Goal: Task Accomplishment & Management: Use online tool/utility

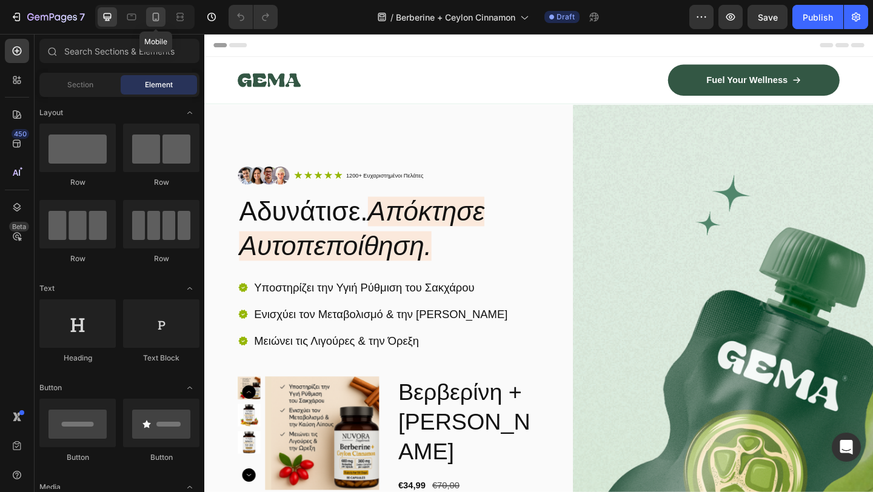
click at [156, 19] on icon at bounding box center [156, 19] width 3 height 1
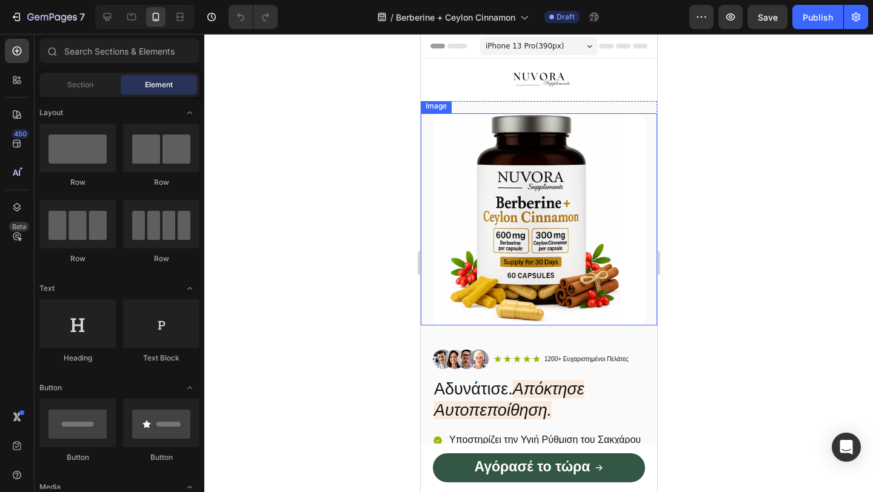
click at [535, 198] on img at bounding box center [538, 219] width 212 height 212
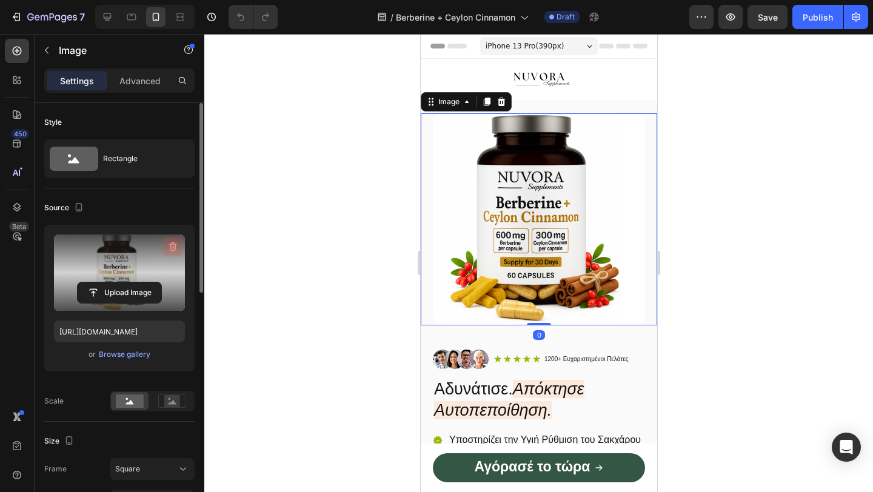
click at [167, 249] on icon "button" at bounding box center [173, 247] width 12 height 12
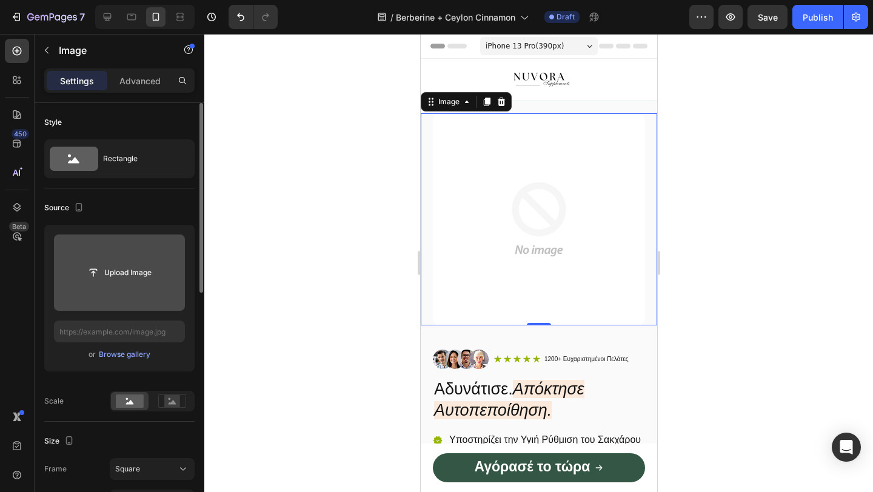
click at [134, 268] on input "file" at bounding box center [120, 272] width 84 height 21
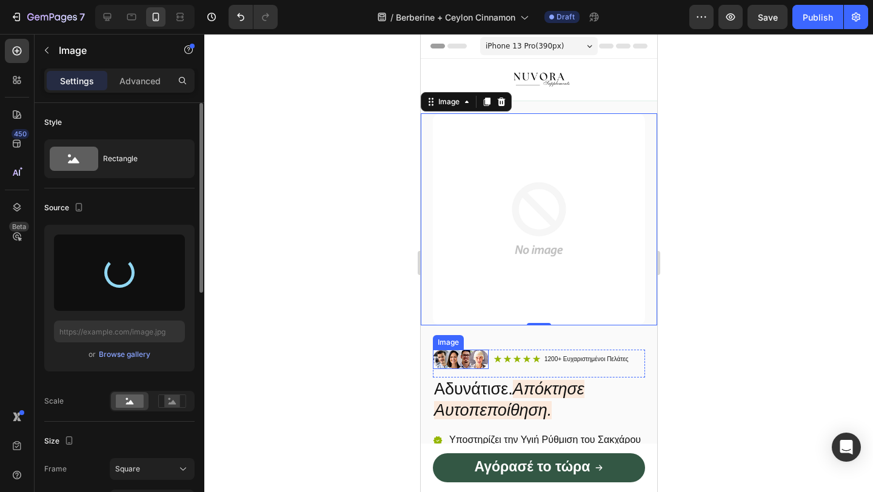
type input "https://cdn.shopify.com/s/files/1/0946/4725/5423/files/gempages_586260052445823…"
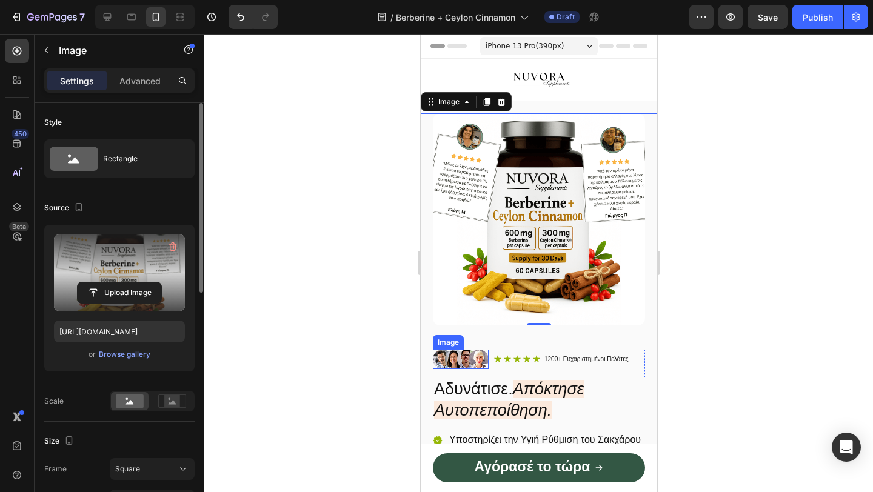
click at [439, 360] on img at bounding box center [460, 359] width 56 height 19
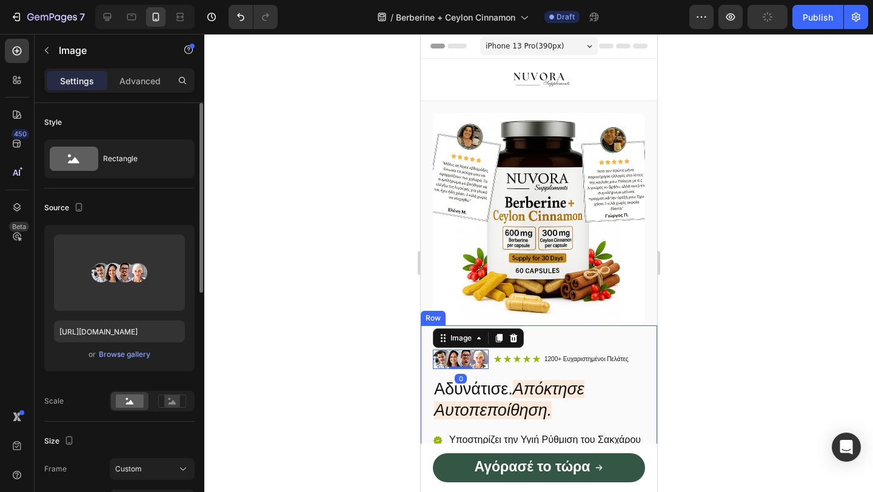
click at [368, 364] on div at bounding box center [538, 263] width 668 height 458
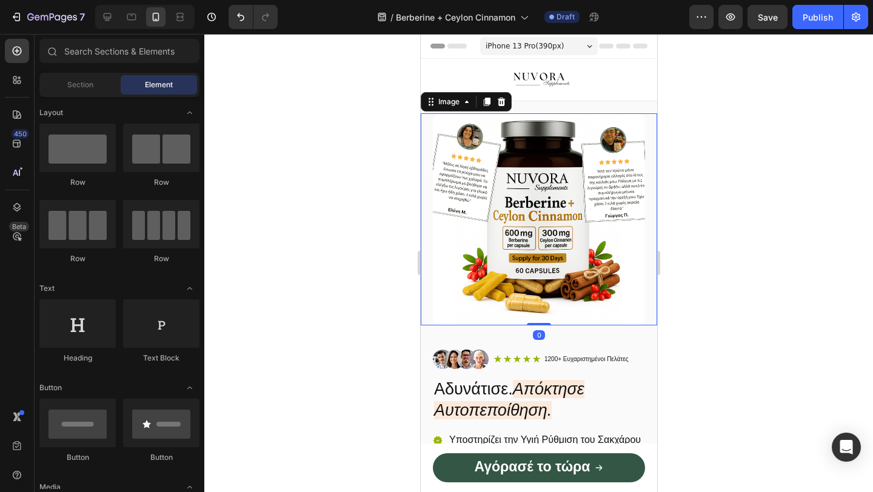
click at [538, 208] on img at bounding box center [538, 219] width 212 height 212
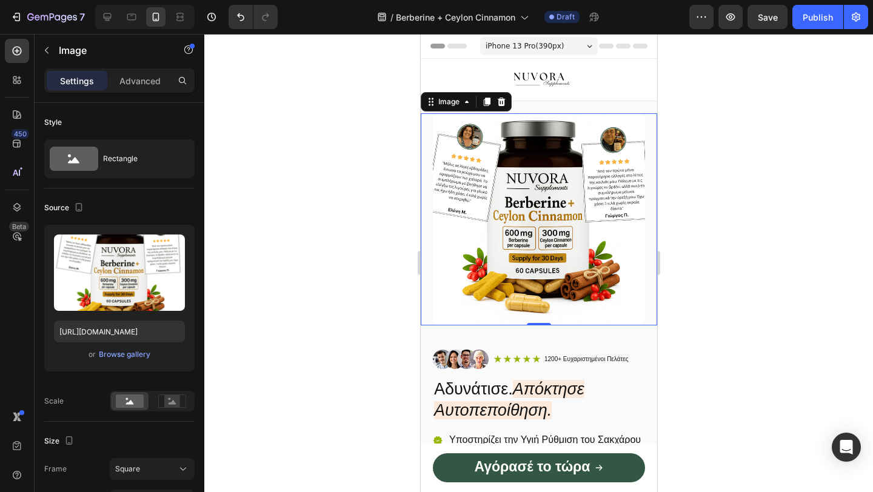
click at [396, 276] on div at bounding box center [538, 263] width 668 height 458
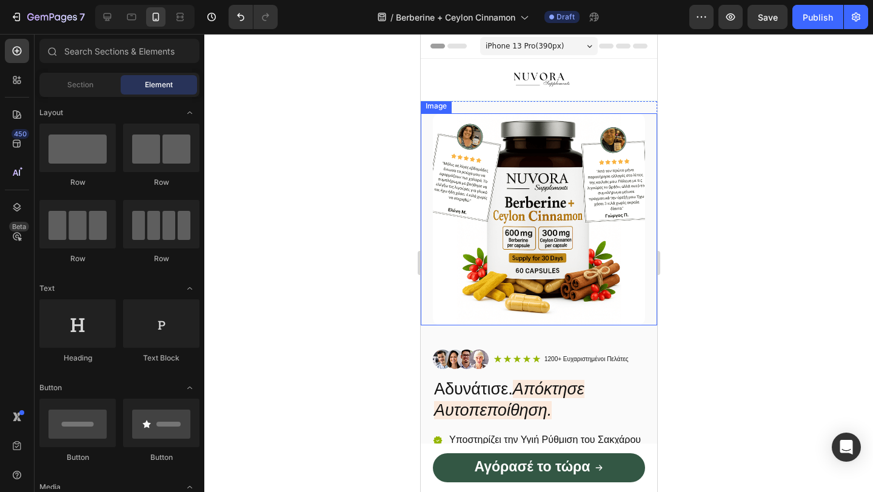
click at [481, 231] on img at bounding box center [538, 219] width 212 height 212
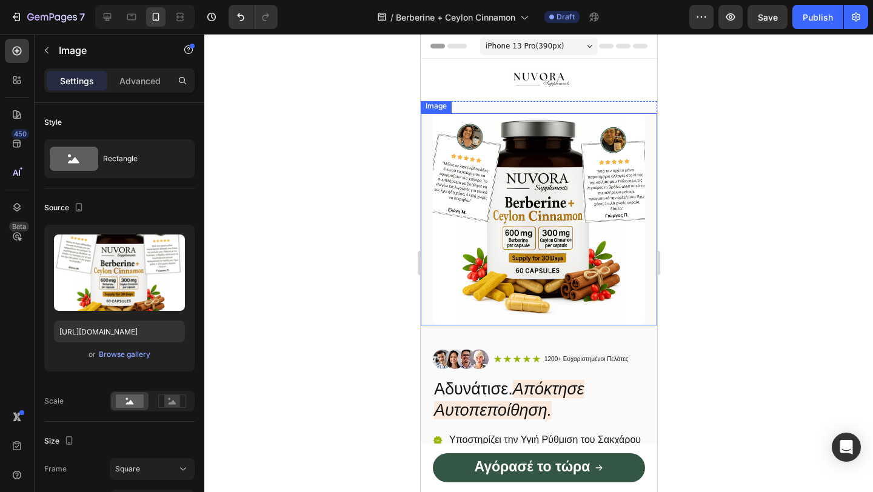
click at [481, 231] on img at bounding box center [538, 219] width 212 height 212
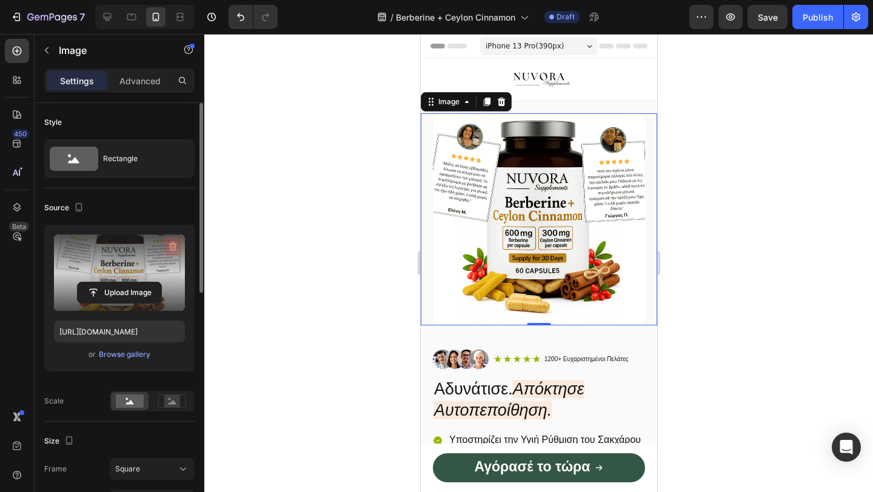
click at [170, 244] on icon "button" at bounding box center [173, 246] width 8 height 9
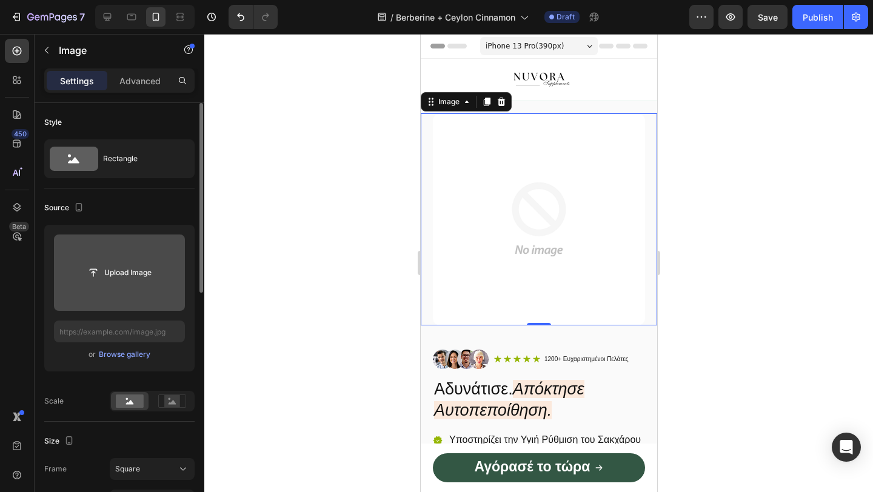
click at [532, 216] on img at bounding box center [538, 219] width 212 height 212
click at [135, 253] on input "file" at bounding box center [119, 273] width 131 height 76
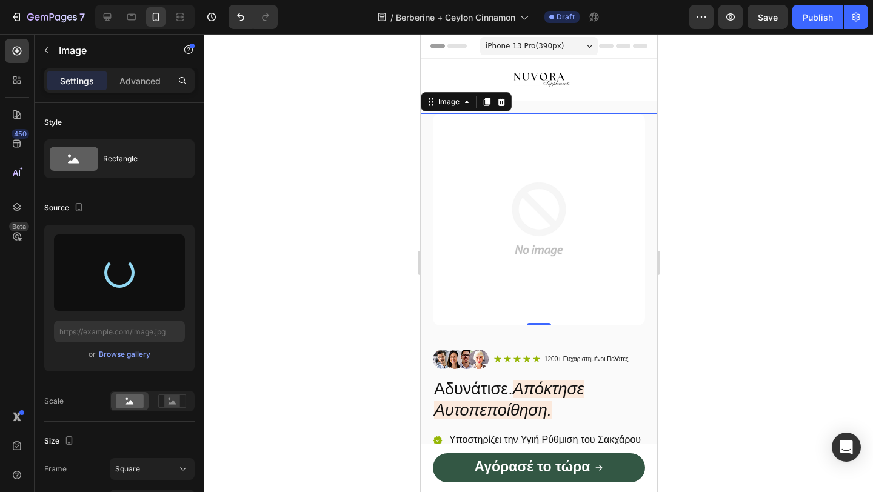
type input "https://cdn.shopify.com/s/files/1/0946/4725/5423/files/gempages_586260052445823…"
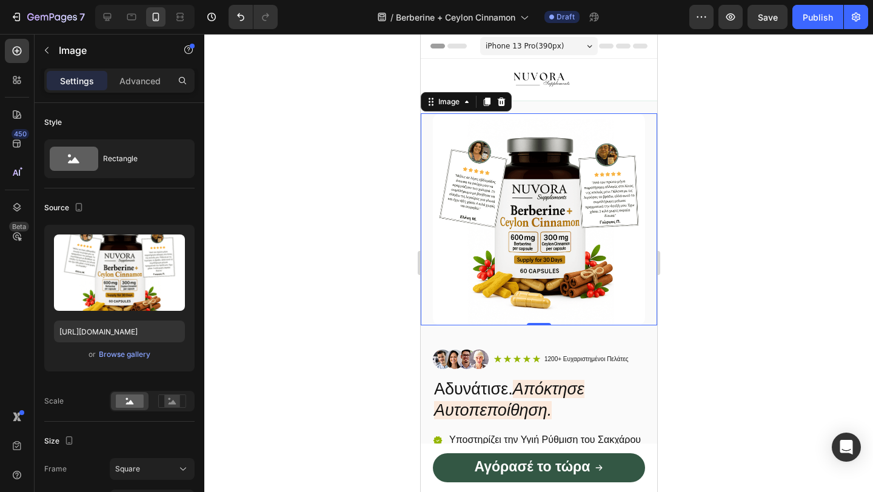
click at [778, 193] on div at bounding box center [538, 263] width 668 height 458
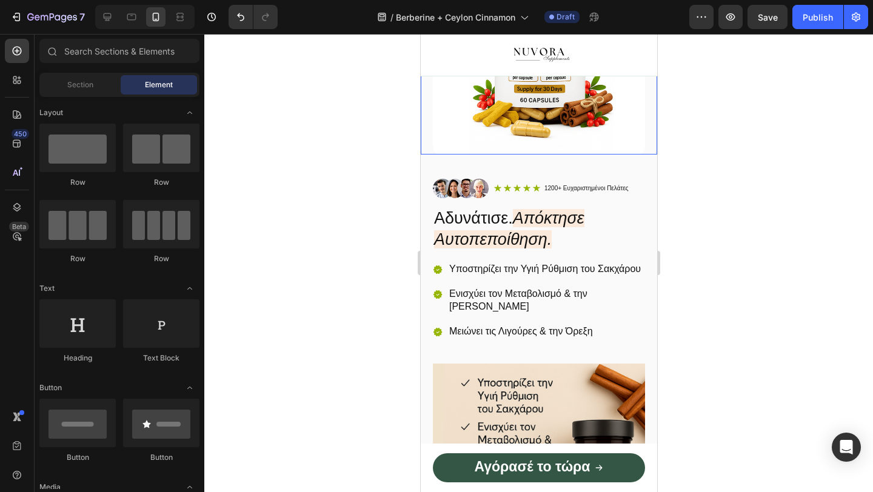
scroll to position [226, 0]
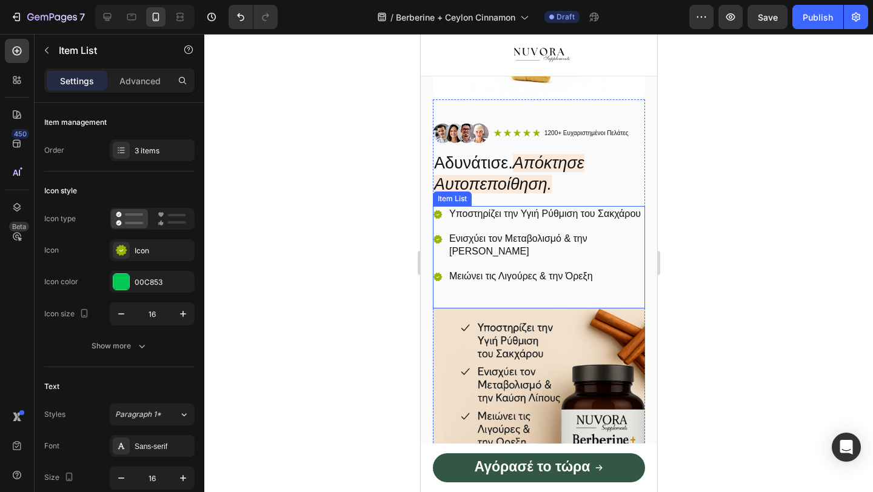
click at [516, 221] on p "Υποστηρίζει την Υγιή Ρύθμιση του Σακχάρου" at bounding box center [545, 214] width 194 height 13
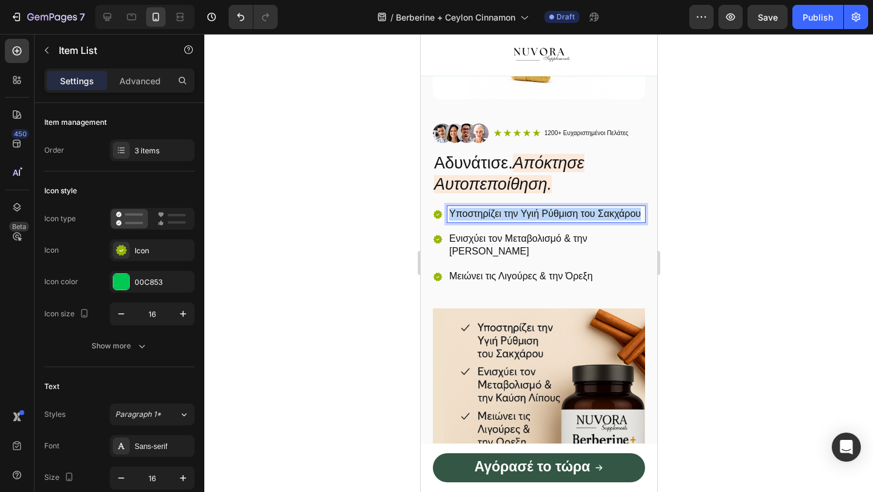
click at [516, 221] on p "Υποστηρίζει την Υγιή Ρύθμιση του Σακχάρου" at bounding box center [545, 214] width 194 height 13
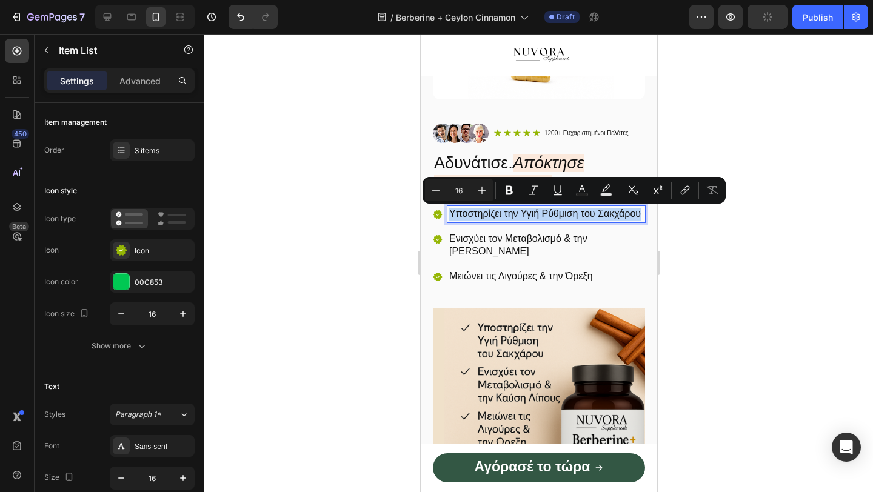
copy p "Υποστηρίζει την Υγιή Ρύθμιση του Σακχάρου"
click at [505, 258] on p "Ενισχύει τον Μεταβολισμό & την [PERSON_NAME]" at bounding box center [545, 245] width 194 height 25
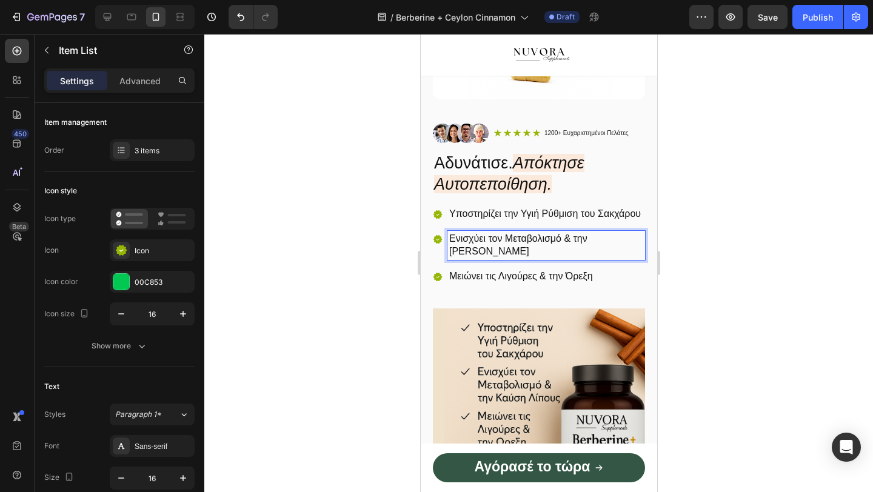
click at [504, 258] on p "Ενισχύει τον Μεταβολισμό & την [PERSON_NAME]" at bounding box center [545, 245] width 194 height 25
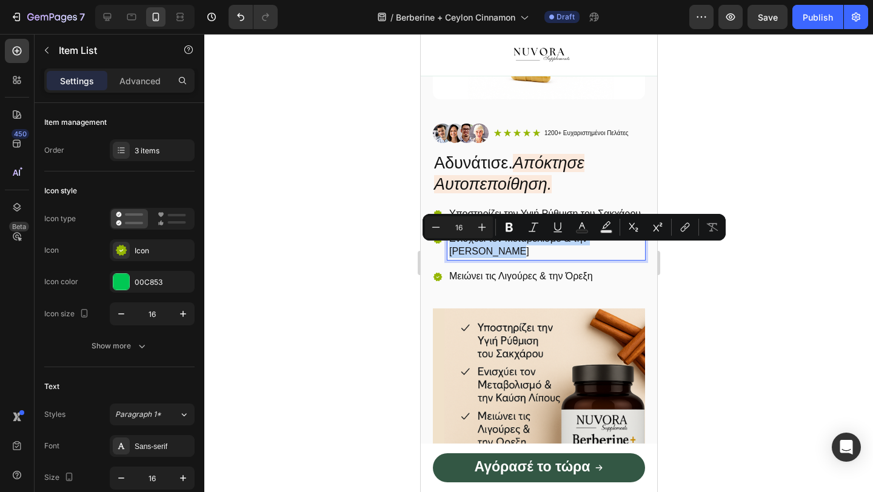
copy p "Ενισχύει τον Μεταβολισμό & την [PERSON_NAME]"
click at [530, 280] on div "Υποστηρίζει την Υγιή Ρύθμιση του Σακχάρου Ενισχύει τον Μεταβολισμό & την Καύση …" at bounding box center [538, 245] width 212 height 78
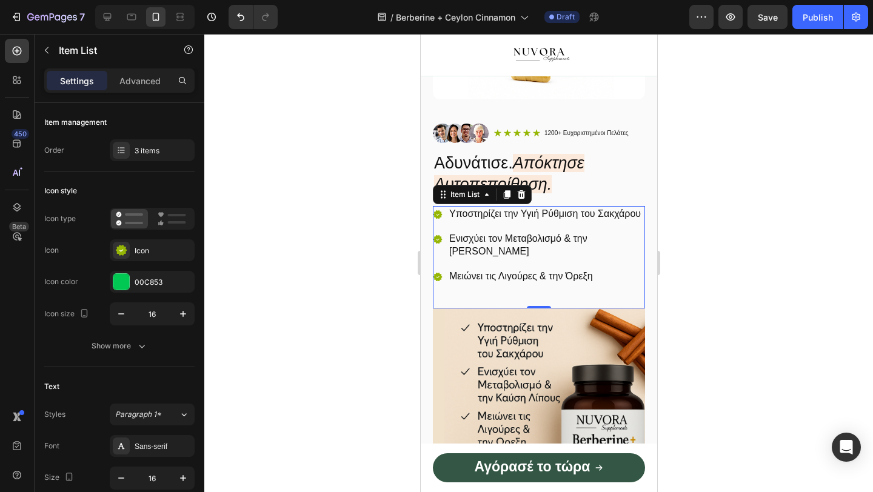
click at [533, 283] on p "Μειώνει τις Λιγούρες & την Όρεξη" at bounding box center [545, 276] width 194 height 13
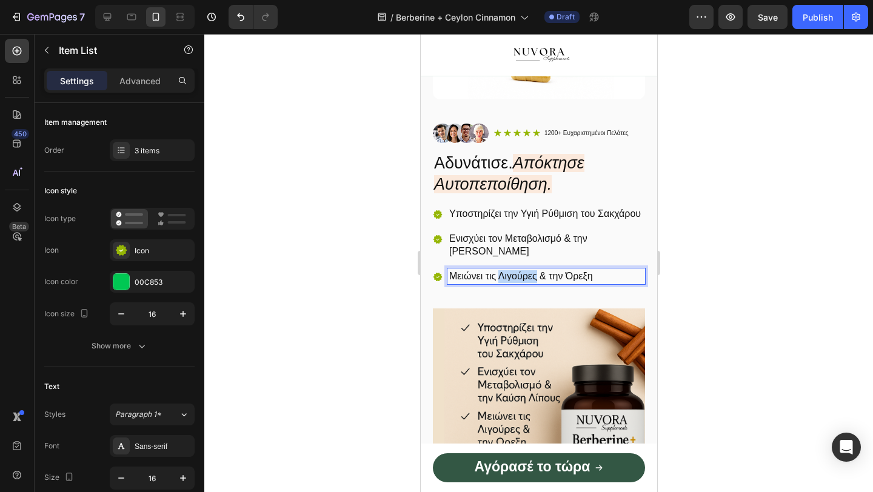
click at [533, 283] on p "Μειώνει τις Λιγούρες & την Όρεξη" at bounding box center [545, 276] width 194 height 13
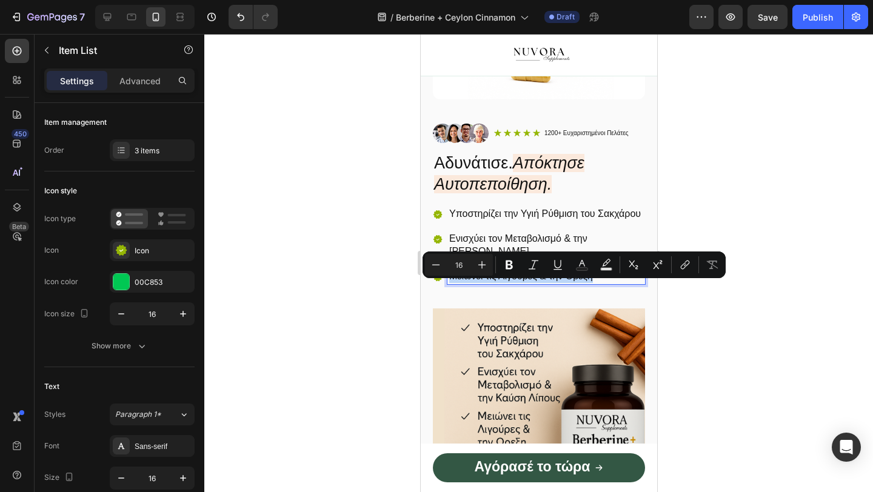
copy p "Μειώνει τις Λιγούρες & την Όρεξη"
click at [721, 139] on div at bounding box center [538, 263] width 668 height 458
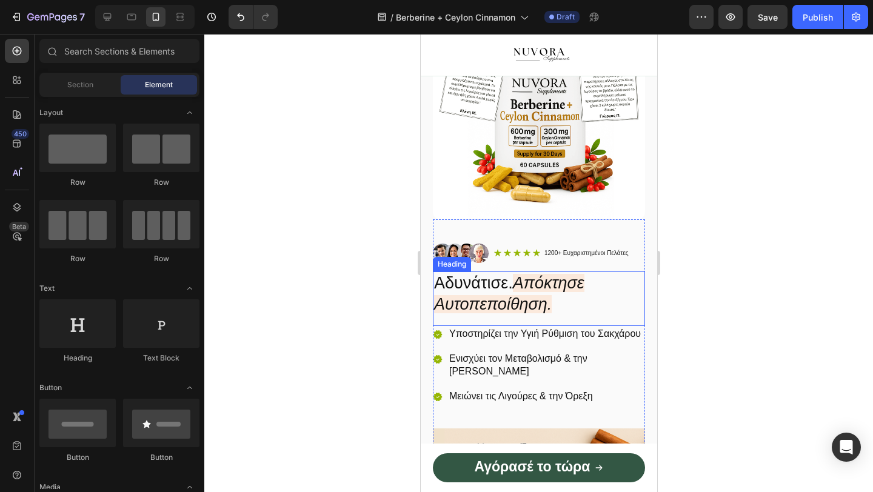
scroll to position [108, 0]
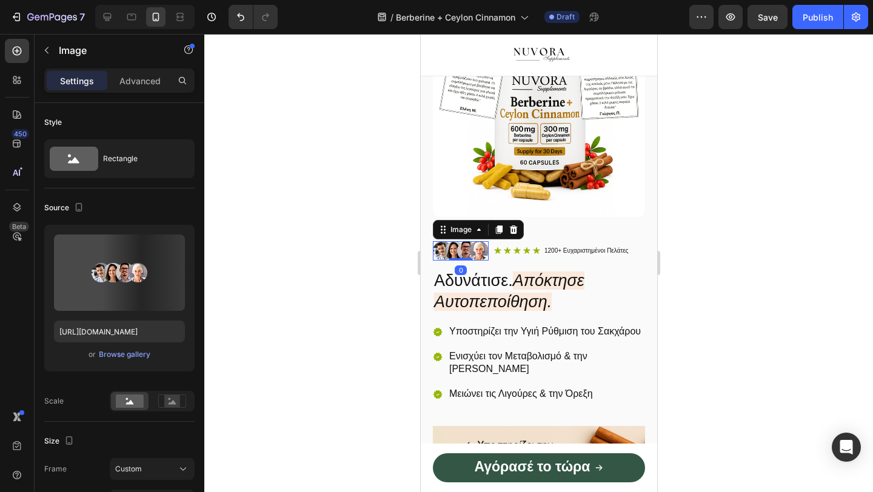
click at [475, 250] on img at bounding box center [460, 250] width 56 height 19
click at [393, 281] on div at bounding box center [538, 263] width 668 height 458
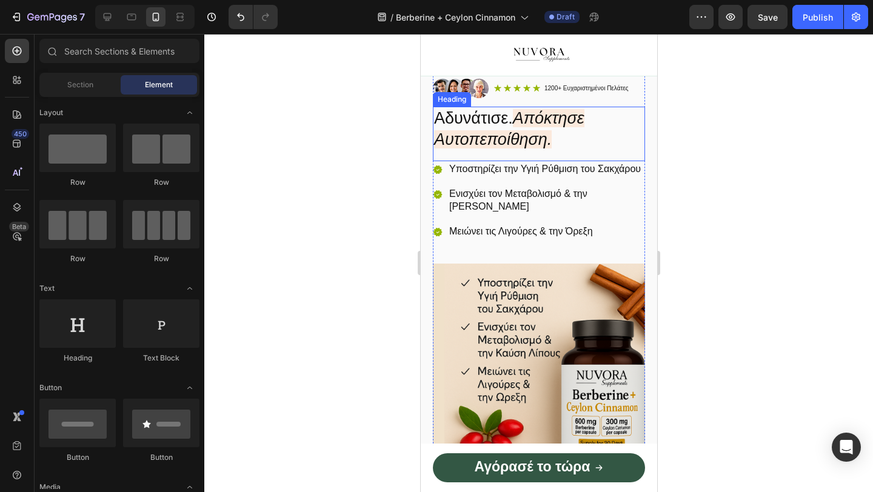
scroll to position [277, 0]
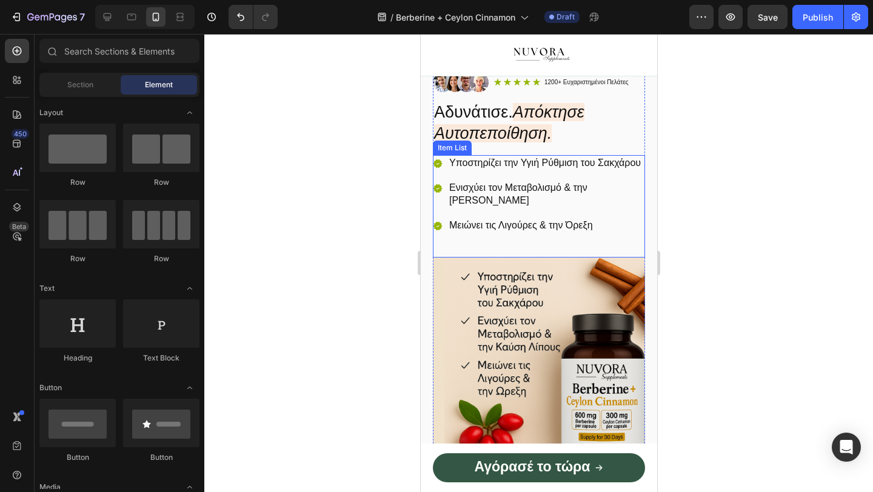
click at [487, 232] on p "Μειώνει τις Λιγούρες & την Όρεξη" at bounding box center [545, 225] width 194 height 13
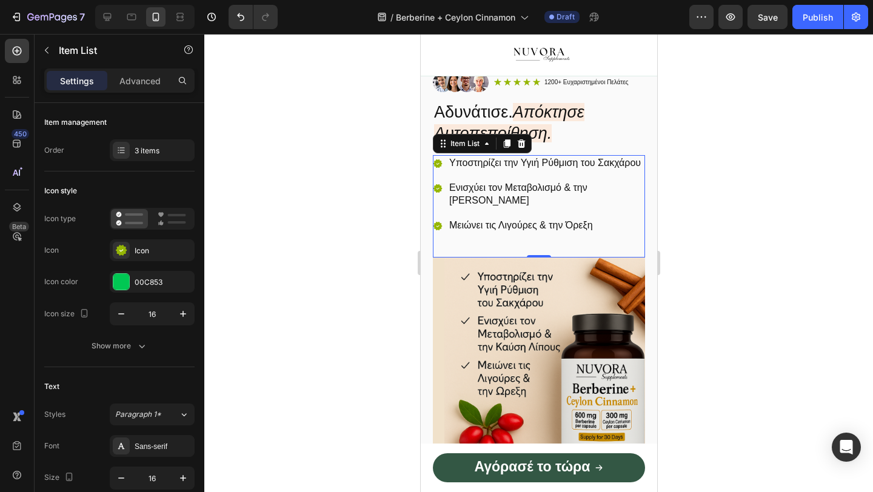
click at [726, 313] on div at bounding box center [538, 263] width 668 height 458
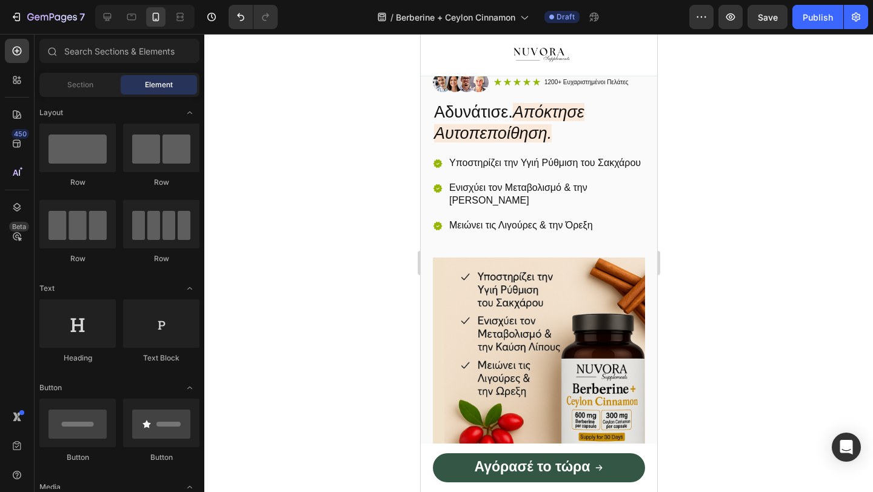
click at [545, 247] on div "Υποστηρίζει την Υγιή Ρύθμιση του Σακχάρου Ενισχύει τον Μεταβολισμό & την Καύση …" at bounding box center [538, 206] width 212 height 102
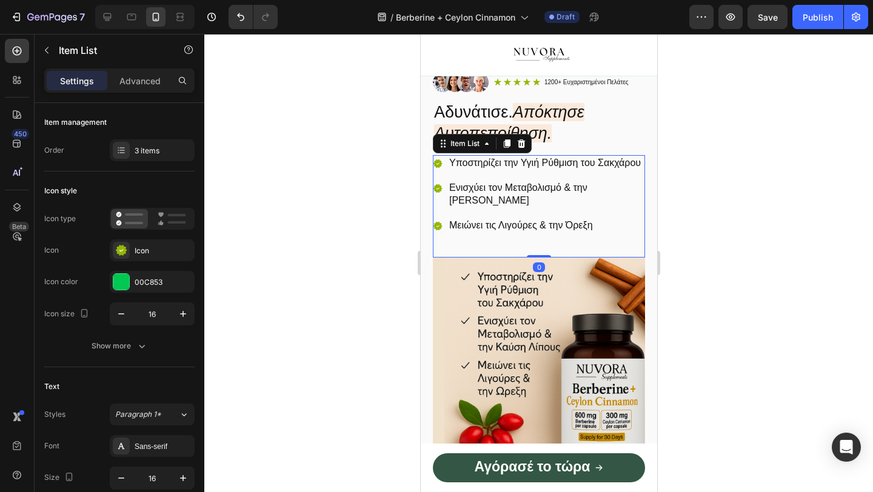
drag, startPoint x: 542, startPoint y: 268, endPoint x: 542, endPoint y: 255, distance: 12.7
click at [542, 255] on div "Υποστηρίζει την Υγιή Ρύθμιση του Σακχάρου Ενισχύει τον Μεταβολισμό & την Καύση …" at bounding box center [538, 206] width 212 height 102
type input "100%"
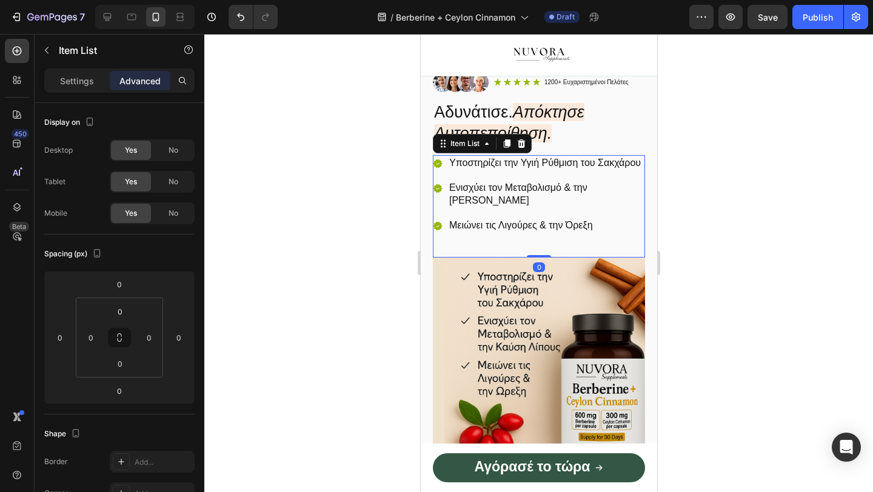
click at [533, 252] on div "Υποστηρίζει την Υγιή Ρύθμιση του Σακχάρου Ενισχύει τον Μεταβολισμό & την Καύση …" at bounding box center [538, 206] width 212 height 102
click at [121, 0] on html "7 / Berberine + Ceylon Cinnamon Draft Preview Save Publish 450 Beta Sections(18…" at bounding box center [436, 0] width 873 height 0
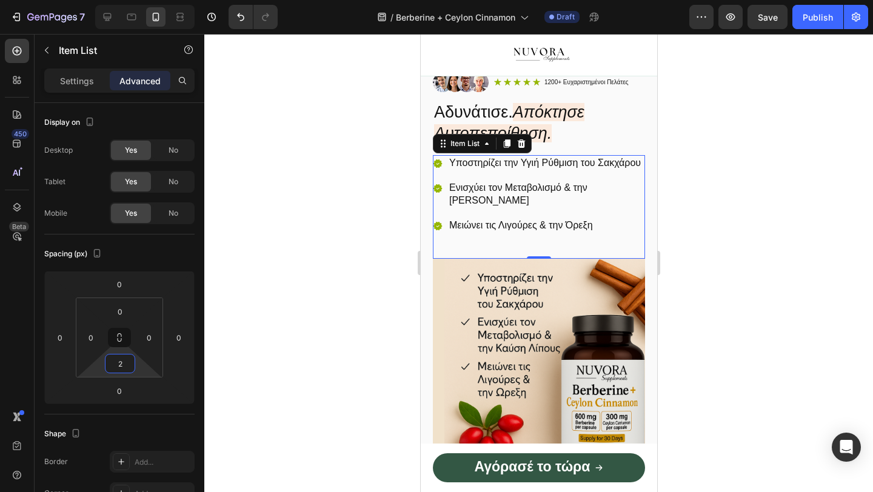
type input "2"
click at [227, 425] on div at bounding box center [538, 263] width 668 height 458
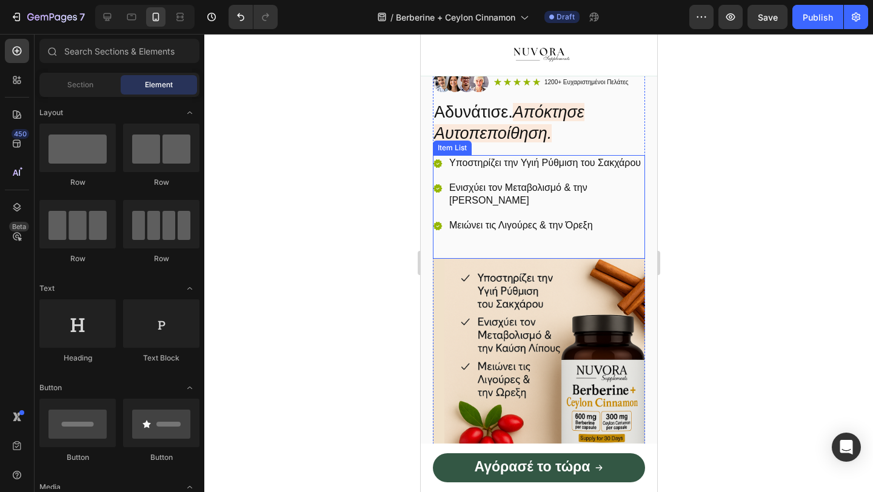
click at [507, 254] on div "Υποστηρίζει την Υγιή Ρύθμιση του Σακχάρου Ενισχύει τον Μεταβολισμό & την Καύση …" at bounding box center [538, 206] width 212 height 102
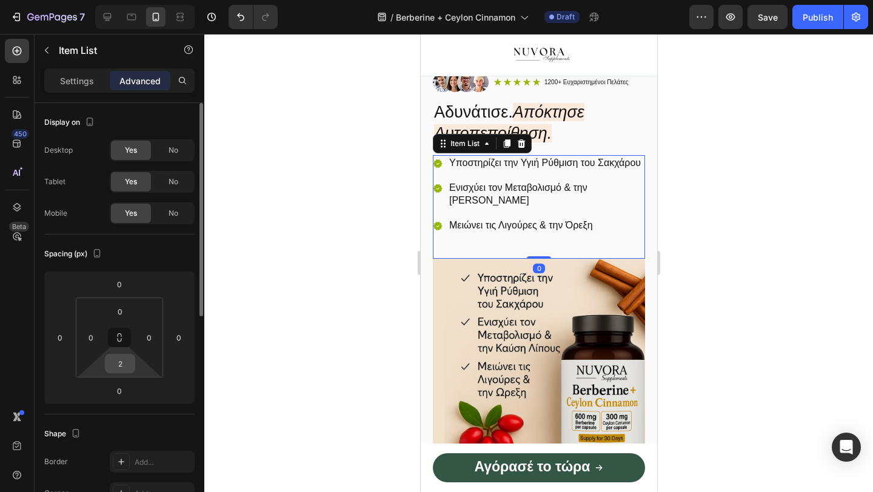
click at [115, 362] on input "2" at bounding box center [120, 364] width 24 height 18
type input "5"
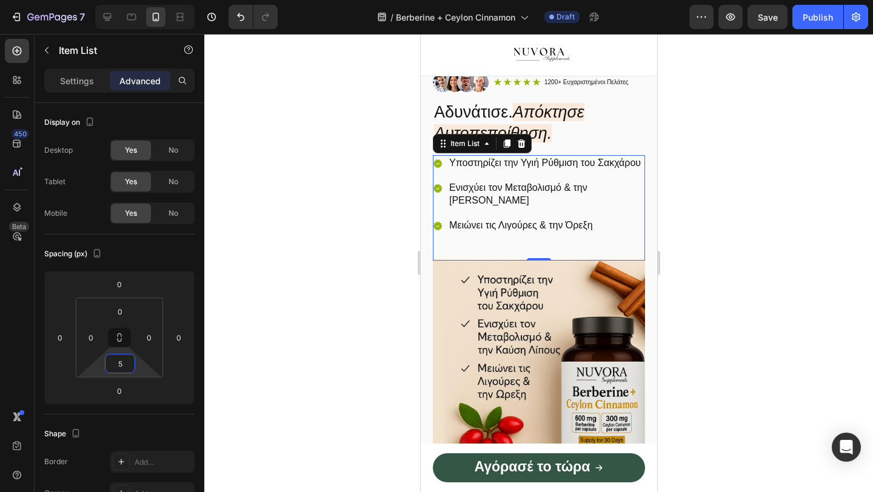
click at [296, 324] on div at bounding box center [538, 263] width 668 height 458
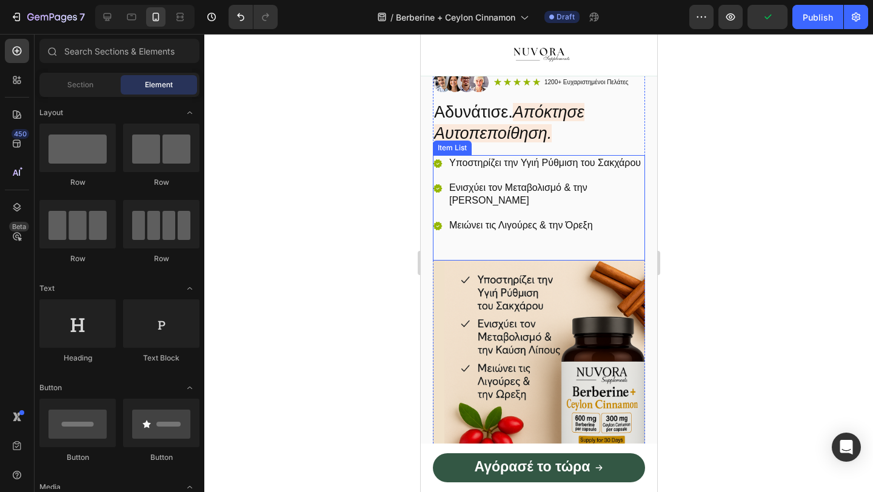
click at [516, 207] on p "Ενισχύει τον Μεταβολισμό & την [PERSON_NAME]" at bounding box center [545, 194] width 194 height 25
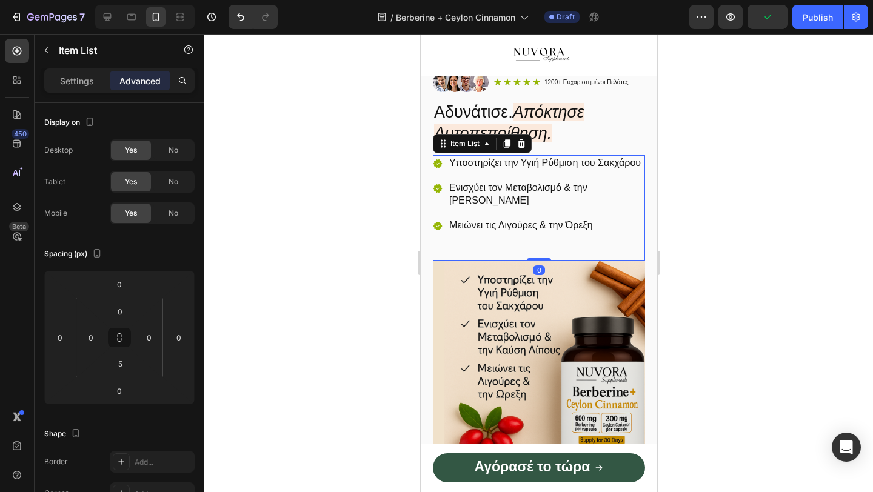
click at [513, 261] on div "Υποστηρίζει την Υγιή Ρύθμιση του Σακχάρου Ενισχύει τον Μεταβολισμό & την Καύση …" at bounding box center [538, 207] width 212 height 105
drag, startPoint x: 539, startPoint y: 271, endPoint x: 539, endPoint y: 258, distance: 12.7
click at [539, 258] on div "Υποστηρίζει την Υγιή Ρύθμιση του Σακχάρου Ενισχύει τον Μεταβολισμό & την Καύση …" at bounding box center [538, 207] width 212 height 105
click at [118, 0] on html "7 / Berberine + Ceylon Cinnamon Draft Preview Save Publish 450 Beta Sections(18…" at bounding box center [436, 0] width 873 height 0
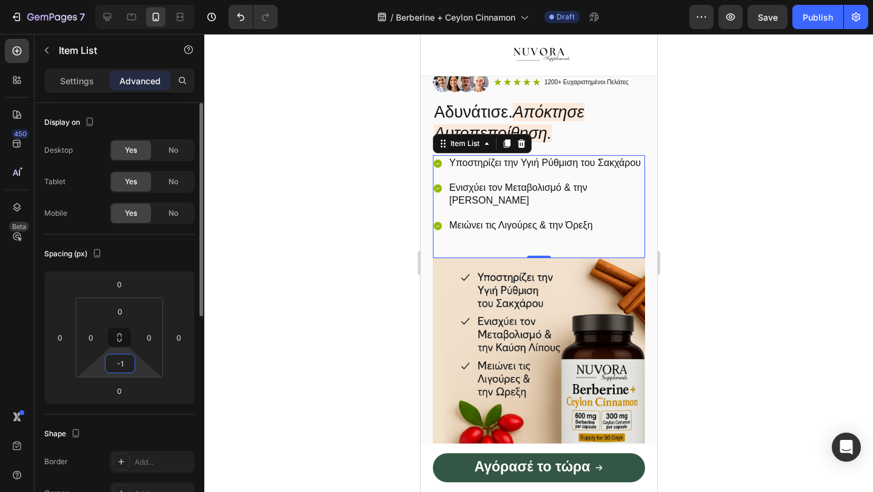
type input "-"
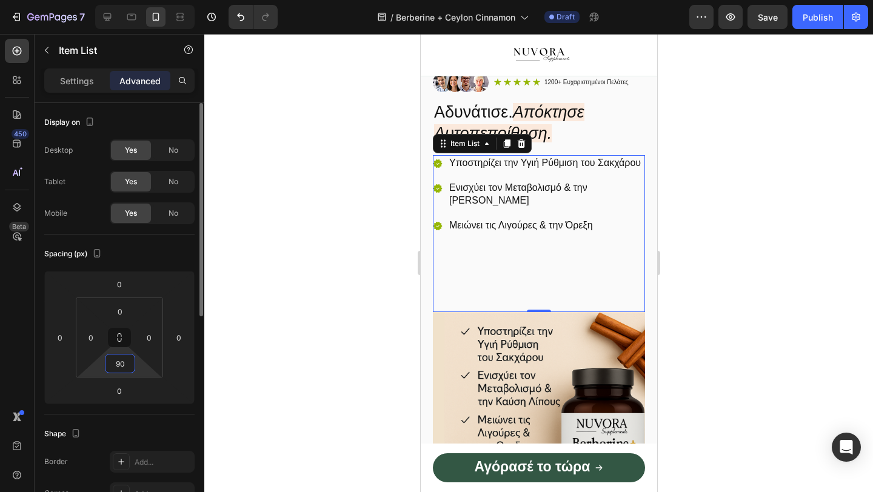
type input "9"
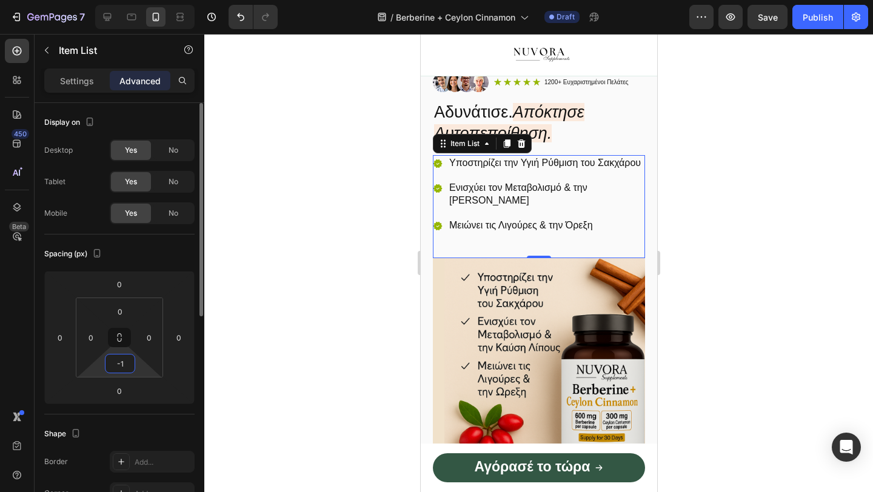
type input "-"
type input "0"
click at [123, 391] on input "0" at bounding box center [119, 391] width 24 height 18
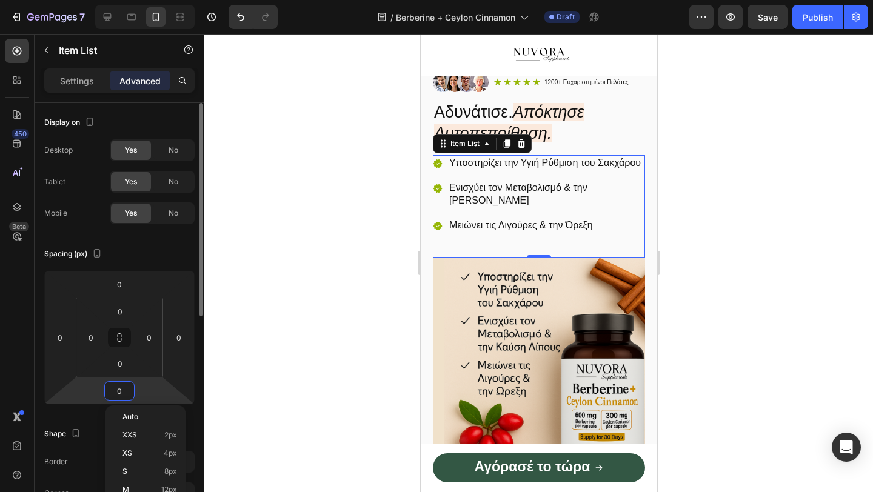
click at [123, 391] on input "0" at bounding box center [119, 391] width 24 height 18
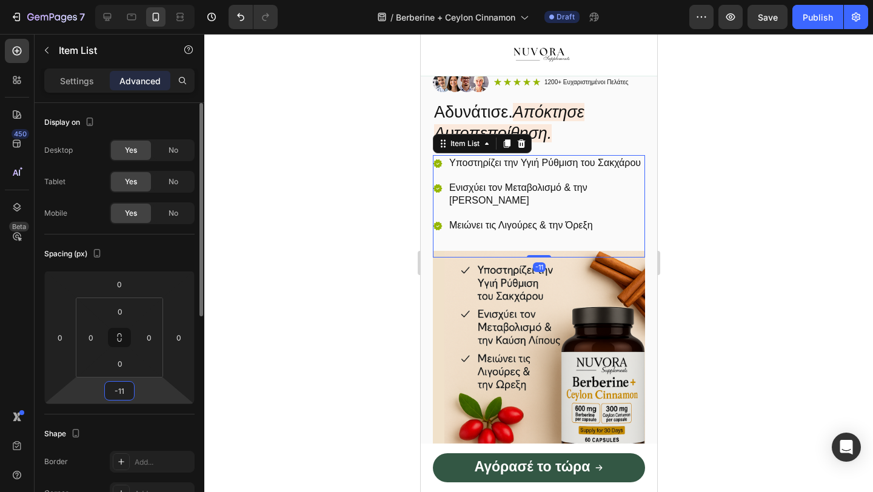
type input "-1"
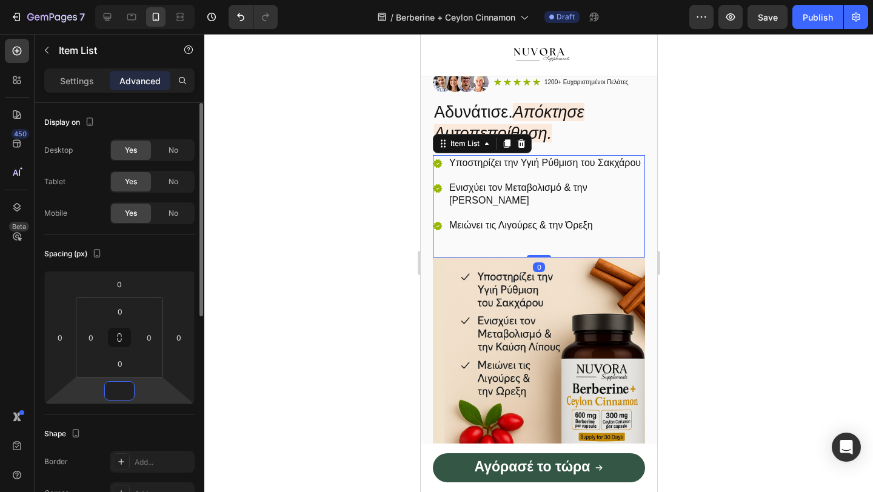
type input "-7"
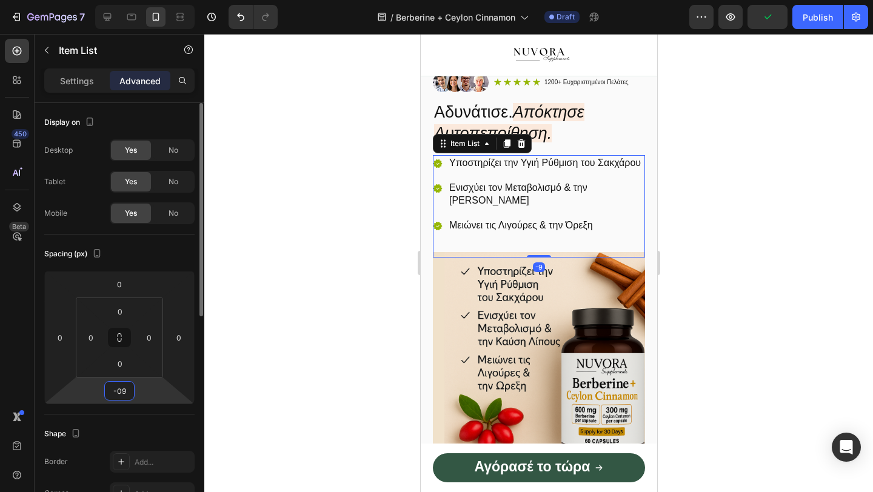
type input "-0"
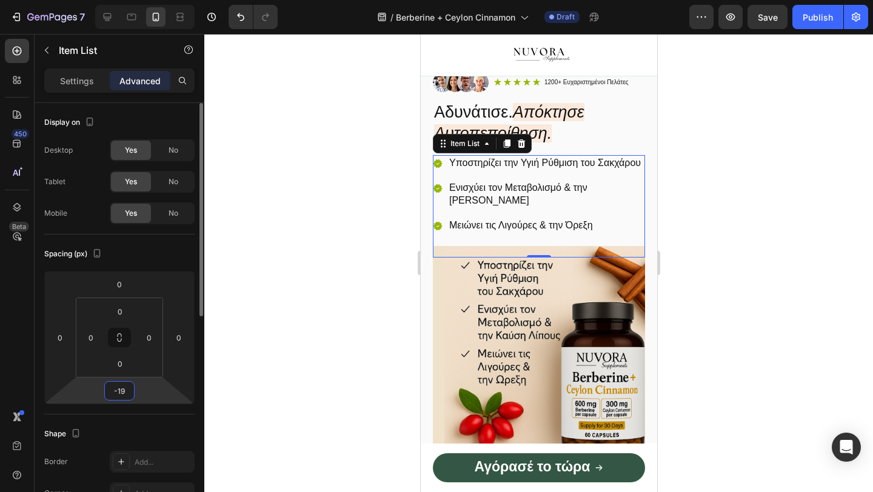
type input "-1"
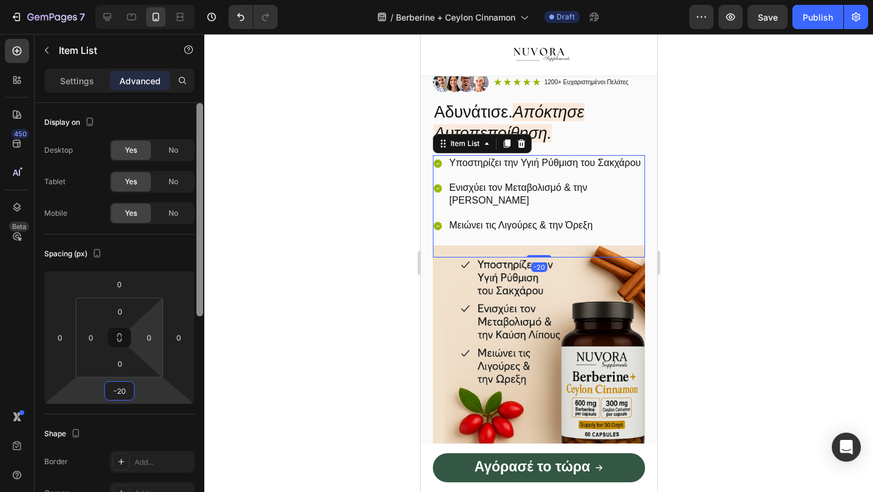
type input "-20"
click at [202, 336] on div at bounding box center [199, 315] width 9 height 424
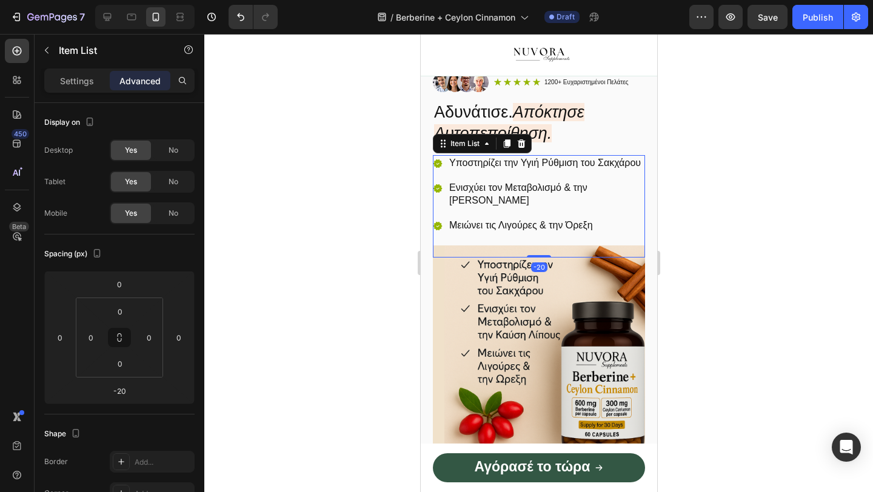
scroll to position [418, 0]
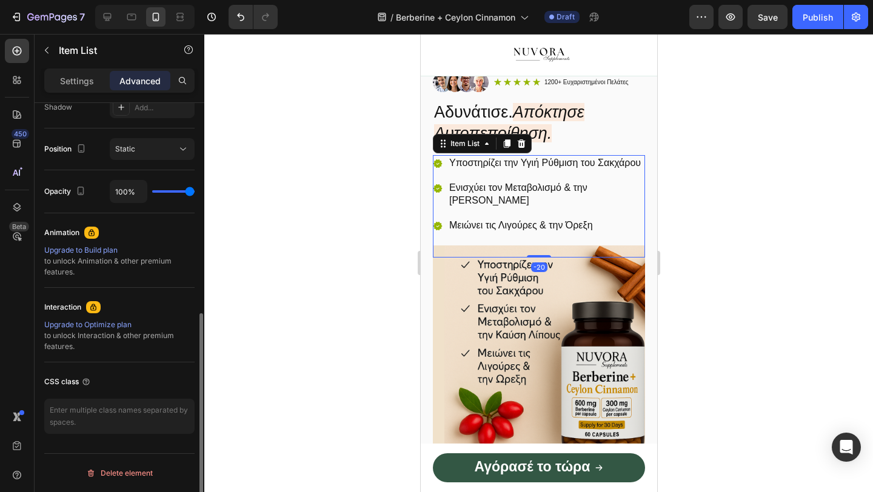
click at [276, 302] on div at bounding box center [538, 263] width 668 height 458
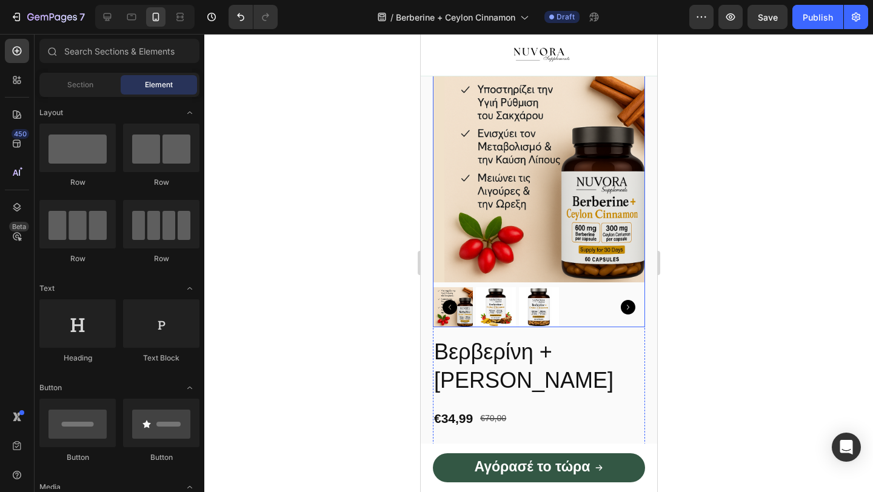
scroll to position [454, 0]
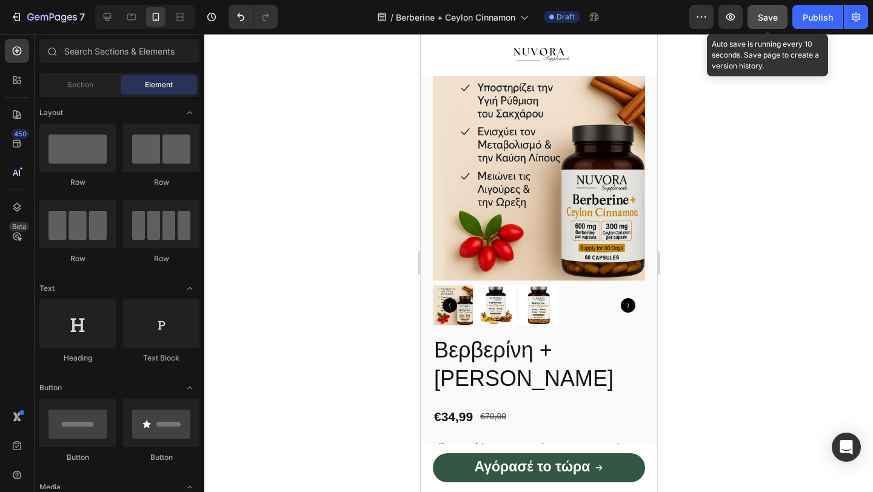
click at [761, 10] on button "Save" at bounding box center [767, 17] width 40 height 24
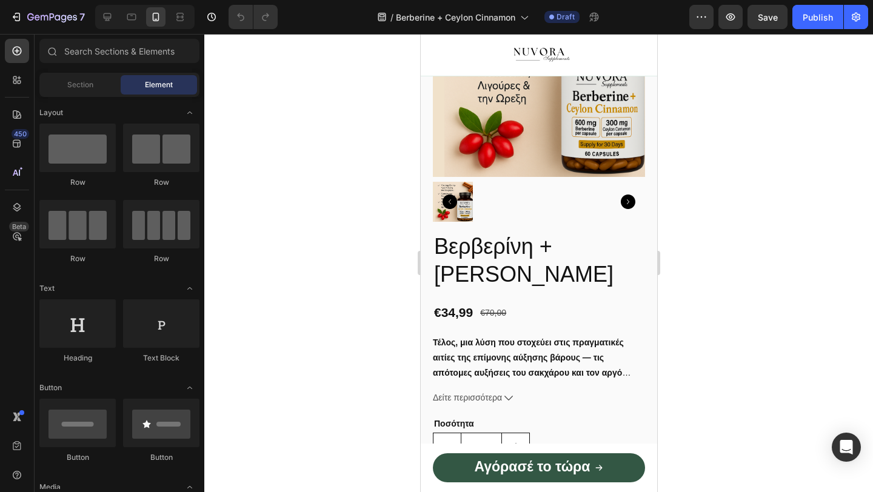
scroll to position [553, 0]
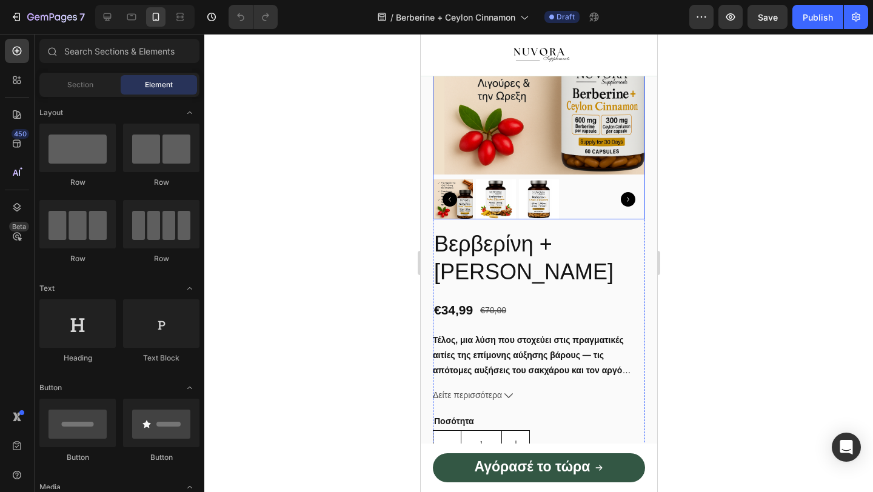
click at [499, 219] on img at bounding box center [495, 199] width 40 height 40
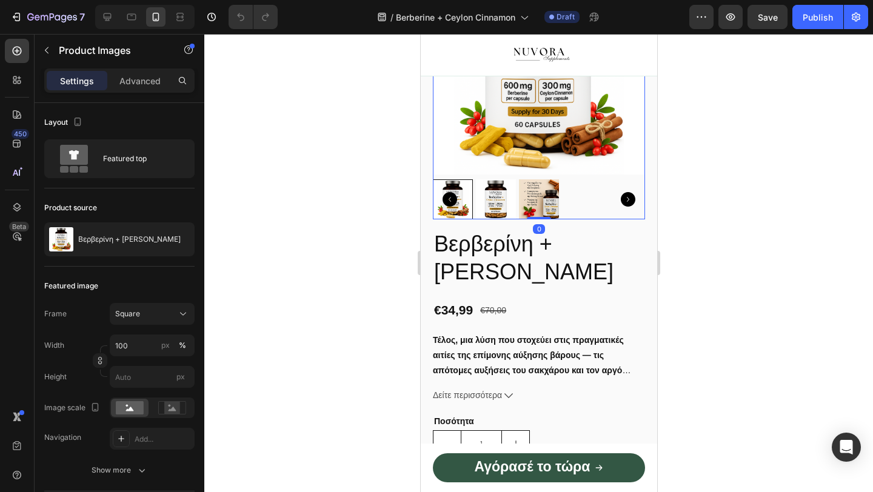
click at [490, 219] on img at bounding box center [495, 199] width 40 height 40
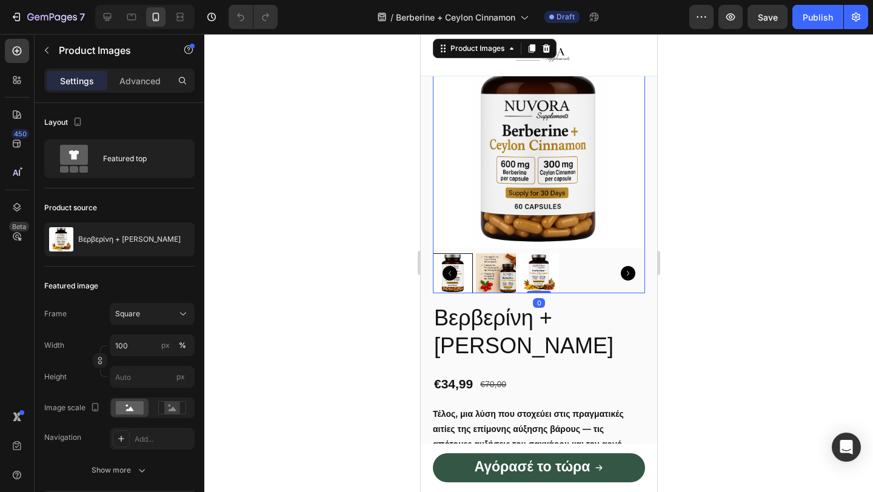
scroll to position [399, 0]
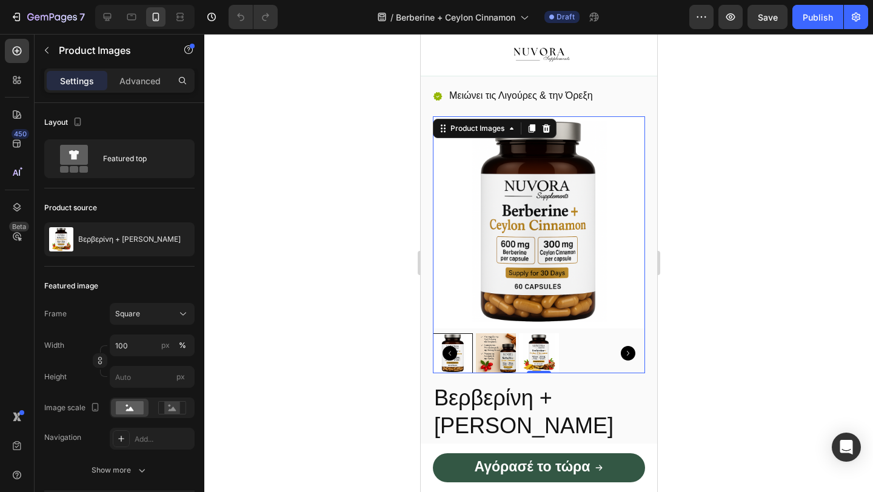
click at [618, 145] on img at bounding box center [538, 222] width 212 height 212
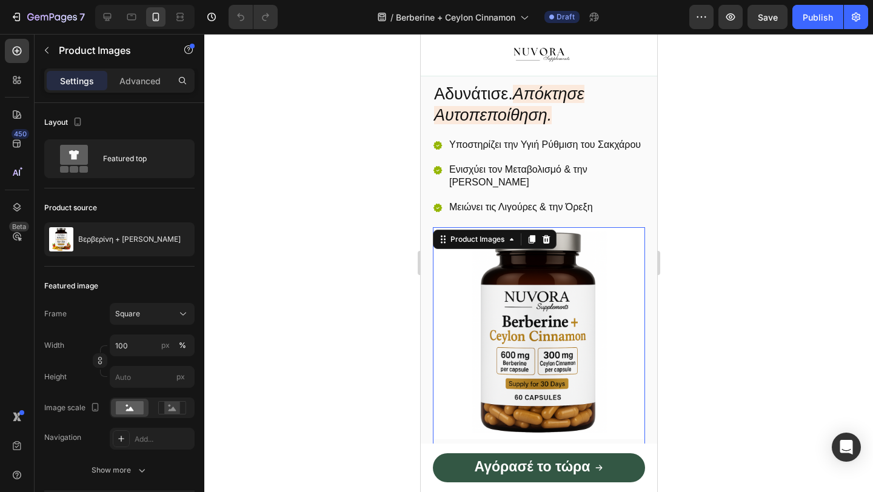
scroll to position [341, 0]
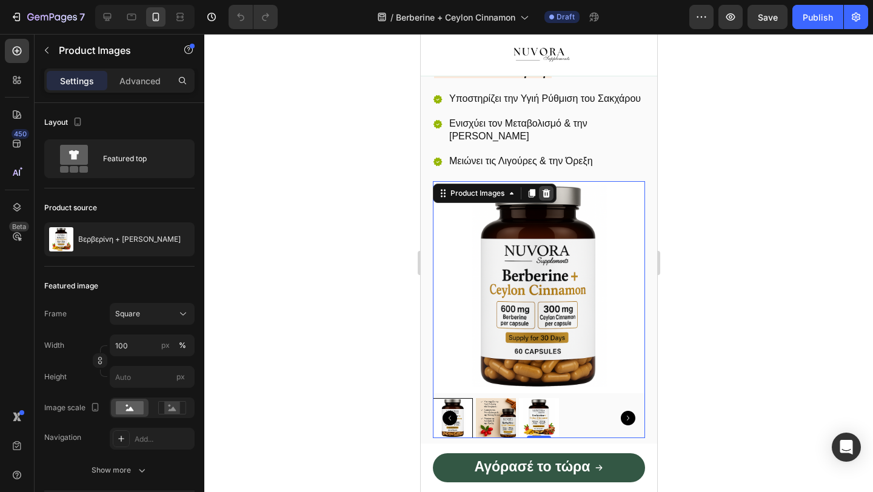
click at [548, 198] on icon at bounding box center [546, 193] width 8 height 8
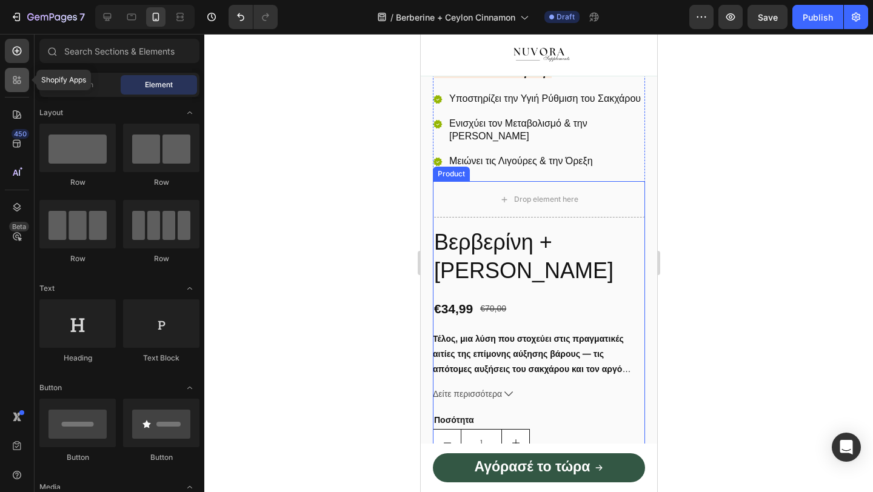
click at [18, 84] on icon at bounding box center [20, 83] width 4 height 4
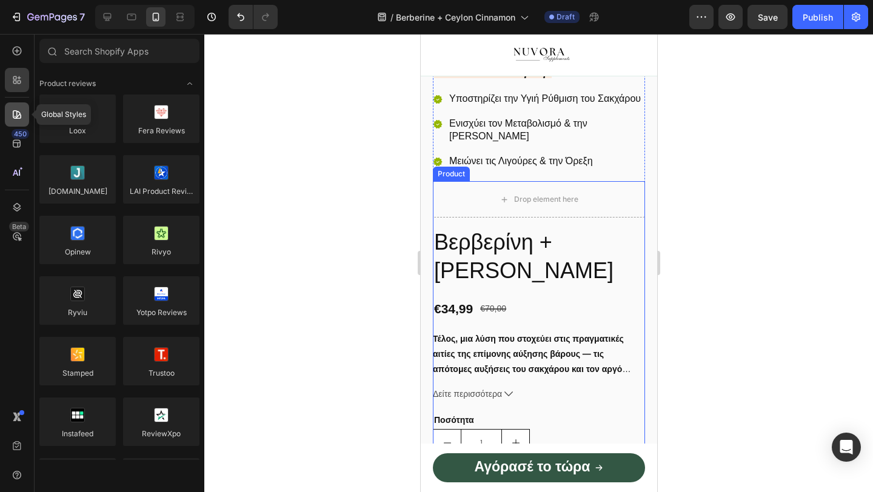
click at [17, 114] on icon at bounding box center [17, 114] width 12 height 12
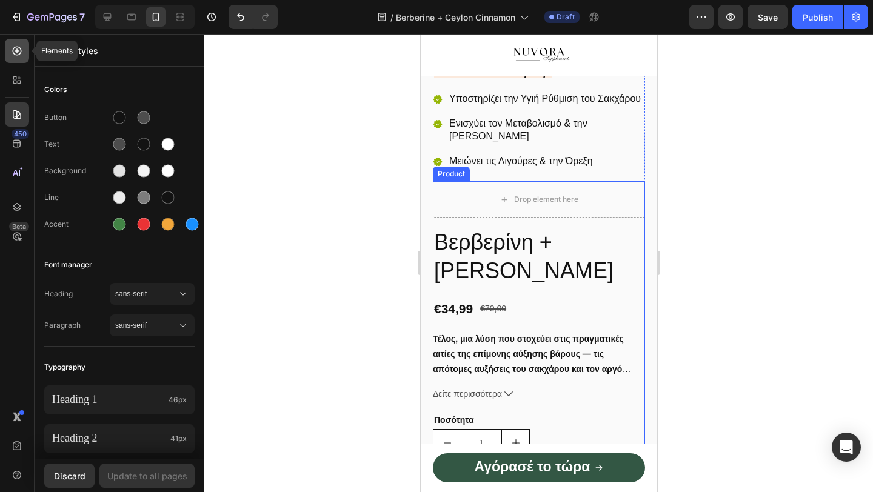
click at [17, 58] on div at bounding box center [17, 51] width 24 height 24
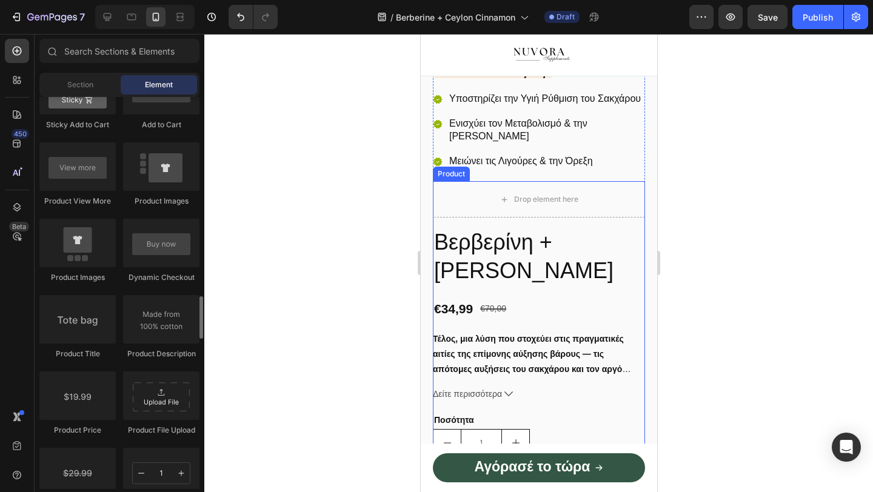
scroll to position [1761, 0]
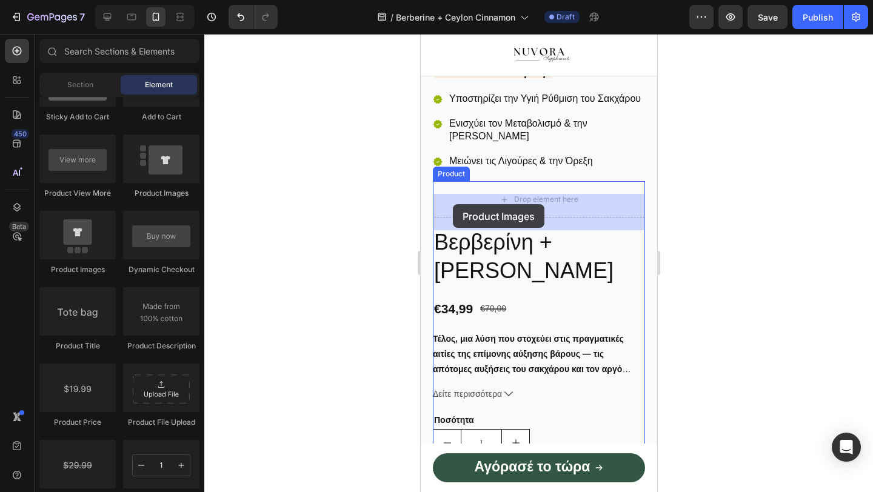
drag, startPoint x: 494, startPoint y: 273, endPoint x: 458, endPoint y: 198, distance: 82.9
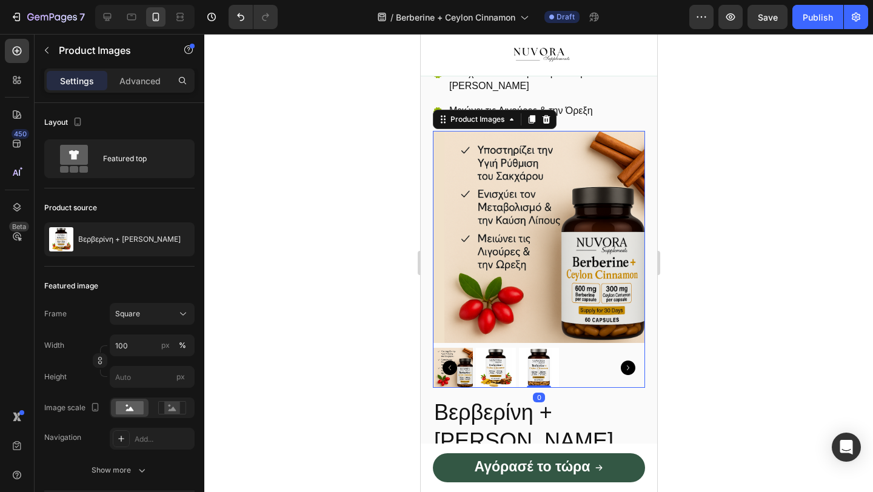
scroll to position [393, 0]
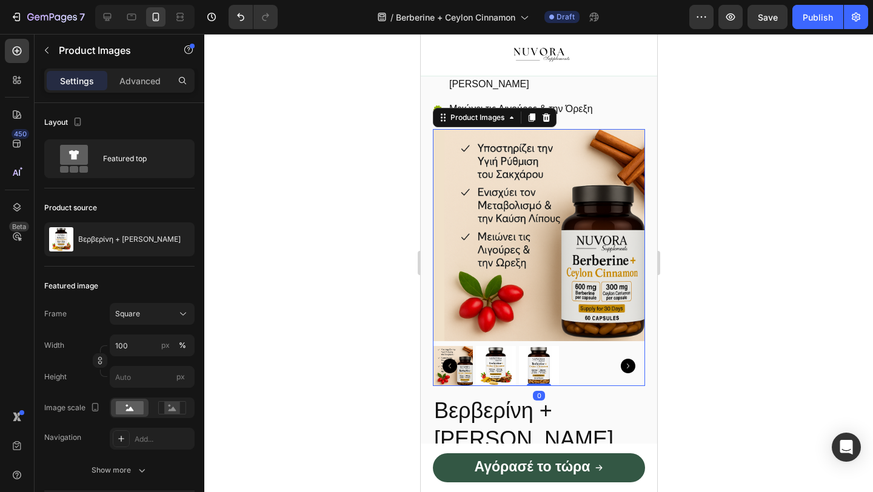
click at [511, 379] on img at bounding box center [495, 366] width 40 height 40
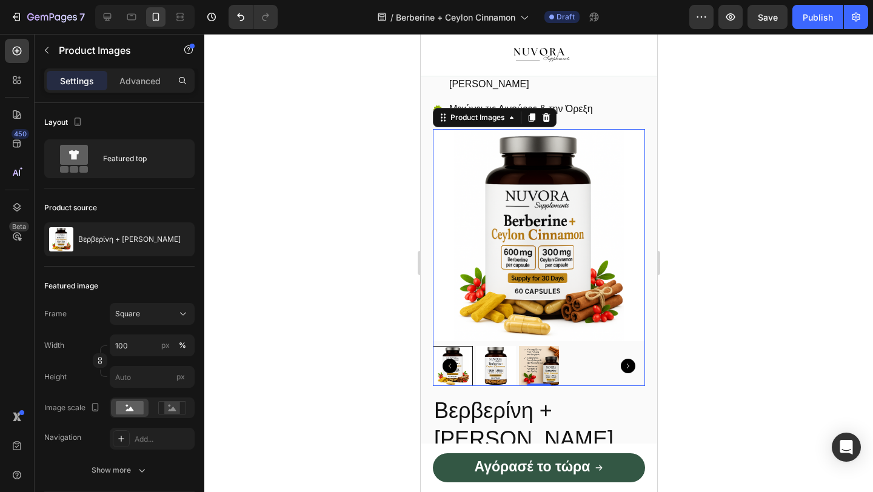
click at [460, 381] on div at bounding box center [452, 366] width 40 height 40
click at [497, 386] on img at bounding box center [495, 366] width 40 height 40
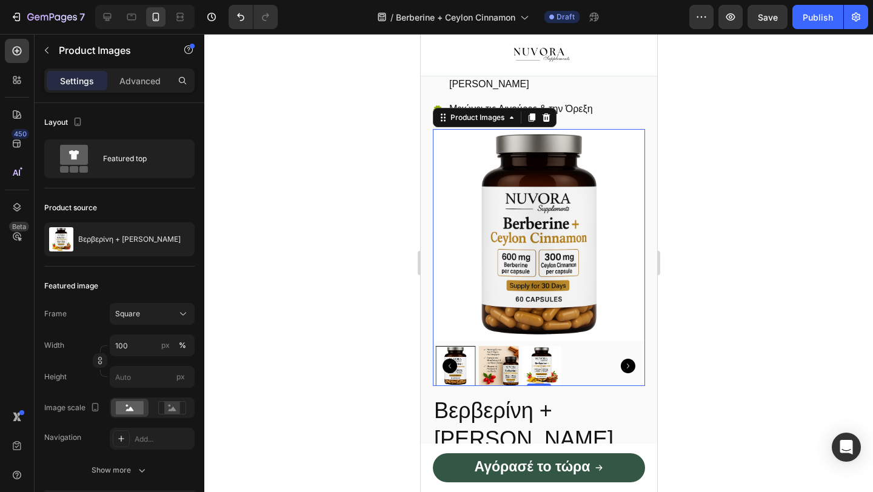
click at [531, 381] on img at bounding box center [541, 366] width 40 height 40
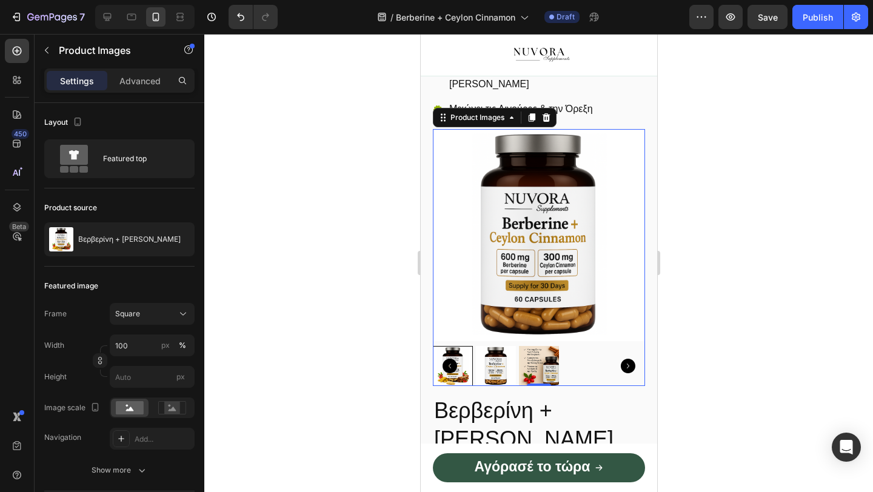
click at [465, 377] on div at bounding box center [452, 366] width 40 height 40
click at [543, 124] on div at bounding box center [545, 117] width 15 height 15
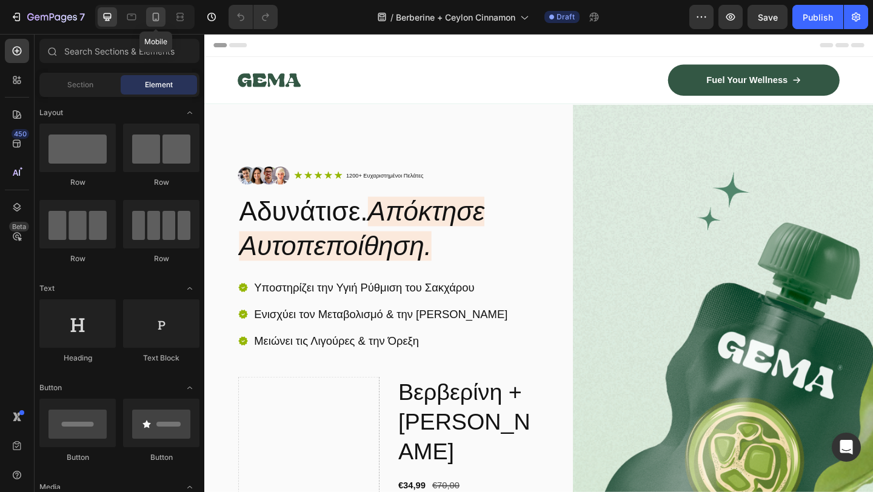
click at [151, 19] on icon at bounding box center [156, 17] width 12 height 12
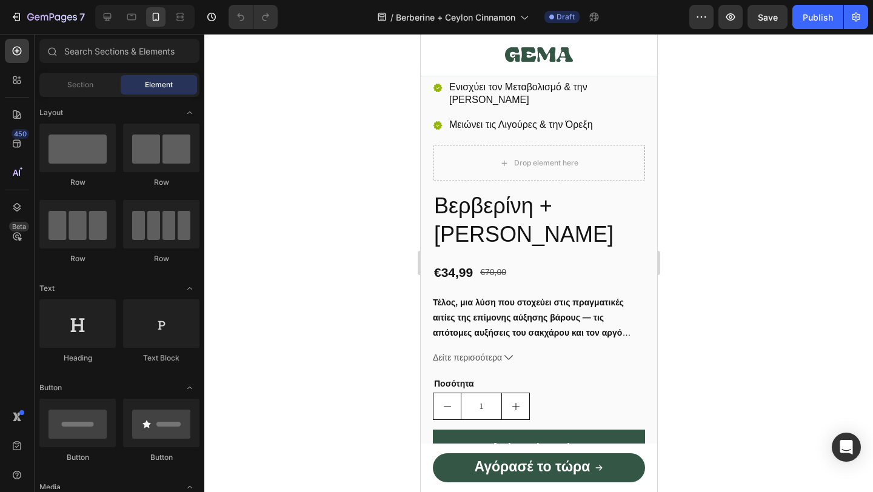
scroll to position [381, 0]
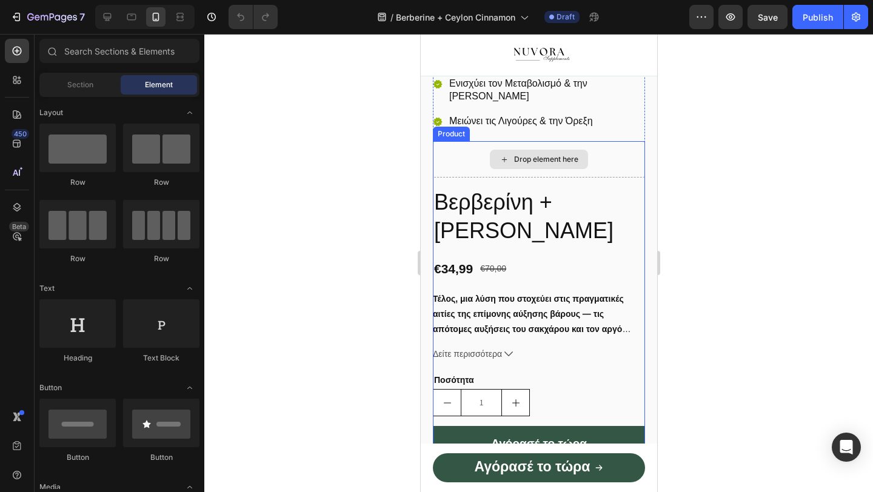
click at [473, 178] on div "Drop element here" at bounding box center [538, 159] width 212 height 36
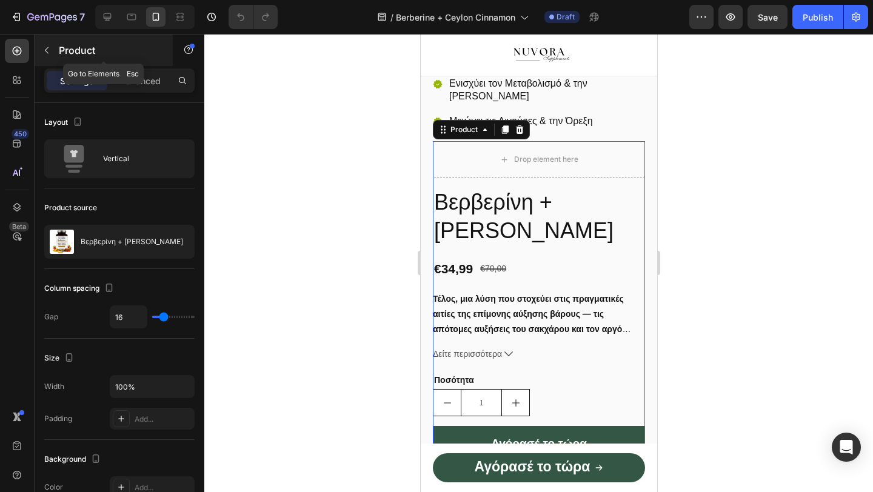
click at [46, 46] on icon "button" at bounding box center [47, 50] width 10 height 10
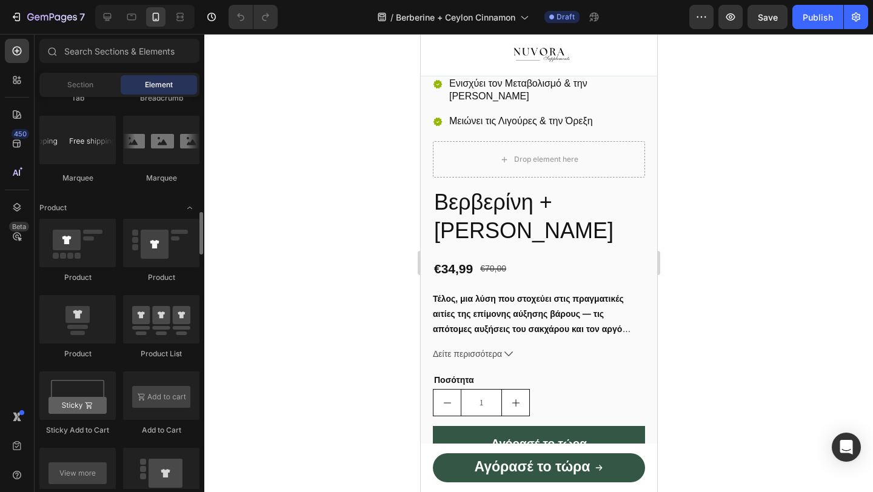
scroll to position [1495, 0]
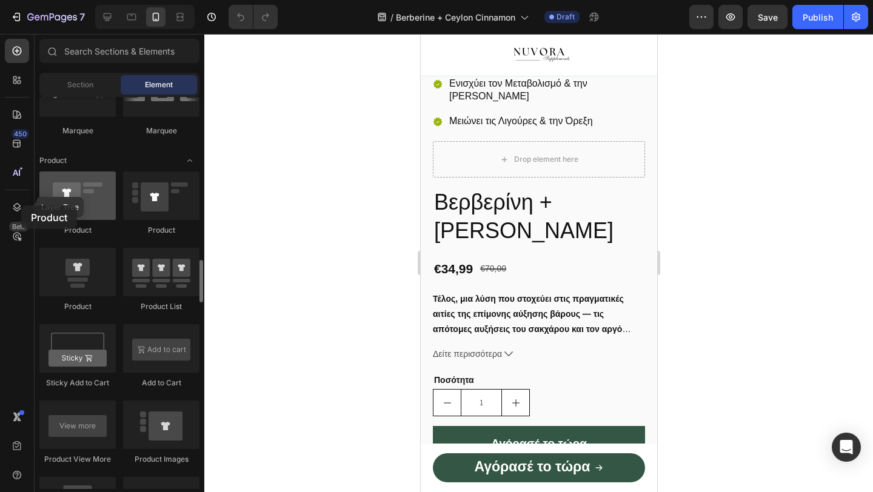
drag, startPoint x: 69, startPoint y: 206, endPoint x: 66, endPoint y: 198, distance: 9.0
click at [69, 198] on div at bounding box center [77, 196] width 76 height 48
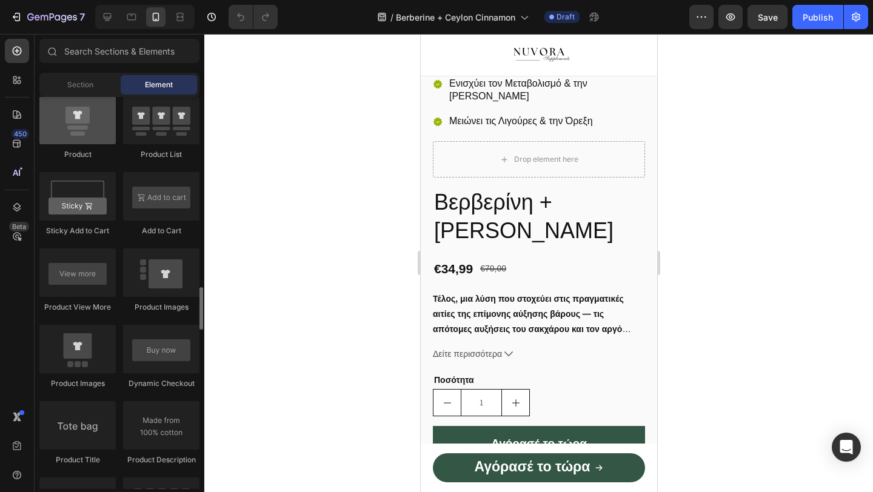
scroll to position [1657, 0]
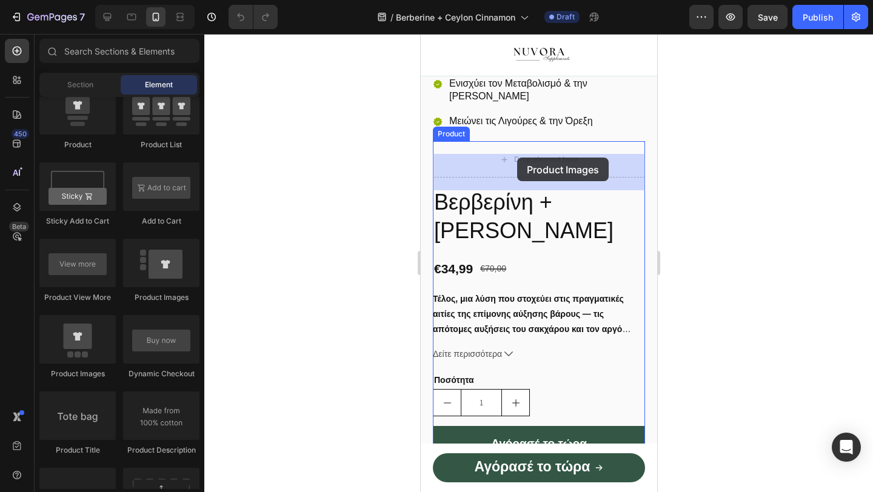
drag, startPoint x: 509, startPoint y: 381, endPoint x: 516, endPoint y: 156, distance: 224.3
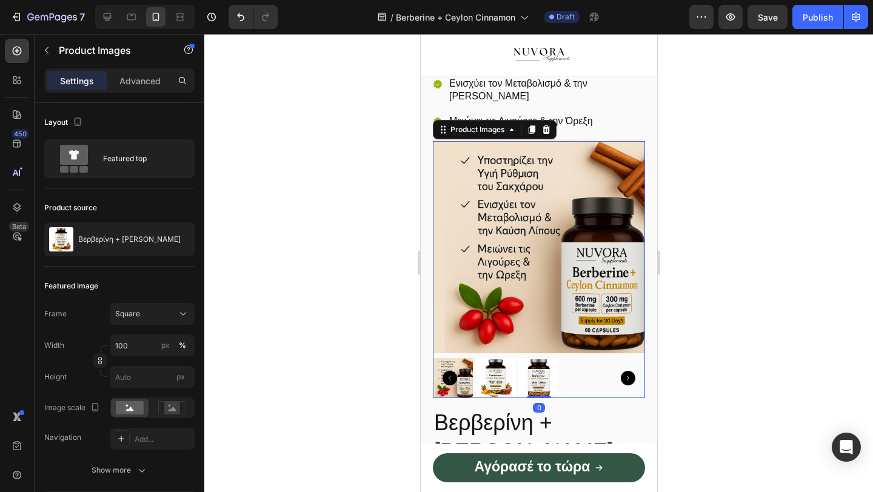
click at [531, 382] on img at bounding box center [538, 378] width 40 height 40
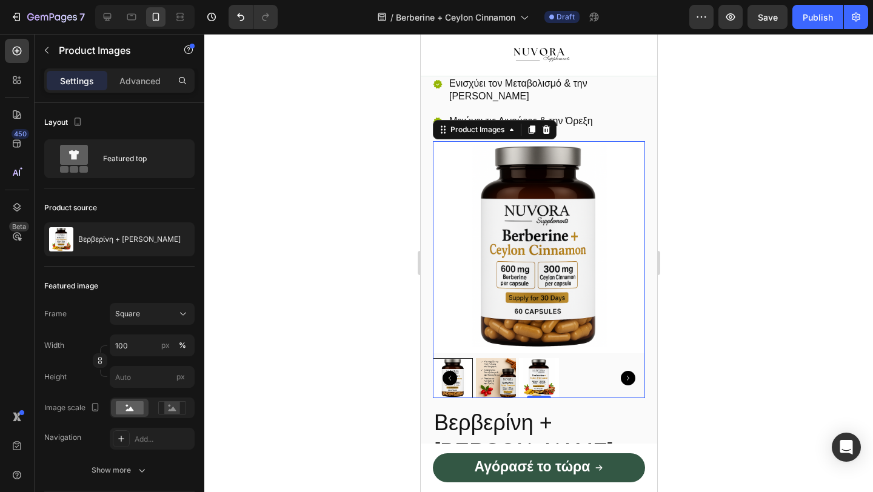
click at [465, 397] on div at bounding box center [452, 378] width 40 height 40
click at [491, 398] on img at bounding box center [495, 378] width 40 height 40
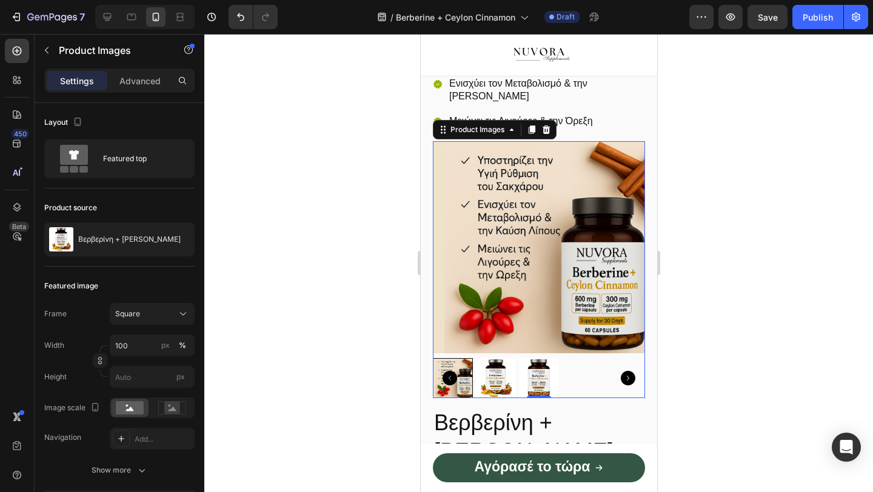
click at [355, 336] on div at bounding box center [538, 263] width 668 height 458
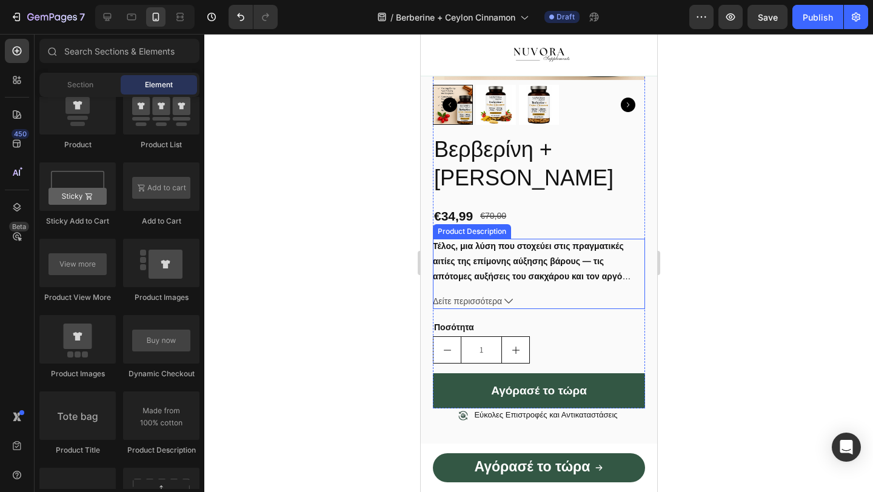
scroll to position [660, 0]
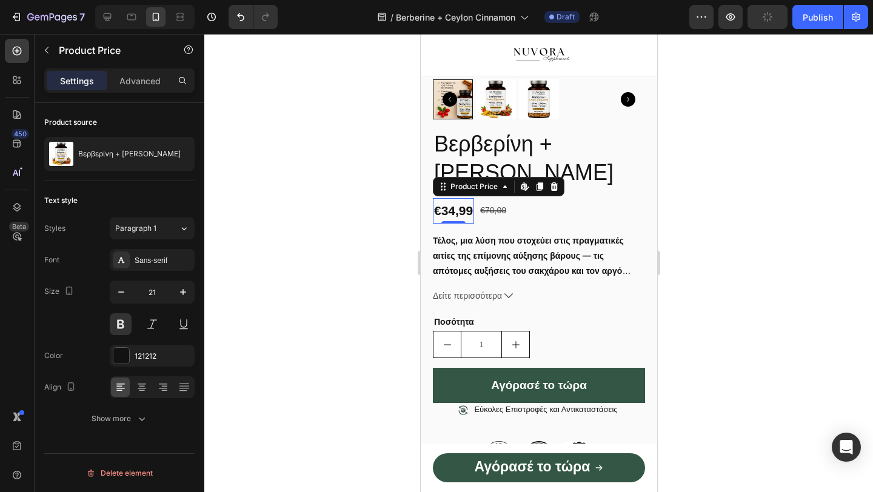
click at [452, 215] on div "€34,99" at bounding box center [452, 210] width 41 height 25
click at [178, 292] on icon "button" at bounding box center [183, 292] width 12 height 12
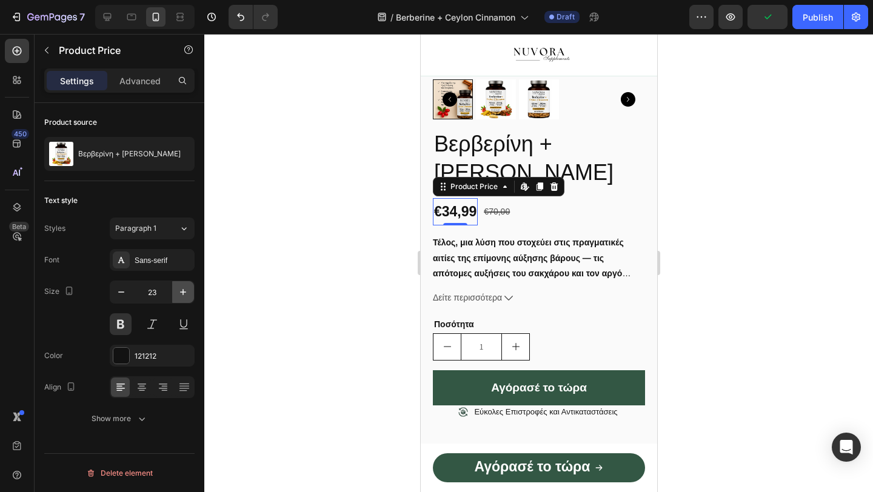
click at [178, 292] on icon "button" at bounding box center [183, 292] width 12 height 12
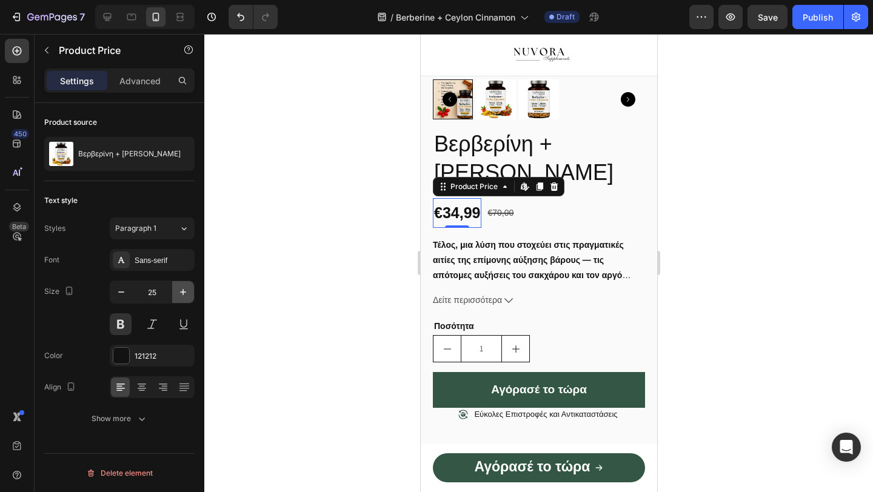
click at [178, 292] on icon "button" at bounding box center [183, 292] width 12 height 12
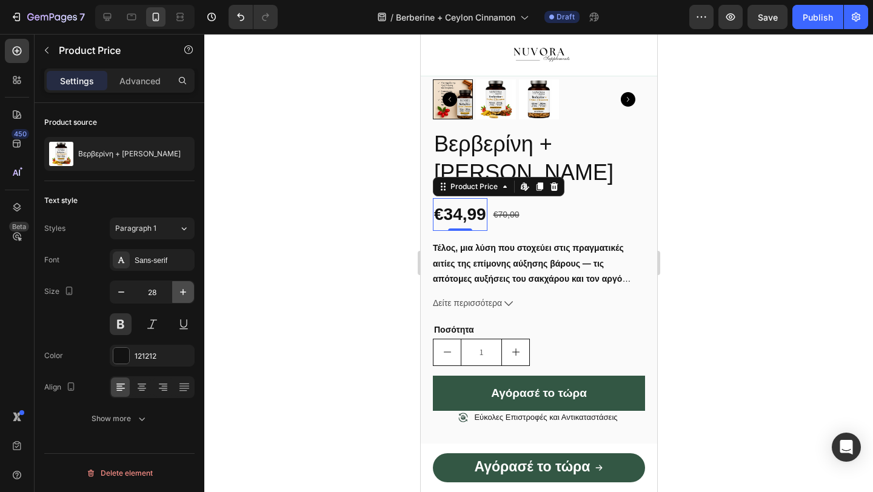
type input "29"
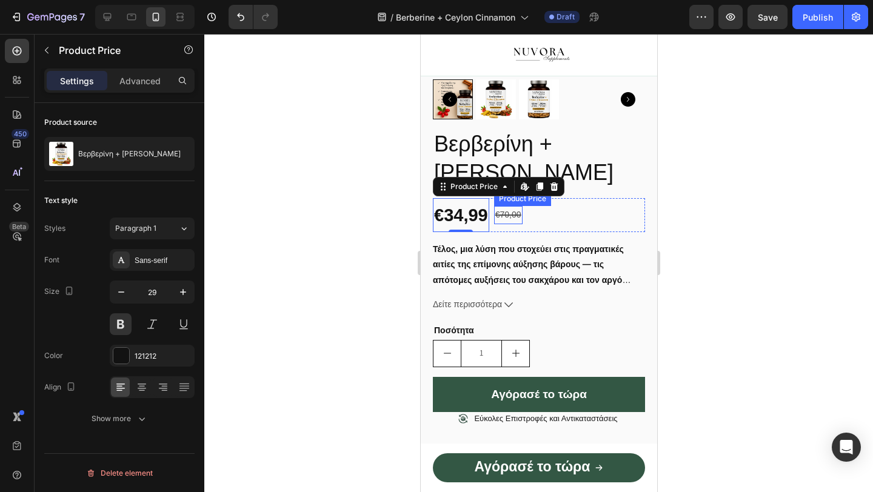
click at [501, 224] on div "€70,00" at bounding box center [507, 215] width 28 height 18
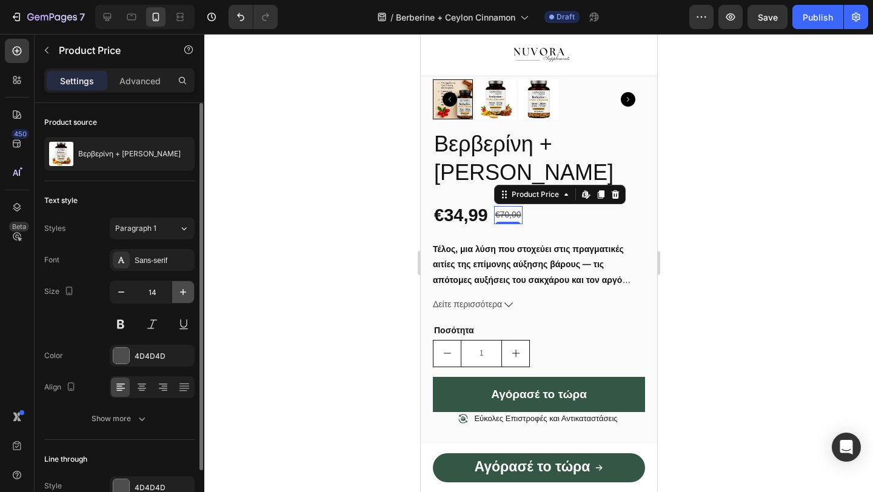
click at [178, 290] on icon "button" at bounding box center [183, 292] width 12 height 12
click at [120, 296] on icon "button" at bounding box center [121, 292] width 12 height 12
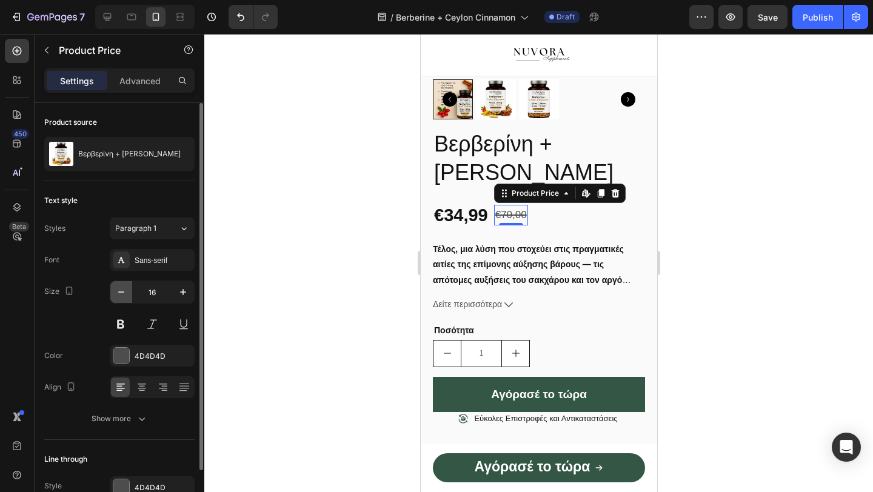
type input "15"
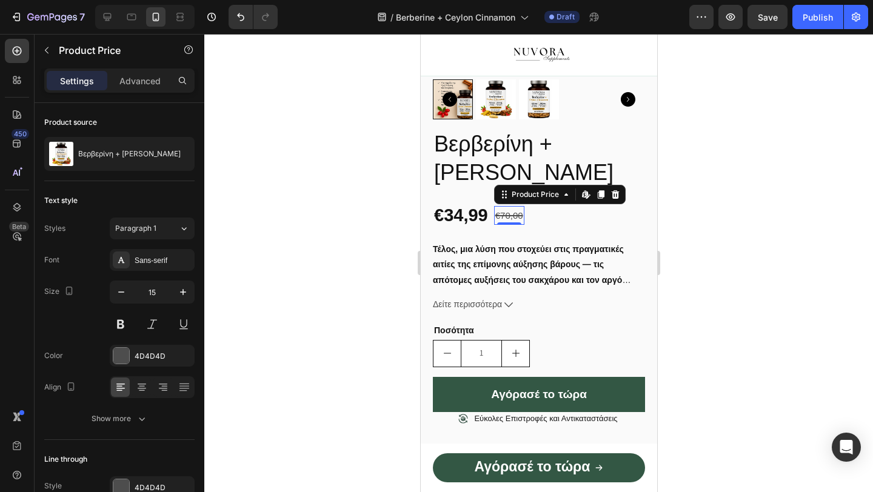
click at [378, 141] on div at bounding box center [538, 263] width 668 height 458
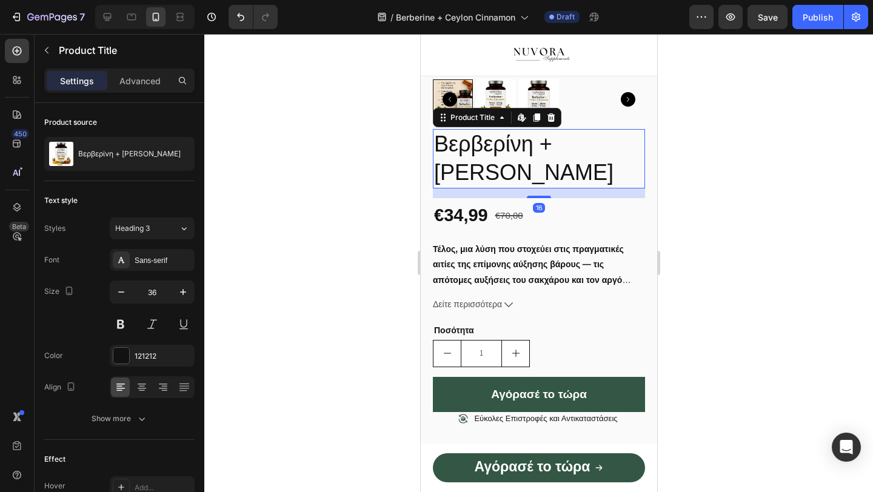
click at [501, 188] on h2 "Βερβερίνη + [PERSON_NAME]" at bounding box center [538, 158] width 212 height 59
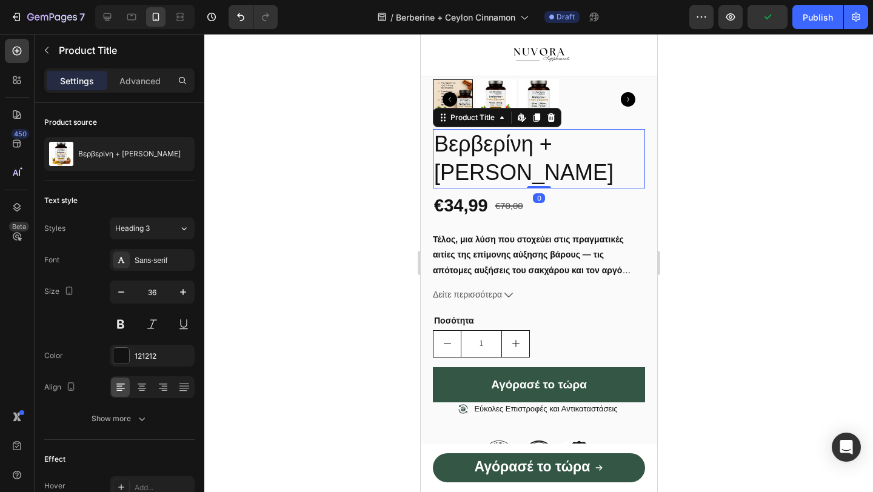
drag, startPoint x: 535, startPoint y: 210, endPoint x: 535, endPoint y: 194, distance: 16.4
click at [535, 188] on div "Βερβερίνη + Κανέλα Κεϋλάνης Product Title Edit content in Shopify 0" at bounding box center [538, 158] width 212 height 59
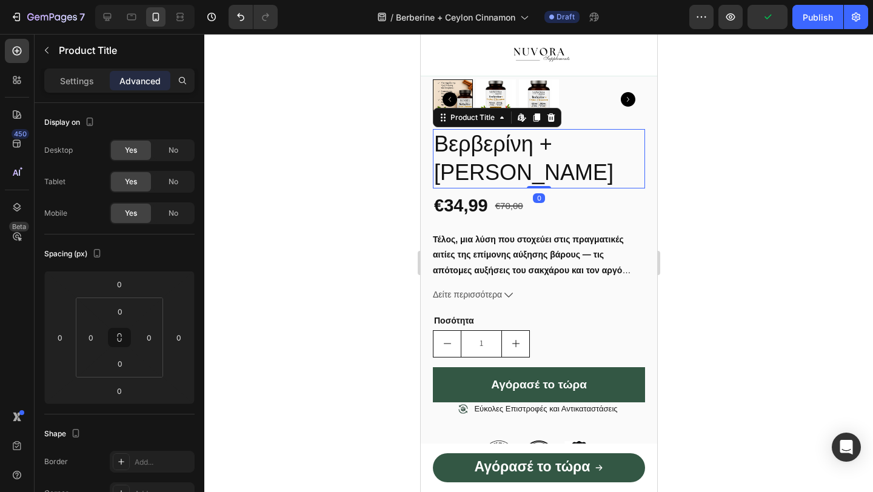
click at [361, 235] on div at bounding box center [538, 263] width 668 height 458
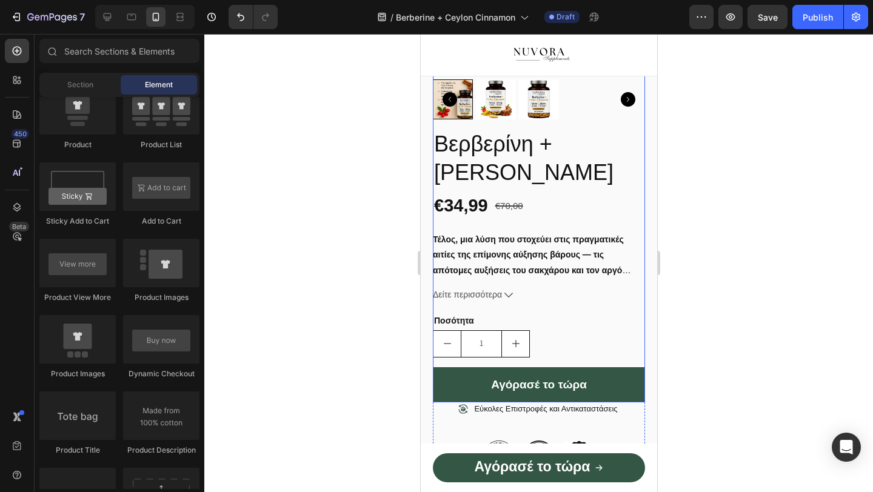
click at [512, 244] on div "Βερβερίνη + Κανέλα Κεϋλάνης Product Title €34,99 Product Price Product Price €7…" at bounding box center [538, 265] width 212 height 273
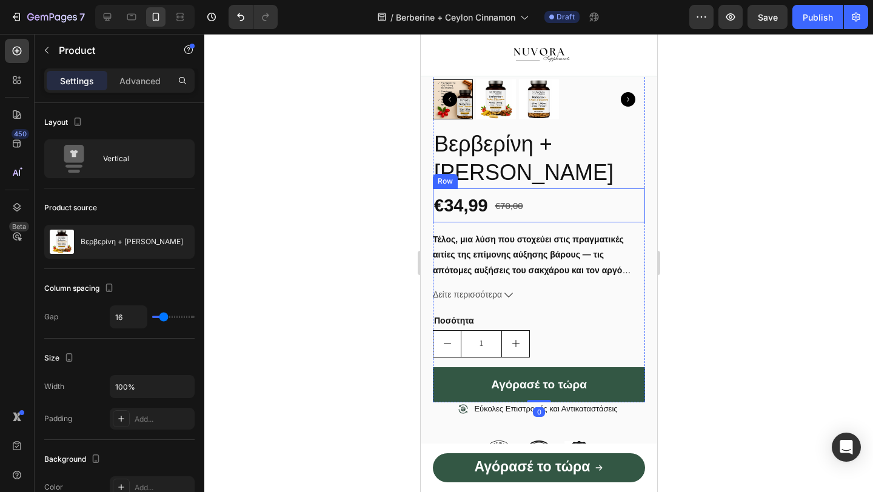
click at [519, 222] on div "€70,00 Product Price Product Price" at bounding box center [508, 205] width 30 height 34
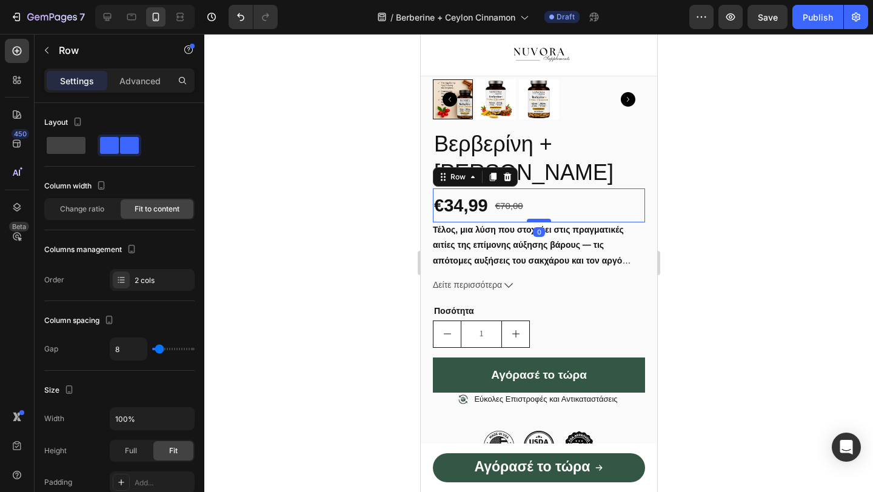
drag, startPoint x: 539, startPoint y: 244, endPoint x: 541, endPoint y: 233, distance: 11.1
click at [541, 222] on div at bounding box center [538, 221] width 24 height 4
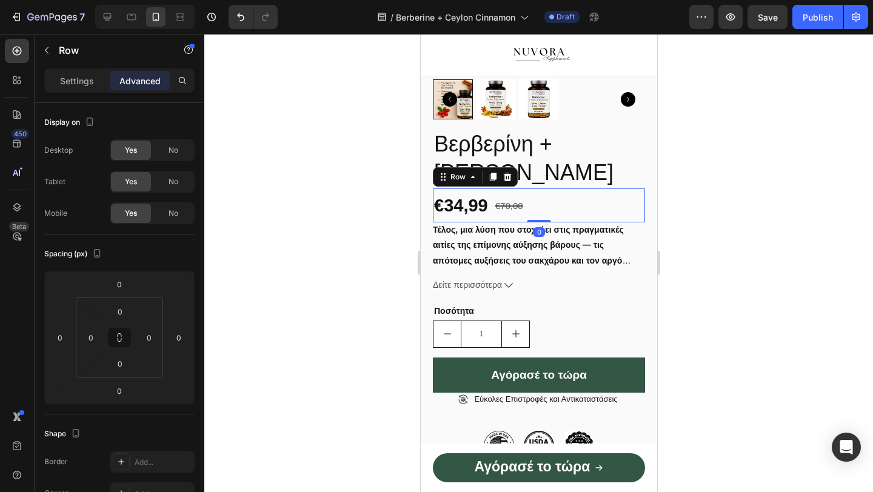
click at [336, 310] on div at bounding box center [538, 263] width 668 height 458
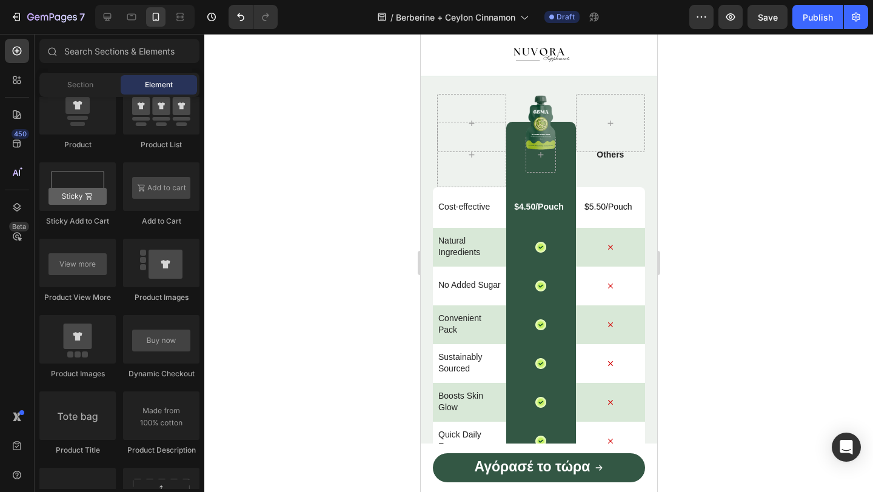
scroll to position [4208, 0]
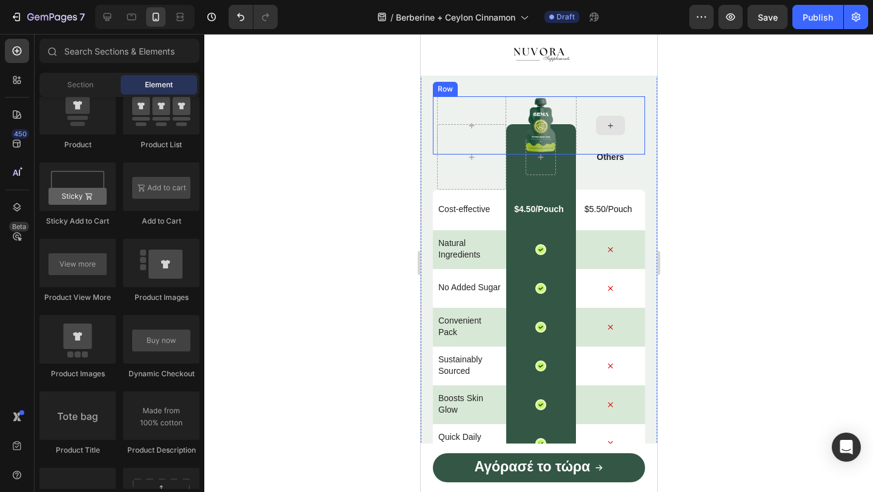
click at [613, 150] on div at bounding box center [609, 125] width 69 height 58
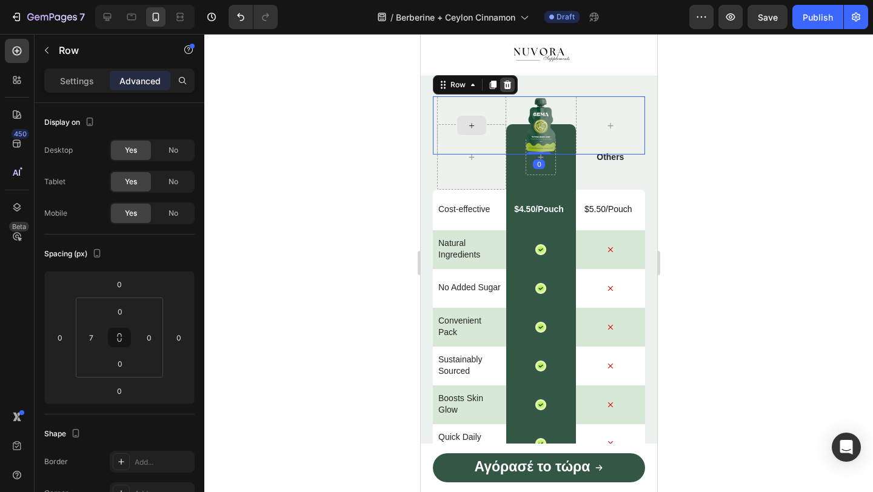
click at [503, 86] on icon at bounding box center [507, 85] width 10 height 10
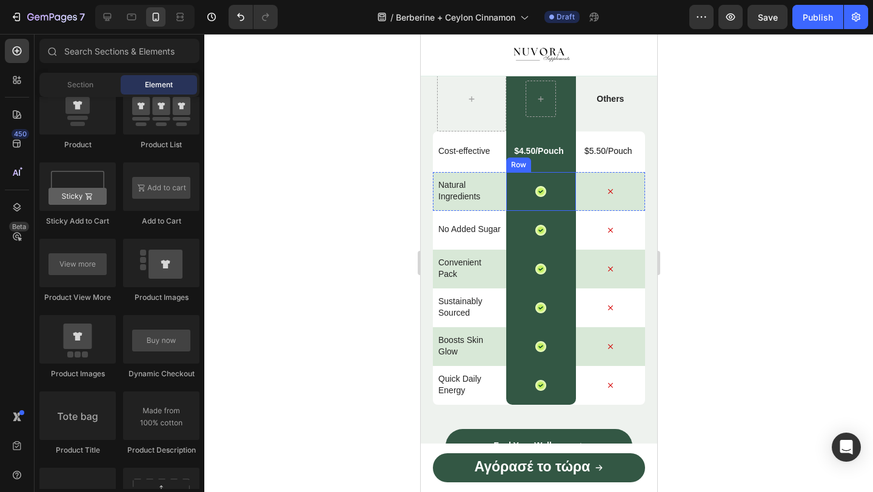
scroll to position [4125, 0]
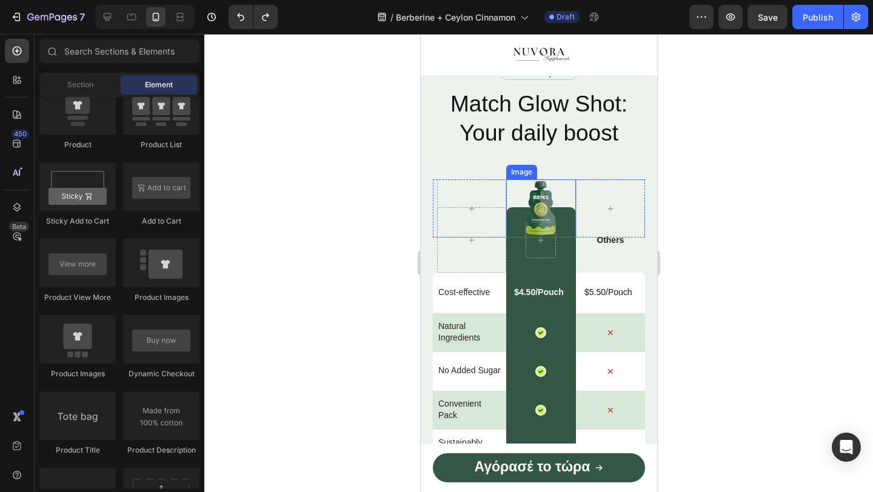
click at [547, 208] on img at bounding box center [540, 208] width 33 height 58
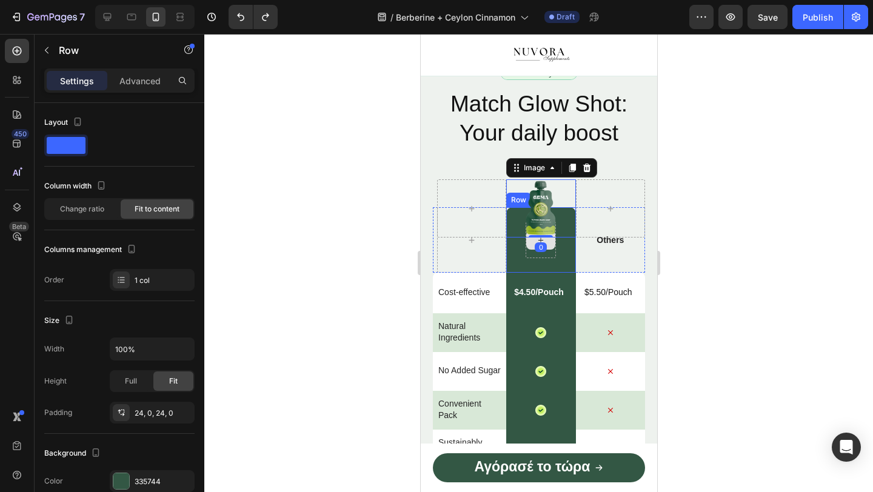
click at [547, 258] on div "Row" at bounding box center [539, 239] width 69 height 65
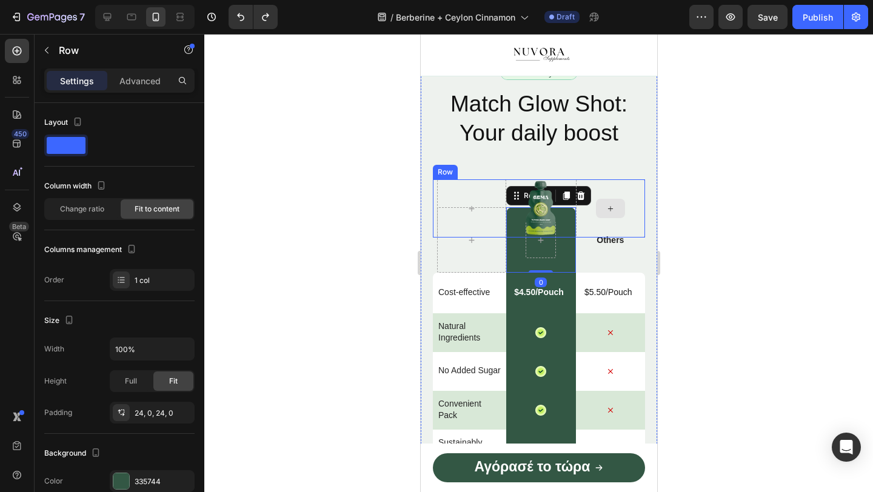
click at [579, 198] on div at bounding box center [609, 208] width 69 height 58
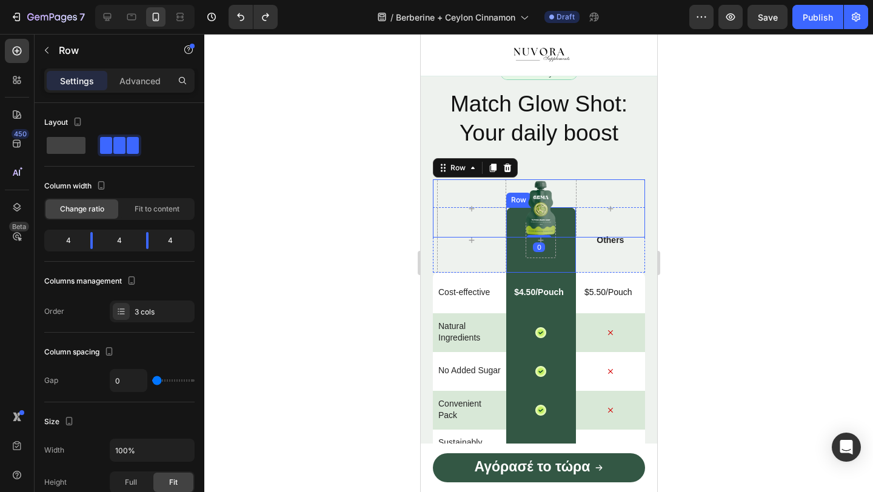
click at [551, 254] on div at bounding box center [540, 240] width 30 height 36
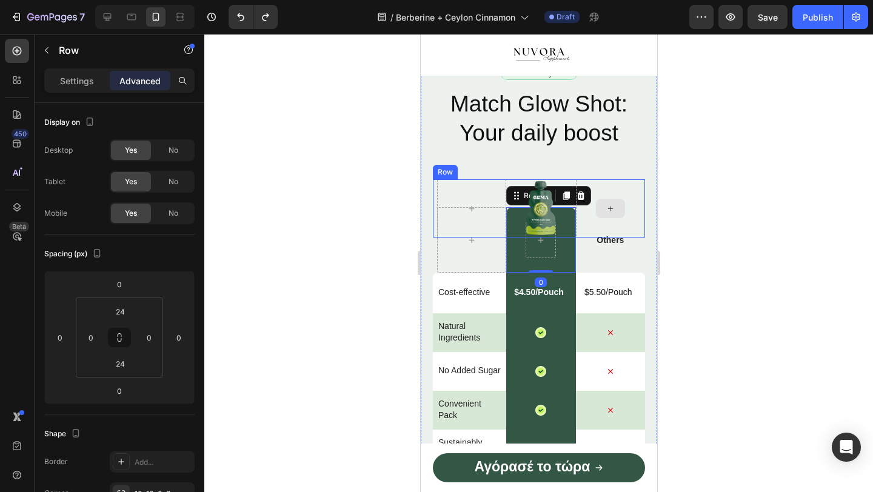
click at [576, 193] on div at bounding box center [609, 208] width 69 height 58
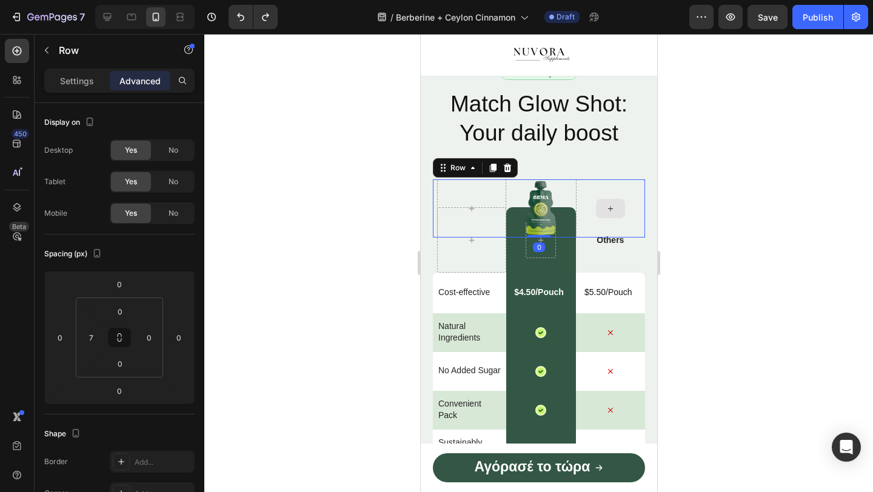
click at [561, 233] on div at bounding box center [539, 208] width 69 height 58
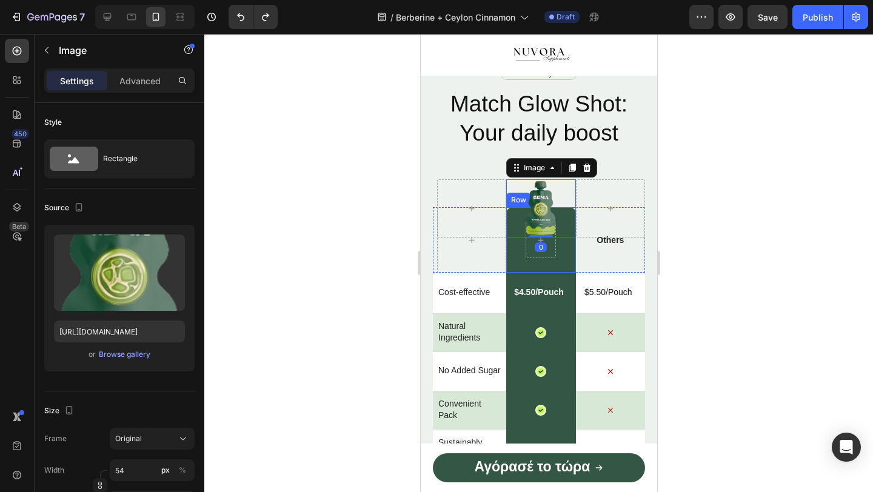
click at [547, 254] on div at bounding box center [540, 240] width 30 height 36
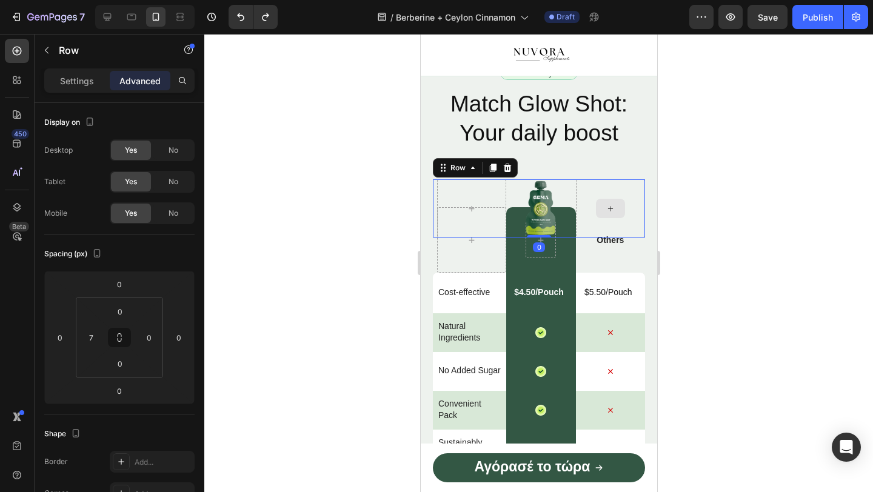
click at [583, 199] on div at bounding box center [609, 208] width 69 height 58
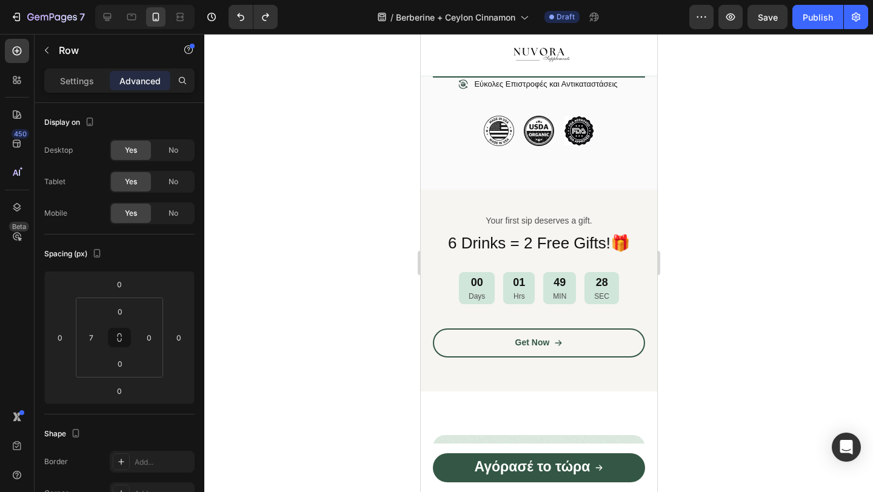
scroll to position [1001, 0]
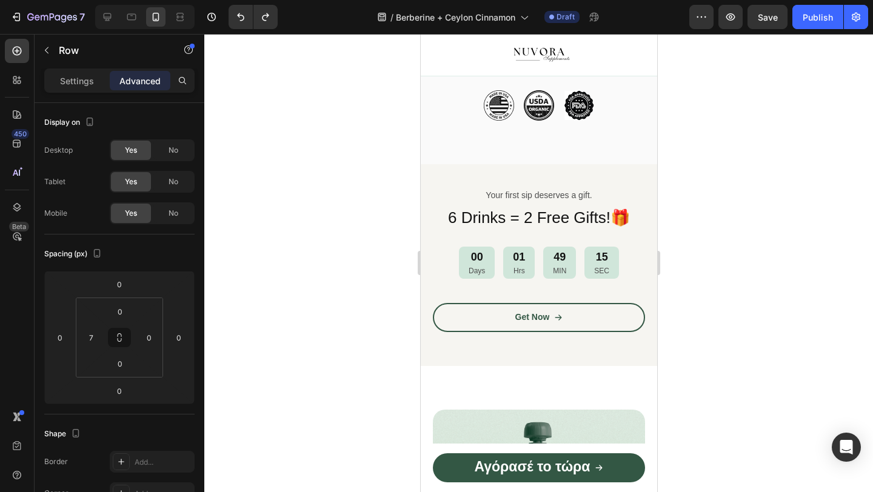
drag, startPoint x: 445, startPoint y: 84, endPoint x: 627, endPoint y: 148, distance: 192.6
click at [0, 0] on div "Chrome Capture 299x104 frames : 0 0 / 15 secs" at bounding box center [0, 0] width 0 height 0
click at [0, 0] on div at bounding box center [0, 0] width 0 height 0
click at [0, 0] on icon at bounding box center [0, 0] width 0 height 0
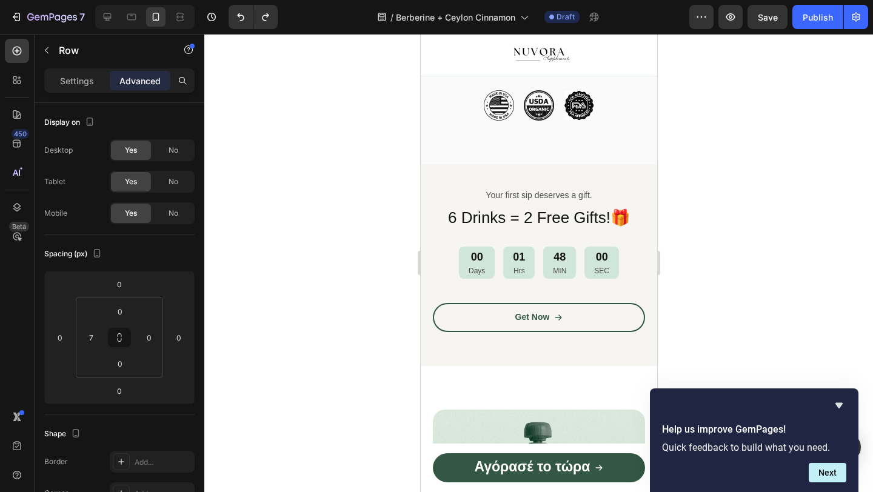
click at [0, 0] on img at bounding box center [0, 0] width 0 height 0
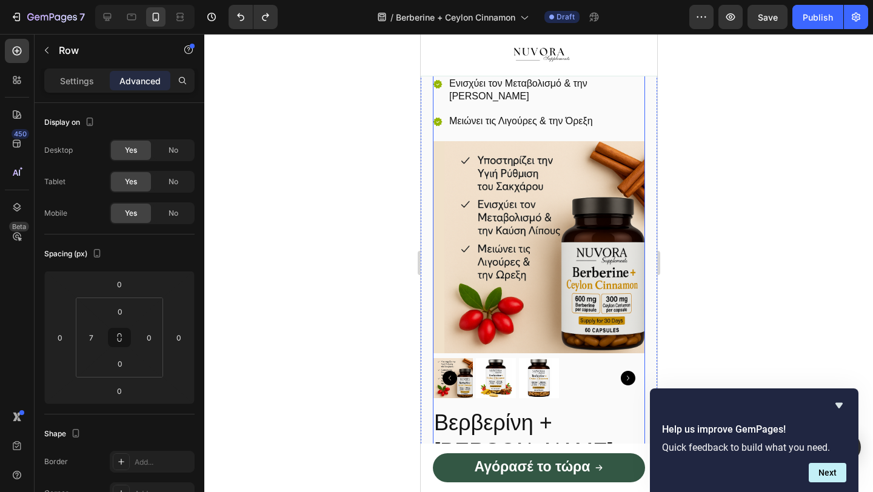
scroll to position [448, 0]
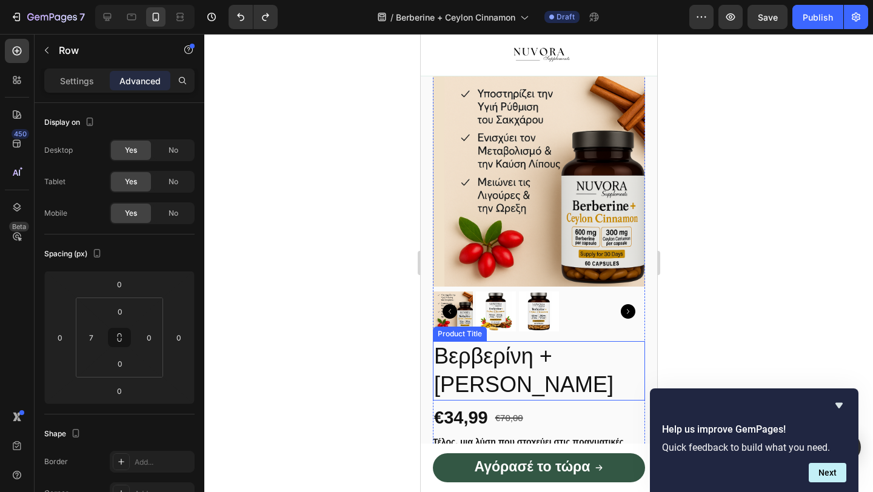
click at [499, 376] on h2 "Βερβερίνη + [PERSON_NAME]" at bounding box center [538, 370] width 212 height 59
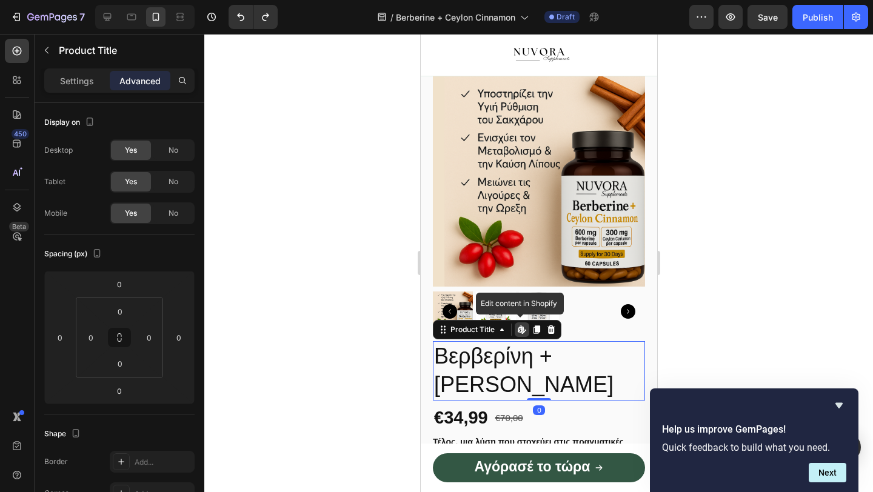
click at [499, 376] on h2 "Βερβερίνη + [PERSON_NAME]" at bounding box center [538, 370] width 212 height 59
click at [499, 375] on h2 "Βερβερίνη + [PERSON_NAME]" at bounding box center [538, 370] width 212 height 59
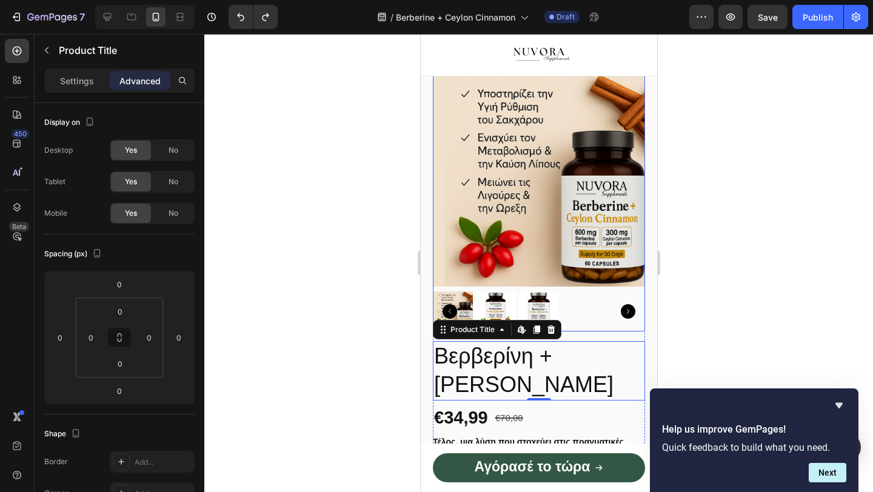
scroll to position [461, 0]
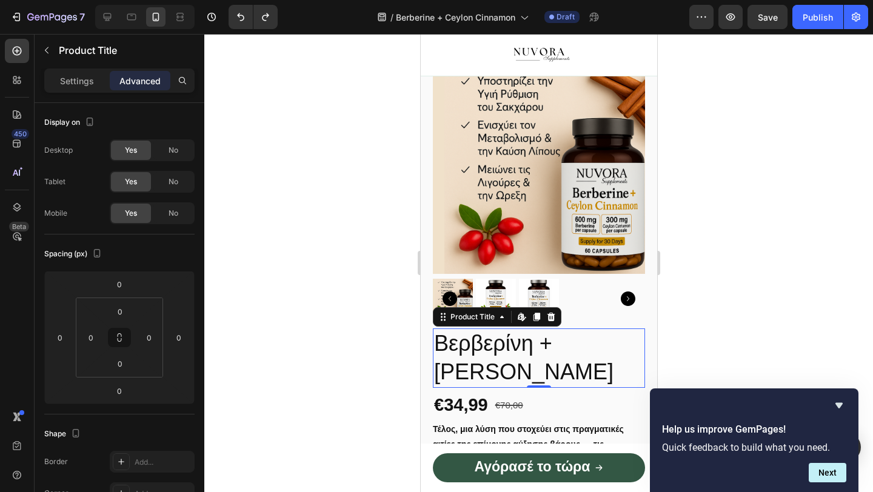
drag, startPoint x: 426, startPoint y: 332, endPoint x: 652, endPoint y: 402, distance: 236.6
click at [0, 0] on div "Chrome Capture 373x115 frames : 0 0 / 15 secs" at bounding box center [0, 0] width 0 height 0
click at [0, 0] on icon at bounding box center [0, 0] width 0 height 0
click at [0, 0] on div "Chrome Capture 373x115 frames : 0 0 / 15 secs" at bounding box center [0, 0] width 0 height 0
click at [0, 0] on img at bounding box center [0, 0] width 0 height 0
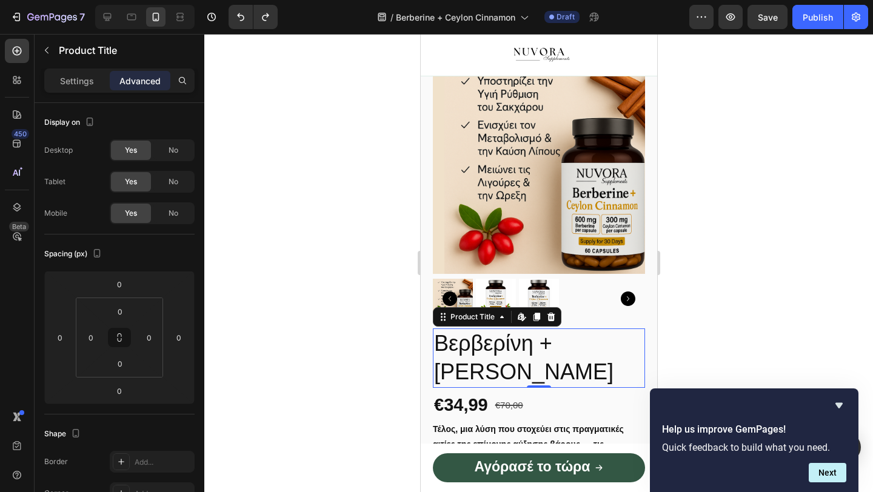
click at [511, 381] on h2 "Βερβερίνη + [PERSON_NAME]" at bounding box center [538, 357] width 212 height 59
click at [358, 310] on div at bounding box center [538, 263] width 668 height 458
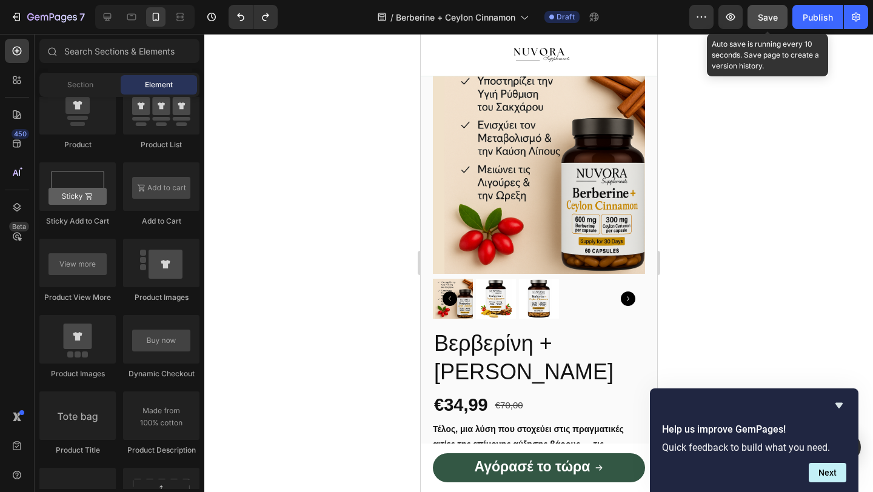
click at [767, 16] on span "Save" at bounding box center [768, 17] width 20 height 10
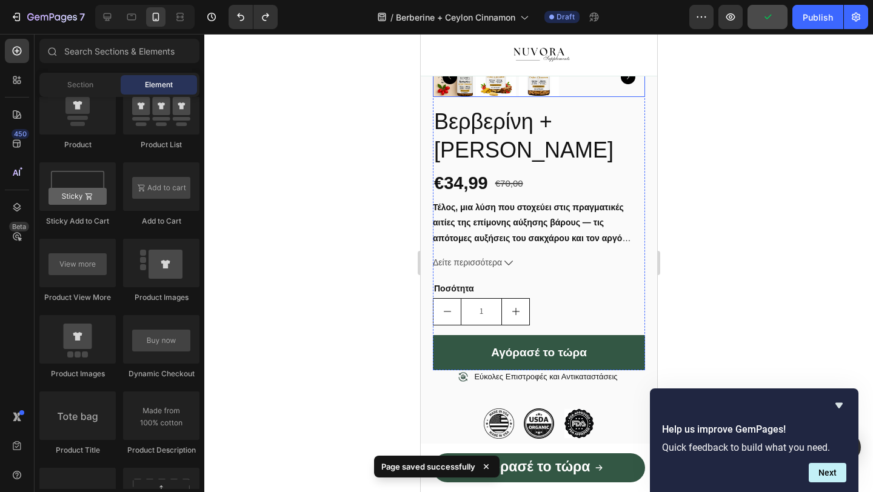
scroll to position [683, 0]
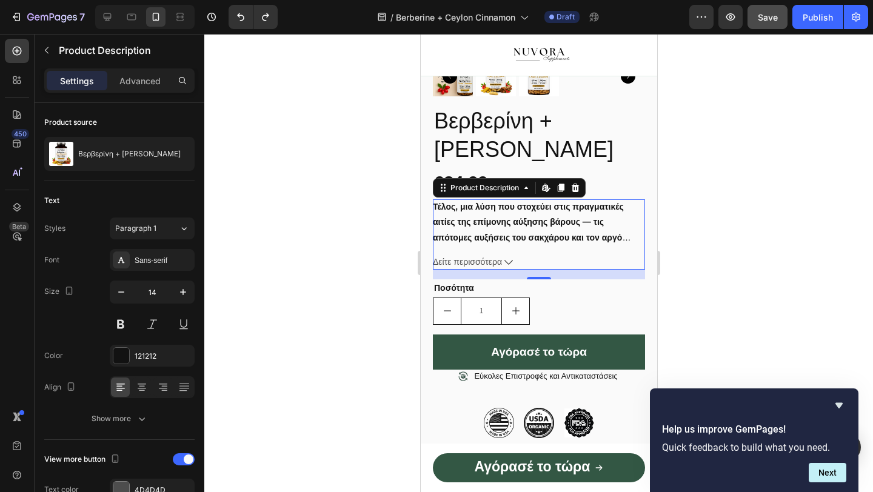
click at [386, 261] on div at bounding box center [538, 263] width 668 height 458
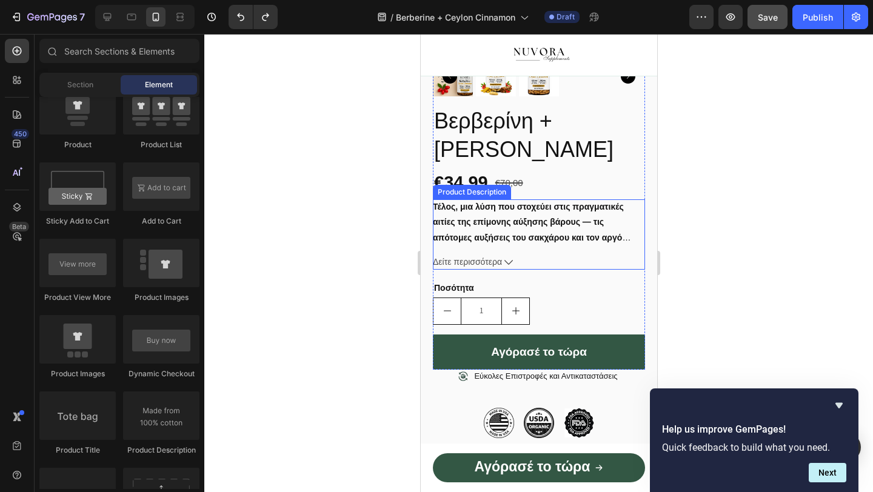
click at [508, 245] on div "Τέλος, μια λύση που στοχεύει στις πραγματικές αιτίες της επίμονης αύξησης βάρου…" at bounding box center [538, 221] width 212 height 45
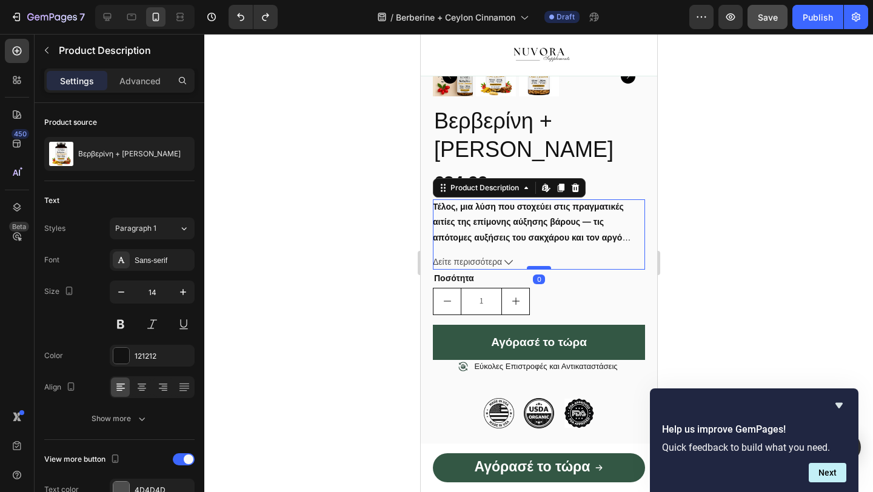
drag, startPoint x: 538, startPoint y: 290, endPoint x: 539, endPoint y: 279, distance: 11.0
click at [539, 270] on div at bounding box center [538, 268] width 24 height 4
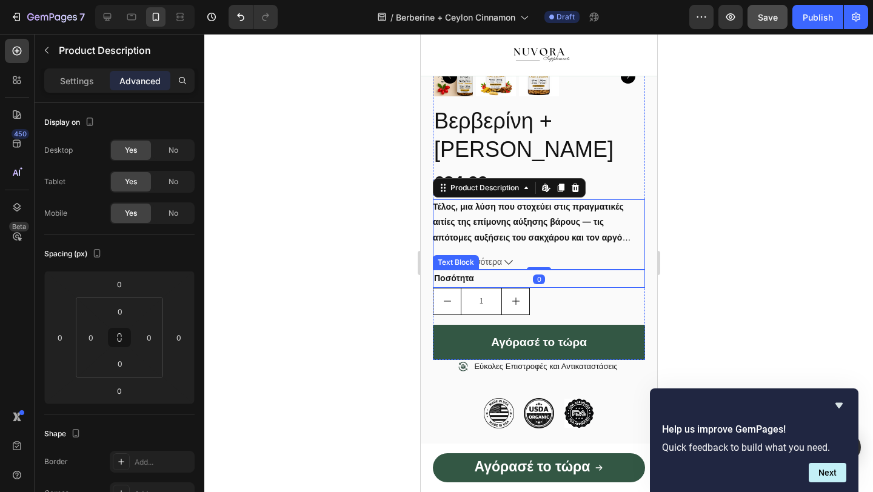
click at [331, 333] on div at bounding box center [538, 263] width 668 height 458
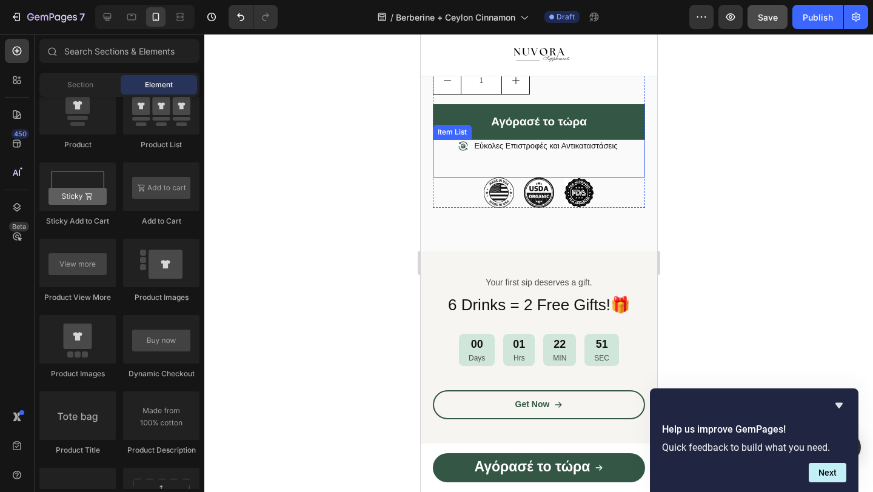
scroll to position [895, 0]
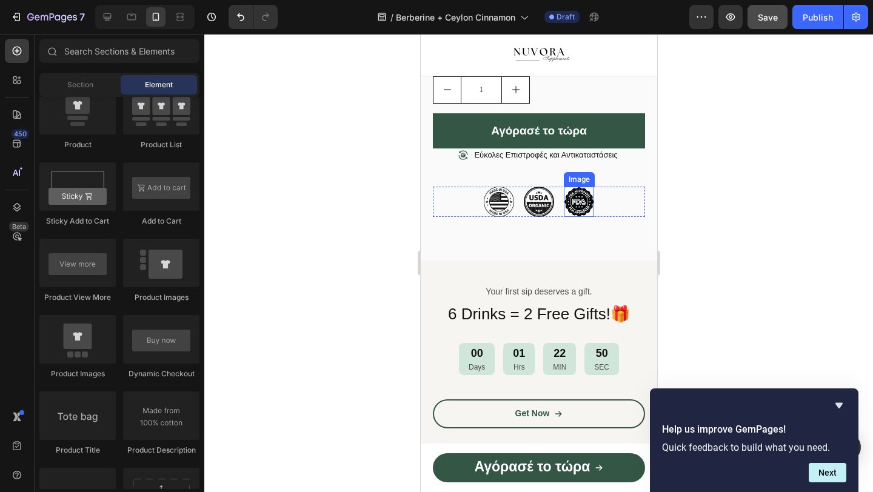
click at [578, 217] on img at bounding box center [578, 202] width 30 height 30
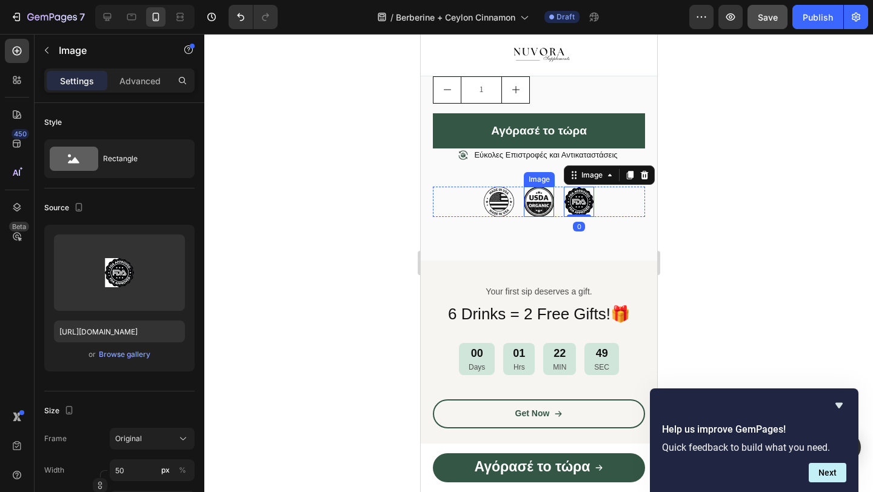
click at [524, 205] on img at bounding box center [538, 202] width 30 height 30
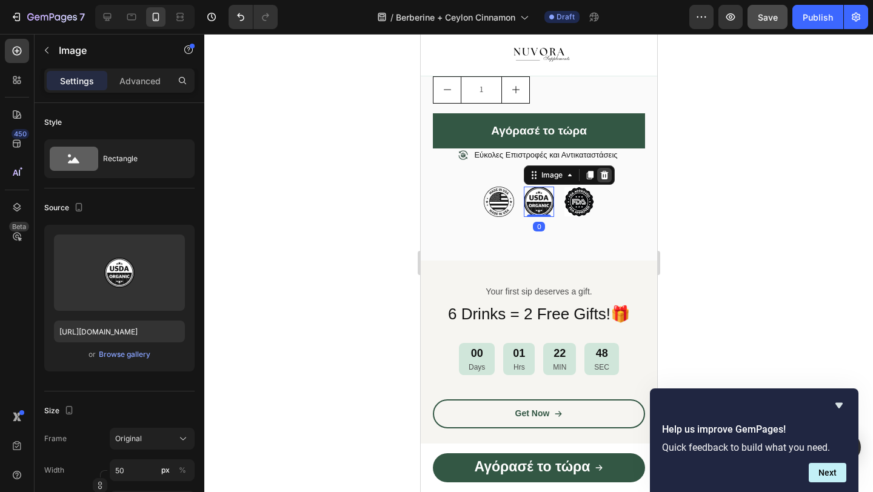
click at [606, 179] on icon at bounding box center [604, 175] width 8 height 8
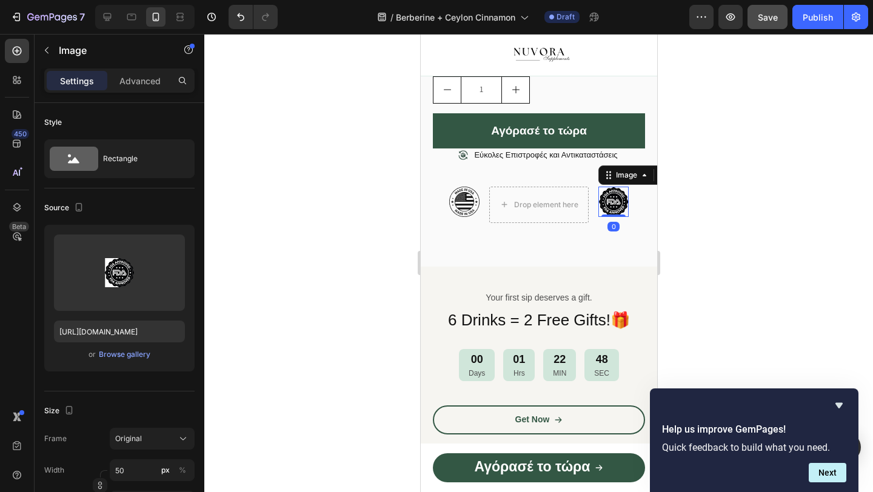
click at [615, 217] on img at bounding box center [613, 202] width 30 height 30
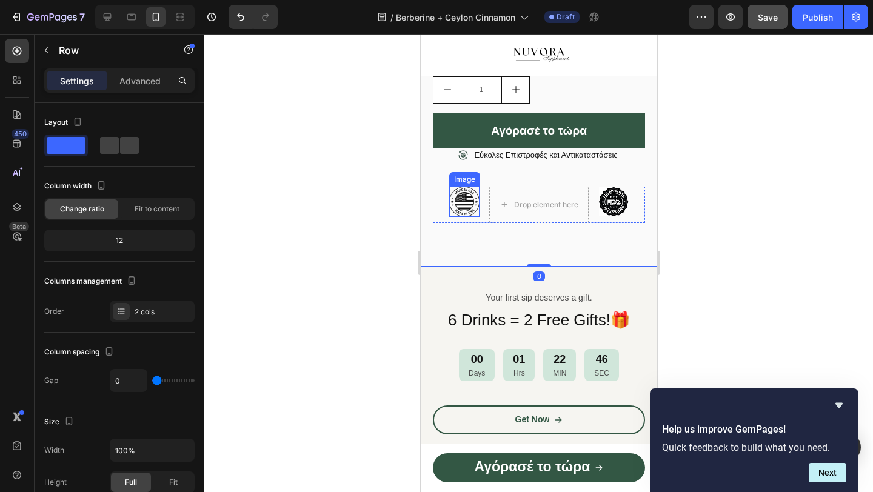
click at [439, 218] on div "Image Drop element here Image Row" at bounding box center [538, 205] width 212 height 36
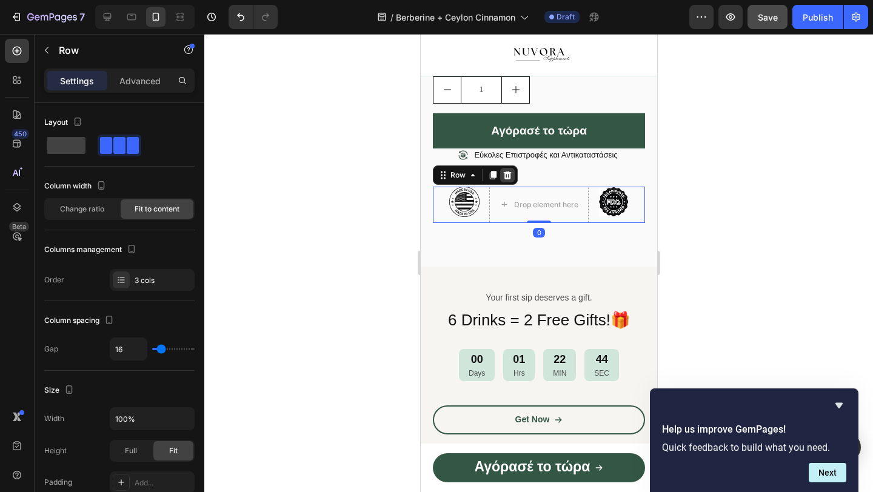
click at [504, 179] on icon at bounding box center [507, 175] width 8 height 8
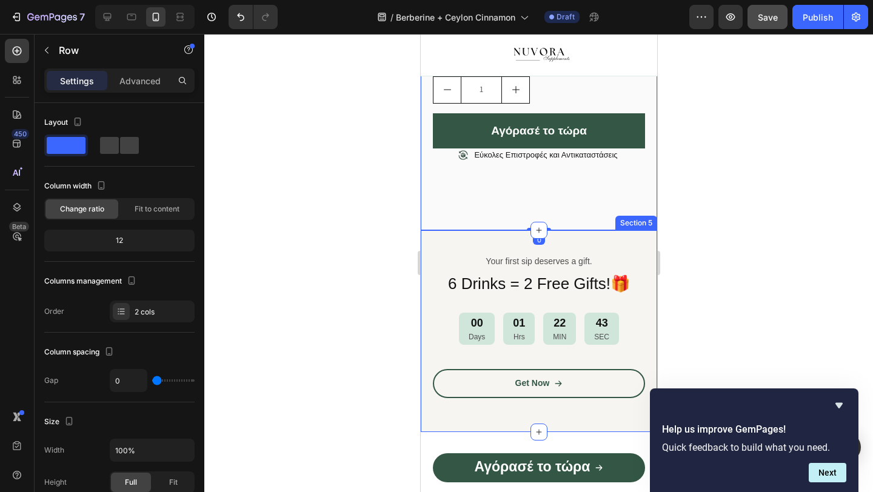
click at [513, 247] on div "Your first sip deserves a gift. Text Block 6 Drinks = 2 Free Gifts!🎁 Heading 00…" at bounding box center [538, 331] width 236 height 202
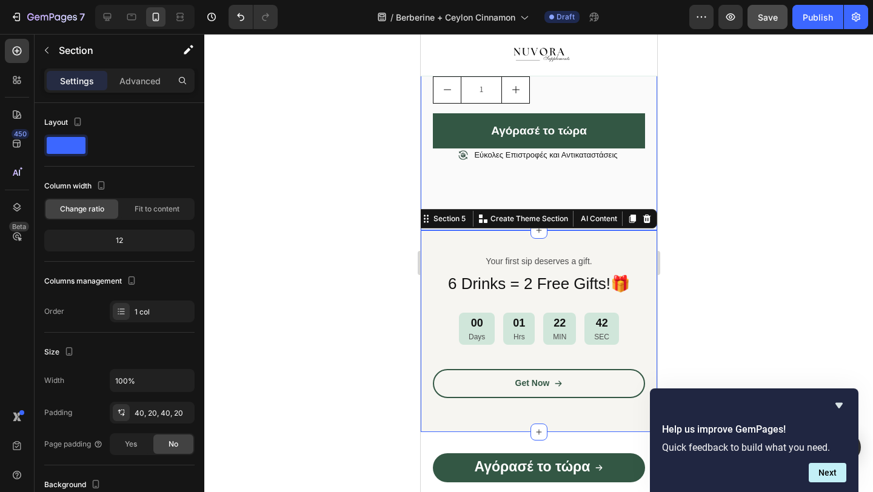
click at [492, 187] on div "Εύκολες Επιστροφές και Αντικαταστάσεις" at bounding box center [538, 167] width 212 height 38
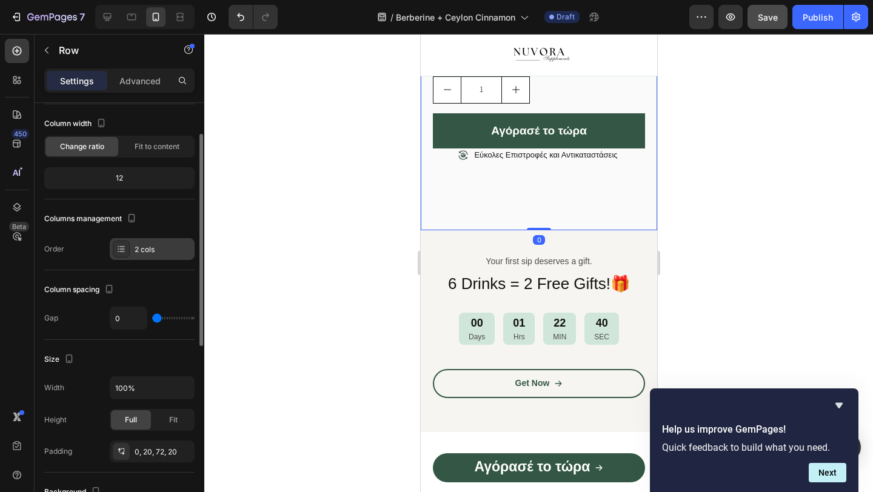
scroll to position [0, 0]
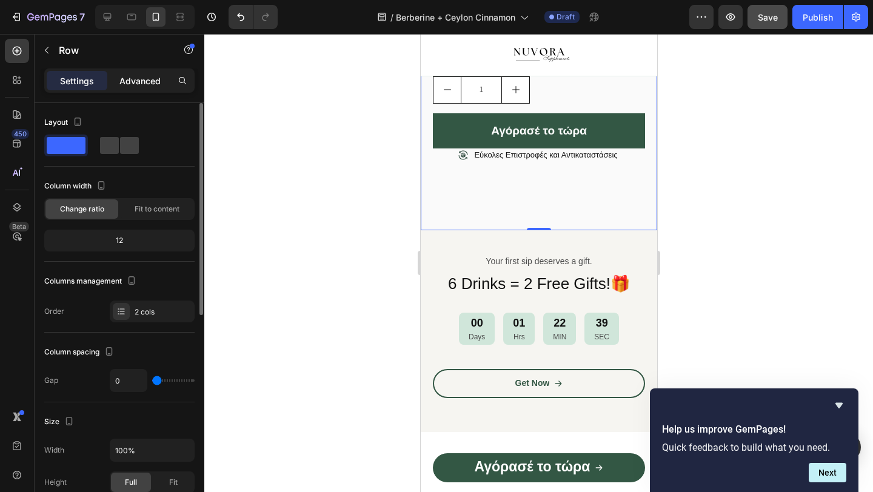
click at [130, 89] on div "Advanced" at bounding box center [140, 80] width 61 height 19
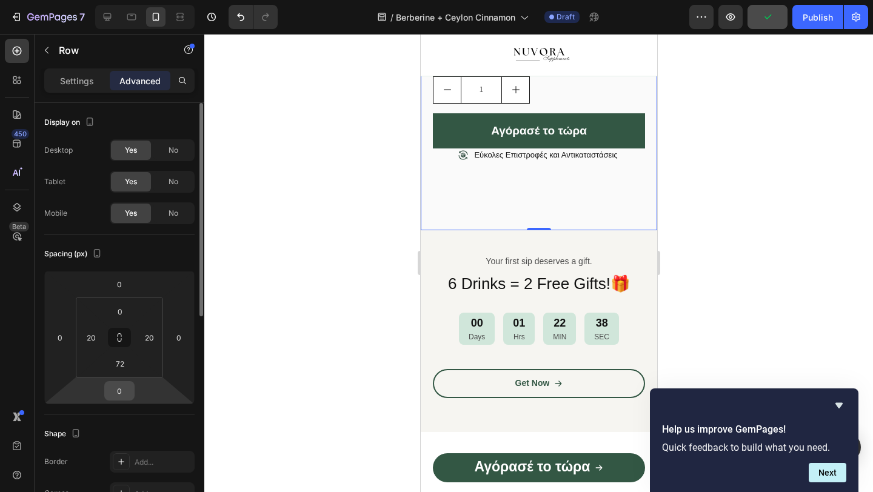
click at [121, 396] on input "0" at bounding box center [119, 391] width 24 height 18
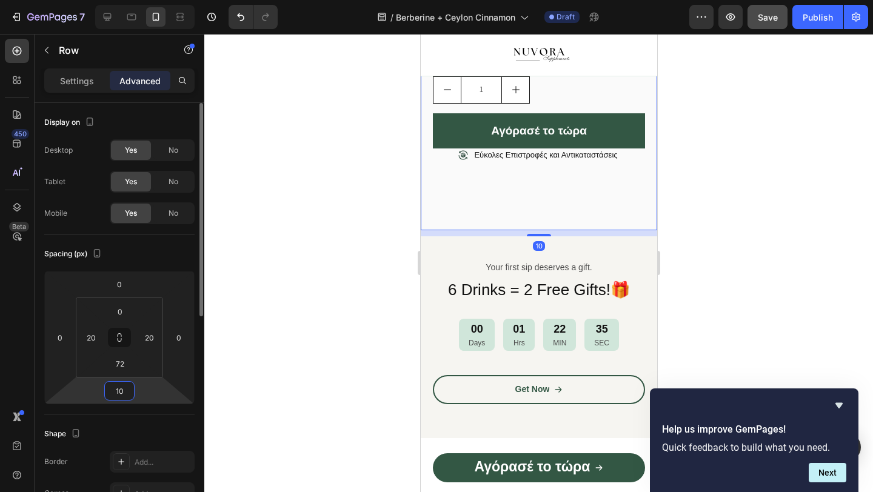
type input "1"
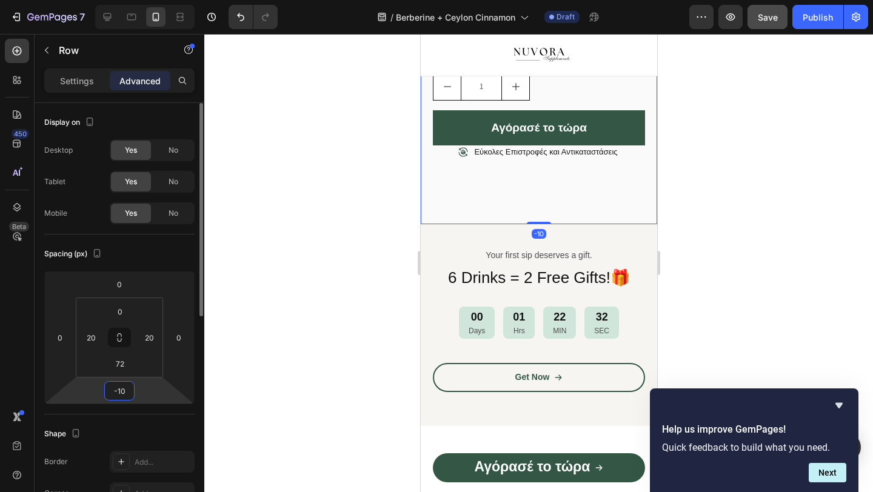
type input "-1"
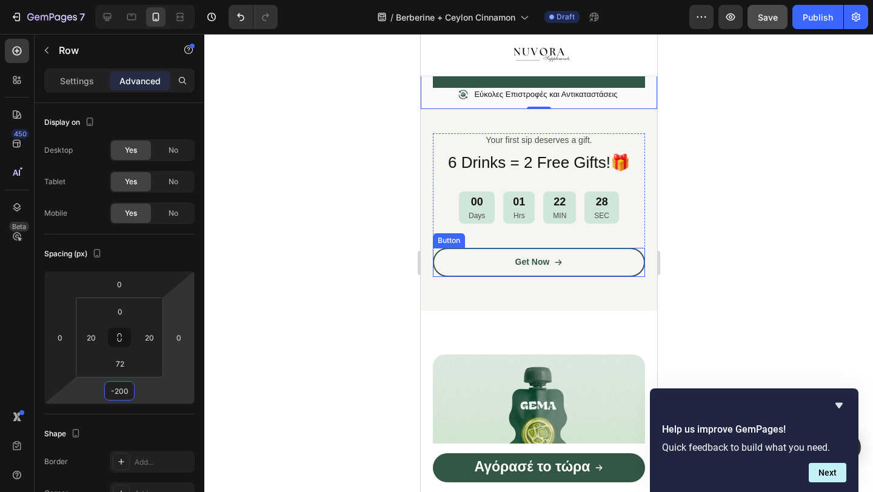
type input "-200"
click at [693, 272] on div at bounding box center [538, 263] width 668 height 458
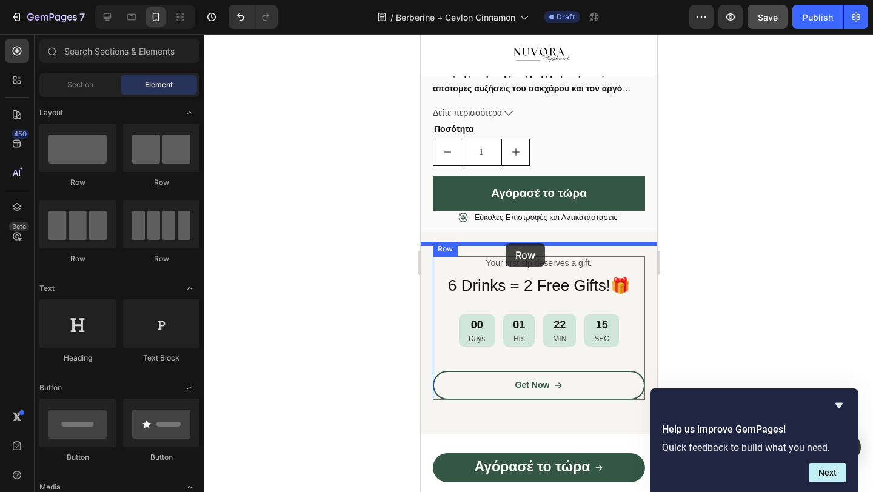
drag, startPoint x: 510, startPoint y: 187, endPoint x: 505, endPoint y: 243, distance: 55.9
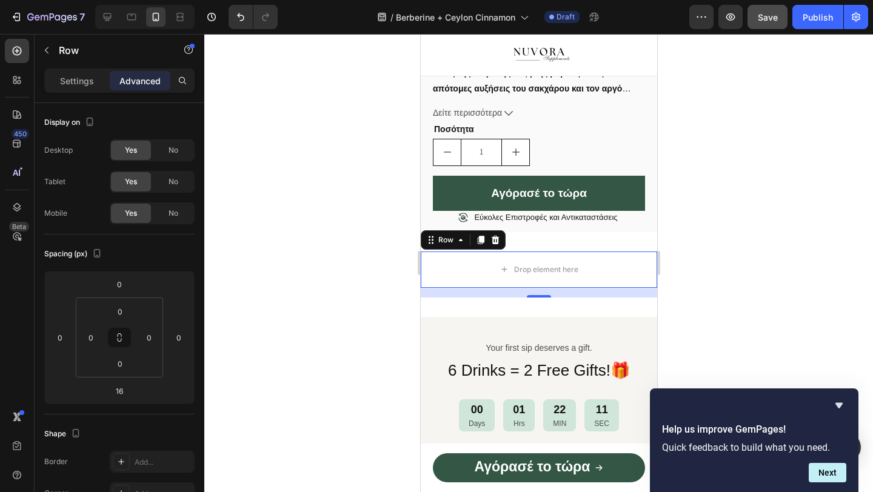
click at [553, 275] on div "Drop element here" at bounding box center [545, 270] width 64 height 10
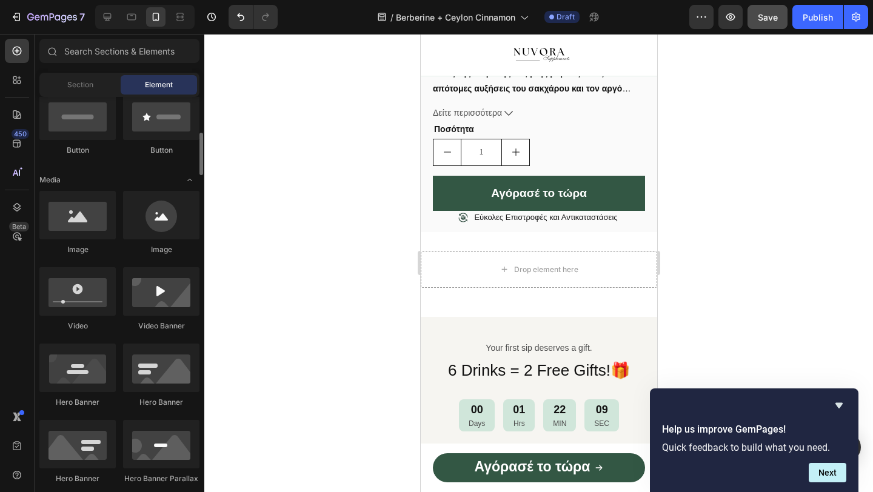
scroll to position [310, 0]
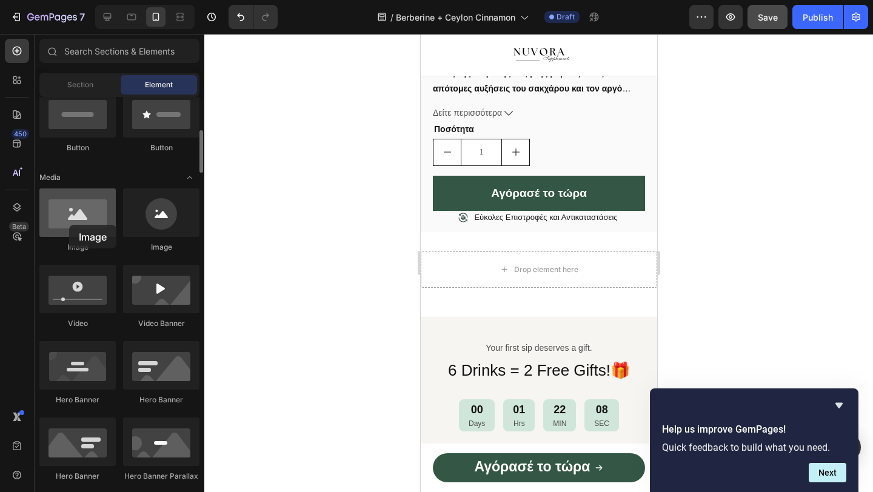
click at [69, 225] on div at bounding box center [77, 212] width 76 height 48
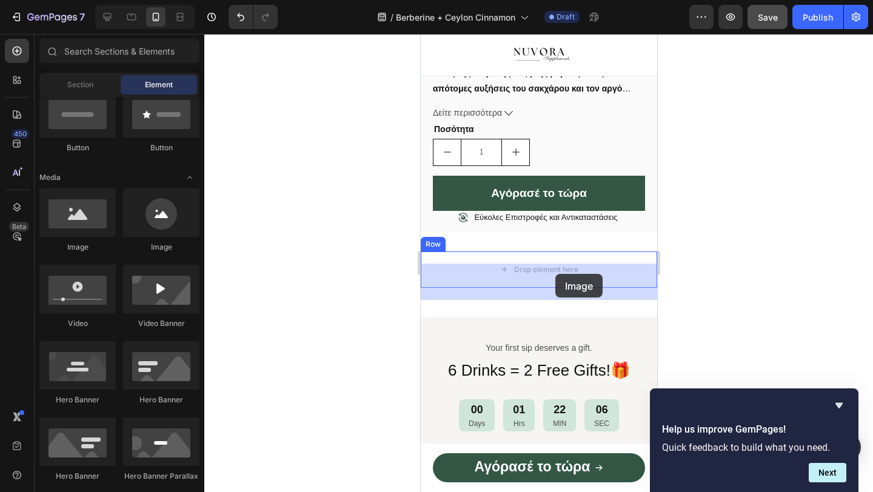
drag, startPoint x: 490, startPoint y: 258, endPoint x: 555, endPoint y: 274, distance: 66.7
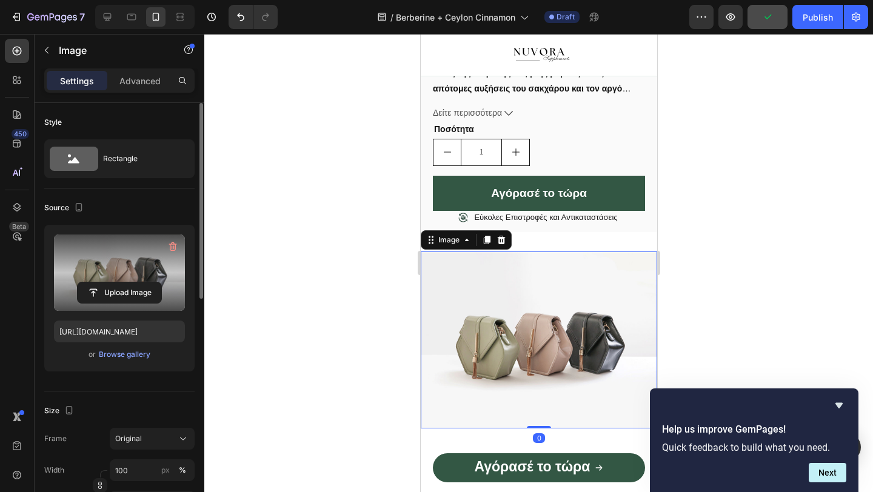
click at [123, 253] on label at bounding box center [119, 273] width 131 height 76
click at [123, 282] on input "file" at bounding box center [120, 292] width 84 height 21
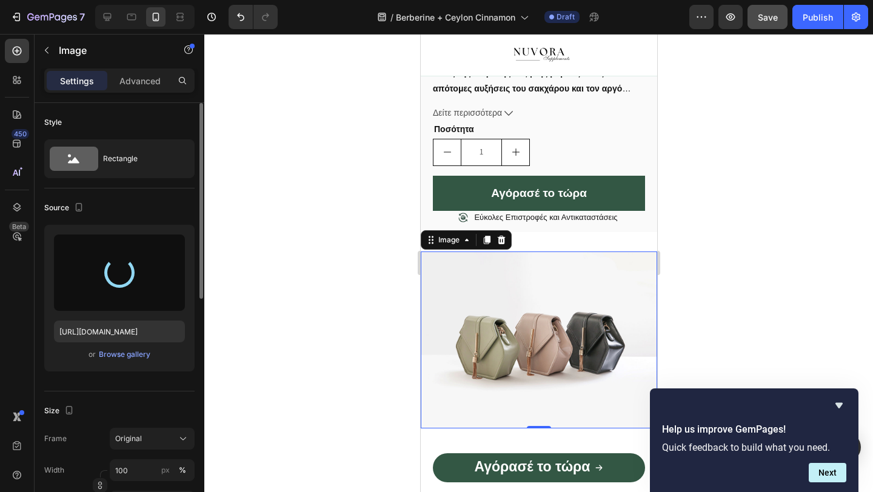
type input "https://cdn.shopify.com/s/files/1/0946/4725/5423/files/gempages_586260052445823…"
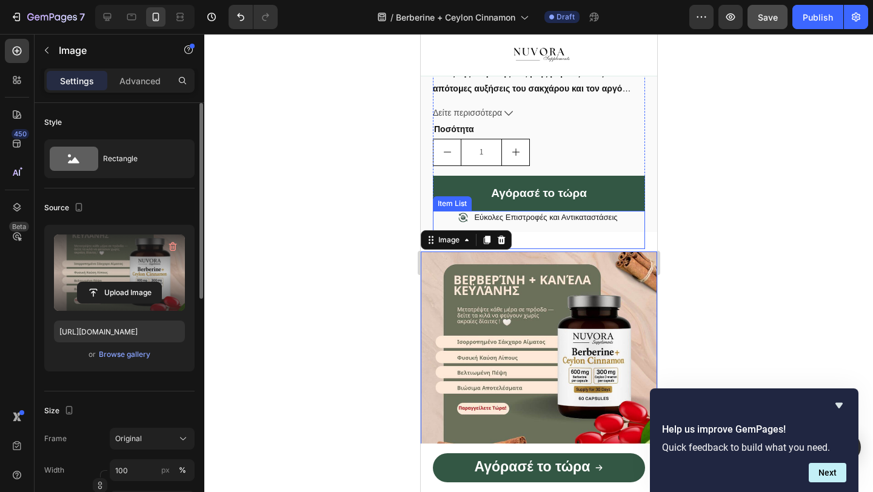
click at [733, 175] on div at bounding box center [538, 263] width 668 height 458
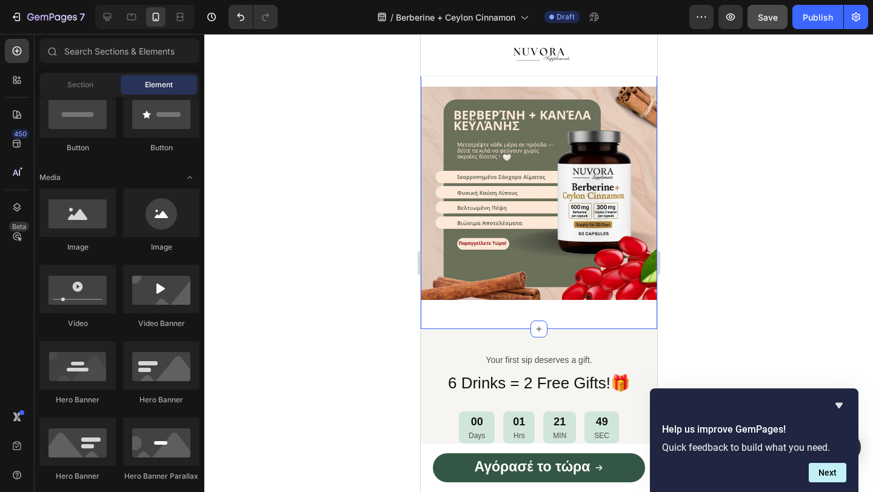
scroll to position [958, 0]
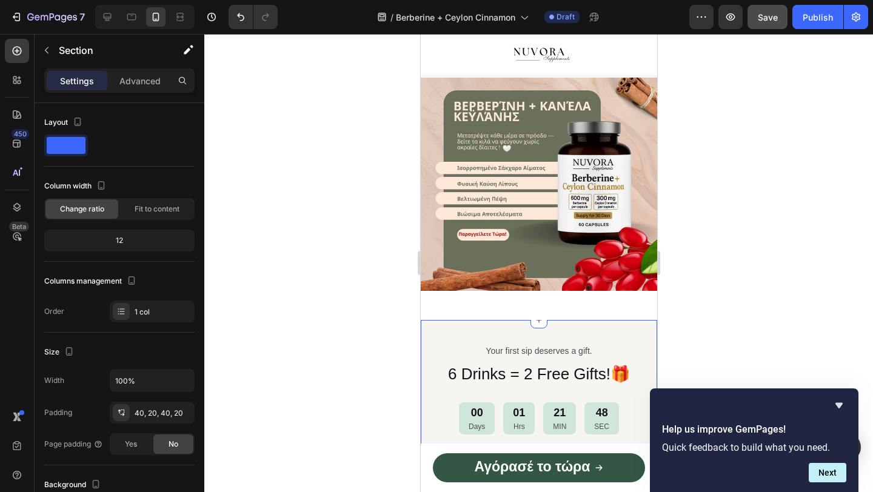
click at [551, 322] on div "Your first sip deserves a gift. Text Block 6 Drinks = 2 Free Gifts!🎁 Heading 00…" at bounding box center [538, 421] width 236 height 202
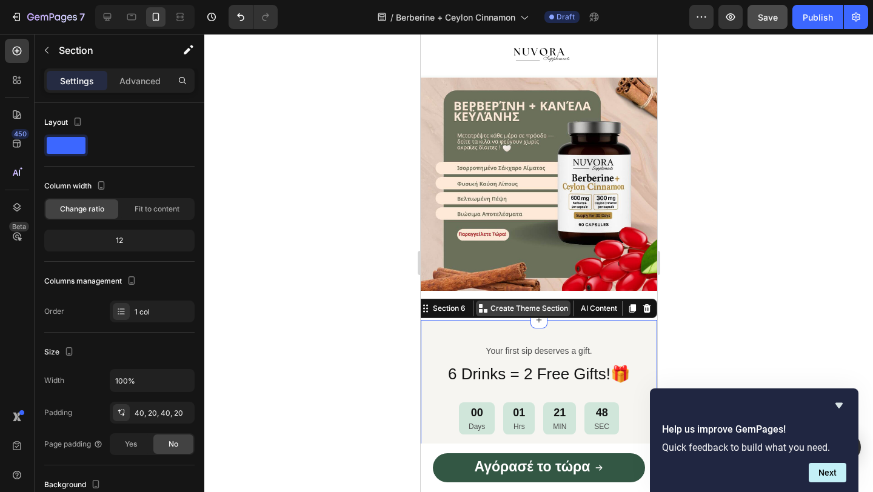
click at [551, 303] on p "Create Theme Section" at bounding box center [529, 308] width 78 height 11
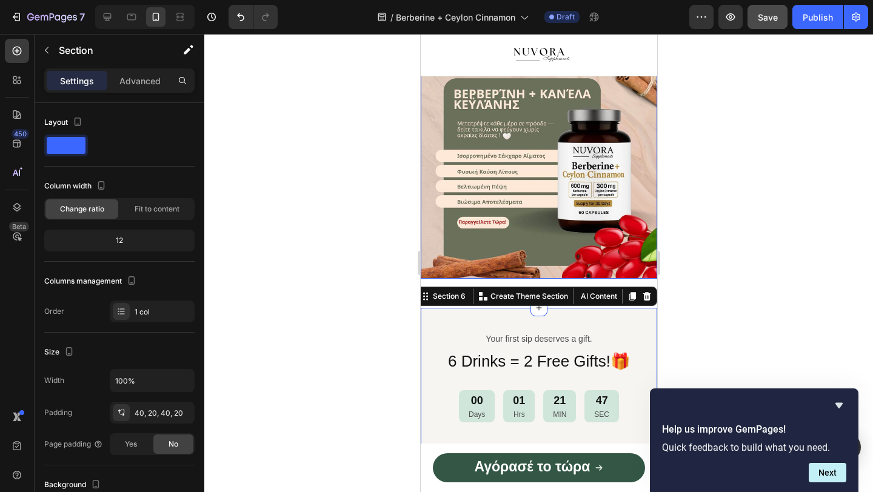
click at [555, 270] on img at bounding box center [538, 171] width 236 height 213
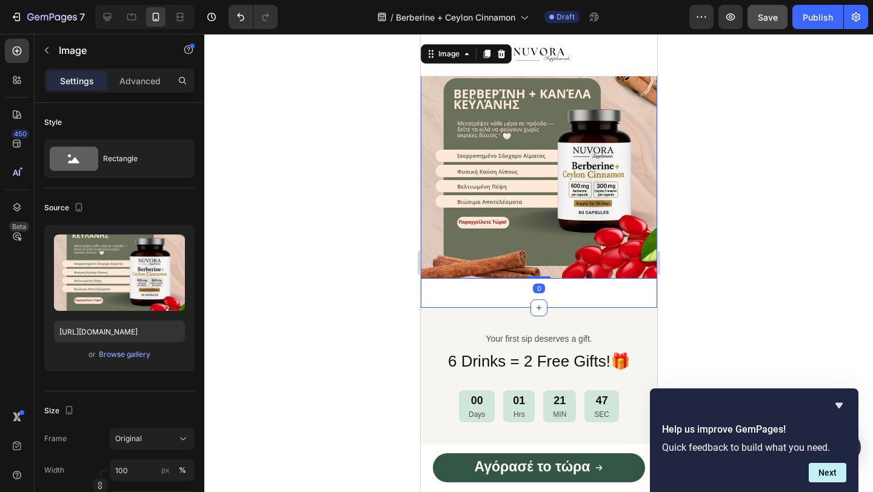
click at [553, 288] on div "Image 0 Row" at bounding box center [538, 176] width 236 height 223
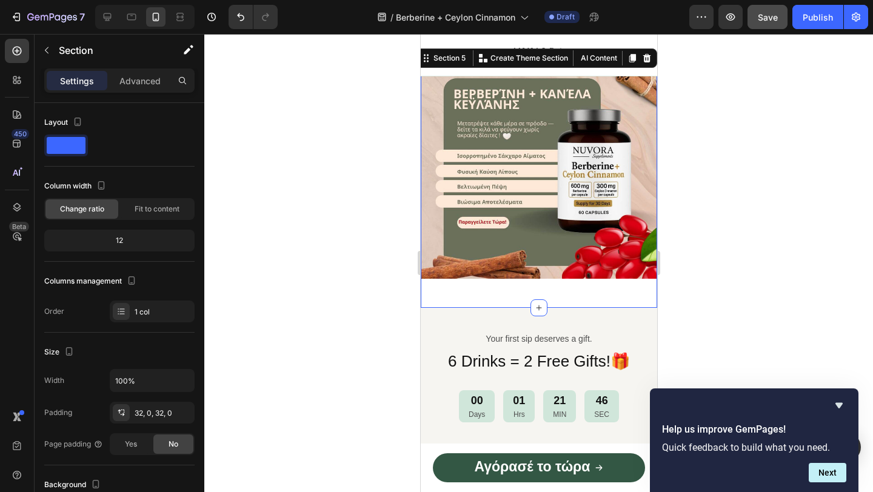
click at [554, 308] on div "Image Row Section 5 You can create reusable sections Create Theme Section AI Co…" at bounding box center [538, 177] width 236 height 262
click at [123, 90] on div "Settings Advanced" at bounding box center [119, 80] width 150 height 24
click at [124, 88] on div "Advanced" at bounding box center [140, 80] width 61 height 19
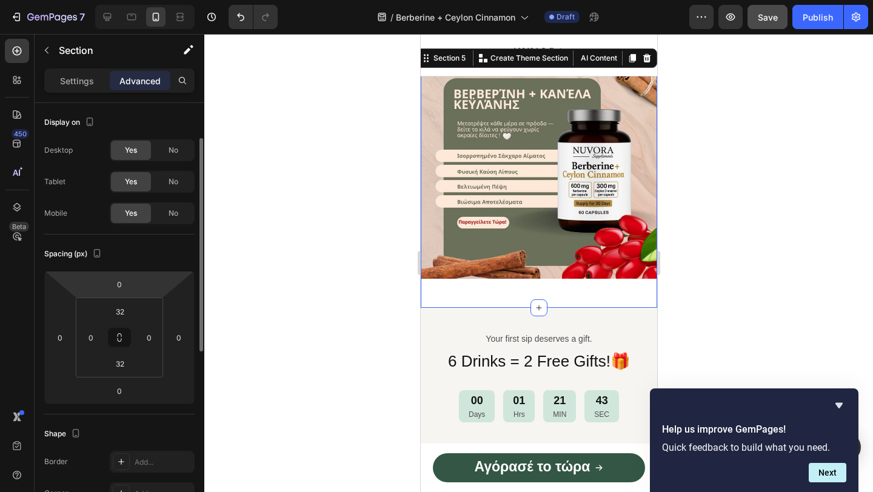
scroll to position [42, 0]
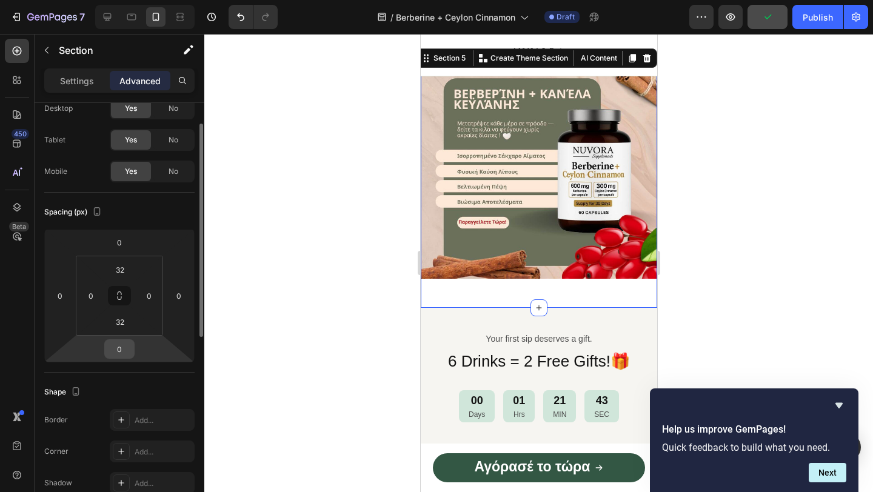
click at [116, 347] on input "0" at bounding box center [119, 349] width 24 height 18
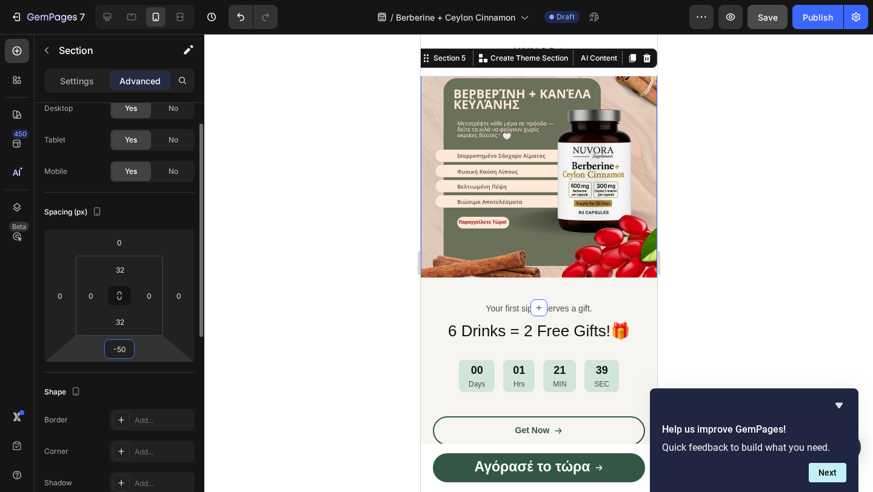
type input "-5"
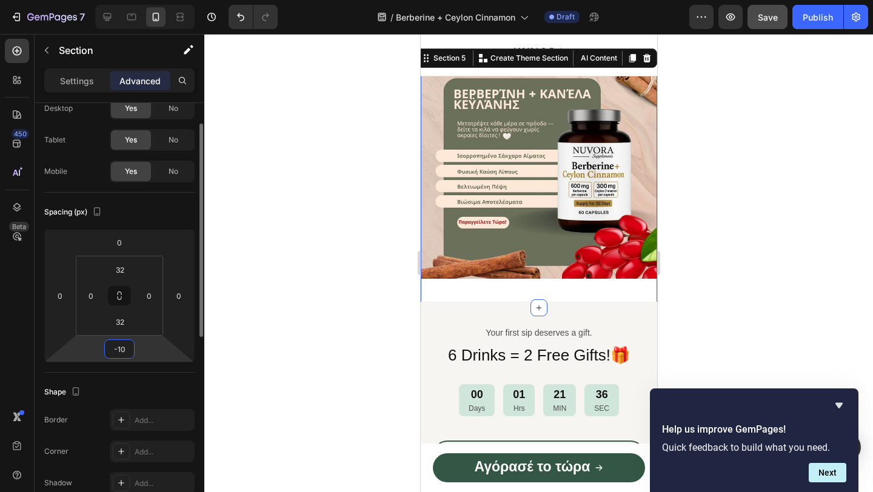
type input "-1"
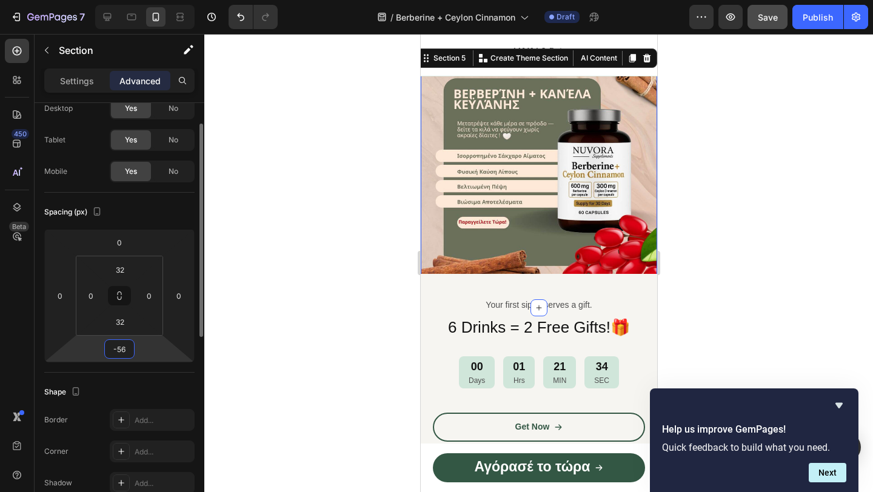
type input "-5"
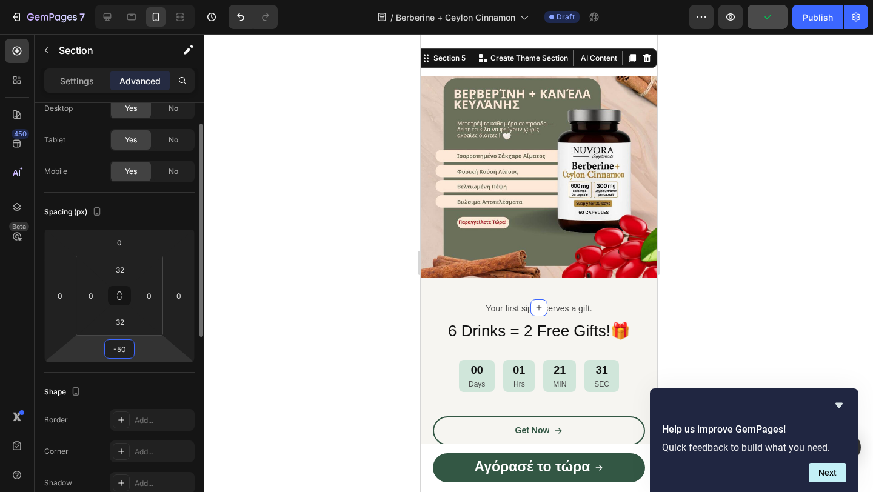
type input "-5"
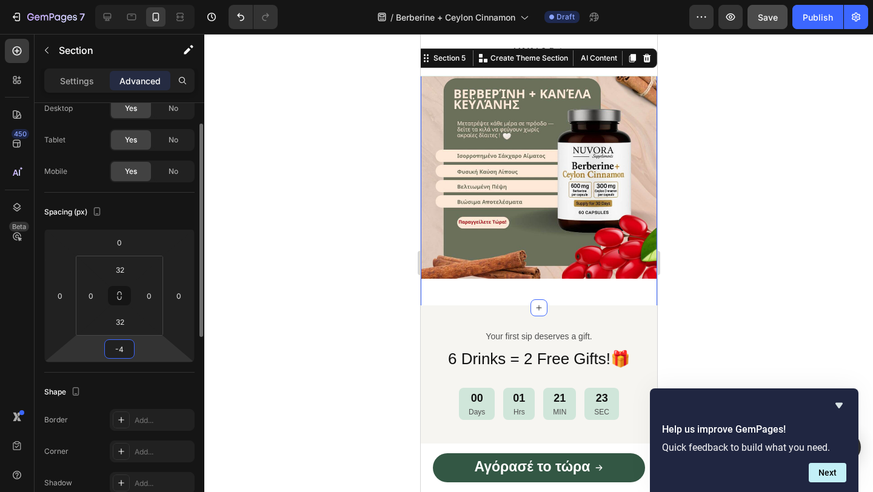
type input "-45"
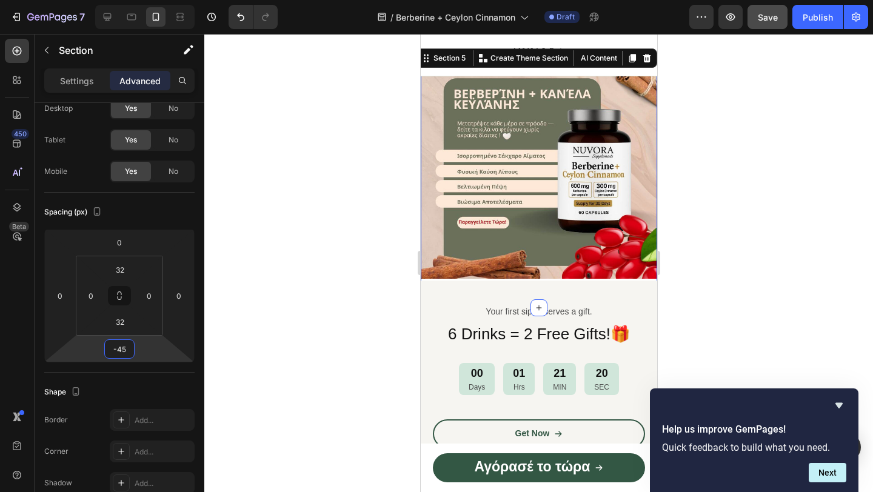
click at [295, 320] on div at bounding box center [538, 263] width 668 height 458
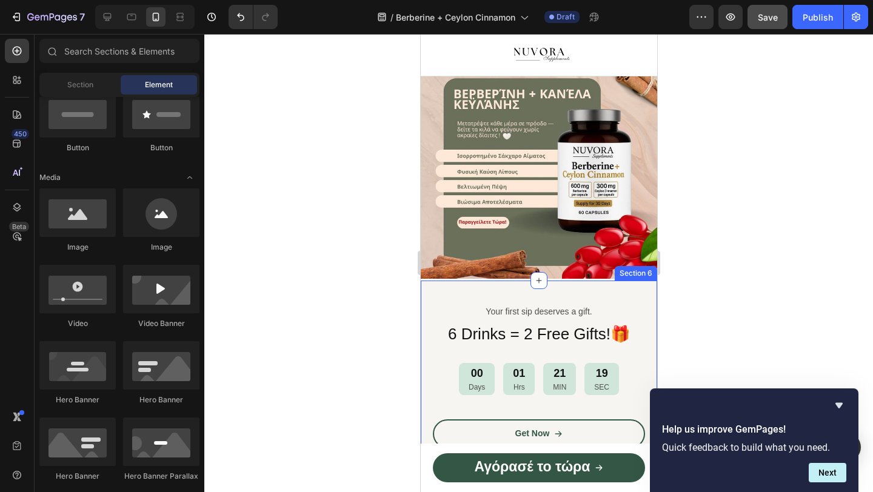
click at [511, 296] on div "Your first sip deserves a gift. Text Block 6 Drinks = 2 Free Gifts!🎁 Heading 00…" at bounding box center [538, 382] width 236 height 202
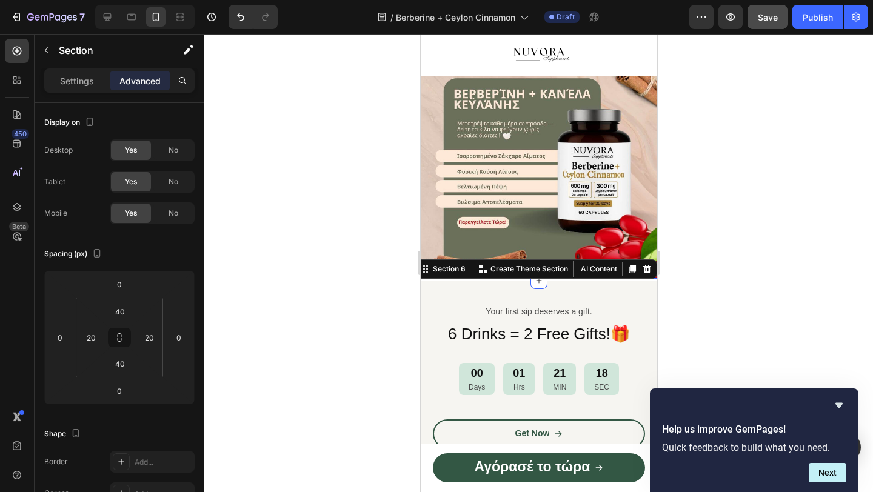
click at [516, 256] on img at bounding box center [538, 171] width 236 height 213
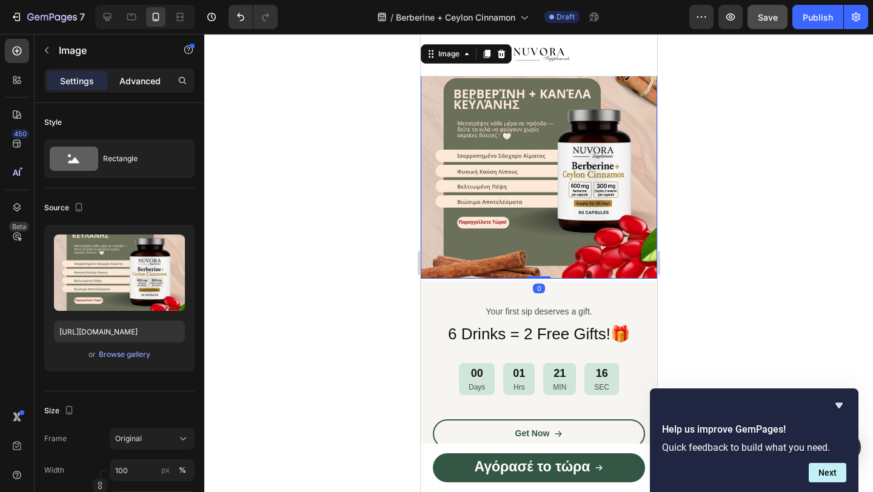
click at [145, 85] on p "Advanced" at bounding box center [139, 81] width 41 height 13
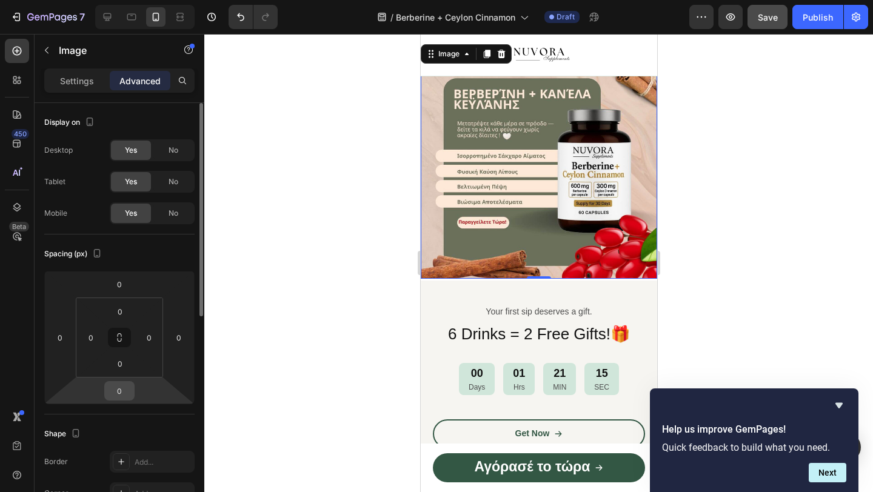
click at [126, 391] on input "0" at bounding box center [119, 391] width 24 height 18
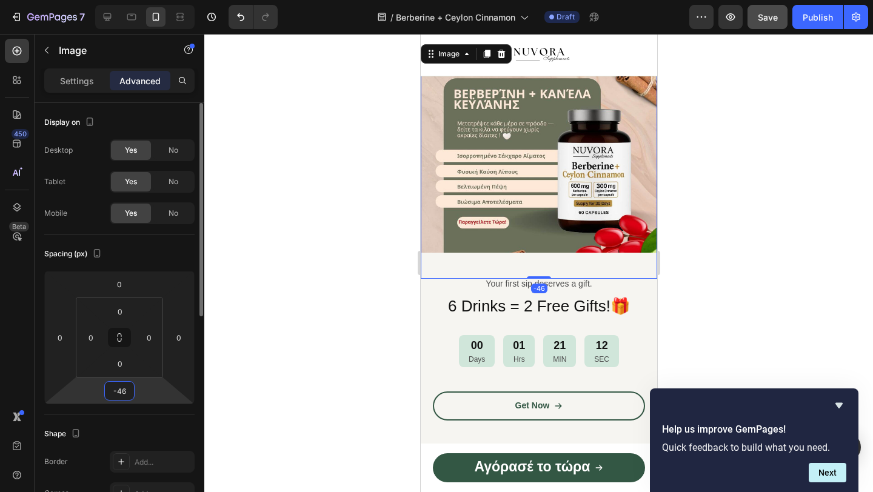
type input "-4"
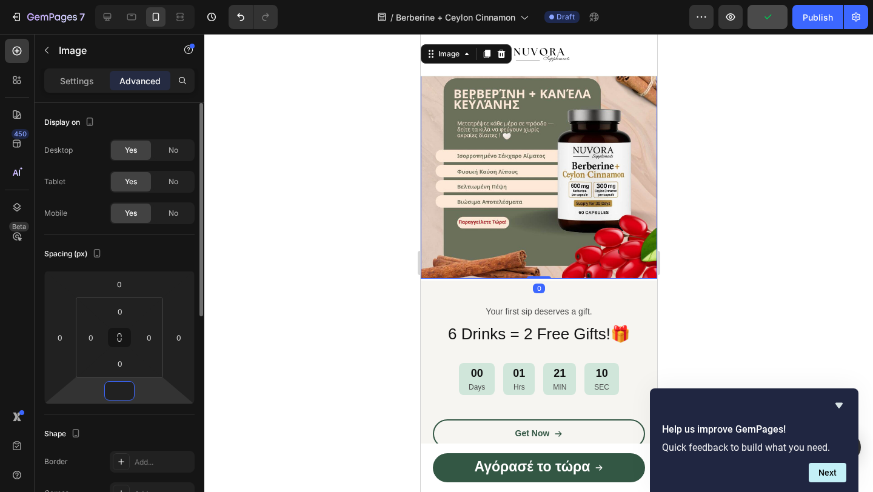
type input "-5"
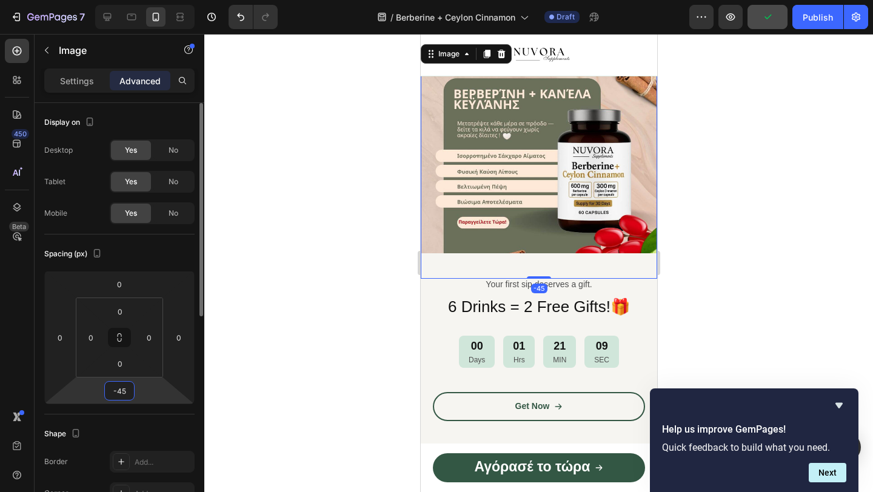
type input "-4"
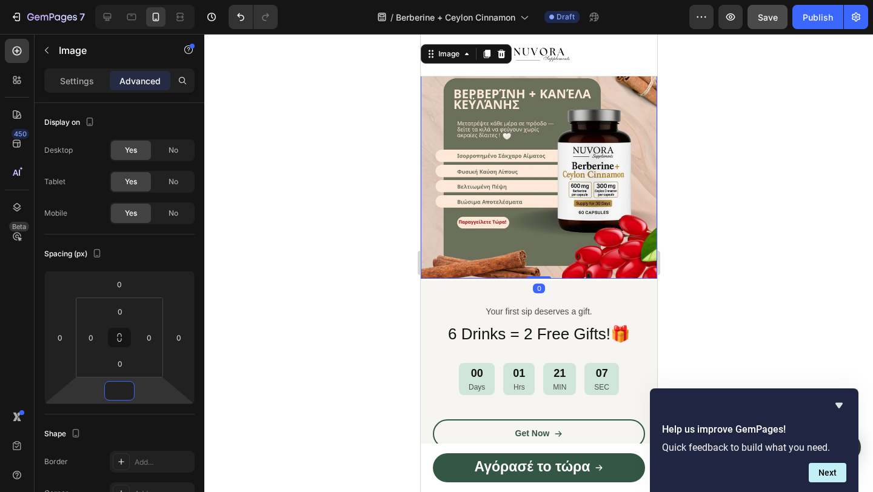
click at [290, 371] on div at bounding box center [538, 263] width 668 height 458
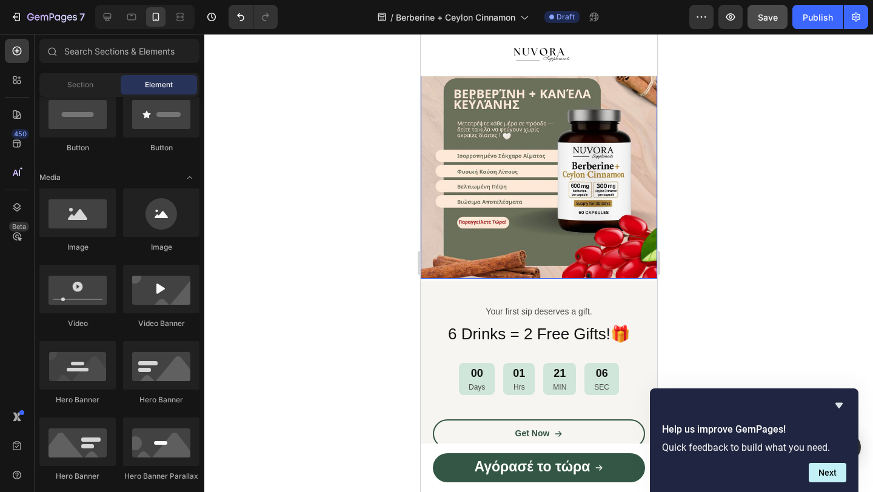
click at [620, 261] on img at bounding box center [538, 171] width 236 height 213
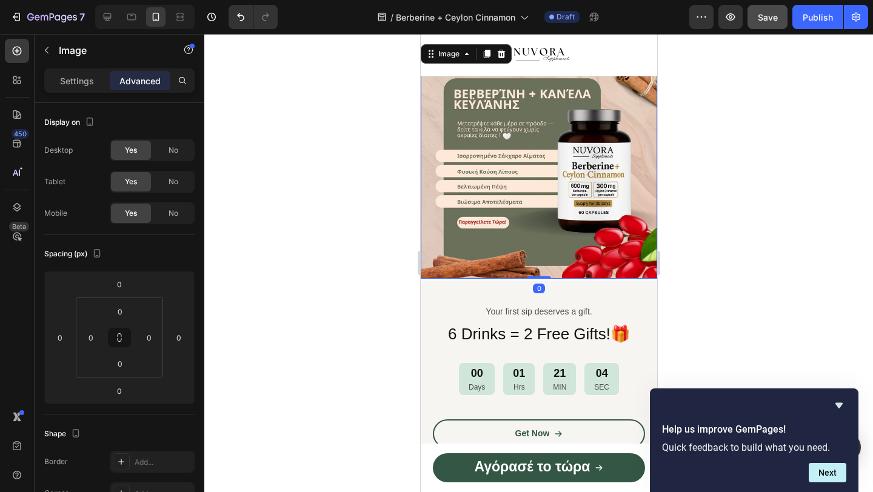
click at [755, 309] on div at bounding box center [538, 263] width 668 height 458
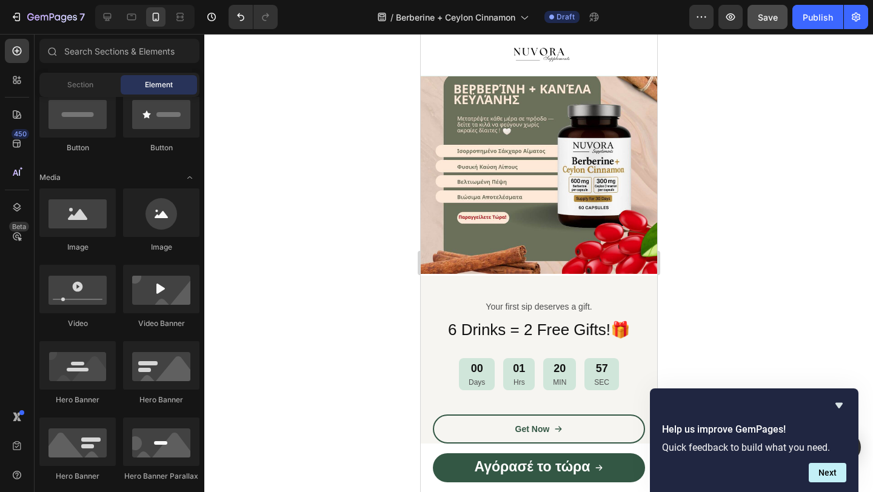
scroll to position [1125, 0]
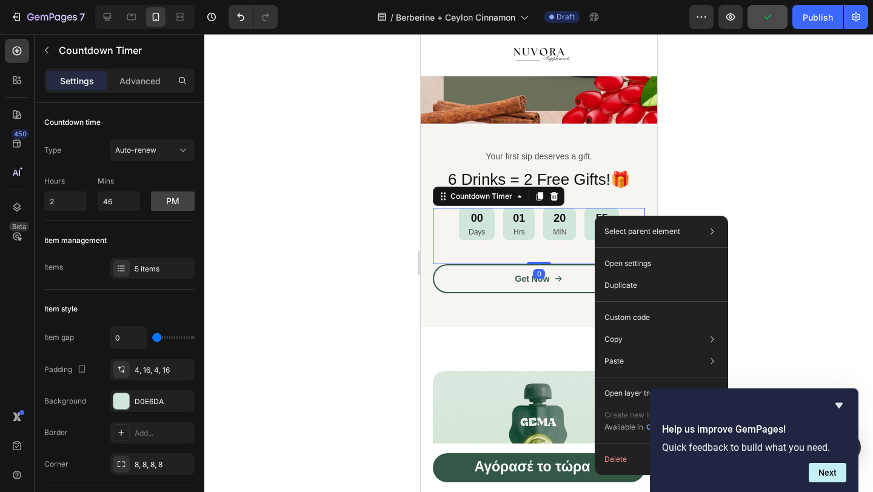
click at [357, 244] on div at bounding box center [538, 263] width 668 height 458
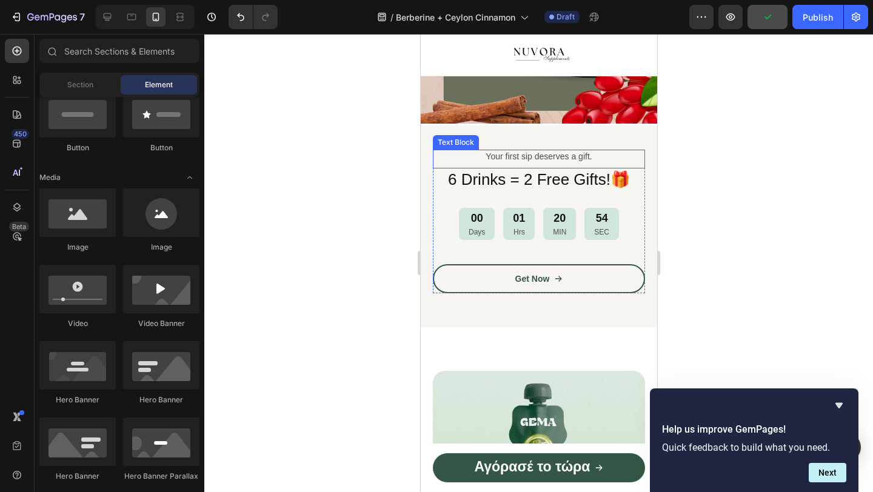
click at [513, 159] on p "Your first sip deserves a gift." at bounding box center [538, 156] width 210 height 11
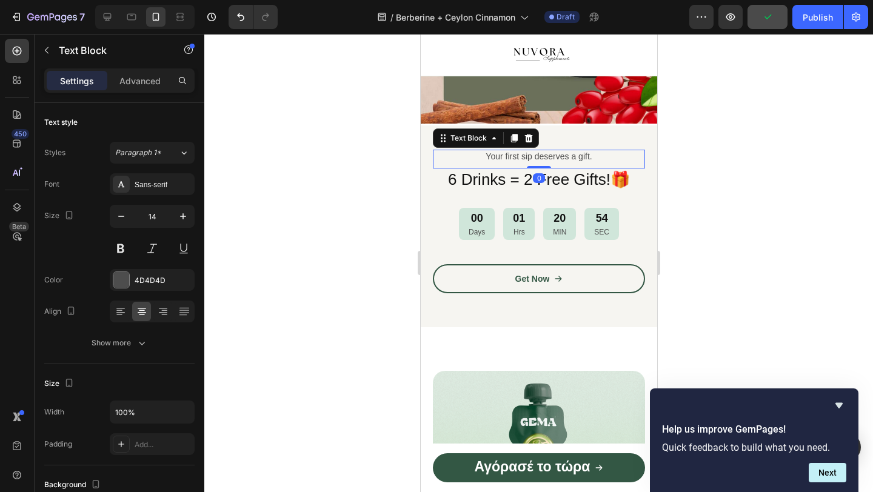
click at [513, 159] on p "Your first sip deserves a gift." at bounding box center [538, 156] width 210 height 11
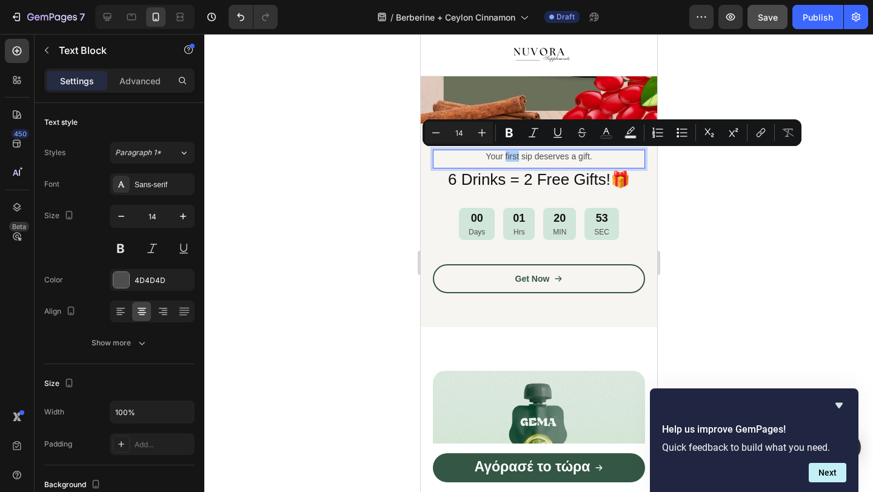
click at [270, 192] on div at bounding box center [538, 263] width 668 height 458
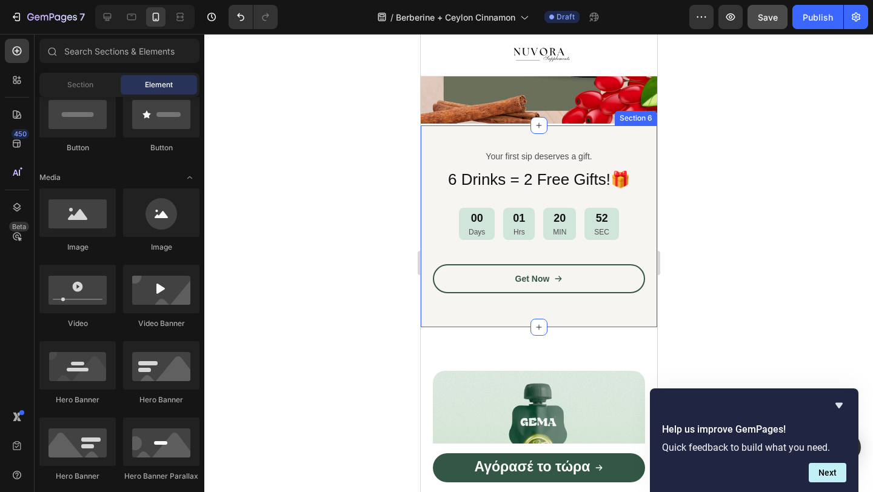
click at [444, 139] on div "Your first sip deserves a gift. Text Block 6 Drinks = 2 Free Gifts!🎁 Heading 00…" at bounding box center [538, 226] width 236 height 202
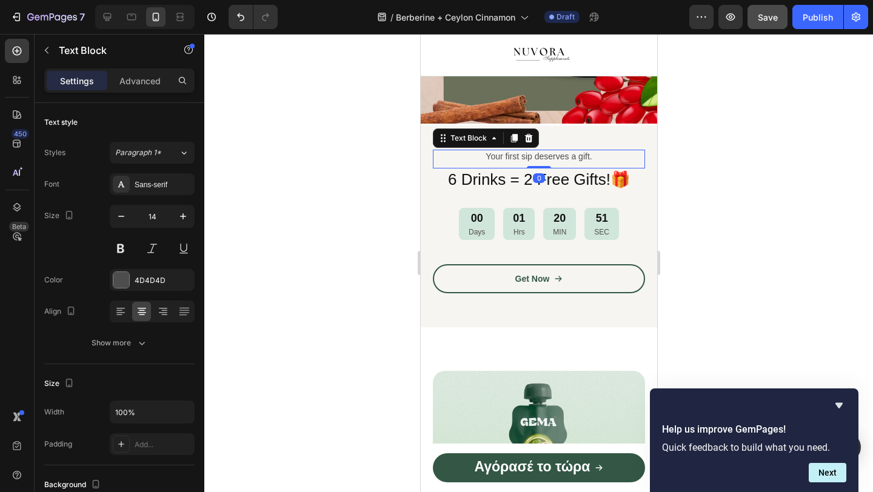
click at [497, 155] on p "Your first sip deserves a gift." at bounding box center [538, 156] width 210 height 11
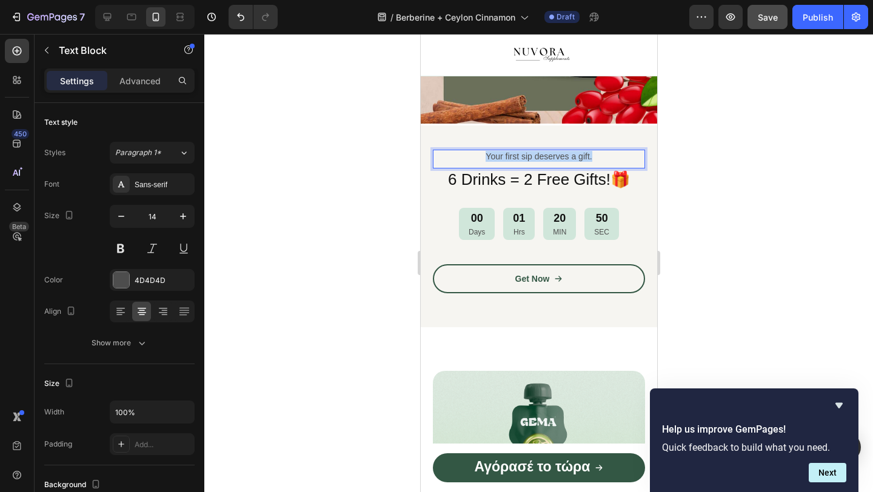
click at [497, 155] on p "Your first sip deserves a gift." at bounding box center [538, 156] width 210 height 11
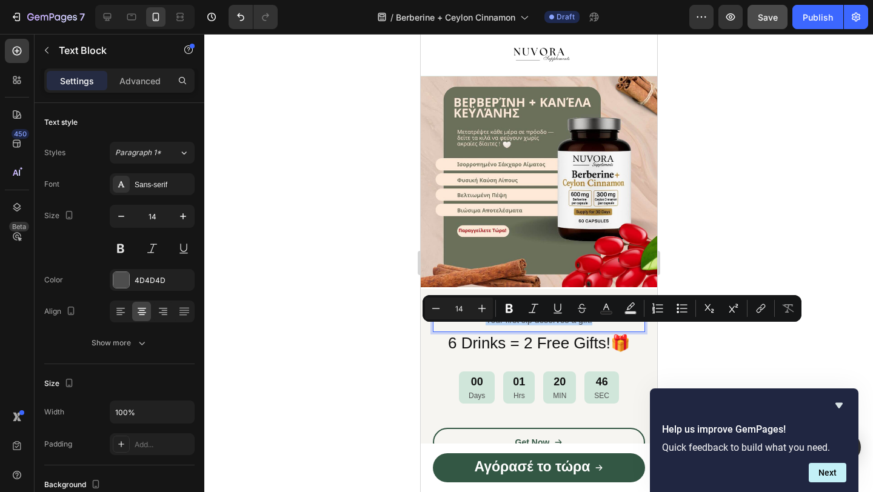
scroll to position [949, 0]
click at [505, 213] on img at bounding box center [538, 180] width 236 height 213
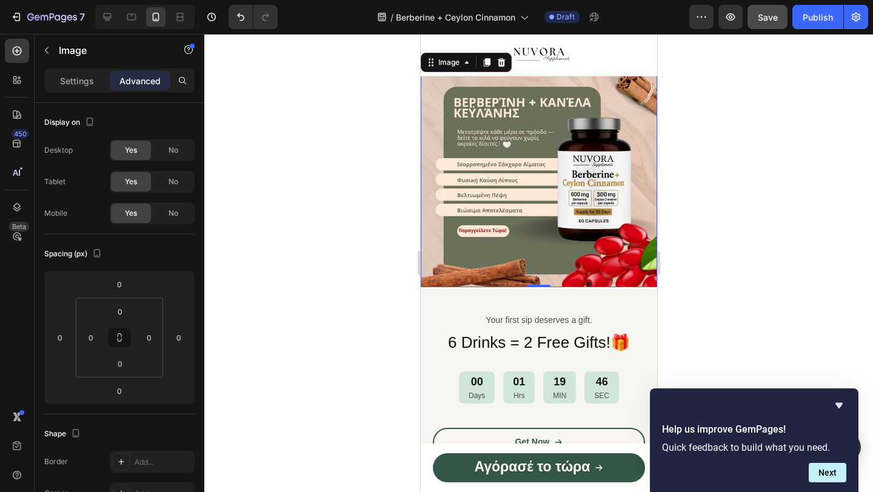
click at [501, 241] on img at bounding box center [538, 180] width 236 height 213
click at [92, 84] on p "Settings" at bounding box center [77, 81] width 34 height 13
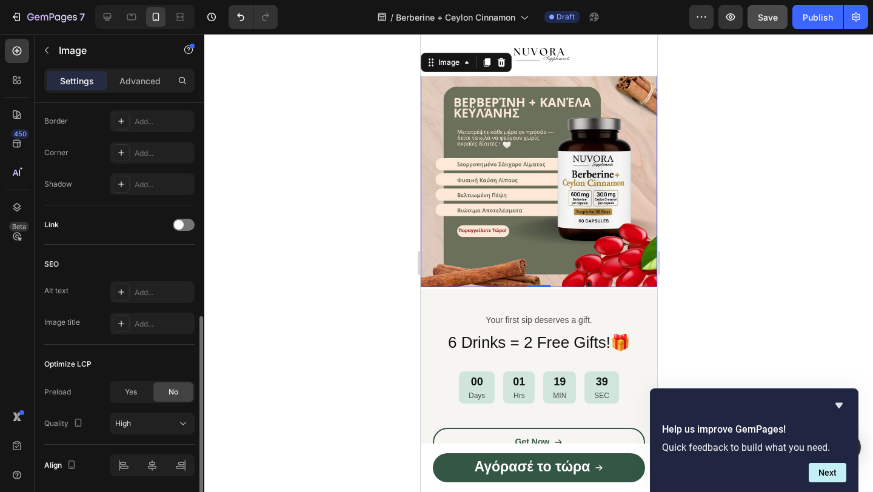
scroll to position [453, 0]
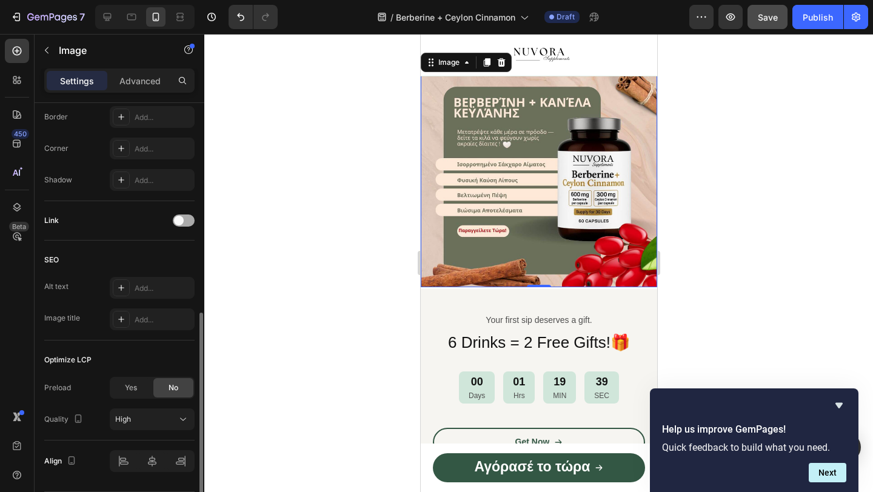
click at [183, 224] on div at bounding box center [184, 221] width 22 height 12
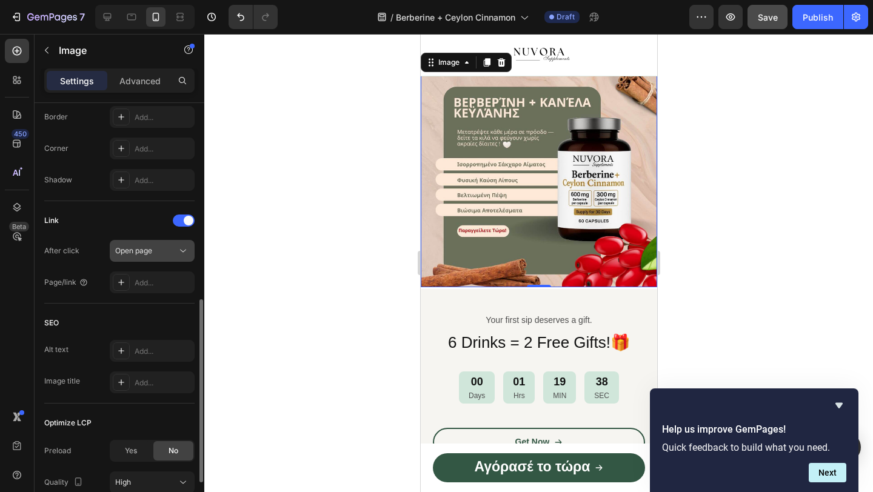
click at [153, 250] on div "Open page" at bounding box center [146, 250] width 62 height 11
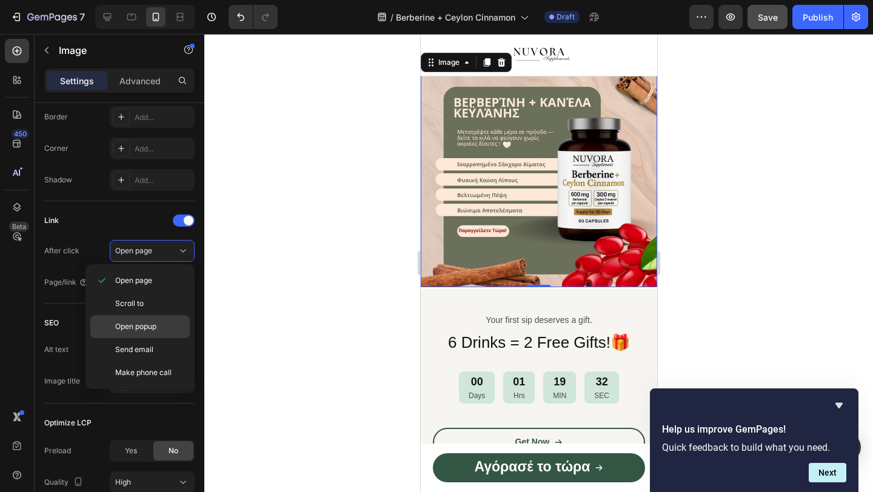
click at [146, 333] on div "Open popup" at bounding box center [139, 326] width 99 height 23
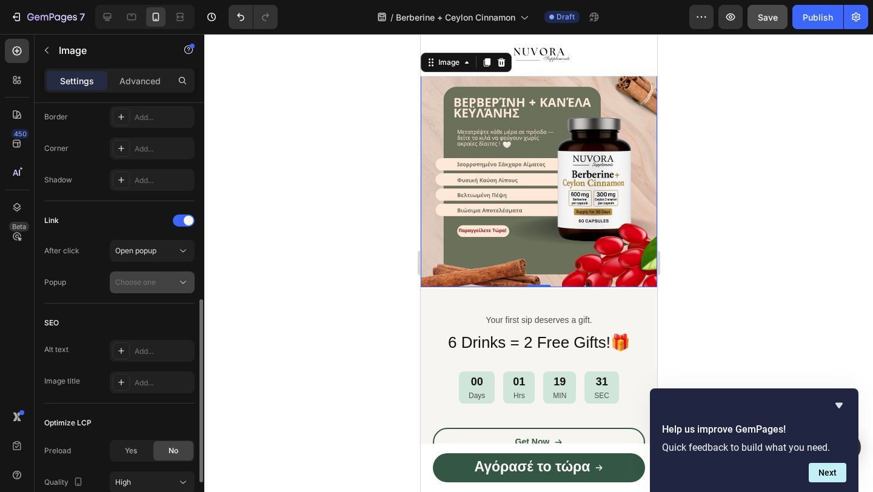
click at [145, 286] on span "Choose one" at bounding box center [135, 282] width 41 height 9
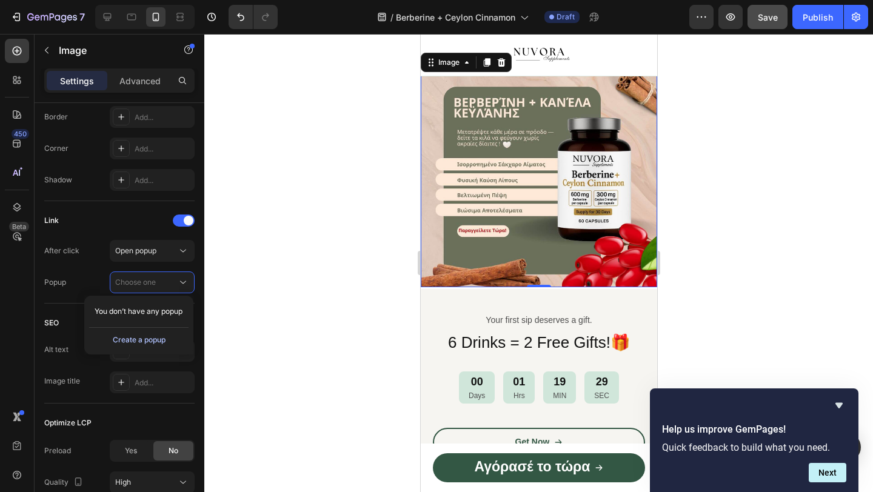
click at [145, 338] on div "Create a popup" at bounding box center [139, 340] width 53 height 11
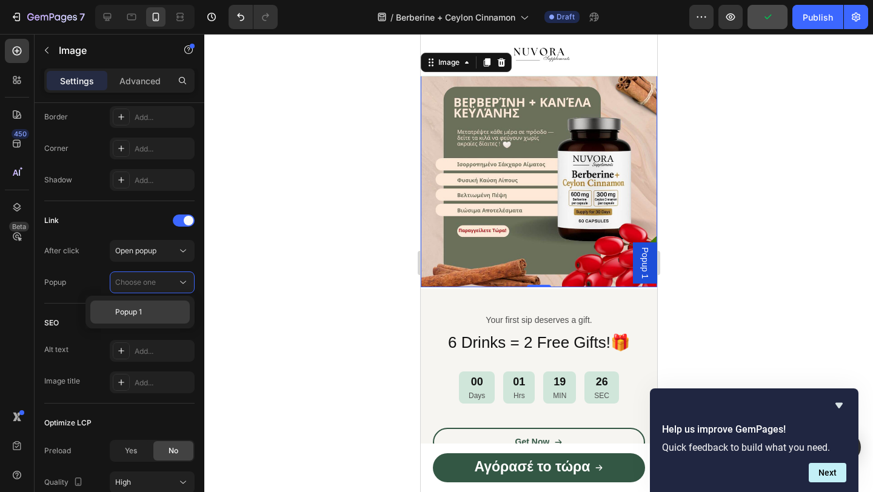
click at [132, 319] on div "Popup 1" at bounding box center [139, 312] width 99 height 23
click at [614, 266] on img at bounding box center [538, 180] width 236 height 213
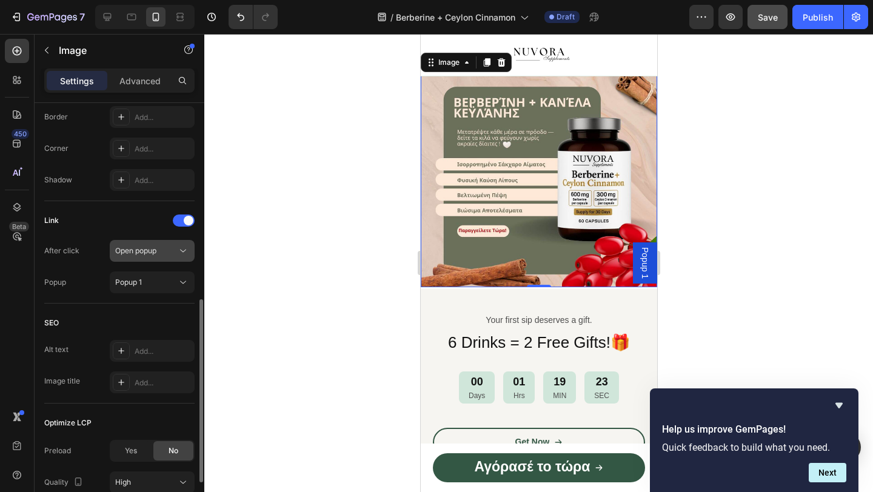
click at [142, 250] on span "Open popup" at bounding box center [135, 250] width 41 height 9
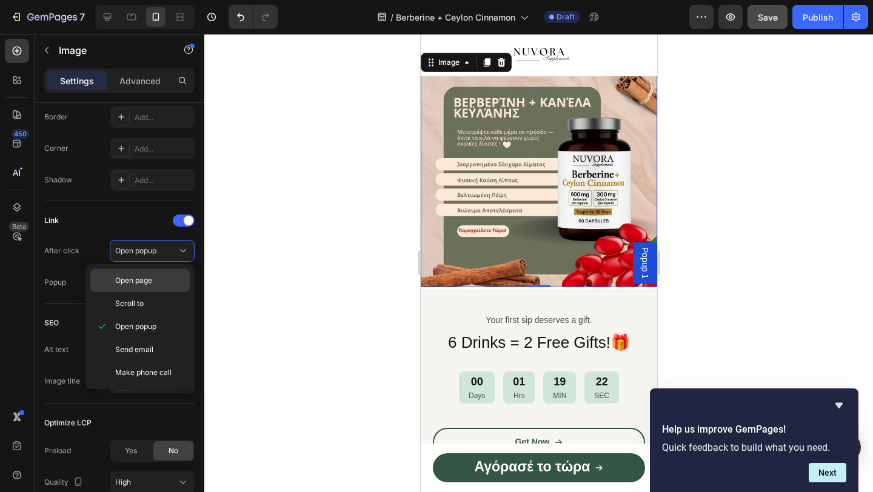
click at [145, 285] on span "Open page" at bounding box center [133, 280] width 37 height 11
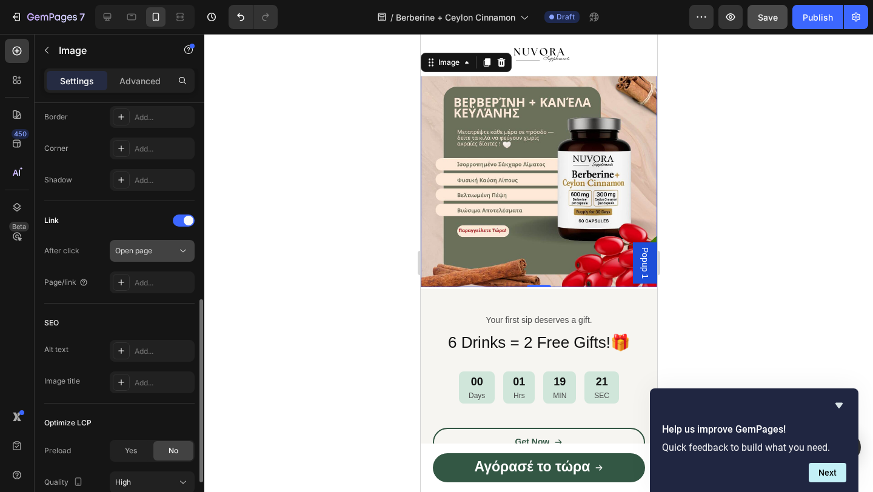
click at [145, 253] on span "Open page" at bounding box center [133, 250] width 37 height 9
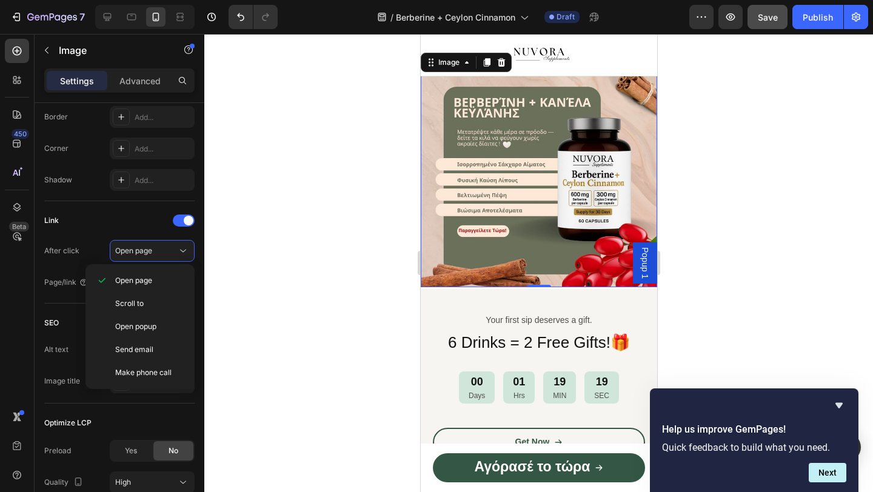
click at [272, 261] on div at bounding box center [538, 263] width 668 height 458
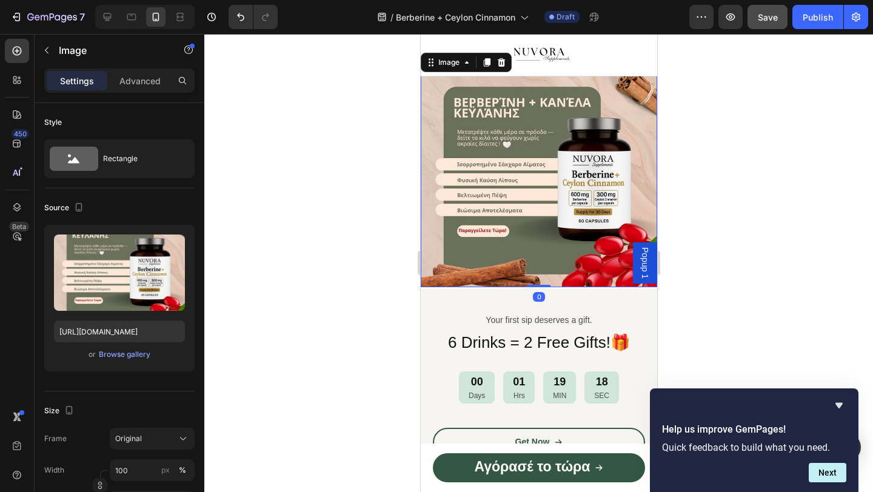
click at [491, 223] on img at bounding box center [538, 180] width 236 height 213
click at [141, 72] on div "Advanced" at bounding box center [140, 80] width 61 height 19
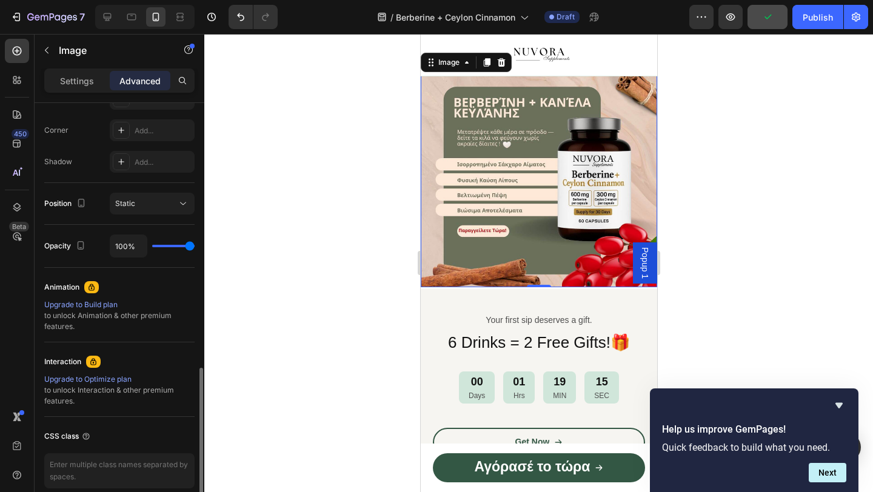
scroll to position [418, 0]
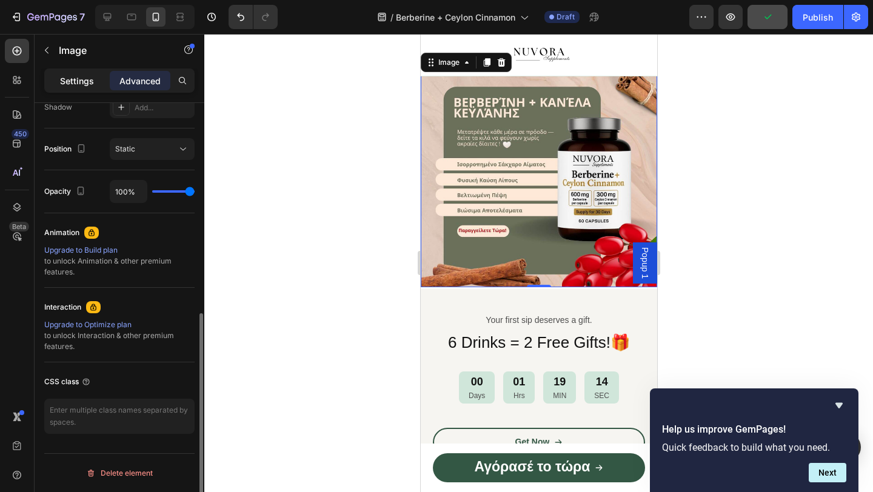
click at [83, 79] on p "Settings" at bounding box center [77, 81] width 34 height 13
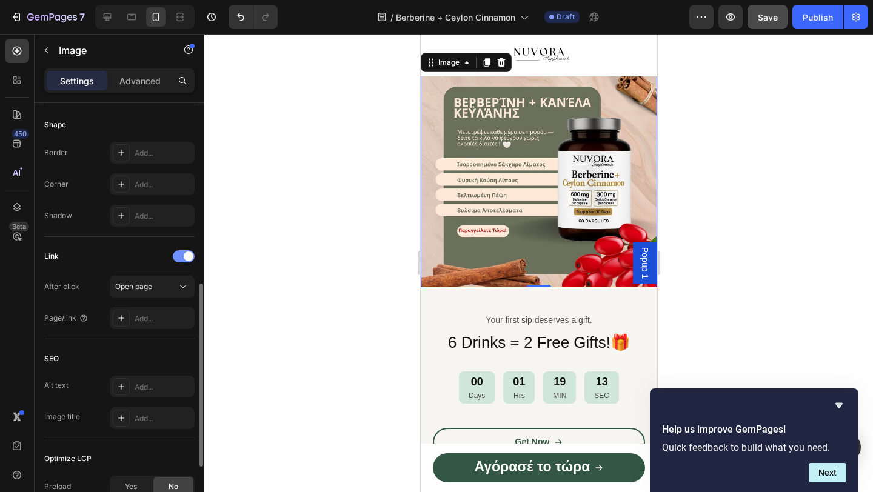
click at [188, 261] on span at bounding box center [189, 257] width 10 height 10
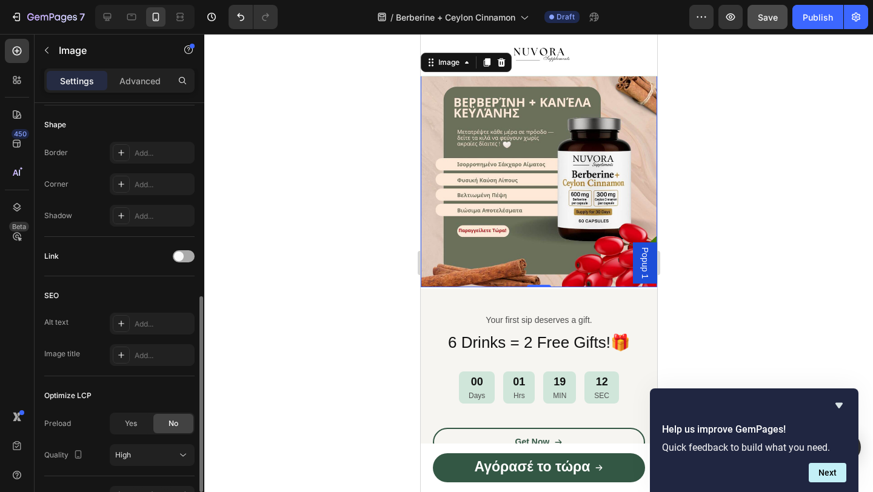
click at [187, 261] on div at bounding box center [184, 256] width 22 height 12
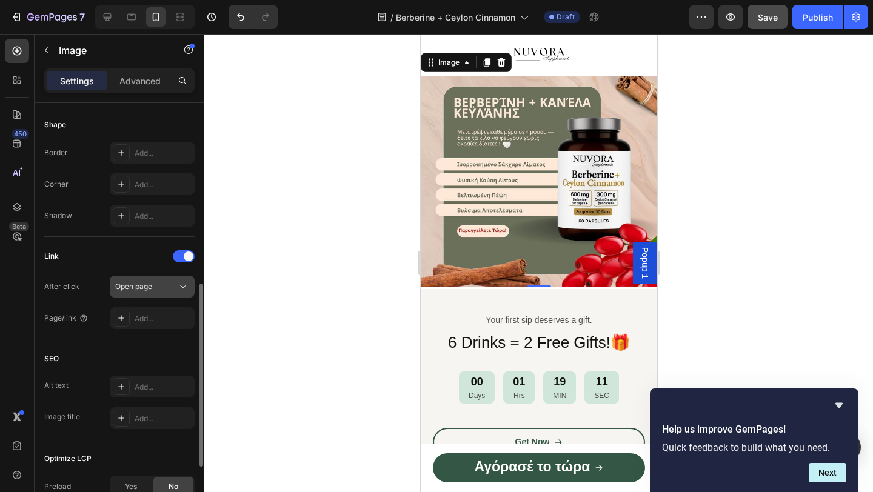
click at [165, 282] on div "Open page" at bounding box center [146, 286] width 62 height 11
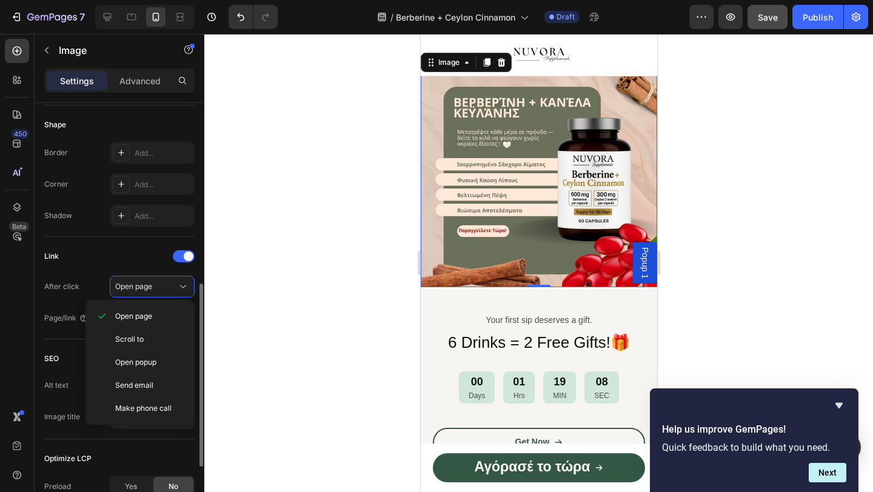
click at [116, 249] on div "Link" at bounding box center [119, 256] width 150 height 19
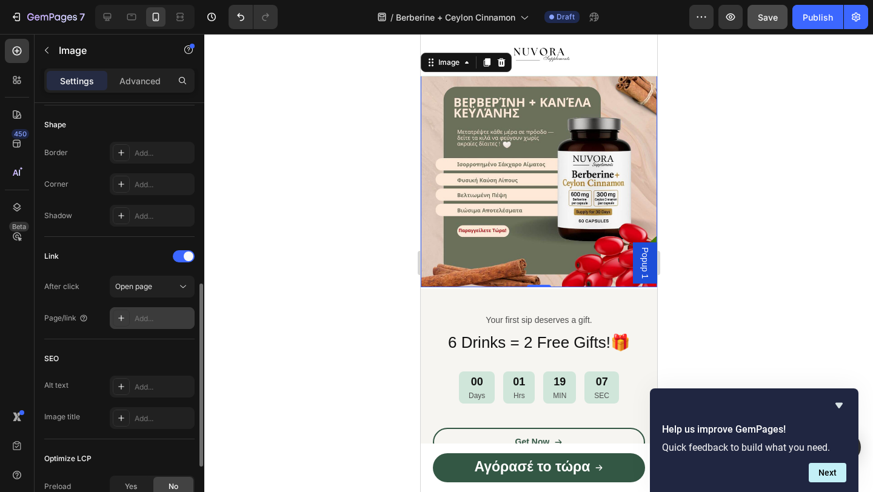
click at [133, 317] on div "Add..." at bounding box center [152, 318] width 85 height 22
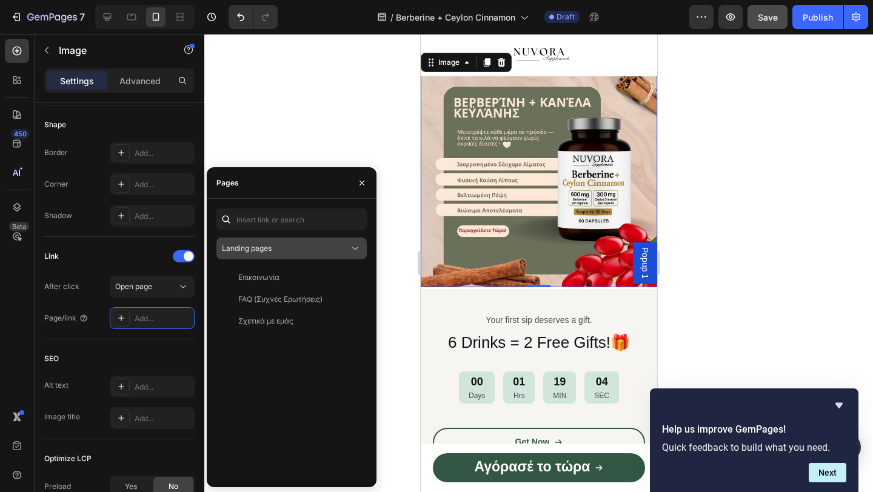
click at [287, 250] on div "Landing pages" at bounding box center [285, 248] width 127 height 11
click at [275, 399] on div "Επικοινωνία View FAQ (Συχνές Ερωτήσεις) View Σχετικά με εμάς View" at bounding box center [291, 372] width 150 height 211
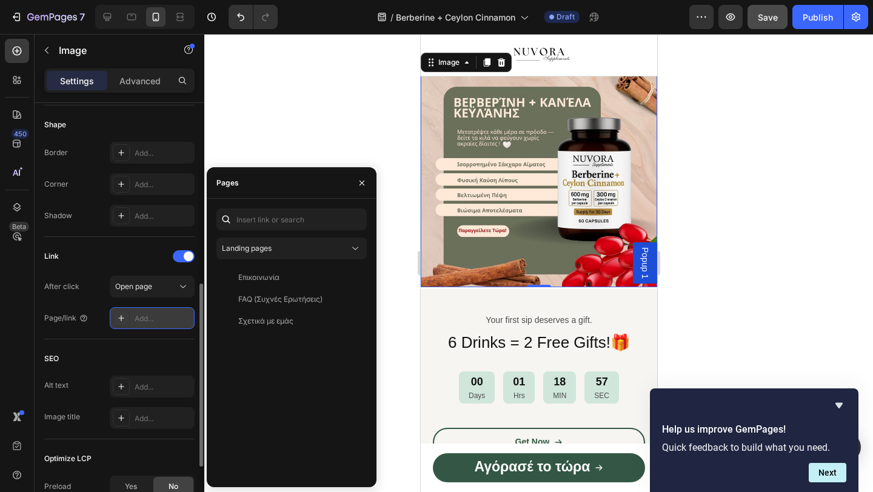
click at [126, 315] on div at bounding box center [121, 318] width 17 height 17
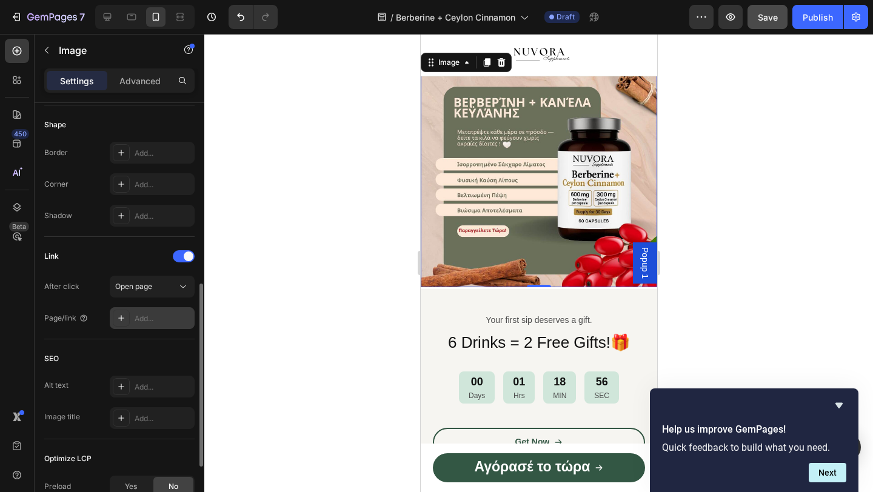
click at [126, 315] on div at bounding box center [121, 318] width 17 height 17
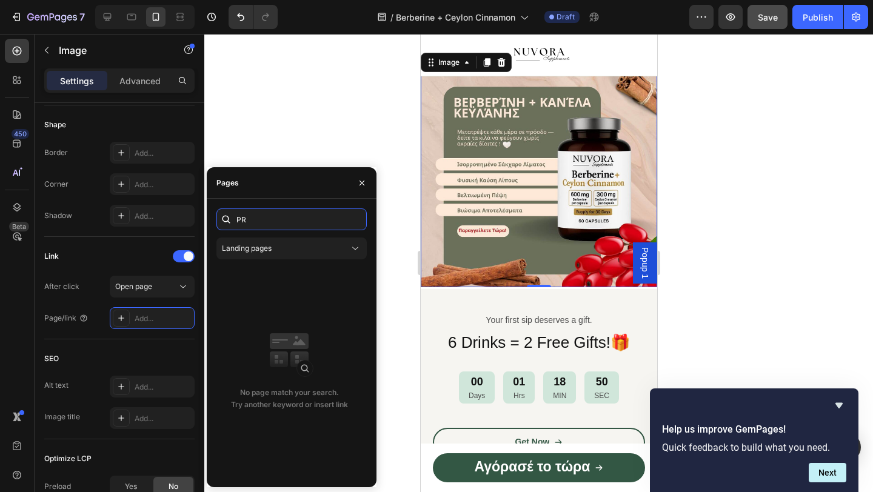
type input "P"
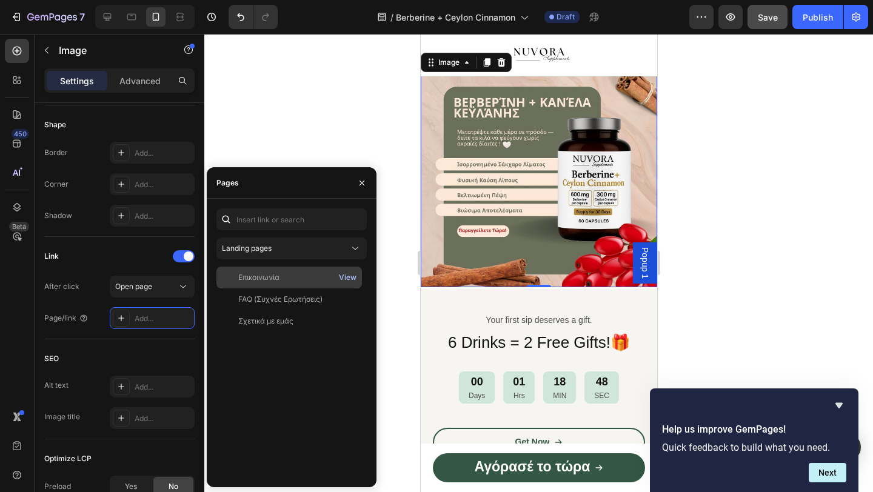
click at [341, 277] on div "View" at bounding box center [348, 277] width 18 height 11
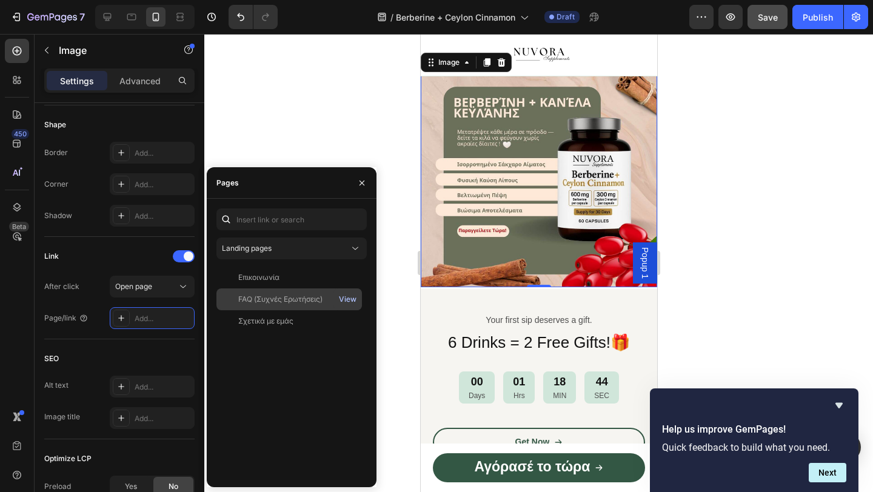
click at [347, 297] on div "View" at bounding box center [348, 299] width 18 height 11
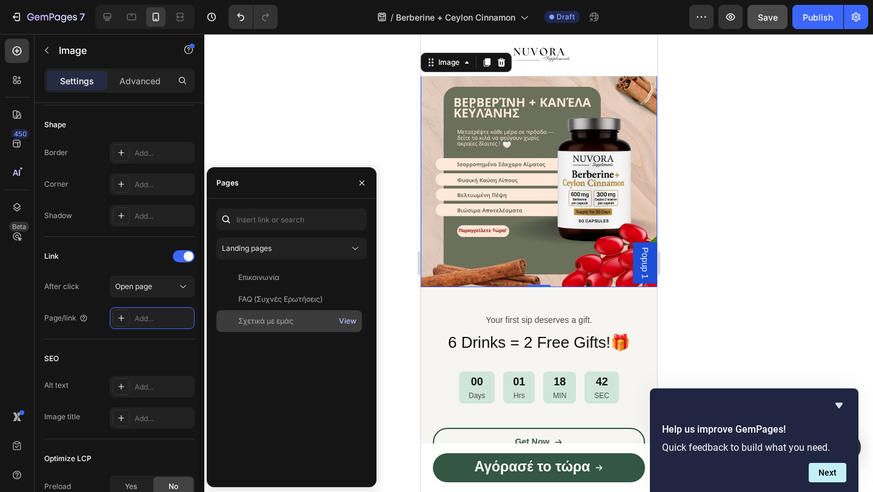
click at [351, 318] on div "View" at bounding box center [348, 321] width 18 height 11
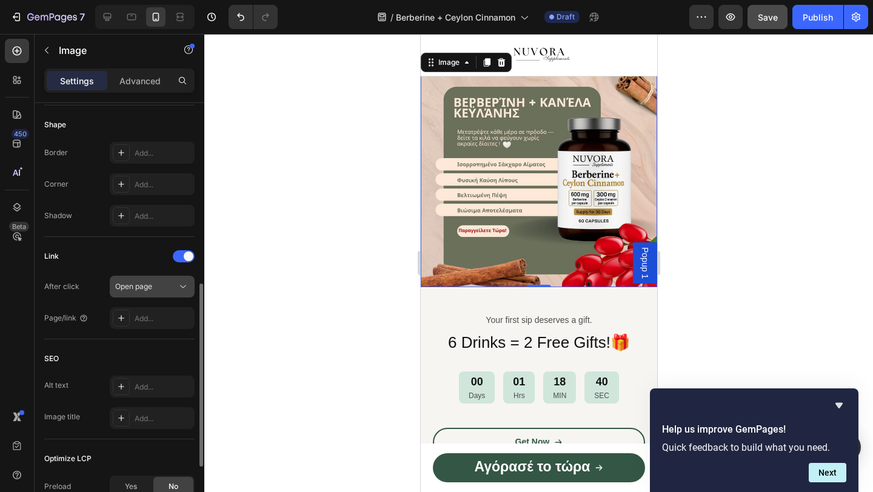
click at [164, 290] on div "Open page" at bounding box center [146, 286] width 62 height 11
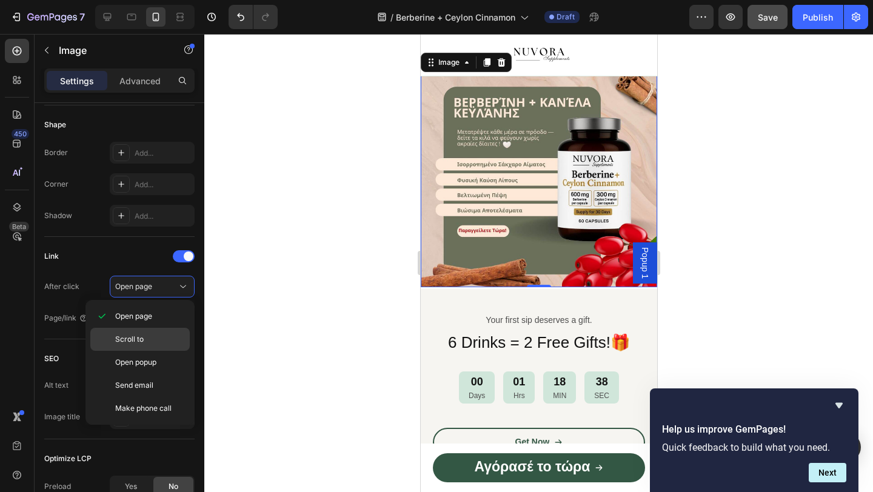
click at [147, 335] on p "Scroll to" at bounding box center [149, 339] width 69 height 11
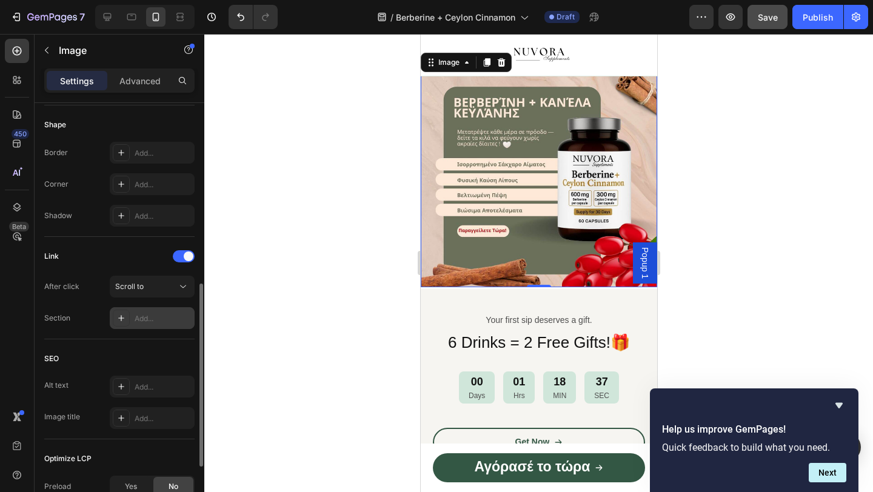
click at [164, 321] on div "Add..." at bounding box center [163, 318] width 57 height 11
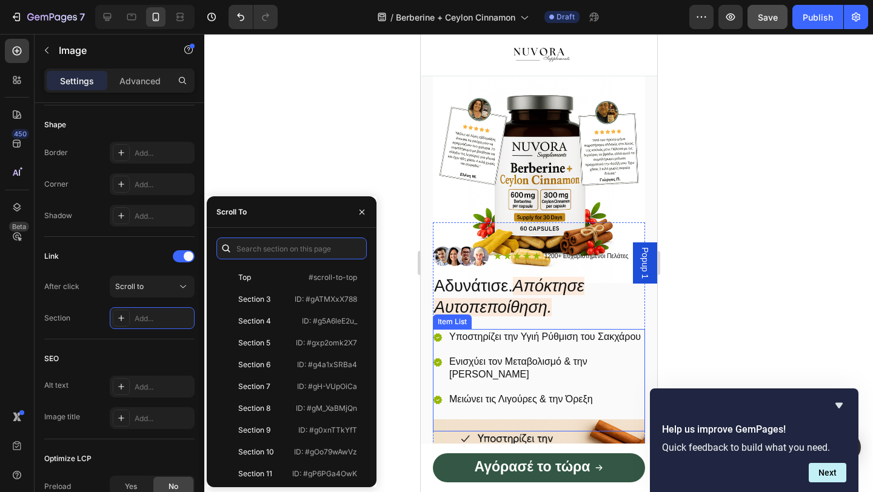
scroll to position [19, 0]
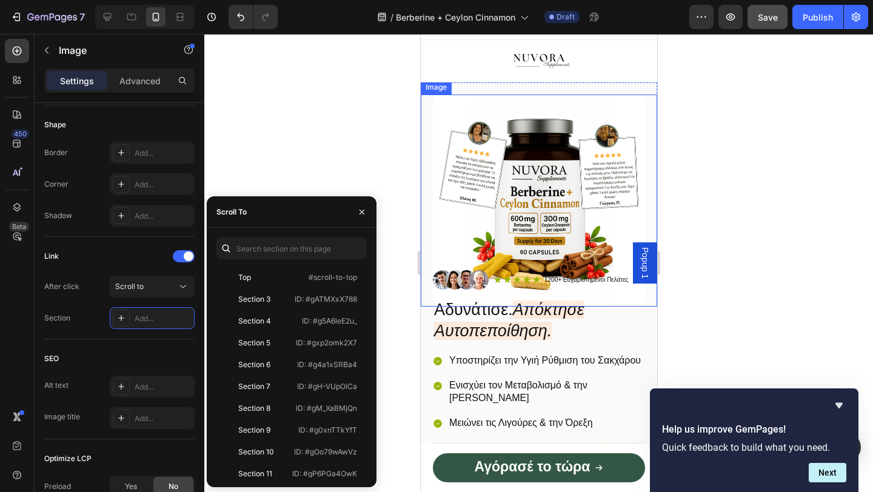
click at [514, 229] on img at bounding box center [538, 201] width 212 height 212
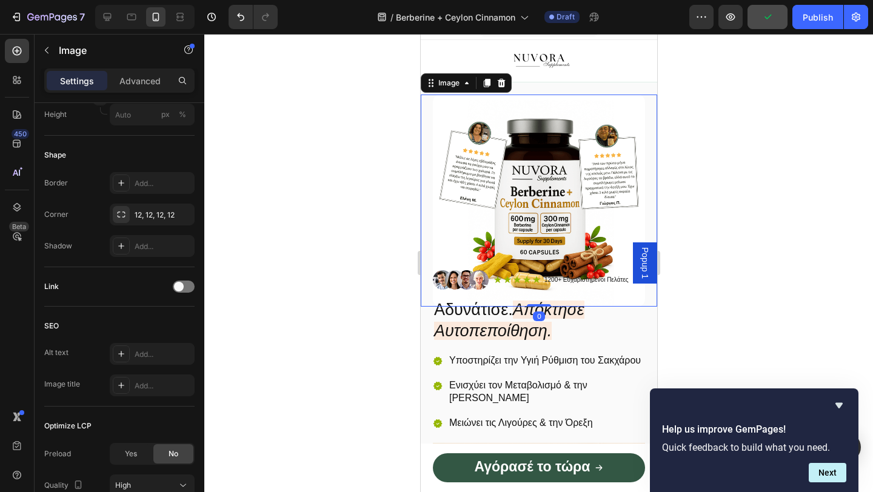
drag, startPoint x: 535, startPoint y: 304, endPoint x: 535, endPoint y: 266, distance: 37.6
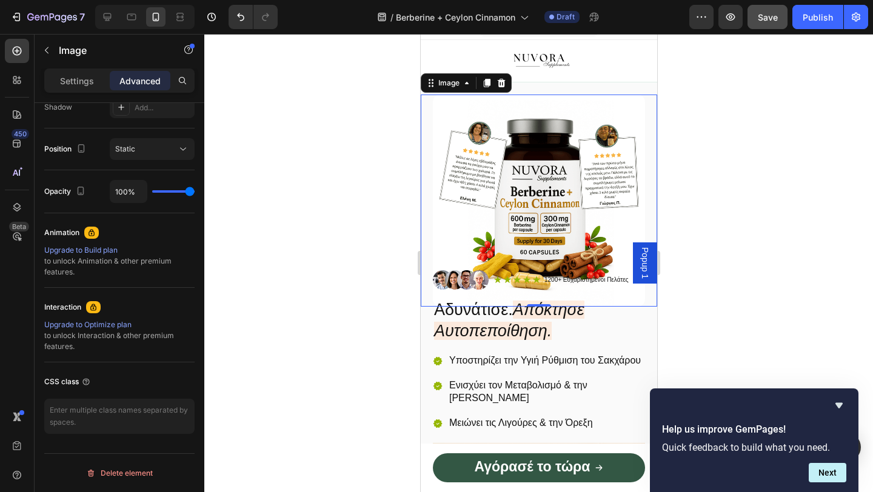
click at [476, 199] on img at bounding box center [538, 201] width 212 height 212
click at [367, 193] on div at bounding box center [538, 263] width 668 height 458
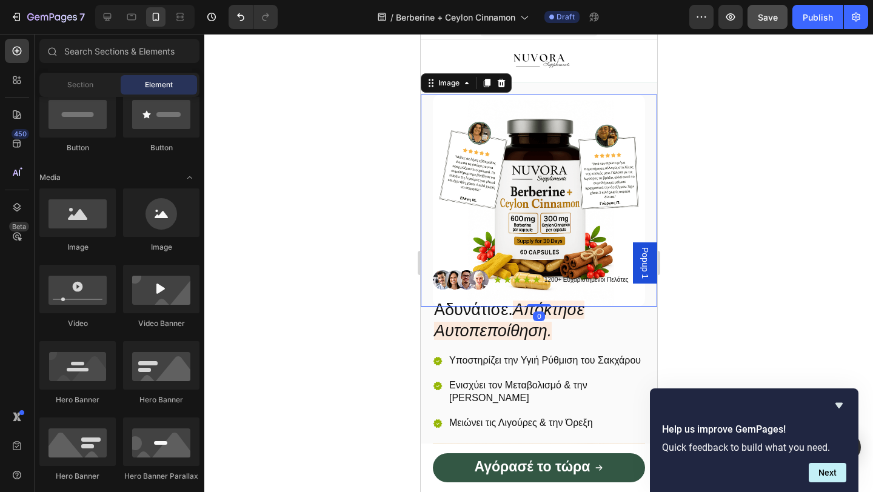
click at [548, 156] on img at bounding box center [538, 201] width 212 height 212
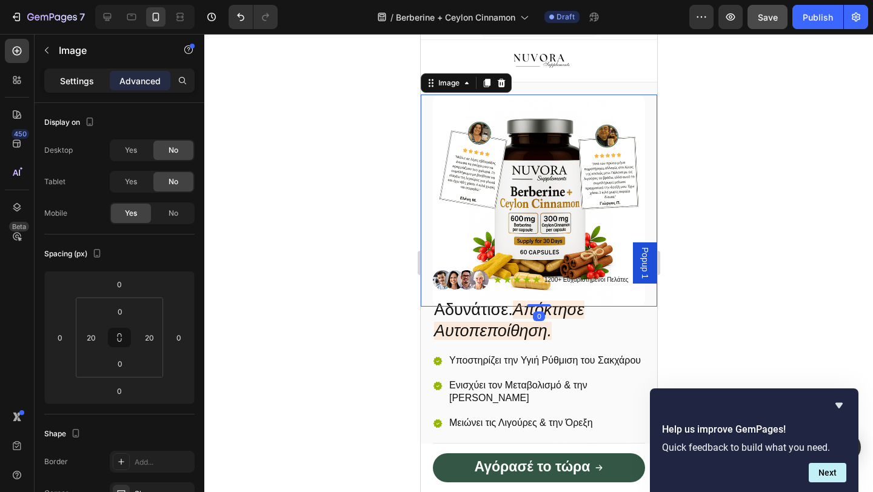
click at [67, 79] on p "Settings" at bounding box center [77, 81] width 34 height 13
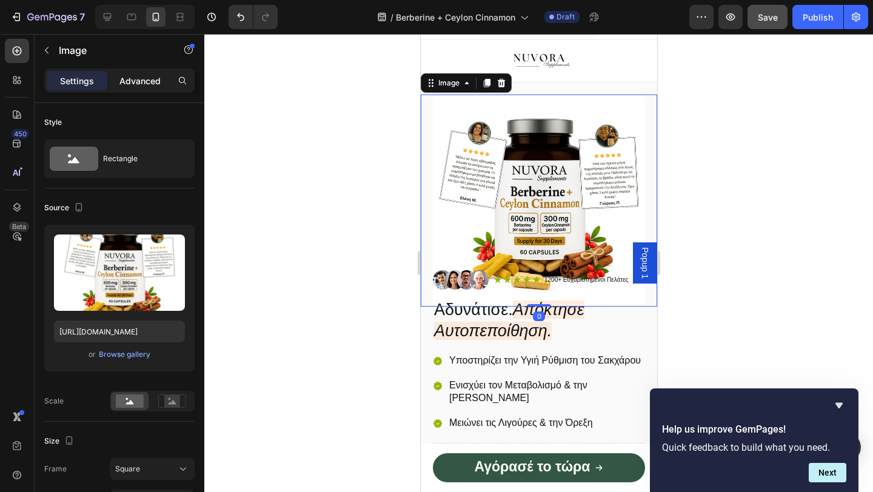
click at [128, 79] on p "Advanced" at bounding box center [139, 81] width 41 height 13
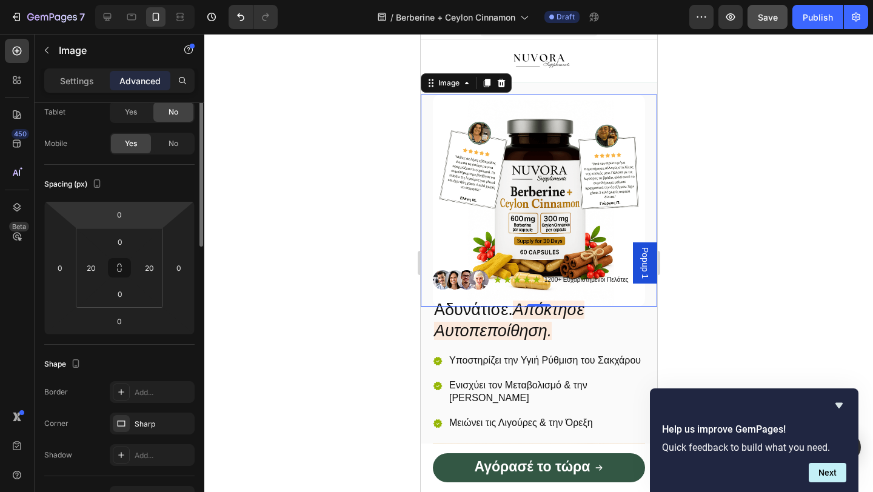
scroll to position [0, 0]
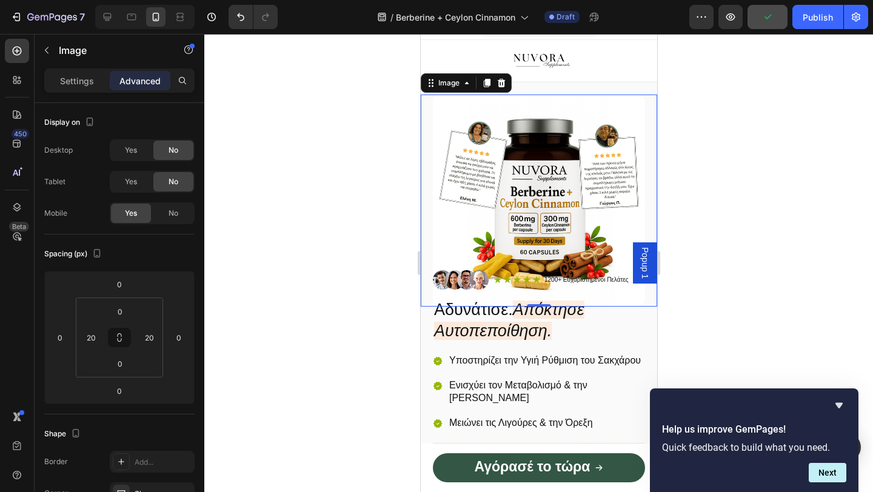
click at [384, 264] on div at bounding box center [538, 263] width 668 height 458
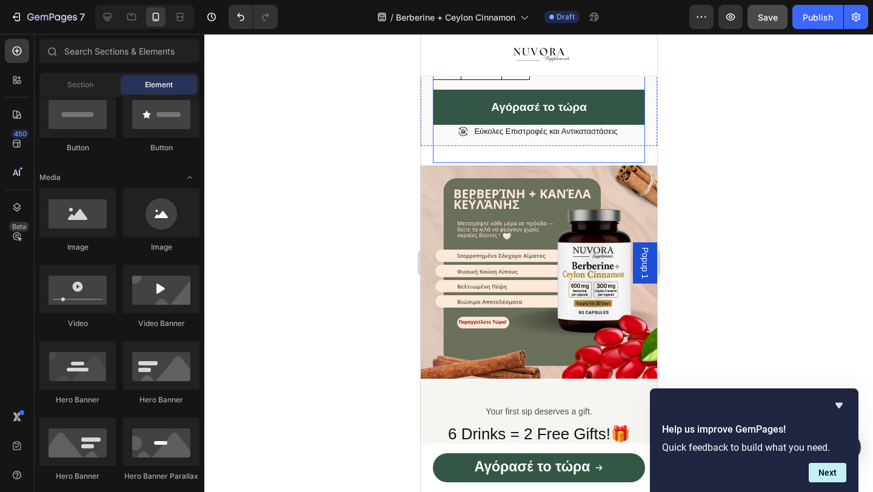
scroll to position [893, 0]
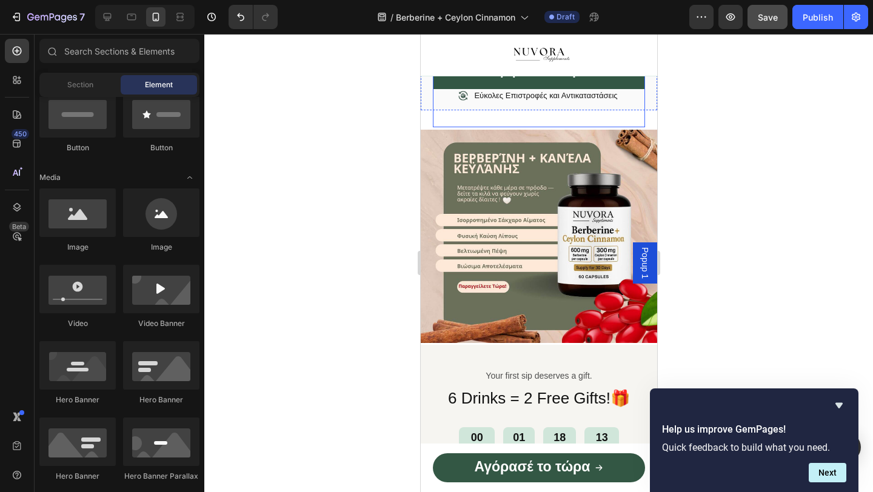
click at [566, 256] on img at bounding box center [538, 236] width 236 height 213
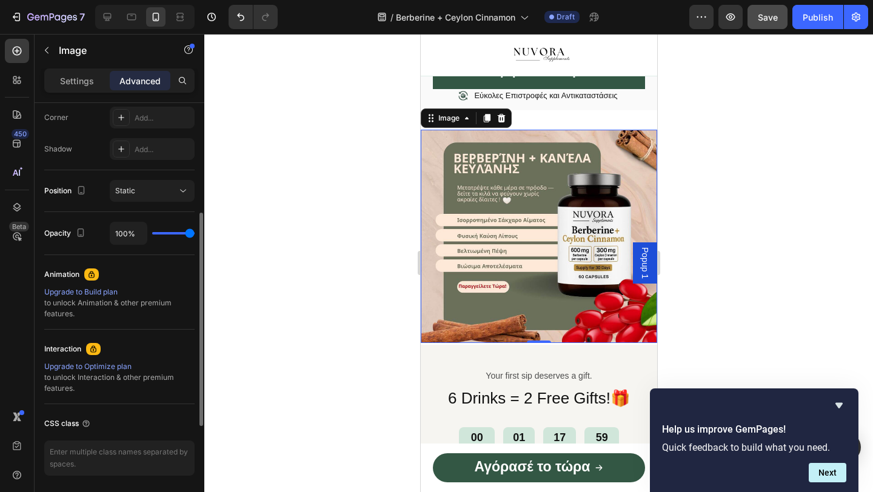
scroll to position [313, 0]
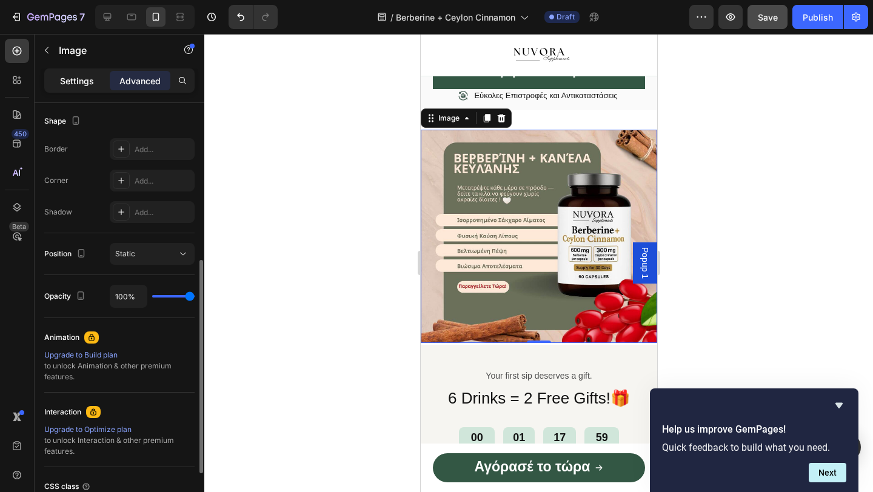
click at [94, 74] on div "Settings" at bounding box center [77, 80] width 61 height 19
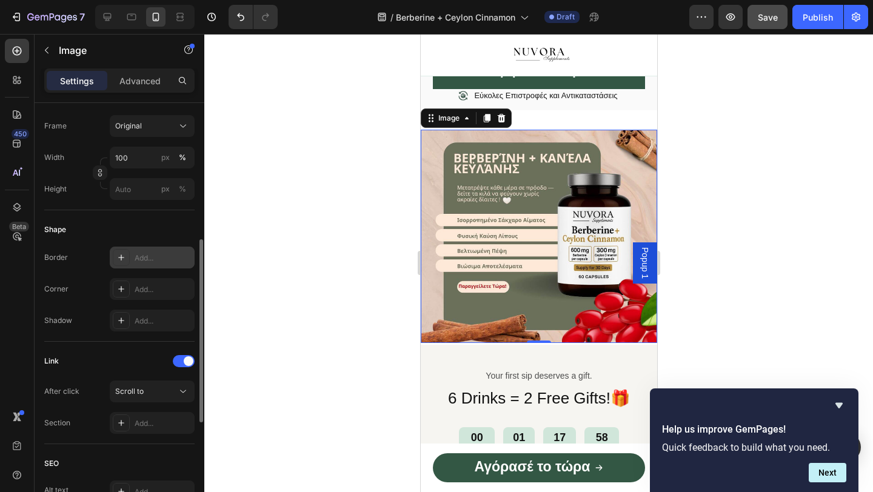
scroll to position [327, 0]
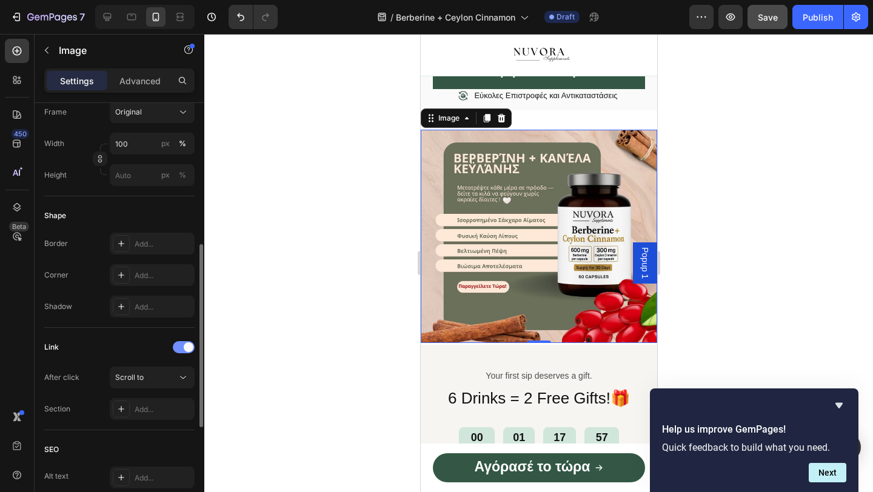
click at [184, 349] on span at bounding box center [189, 347] width 10 height 10
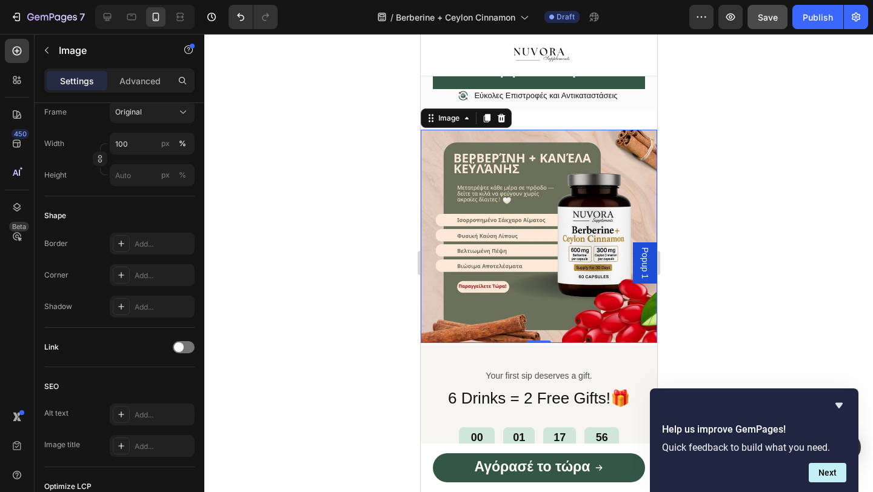
click at [324, 272] on div at bounding box center [538, 263] width 668 height 458
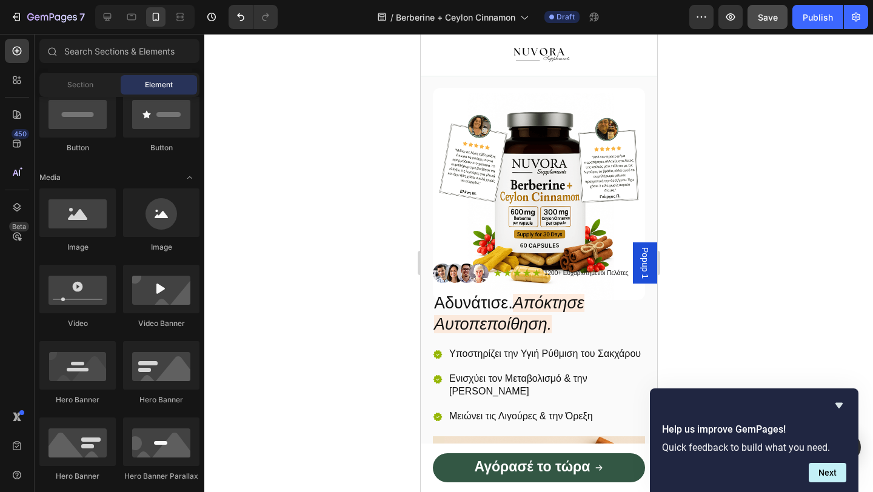
scroll to position [33, 0]
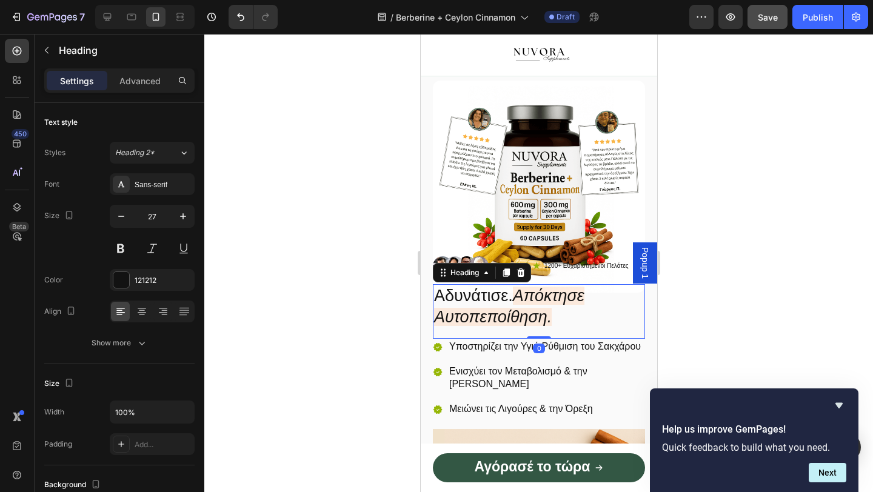
click at [514, 300] on h2 "Αδυνάτισε. Απόκτησε Αυτοπεποίθηση." at bounding box center [538, 306] width 212 height 45
click at [535, 201] on img at bounding box center [538, 187] width 212 height 212
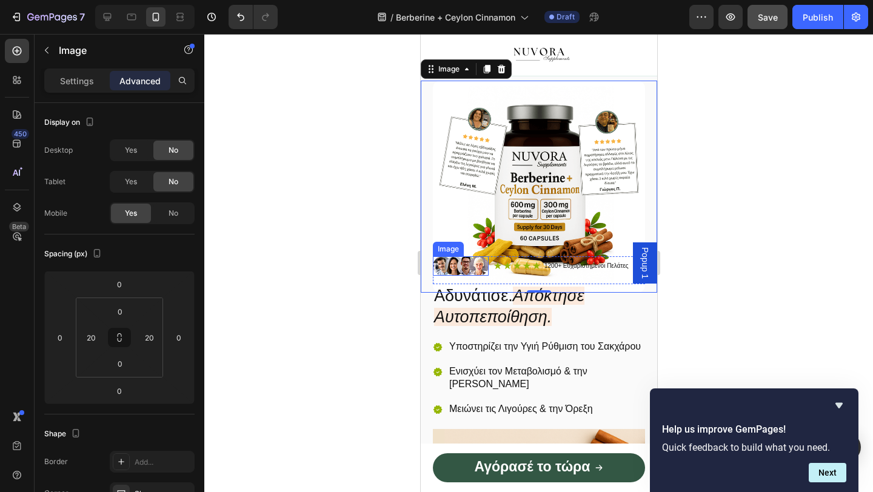
scroll to position [327, 0]
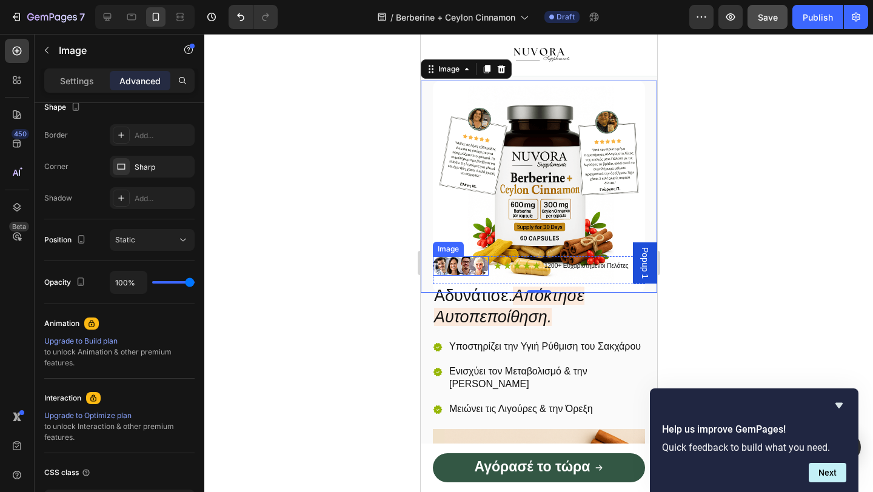
click at [450, 267] on img at bounding box center [460, 265] width 56 height 19
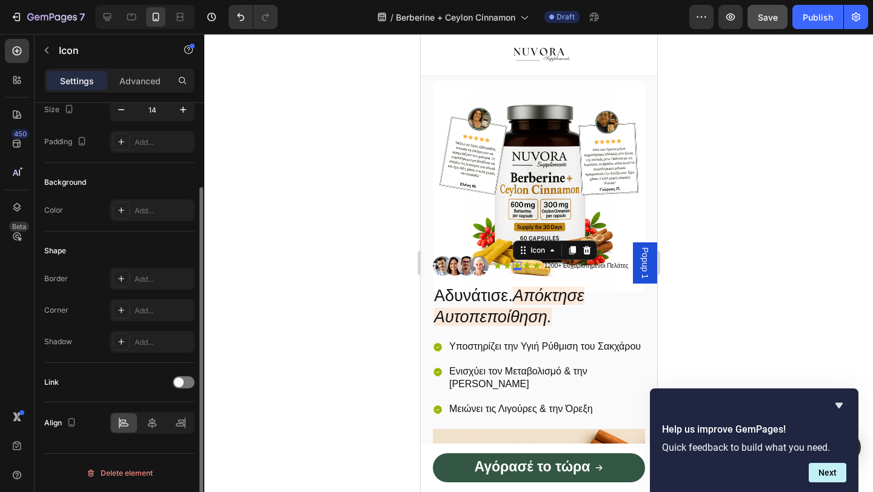
click at [513, 265] on div "Icon 0" at bounding box center [516, 266] width 8 height 8
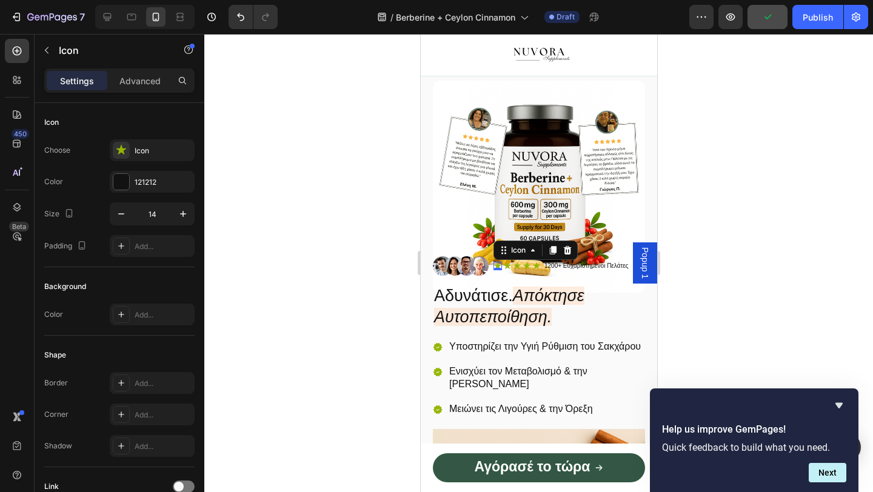
click at [501, 265] on div "Icon 0" at bounding box center [497, 266] width 8 height 8
click at [507, 265] on div "Icon" at bounding box center [506, 266] width 8 height 8
click at [511, 267] on div "0" at bounding box center [507, 270] width 12 height 10
click at [516, 265] on div "Icon 0" at bounding box center [516, 266] width 8 height 8
click at [568, 270] on div "1200+ Ευχαριστημένοι Πελάτες" at bounding box center [585, 266] width 87 height 12
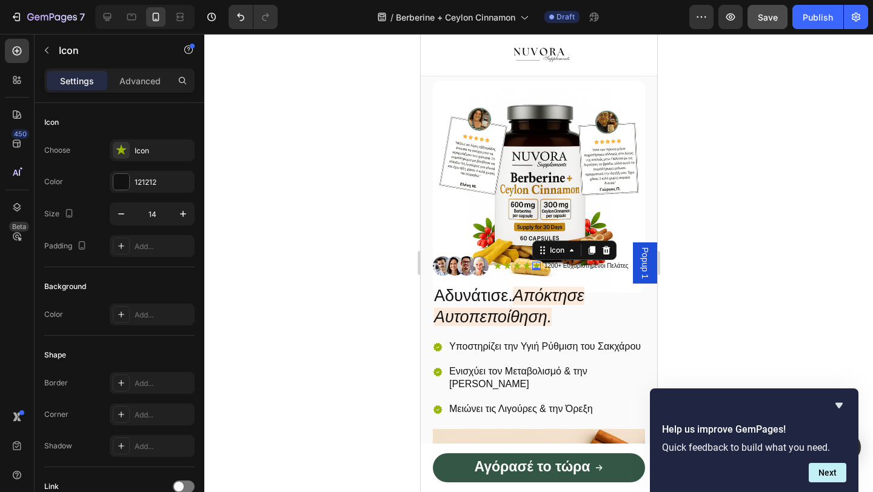
click at [535, 265] on div "Icon 0" at bounding box center [535, 266] width 8 height 8
click at [522, 268] on div "Icon 0" at bounding box center [526, 266] width 8 height 8
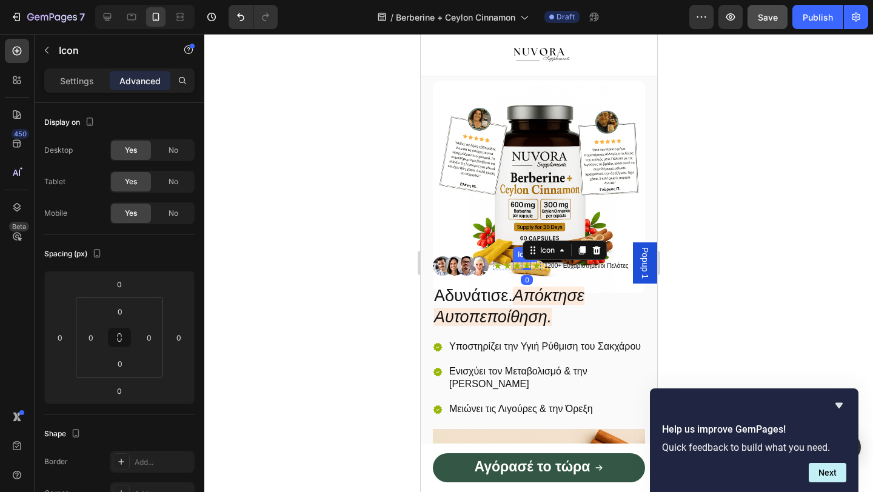
click at [516, 267] on div "Icon" at bounding box center [516, 266] width 8 height 8
click at [458, 268] on img at bounding box center [460, 265] width 56 height 19
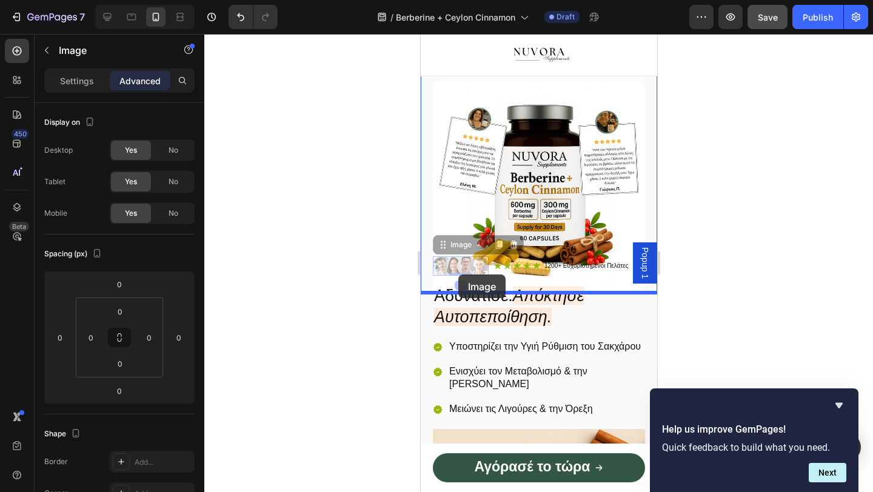
drag, startPoint x: 458, startPoint y: 268, endPoint x: 458, endPoint y: 276, distance: 7.3
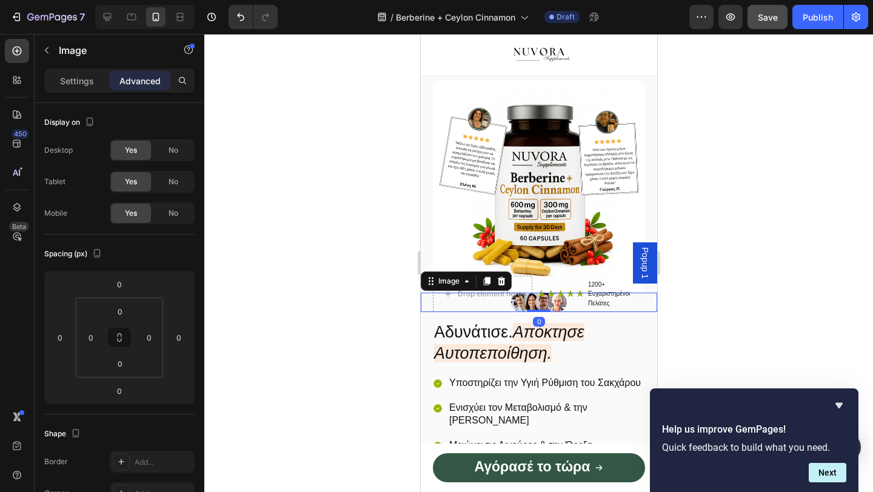
click at [389, 309] on div at bounding box center [538, 263] width 668 height 458
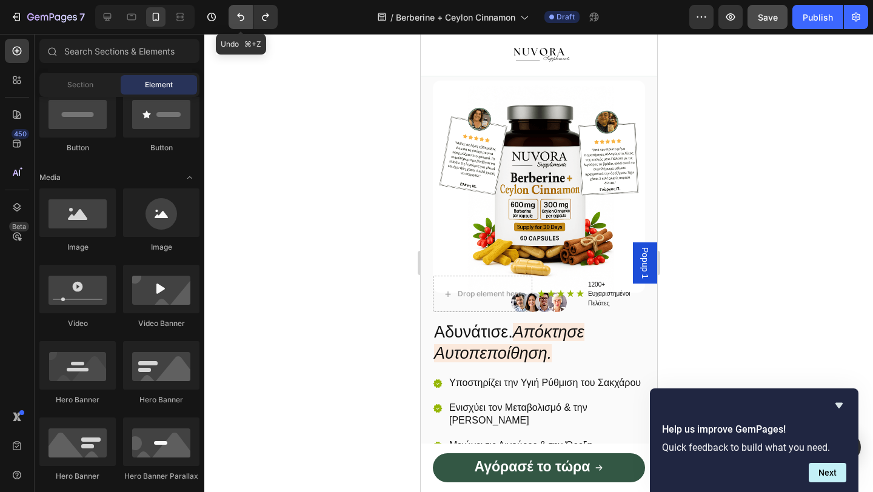
click at [241, 16] on icon "Undo/Redo" at bounding box center [241, 17] width 12 height 12
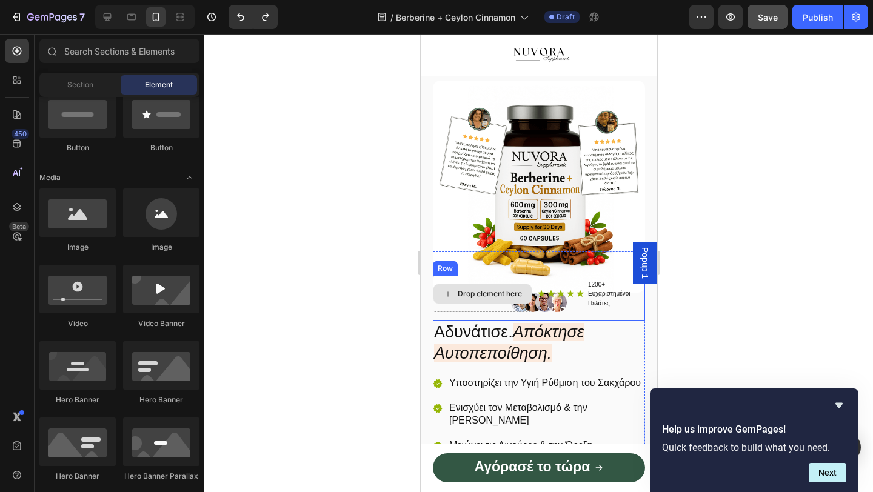
click at [484, 242] on img at bounding box center [538, 187] width 212 height 212
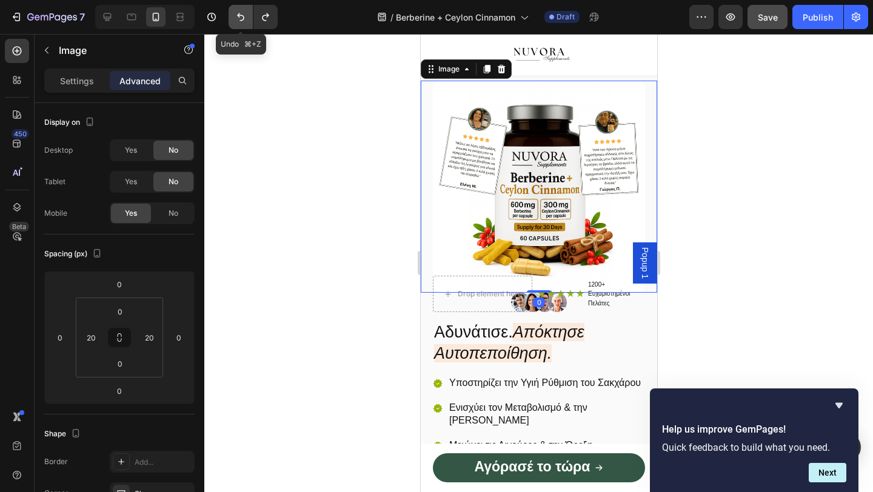
click at [244, 23] on button "Undo/Redo" at bounding box center [240, 17] width 24 height 24
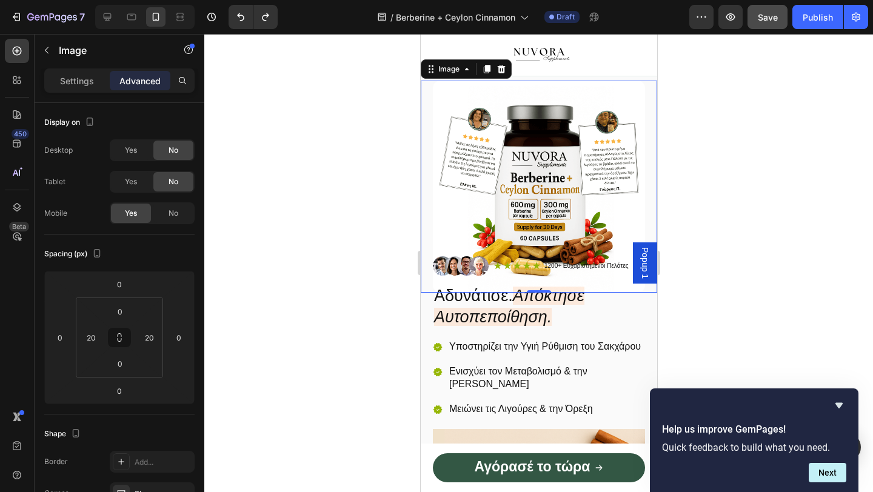
click at [547, 190] on img at bounding box center [538, 187] width 212 height 212
click at [117, 372] on input "0" at bounding box center [120, 364] width 24 height 18
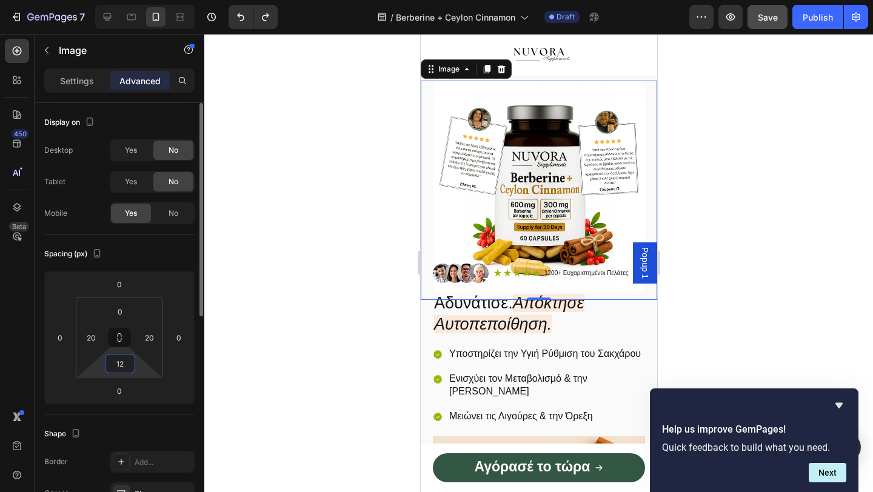
type input "1"
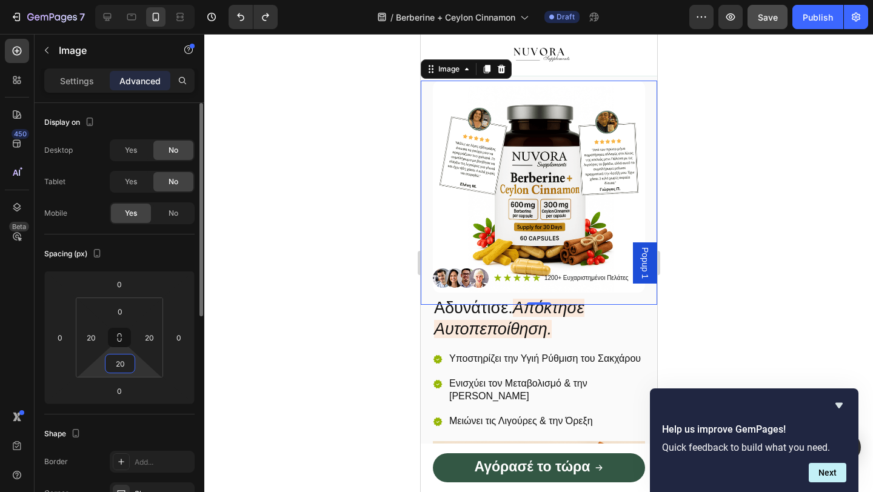
type input "2"
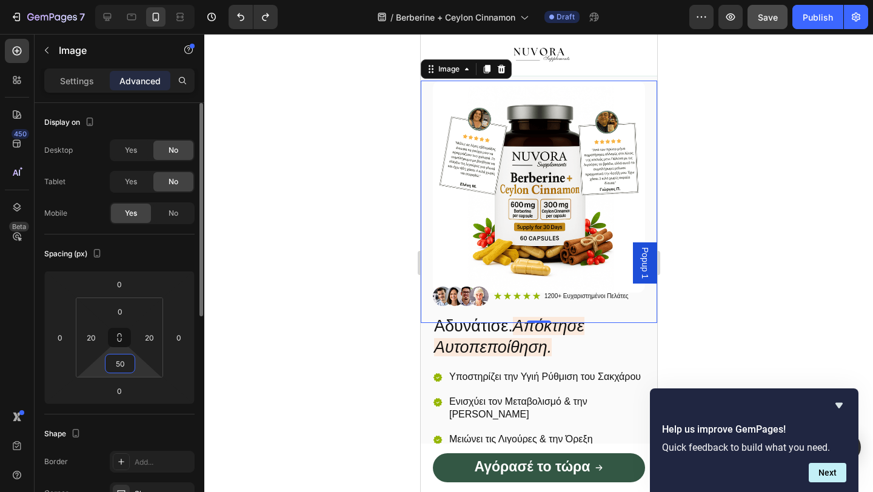
type input "5"
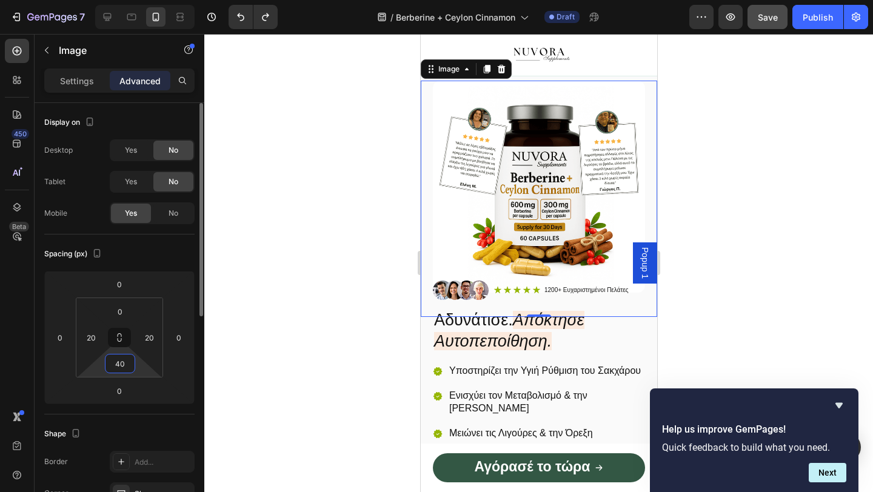
type input "4"
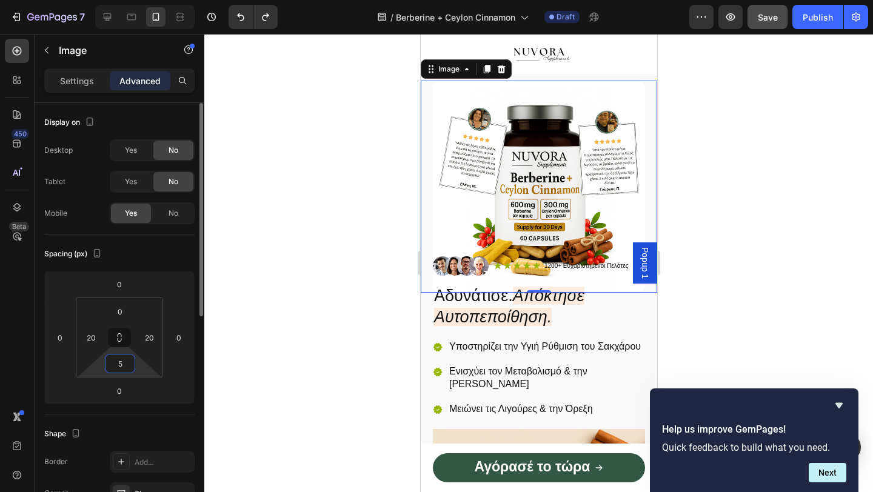
type input "50"
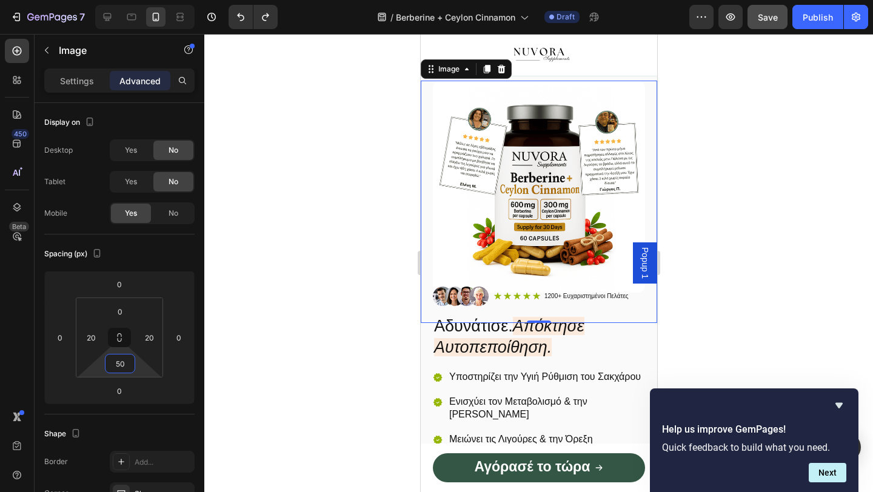
click at [260, 324] on div at bounding box center [538, 263] width 668 height 458
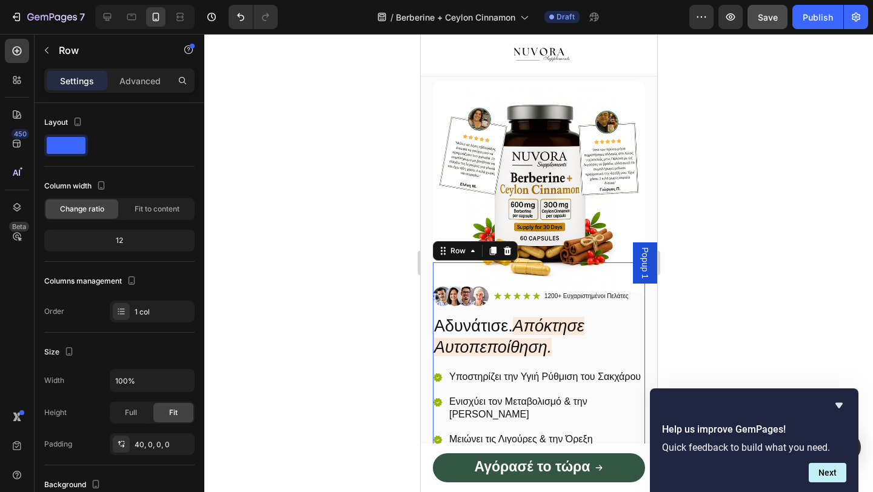
click at [504, 199] on img at bounding box center [538, 187] width 212 height 212
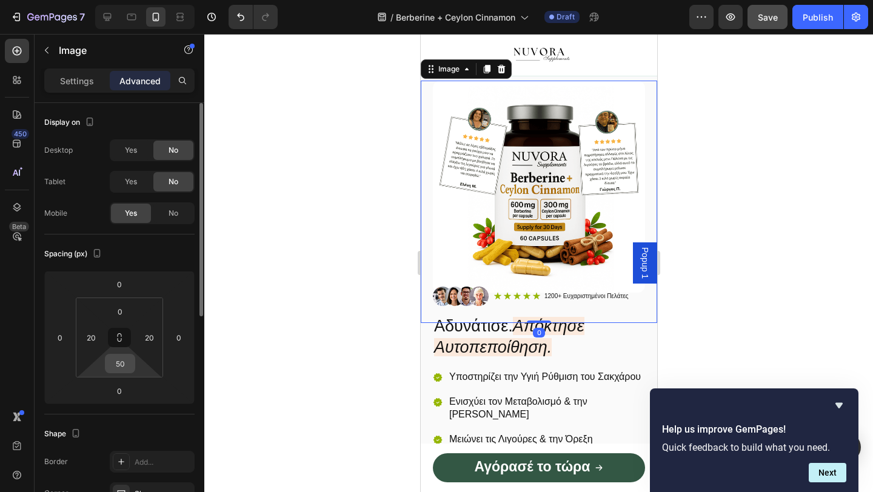
click at [119, 372] on input "50" at bounding box center [120, 364] width 24 height 18
type input "5"
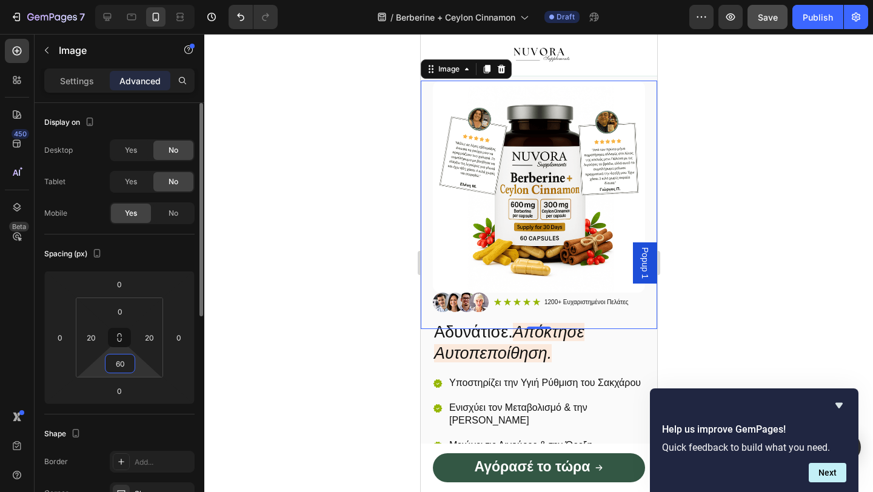
type input "60"
click at [319, 269] on div at bounding box center [538, 263] width 668 height 458
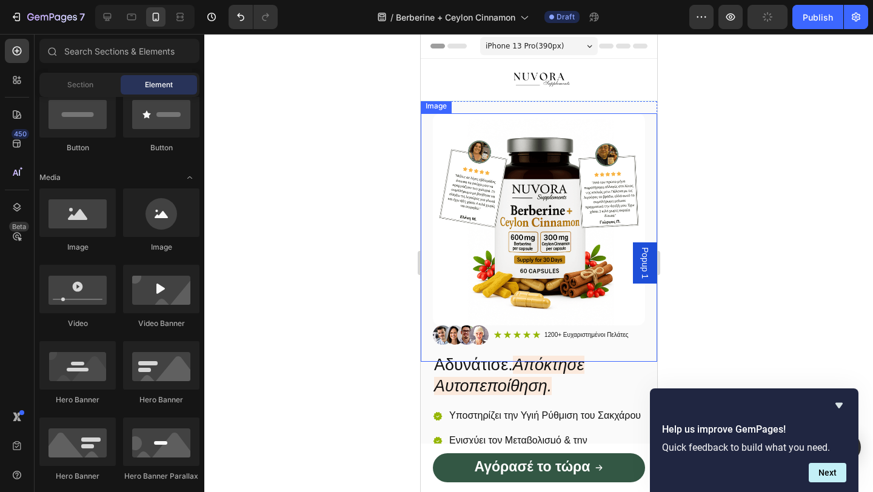
click at [698, 204] on div at bounding box center [538, 263] width 668 height 458
click at [601, 227] on img at bounding box center [538, 219] width 212 height 212
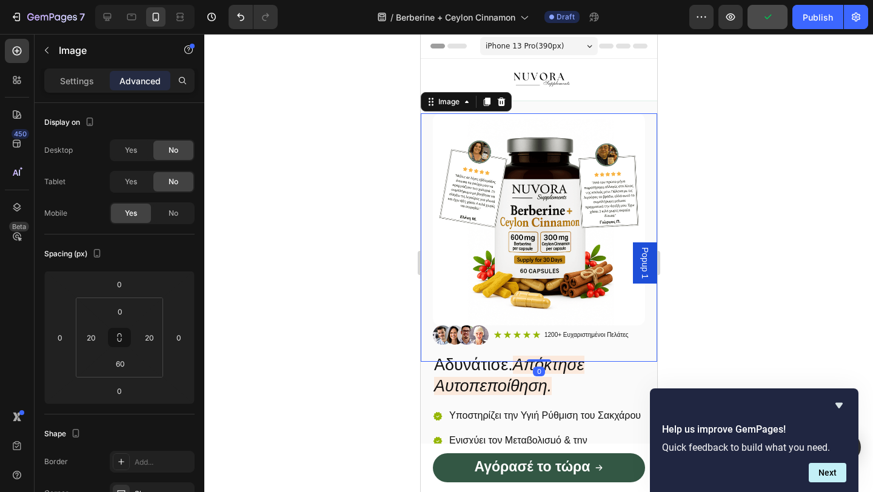
click at [643, 270] on span "Popup 1" at bounding box center [644, 263] width 12 height 32
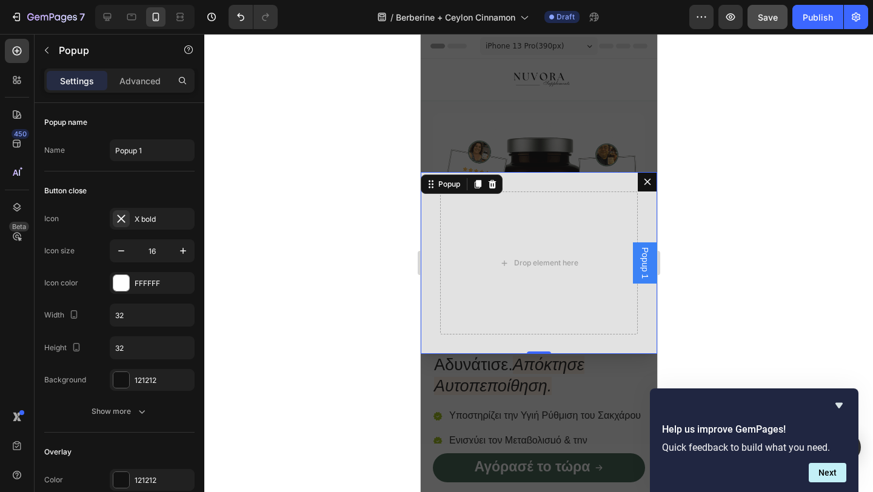
click at [646, 187] on button "Dialog content" at bounding box center [646, 181] width 19 height 19
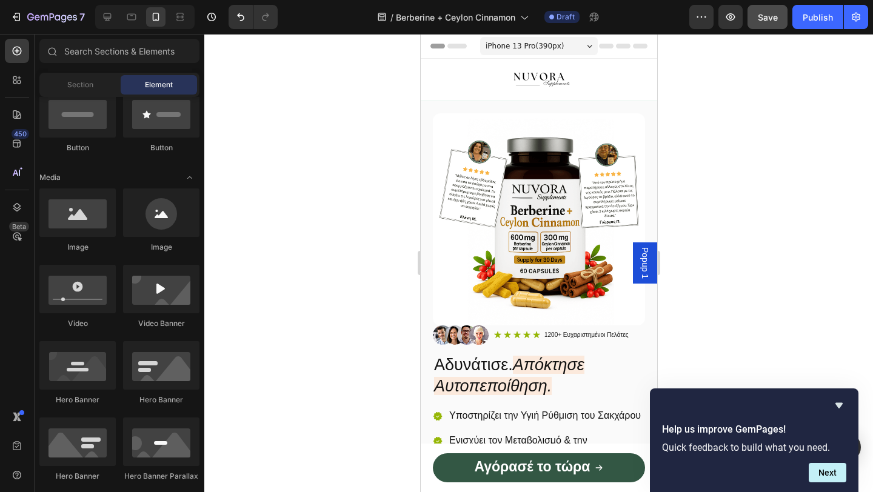
click at [644, 257] on span "Popup 1" at bounding box center [644, 263] width 12 height 32
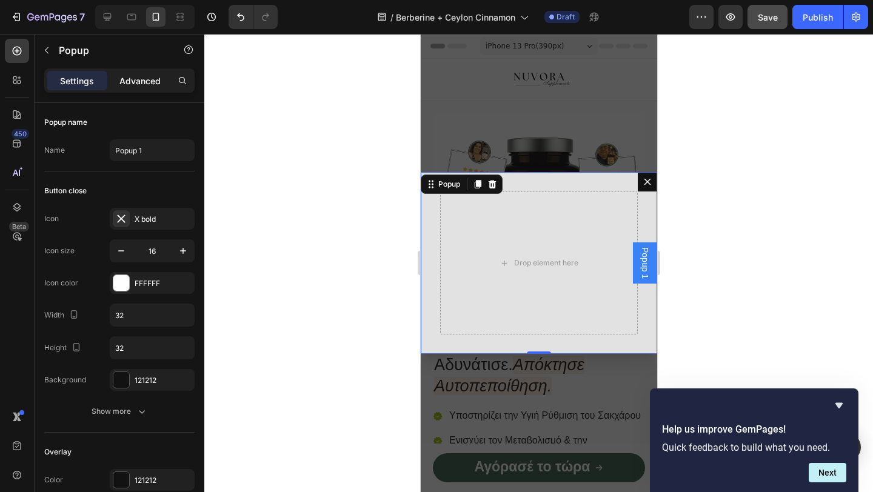
click at [145, 71] on div "Advanced" at bounding box center [140, 80] width 61 height 19
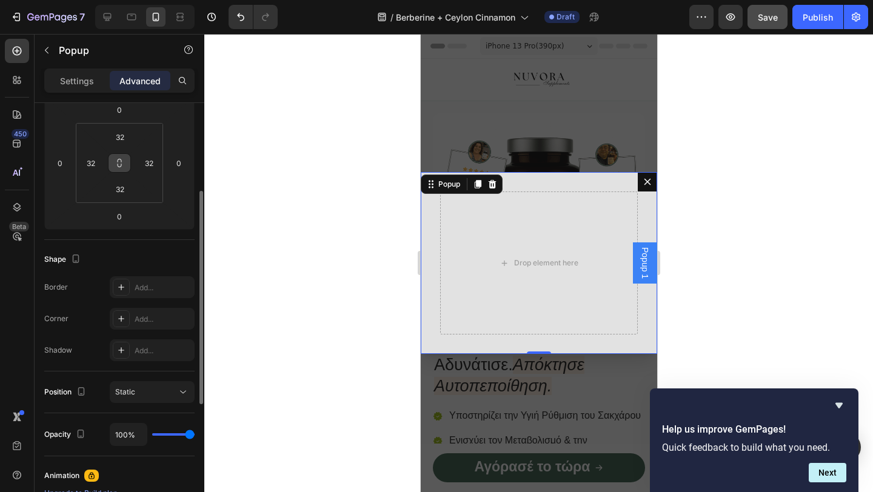
scroll to position [418, 0]
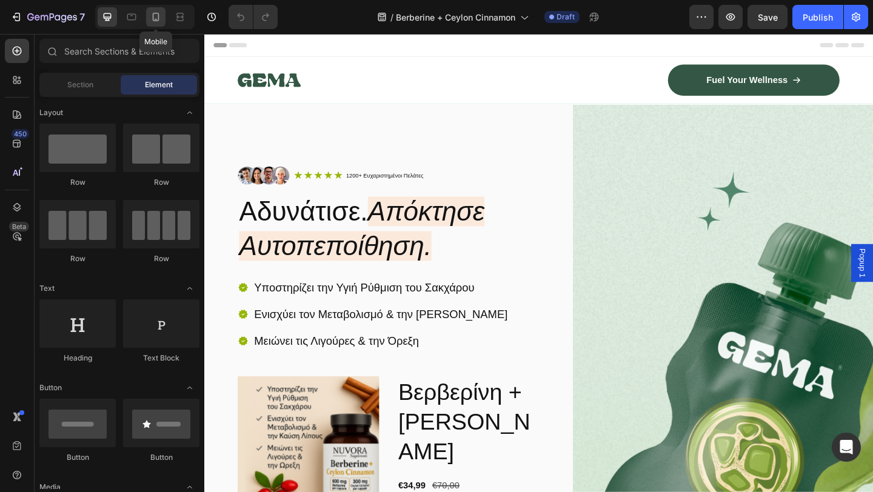
click at [153, 21] on icon at bounding box center [156, 17] width 12 height 12
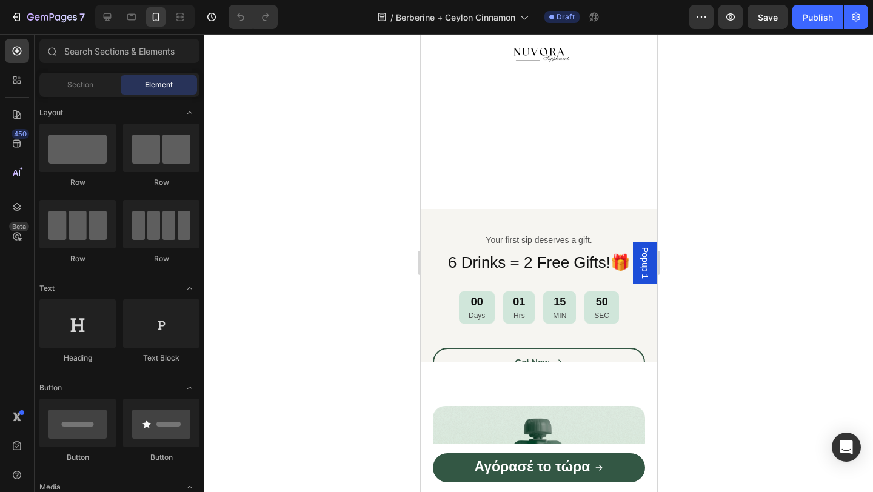
scroll to position [1085, 0]
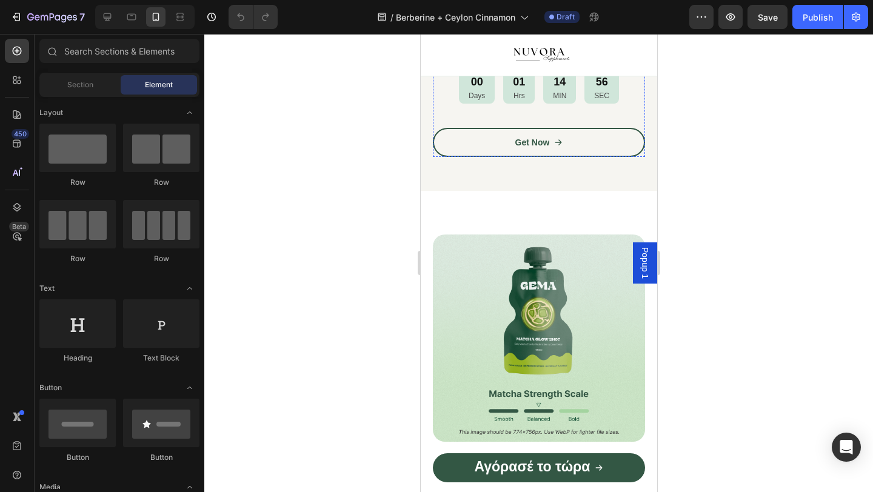
click at [530, 25] on p "Your first sip deserves a gift." at bounding box center [538, 20] width 210 height 11
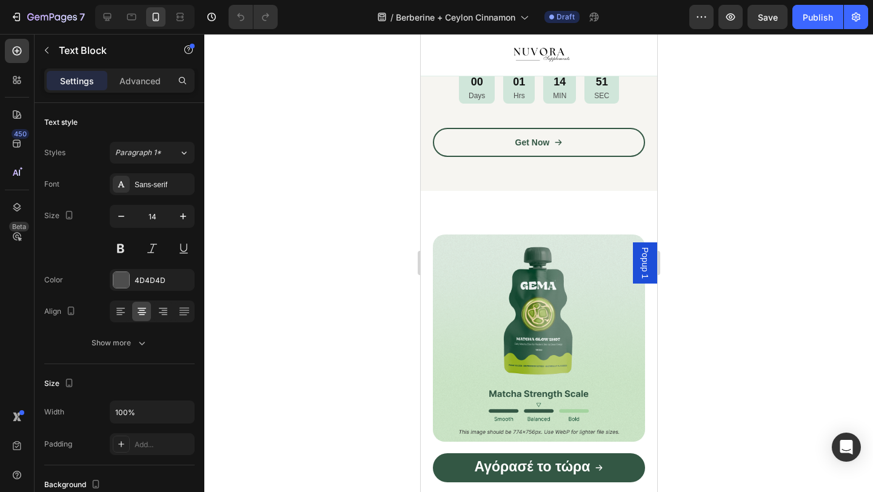
click at [539, 25] on p "Your first sip deserves a gift." at bounding box center [538, 20] width 210 height 11
click at [539, 25] on p "Πώς να το Χρησιμοποιήσετε:" at bounding box center [538, 20] width 210 height 11
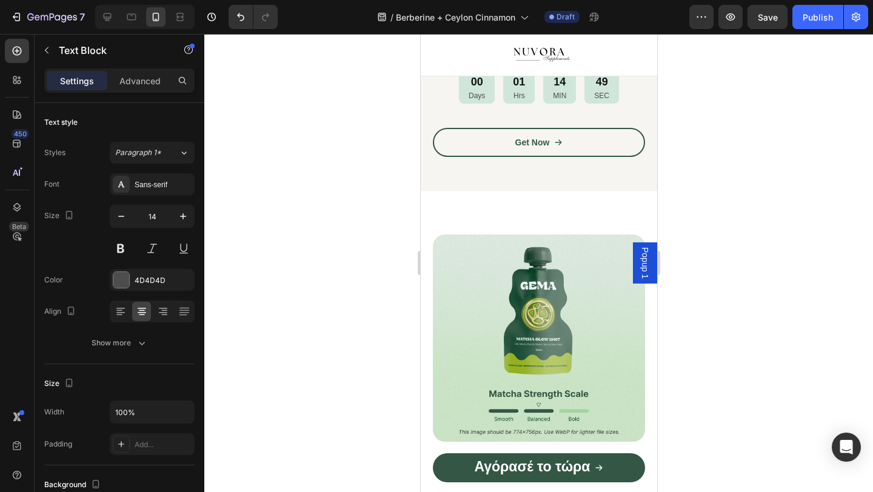
click at [539, 25] on p "Πώς να το Χρησιμοποιήσετε:" at bounding box center [538, 20] width 210 height 11
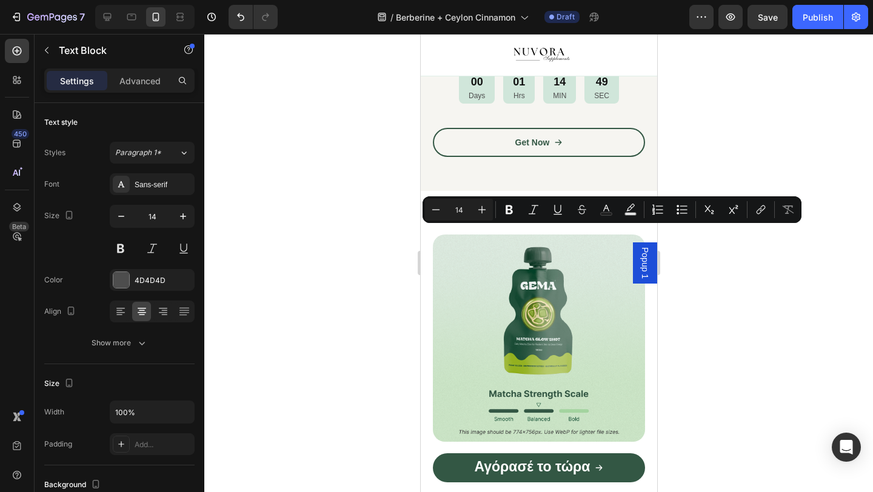
click at [539, 25] on p "Πώς να το Χρησιμοποιήσετε:" at bounding box center [538, 20] width 210 height 11
click at [509, 208] on icon "Editor contextual toolbar" at bounding box center [509, 210] width 12 height 12
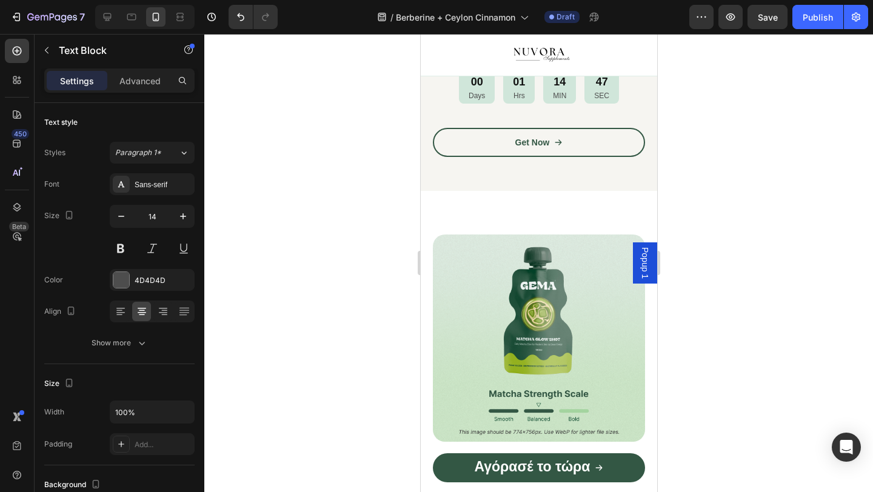
click at [533, 25] on strong "Πώς να το Χρησιμοποιήσετε:" at bounding box center [538, 20] width 118 height 10
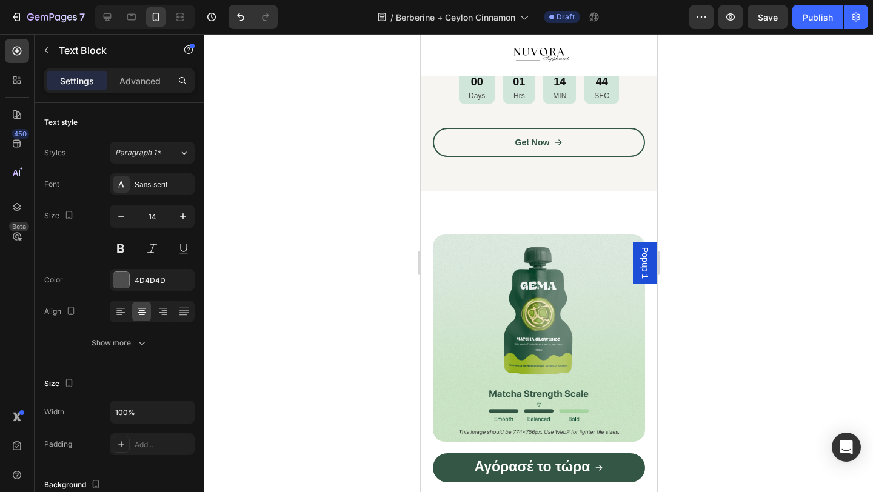
click at [325, 261] on div at bounding box center [538, 263] width 668 height 458
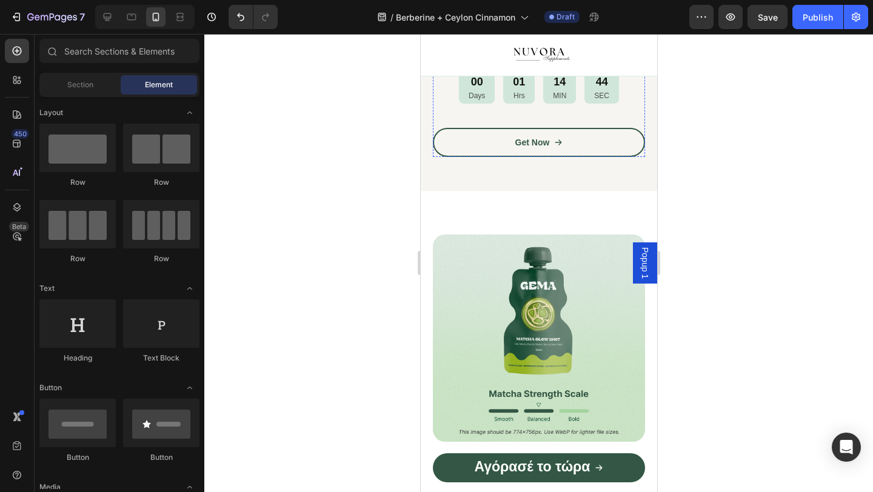
click at [515, 27] on div "Πώς να το Χρησιμοποιήσετε:" at bounding box center [538, 19] width 212 height 13
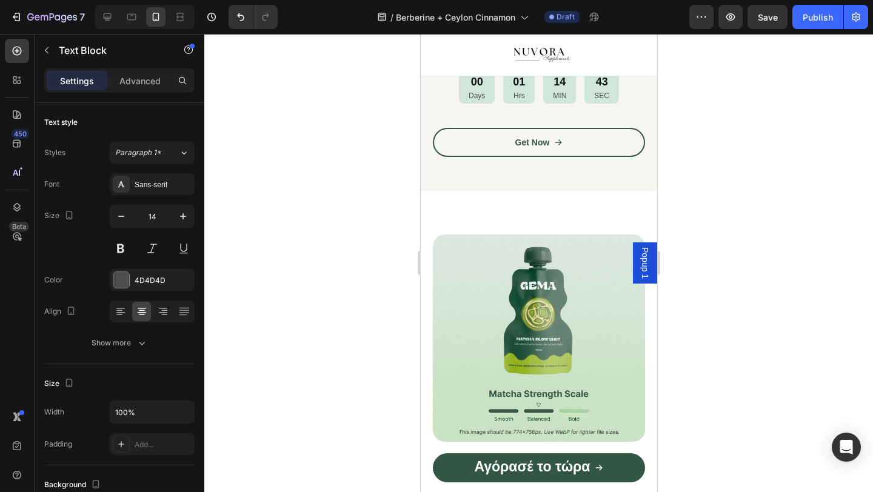
click at [531, 25] on strong "Πώς να το Χρησιμοποιήσετε:" at bounding box center [538, 20] width 118 height 10
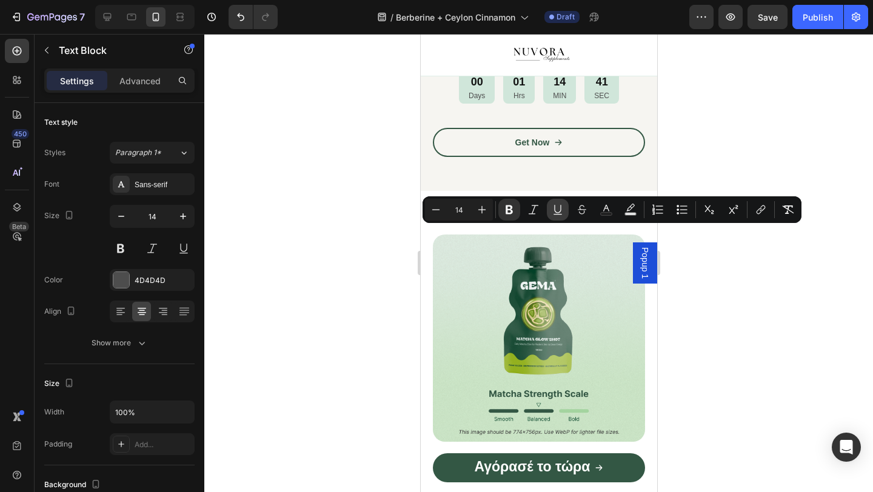
click at [558, 206] on icon "Editor contextual toolbar" at bounding box center [557, 210] width 12 height 12
drag, startPoint x: 18, startPoint y: 227, endPoint x: 350, endPoint y: 290, distance: 337.3
click at [350, 290] on div at bounding box center [538, 263] width 668 height 458
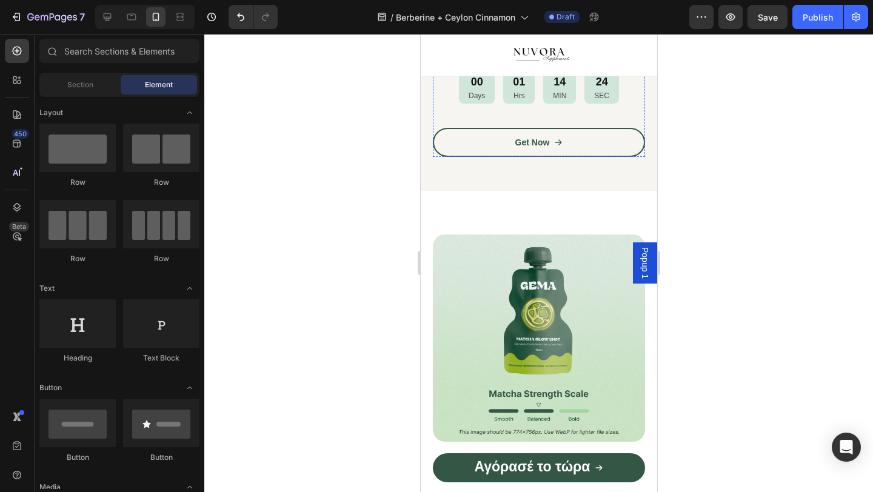
click at [577, 25] on u "Πώς να το Χρησιμοποιήσετε:" at bounding box center [538, 20] width 118 height 10
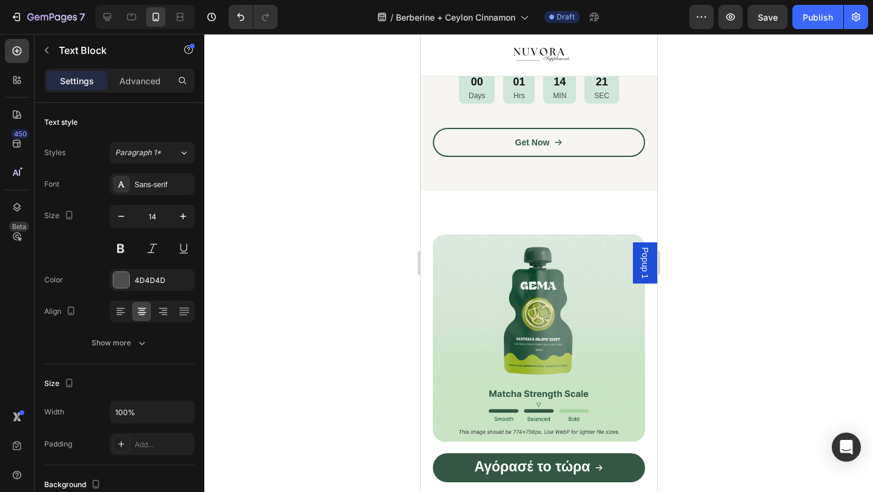
click at [476, 25] on p "Πώς να το Χρησιμοποιήσετε" at bounding box center [538, 20] width 210 height 11
click at [508, 27] on div "✨ Πώς να το Χρησιμοποιήσετε" at bounding box center [538, 19] width 212 height 13
click at [508, 25] on u "✨ Πώς να το Χρησιμοποιήσετε" at bounding box center [538, 20] width 127 height 10
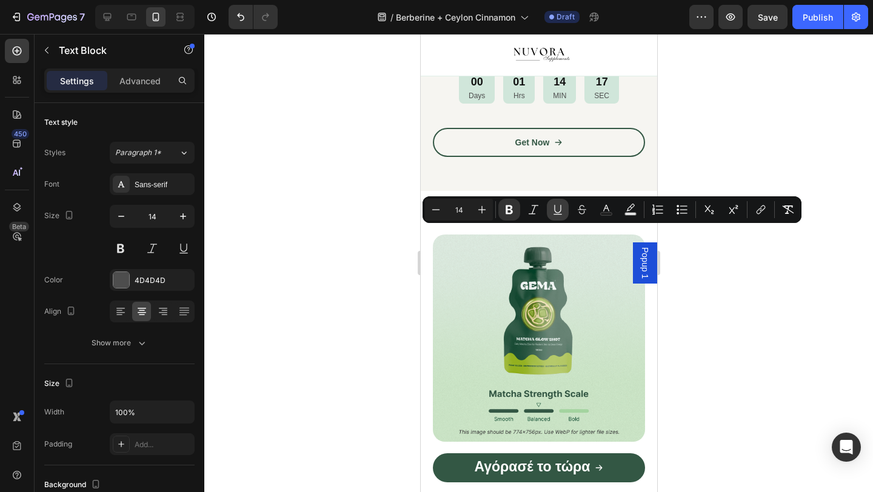
click at [562, 210] on icon "Editor contextual toolbar" at bounding box center [557, 210] width 12 height 12
click at [376, 267] on div at bounding box center [538, 263] width 668 height 458
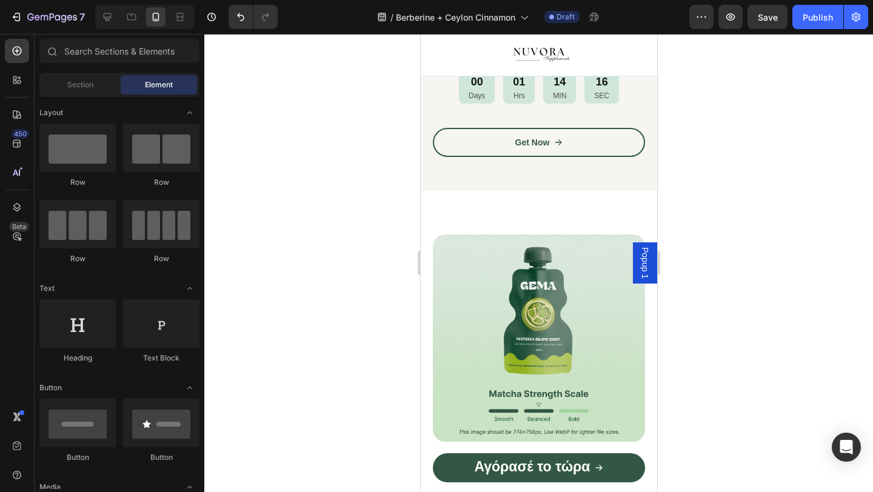
click at [378, 268] on div at bounding box center [538, 263] width 668 height 458
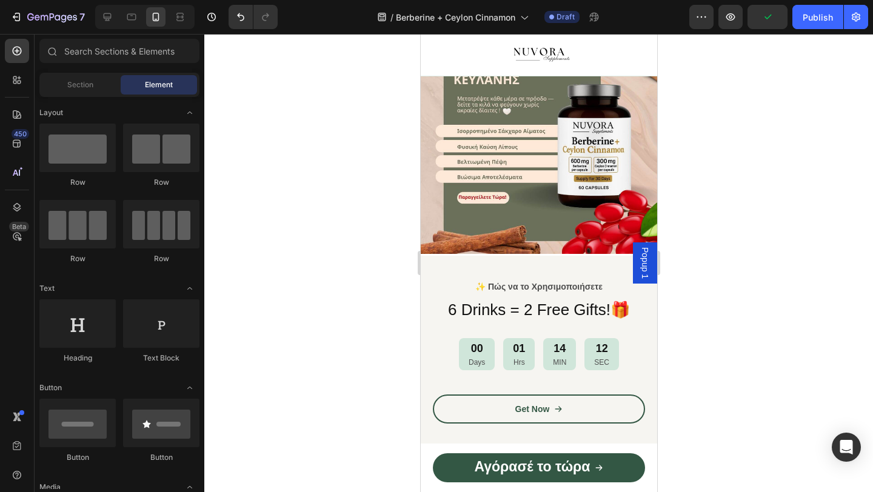
scroll to position [1035, 0]
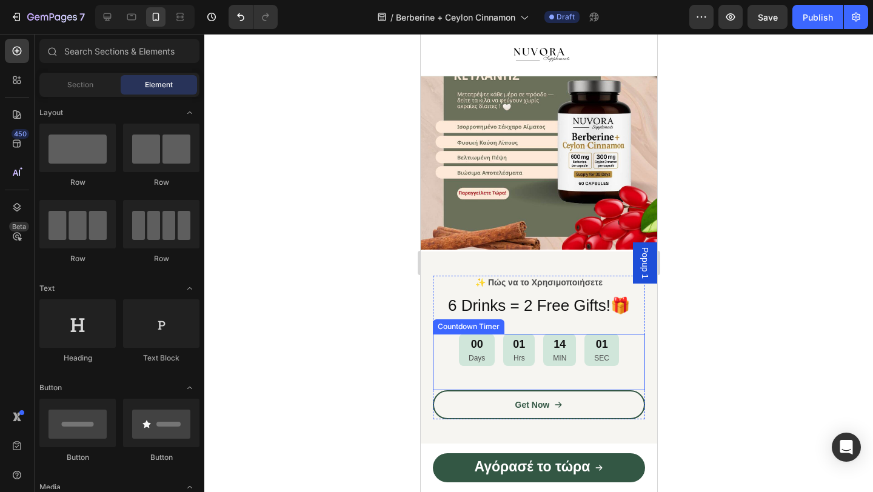
click at [542, 342] on div "14 MIN" at bounding box center [558, 350] width 33 height 32
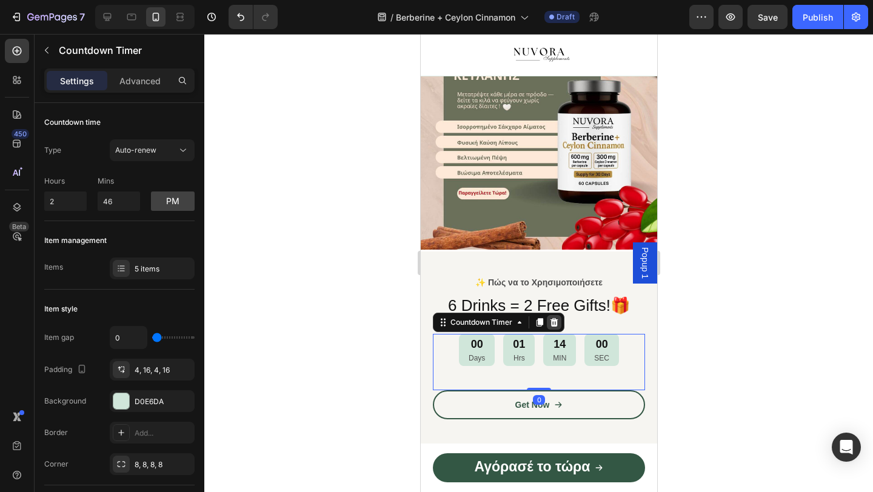
click at [555, 321] on icon at bounding box center [554, 322] width 8 height 8
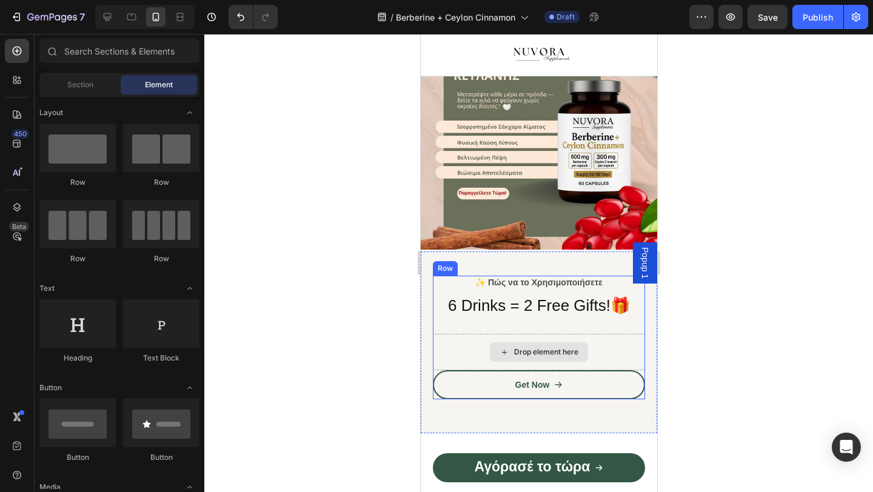
click at [556, 348] on div "Drop element here" at bounding box center [545, 352] width 64 height 10
click at [596, 341] on div "Drop element here" at bounding box center [538, 352] width 212 height 36
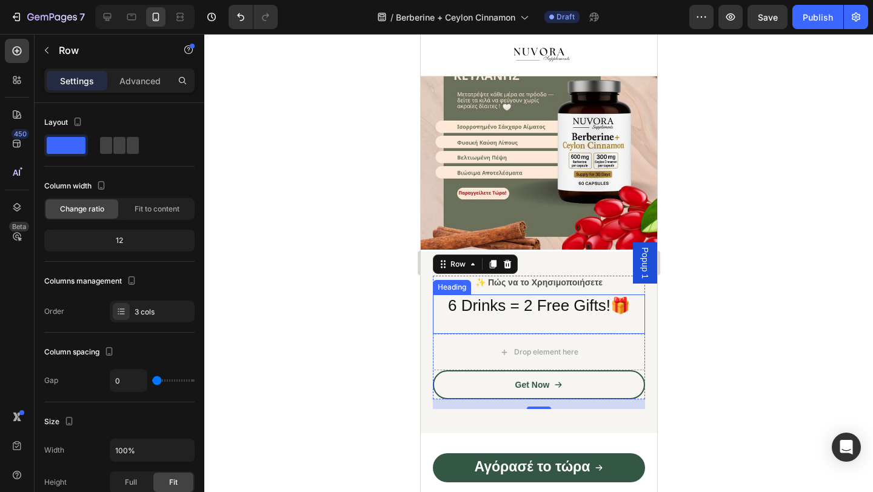
click at [521, 310] on h2 "6 Drinks = 2 Free Gifts!🎁" at bounding box center [538, 306] width 212 height 23
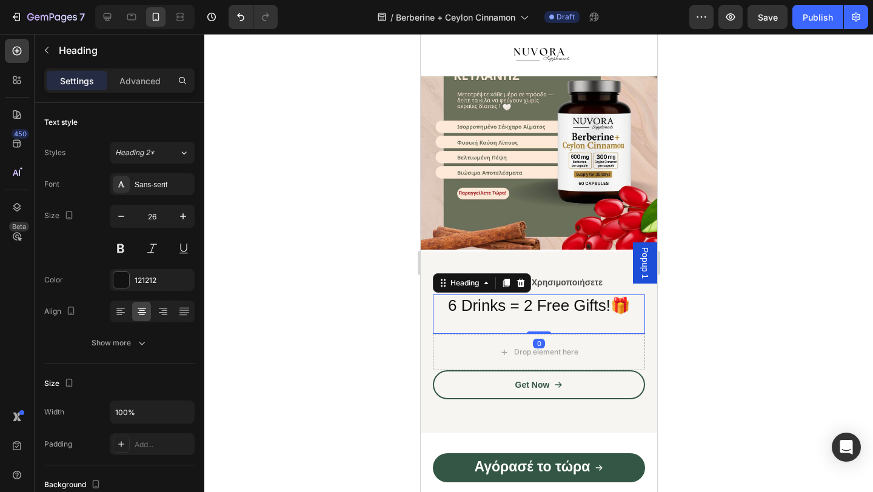
click at [521, 310] on h2 "6 Drinks = 2 Free Gifts!🎁" at bounding box center [538, 306] width 212 height 23
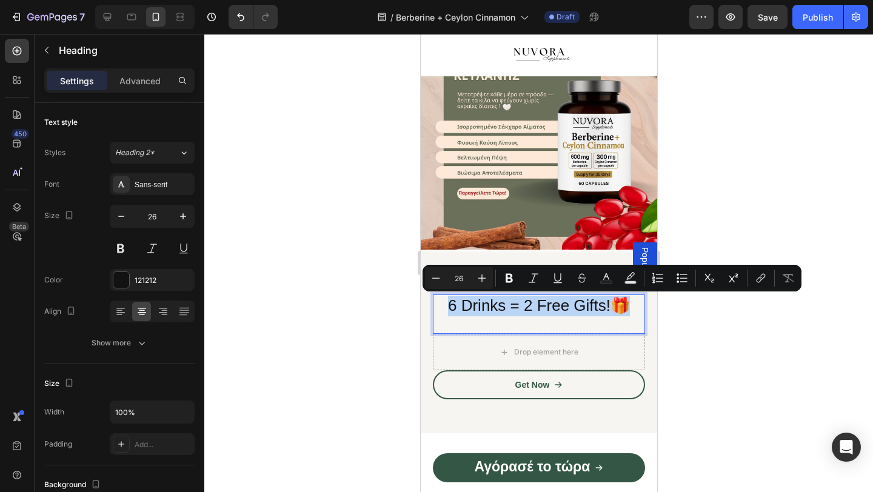
click at [521, 310] on p "6 Drinks = 2 Free Gifts!🎁" at bounding box center [538, 306] width 210 height 21
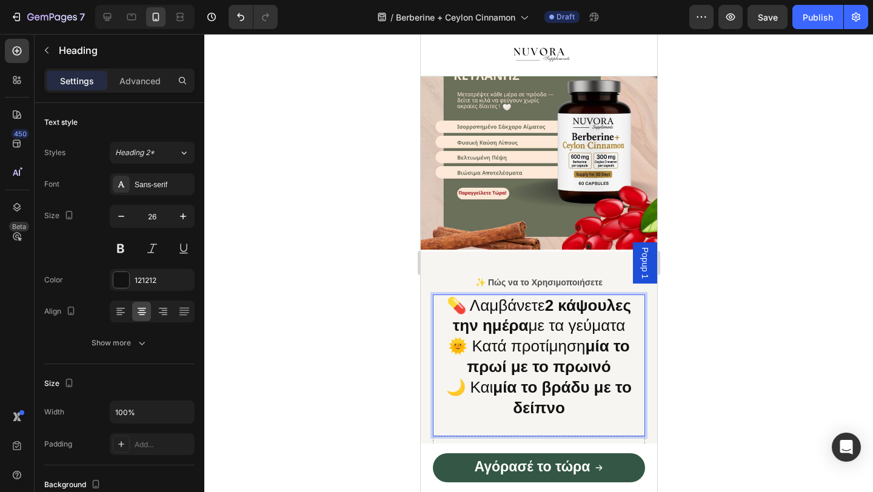
click at [521, 318] on p "💊 Λαμβάνετε 2 κάψουλες την ημέρα με τα γεύματα 🌞 Κατά προτίμηση μία το πρωί με …" at bounding box center [538, 357] width 210 height 123
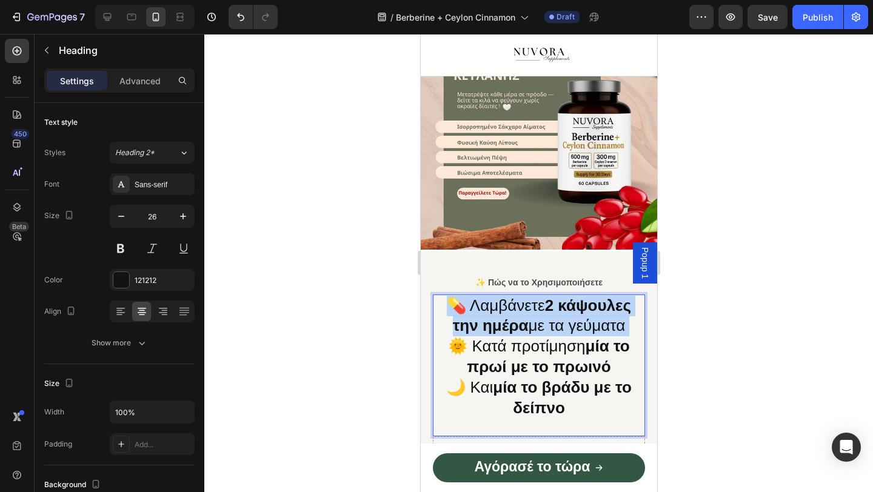
click at [521, 318] on p "💊 Λαμβάνετε 2 κάψουλες την ημέρα με τα γεύματα 🌞 Κατά προτίμηση μία το πρωί με …" at bounding box center [538, 357] width 210 height 123
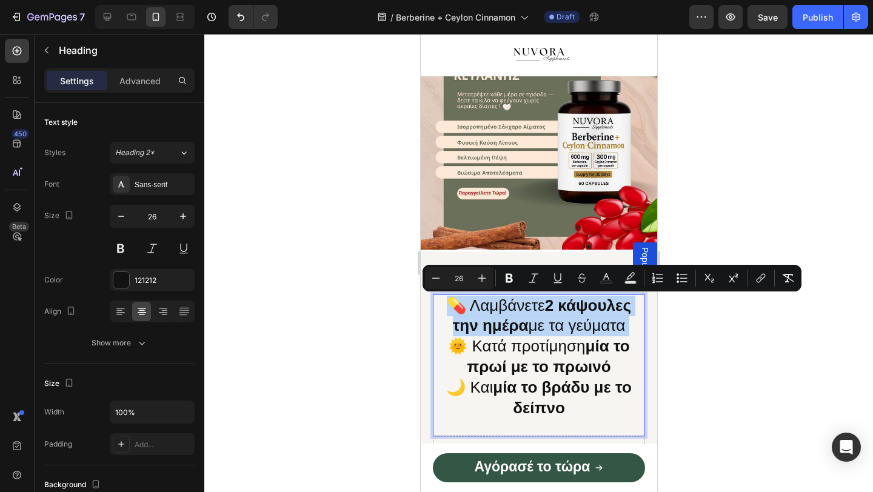
click at [521, 318] on p "💊 Λαμβάνετε 2 κάψουλες την ημέρα με τα γεύματα 🌞 Κατά προτίμηση μία το πρωί με …" at bounding box center [538, 357] width 210 height 123
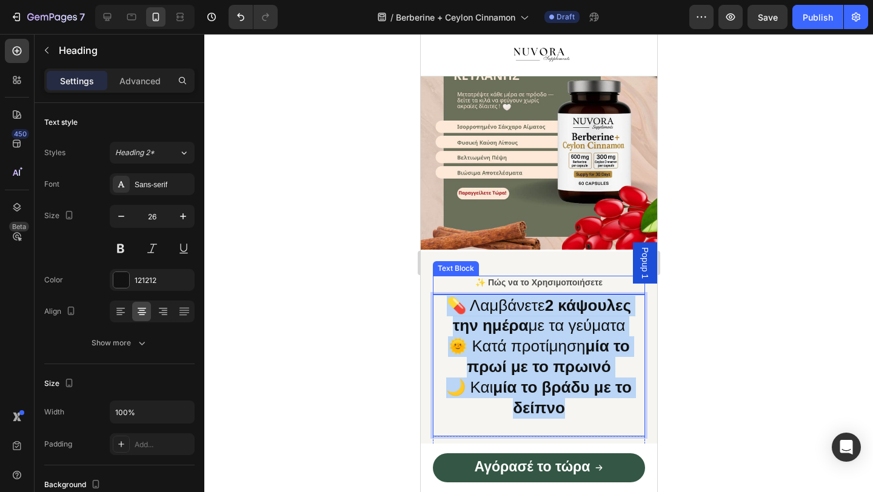
drag, startPoint x: 590, startPoint y: 400, endPoint x: 446, endPoint y: 288, distance: 182.2
click at [446, 288] on div "✨ Πώς να το Χρησιμοποιήσετε Text Block 💊 Λαμβάνετε 2 κάψουλες την ημέρα με τα γ…" at bounding box center [538, 356] width 212 height 161
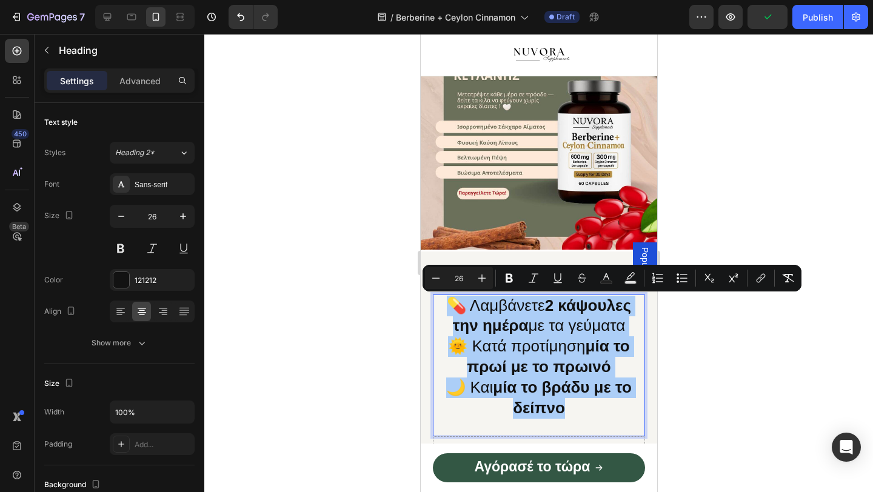
click at [457, 278] on input "26" at bounding box center [459, 278] width 24 height 15
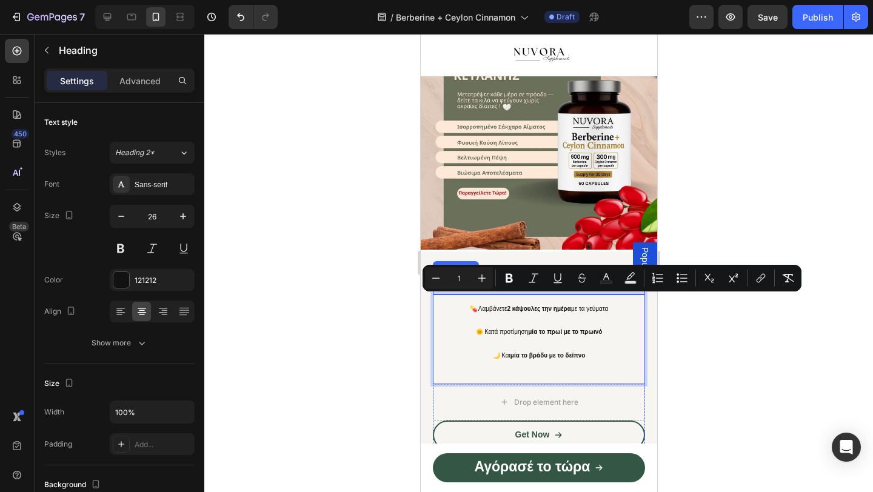
type input "1"
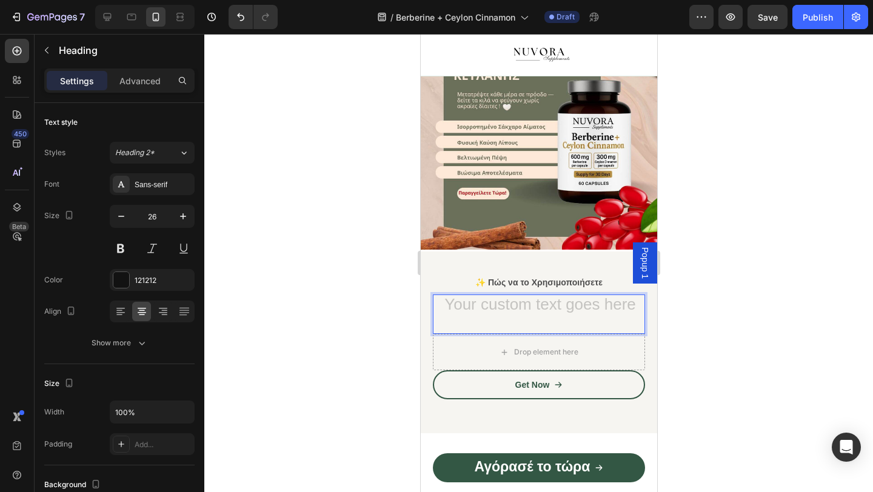
click at [405, 375] on div at bounding box center [538, 263] width 668 height 458
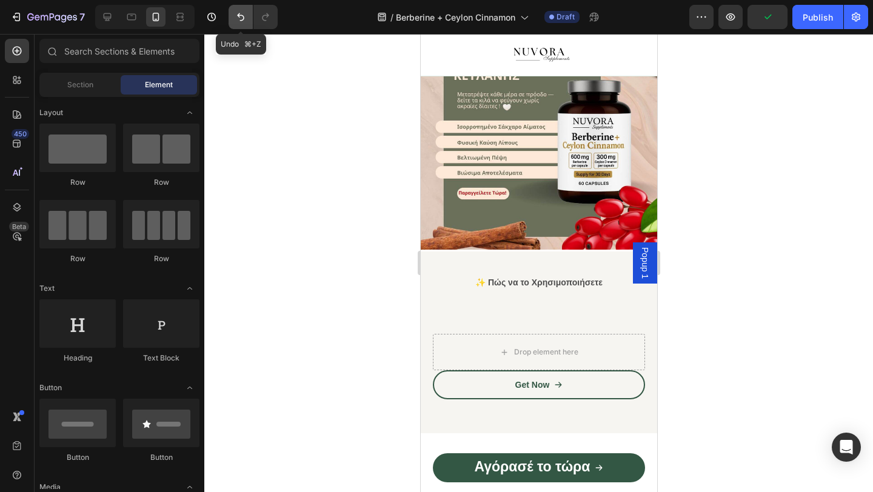
click at [238, 19] on icon "Undo/Redo" at bounding box center [241, 17] width 12 height 12
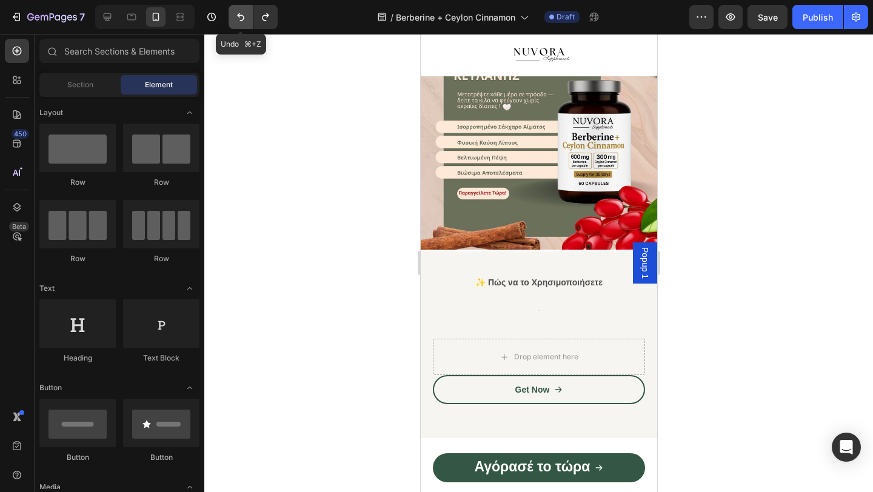
click at [238, 19] on icon "Undo/Redo" at bounding box center [241, 17] width 12 height 12
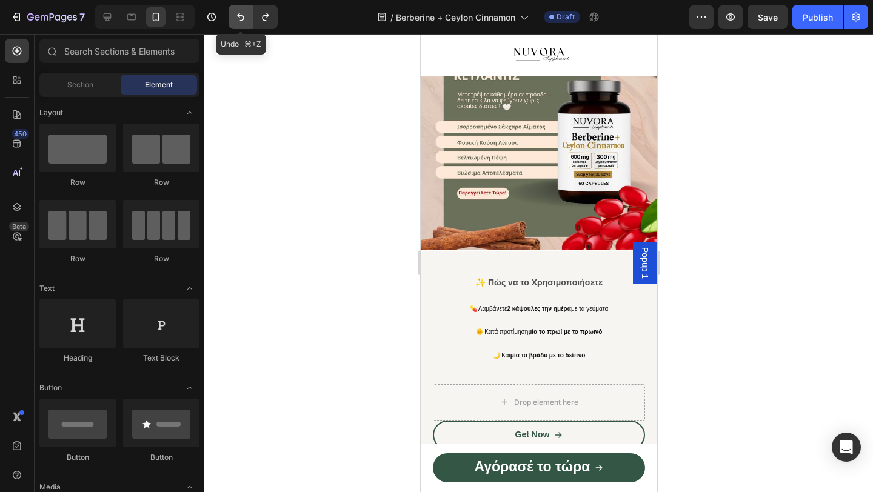
click at [238, 19] on icon "Undo/Redo" at bounding box center [241, 17] width 12 height 12
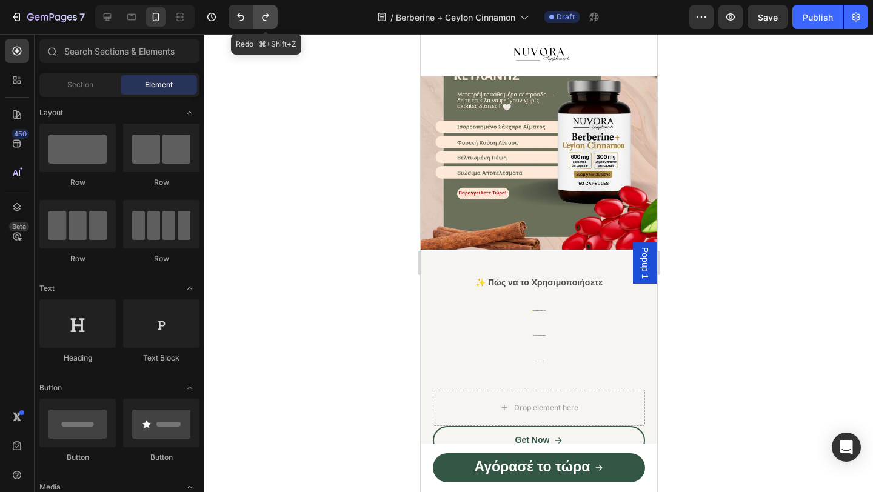
click at [258, 21] on button "Undo/Redo" at bounding box center [265, 17] width 24 height 24
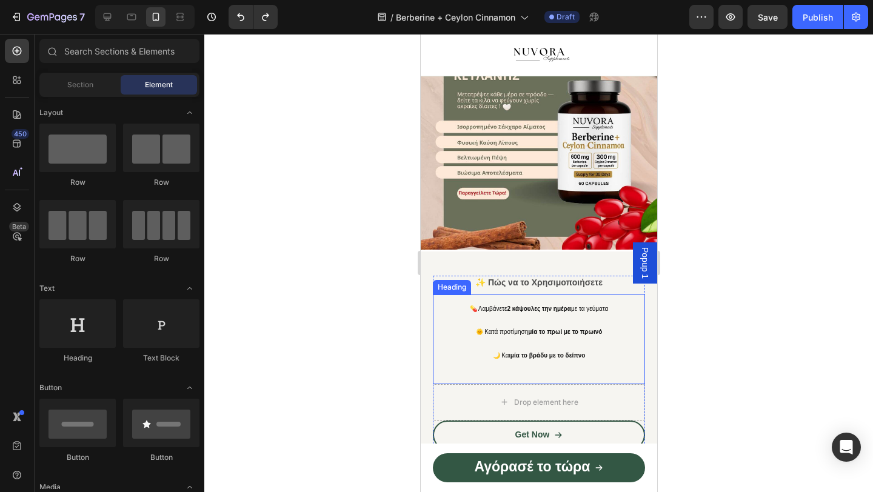
click at [528, 333] on span "🌞 Κατά προτίμηση μία το πρωί με το πρωινό" at bounding box center [538, 331] width 127 height 7
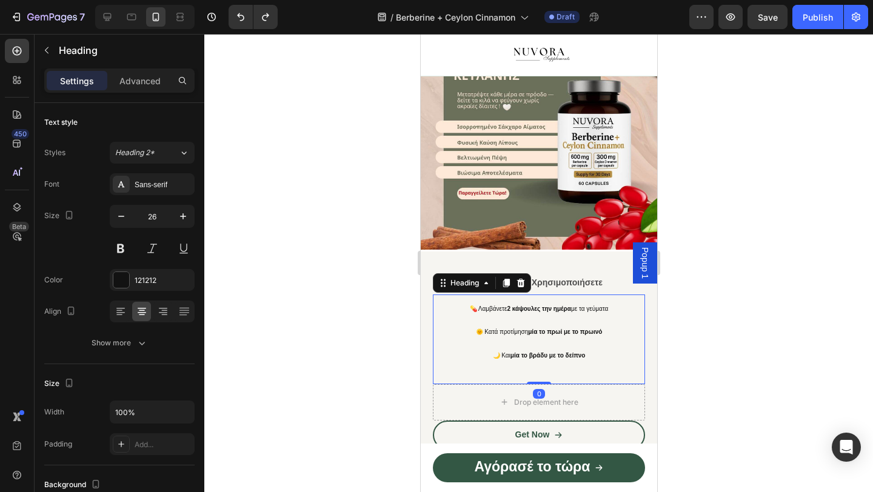
click at [565, 344] on h2 "💊 Λαμβάνετε 2 κάψουλες την ημέρα με τα γεύματα 🌞 Κατά προτίμηση μία το πρωί με …" at bounding box center [538, 331] width 212 height 73
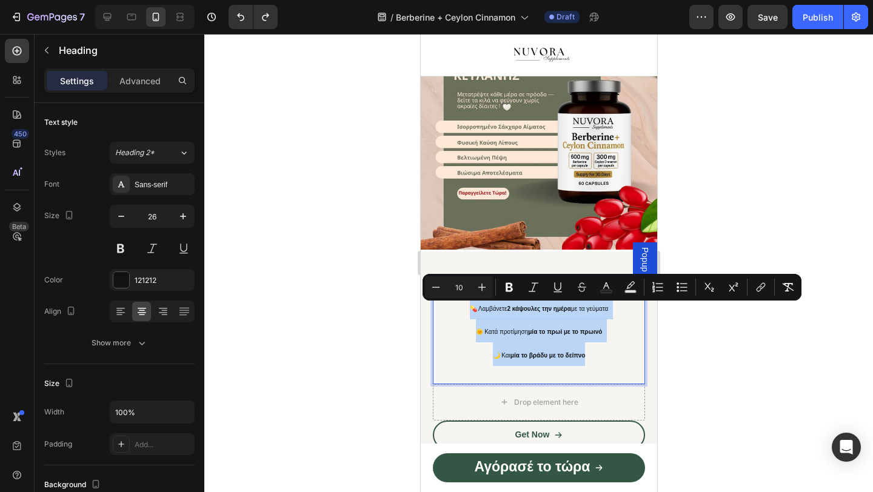
drag, startPoint x: 584, startPoint y: 359, endPoint x: 438, endPoint y: 305, distance: 155.7
click at [438, 305] on p "💊 Λαμβάνετε 2 κάψουλες την ημέρα με τα γεύματα 🌞 Κατά προτίμηση μία το πρωί με …" at bounding box center [538, 331] width 210 height 70
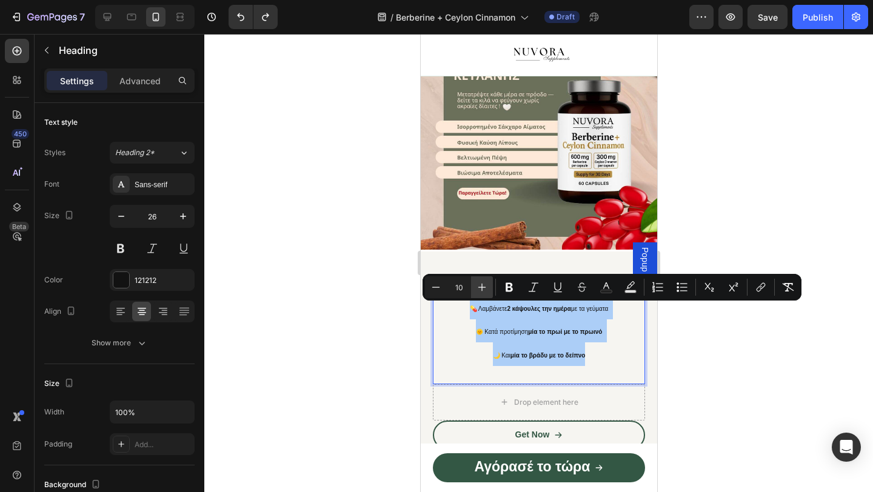
click at [484, 288] on icon "Editor contextual toolbar" at bounding box center [482, 287] width 12 height 12
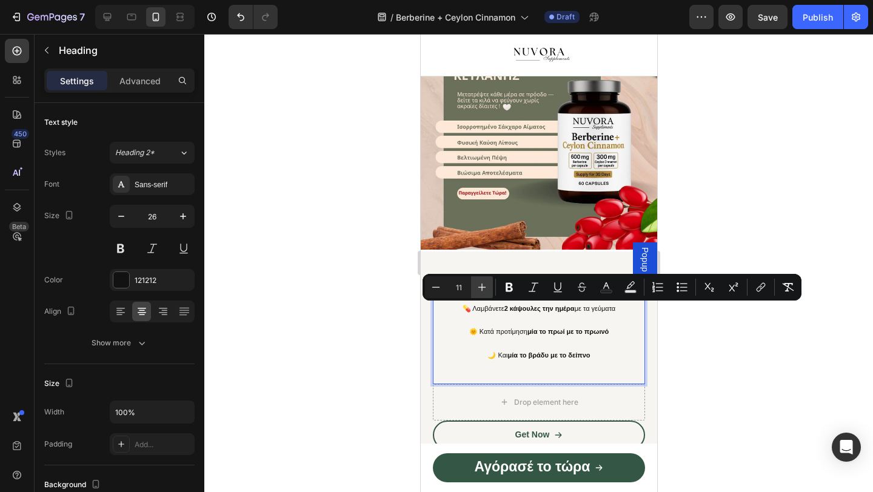
click at [484, 288] on icon "Editor contextual toolbar" at bounding box center [482, 287] width 12 height 12
click at [484, 289] on icon "Editor contextual toolbar" at bounding box center [482, 287] width 12 height 12
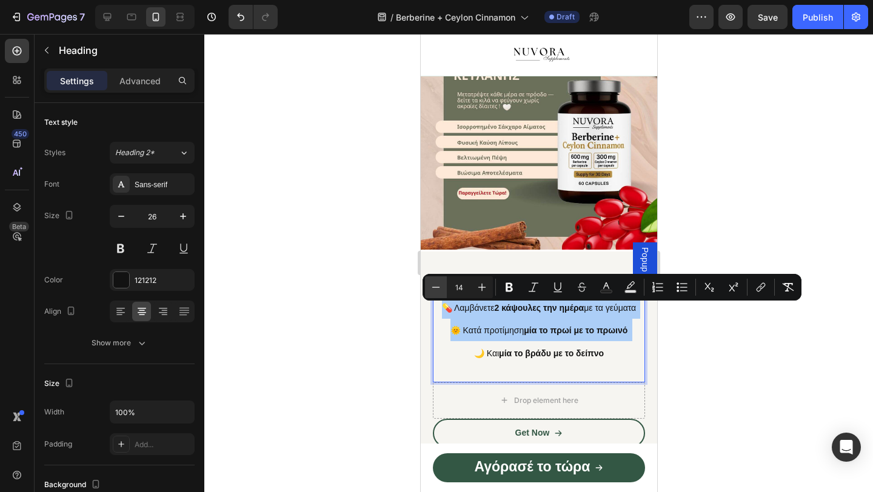
click at [442, 285] on button "Minus" at bounding box center [436, 287] width 22 height 22
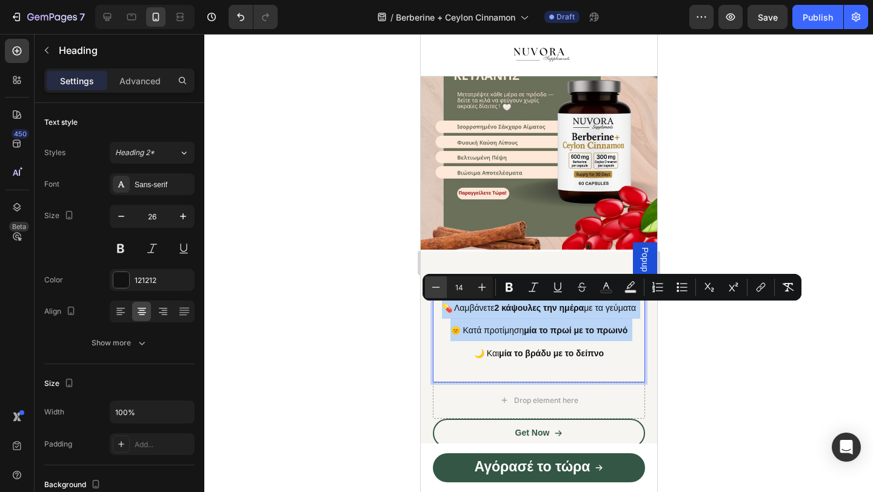
type input "13"
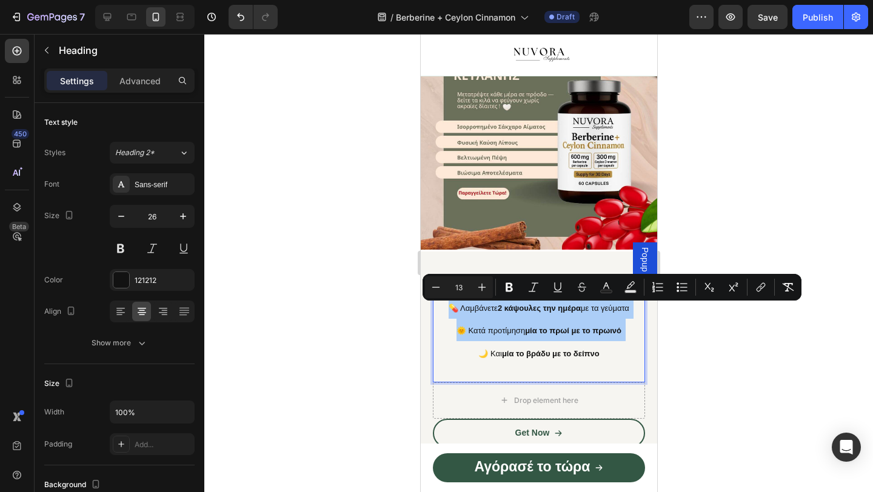
click at [395, 311] on div at bounding box center [538, 263] width 668 height 458
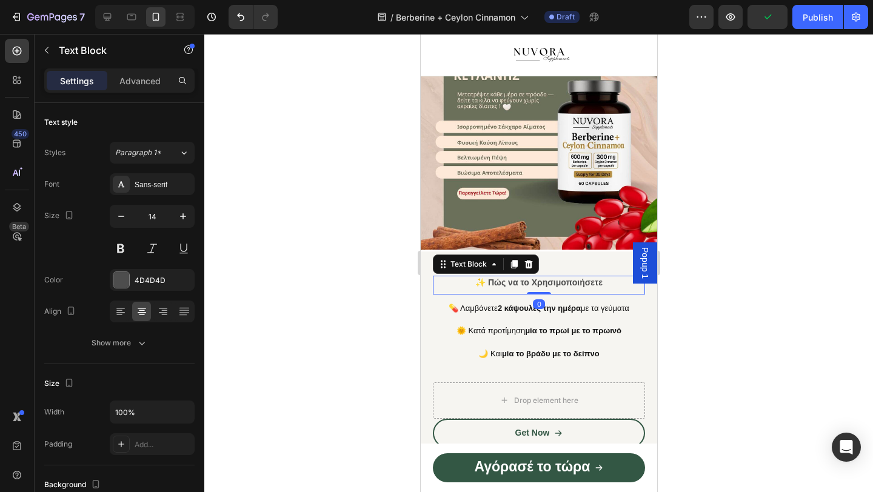
click at [545, 283] on strong "✨ Πώς να το Χρησιμοποιήσετε" at bounding box center [538, 283] width 127 height 10
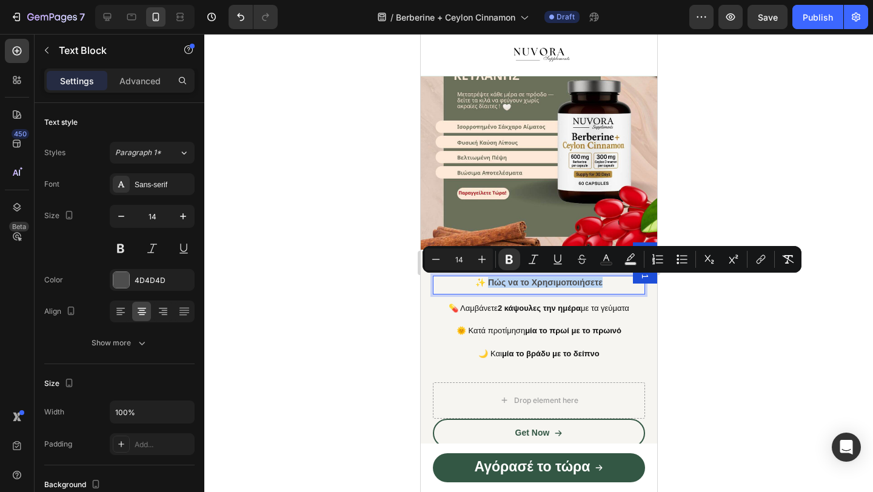
drag, startPoint x: 487, startPoint y: 281, endPoint x: 608, endPoint y: 282, distance: 121.2
click at [608, 282] on p "✨ Πώς να το Χρησιμοποιήσετε" at bounding box center [538, 282] width 210 height 11
click at [600, 255] on icon "Editor contextual toolbar" at bounding box center [606, 259] width 12 height 12
type input "4D4D4D"
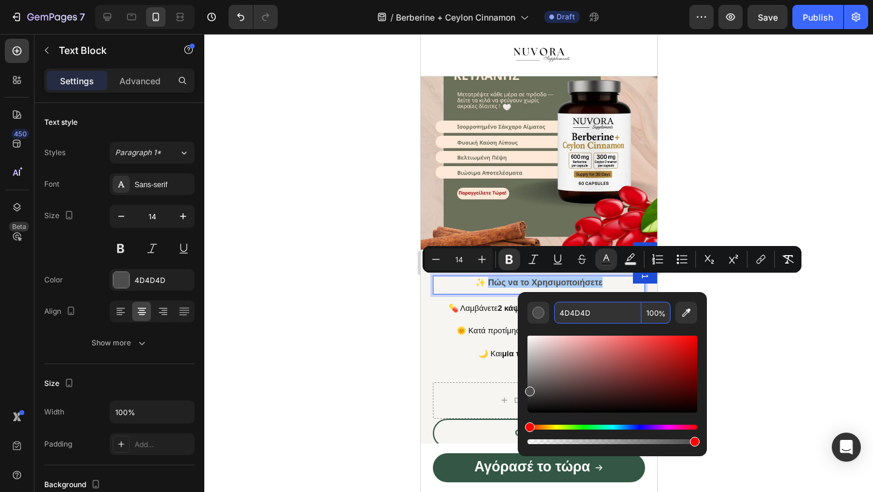
click at [594, 313] on input "4D4D4D" at bounding box center [597, 313] width 87 height 22
click at [388, 381] on div at bounding box center [538, 263] width 668 height 458
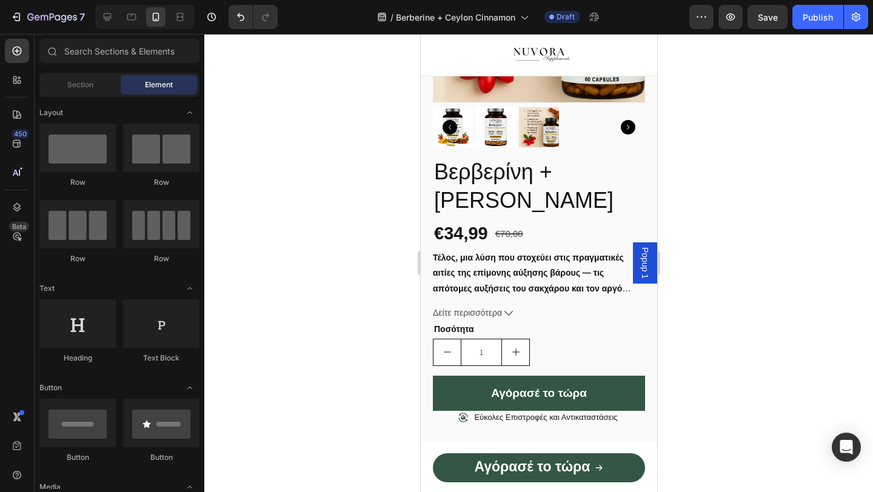
scroll to position [563, 0]
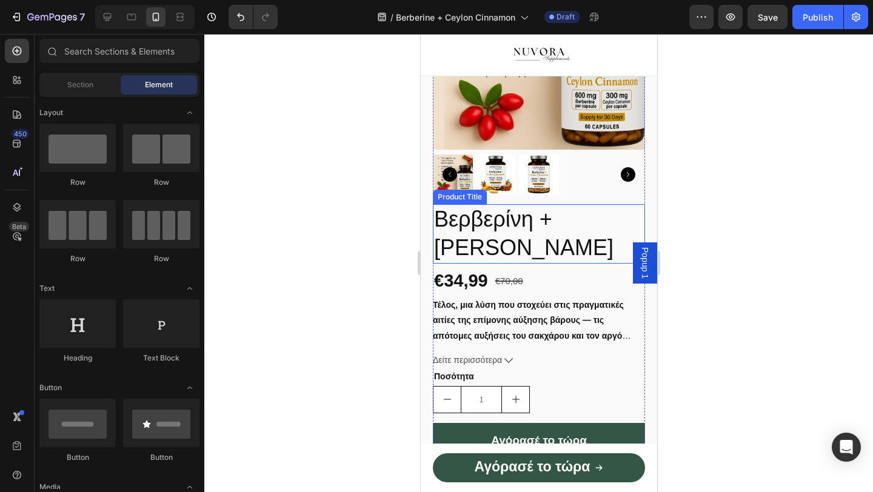
click at [496, 238] on h2 "Βερβερίνη + [PERSON_NAME]" at bounding box center [538, 233] width 212 height 59
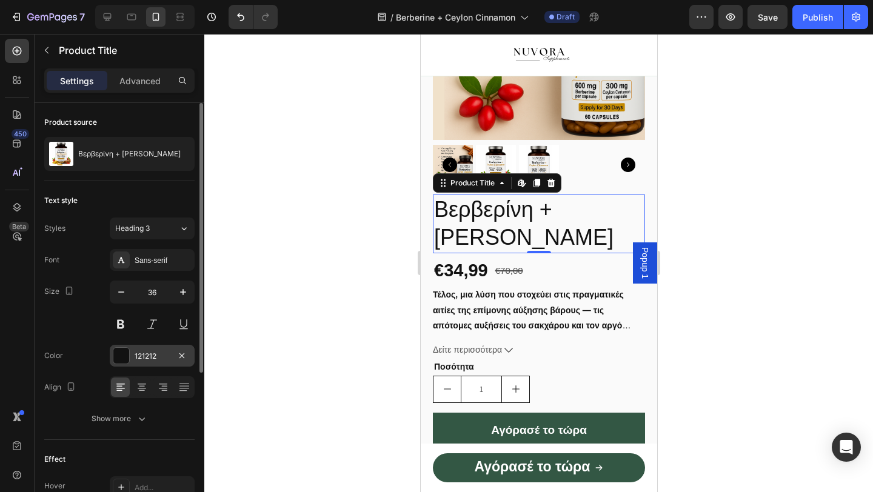
click at [141, 356] on div "121212" at bounding box center [152, 356] width 35 height 11
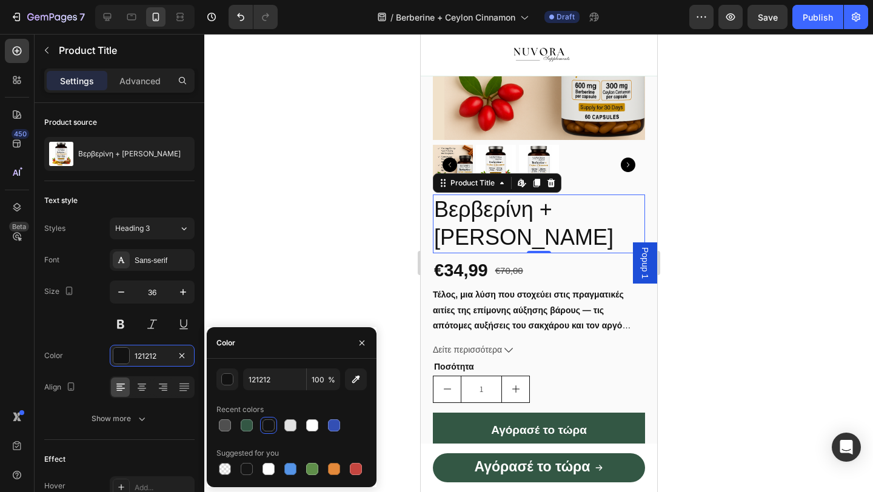
click at [256, 365] on div "121212 100 % Recent colors Suggested for you" at bounding box center [292, 423] width 170 height 128
click at [265, 378] on input "121212" at bounding box center [274, 379] width 63 height 22
click at [284, 385] on input "121212" at bounding box center [274, 379] width 63 height 22
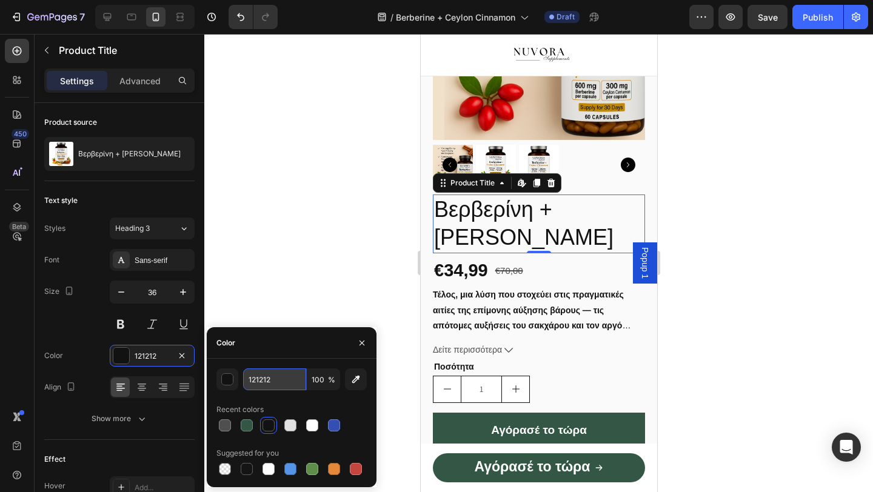
click at [284, 385] on input "121212" at bounding box center [274, 379] width 63 height 22
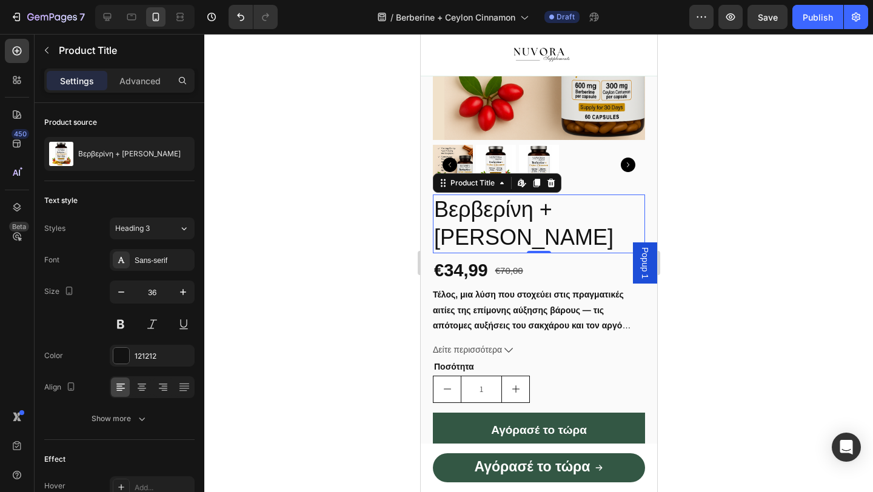
click at [313, 249] on div at bounding box center [538, 263] width 668 height 458
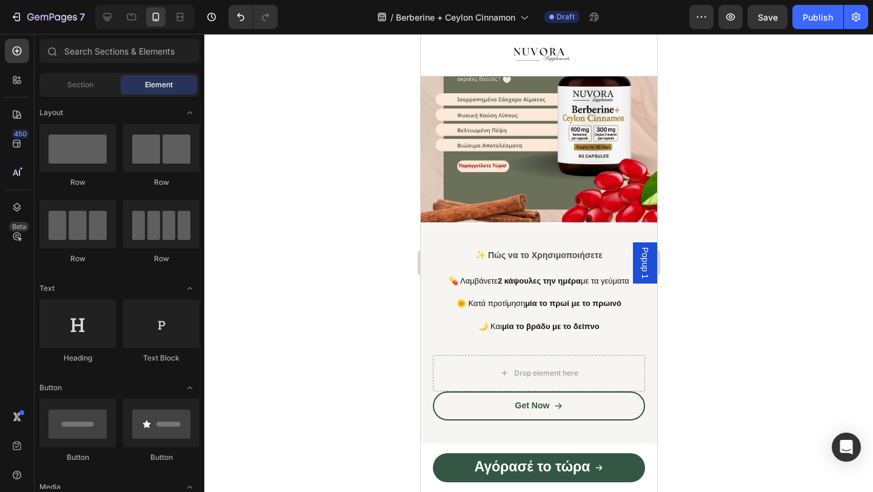
scroll to position [1068, 0]
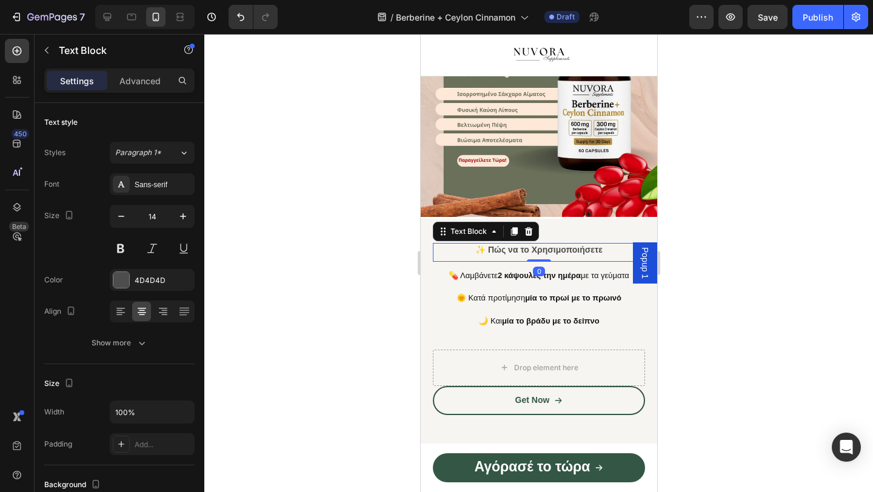
click at [535, 250] on strong "✨ Πώς να το Χρησιμοποιήσετε" at bounding box center [538, 250] width 127 height 10
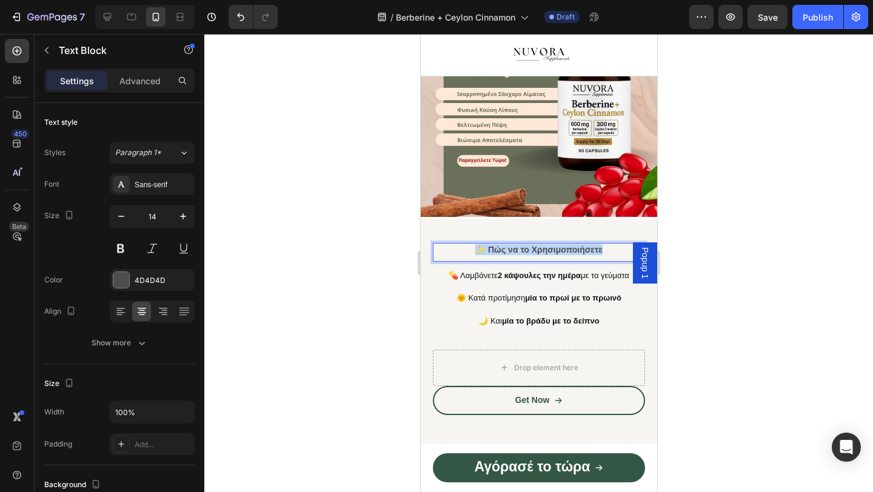
click at [535, 250] on strong "✨ Πώς να το Χρησιμοποιήσετε" at bounding box center [538, 250] width 127 height 10
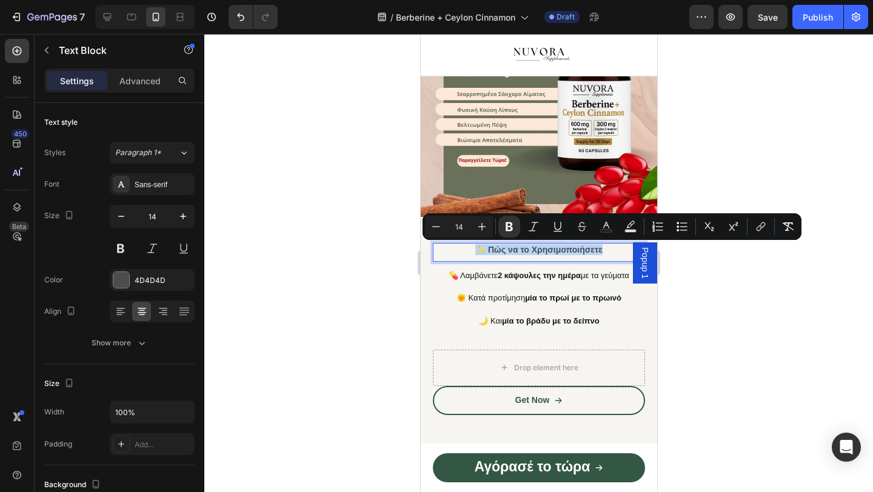
click at [528, 255] on div "✨ Πώς να το Χρησιμοποιήσετε" at bounding box center [538, 249] width 212 height 13
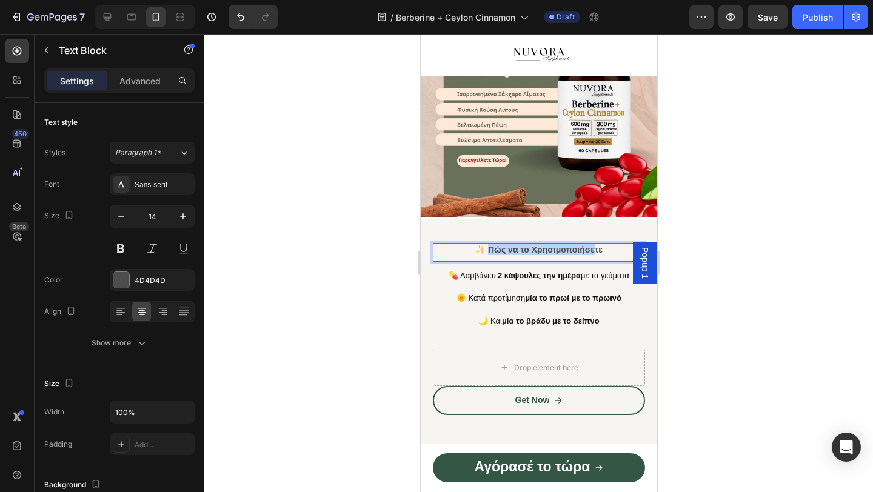
drag, startPoint x: 488, startPoint y: 250, endPoint x: 593, endPoint y: 252, distance: 104.3
click at [593, 252] on strong "✨ Πώς να το Χρησιμοποιήσετε" at bounding box center [538, 250] width 127 height 10
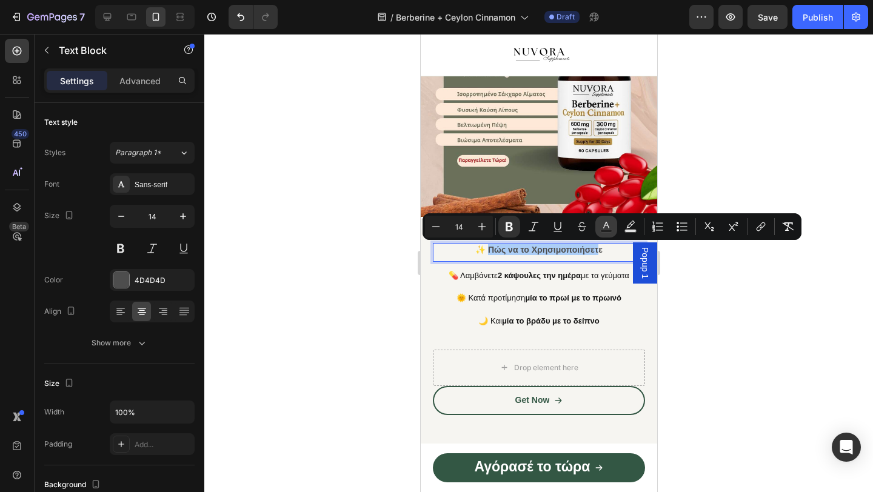
click at [607, 228] on icon "Editor contextual toolbar" at bounding box center [606, 227] width 12 height 12
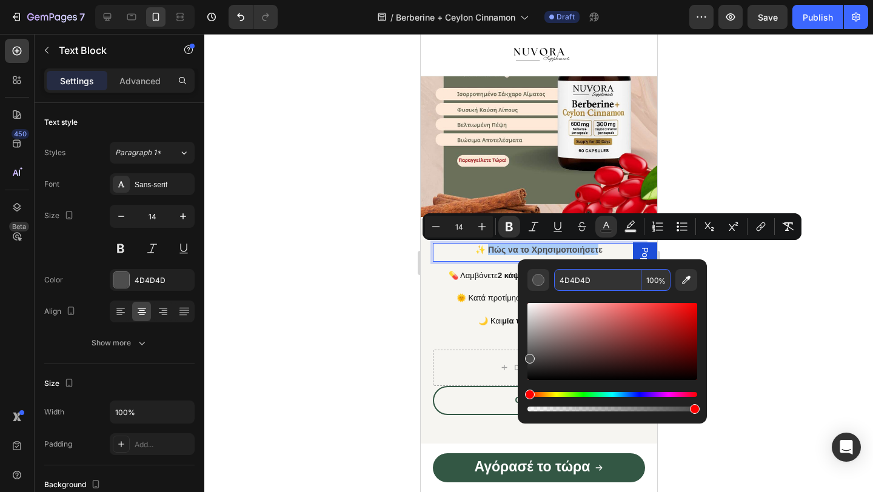
click at [581, 272] on input "4D4D4D" at bounding box center [597, 280] width 87 height 22
click at [598, 247] on strong "✨ Πώς να το Χρησιμοποιήσετε" at bounding box center [538, 250] width 127 height 10
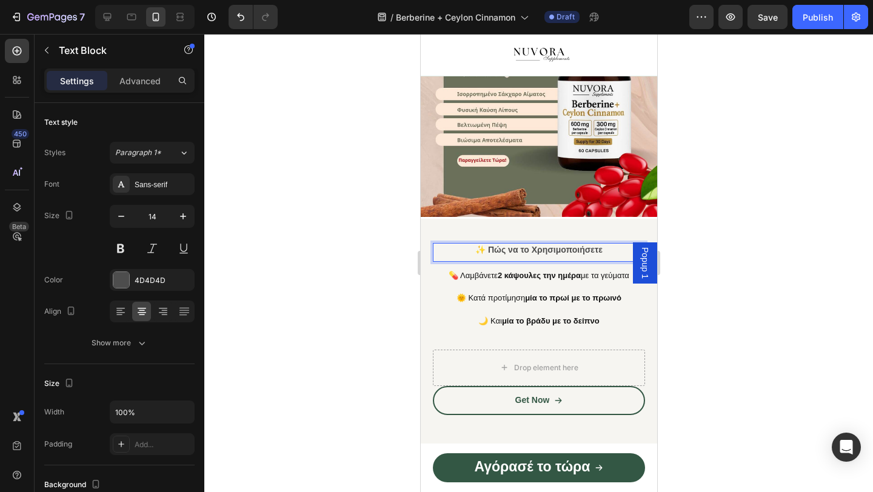
click at [602, 248] on p "✨ Πώς να το Χρησιμοποιήσετε" at bounding box center [538, 249] width 210 height 11
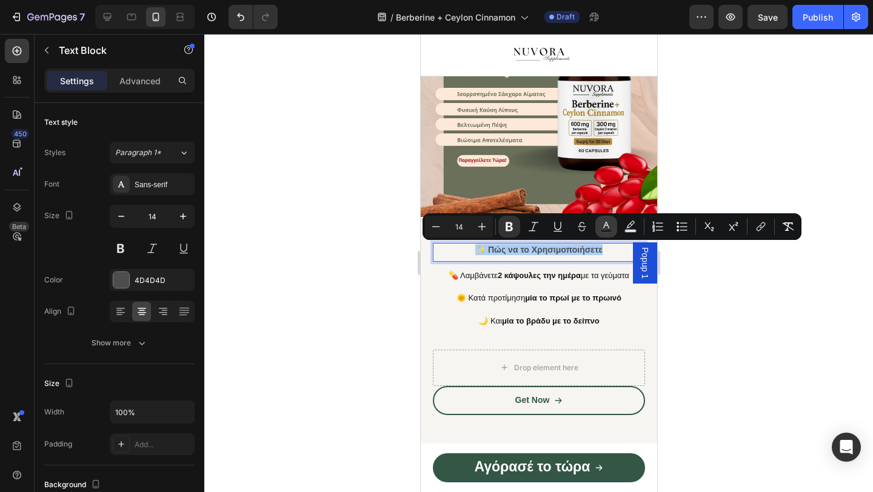
click at [596, 229] on button "Text Color" at bounding box center [606, 227] width 22 height 22
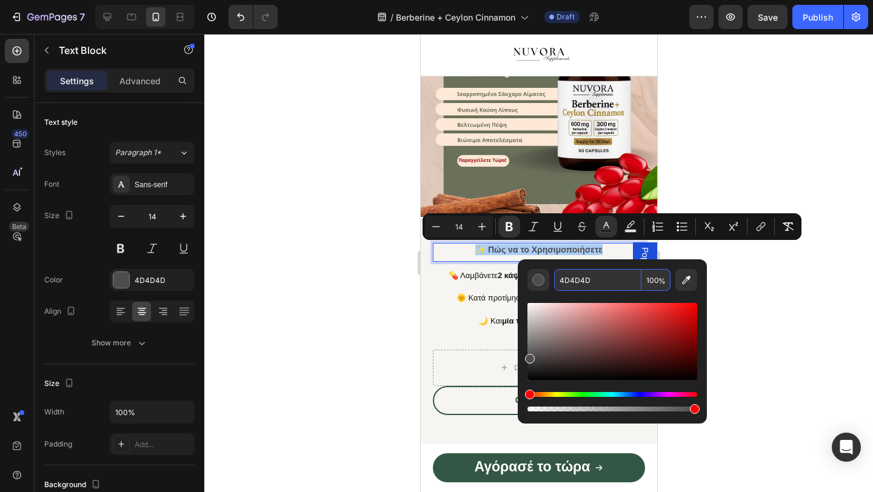
click at [587, 279] on input "4D4D4D" at bounding box center [597, 280] width 87 height 22
paste input "121212"
type input "121212"
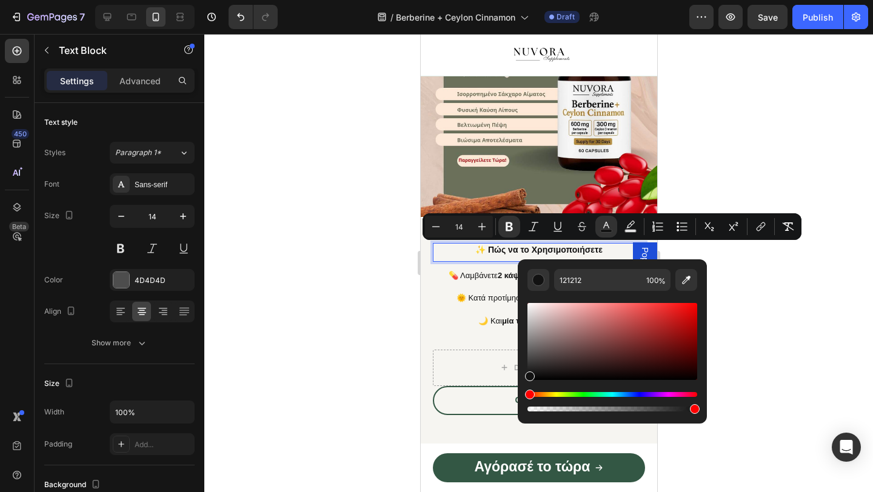
click at [352, 310] on div at bounding box center [538, 263] width 668 height 458
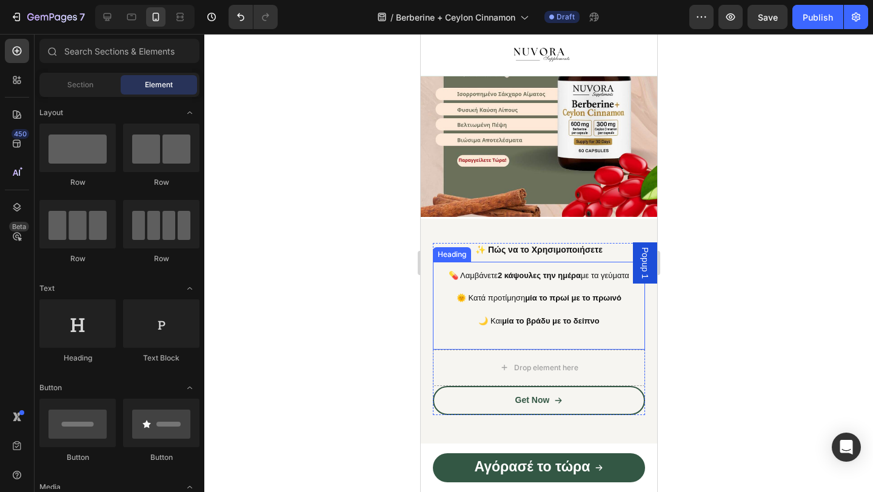
click at [538, 327] on h2 "💊 Λαμβάνετε 2 κάψουλες την ημέρα με τα γεύματα 🌞 Κατά προτίμηση μία το πρωί με …" at bounding box center [538, 297] width 212 height 71
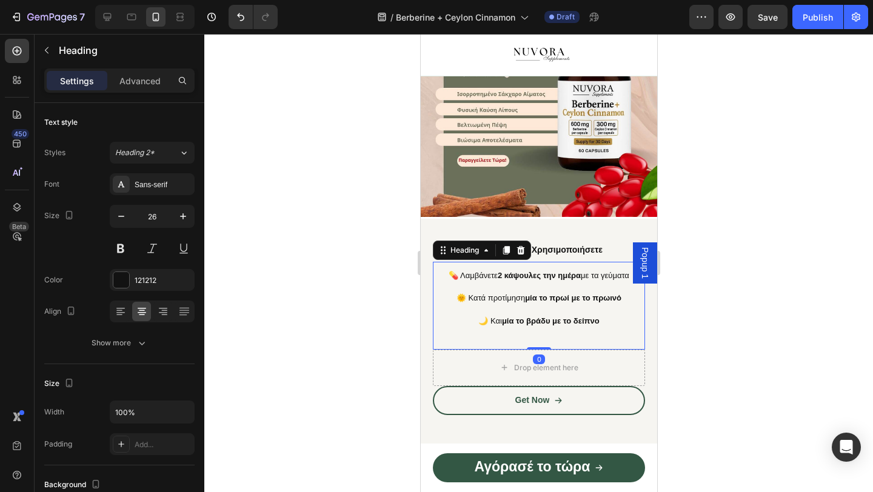
drag, startPoint x: 537, startPoint y: 350, endPoint x: 537, endPoint y: 336, distance: 13.9
click at [537, 336] on div "💊 Λαμβάνετε 2 κάψουλες την ημέρα με τα γεύματα 🌞 Κατά προτίμηση μία το πρωί με …" at bounding box center [538, 306] width 212 height 88
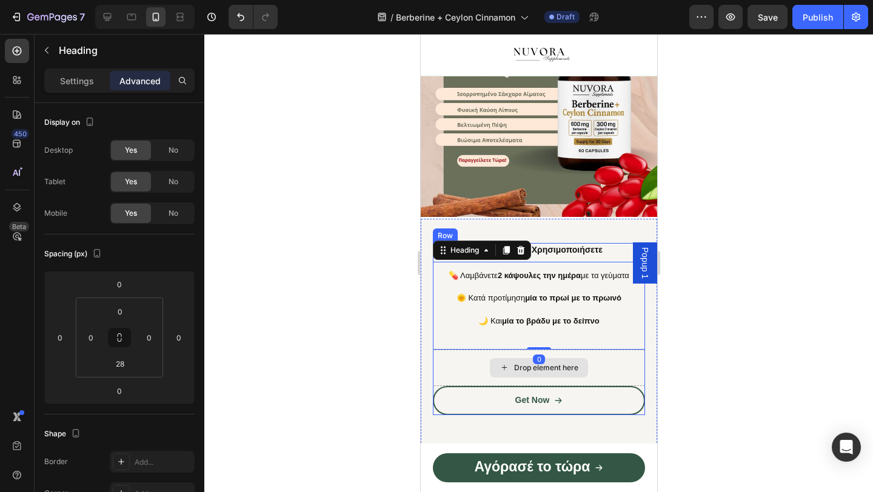
click at [596, 365] on div "Drop element here" at bounding box center [538, 368] width 212 height 36
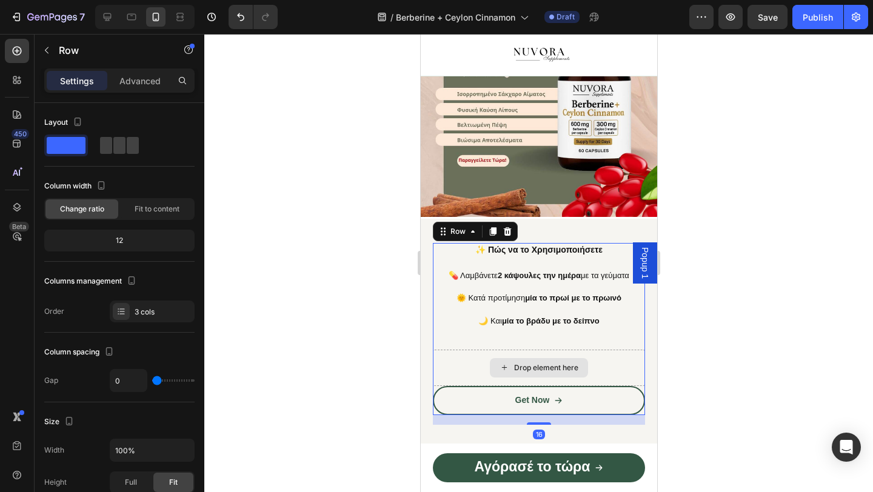
click at [612, 355] on div "Drop element here" at bounding box center [538, 368] width 212 height 36
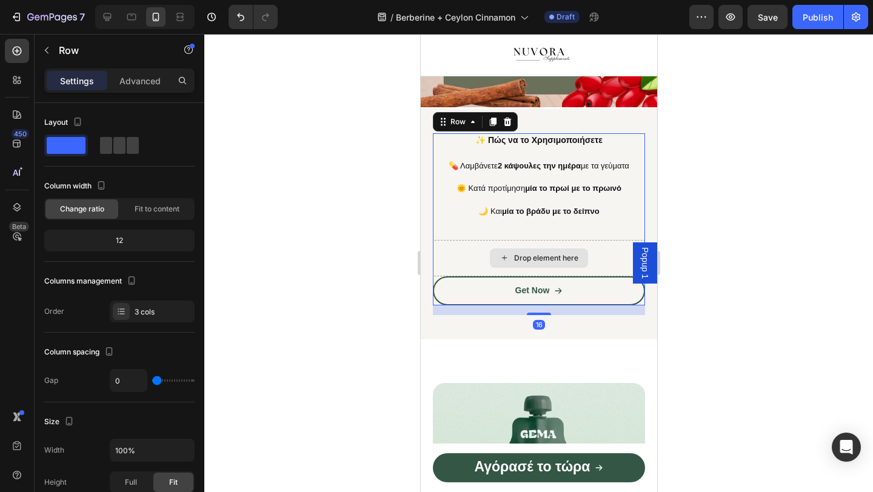
scroll to position [1179, 0]
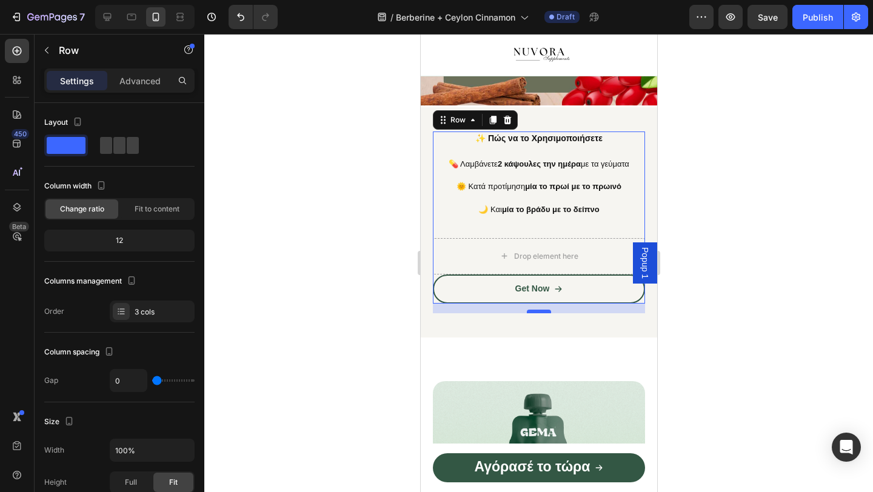
drag, startPoint x: 540, startPoint y: 313, endPoint x: 540, endPoint y: 302, distance: 10.9
click at [540, 310] on div at bounding box center [538, 312] width 24 height 4
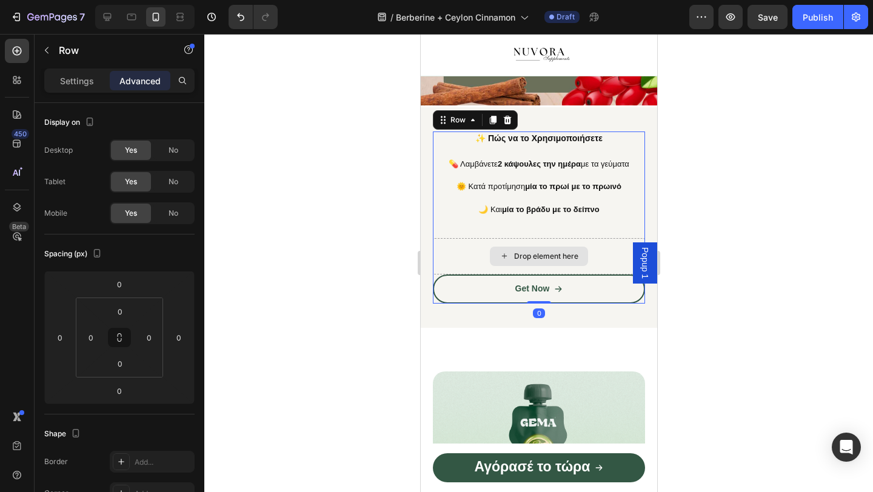
click at [455, 256] on div "Drop element here" at bounding box center [538, 256] width 212 height 36
click at [336, 265] on div at bounding box center [538, 263] width 668 height 458
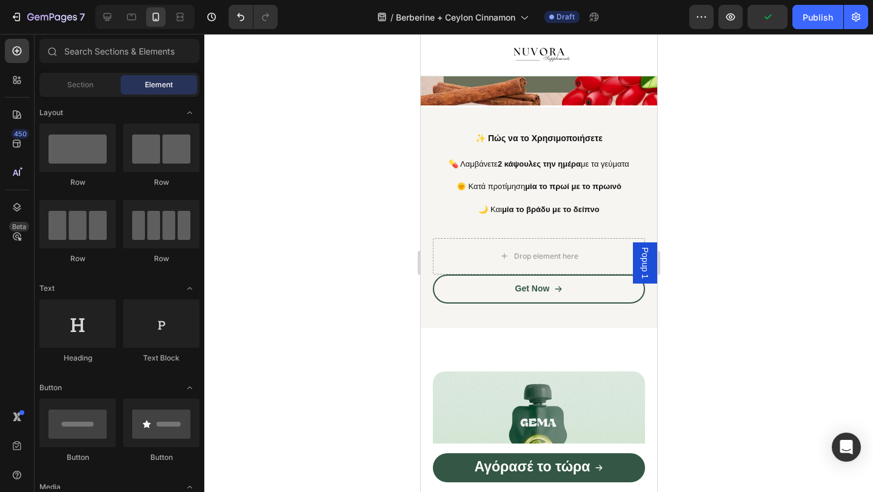
click at [758, 281] on div at bounding box center [538, 263] width 668 height 458
click at [643, 261] on span "Popup 1" at bounding box center [644, 263] width 12 height 32
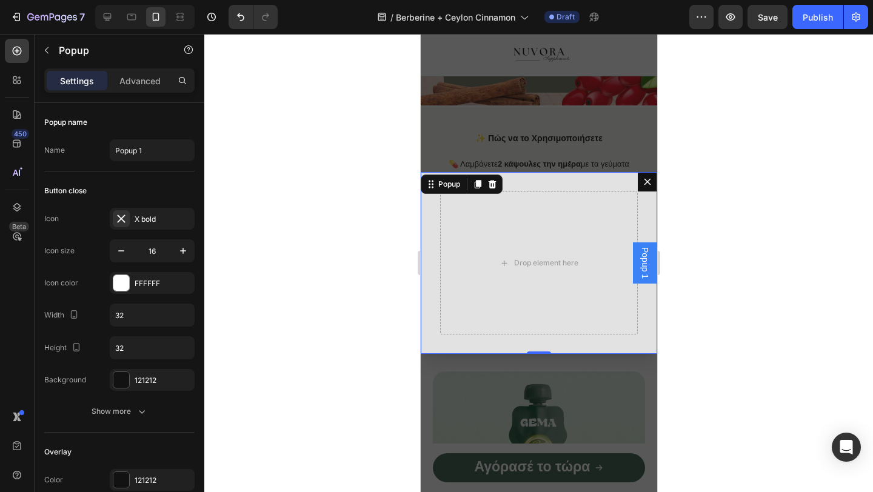
click at [644, 185] on icon "Dialog content" at bounding box center [647, 182] width 10 height 10
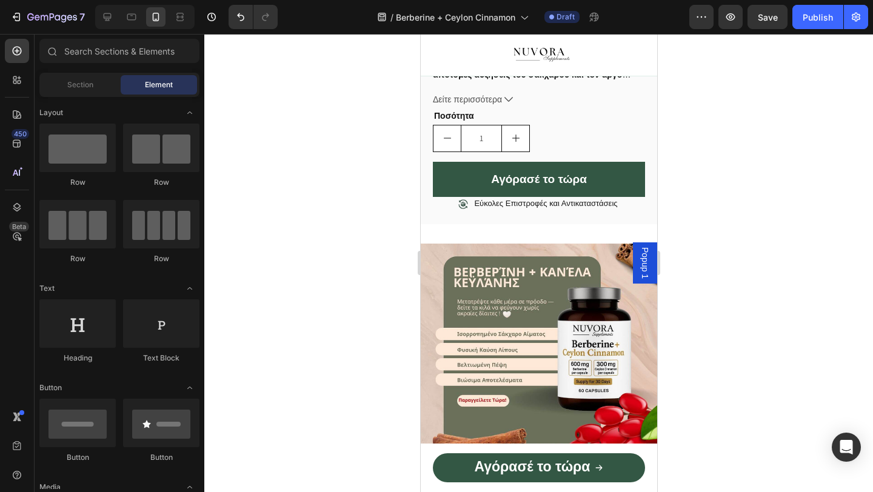
scroll to position [1004, 0]
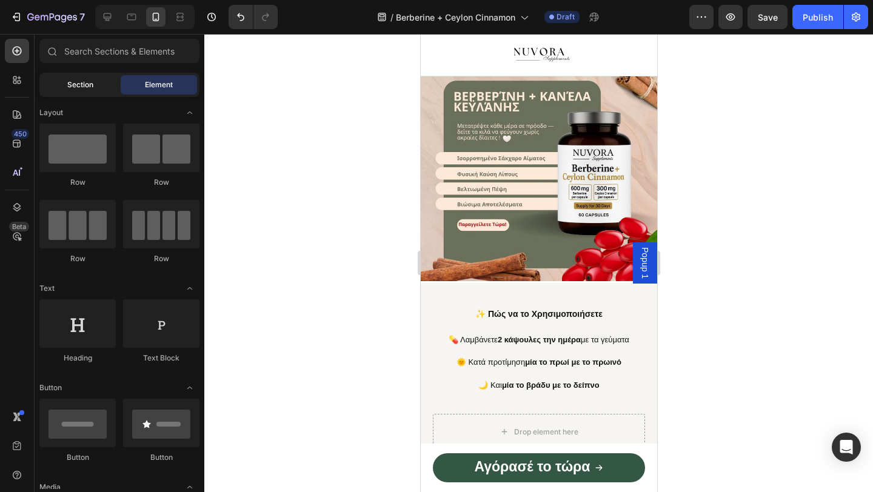
click at [96, 81] on div "Section" at bounding box center [80, 84] width 76 height 19
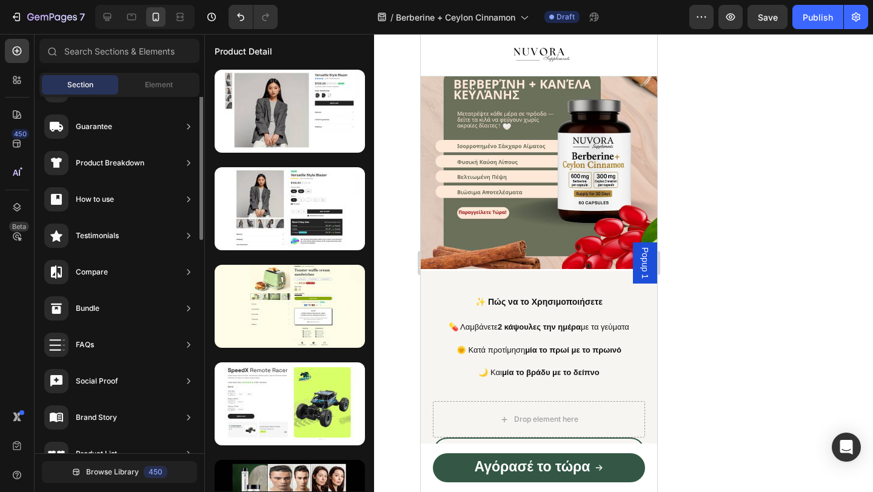
scroll to position [182, 0]
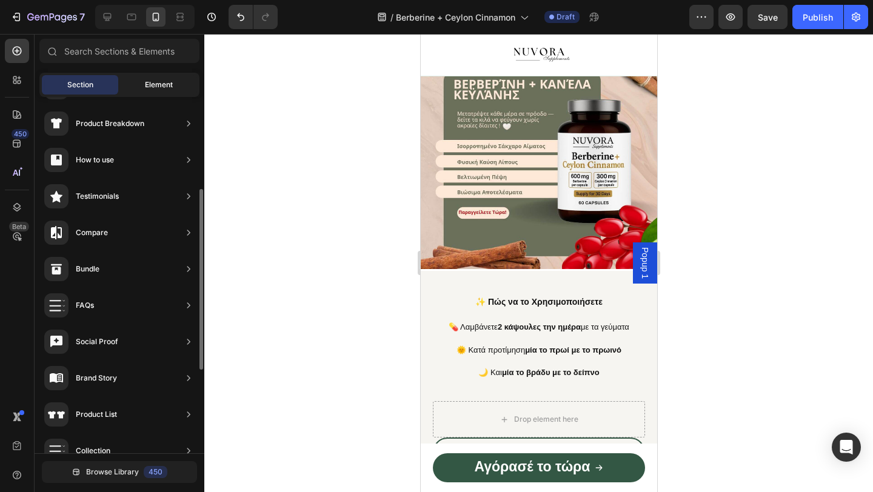
click at [174, 85] on div "Element" at bounding box center [159, 84] width 76 height 19
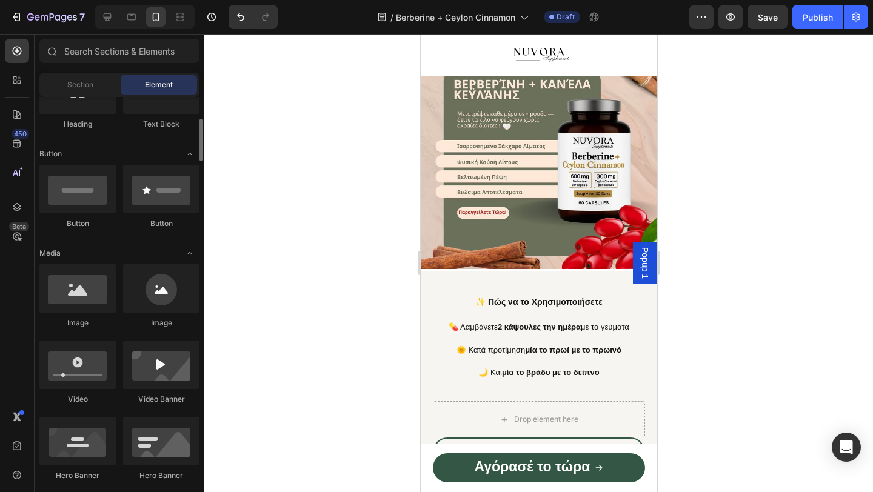
scroll to position [0, 0]
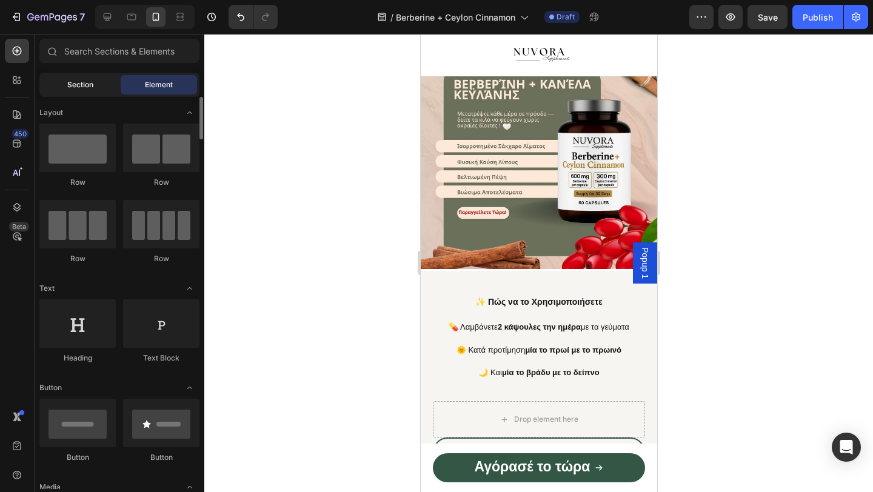
click at [81, 85] on span "Section" at bounding box center [80, 84] width 26 height 11
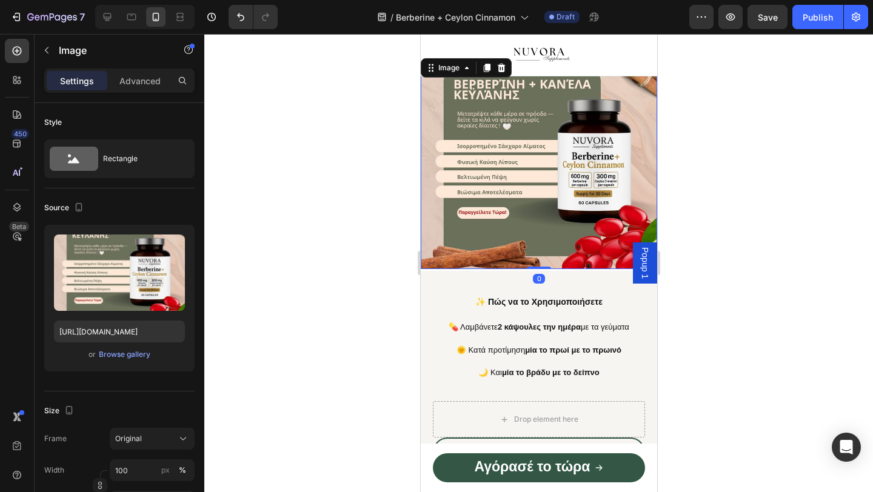
click at [536, 264] on img at bounding box center [538, 162] width 236 height 213
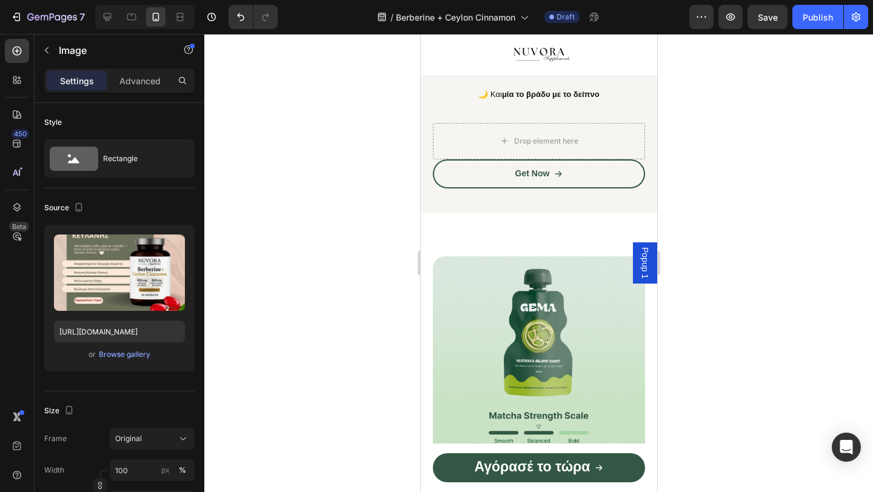
scroll to position [1232, 0]
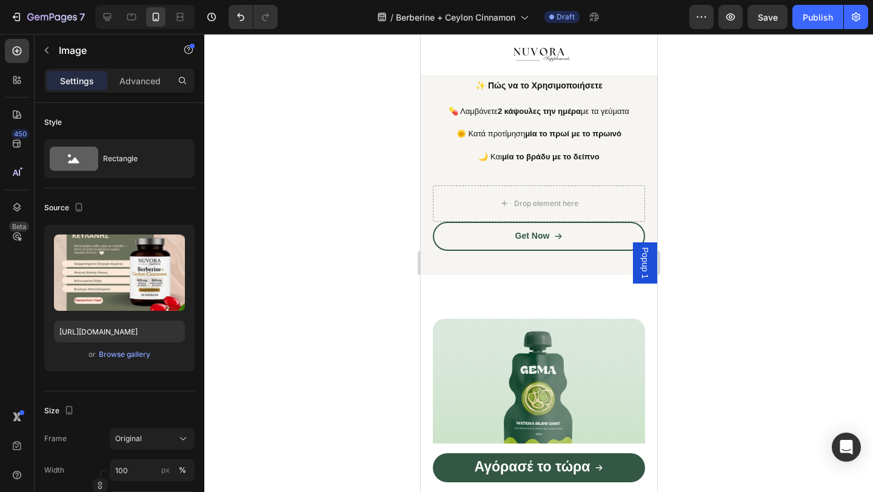
click at [640, 258] on span "Popup 1" at bounding box center [644, 263] width 12 height 32
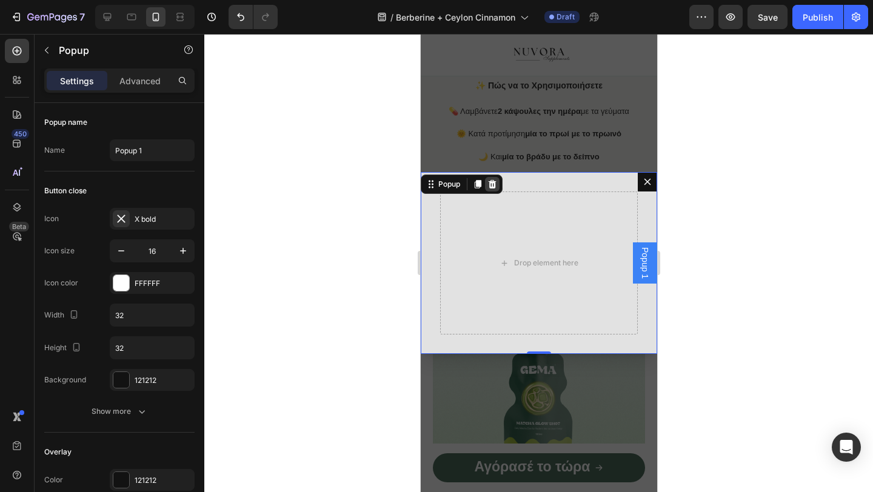
click at [496, 184] on icon "Dialog content" at bounding box center [492, 184] width 10 height 10
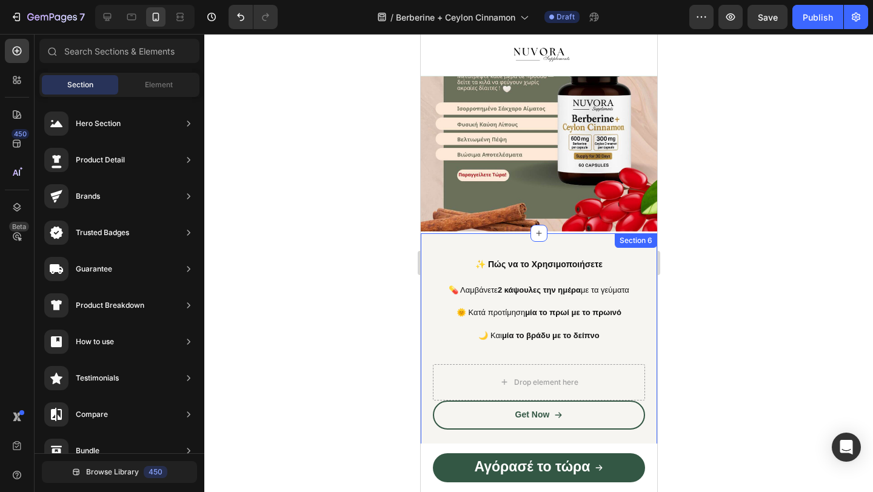
scroll to position [1076, 0]
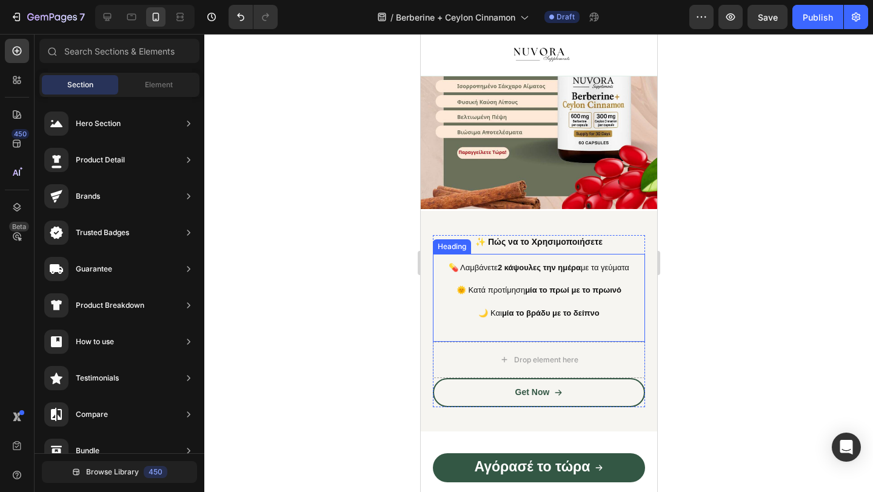
click at [533, 326] on div "💊 Λαμβάνετε 2 κάψουλες την ημέρα με τα γεύματα 🌞 Κατά προτίμηση μία το πρωί με …" at bounding box center [538, 298] width 212 height 88
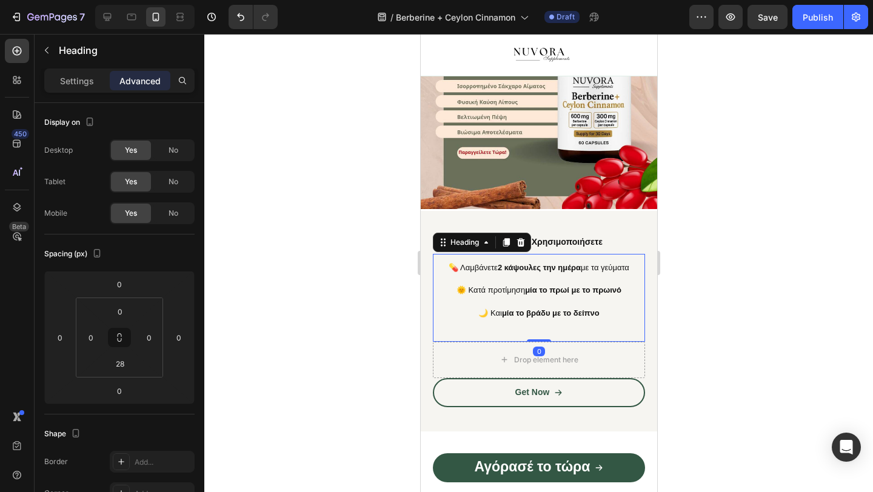
click at [332, 327] on div at bounding box center [538, 263] width 668 height 458
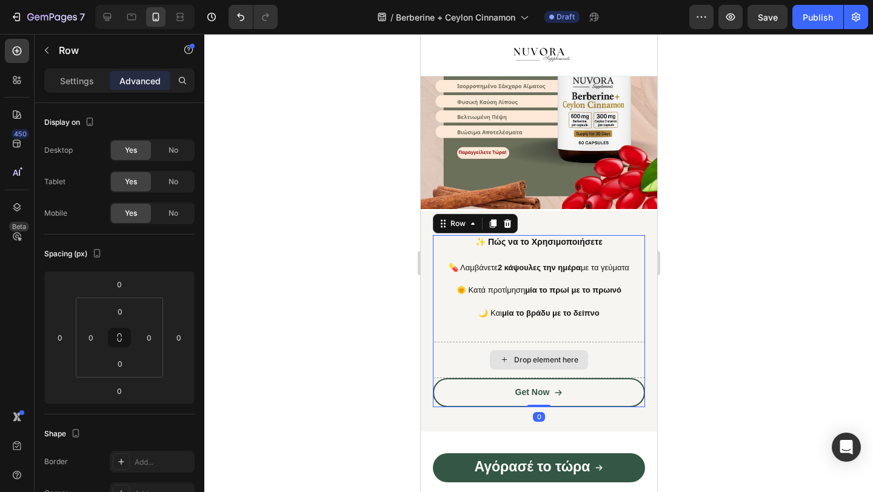
click at [467, 354] on div "Drop element here" at bounding box center [538, 360] width 212 height 36
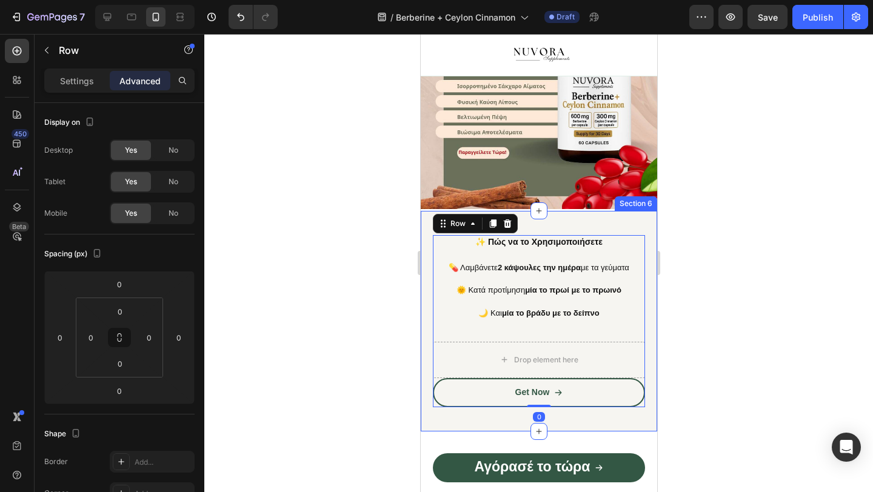
click at [408, 358] on div at bounding box center [538, 263] width 668 height 458
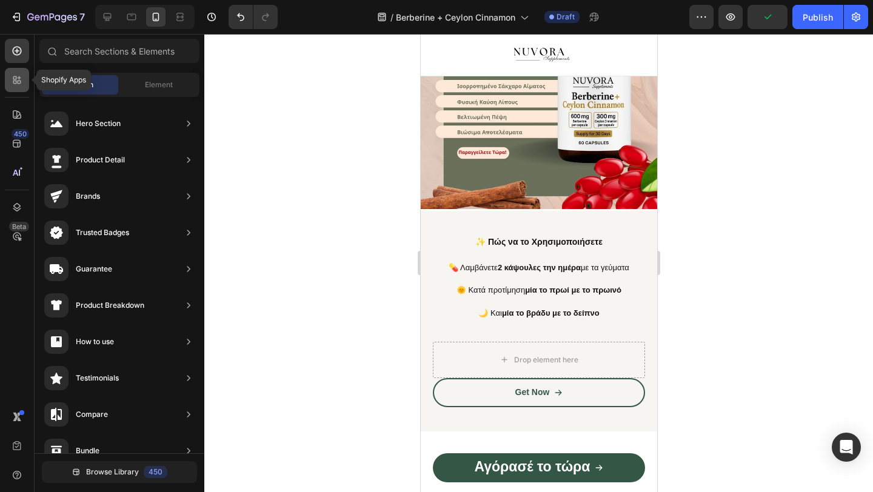
click at [19, 81] on icon at bounding box center [17, 80] width 12 height 12
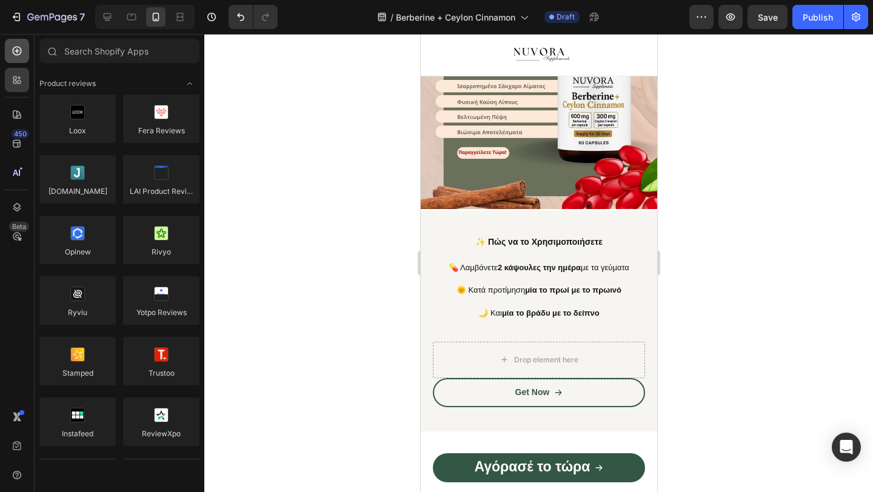
click at [12, 48] on icon at bounding box center [17, 51] width 12 height 12
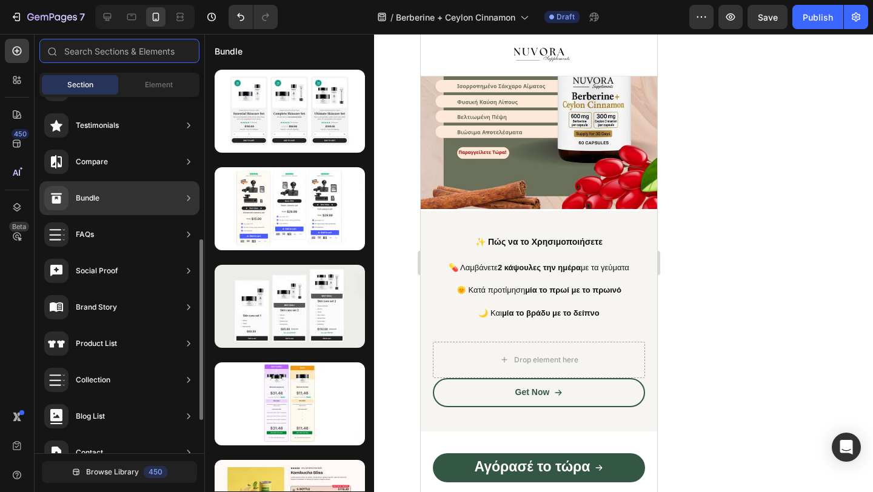
scroll to position [347, 0]
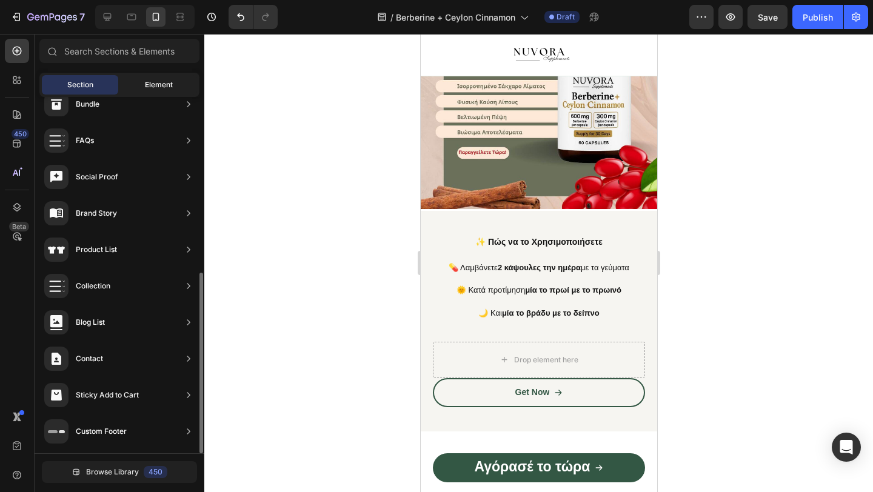
click at [133, 84] on div "Element" at bounding box center [159, 84] width 76 height 19
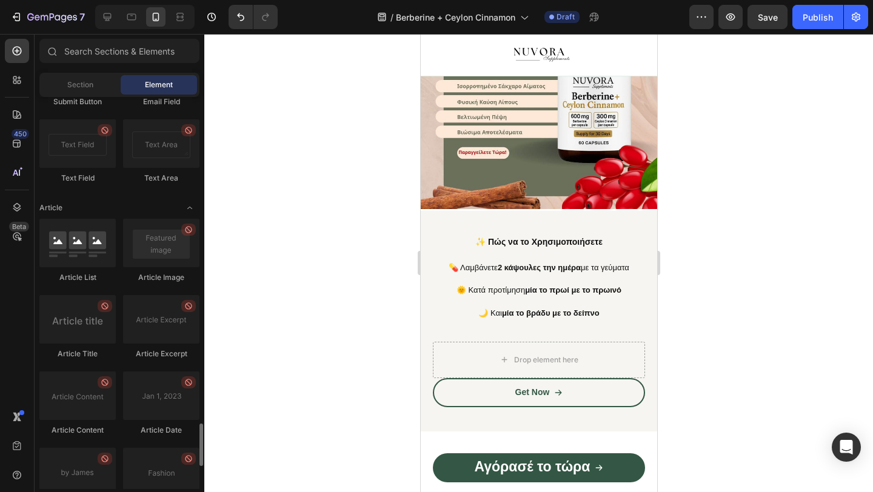
scroll to position [3200, 0]
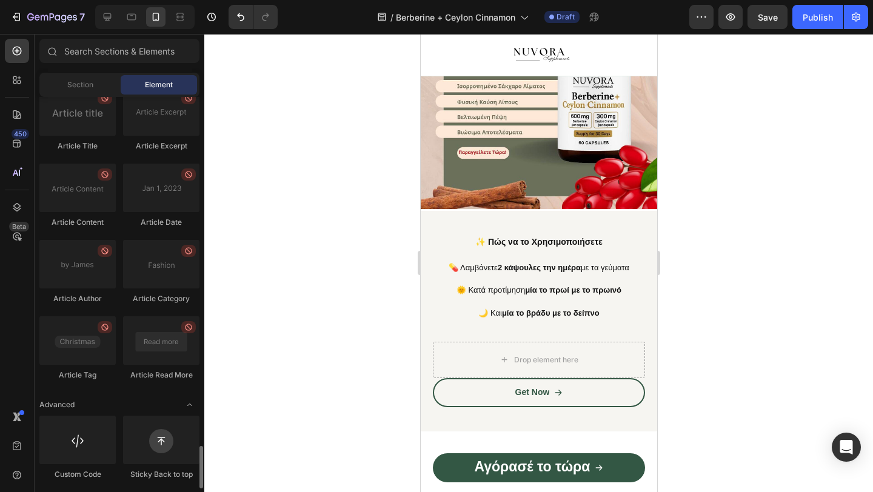
scroll to position [3082, 0]
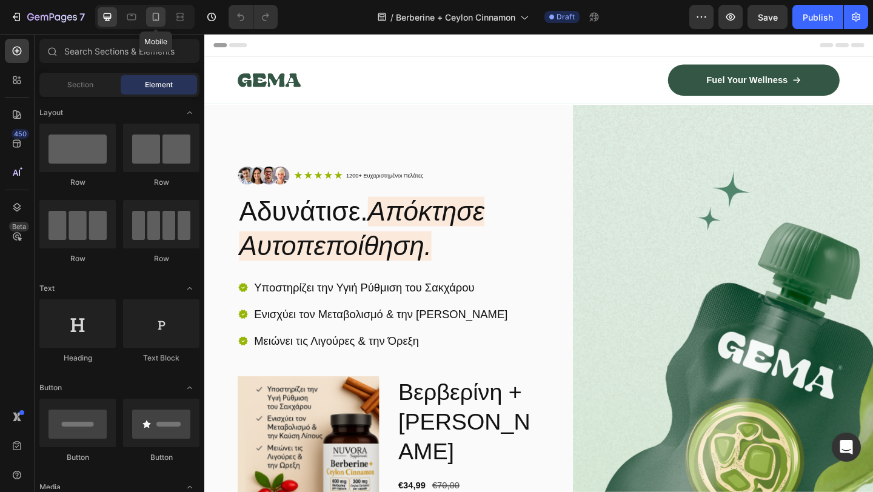
click at [156, 18] on icon at bounding box center [156, 17] width 12 height 12
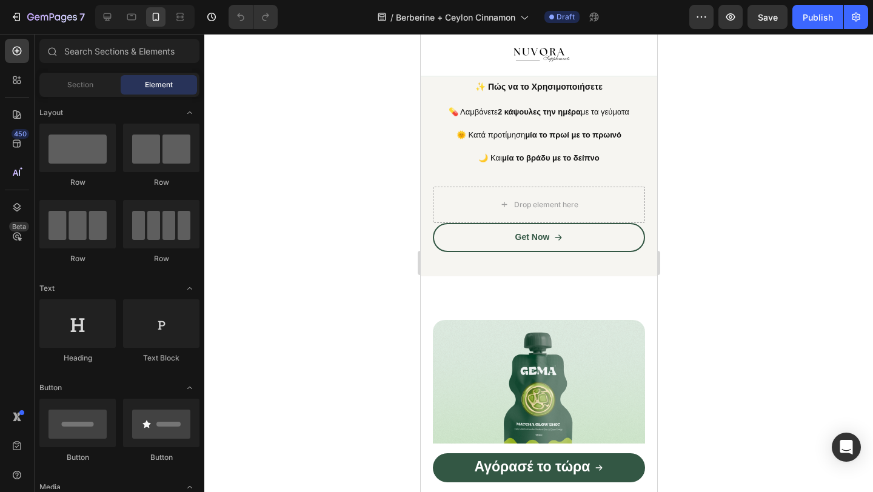
scroll to position [1210, 0]
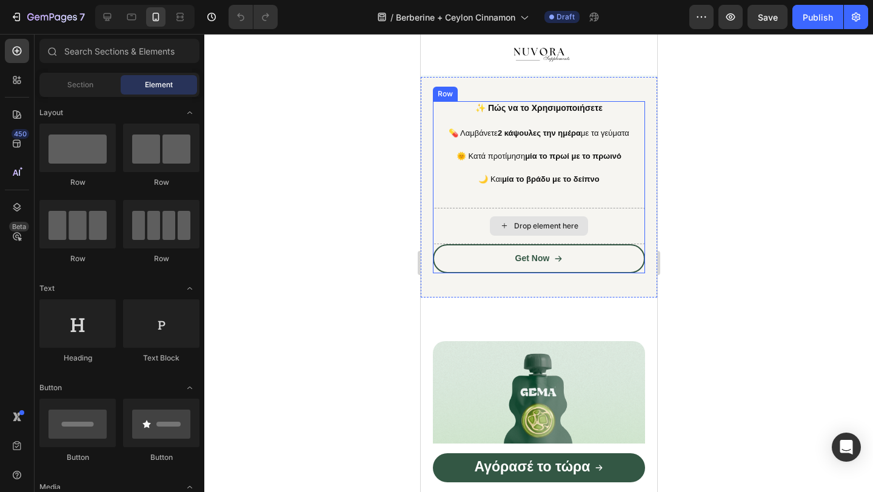
click at [456, 215] on div "Drop element here" at bounding box center [538, 226] width 212 height 36
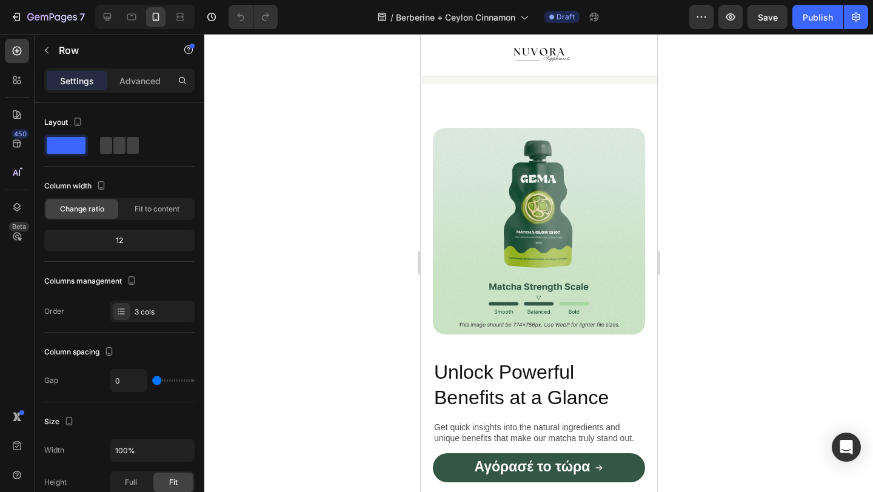
click at [371, 212] on div at bounding box center [538, 263] width 668 height 458
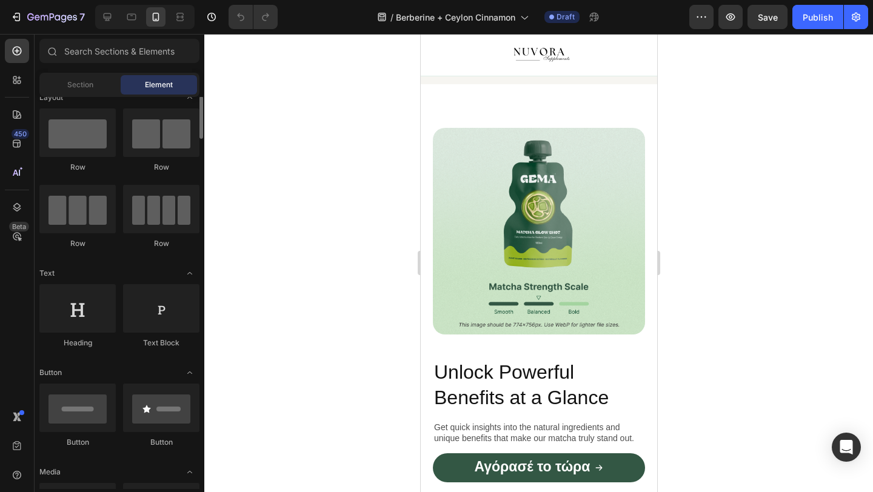
scroll to position [18, 0]
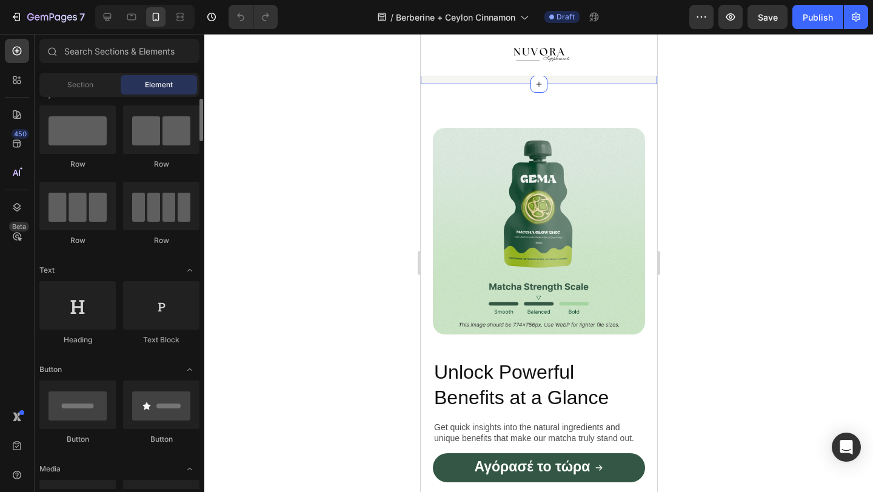
click at [500, 60] on link "Get Now" at bounding box center [538, 45] width 212 height 29
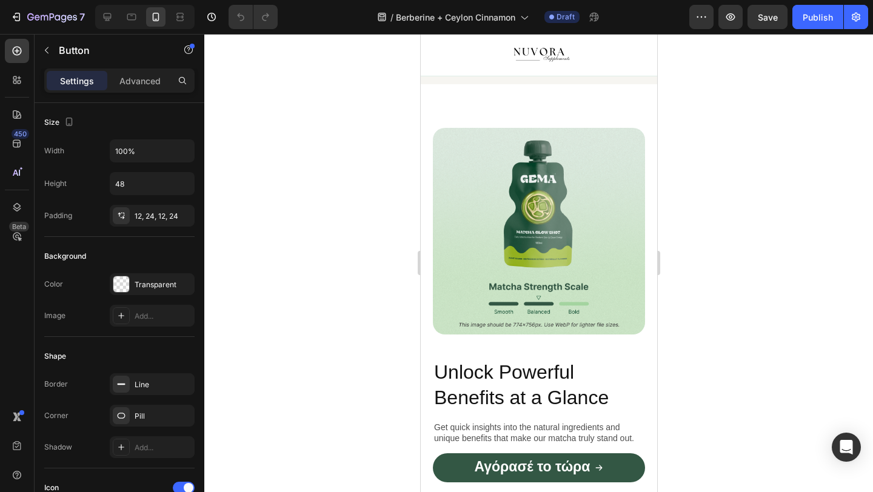
click at [516, 24] on icon at bounding box center [514, 19] width 8 height 8
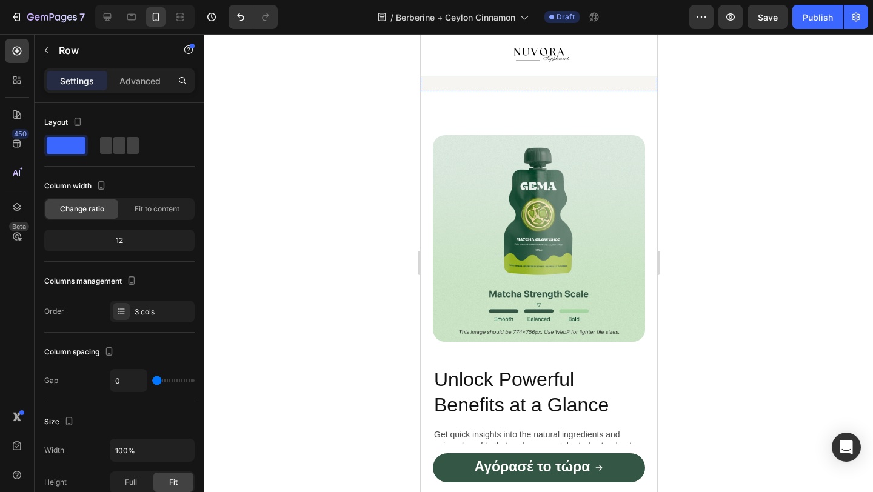
click at [477, 67] on div "Drop element here" at bounding box center [538, 49] width 212 height 36
drag, startPoint x: 532, startPoint y: 279, endPoint x: 532, endPoint y: 250, distance: 29.1
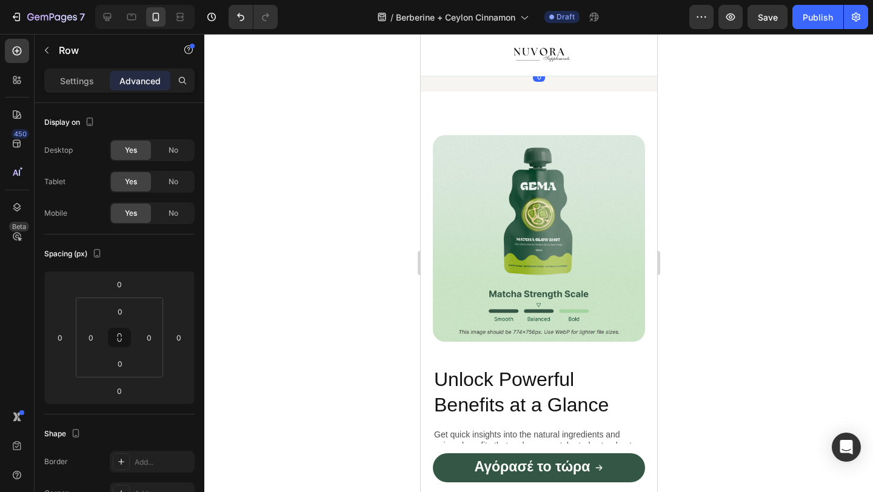
click at [318, 296] on div at bounding box center [538, 263] width 668 height 458
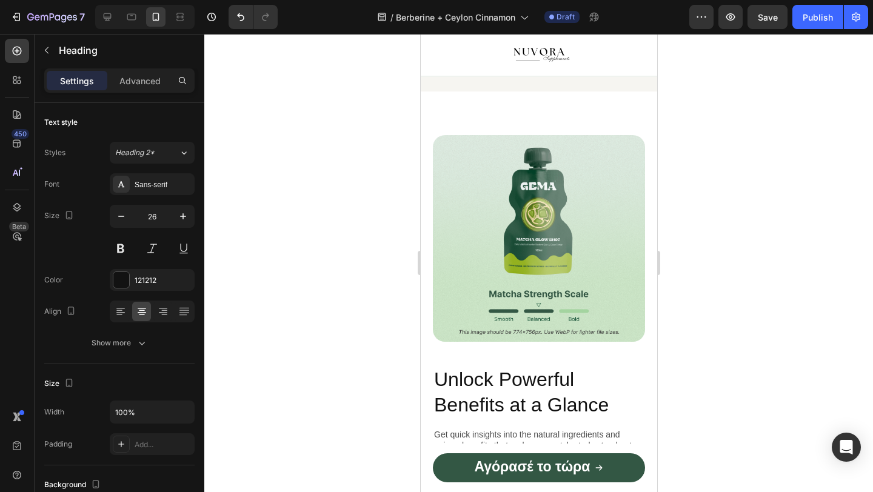
click at [405, 194] on div at bounding box center [538, 263] width 668 height 458
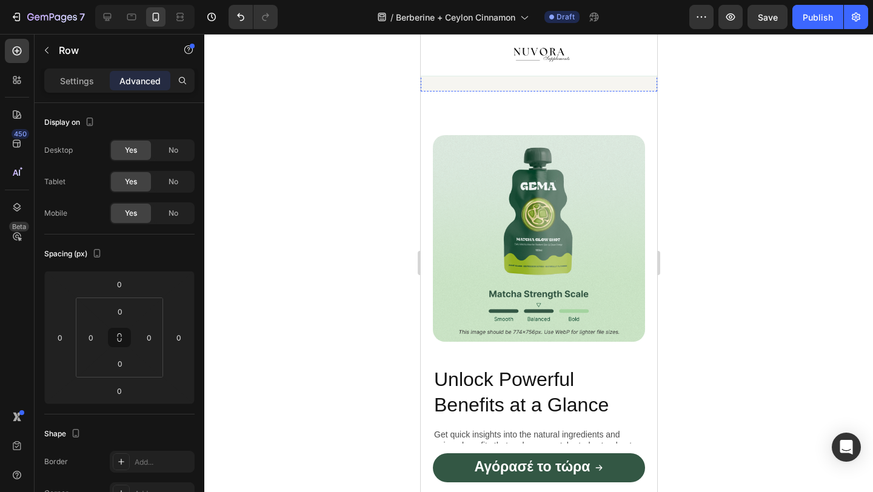
click at [443, 67] on div "Drop element here" at bounding box center [538, 49] width 212 height 36
click at [319, 239] on div at bounding box center [538, 263] width 668 height 458
click at [639, 31] on div "Drop element here" at bounding box center [538, 13] width 212 height 36
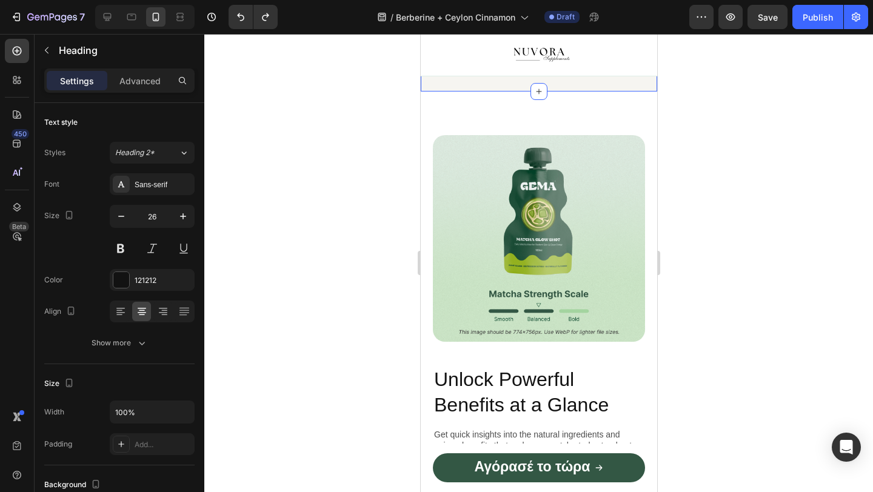
drag, startPoint x: 603, startPoint y: 177, endPoint x: 483, endPoint y: 128, distance: 129.4
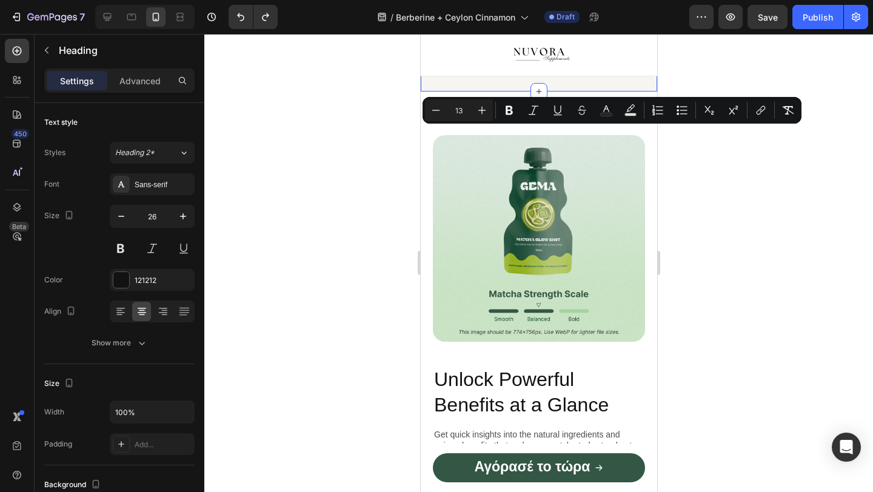
click at [364, 167] on div at bounding box center [538, 263] width 668 height 458
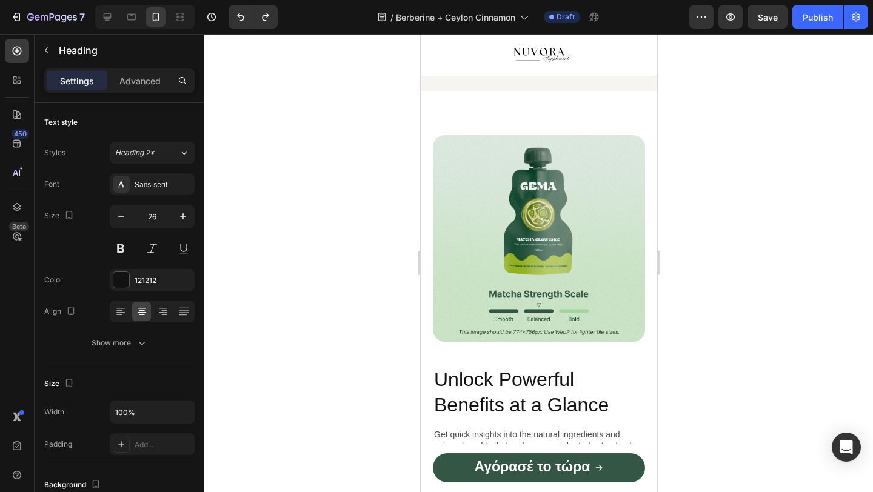
drag, startPoint x: 606, startPoint y: 175, endPoint x: 442, endPoint y: 128, distance: 170.6
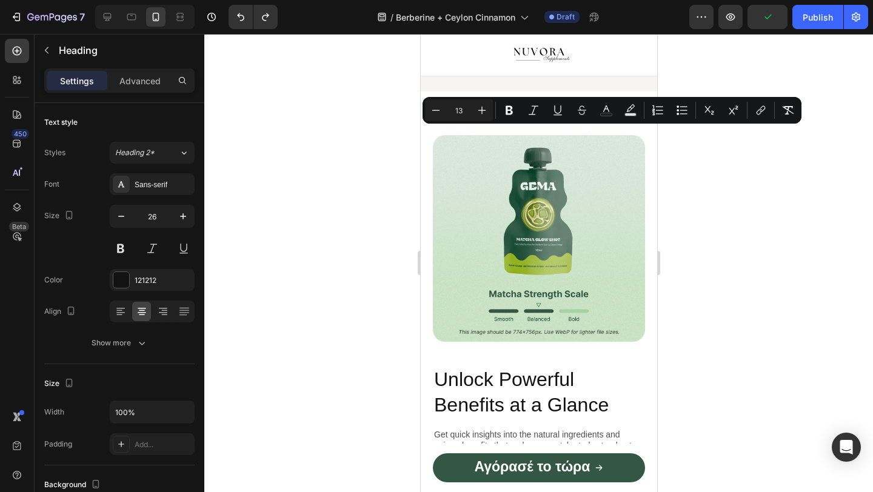
copy p "💊 Λαμβάνετε 2 κάψουλες την ημέρα με τα γεύματα 🌞 Κατά προτίμηση μία το πρωί με …"
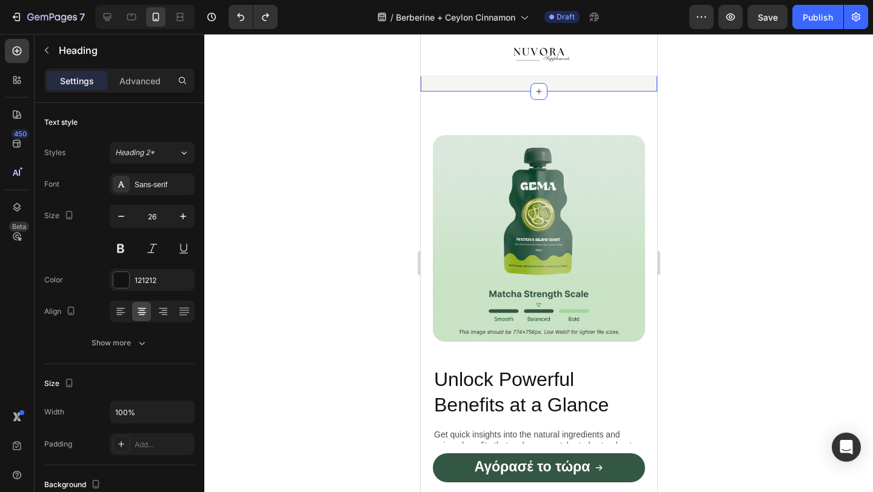
click at [405, 198] on div at bounding box center [538, 263] width 668 height 458
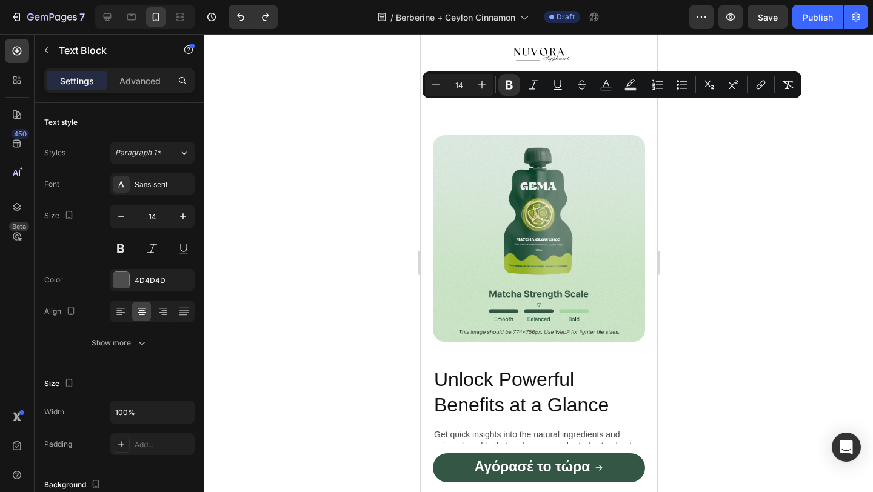
copy strong "✨ Πώς να το Χρησιμοποιήσετε"
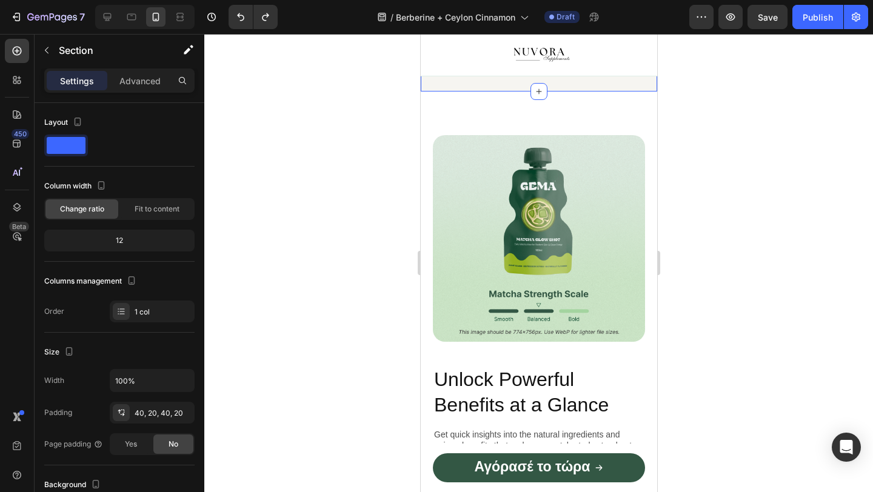
drag, startPoint x: 670, startPoint y: 113, endPoint x: 232, endPoint y: 79, distance: 438.9
click at [670, 113] on div at bounding box center [538, 263] width 668 height 458
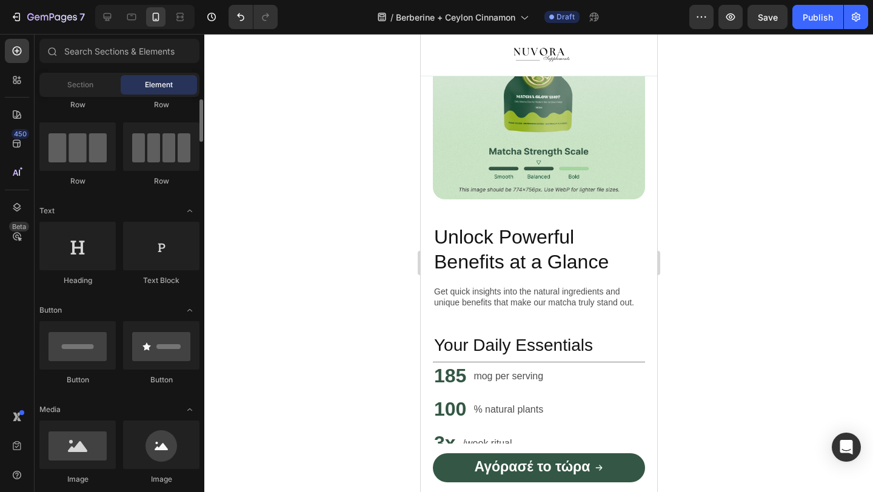
scroll to position [82, 0]
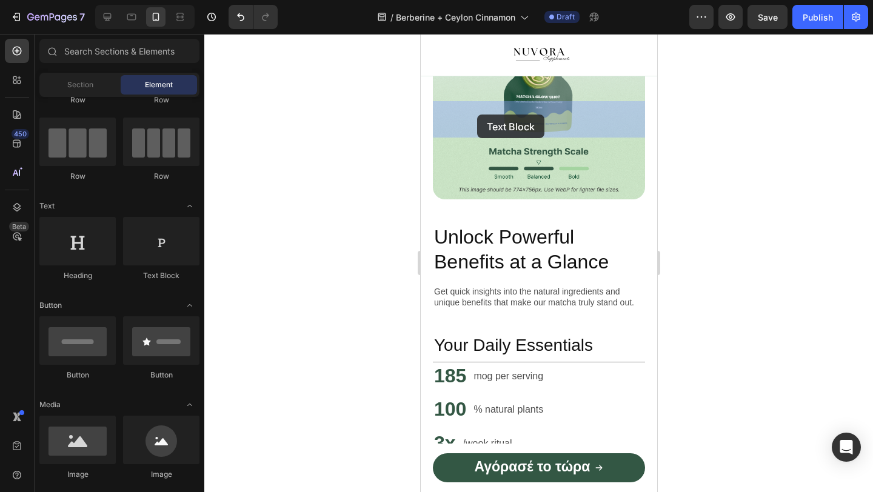
drag, startPoint x: 578, startPoint y: 272, endPoint x: 475, endPoint y: 115, distance: 187.4
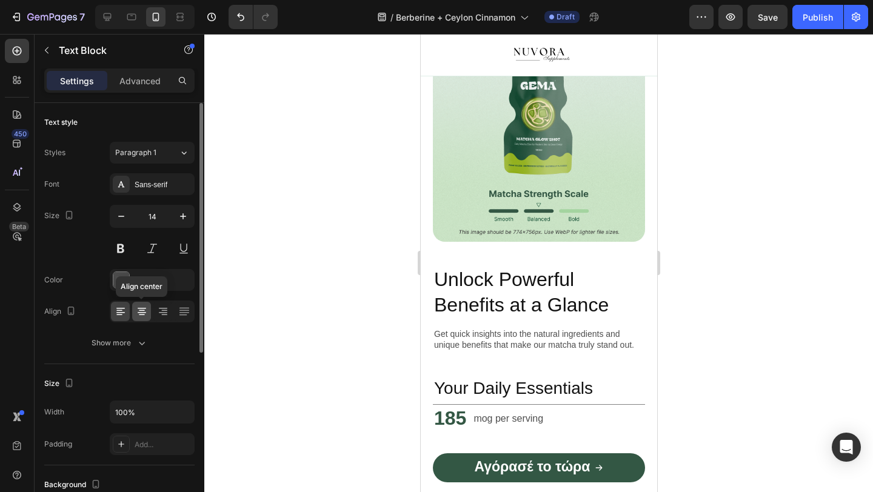
click at [137, 310] on icon at bounding box center [142, 311] width 12 height 12
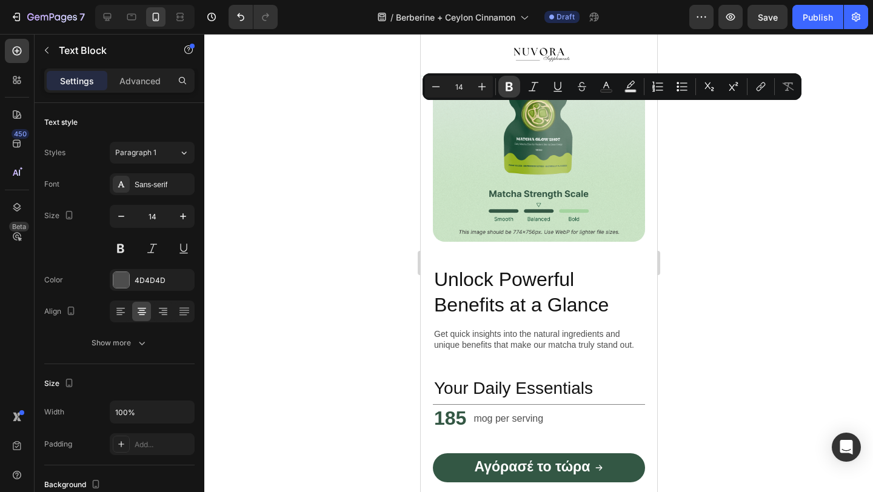
click at [513, 87] on icon "Editor contextual toolbar" at bounding box center [509, 87] width 12 height 12
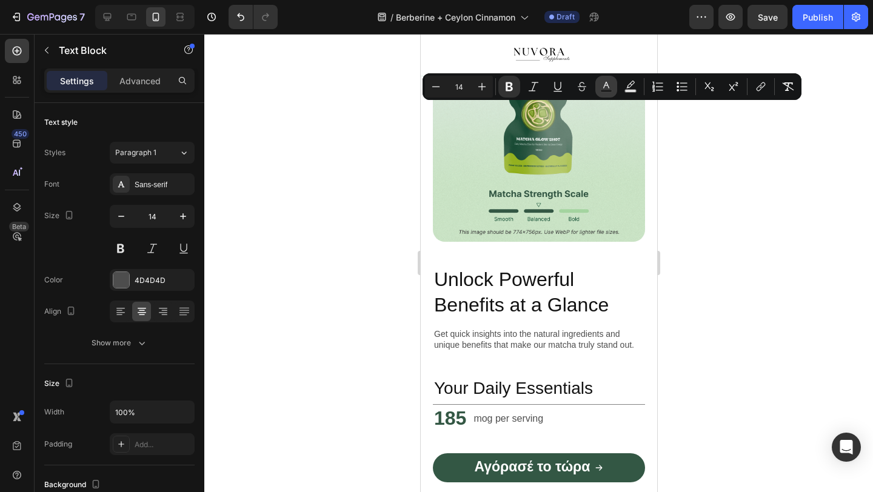
click at [605, 89] on icon "Editor contextual toolbar" at bounding box center [606, 87] width 12 height 12
type input "4D4D4D"
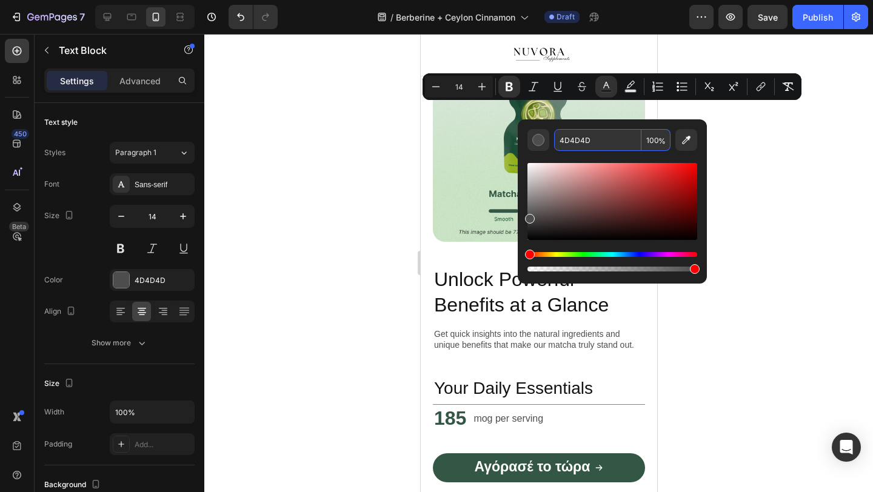
click at [593, 142] on input "4D4D4D" at bounding box center [597, 140] width 87 height 22
type input "121212"
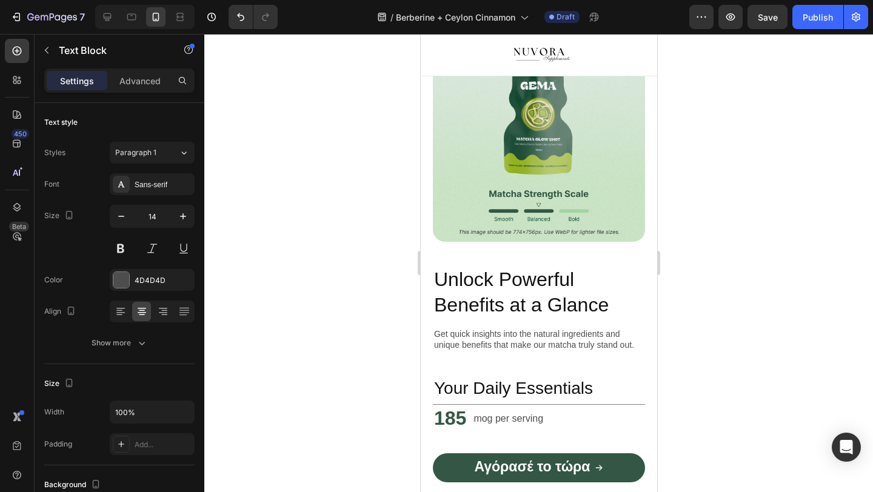
drag, startPoint x: 464, startPoint y: 138, endPoint x: 604, endPoint y: 188, distance: 148.2
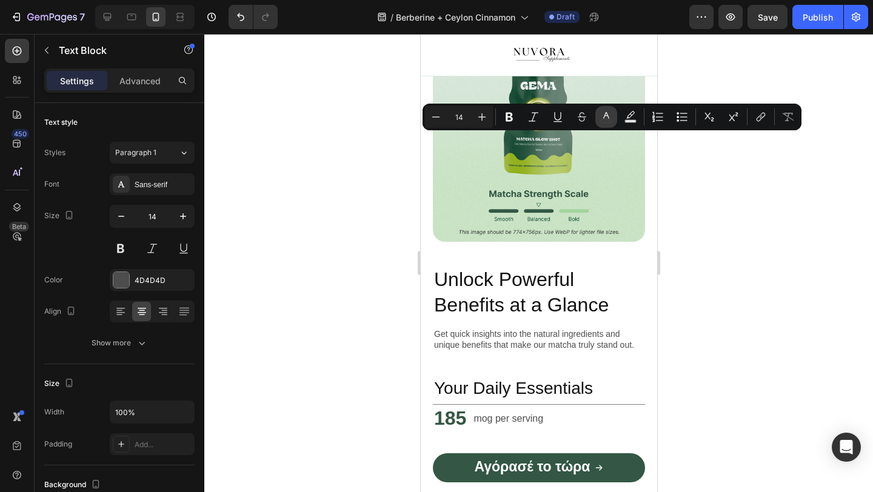
click at [608, 116] on icon "Editor contextual toolbar" at bounding box center [606, 117] width 12 height 12
type input "4D4D4D"
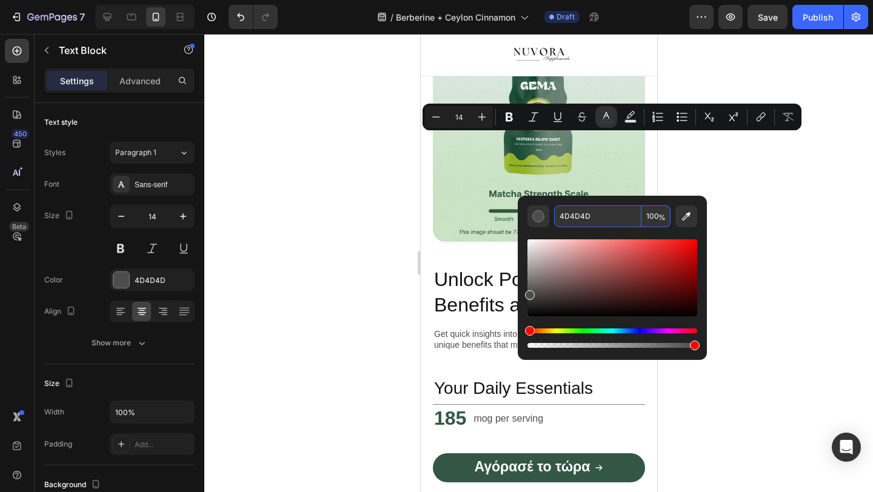
click at [588, 218] on input "4D4D4D" at bounding box center [597, 216] width 87 height 22
type input "121212"
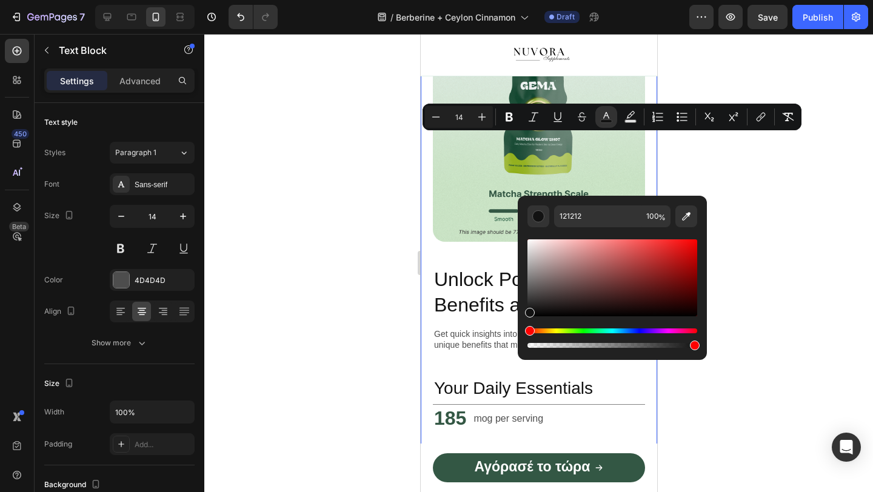
click at [355, 246] on div at bounding box center [538, 263] width 668 height 458
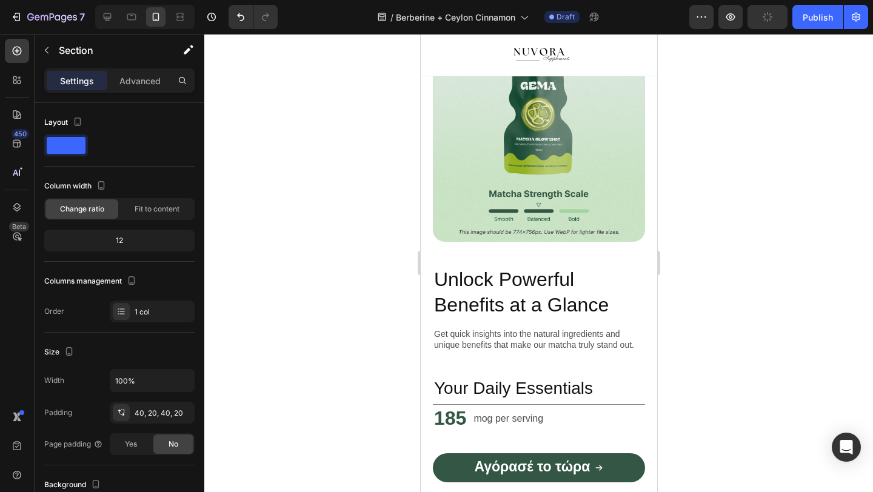
click at [341, 228] on div at bounding box center [538, 263] width 668 height 458
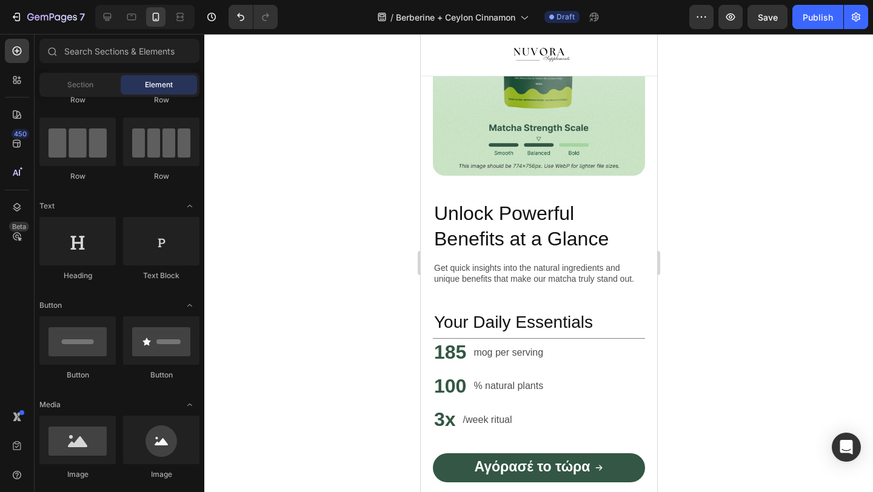
scroll to position [1281, 0]
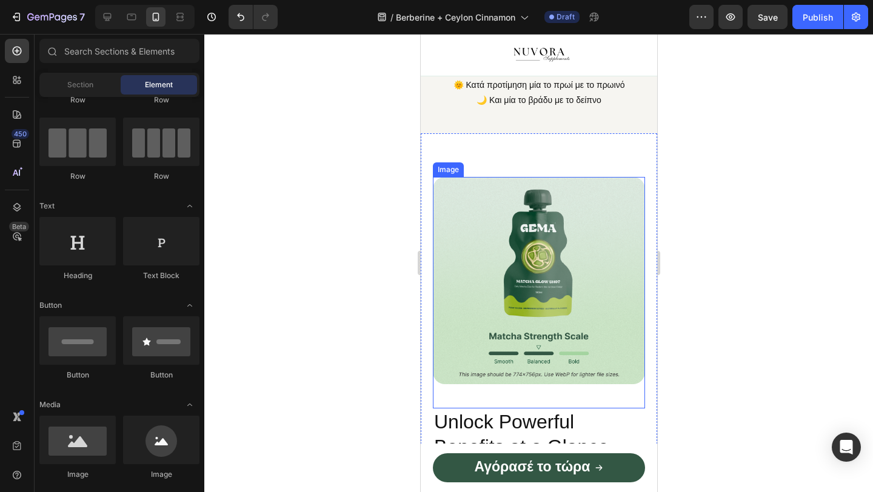
click at [499, 259] on img at bounding box center [538, 280] width 212 height 207
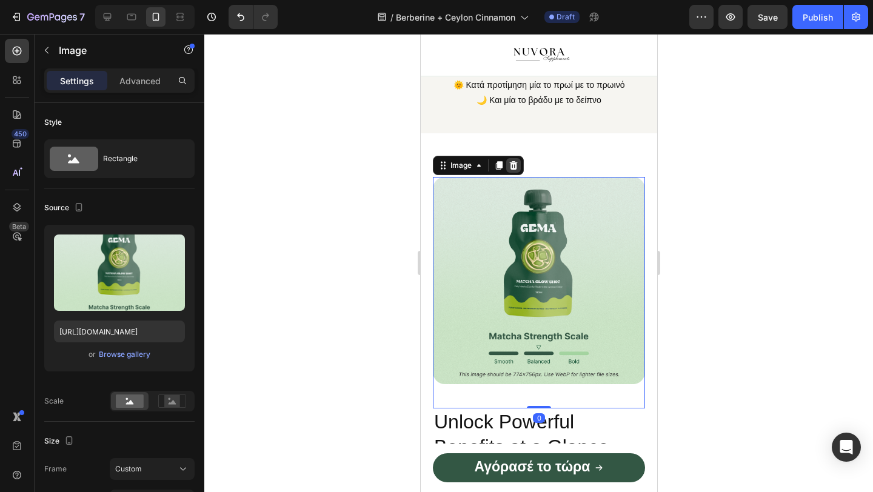
click at [513, 170] on icon at bounding box center [513, 165] width 8 height 8
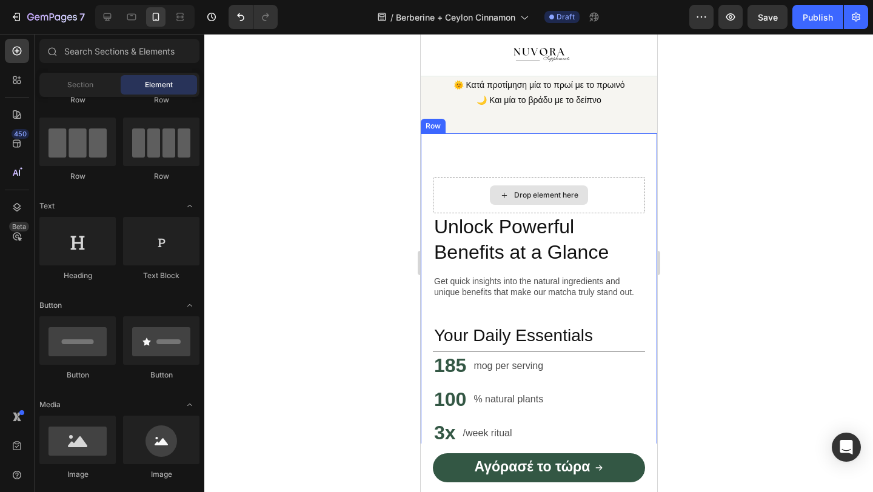
click at [491, 200] on div "Drop element here" at bounding box center [538, 195] width 212 height 36
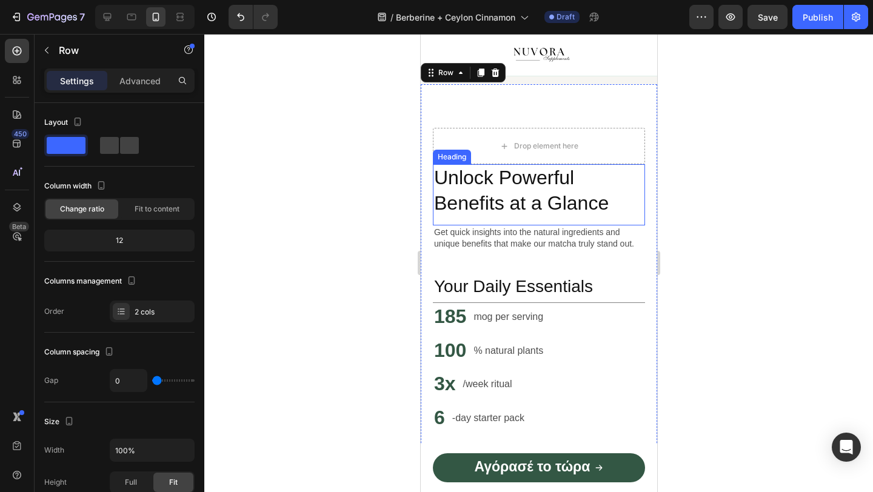
scroll to position [1314, 0]
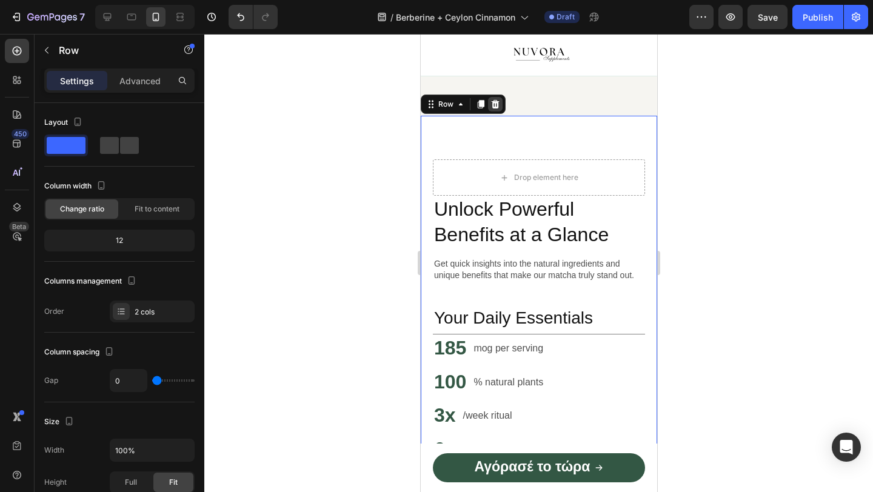
click at [496, 108] on icon at bounding box center [495, 104] width 10 height 10
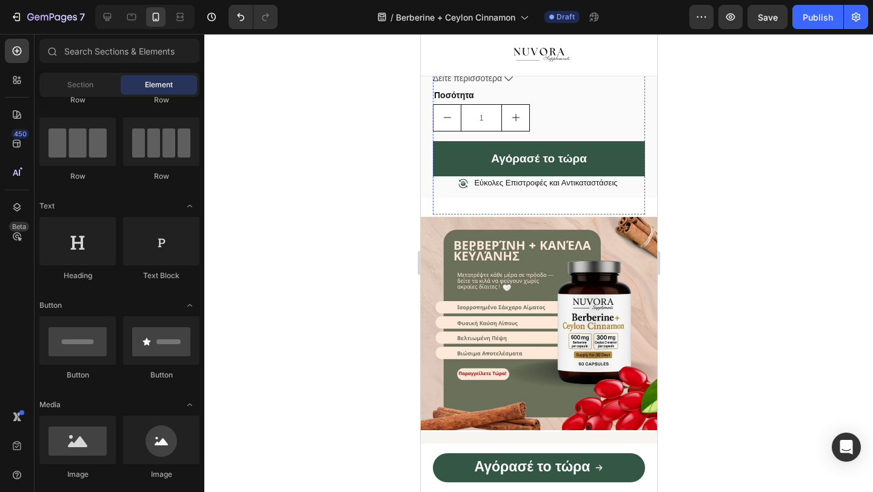
scroll to position [839, 0]
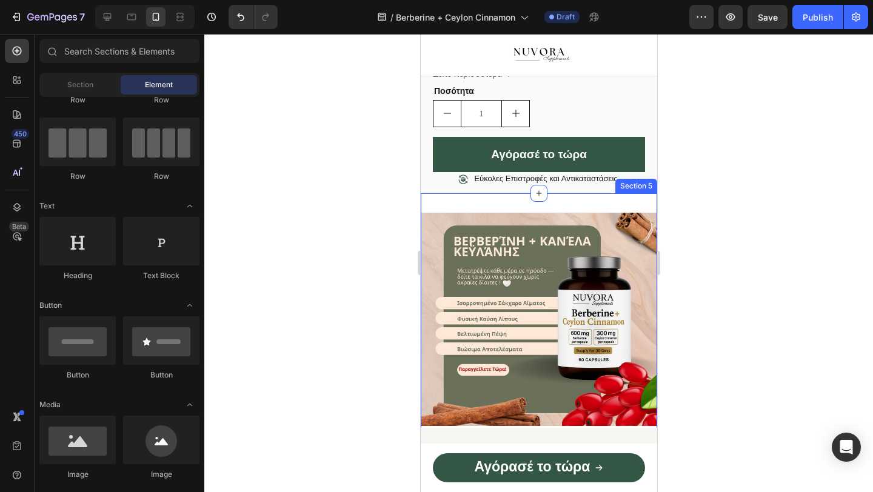
click at [505, 220] on div "Image Row Section 5" at bounding box center [538, 324] width 236 height 262
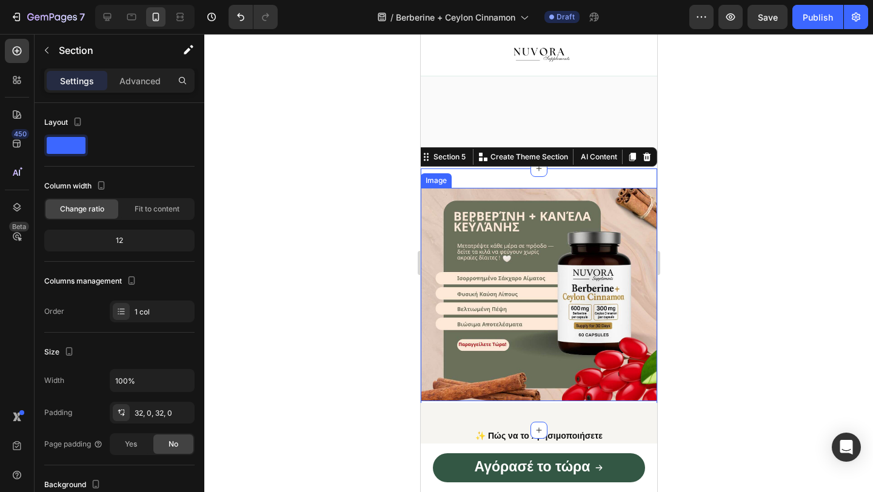
scroll to position [1098, 0]
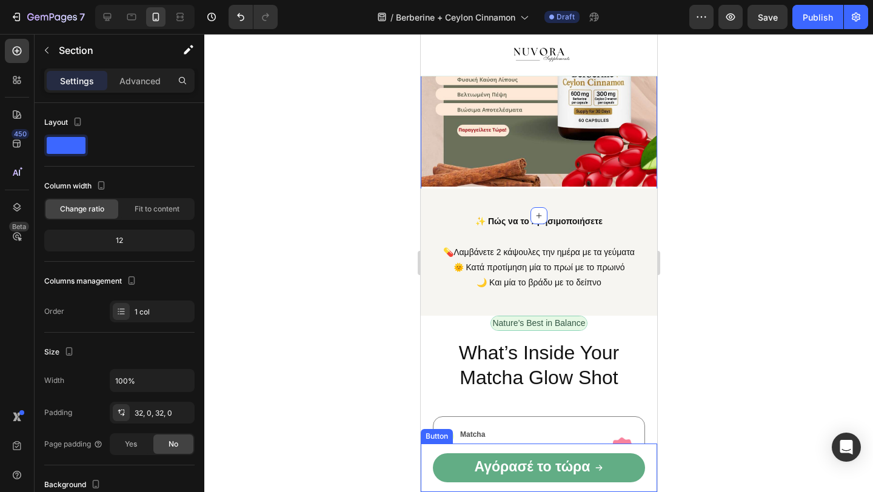
click at [527, 461] on strong "Αγόρασέ το τώρα" at bounding box center [532, 467] width 116 height 16
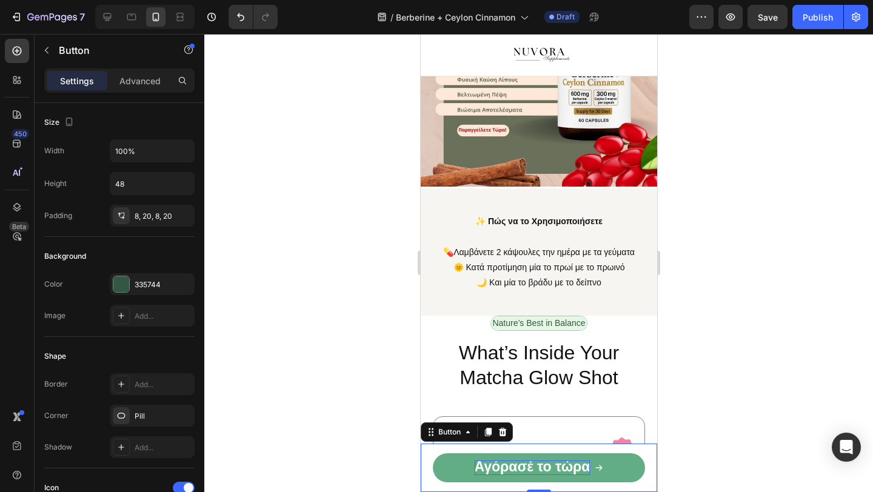
click at [527, 469] on strong "Αγόρασέ το τώρα" at bounding box center [532, 467] width 116 height 16
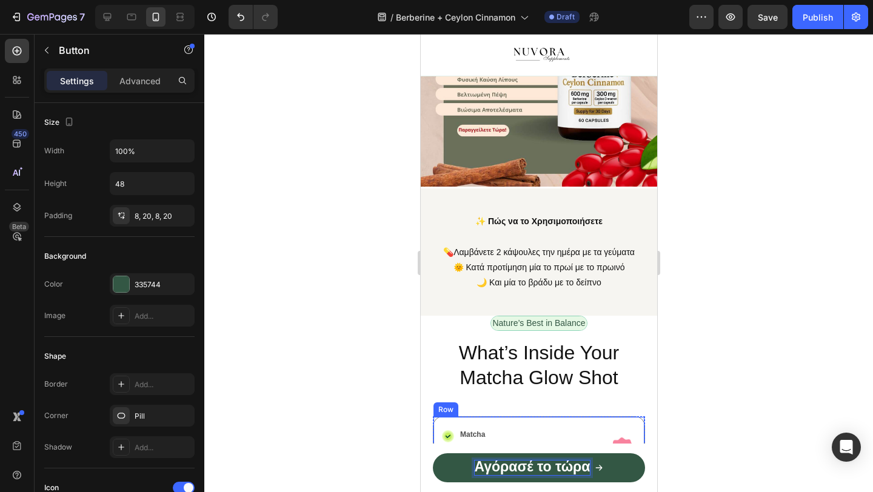
click at [351, 376] on div at bounding box center [538, 263] width 668 height 458
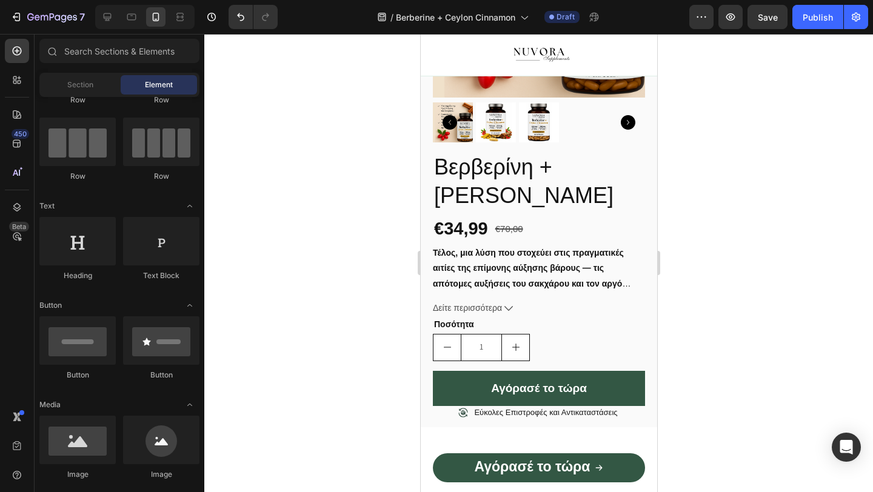
scroll to position [638, 0]
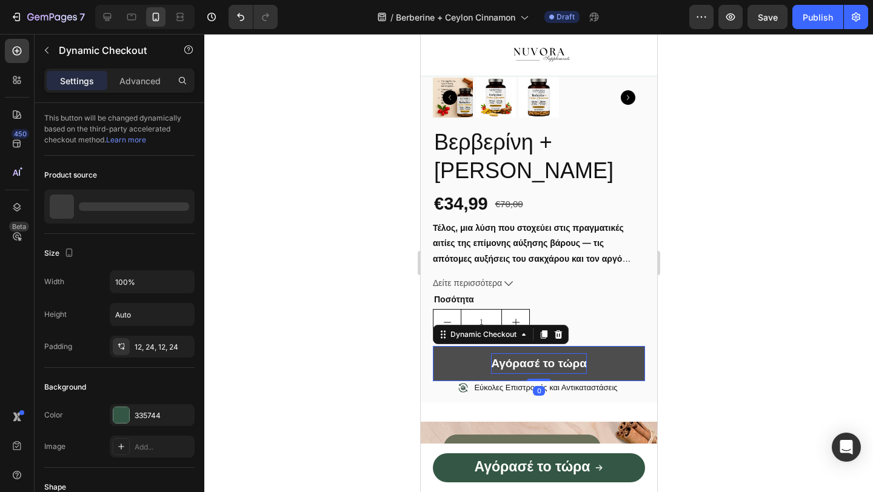
click at [533, 374] on p "Αγόρασέ το τώρα" at bounding box center [538, 363] width 96 height 21
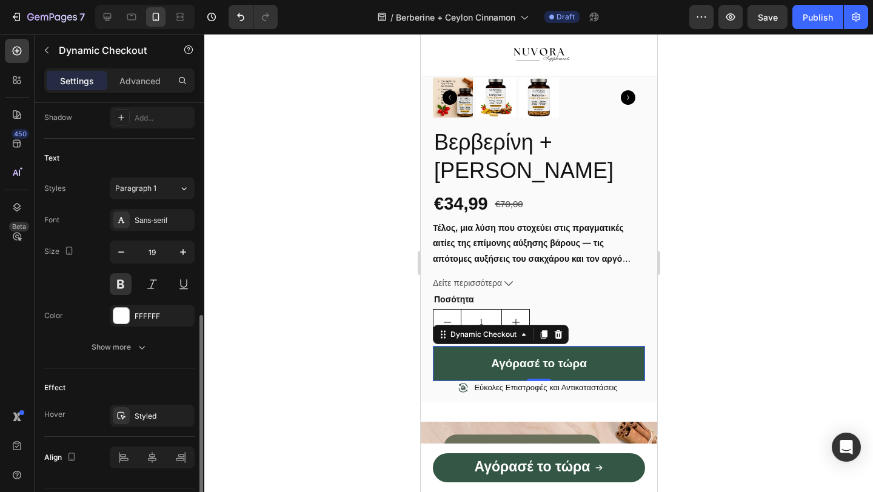
scroll to position [457, 0]
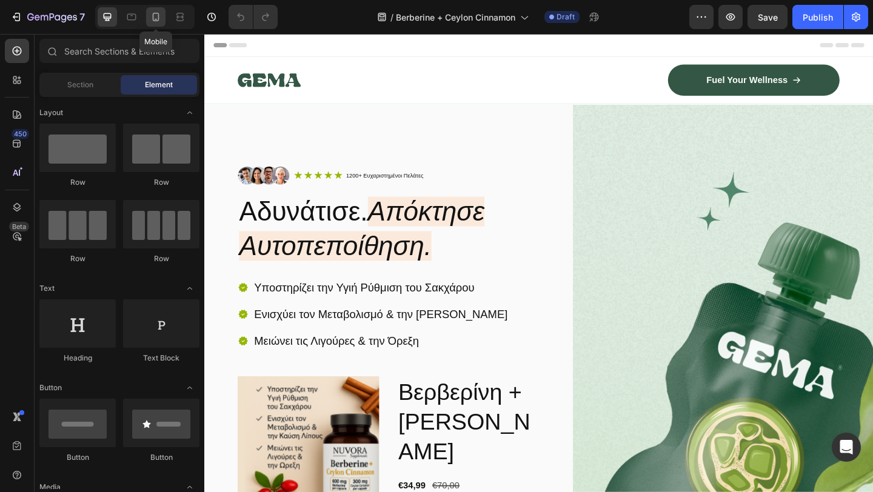
click at [153, 21] on icon at bounding box center [156, 17] width 12 height 12
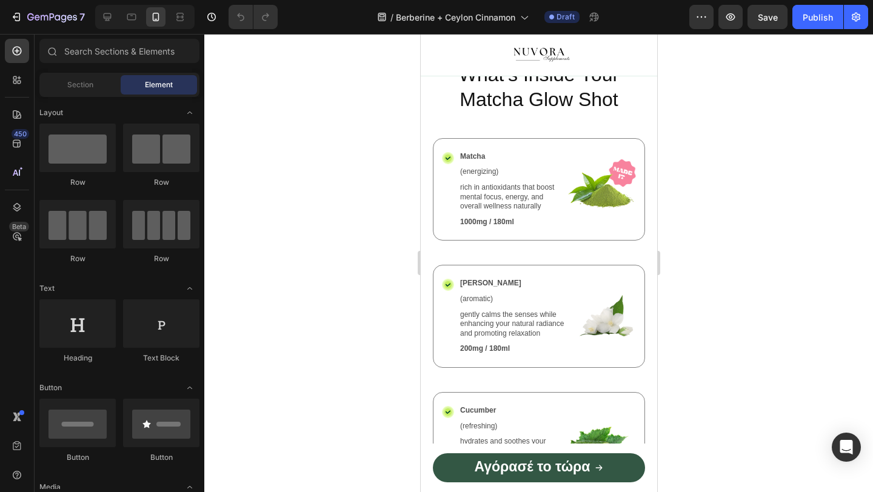
scroll to position [1187, 0]
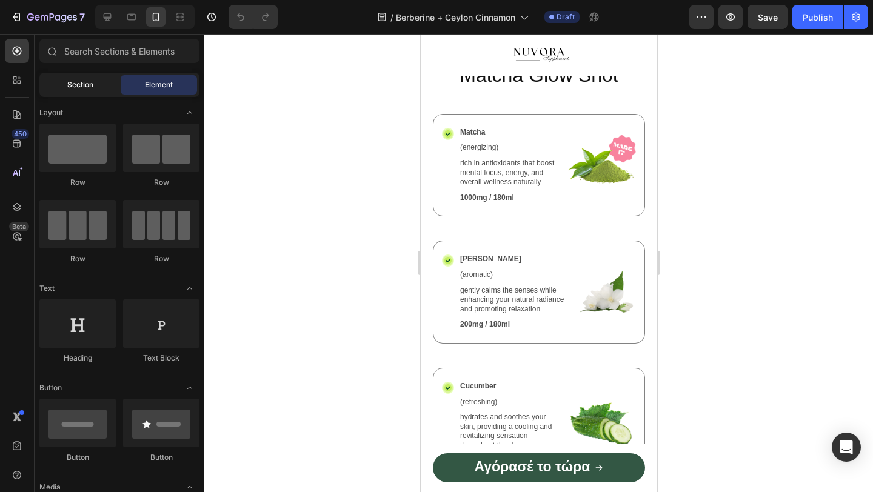
click at [76, 93] on div "Section" at bounding box center [80, 84] width 76 height 19
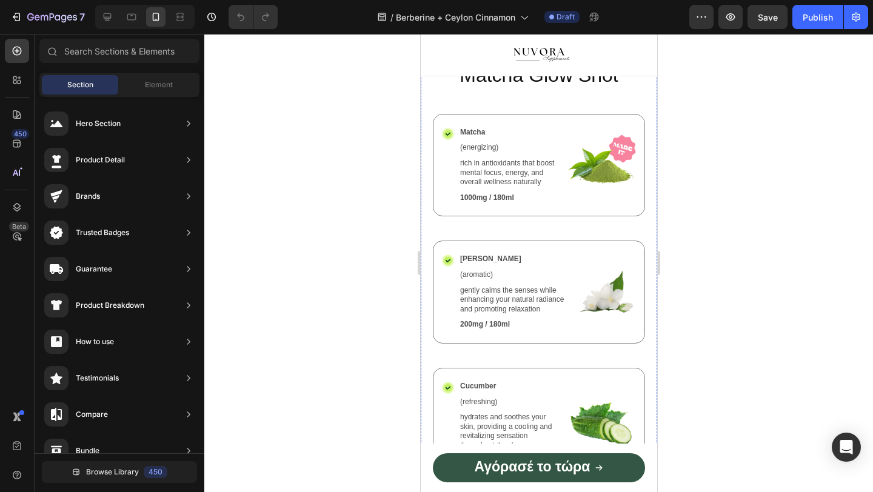
click at [161, 98] on div "Hero Section Product Detail Brands Trusted Badges Guarantee Product Breakdown H…" at bounding box center [120, 448] width 170 height 703
click at [12, 75] on icon at bounding box center [17, 80] width 12 height 12
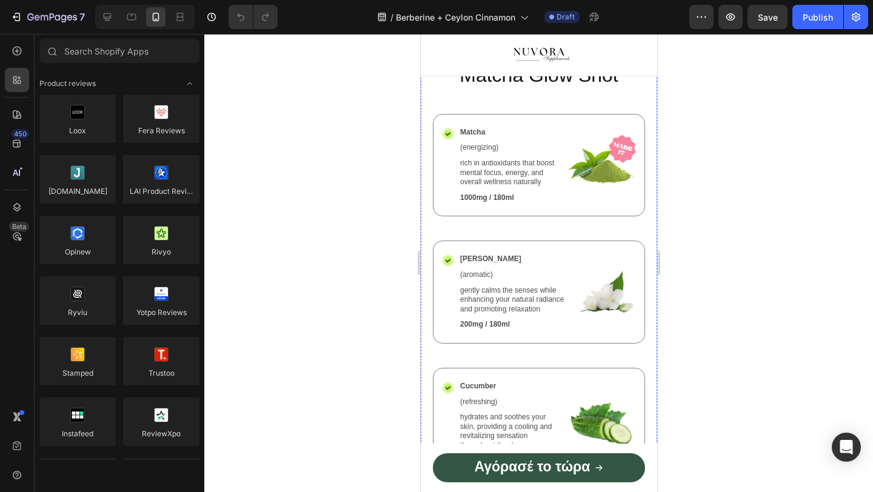
click at [0, 54] on div "450 Beta" at bounding box center [17, 263] width 35 height 458
click at [12, 50] on icon at bounding box center [17, 51] width 12 height 12
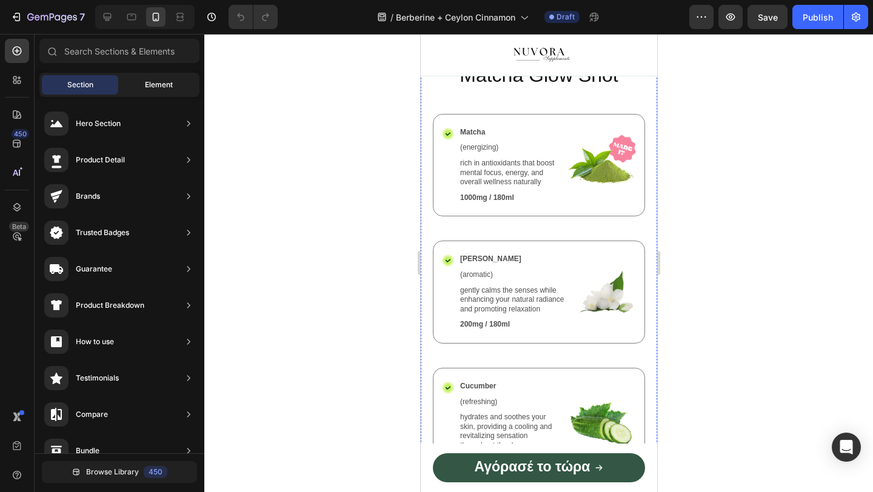
click at [153, 90] on span "Element" at bounding box center [159, 84] width 28 height 11
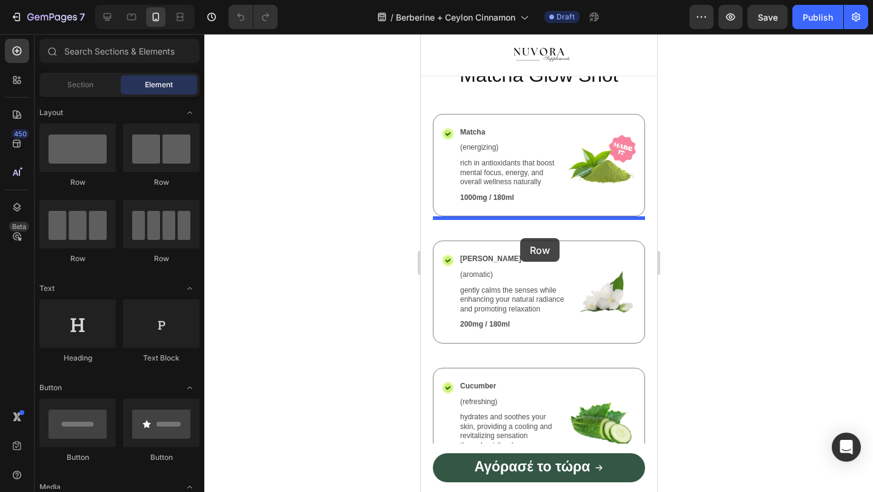
drag, startPoint x: 502, startPoint y: 186, endPoint x: 519, endPoint y: 239, distance: 55.6
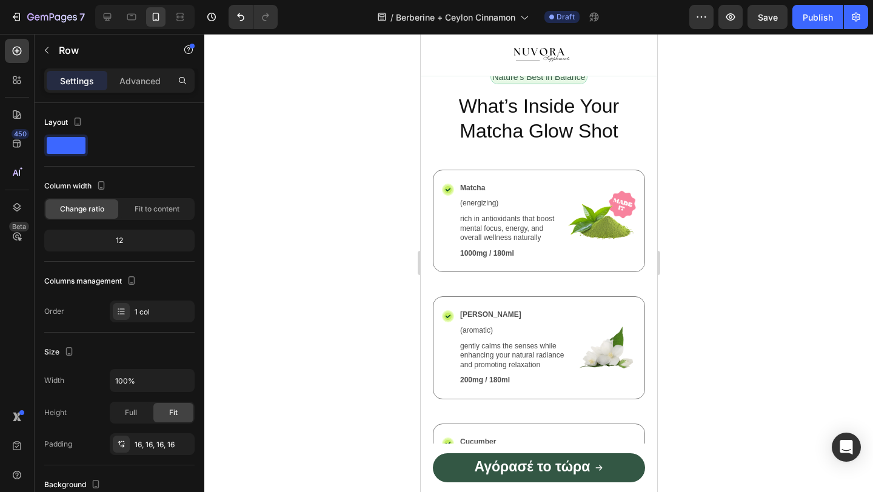
click at [402, 263] on div at bounding box center [538, 263] width 668 height 458
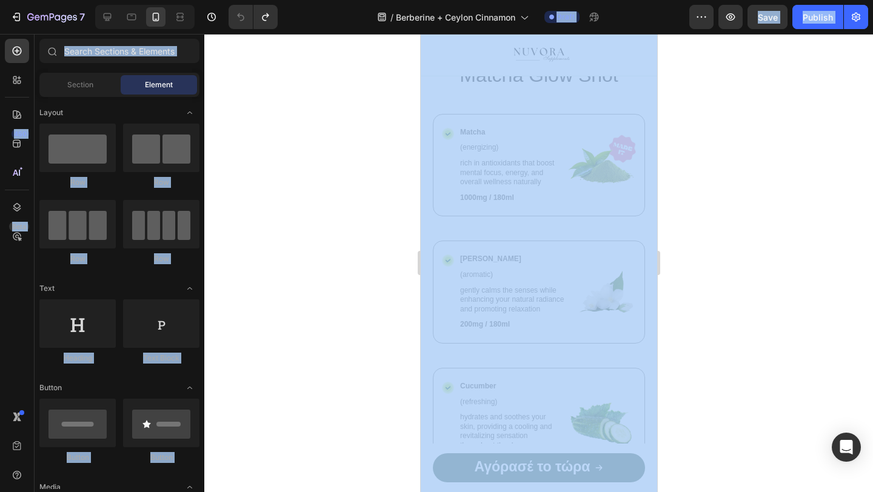
click at [393, 198] on div at bounding box center [538, 263] width 668 height 458
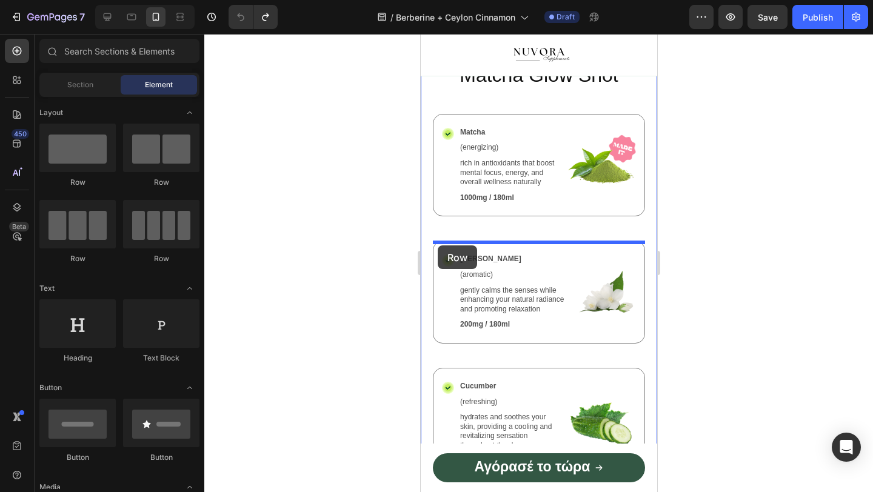
drag, startPoint x: 562, startPoint y: 198, endPoint x: 437, endPoint y: 245, distance: 134.3
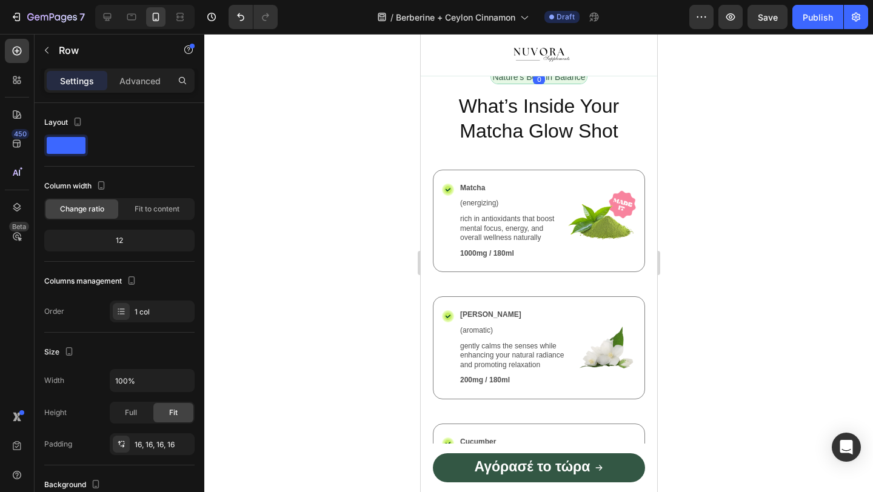
click at [282, 282] on div at bounding box center [538, 263] width 668 height 458
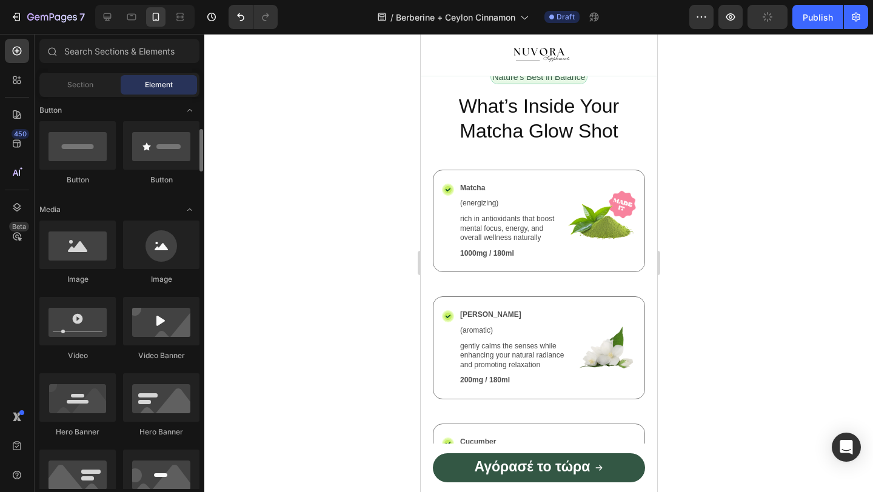
scroll to position [279, 0]
click at [99, 58] on input "text" at bounding box center [119, 51] width 160 height 24
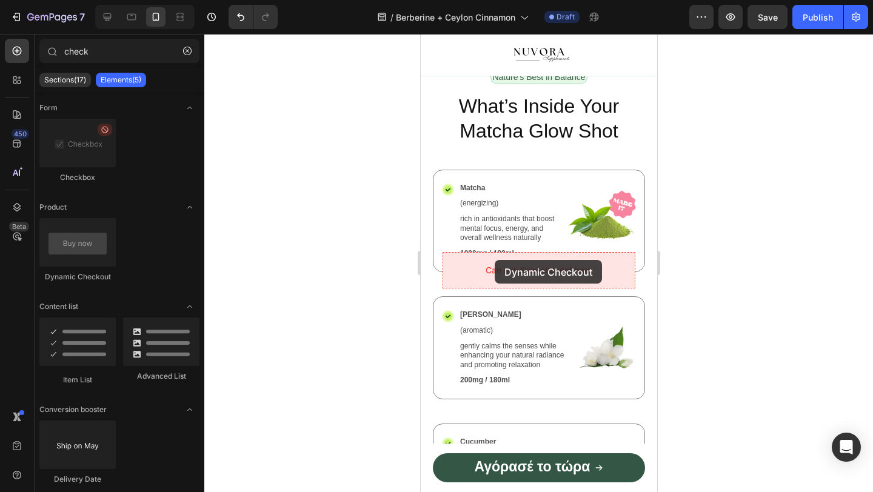
drag, startPoint x: 504, startPoint y: 269, endPoint x: 494, endPoint y: 260, distance: 13.7
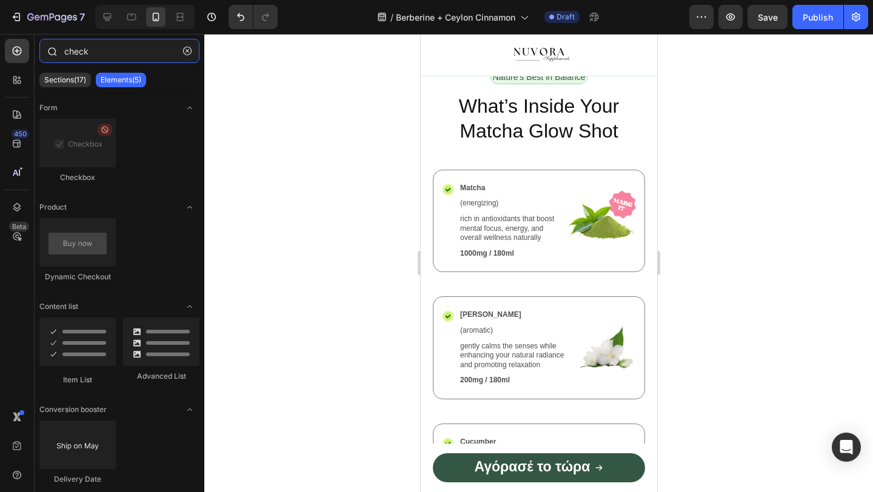
click at [113, 44] on input "check" at bounding box center [119, 51] width 160 height 24
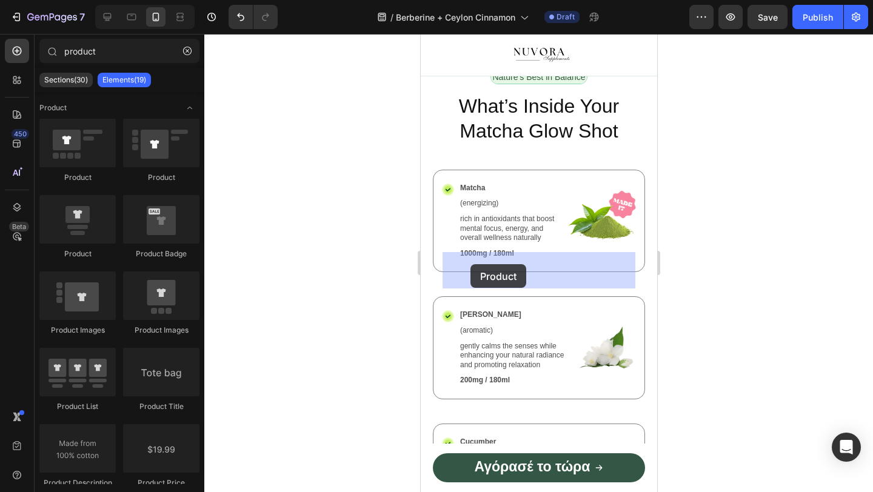
drag, startPoint x: 518, startPoint y: 187, endPoint x: 470, endPoint y: 264, distance: 91.5
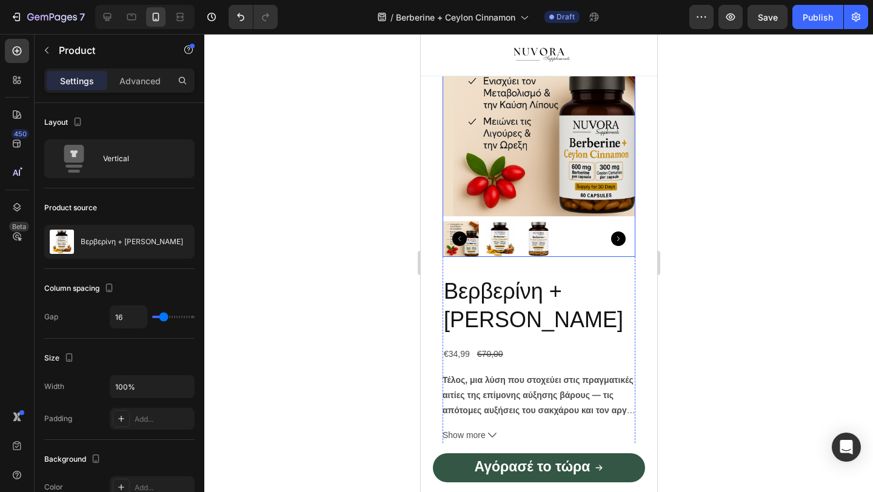
click at [513, 216] on img at bounding box center [538, 120] width 193 height 193
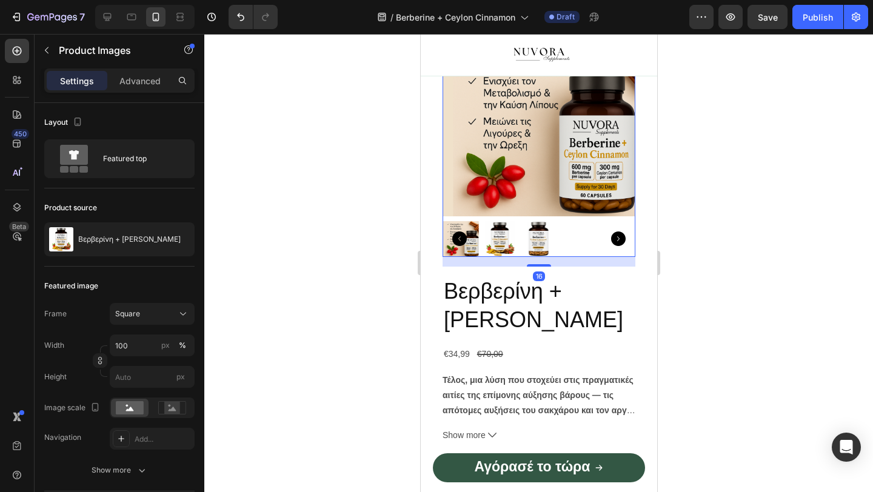
click at [557, 16] on icon at bounding box center [555, 11] width 8 height 8
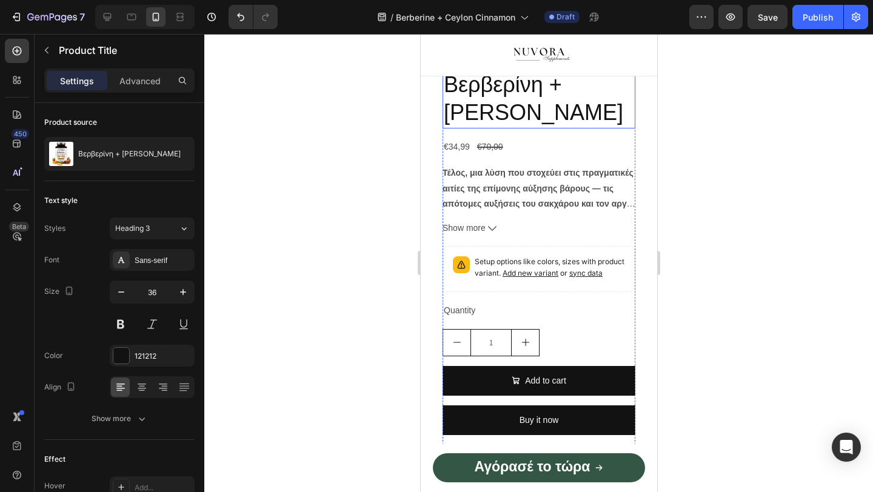
click at [472, 129] on h2 "Βερβερίνη + [PERSON_NAME]" at bounding box center [538, 99] width 193 height 59
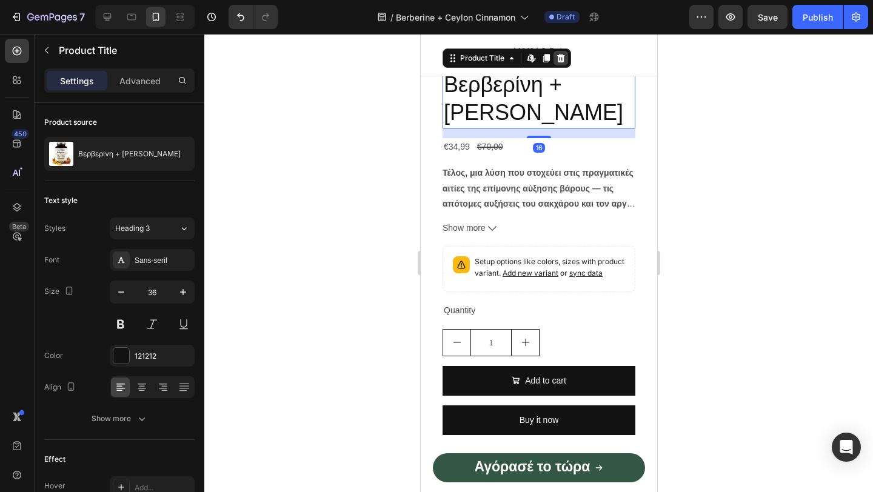
click at [556, 63] on icon at bounding box center [560, 58] width 10 height 10
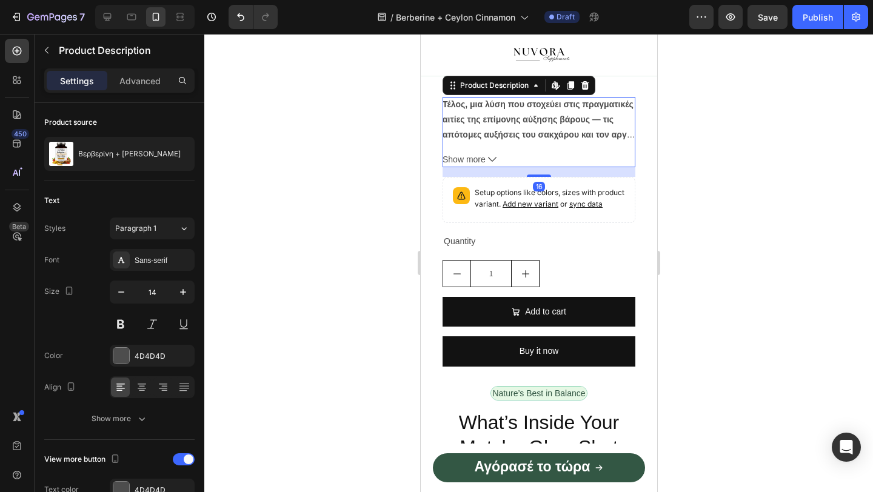
click at [524, 170] on strong "Τέλος, μια λύση που στοχεύει στις πραγματικές αιτίες της επίμονης αύξησης βάρου…" at bounding box center [538, 134] width 193 height 71
click at [584, 90] on icon at bounding box center [584, 86] width 10 height 10
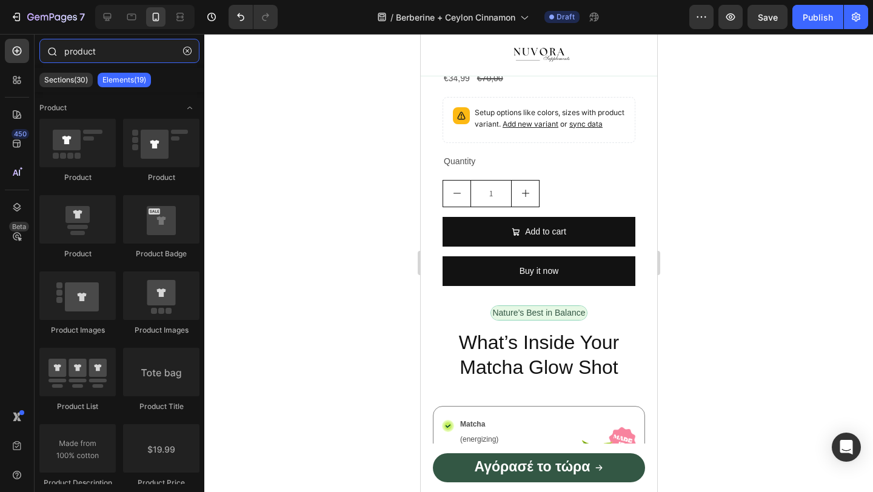
click at [110, 50] on input "product" at bounding box center [119, 51] width 160 height 24
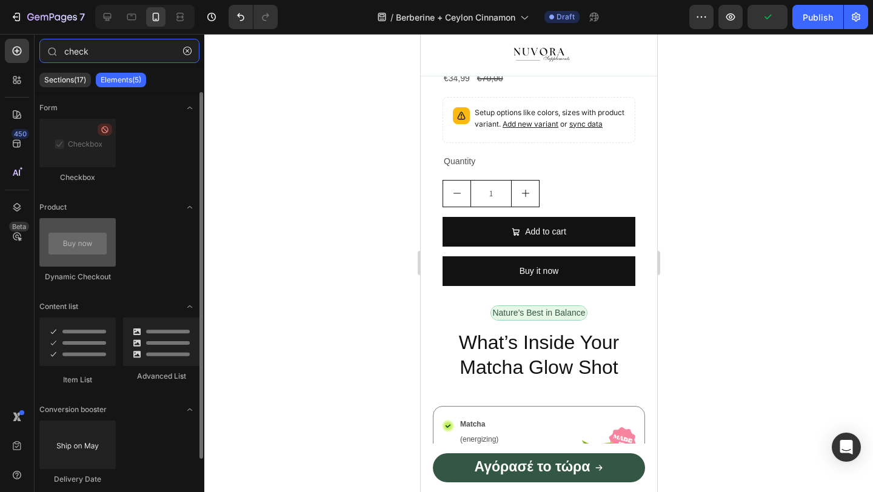
type input "check"
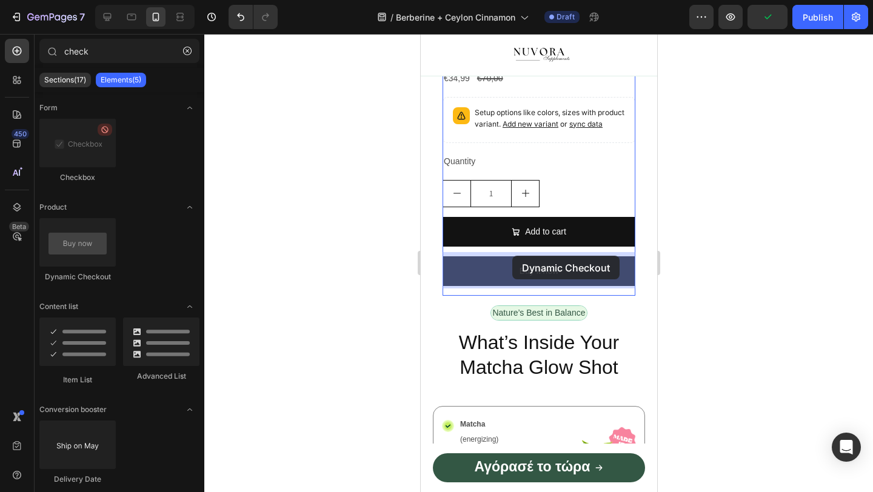
drag, startPoint x: 508, startPoint y: 282, endPoint x: 512, endPoint y: 256, distance: 26.3
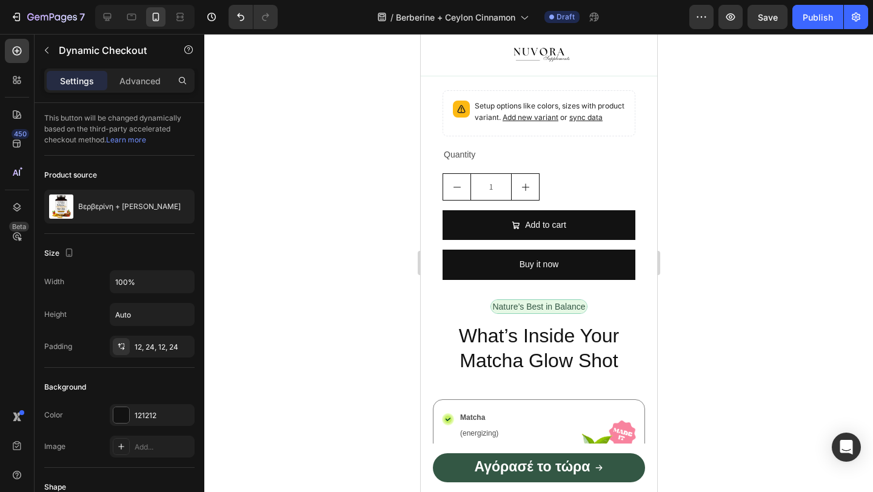
click at [503, 53] on button "Buy it now" at bounding box center [538, 39] width 193 height 30
click at [455, 81] on div "€34,99" at bounding box center [456, 72] width 28 height 18
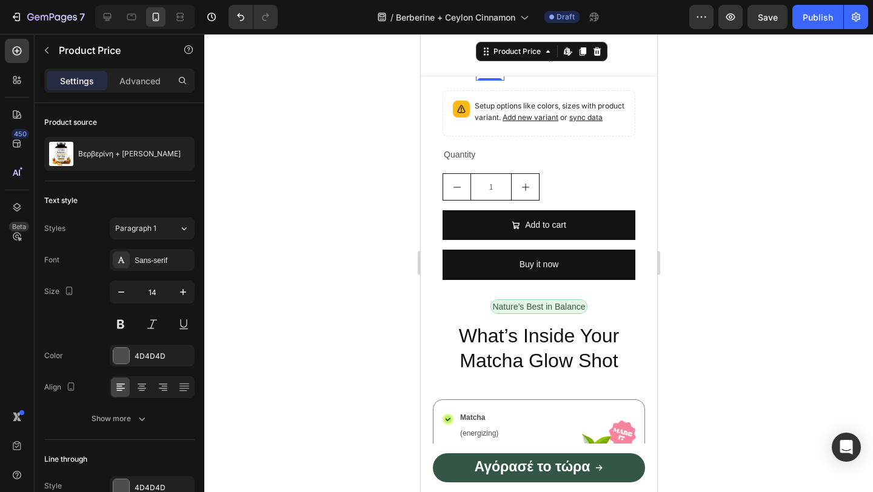
click at [481, 81] on div "€70,00" at bounding box center [489, 72] width 28 height 18
click at [601, 56] on icon at bounding box center [596, 52] width 10 height 10
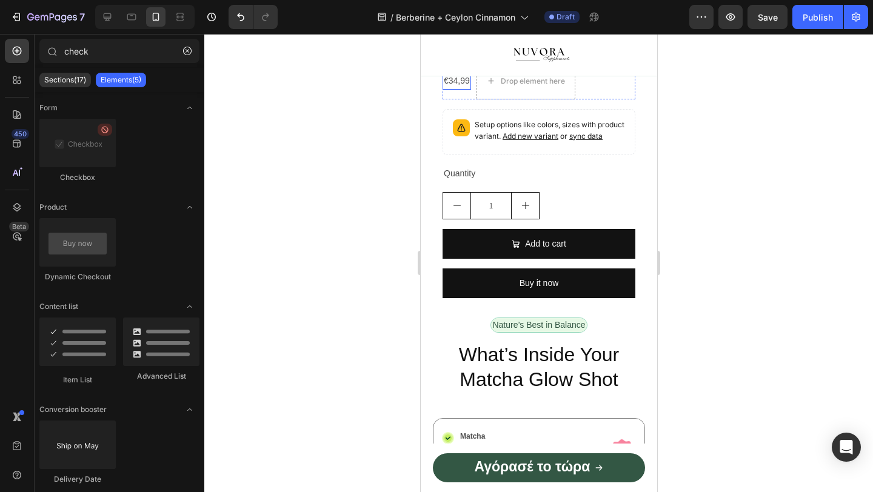
click at [450, 90] on div "€34,99" at bounding box center [456, 81] width 28 height 18
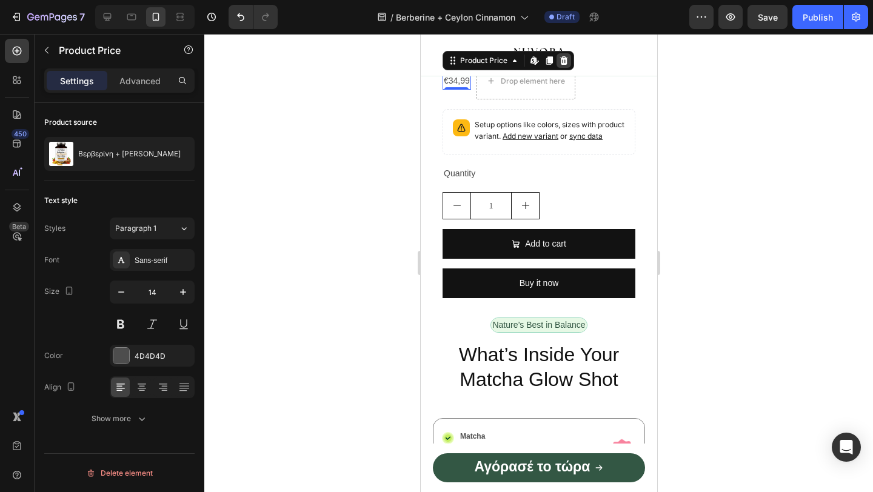
click at [559, 65] on icon at bounding box center [563, 61] width 10 height 10
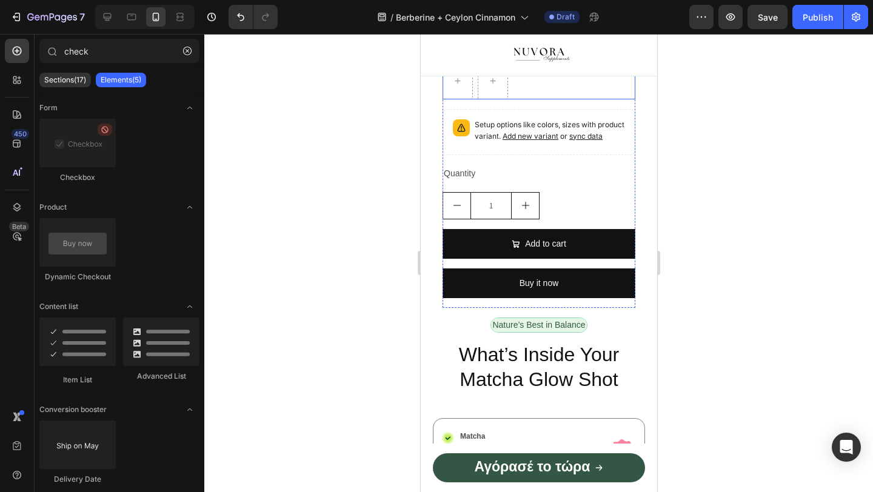
click at [575, 99] on div "Row" at bounding box center [538, 81] width 193 height 36
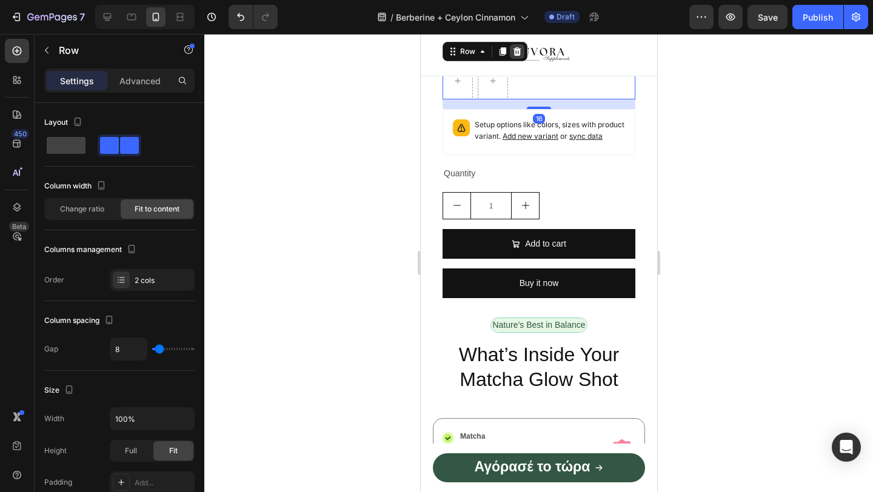
click at [521, 59] on div at bounding box center [516, 51] width 15 height 15
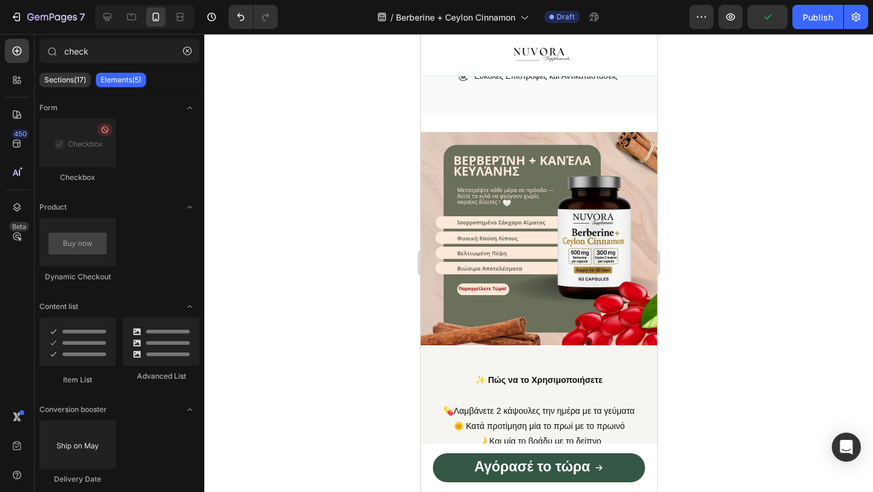
scroll to position [888, 0]
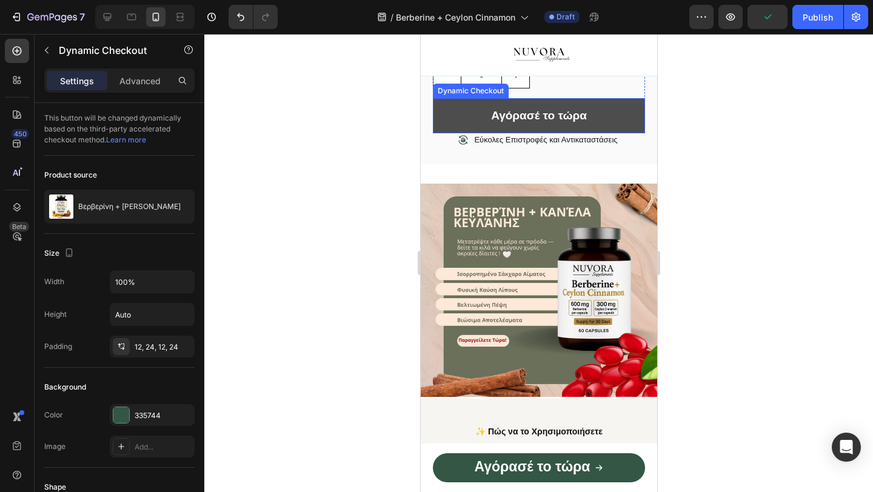
click at [595, 118] on button "Αγόρασέ το τώρα" at bounding box center [538, 115] width 212 height 35
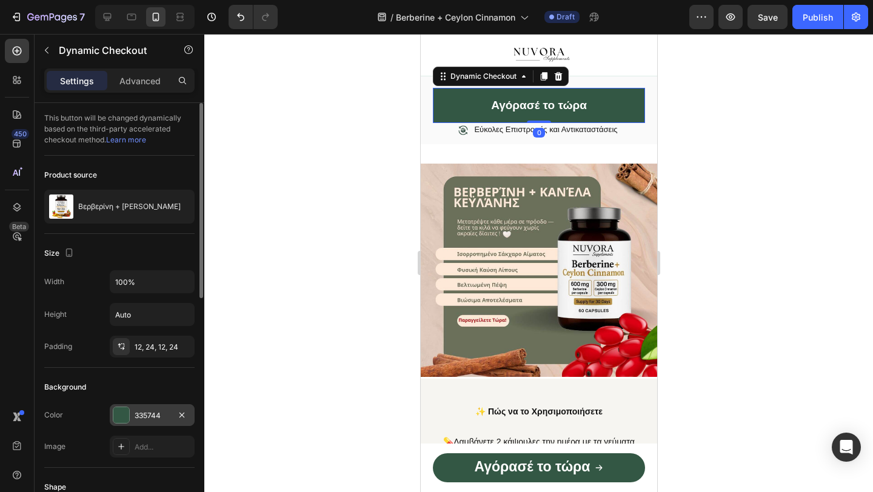
click at [147, 416] on div "335744" at bounding box center [152, 415] width 35 height 11
click at [155, 414] on div "335744" at bounding box center [152, 415] width 35 height 11
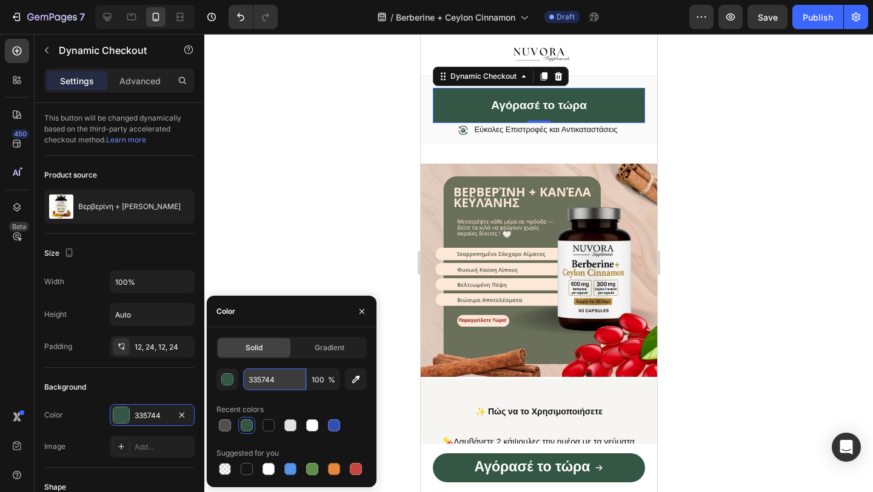
click at [277, 374] on input "335744" at bounding box center [274, 379] width 63 height 22
click at [277, 373] on input "335744" at bounding box center [274, 379] width 63 height 22
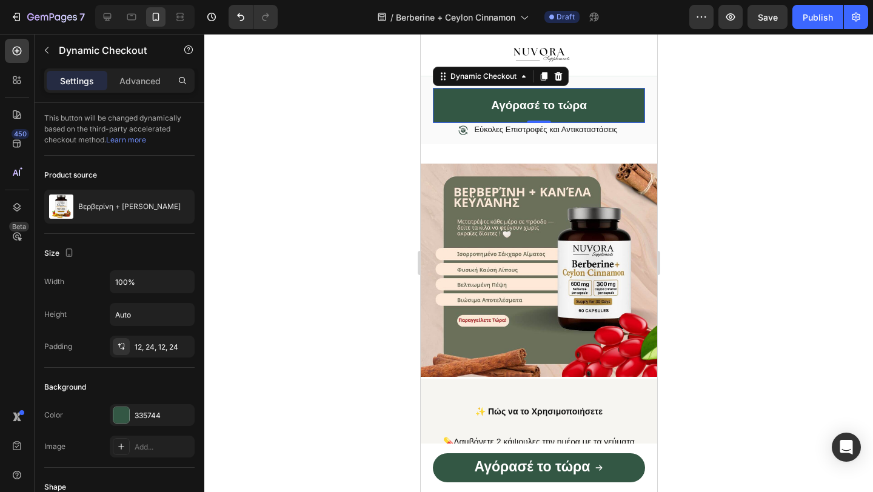
click at [335, 207] on div at bounding box center [538, 263] width 668 height 458
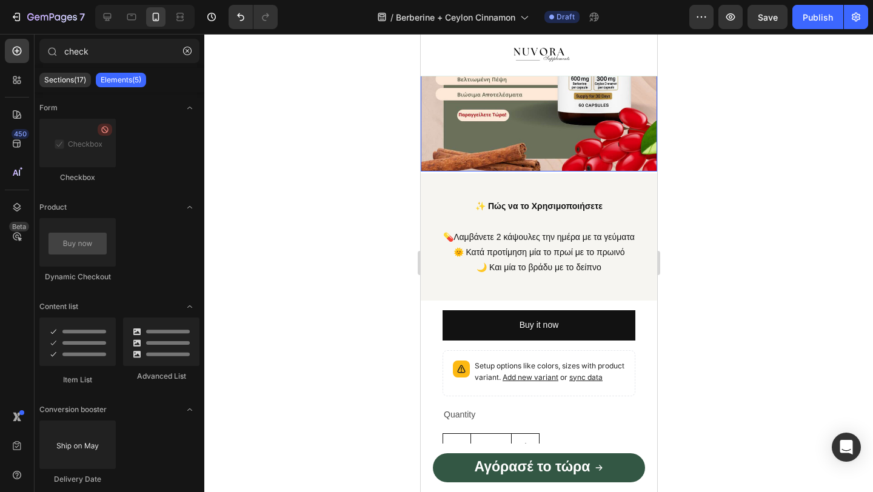
scroll to position [1135, 0]
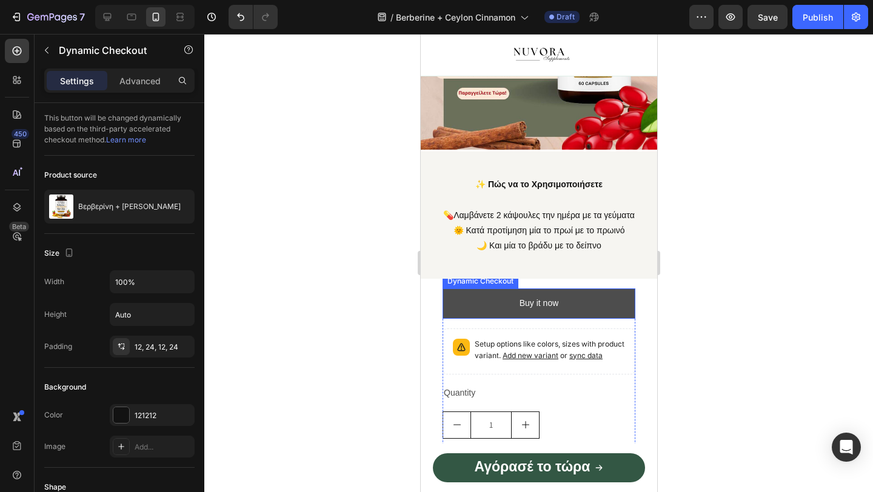
click at [482, 316] on button "Buy it now" at bounding box center [538, 303] width 193 height 30
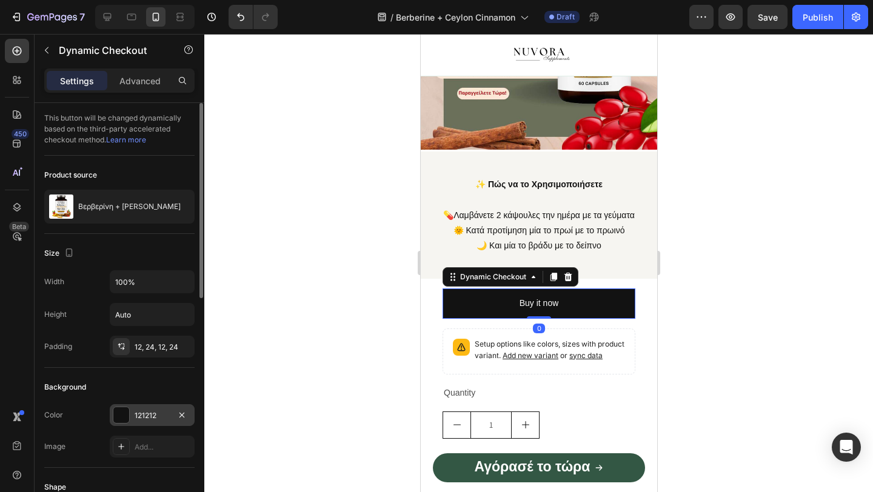
click at [141, 416] on div "121212" at bounding box center [152, 415] width 35 height 11
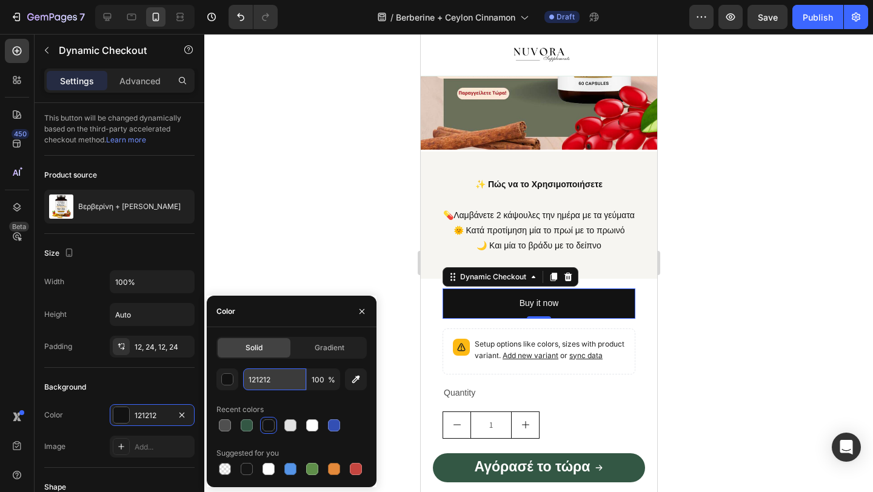
click at [284, 376] on input "121212" at bounding box center [274, 379] width 63 height 22
paste input "335744"
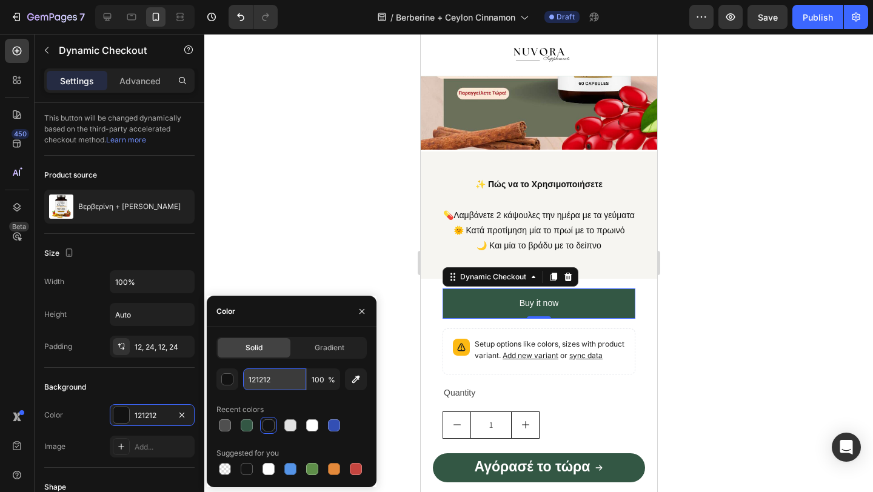
type input "335744"
click at [338, 211] on div at bounding box center [538, 263] width 668 height 458
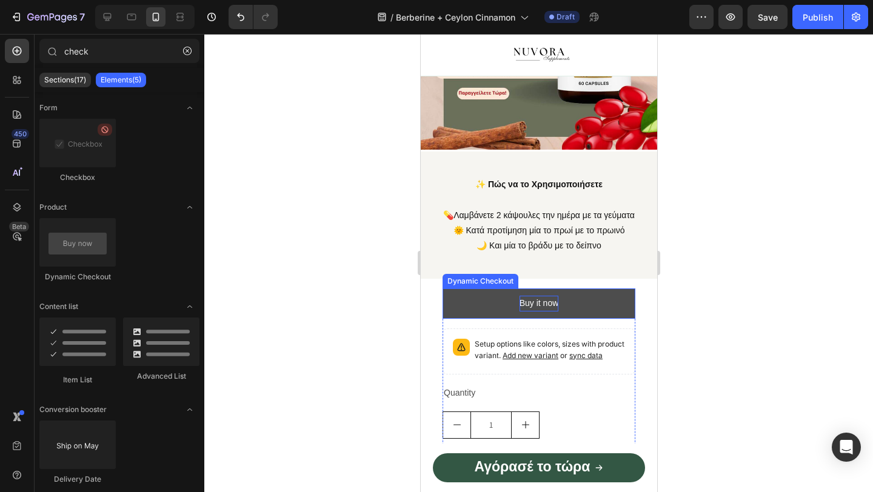
click at [530, 311] on div "Buy it now" at bounding box center [538, 303] width 39 height 15
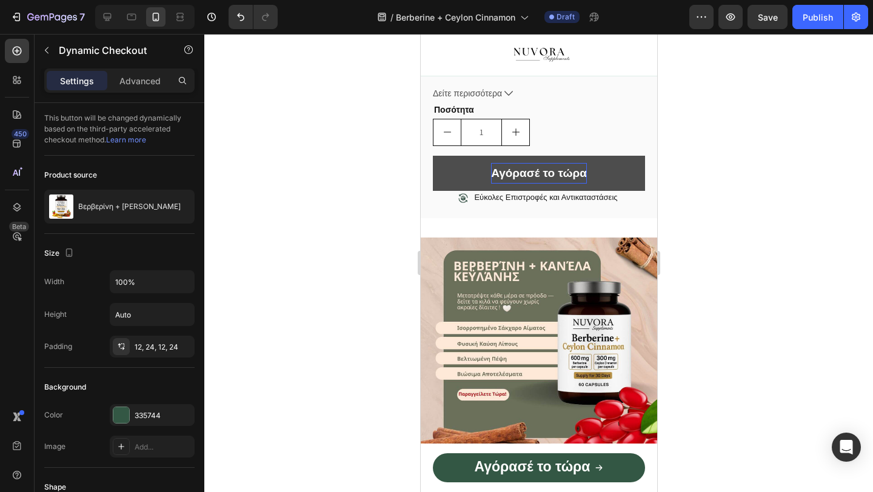
scroll to position [829, 0]
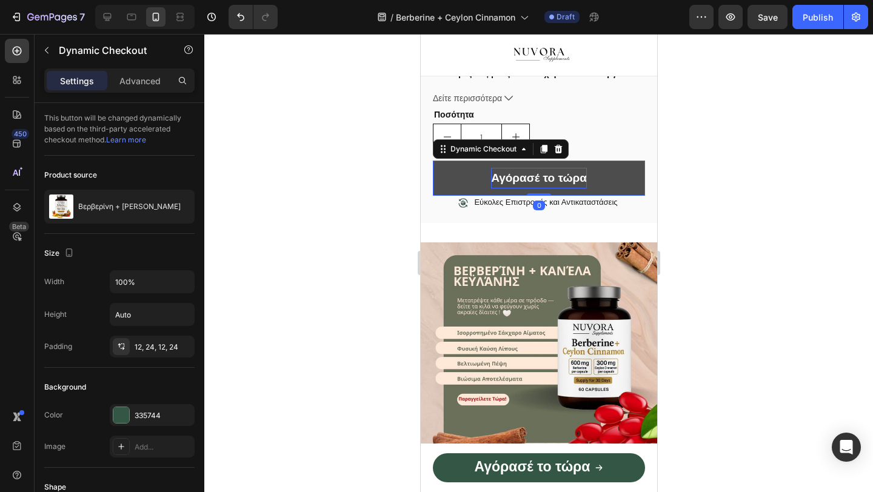
click at [527, 184] on p "Αγόρασέ το τώρα" at bounding box center [538, 178] width 96 height 21
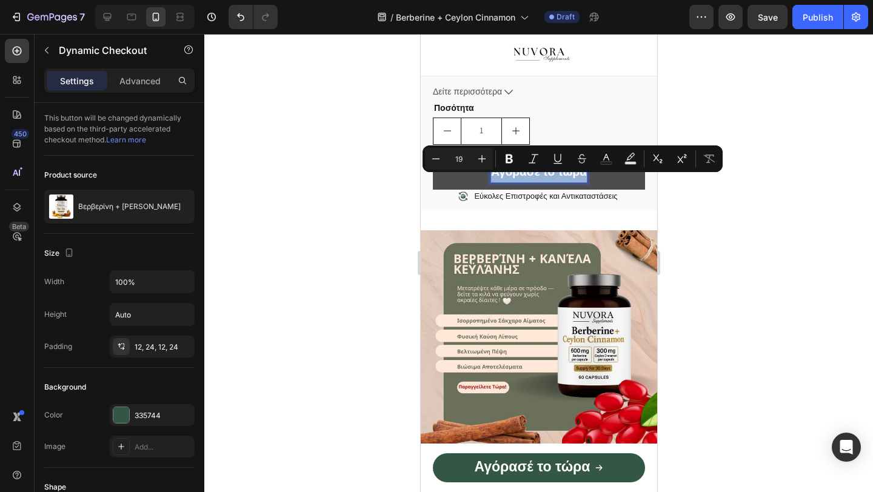
copy p "Αγόρασέ το τώρα"
click at [328, 239] on div at bounding box center [538, 263] width 668 height 458
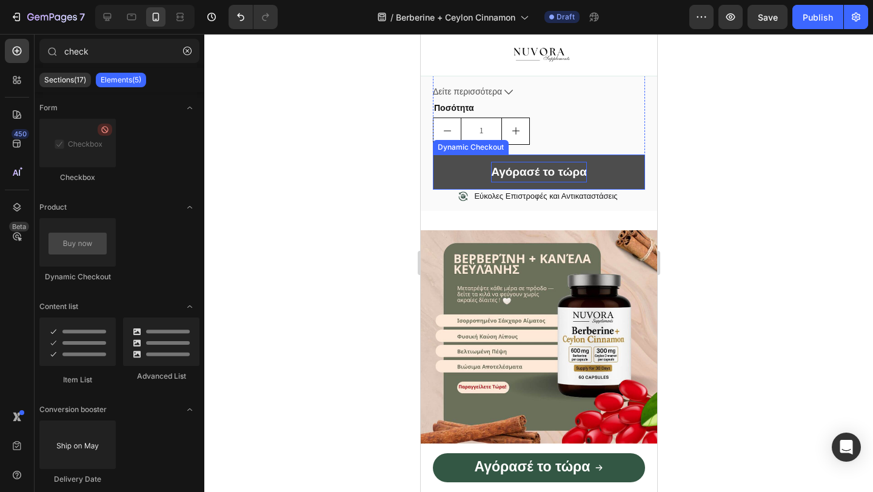
click at [534, 182] on p "Αγόρασέ το τώρα" at bounding box center [538, 172] width 96 height 21
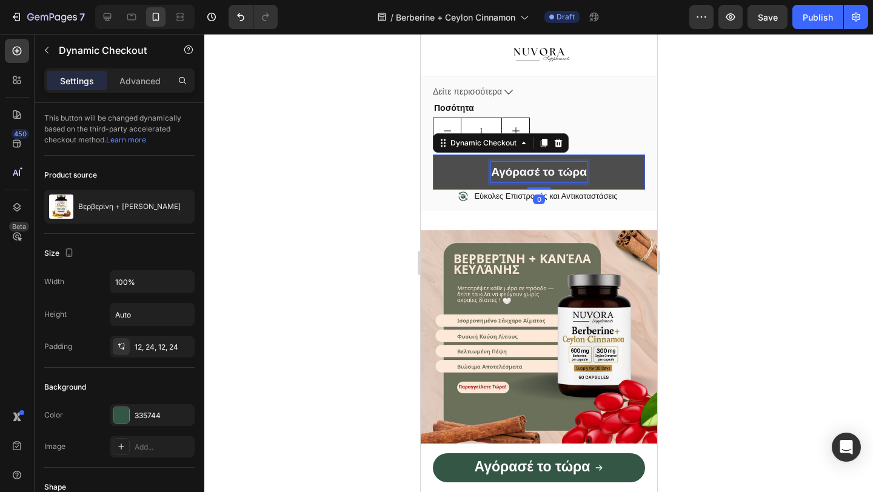
click at [534, 182] on p "Αγόρασέ το τώρα" at bounding box center [538, 172] width 96 height 21
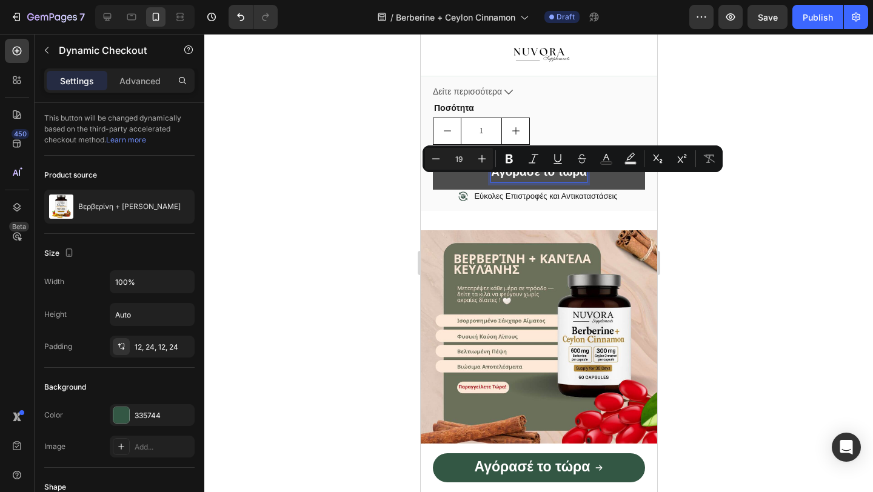
click at [339, 227] on div at bounding box center [538, 263] width 668 height 458
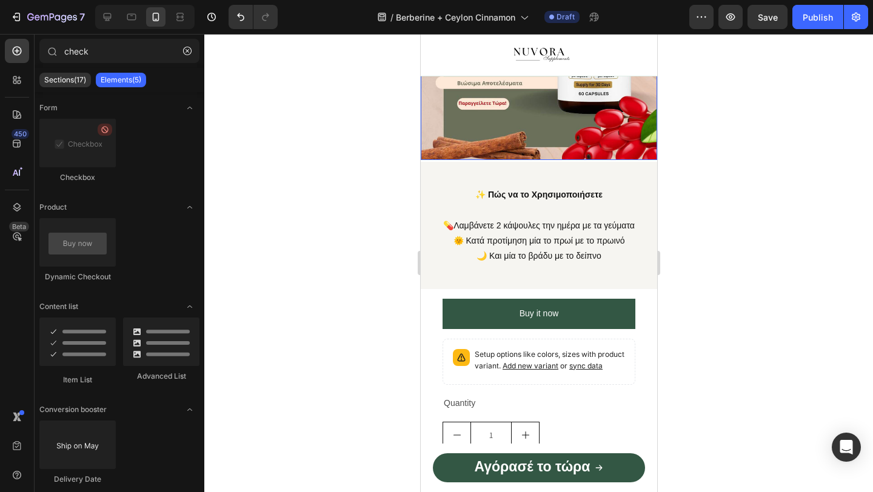
scroll to position [1138, 0]
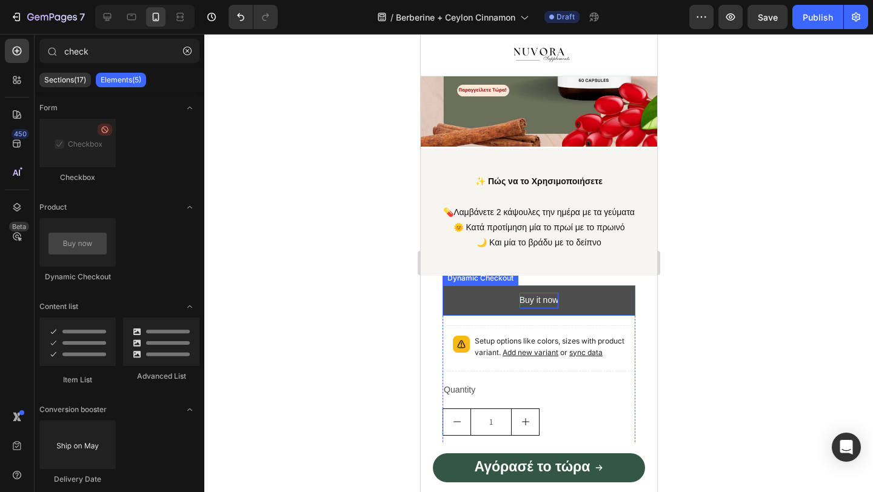
click at [540, 308] on div "Buy it now" at bounding box center [538, 300] width 39 height 15
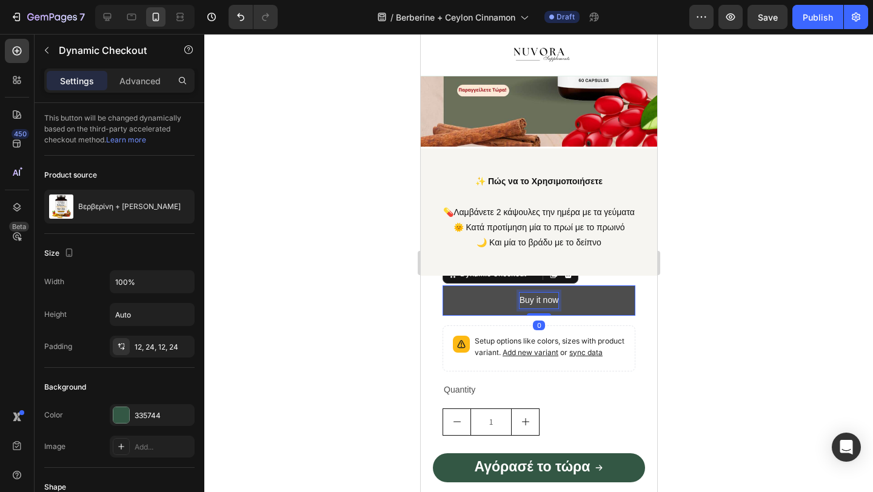
click at [540, 308] on div "Buy it now" at bounding box center [538, 300] width 39 height 15
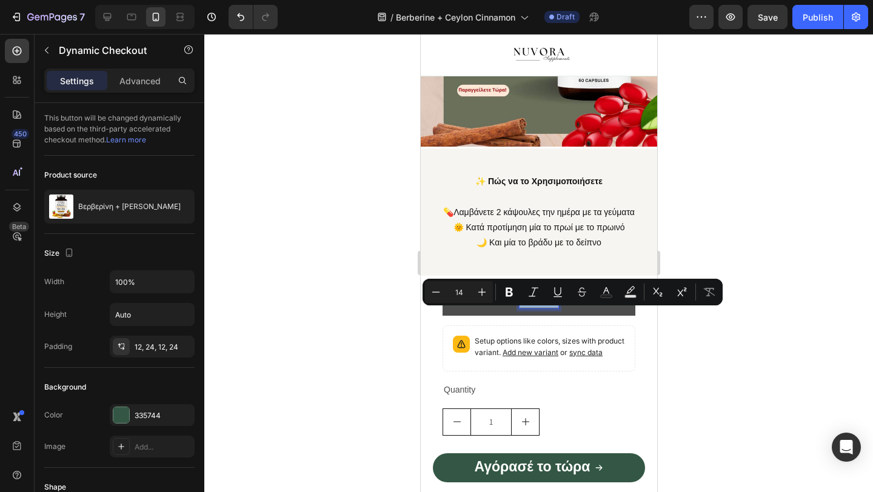
click at [540, 308] on p "Buy it now" at bounding box center [538, 300] width 39 height 15
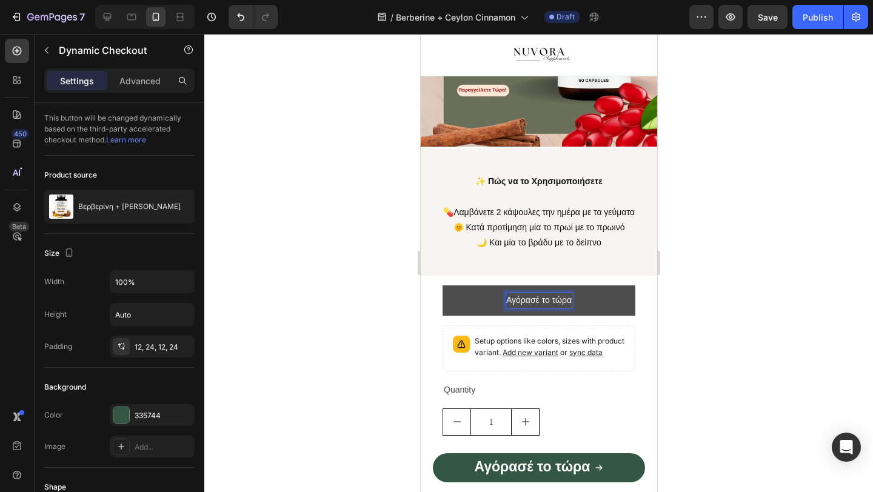
click at [540, 308] on p "Αγόρασέ το τώρα" at bounding box center [537, 300] width 65 height 15
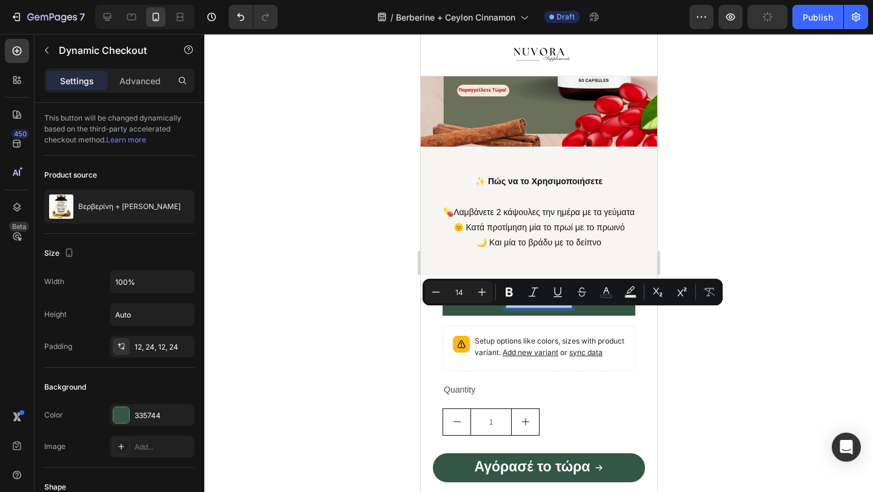
click at [470, 292] on input "14" at bounding box center [459, 292] width 24 height 15
type input "1"
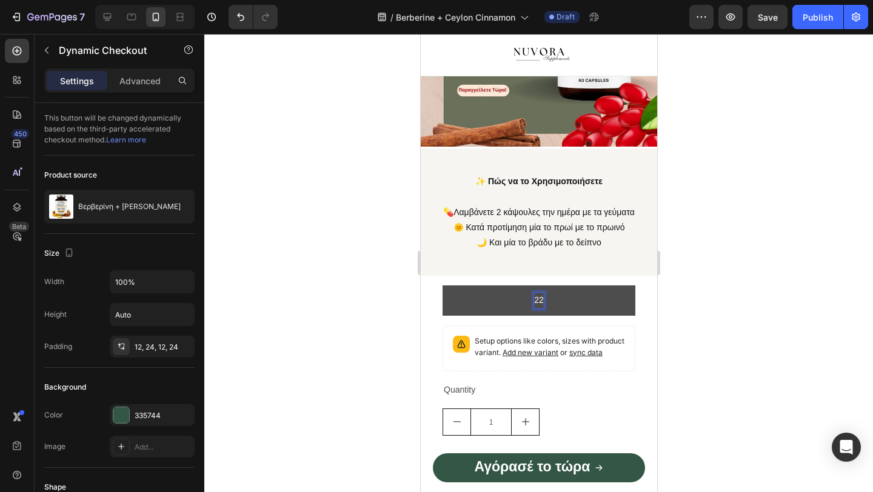
click at [539, 305] on span "22" at bounding box center [538, 300] width 10 height 10
click at [522, 308] on p "Αγόρασέ το τώρα" at bounding box center [537, 300] width 65 height 15
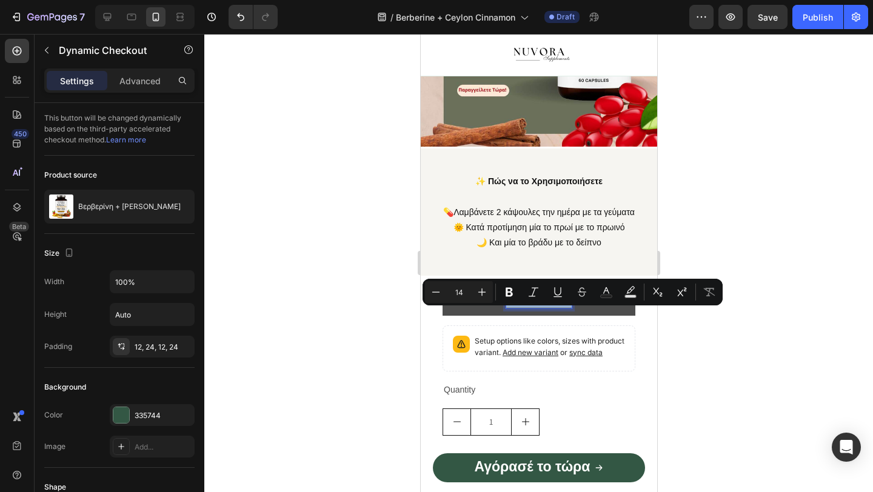
click at [522, 308] on p "Αγόρασέ το τώρα" at bounding box center [537, 300] width 65 height 15
click at [456, 291] on input "14" at bounding box center [459, 292] width 24 height 15
type input "2"
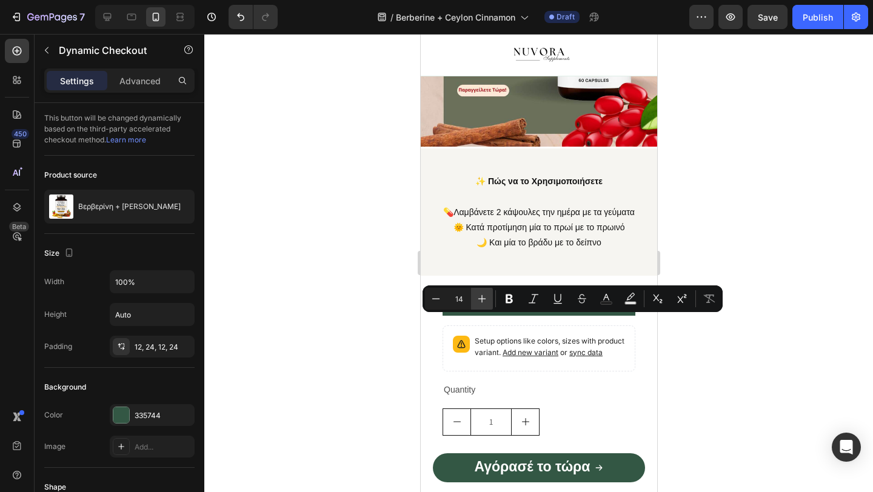
click at [485, 299] on icon "Editor contextual toolbar" at bounding box center [482, 299] width 12 height 12
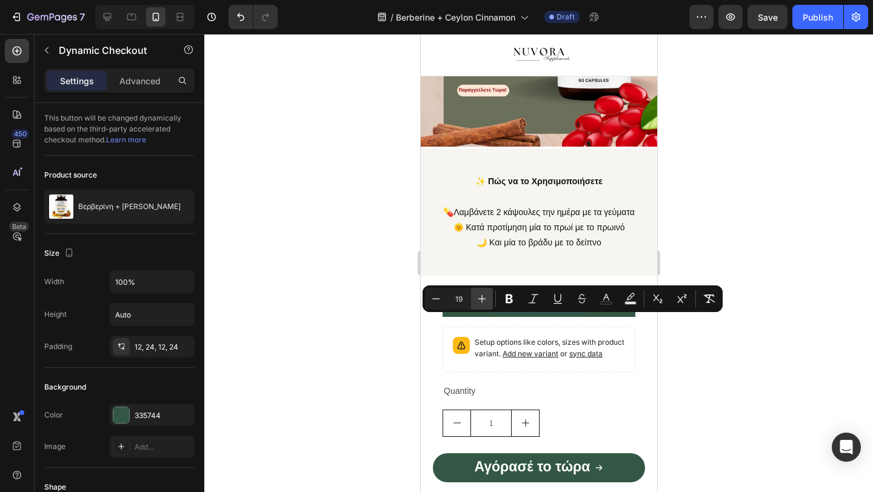
click at [485, 299] on icon "Editor contextual toolbar" at bounding box center [482, 299] width 12 height 12
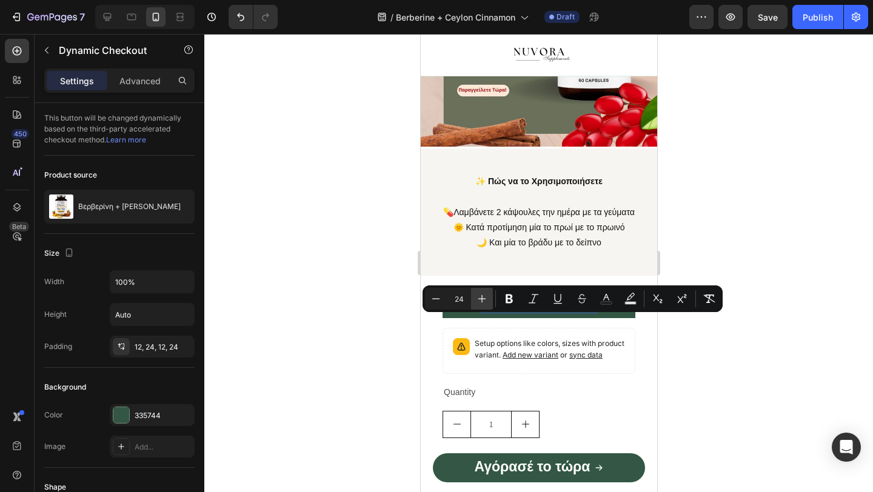
click at [485, 299] on icon "Editor contextual toolbar" at bounding box center [482, 299] width 12 height 12
type input "26"
click at [379, 336] on div at bounding box center [538, 263] width 668 height 458
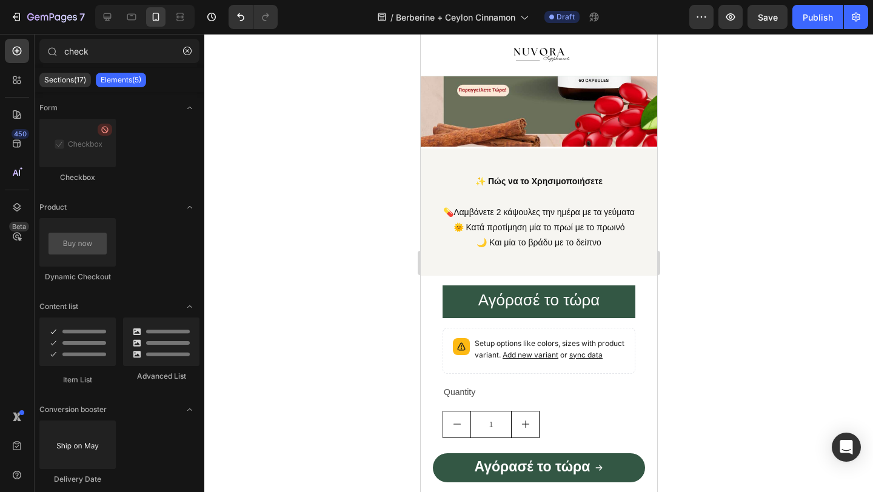
click at [335, 330] on div at bounding box center [538, 263] width 668 height 458
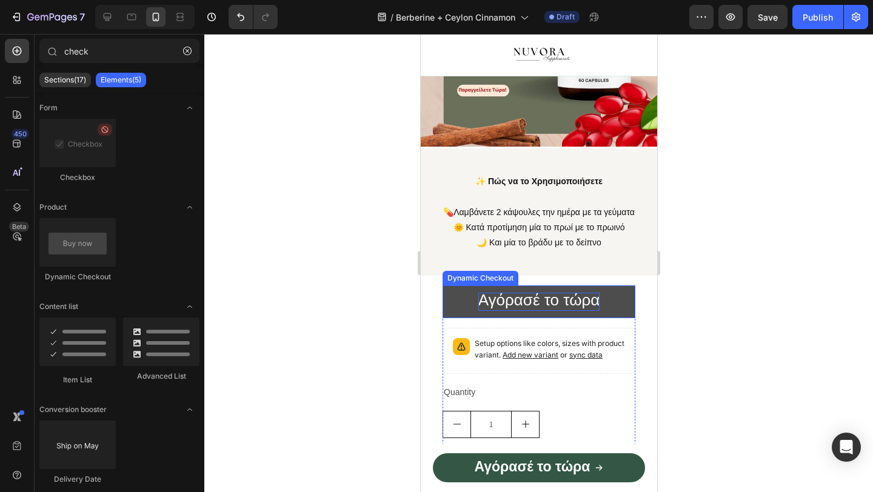
click at [484, 309] on span "Αγόρασέ το τώρα" at bounding box center [539, 300] width 122 height 18
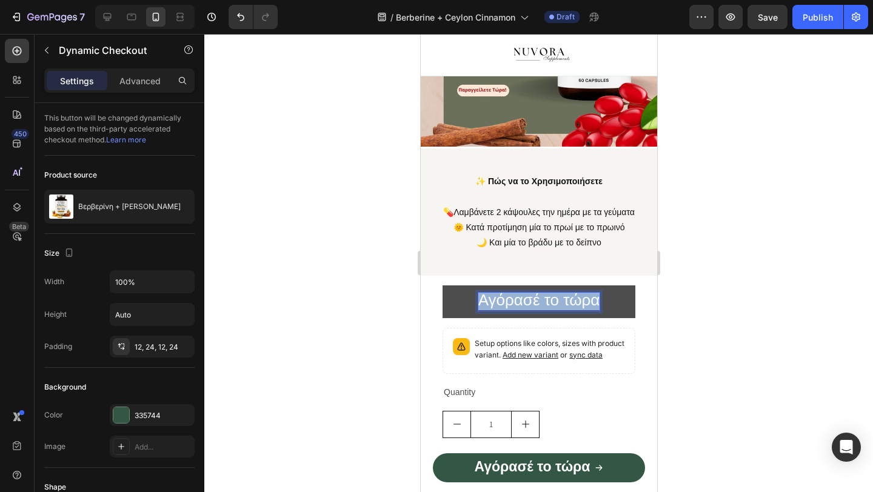
click at [484, 309] on span "Αγόρασέ το τώρα" at bounding box center [539, 300] width 122 height 18
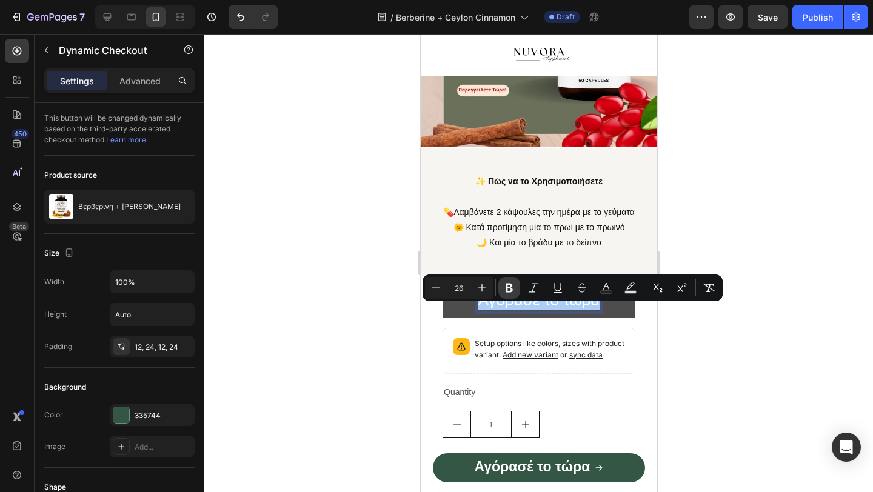
click at [510, 284] on icon "Editor contextual toolbar" at bounding box center [508, 288] width 7 height 9
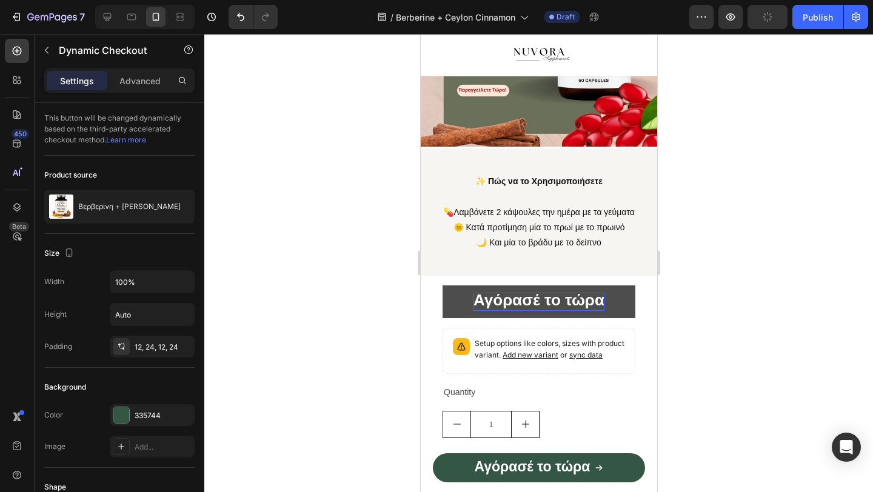
click at [334, 326] on div at bounding box center [538, 263] width 668 height 458
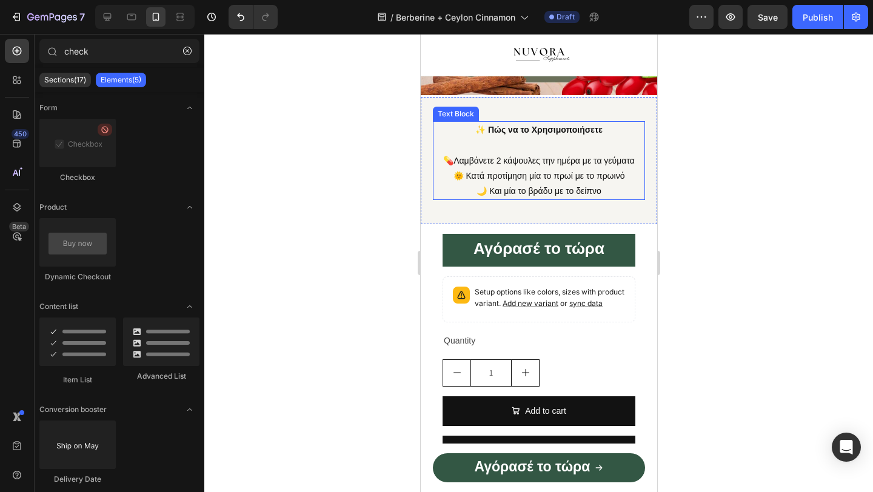
scroll to position [1191, 0]
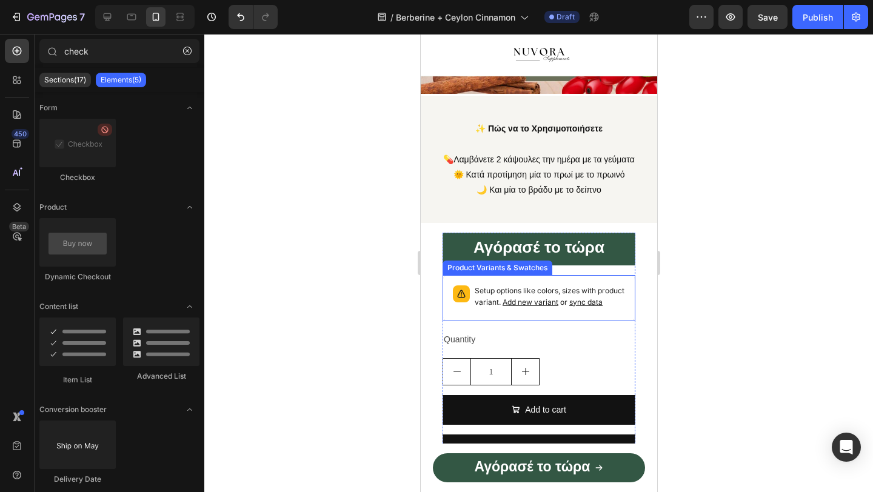
click at [507, 311] on div "Setup options like colors, sizes with product variant. Add new variant or sync …" at bounding box center [549, 297] width 150 height 25
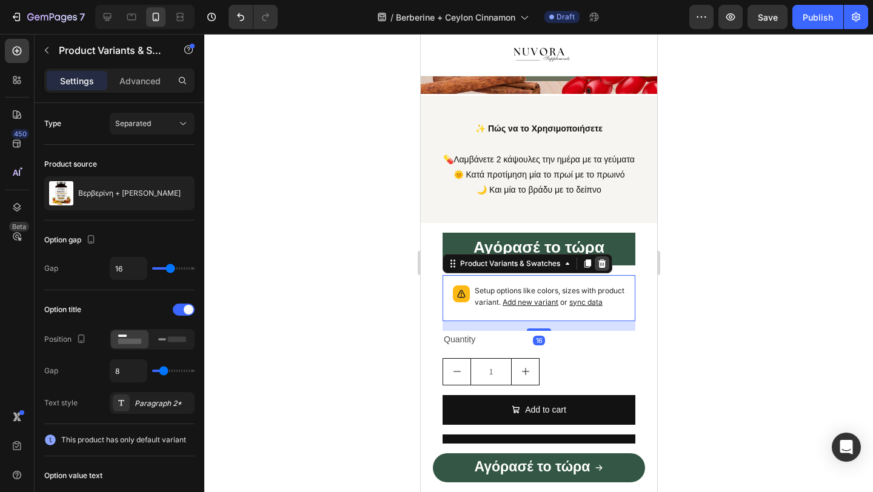
click at [602, 267] on icon at bounding box center [602, 263] width 8 height 8
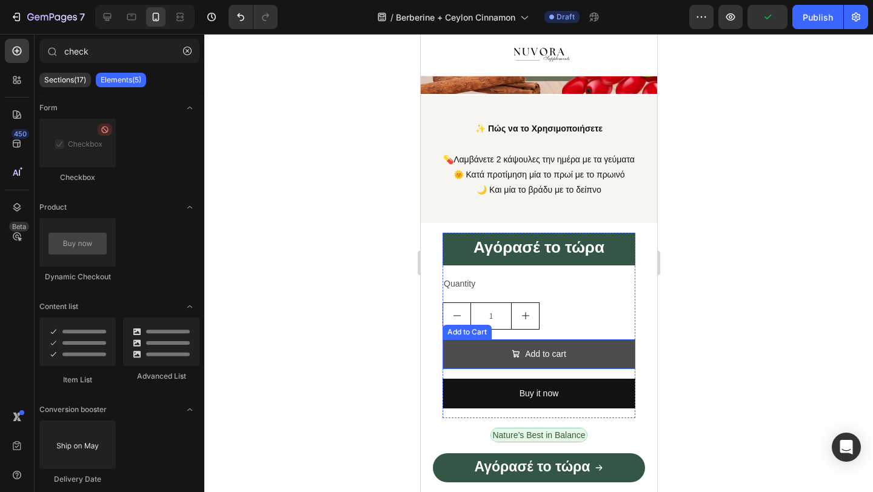
click at [475, 369] on button "Add to cart" at bounding box center [538, 354] width 193 height 30
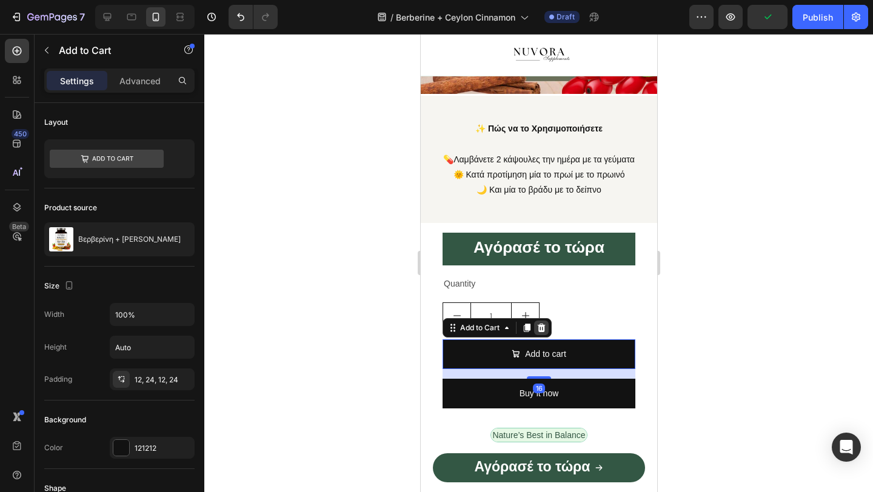
click at [541, 332] on icon at bounding box center [541, 328] width 8 height 8
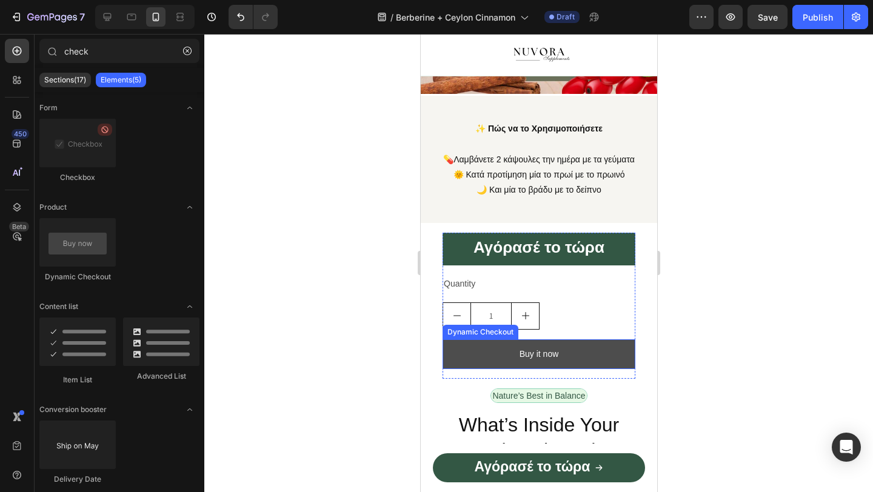
click at [487, 365] on button "Buy it now" at bounding box center [538, 354] width 193 height 30
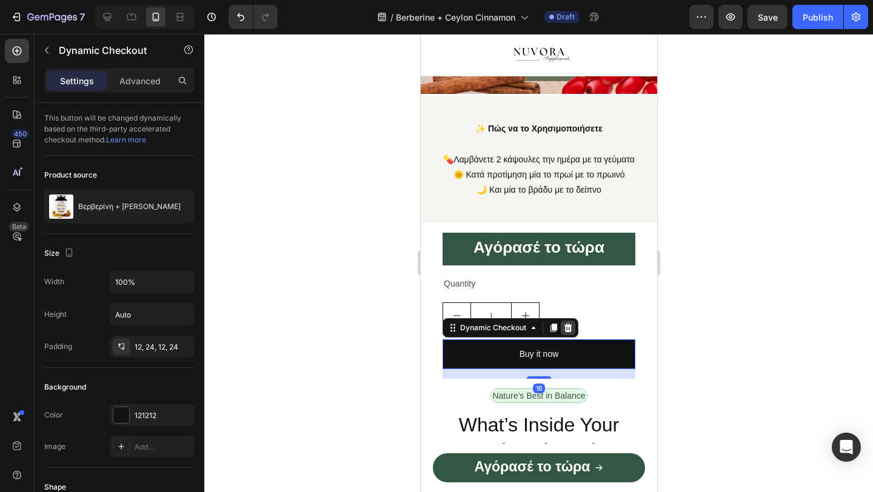
click at [567, 332] on icon at bounding box center [568, 328] width 8 height 8
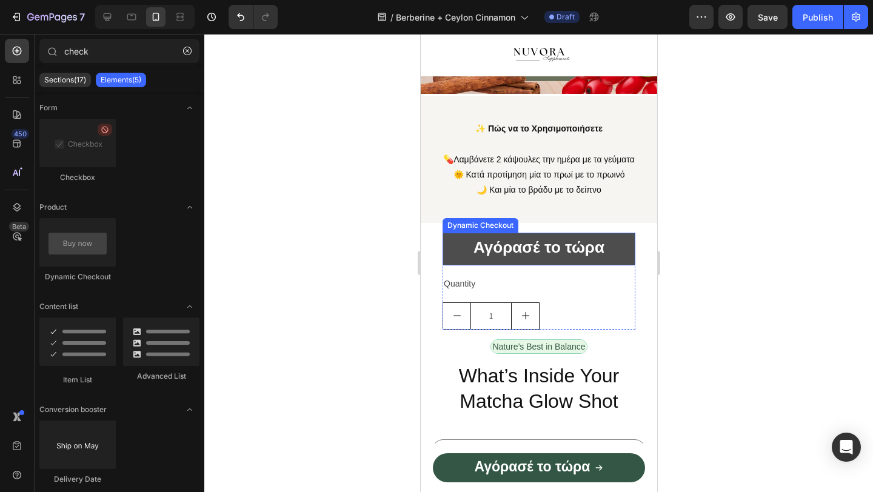
click at [459, 260] on button "Αγόρασέ το τώρα" at bounding box center [538, 249] width 193 height 32
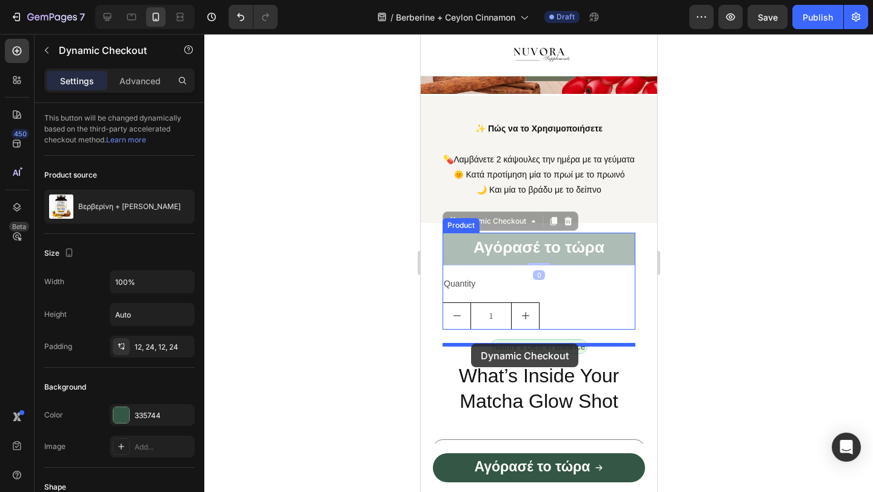
drag, startPoint x: 469, startPoint y: 262, endPoint x: 470, endPoint y: 344, distance: 81.8
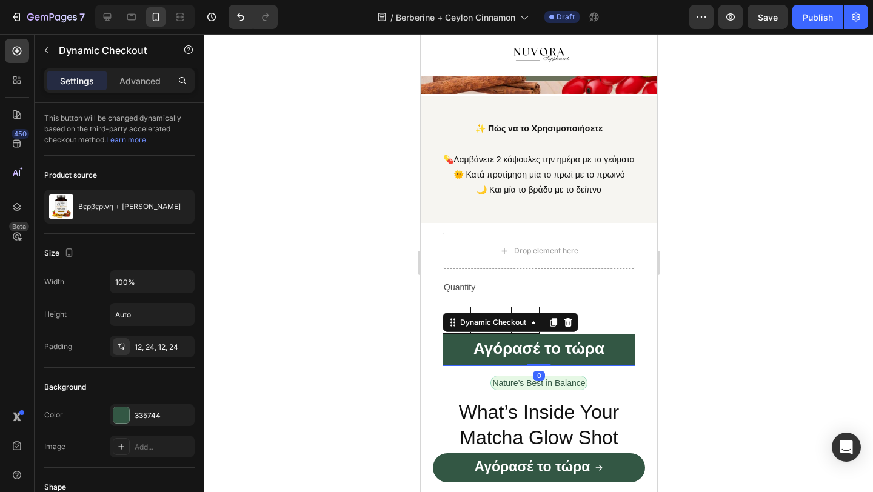
click at [339, 328] on div at bounding box center [538, 263] width 668 height 458
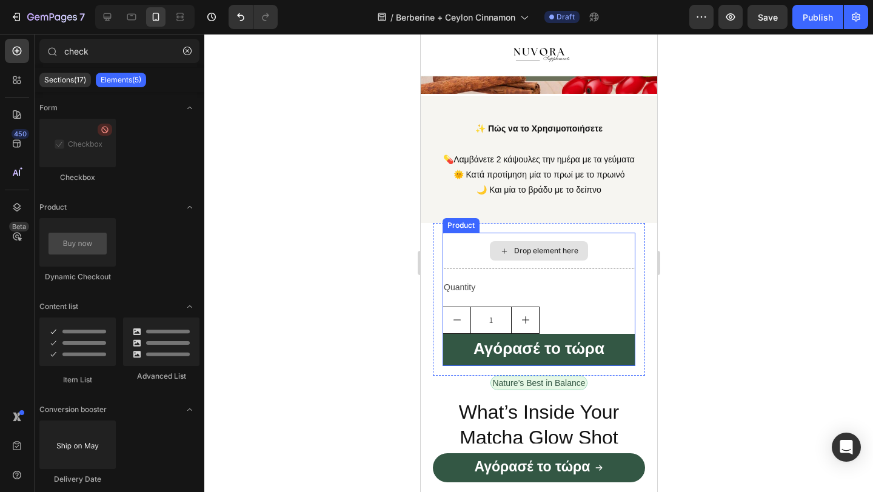
click at [498, 261] on div "Drop element here" at bounding box center [538, 250] width 98 height 19
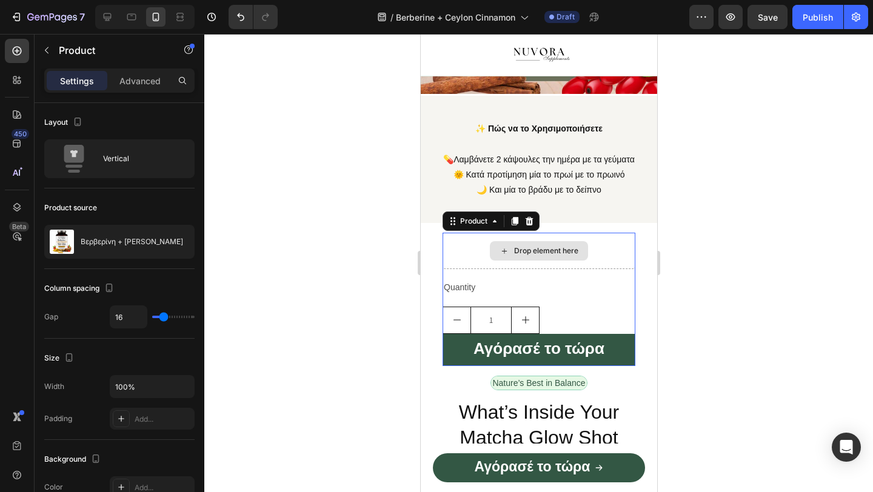
click at [465, 269] on div "Drop element here" at bounding box center [538, 251] width 193 height 36
click at [531, 226] on icon at bounding box center [529, 221] width 10 height 10
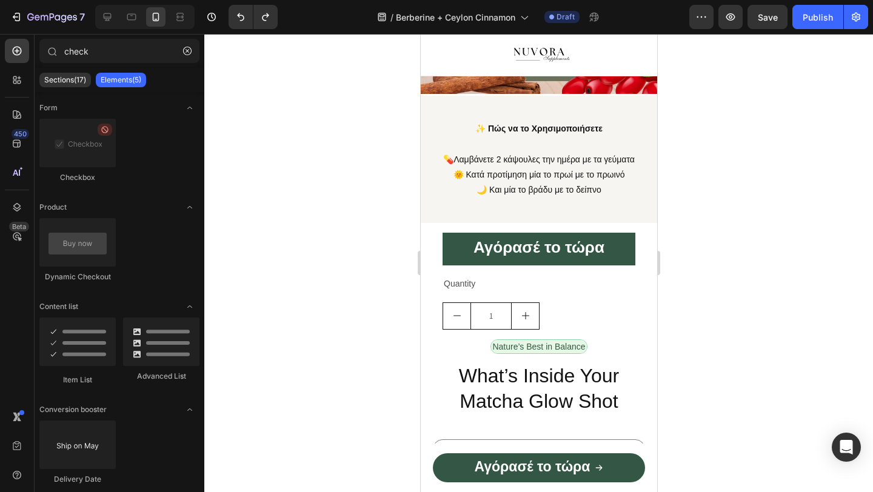
click at [382, 281] on div at bounding box center [538, 263] width 668 height 458
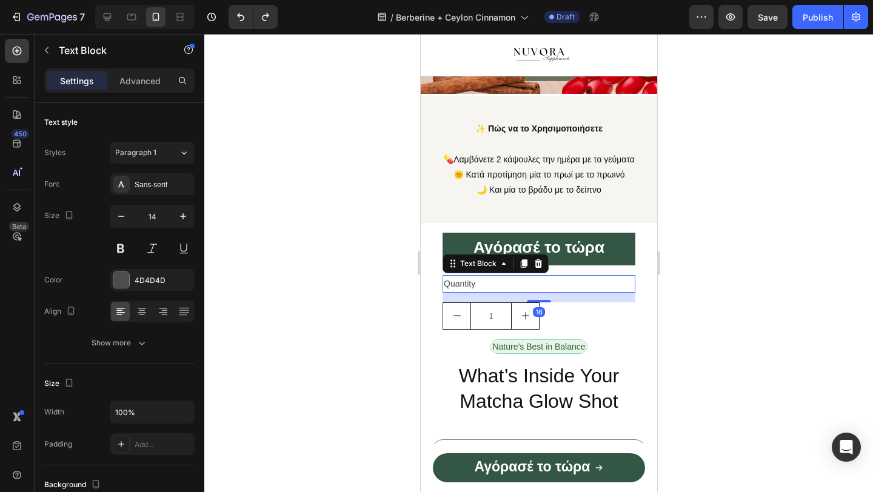
click at [464, 293] on div "Quantity" at bounding box center [538, 284] width 193 height 18
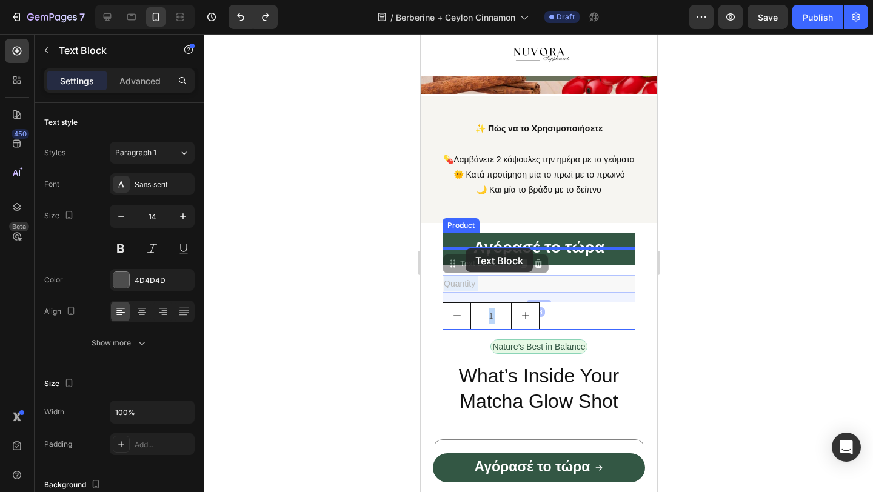
drag, startPoint x: 466, startPoint y: 299, endPoint x: 465, endPoint y: 248, distance: 50.3
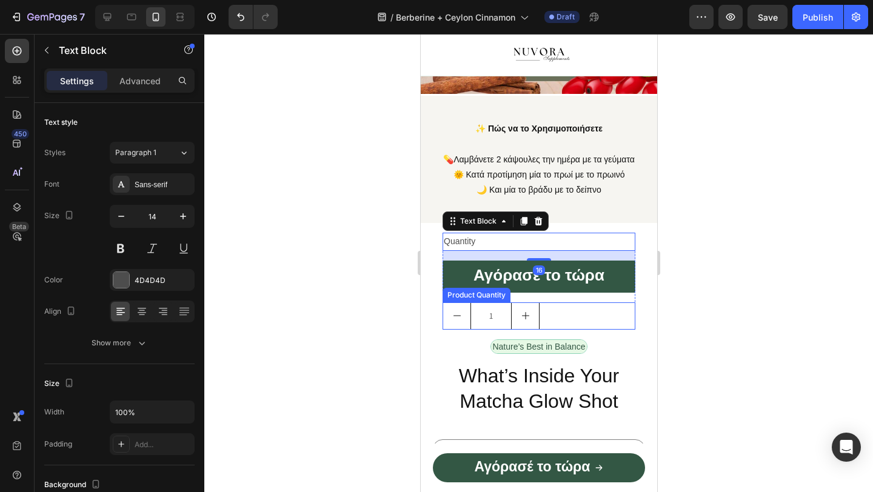
click at [455, 329] on button "decrement" at bounding box center [455, 316] width 27 height 26
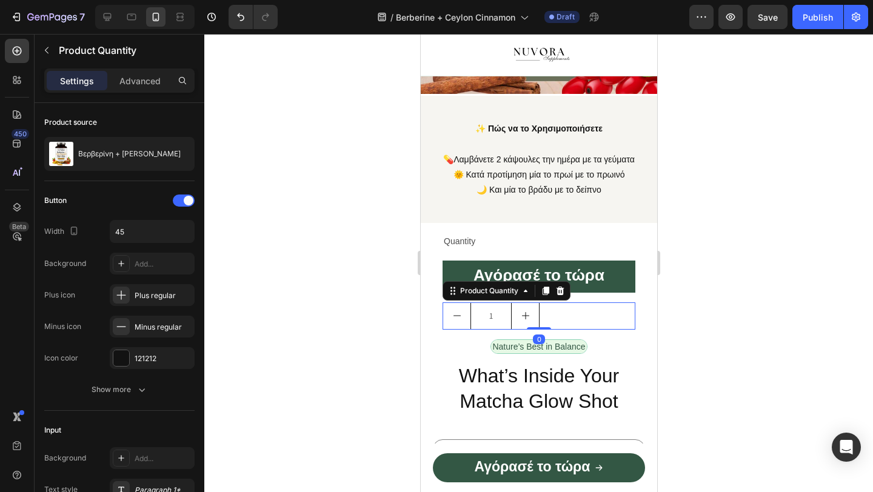
click at [390, 336] on div at bounding box center [538, 263] width 668 height 458
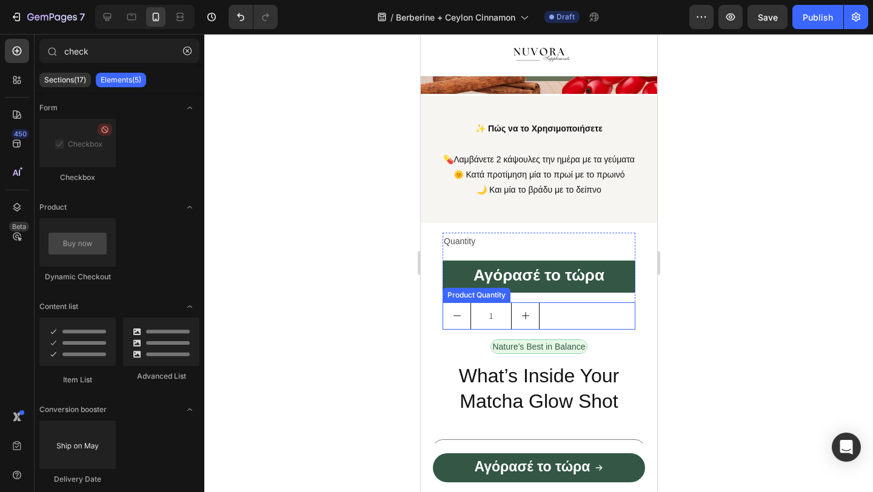
click at [529, 329] on button "increment" at bounding box center [524, 316] width 27 height 26
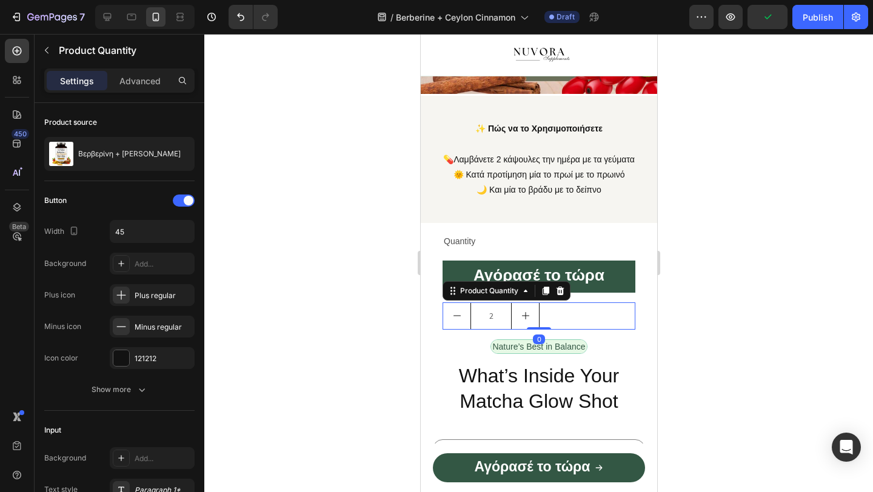
click at [456, 329] on button "decrement" at bounding box center [455, 316] width 27 height 26
type input "1"
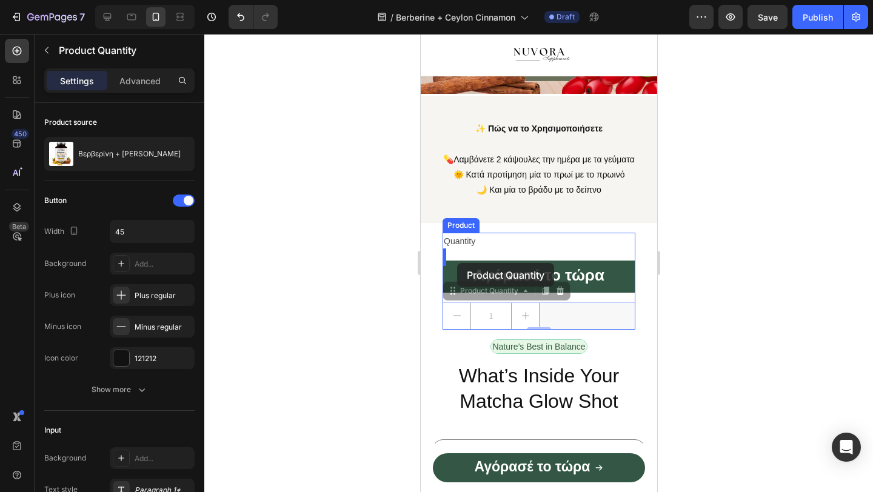
drag, startPoint x: 465, startPoint y: 337, endPoint x: 456, endPoint y: 263, distance: 74.4
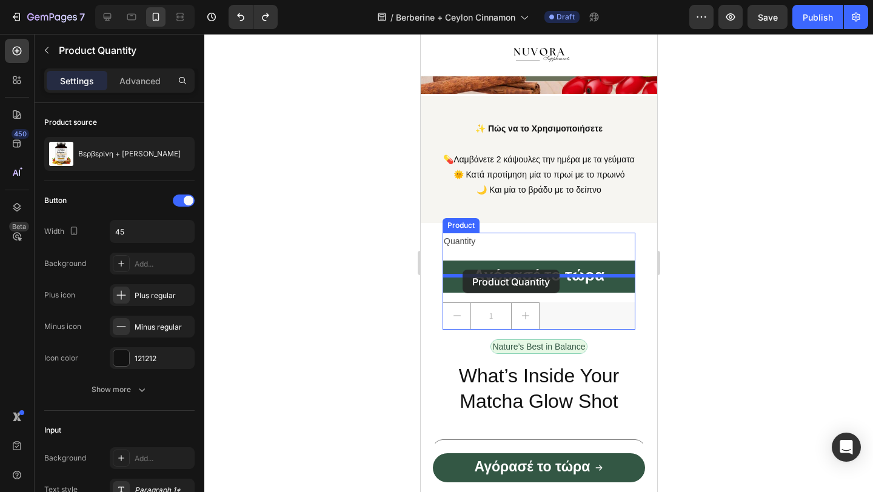
drag, startPoint x: 465, startPoint y: 333, endPoint x: 462, endPoint y: 270, distance: 63.7
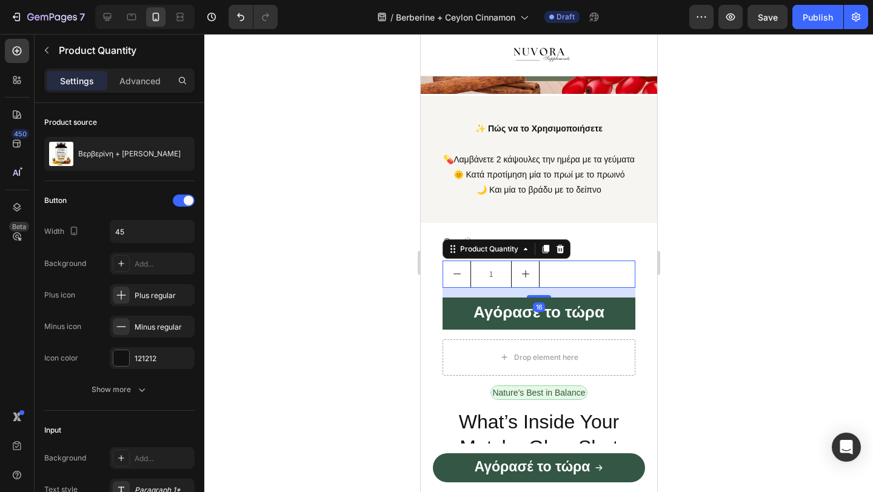
click at [359, 322] on div at bounding box center [538, 263] width 668 height 458
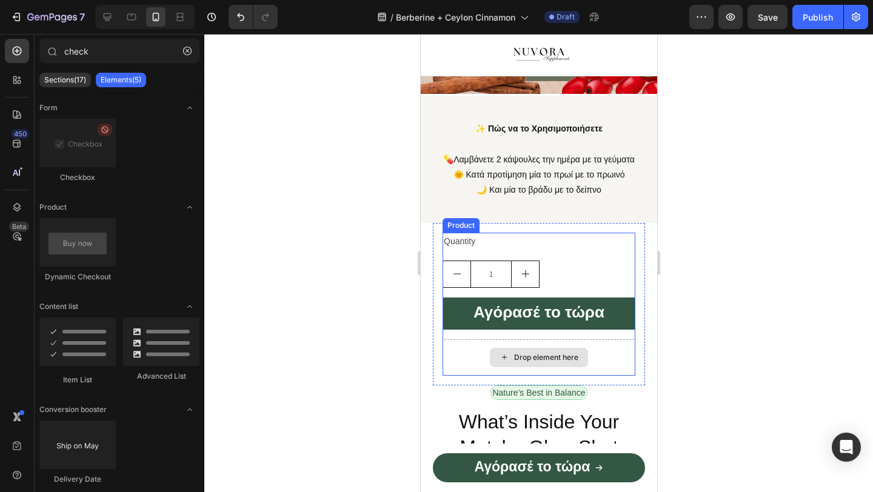
click at [467, 375] on div "Drop element here" at bounding box center [538, 357] width 193 height 36
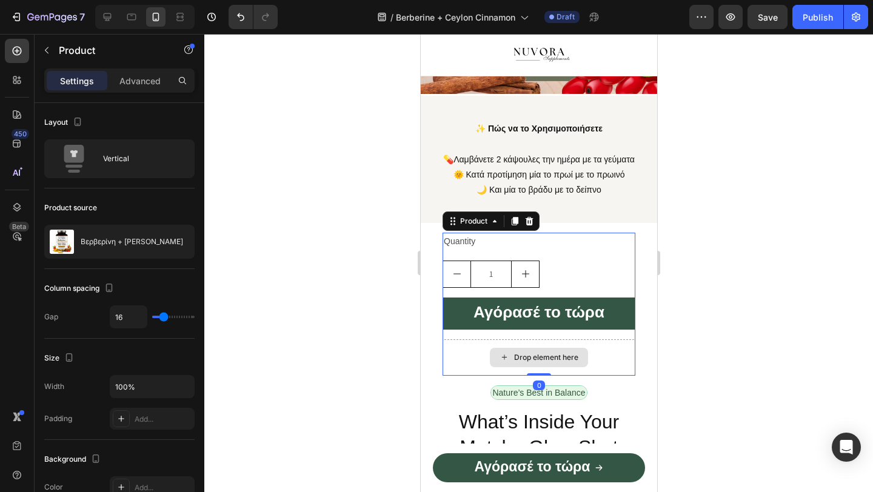
click at [599, 375] on div "Drop element here" at bounding box center [538, 357] width 193 height 36
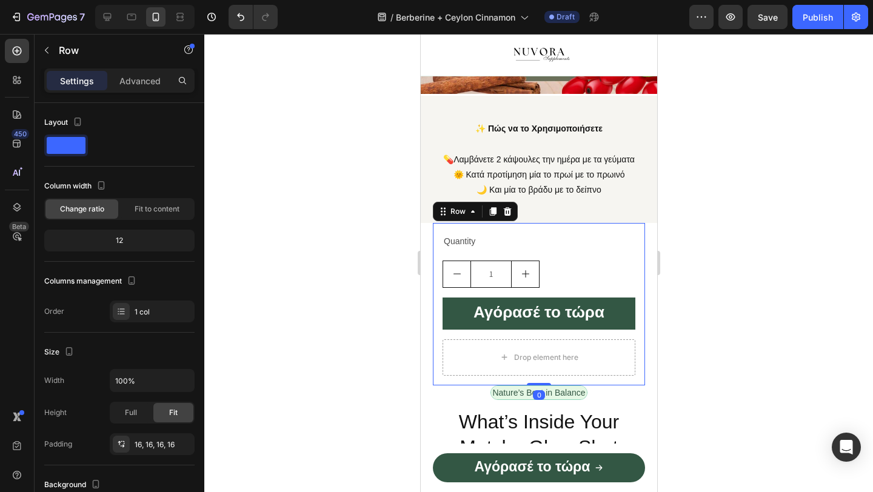
click at [612, 385] on div "Quantity Text Block 1 Product Quantity Αγόρασέ το τώρα Dynamic Checkout Drop el…" at bounding box center [538, 304] width 212 height 162
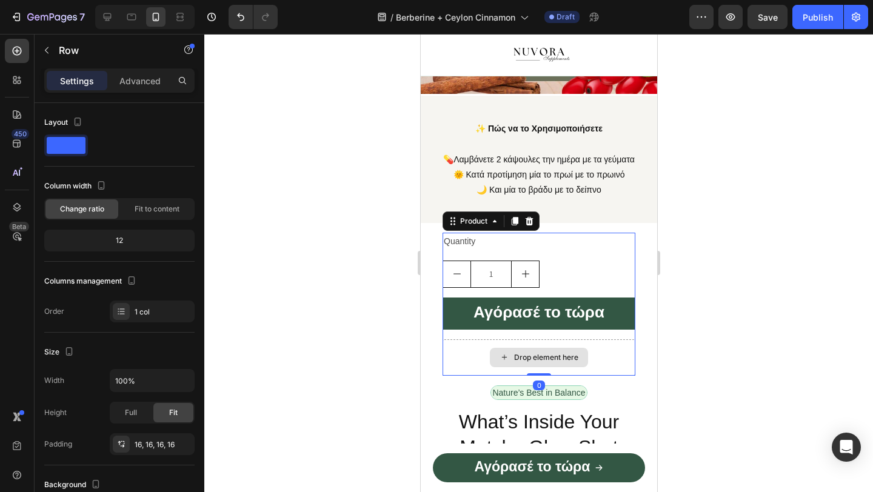
click at [629, 376] on div "Drop element here" at bounding box center [538, 357] width 193 height 36
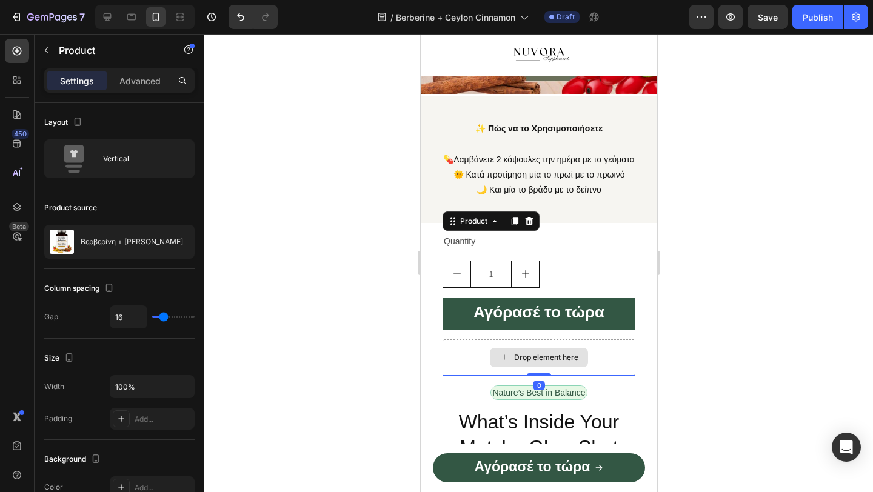
drag, startPoint x: 538, startPoint y: 390, endPoint x: 538, endPoint y: 355, distance: 35.2
click at [538, 355] on div "Quantity Text Block 1 Product Quantity Αγόρασέ το τώρα Dynamic Checkout Drop el…" at bounding box center [538, 304] width 193 height 142
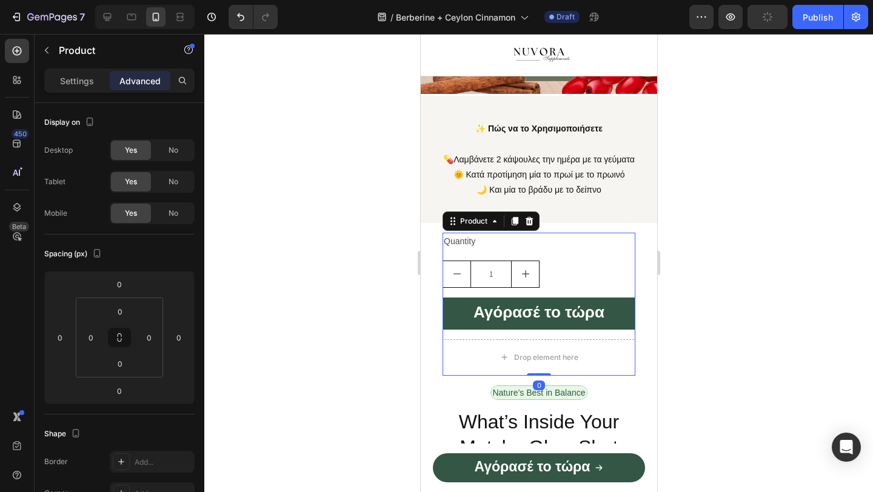
click at [348, 370] on div at bounding box center [538, 263] width 668 height 458
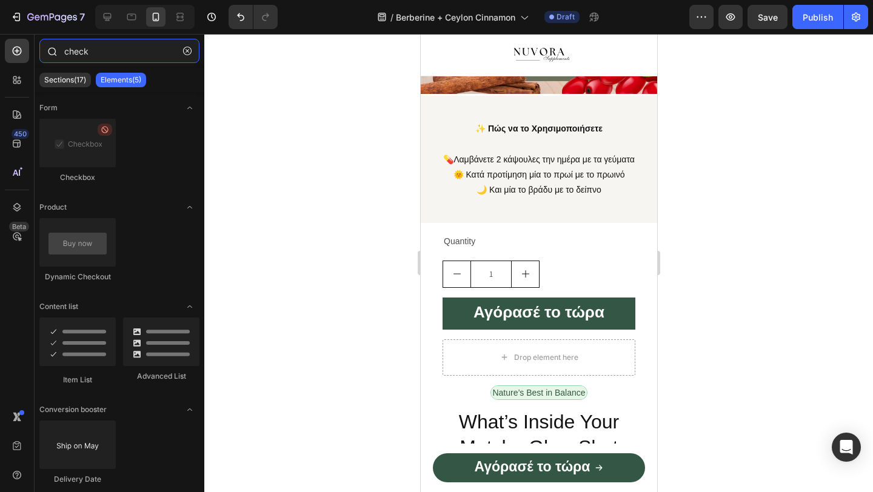
click at [153, 48] on input "check" at bounding box center [119, 51] width 160 height 24
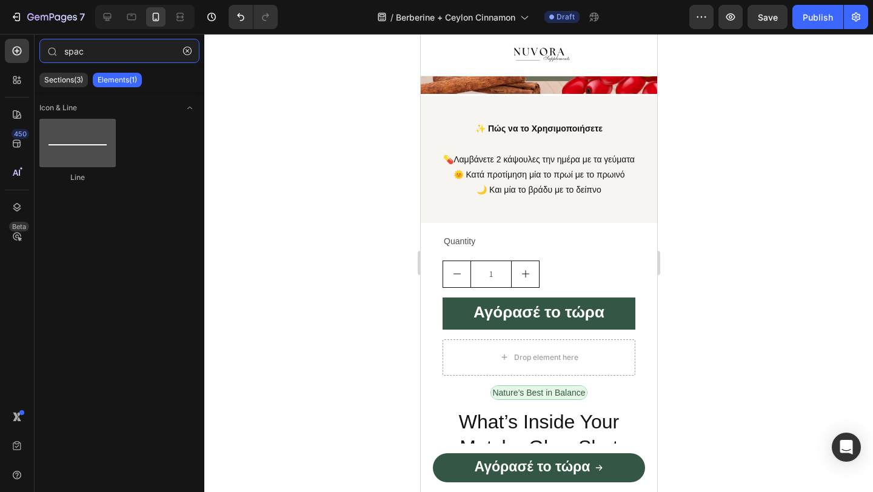
type input "spac"
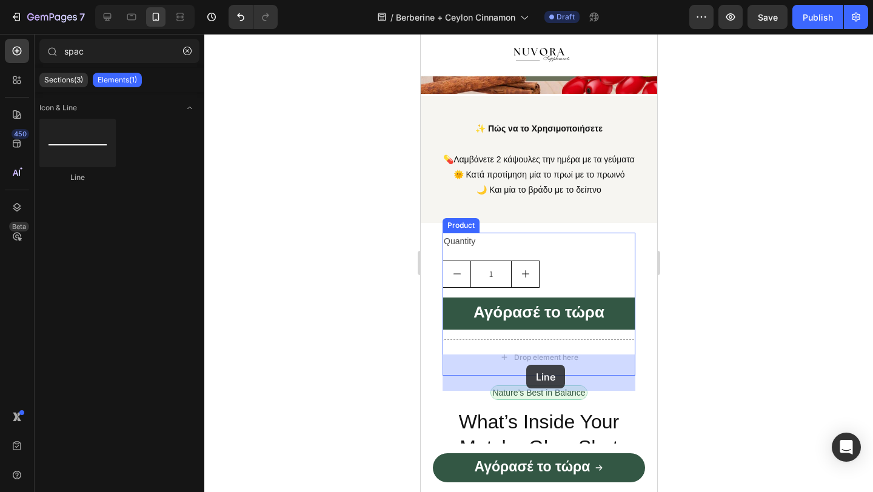
drag, startPoint x: 479, startPoint y: 183, endPoint x: 525, endPoint y: 365, distance: 187.6
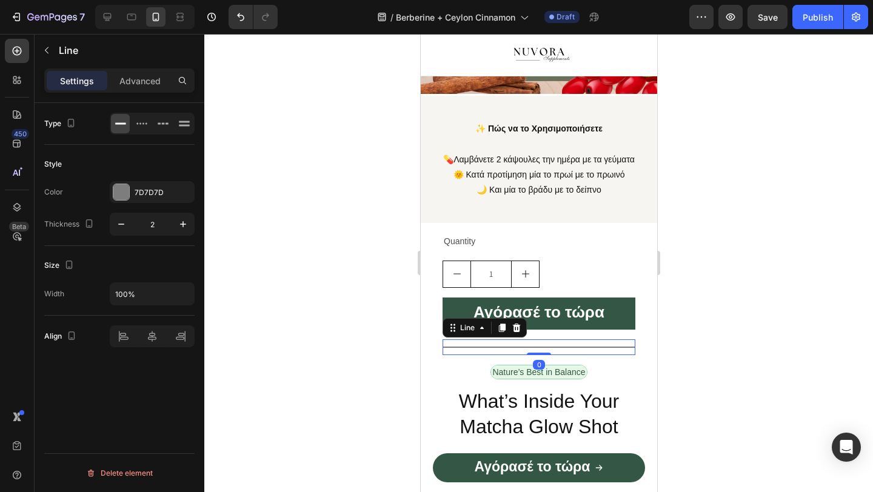
click at [356, 343] on div at bounding box center [538, 263] width 668 height 458
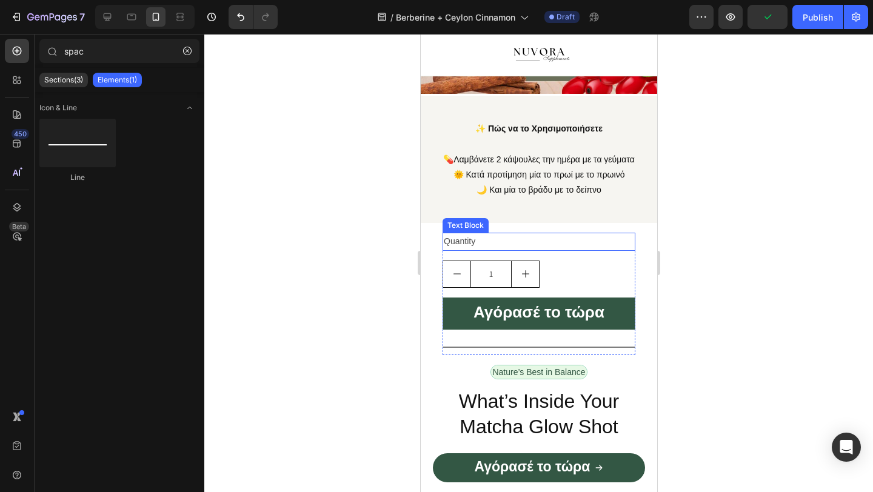
click at [460, 250] on div "Quantity" at bounding box center [538, 242] width 193 height 18
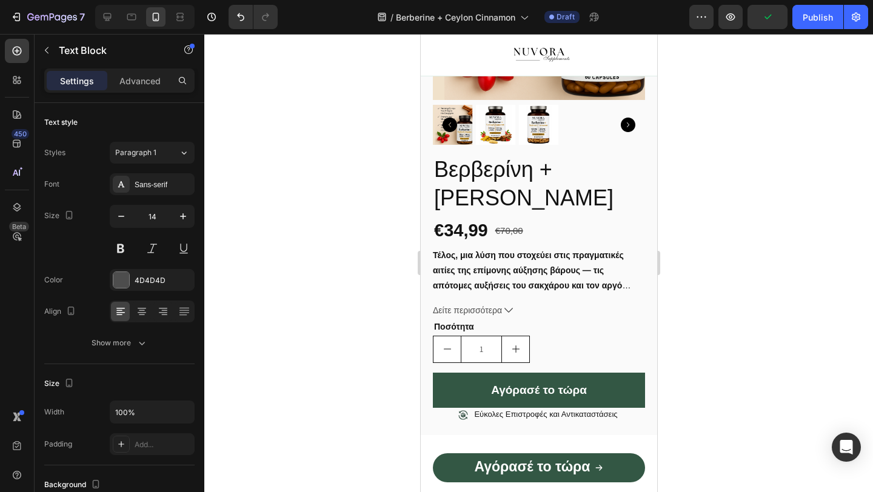
scroll to position [571, 0]
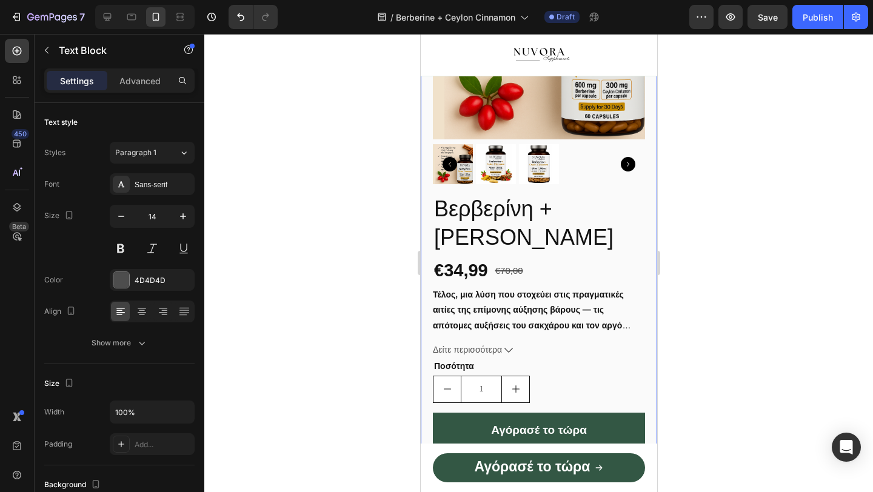
click at [391, 385] on div at bounding box center [538, 263] width 668 height 458
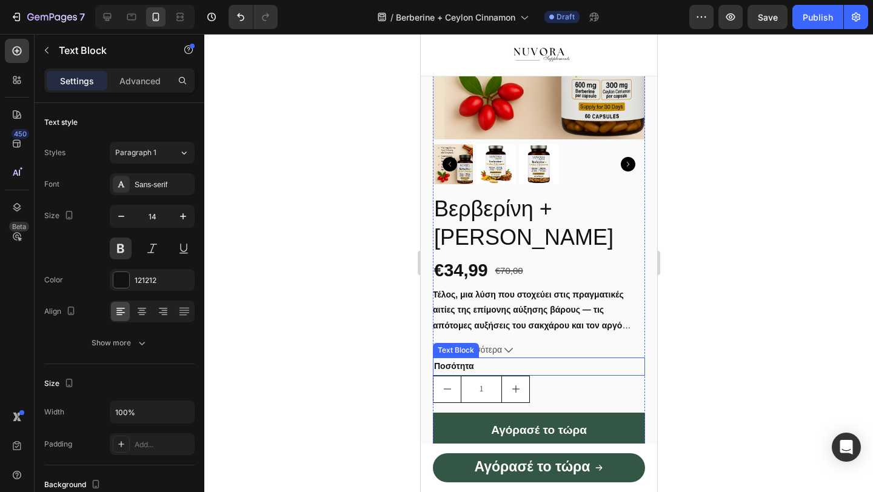
click at [458, 374] on p "Ποσότητα" at bounding box center [538, 366] width 210 height 15
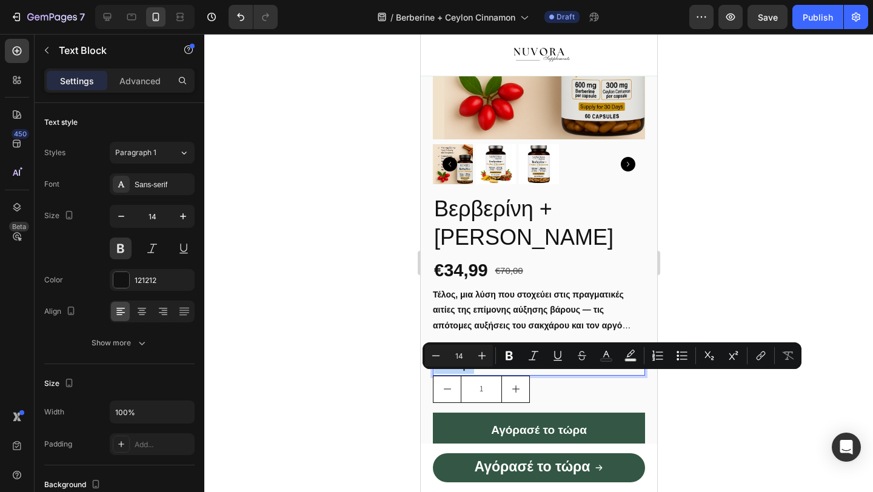
copy p "Ποσότητα"
click at [347, 380] on div at bounding box center [538, 263] width 668 height 458
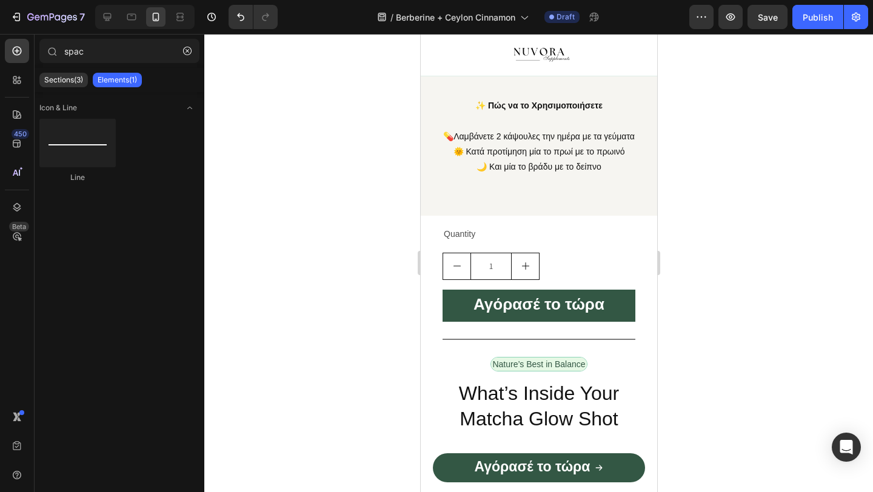
scroll to position [1216, 0]
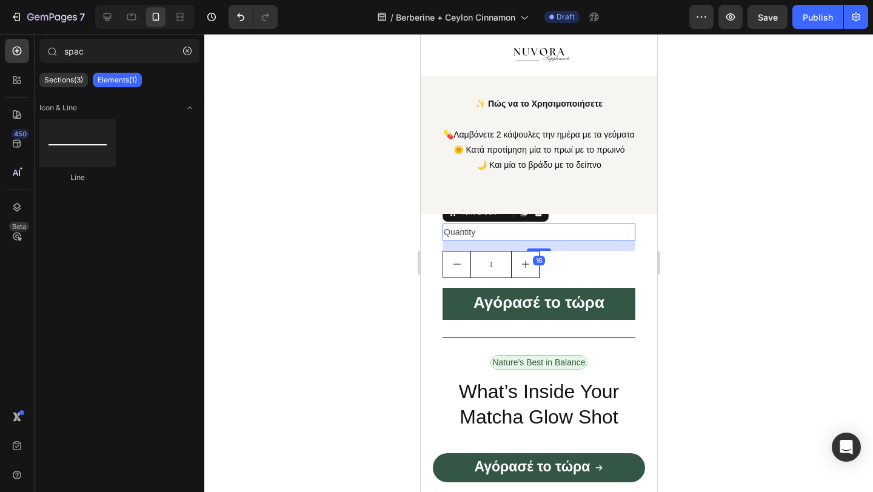
click at [460, 230] on div "Quantity" at bounding box center [538, 233] width 193 height 18
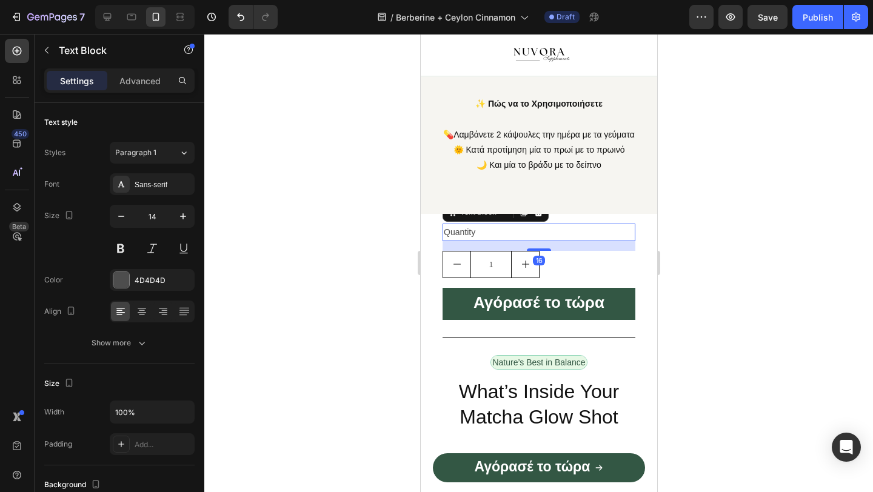
click at [460, 230] on div "Quantity" at bounding box center [538, 233] width 193 height 18
click at [460, 230] on p "Quantity" at bounding box center [538, 232] width 190 height 15
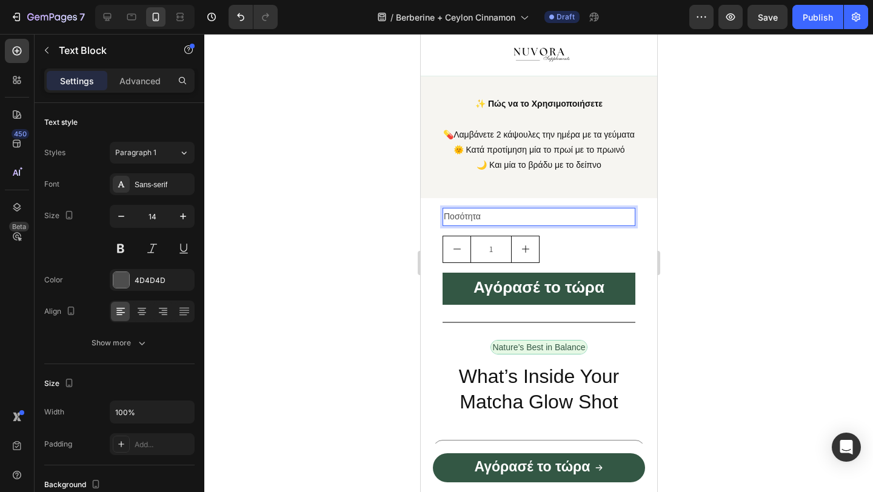
click at [461, 224] on p "Ποσότητα" at bounding box center [538, 216] width 190 height 15
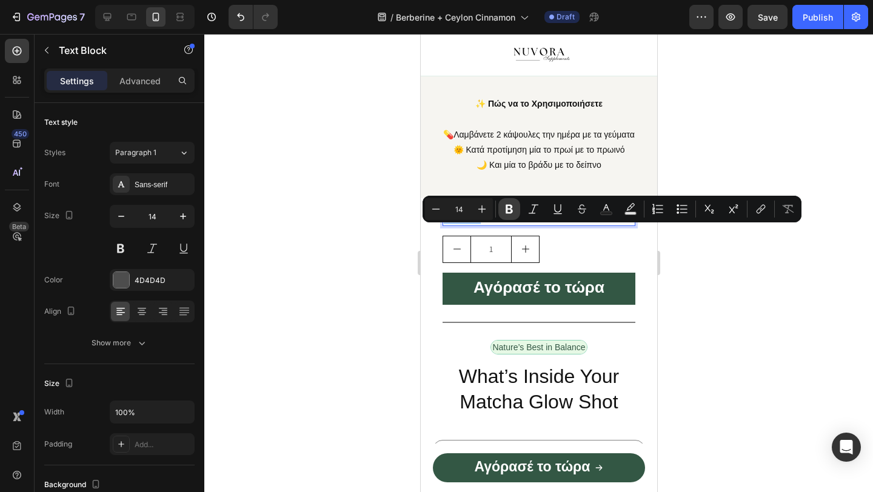
click at [505, 200] on button "Bold" at bounding box center [509, 209] width 22 height 22
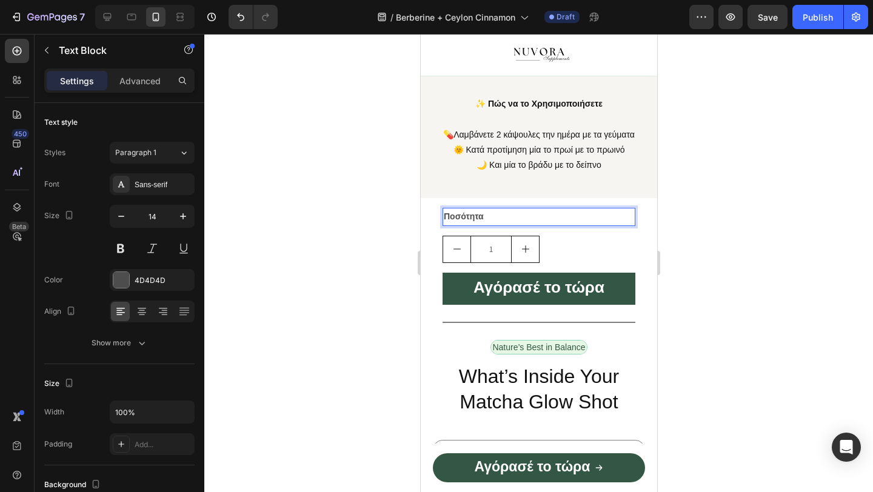
click at [482, 221] on strong "Ποσότητα" at bounding box center [463, 217] width 40 height 10
click at [498, 224] on p "Ποσότητα" at bounding box center [538, 216] width 190 height 15
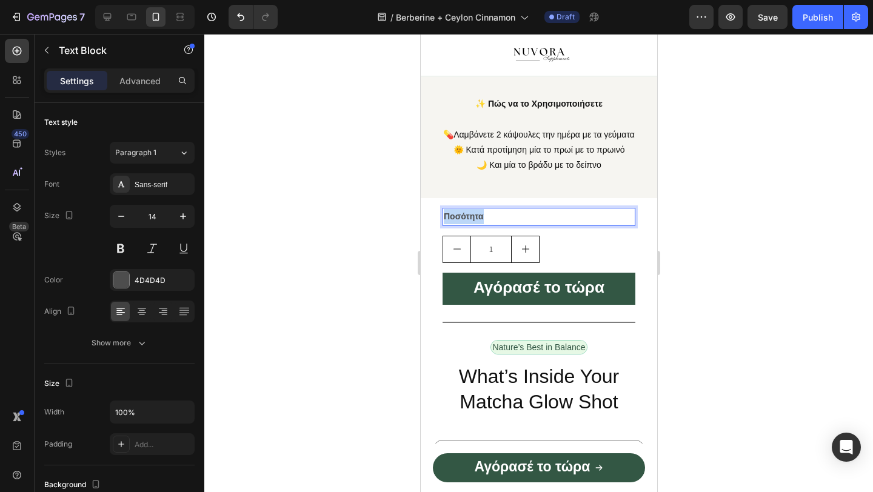
click at [498, 224] on p "Ποσότητα" at bounding box center [538, 216] width 190 height 15
click at [378, 250] on div at bounding box center [538, 263] width 668 height 458
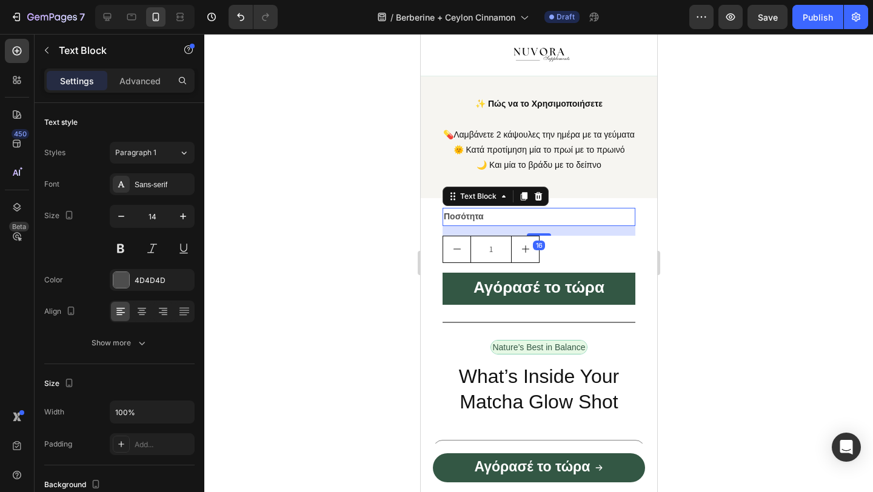
click at [467, 221] on strong "Ποσότητα" at bounding box center [463, 217] width 40 height 10
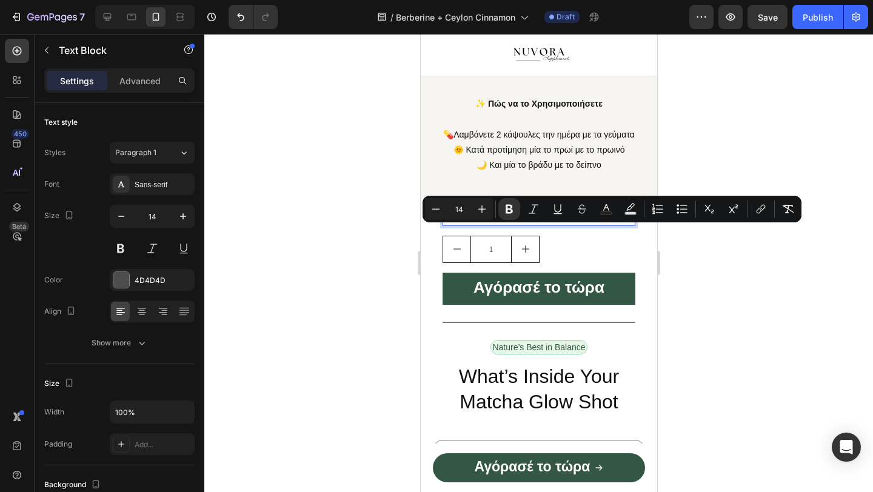
click at [594, 207] on div "Minus 14 Plus Bold Italic Underline Strikethrough Text Color Text Background Co…" at bounding box center [612, 209] width 374 height 22
click at [601, 209] on icon "Editor contextual toolbar" at bounding box center [606, 209] width 12 height 12
type input "4D4D4D"
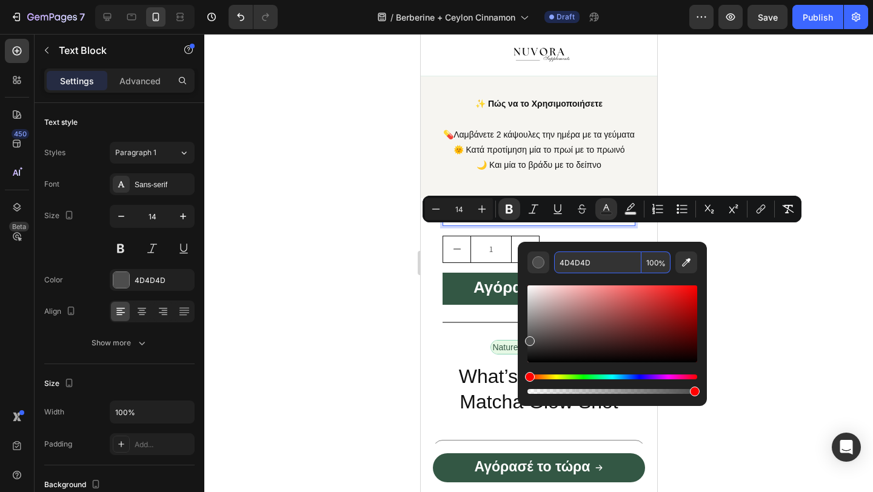
click at [587, 264] on input "4D4D4D" at bounding box center [597, 263] width 87 height 22
type input "q"
type input "121212"
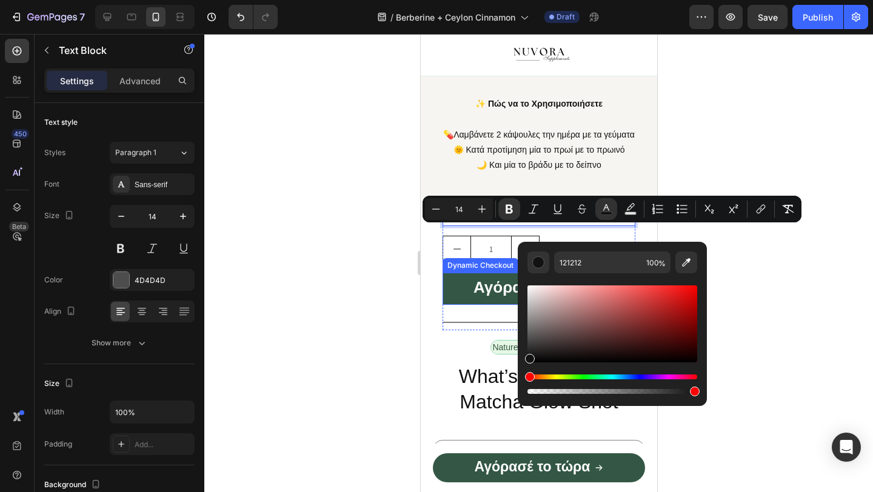
click at [385, 299] on div at bounding box center [538, 263] width 668 height 458
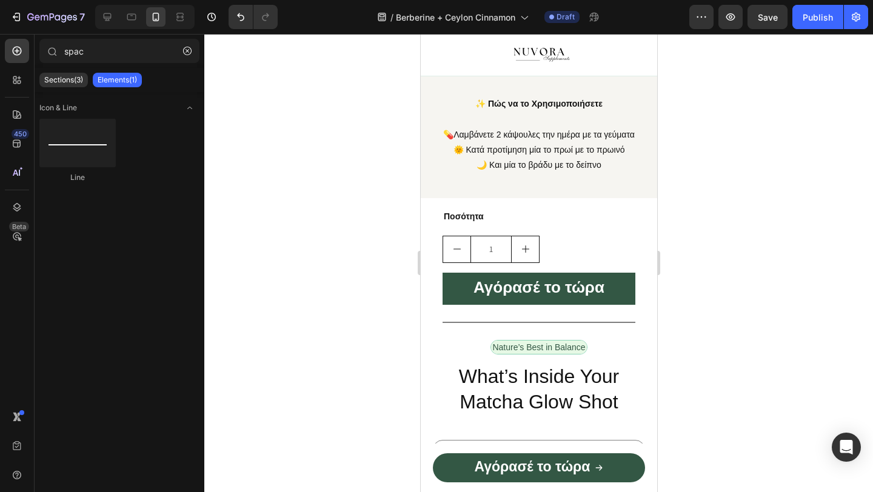
click at [359, 310] on div at bounding box center [538, 263] width 668 height 458
click at [487, 330] on div "Title Line 0" at bounding box center [538, 323] width 193 height 16
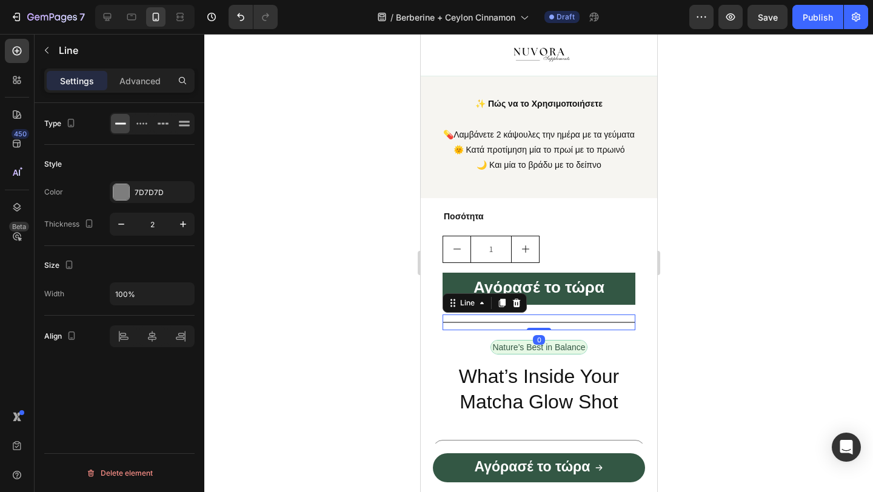
click at [355, 355] on div at bounding box center [538, 263] width 668 height 458
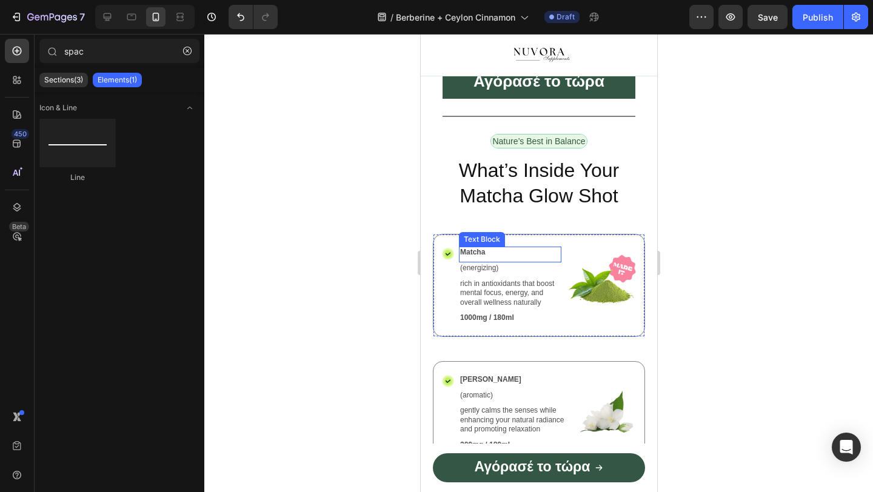
scroll to position [1434, 0]
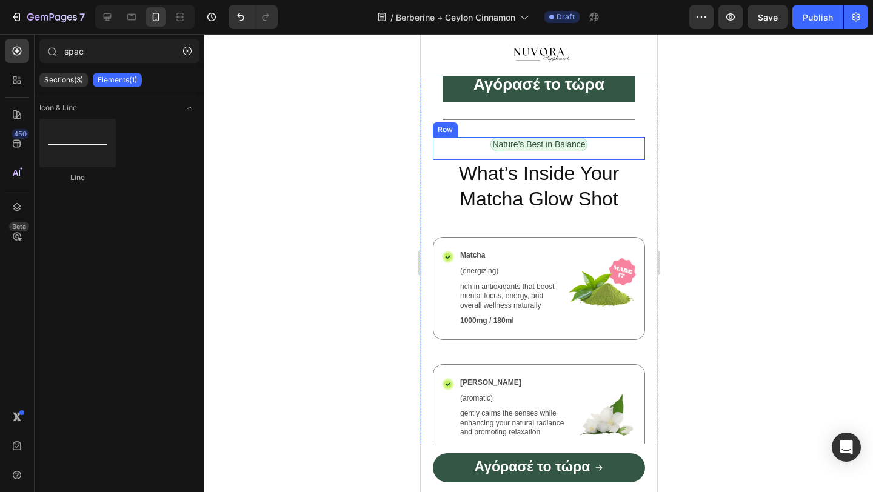
click at [530, 147] on p "Nature’s Best in Balance" at bounding box center [537, 144] width 93 height 11
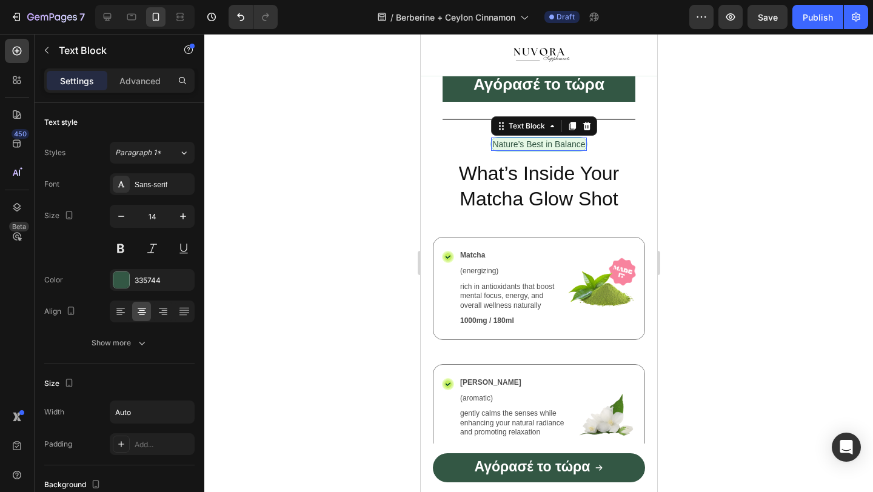
click at [530, 147] on p "Nature’s Best in Balance" at bounding box center [537, 144] width 93 height 11
click at [528, 147] on p "Τι λένε οι πελάτες μας" at bounding box center [538, 144] width 82 height 11
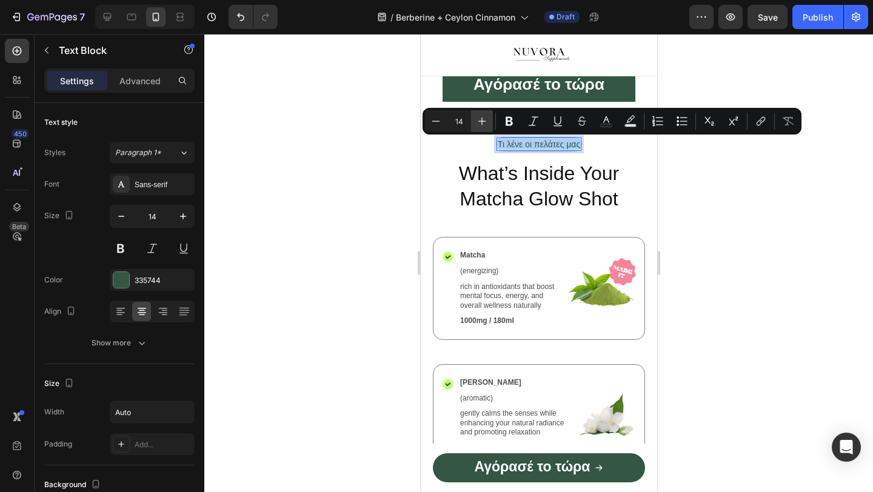
click at [483, 122] on icon "Editor contextual toolbar" at bounding box center [482, 121] width 12 height 12
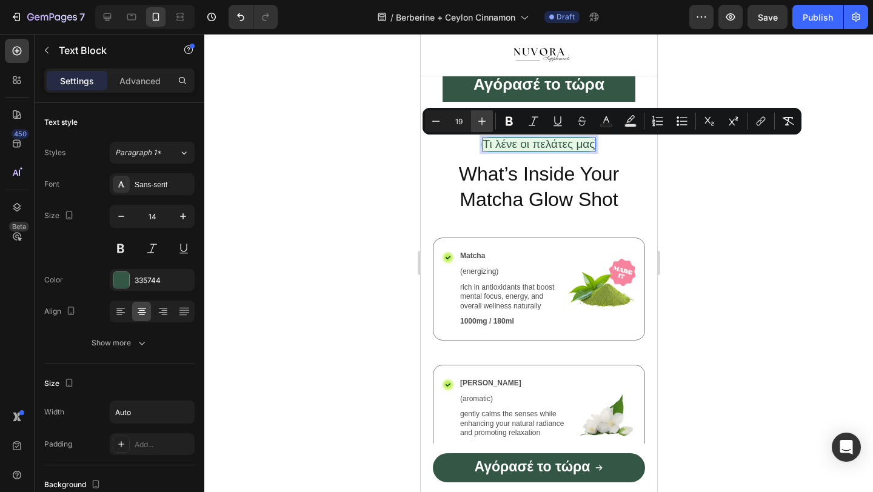
click at [483, 122] on icon "Editor contextual toolbar" at bounding box center [482, 121] width 12 height 12
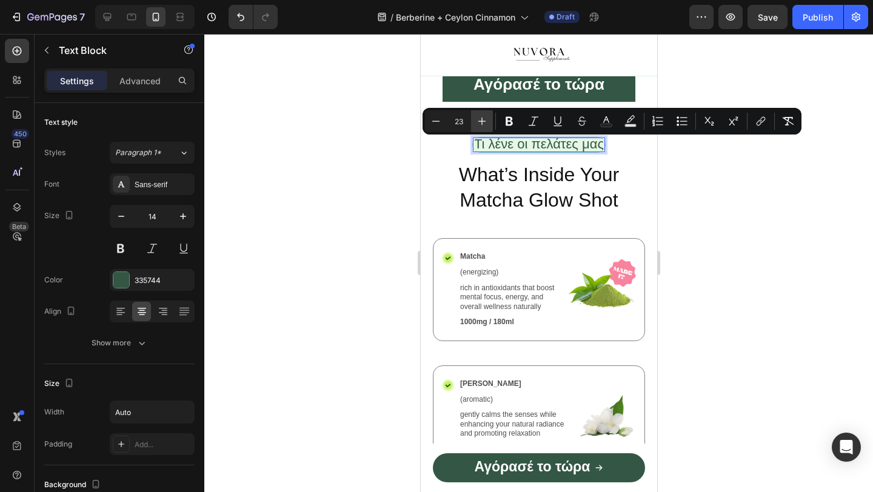
type input "24"
click at [515, 121] on icon "Editor contextual toolbar" at bounding box center [509, 121] width 12 height 12
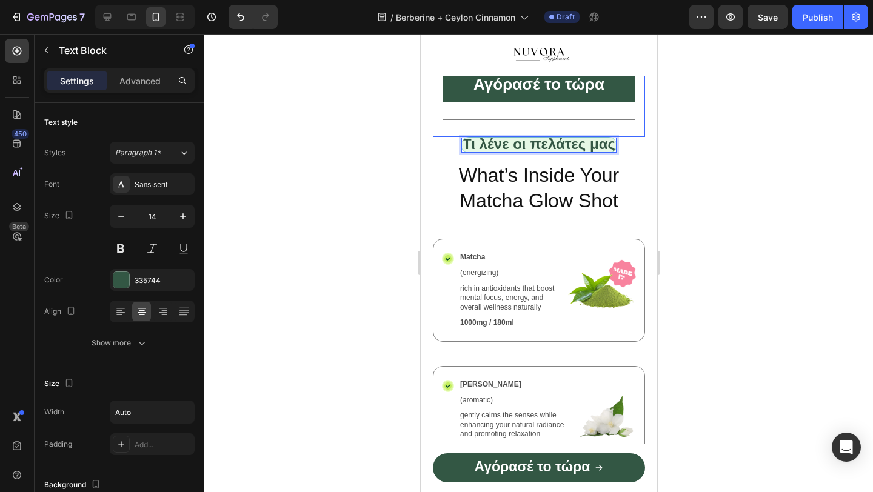
click at [479, 141] on strong "Τι λένε οι πελάτες μας" at bounding box center [538, 144] width 153 height 16
click at [350, 174] on div at bounding box center [538, 263] width 668 height 458
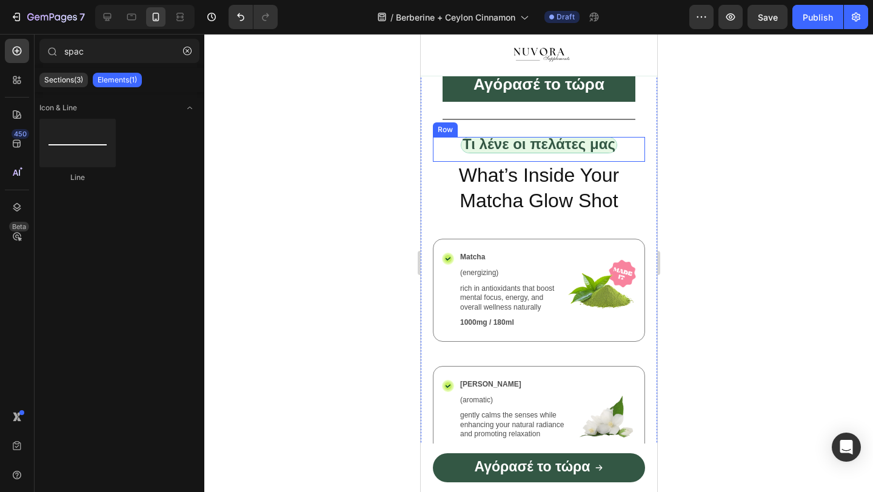
click at [457, 147] on div "Τι λένε οι πελάτες μας Text Block Row" at bounding box center [538, 149] width 212 height 25
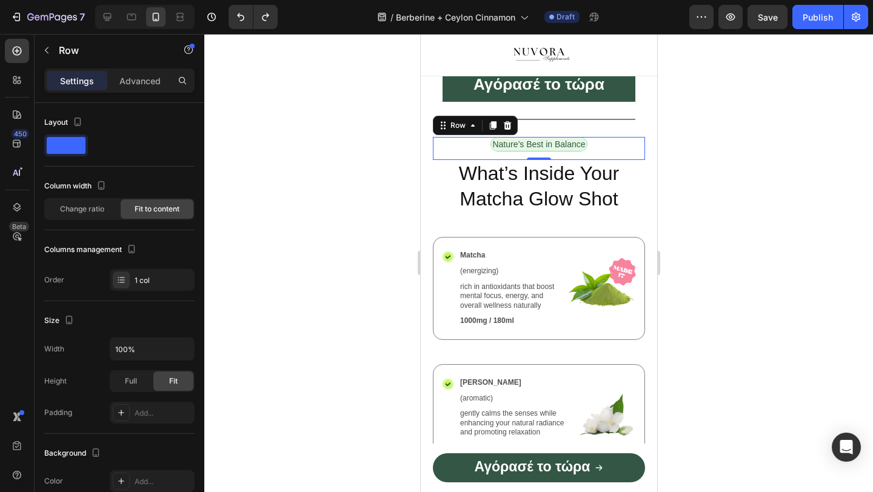
click at [368, 203] on div at bounding box center [538, 263] width 668 height 458
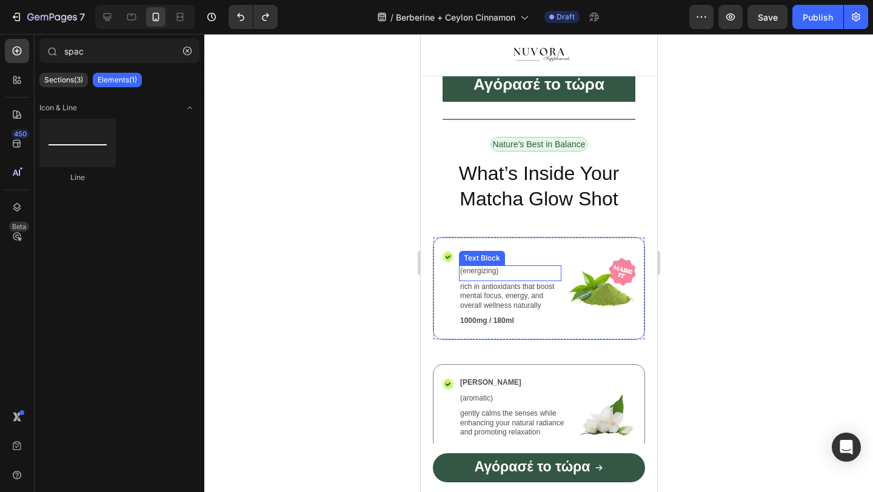
click at [502, 269] on p "(energizing)" at bounding box center [509, 272] width 100 height 10
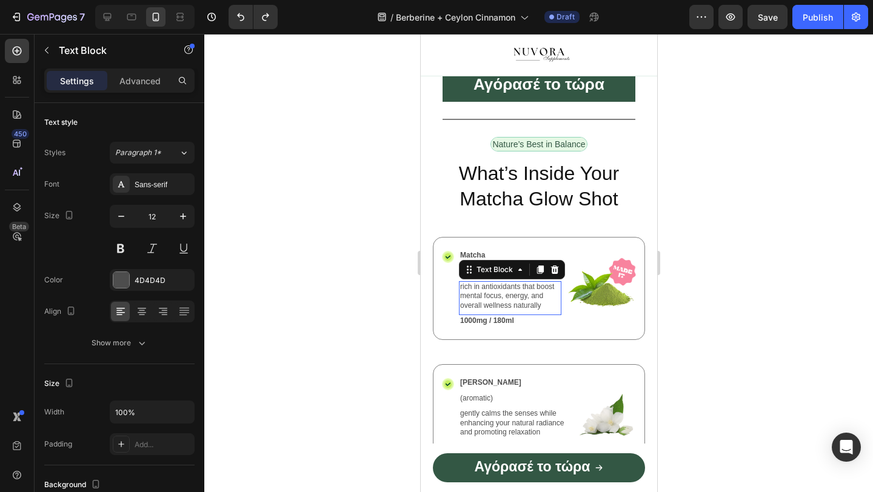
click at [495, 299] on p "rich in antioxidants that boost mental focus, energy, and overall wellness natu…" at bounding box center [509, 296] width 100 height 28
click at [495, 317] on p "1000mg / 180ml" at bounding box center [509, 321] width 100 height 10
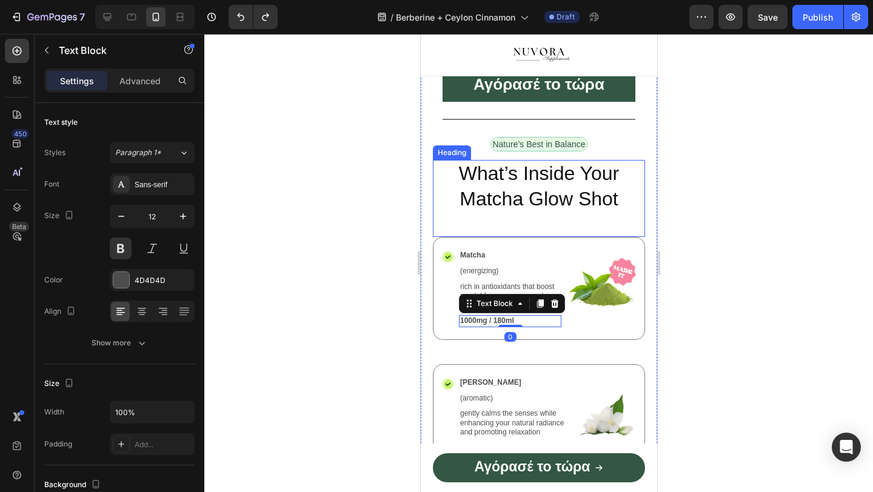
click at [549, 186] on h2 "What’s Inside Your Matcha Glow Shot" at bounding box center [538, 186] width 212 height 53
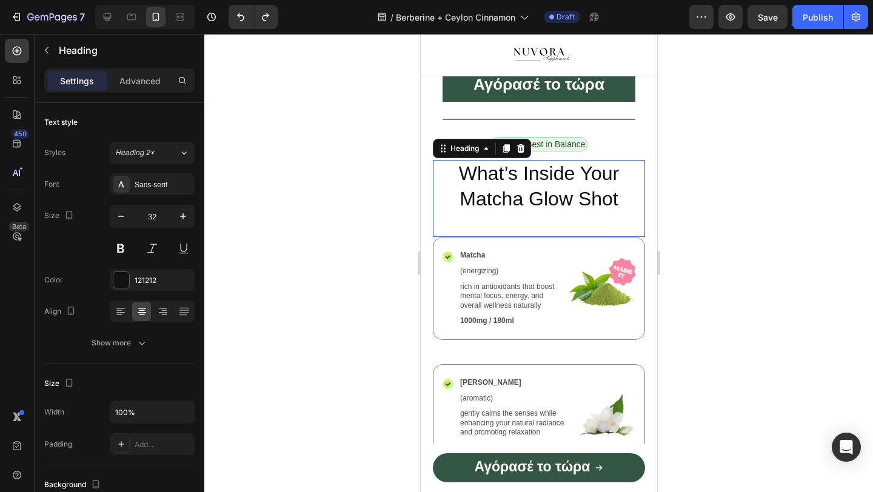
click at [549, 186] on h2 "What’s Inside Your Matcha Glow Shot" at bounding box center [538, 186] width 212 height 53
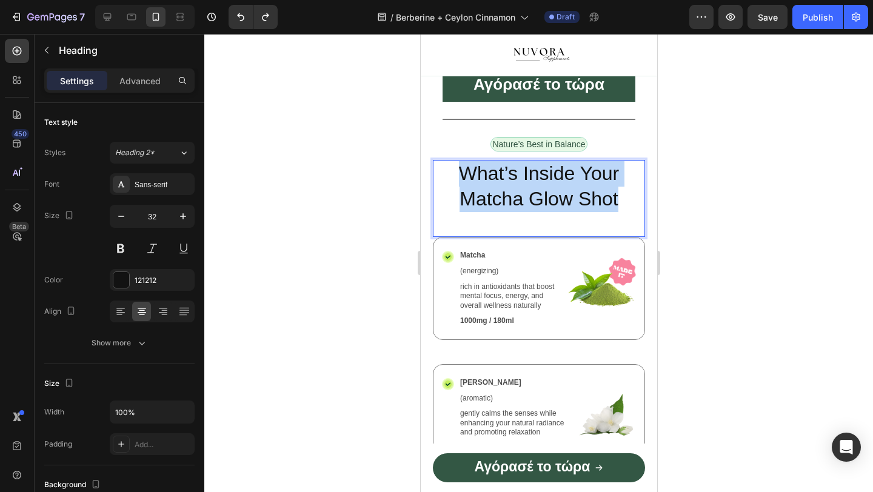
click at [549, 186] on p "What’s Inside Your Matcha Glow Shot" at bounding box center [538, 186] width 210 height 50
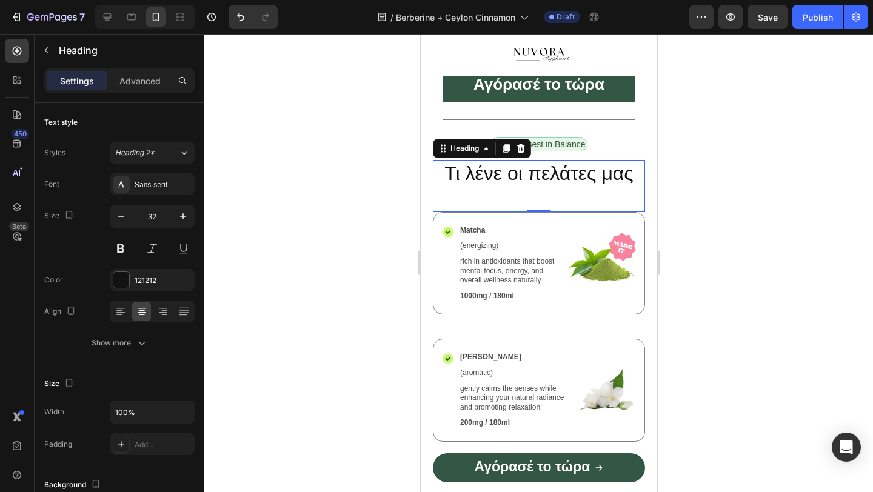
click at [548, 205] on div "Τι λένε οι πελάτες μας Heading 0" at bounding box center [538, 186] width 212 height 52
click at [544, 197] on div "Τι λένε οι πελάτες μας Heading 0" at bounding box center [538, 186] width 212 height 52
click at [543, 204] on div "Τι λένε οι πελάτες μας Heading 0" at bounding box center [538, 186] width 212 height 52
drag, startPoint x: 543, startPoint y: 211, endPoint x: 545, endPoint y: 176, distance: 34.6
click at [545, 176] on div "Τι λένε οι πελάτες μας Heading 0" at bounding box center [538, 186] width 212 height 52
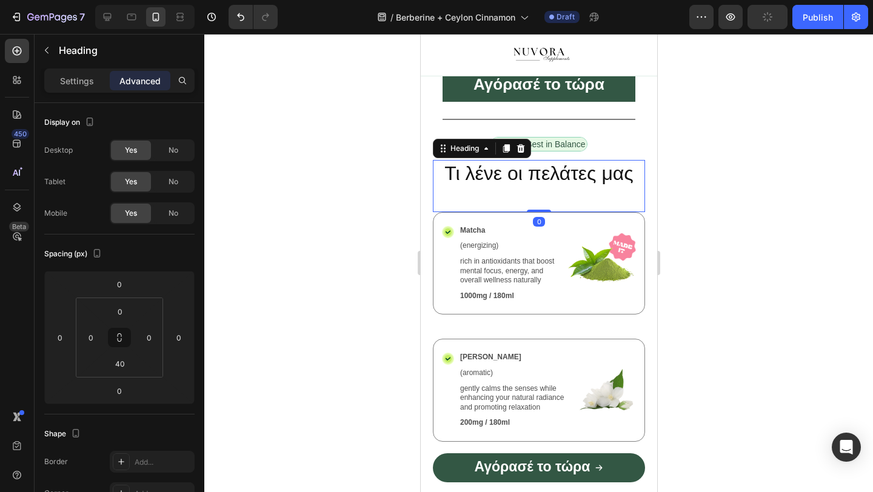
click at [343, 252] on div at bounding box center [538, 263] width 668 height 458
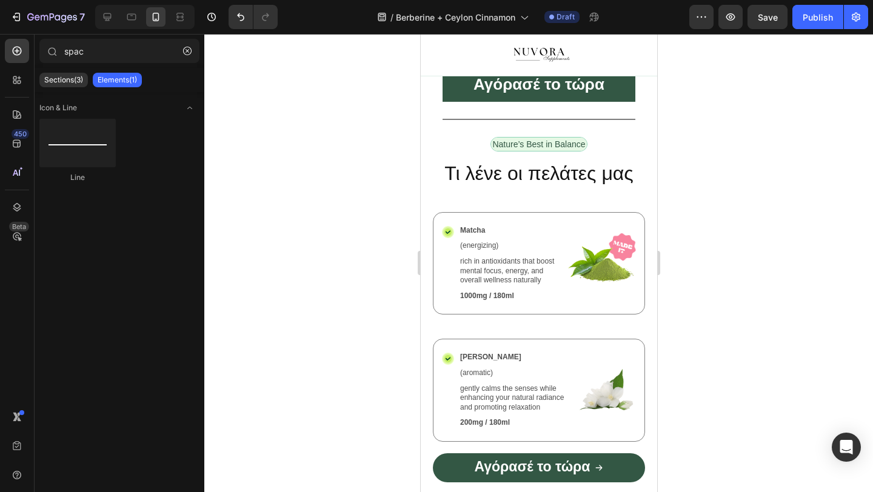
click at [491, 210] on div "Τι λένε οι πελάτες μας Heading" at bounding box center [538, 186] width 212 height 52
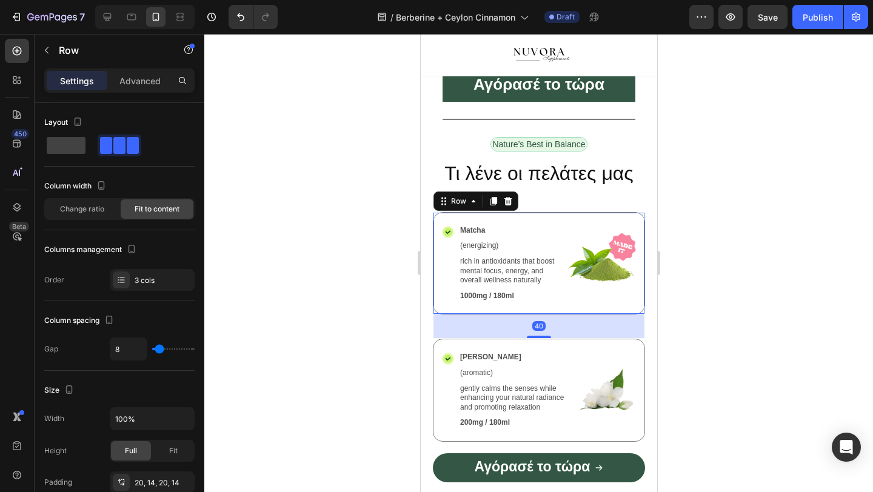
click at [539, 212] on div "Icon Matcha Text Block (energizing) Text Block rich in antioxidants that boost …" at bounding box center [538, 263] width 212 height 103
click at [539, 192] on div "Τι λένε οι πελάτες μας Heading" at bounding box center [538, 186] width 212 height 52
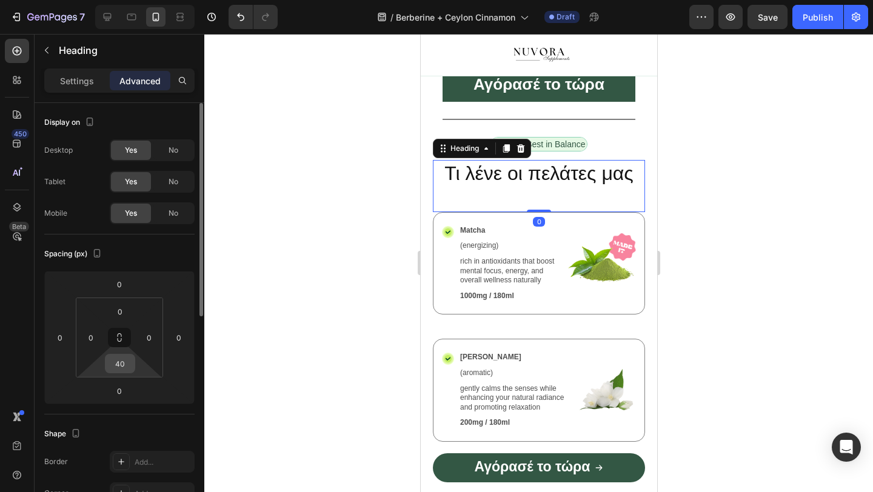
click at [126, 366] on input "40" at bounding box center [120, 364] width 24 height 18
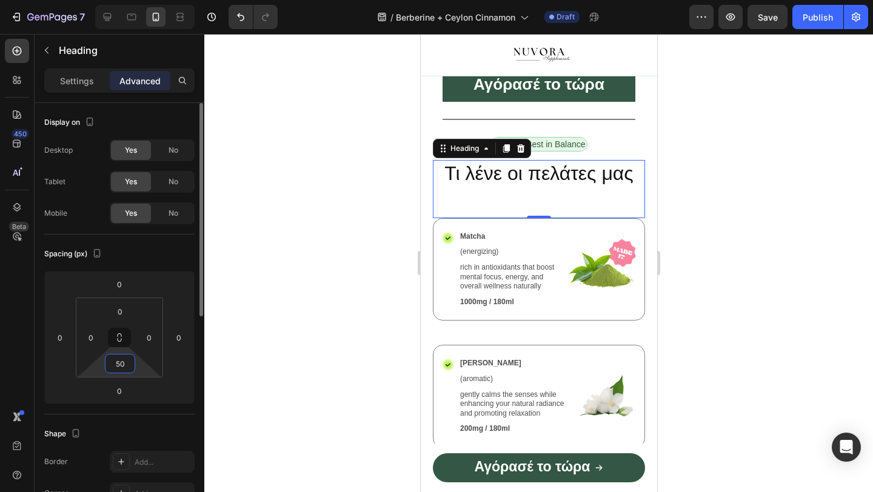
type input "5"
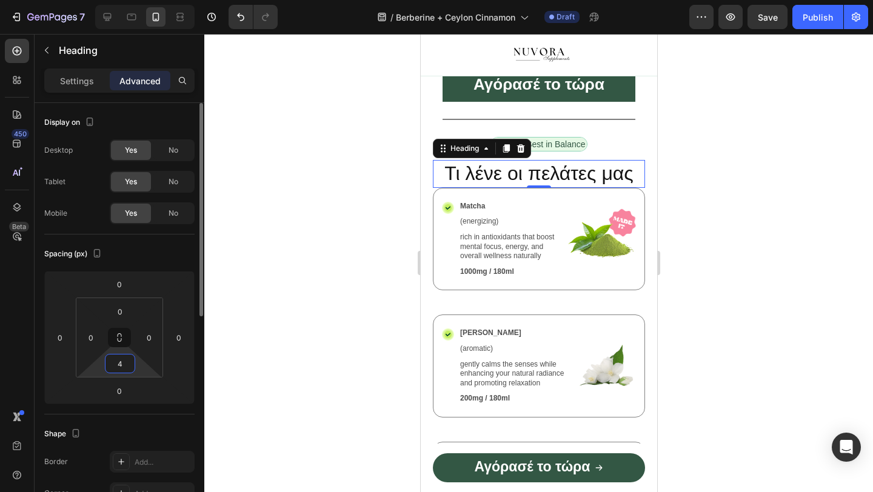
type input "40"
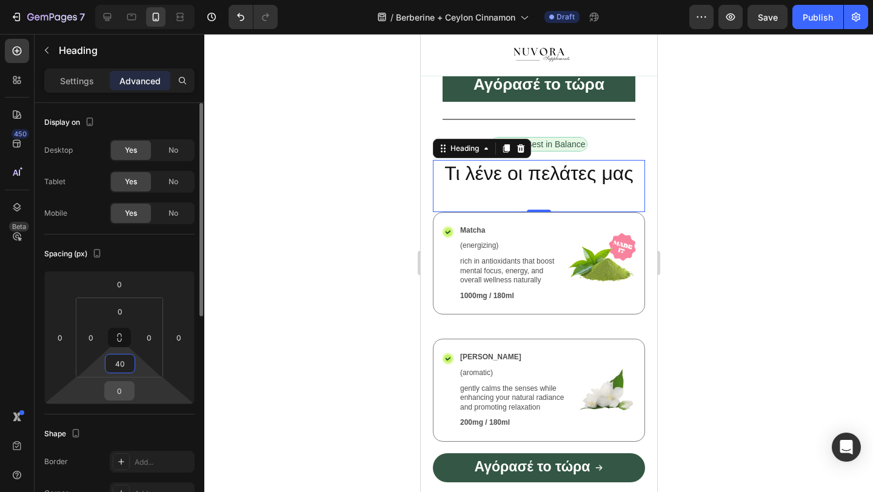
click at [123, 391] on input "0" at bounding box center [119, 391] width 24 height 18
type input "-1"
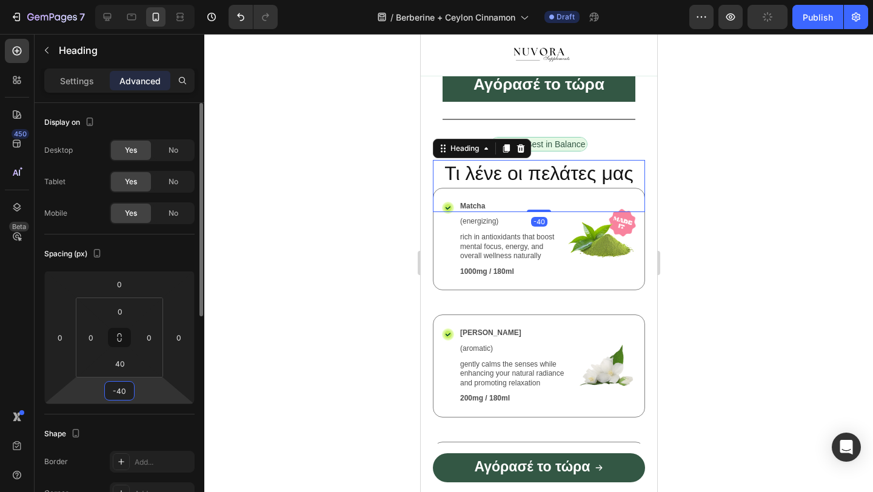
type input "-4"
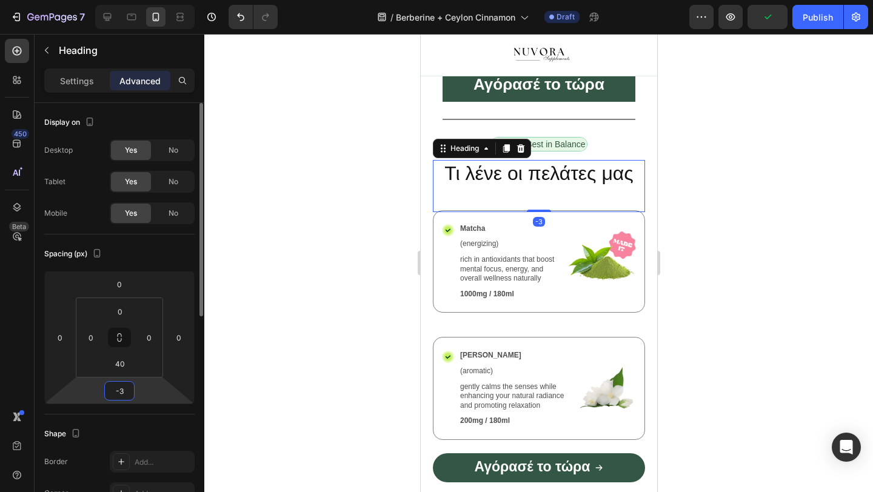
type input "-30"
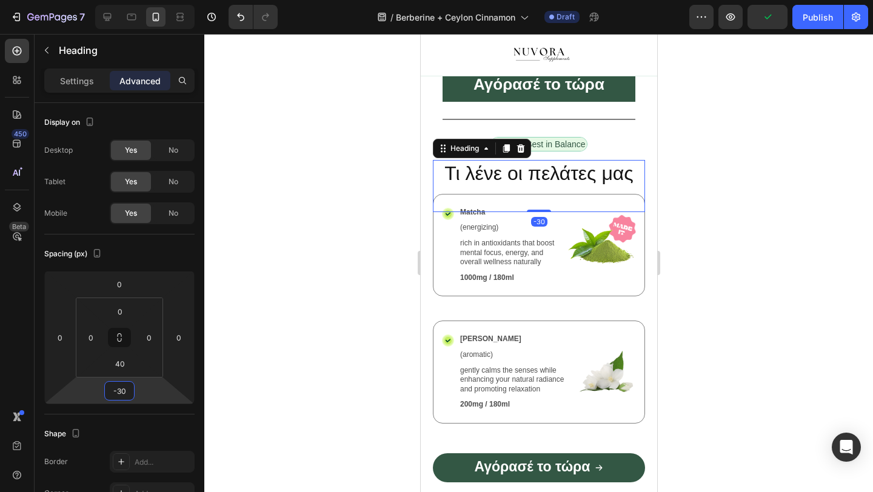
click at [246, 240] on div at bounding box center [538, 263] width 668 height 458
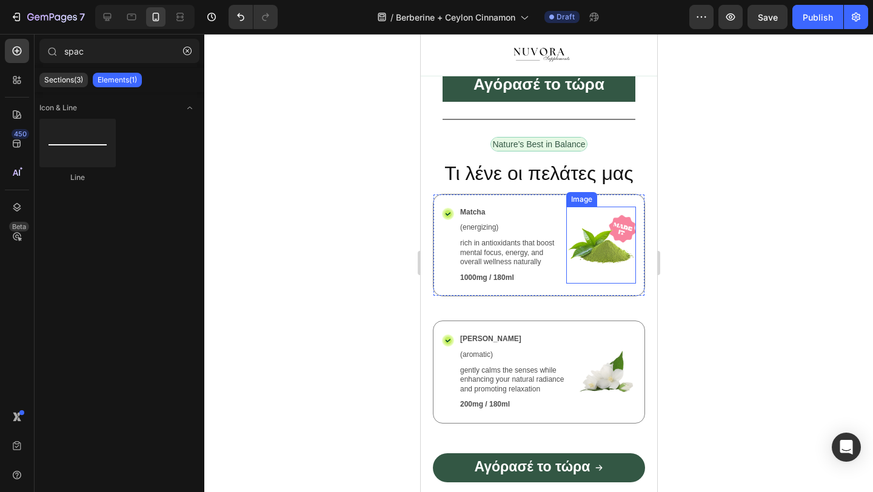
click at [598, 251] on img at bounding box center [600, 246] width 70 height 78
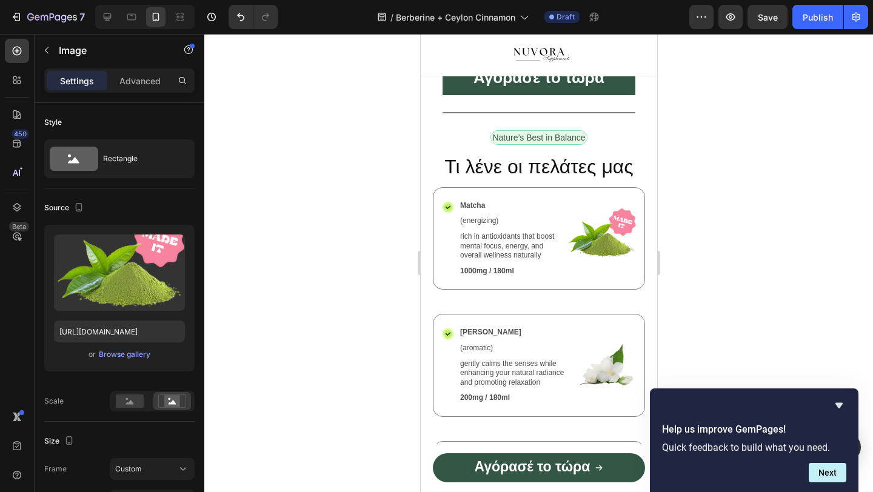
scroll to position [1449, 0]
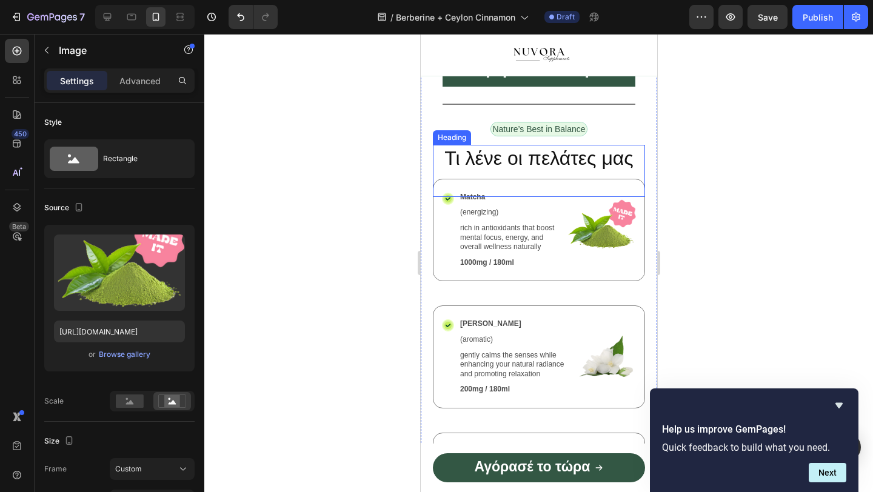
click at [512, 164] on h2 "Τι λένε οι πελάτες μας" at bounding box center [538, 159] width 212 height 28
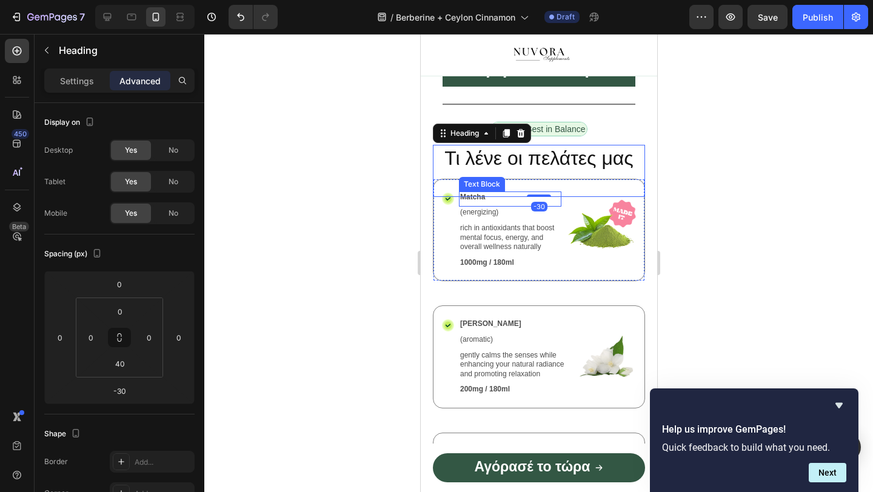
click at [510, 212] on p "(energizing)" at bounding box center [509, 213] width 100 height 10
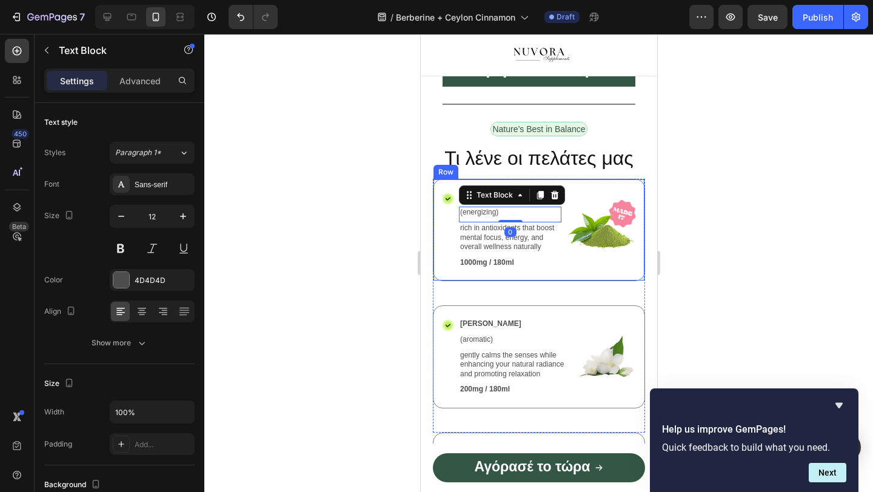
click at [434, 213] on div "Icon Matcha Text Block (energizing) Text Block 0 rich in antioxidants that boos…" at bounding box center [538, 230] width 212 height 103
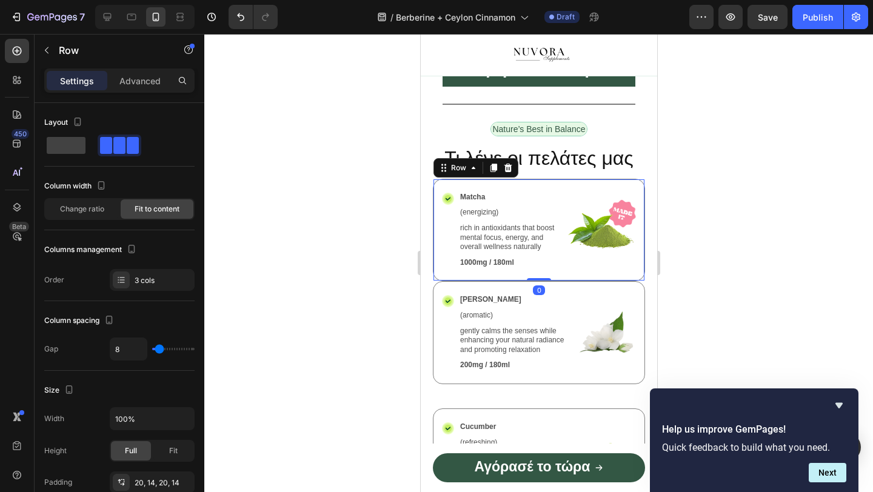
drag, startPoint x: 543, startPoint y: 302, endPoint x: 545, endPoint y: 271, distance: 31.6
click at [545, 271] on div "Icon Matcha Text Block (energizing) Text Block rich in antioxidants that boost …" at bounding box center [538, 230] width 212 height 103
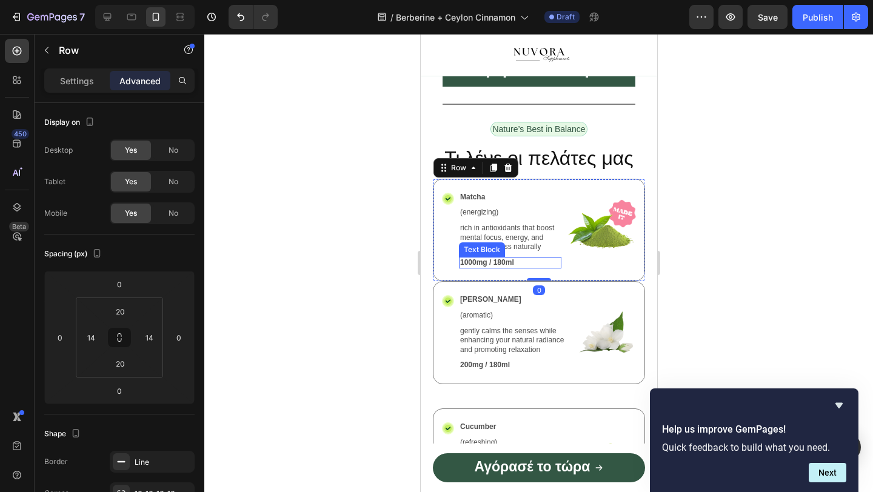
type input "40"
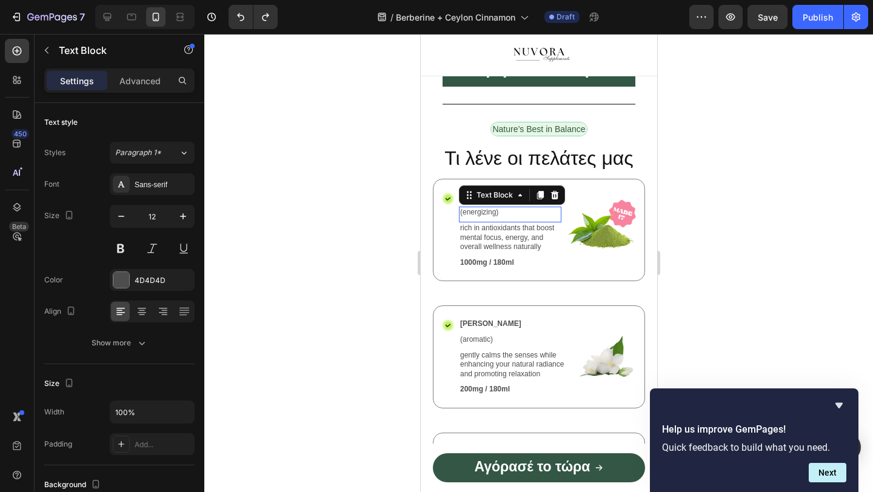
click at [522, 208] on p "(energizing)" at bounding box center [509, 213] width 100 height 10
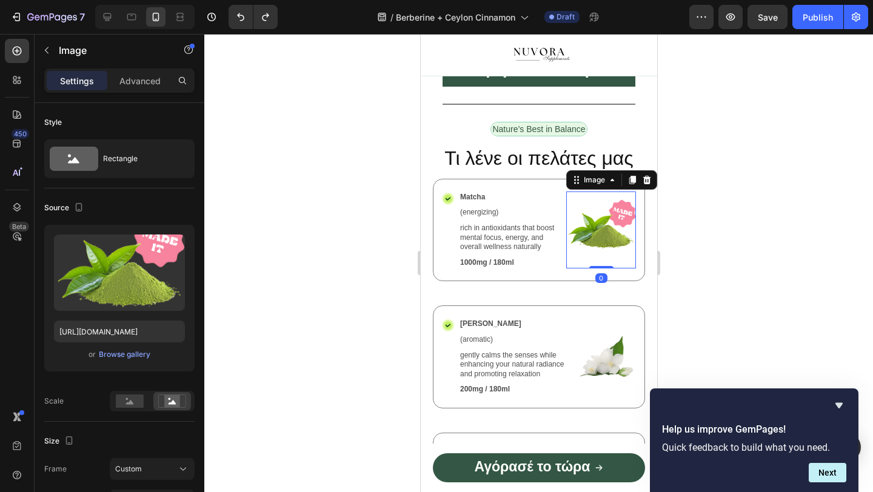
click at [592, 212] on img at bounding box center [600, 231] width 70 height 78
click at [551, 198] on p "Matcha" at bounding box center [509, 198] width 100 height 10
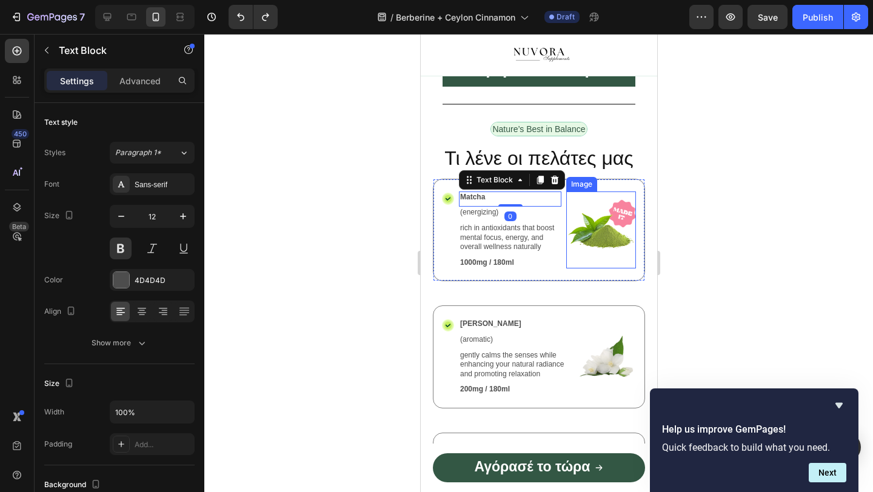
click at [610, 192] on img at bounding box center [600, 231] width 70 height 78
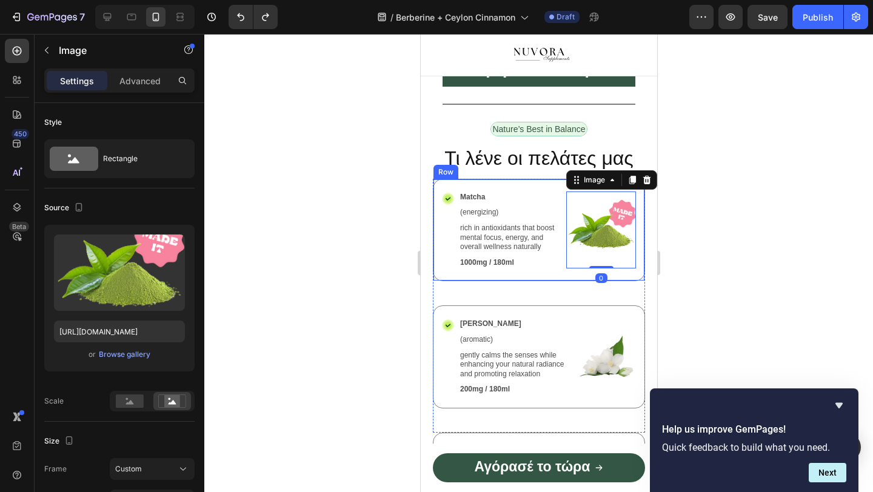
click at [510, 179] on div "Icon Matcha Text Block (energizing) Text Block rich in antioxidants that boost …" at bounding box center [538, 230] width 212 height 103
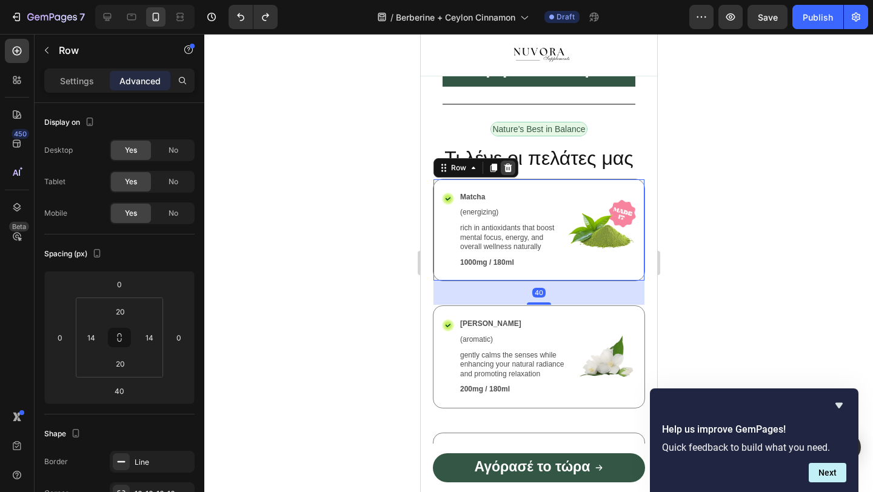
click at [504, 168] on icon at bounding box center [508, 168] width 8 height 8
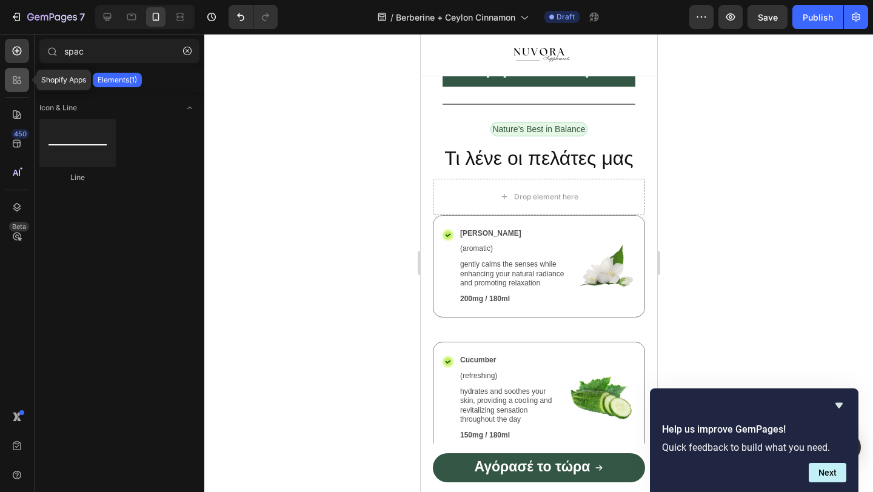
click at [20, 79] on icon at bounding box center [17, 80] width 12 height 12
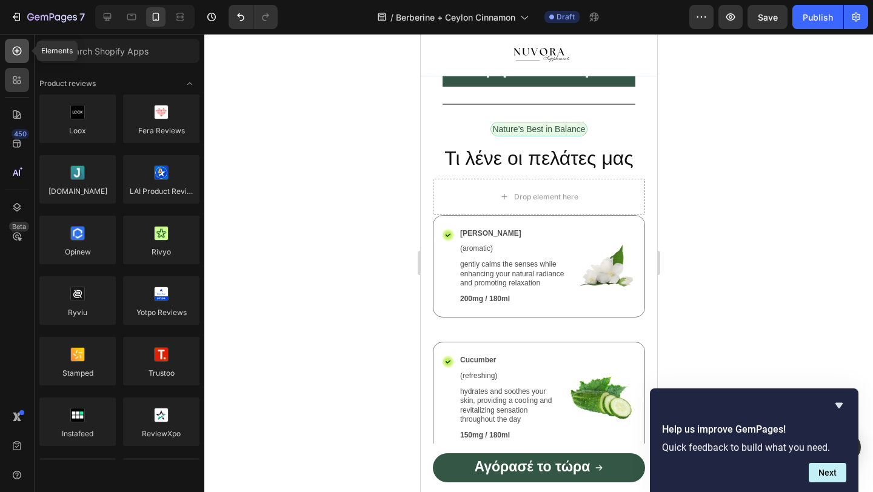
click at [5, 50] on div at bounding box center [17, 51] width 24 height 24
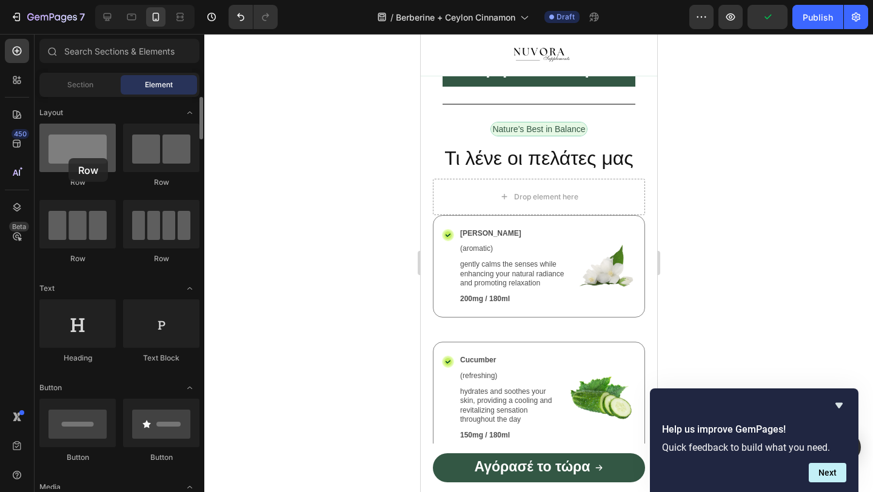
drag, startPoint x: 89, startPoint y: 154, endPoint x: 68, endPoint y: 158, distance: 21.0
click at [68, 158] on div at bounding box center [77, 148] width 76 height 48
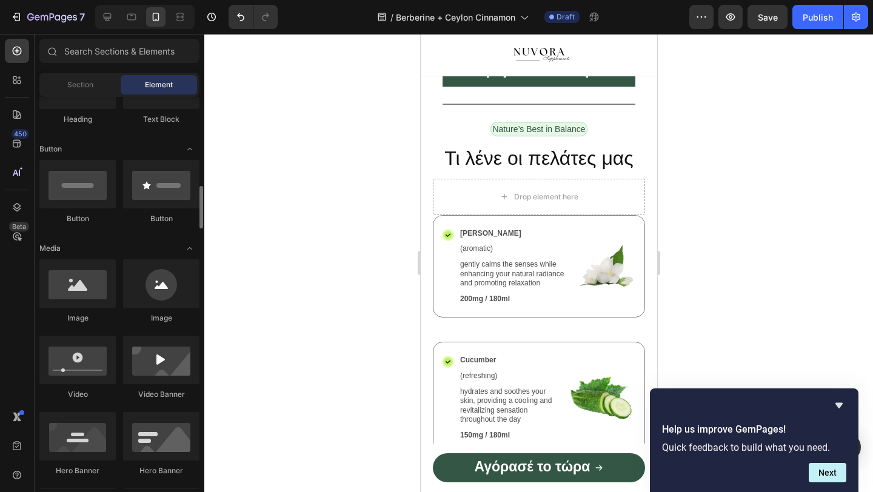
scroll to position [213, 0]
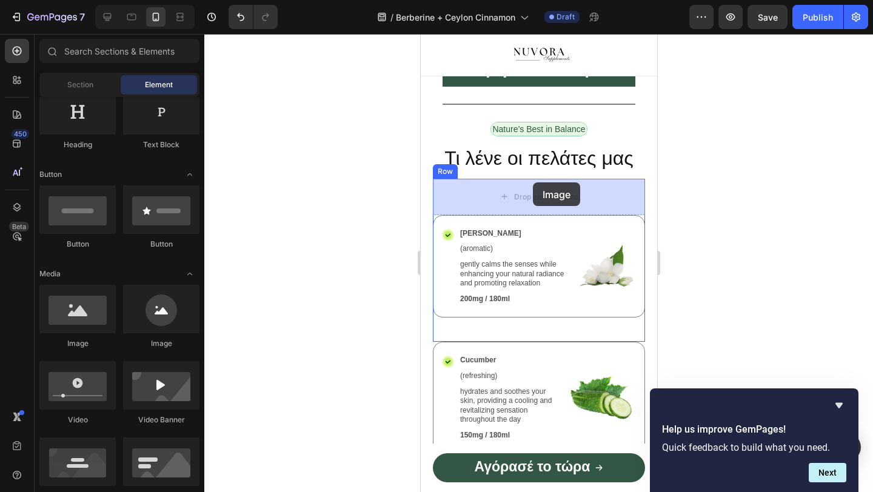
drag, startPoint x: 504, startPoint y: 342, endPoint x: 531, endPoint y: 182, distance: 162.3
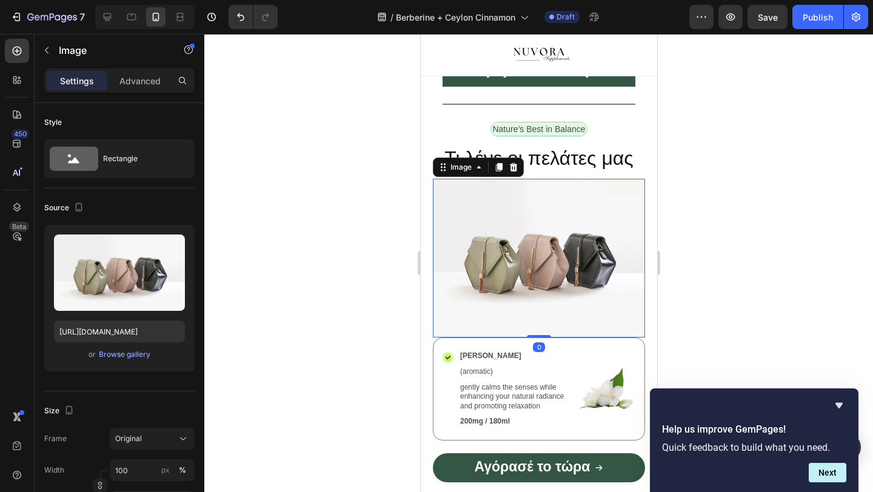
click at [525, 199] on img at bounding box center [538, 258] width 212 height 159
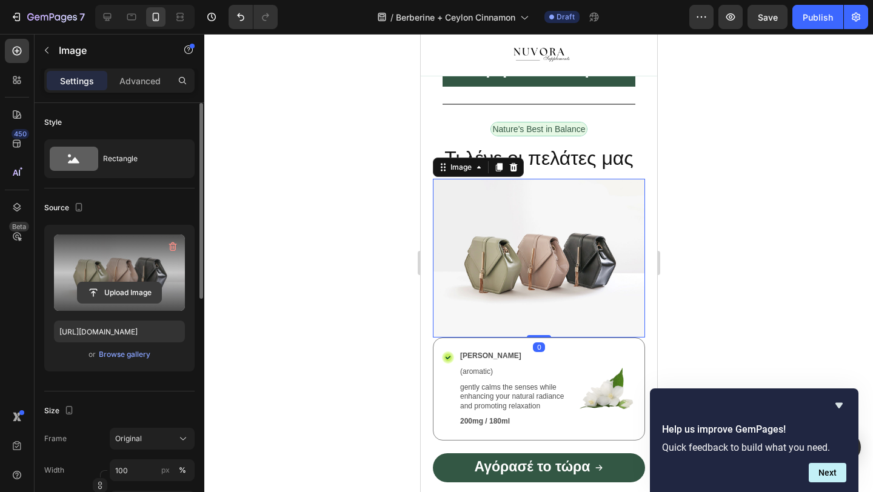
click at [138, 292] on input "file" at bounding box center [120, 292] width 84 height 21
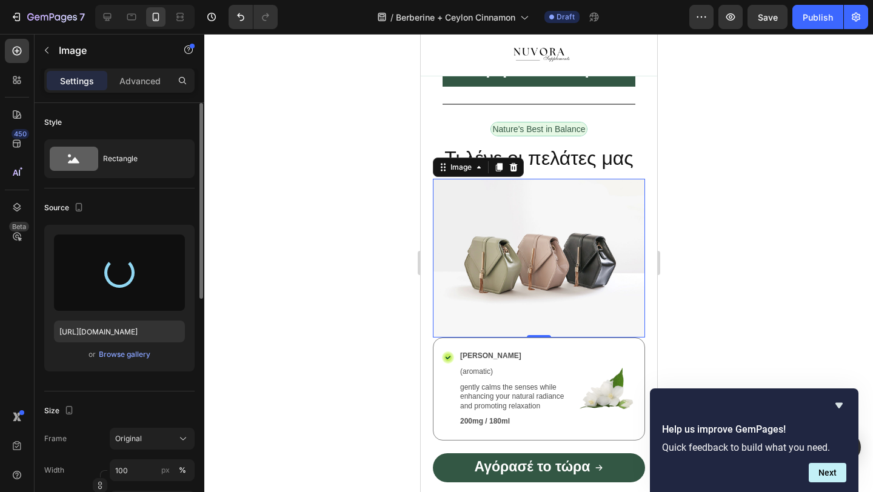
type input "[URL][DOMAIN_NAME]"
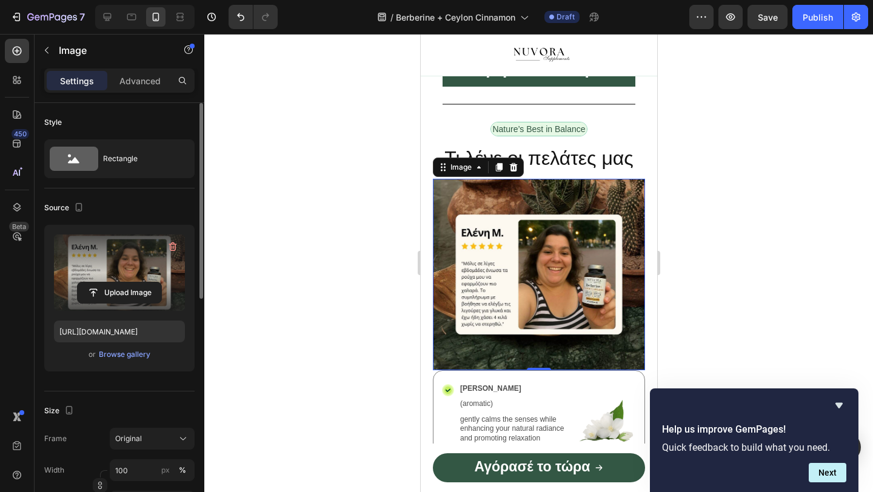
click at [333, 310] on div at bounding box center [538, 263] width 668 height 458
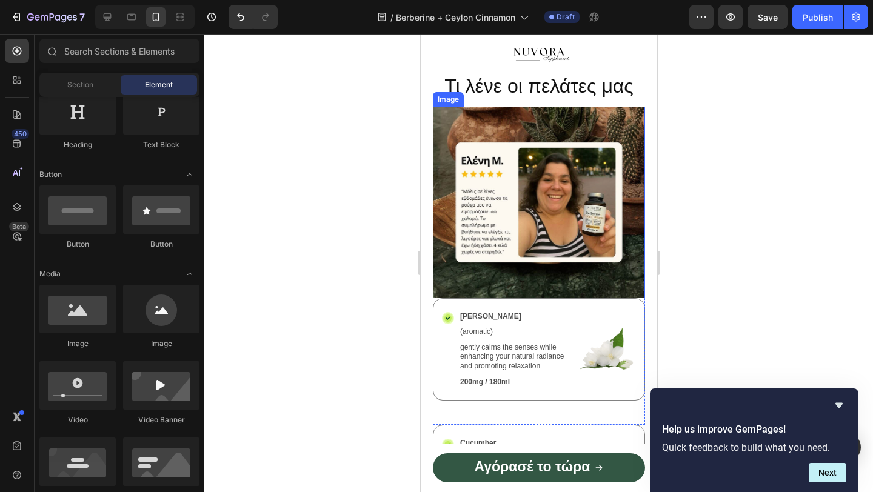
scroll to position [1535, 0]
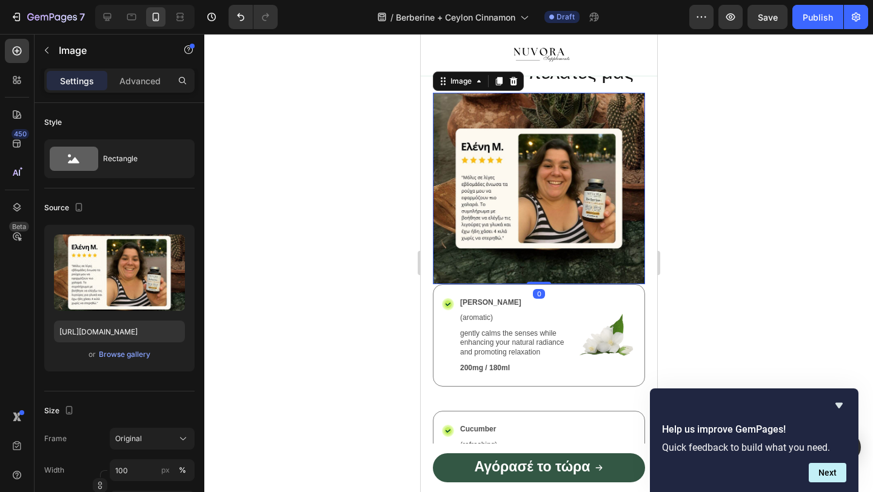
click at [513, 195] on img at bounding box center [538, 189] width 212 height 192
click at [528, 278] on img at bounding box center [538, 189] width 212 height 192
drag, startPoint x: 530, startPoint y: 282, endPoint x: 531, endPoint y: 265, distance: 17.6
click at [531, 265] on div "Image 0" at bounding box center [538, 189] width 212 height 192
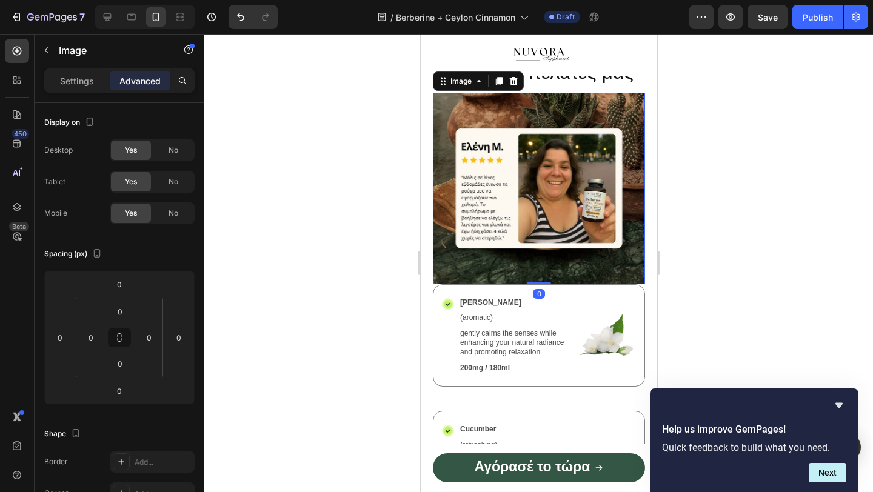
click at [480, 173] on img at bounding box center [538, 189] width 212 height 192
click at [482, 118] on img at bounding box center [538, 189] width 212 height 192
click at [119, 367] on input "0" at bounding box center [120, 364] width 24 height 18
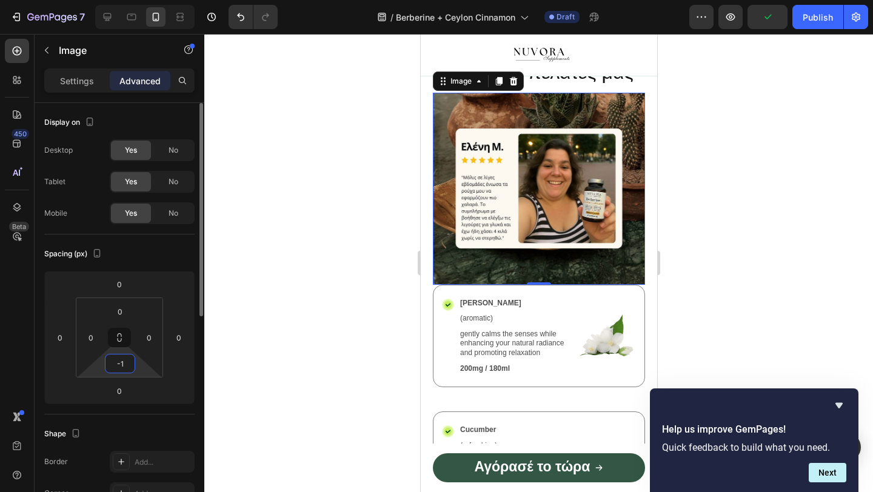
type input "-"
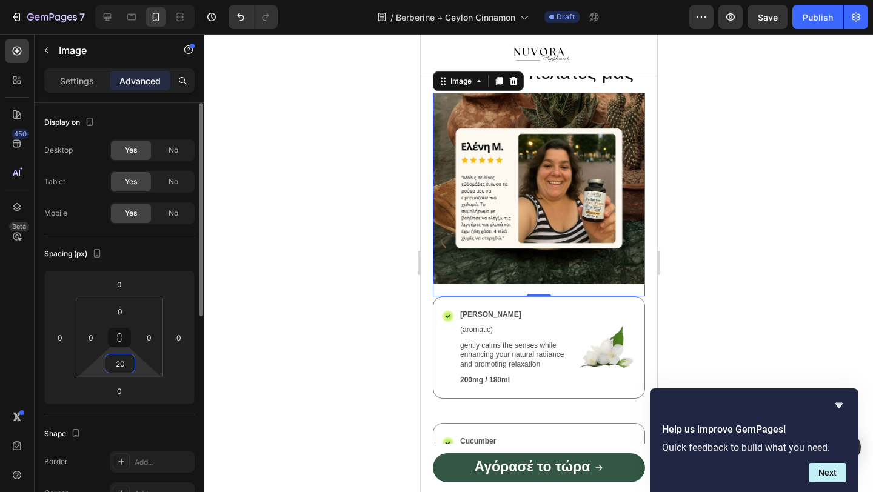
type input "2"
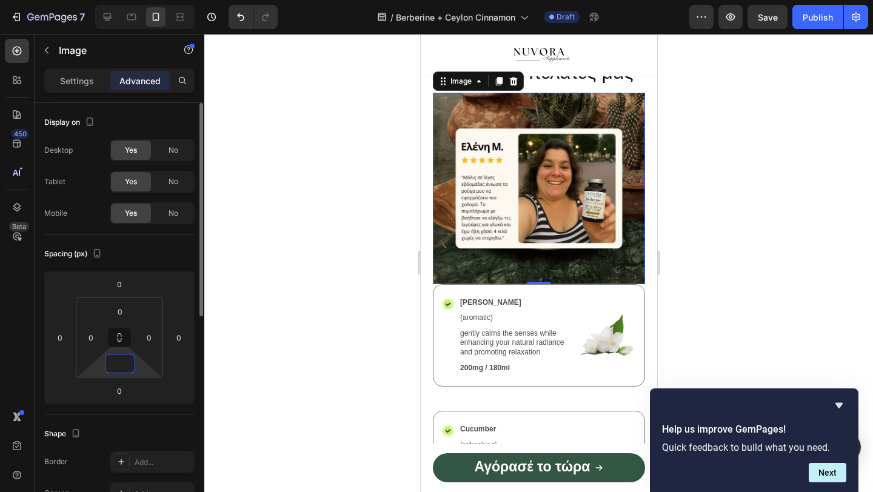
type input "0"
click at [123, 390] on input "0" at bounding box center [119, 391] width 24 height 18
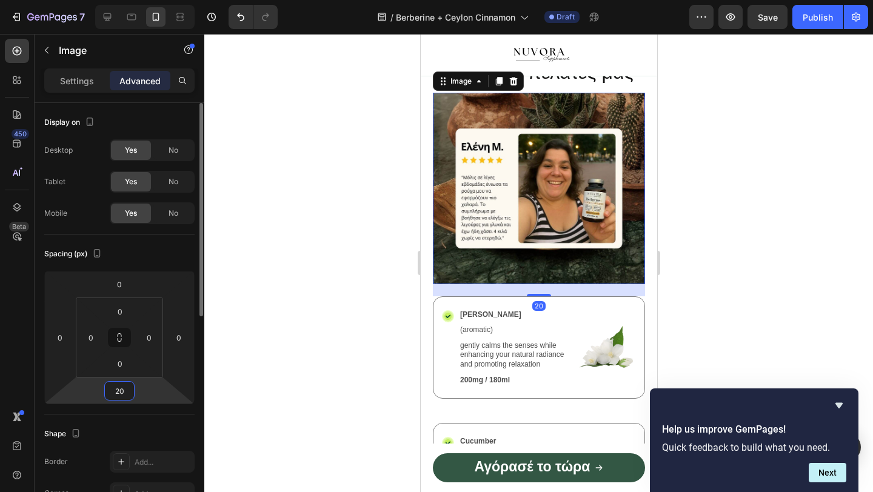
type input "2"
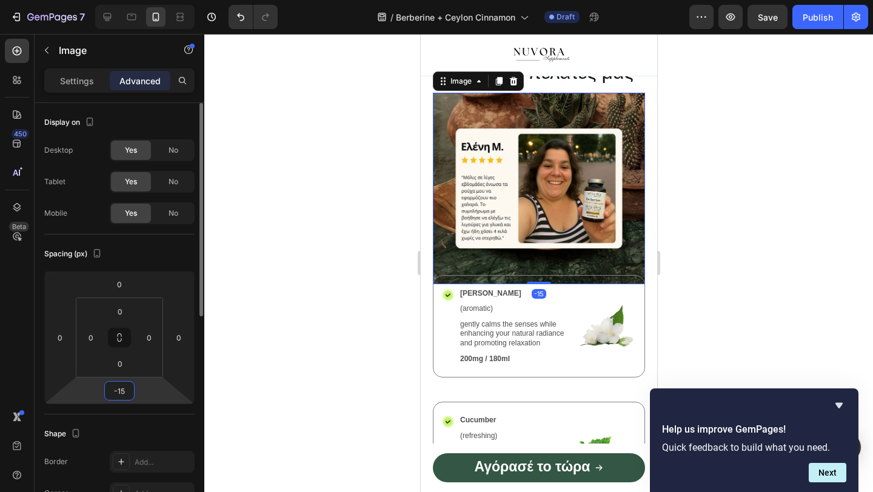
type input "-1"
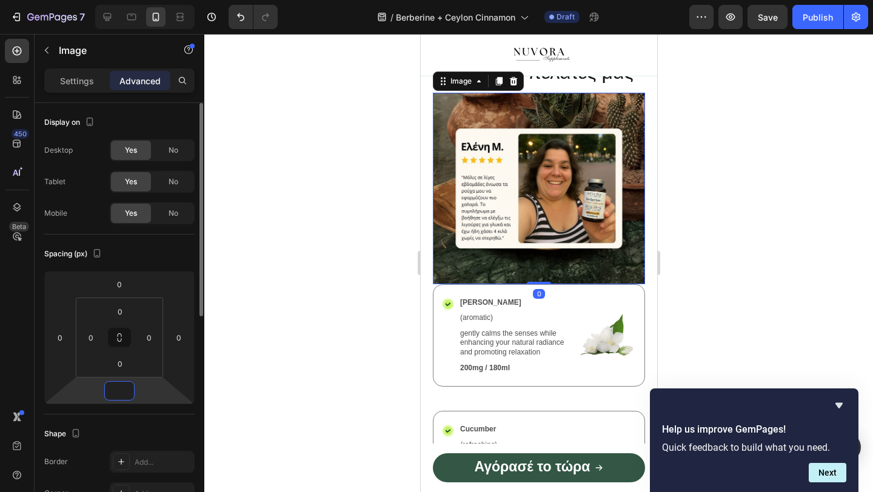
type input "0"
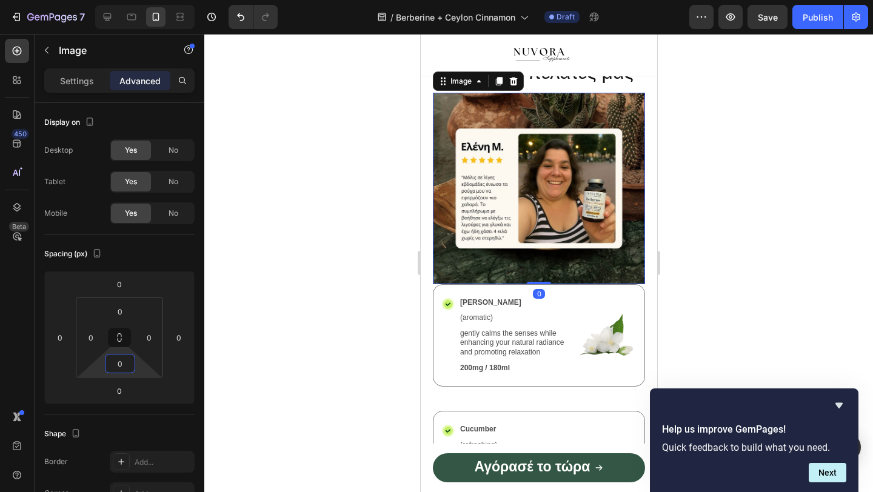
click at [119, 0] on html "7 / Berberine + Ceylon Cinnamon Draft Preview Save Publish 450 Beta Sections(30…" at bounding box center [436, 0] width 873 height 0
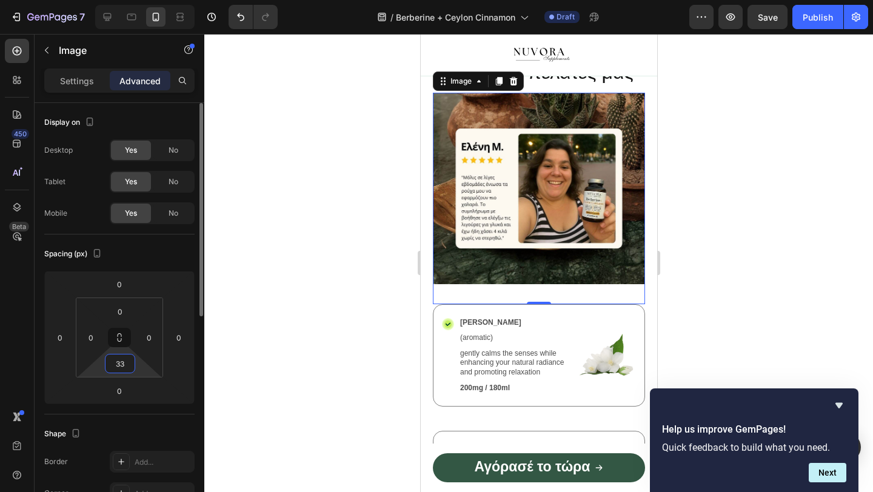
type input "3"
type input "-"
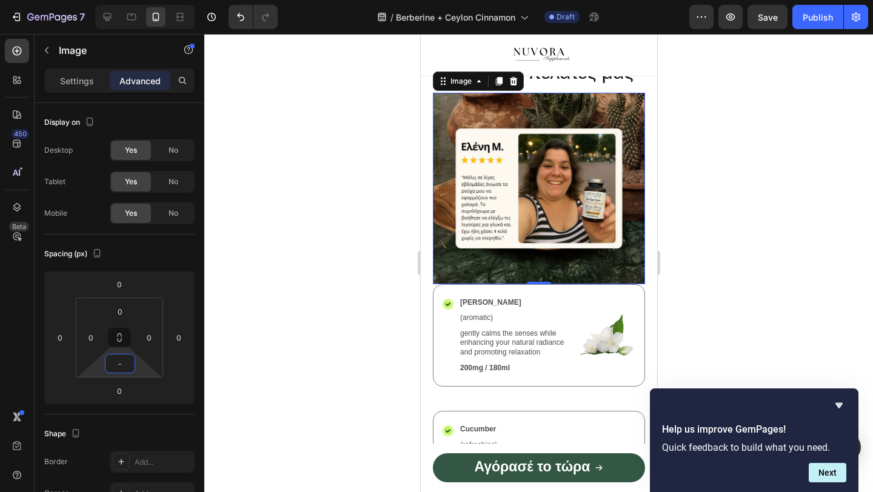
click at [255, 279] on div at bounding box center [538, 263] width 668 height 458
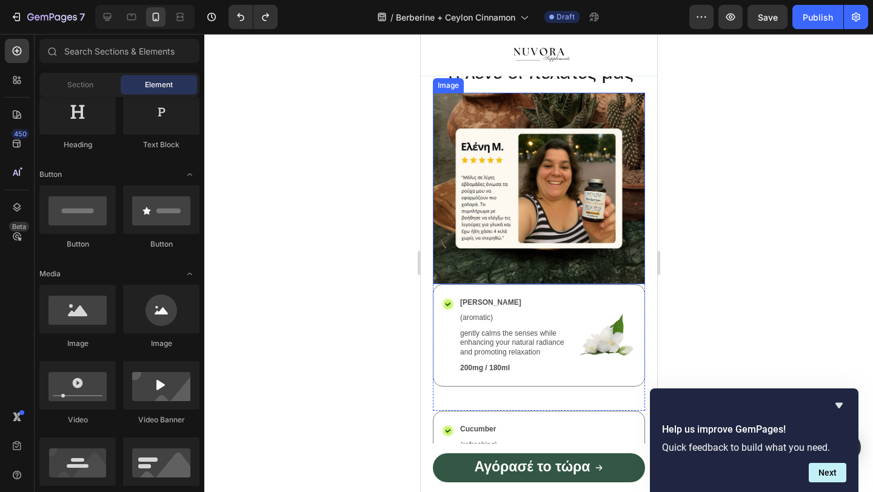
click at [534, 185] on img at bounding box center [538, 189] width 212 height 192
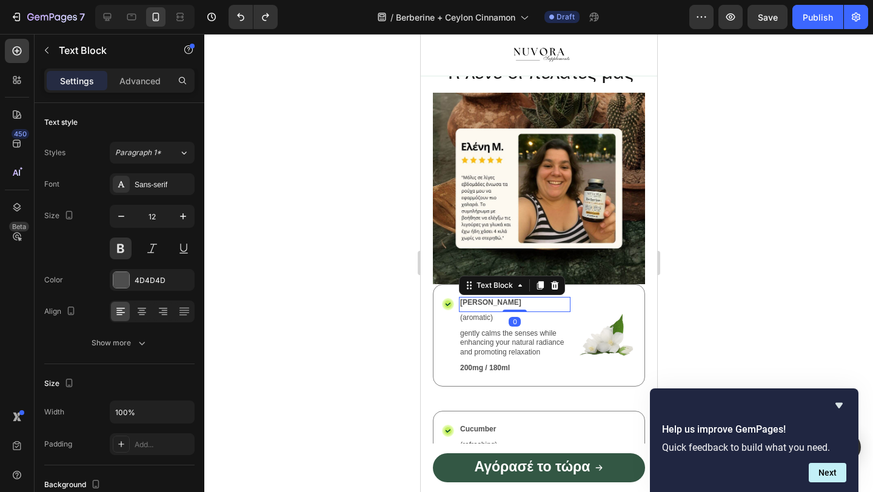
click at [470, 307] on p "Jasmine" at bounding box center [513, 303] width 109 height 10
click at [436, 292] on div "Icon Jasmine Text Block 0 (aromatic) Text Block gently calms the senses while e…" at bounding box center [538, 335] width 212 height 103
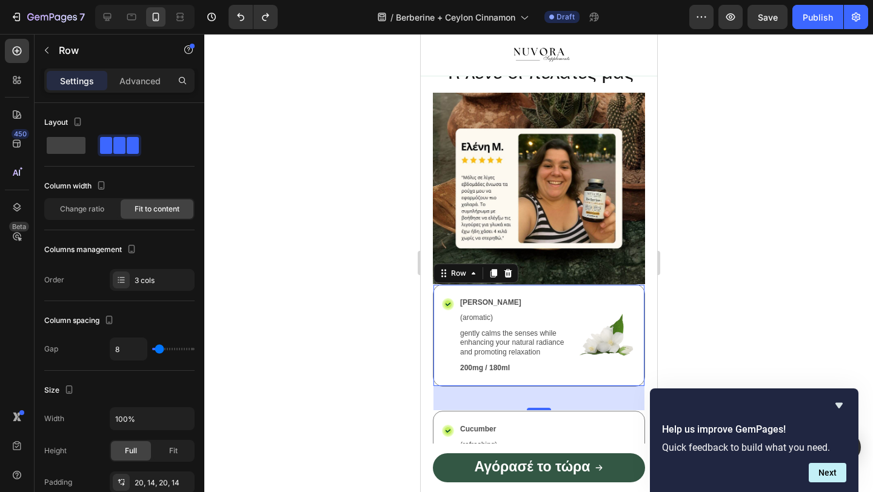
click at [507, 279] on div at bounding box center [507, 273] width 15 height 15
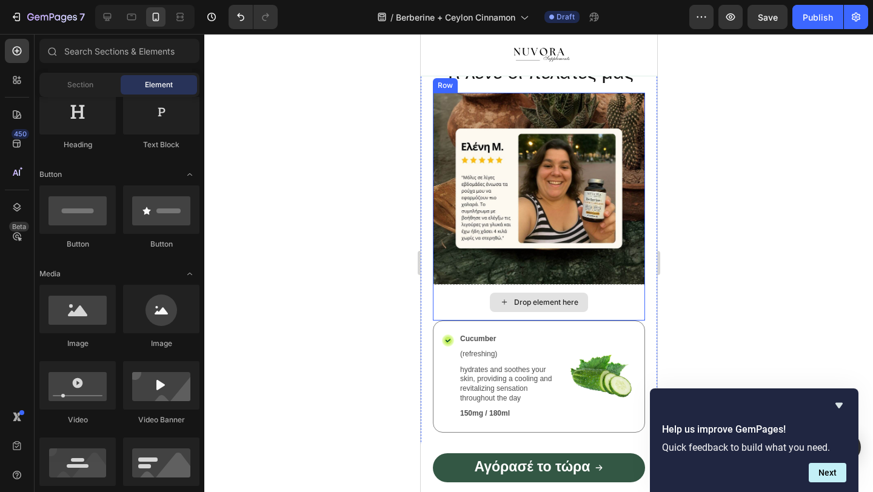
click at [498, 300] on div "Drop element here" at bounding box center [538, 302] width 98 height 19
click at [468, 300] on div "Drop element here" at bounding box center [538, 302] width 212 height 36
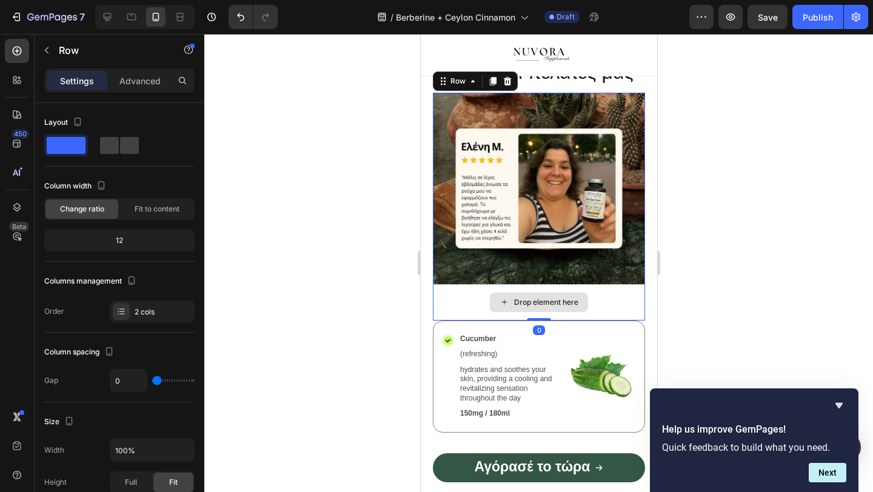
click at [479, 256] on img at bounding box center [538, 189] width 212 height 192
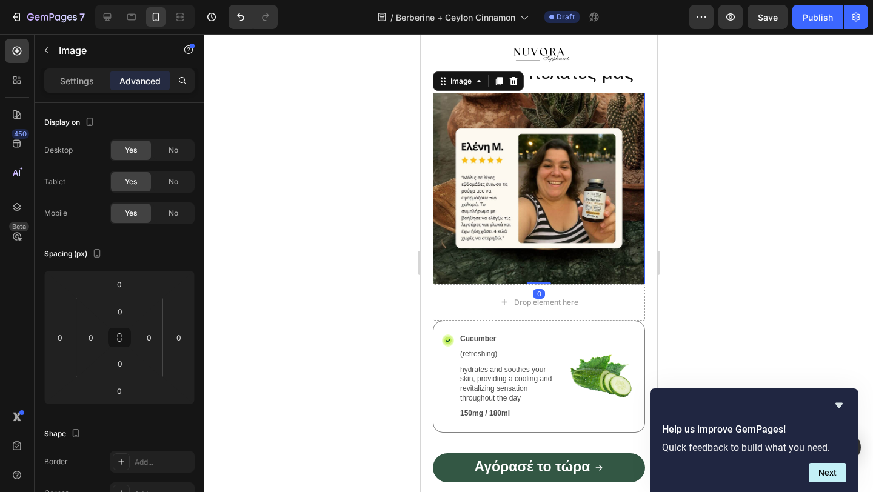
click at [462, 297] on div "Drop element here" at bounding box center [538, 302] width 212 height 36
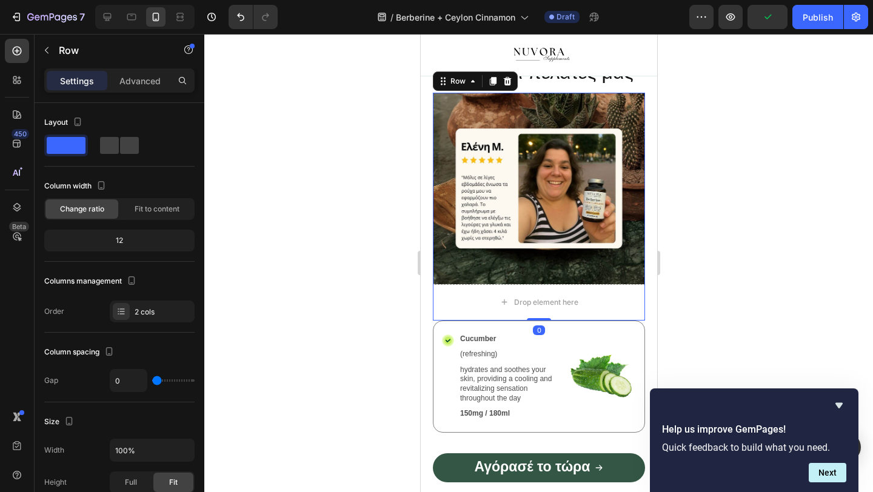
click at [504, 73] on div "Row" at bounding box center [474, 81] width 85 height 19
click at [504, 81] on icon at bounding box center [507, 81] width 8 height 8
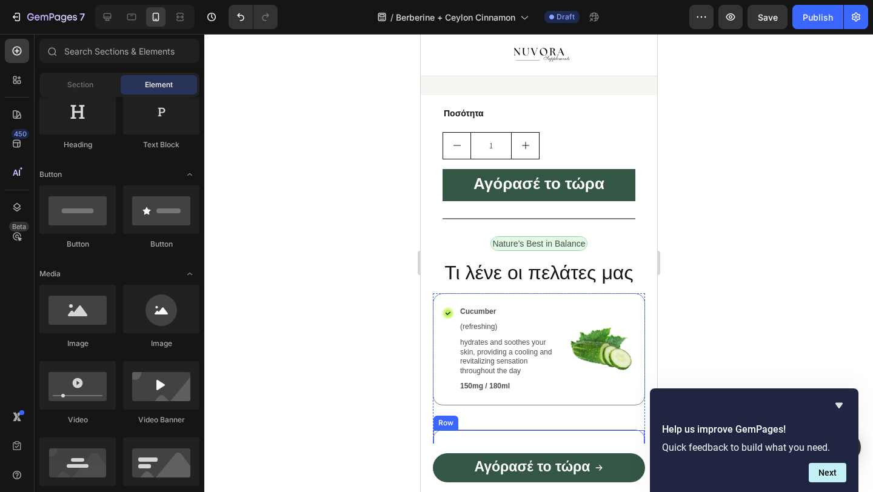
scroll to position [1348, 0]
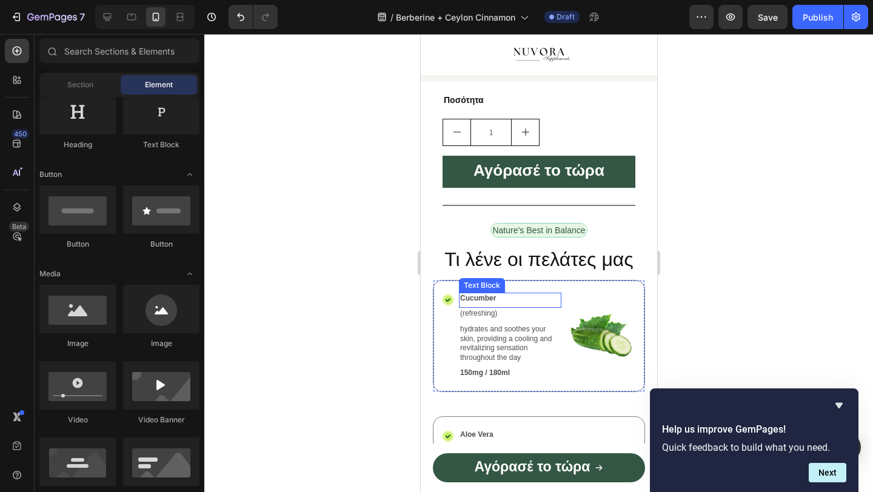
click at [486, 304] on div "Cucumber" at bounding box center [509, 299] width 102 height 12
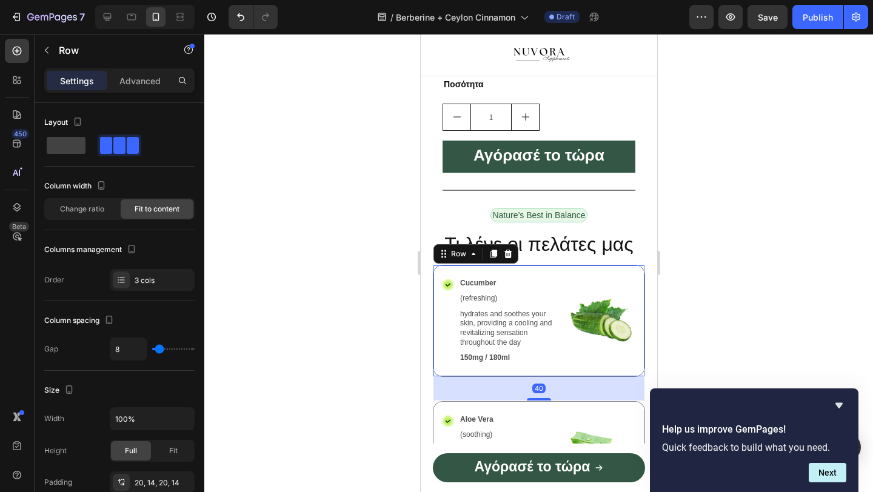
click at [451, 318] on div "Icon" at bounding box center [447, 321] width 12 height 87
click at [503, 261] on div at bounding box center [507, 254] width 15 height 15
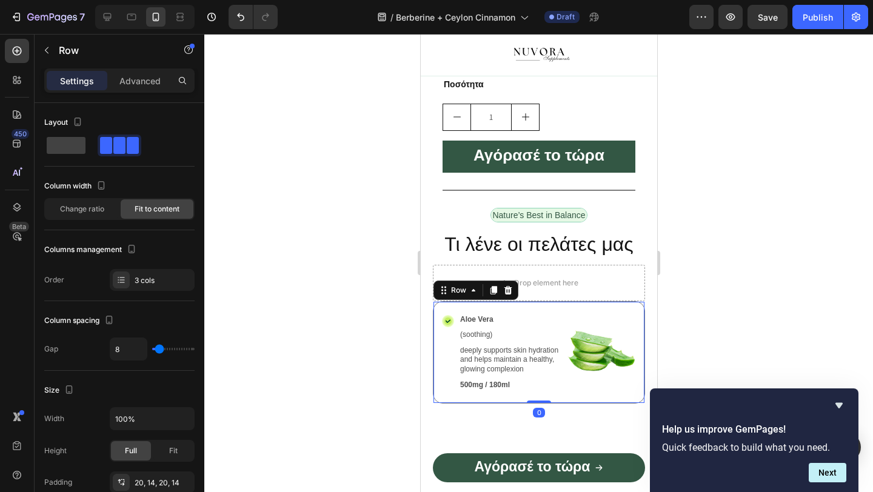
click at [534, 323] on div "Icon Aloe Vera Text Block (soothing) Text Block deeply supports skin hydration …" at bounding box center [538, 352] width 212 height 103
click at [507, 294] on icon at bounding box center [508, 289] width 8 height 8
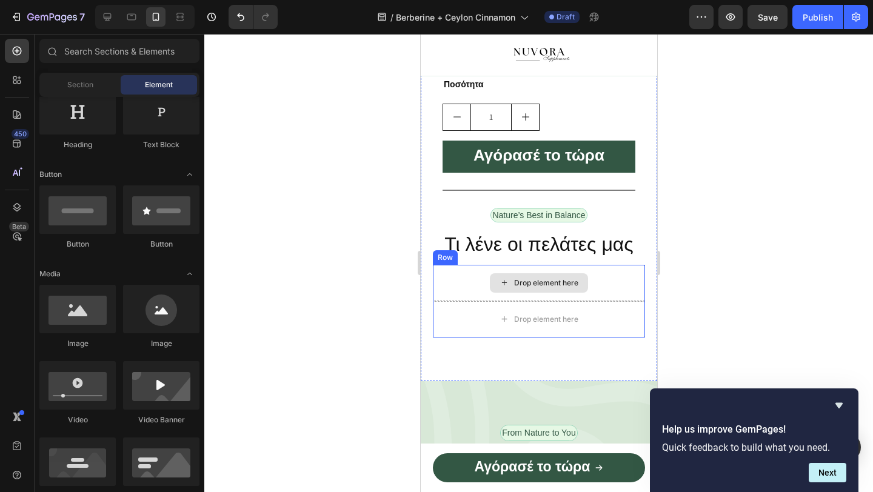
click at [477, 289] on div "Drop element here" at bounding box center [538, 283] width 212 height 36
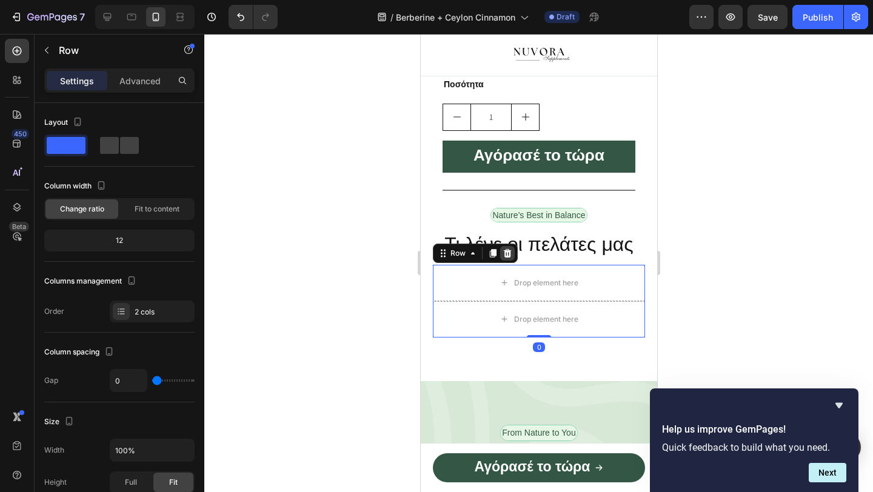
click at [504, 257] on icon at bounding box center [507, 252] width 8 height 8
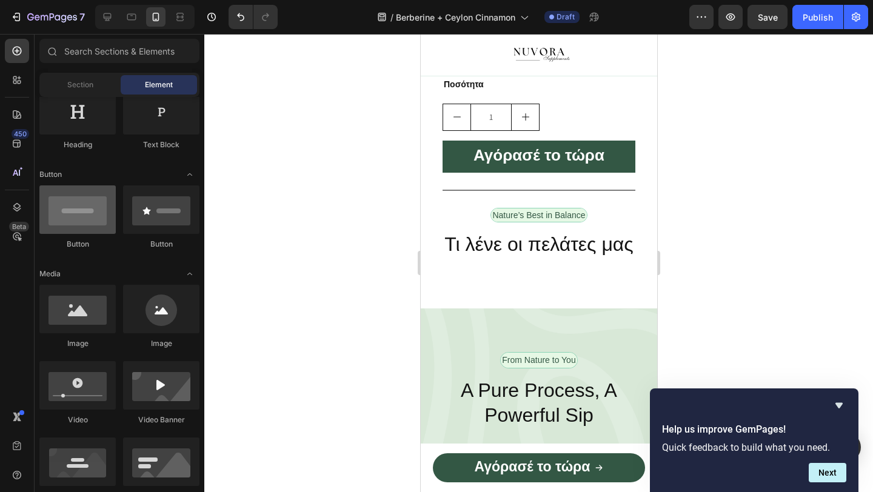
scroll to position [0, 0]
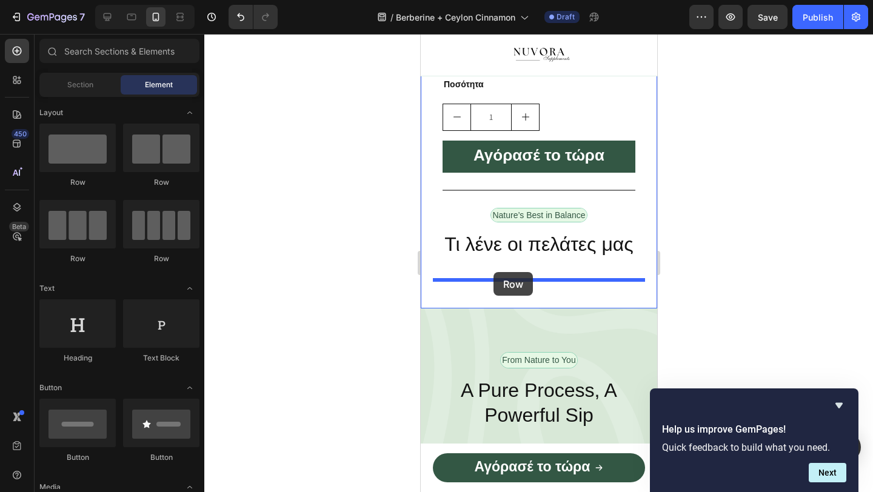
drag, startPoint x: 490, startPoint y: 187, endPoint x: 493, endPoint y: 272, distance: 85.5
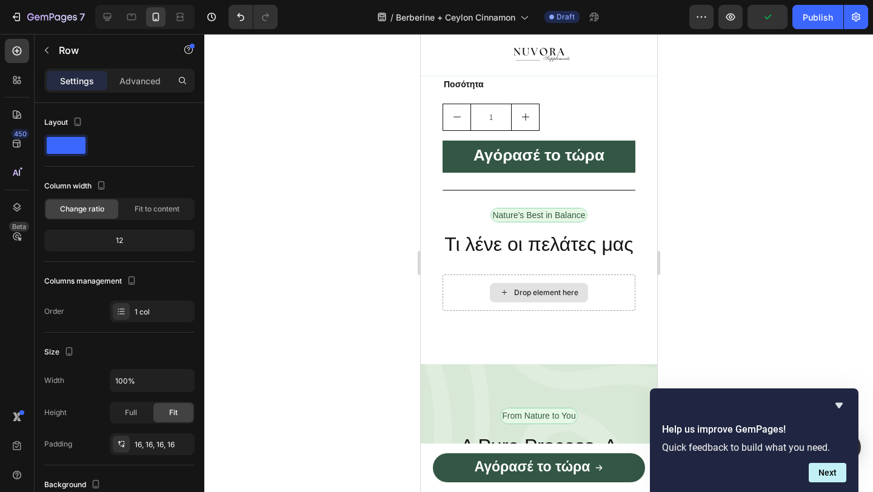
click at [511, 299] on div "Drop element here" at bounding box center [538, 292] width 98 height 19
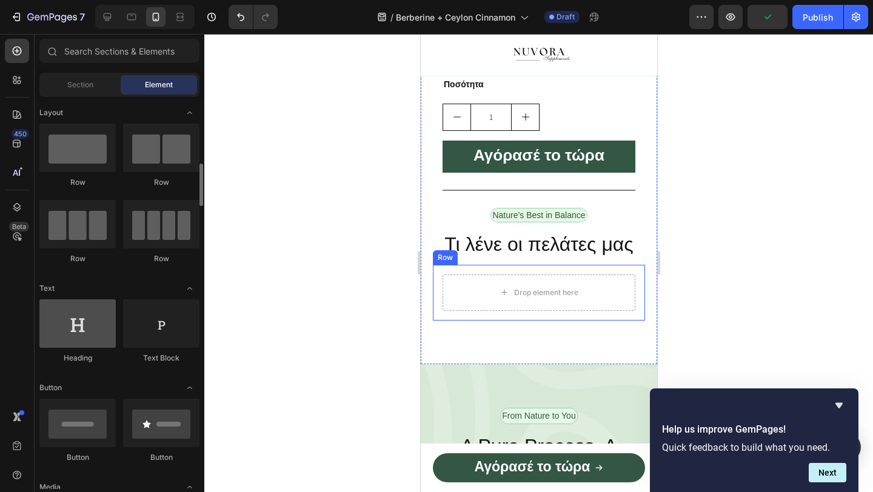
scroll to position [178, 0]
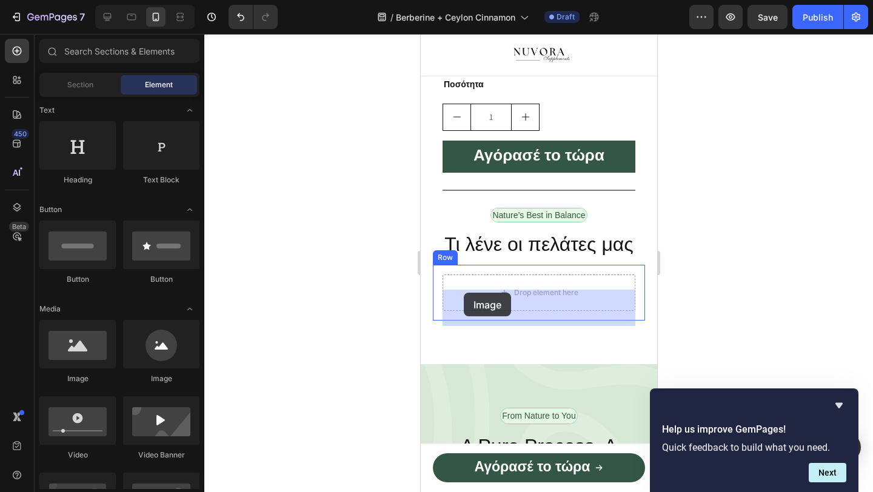
drag, startPoint x: 513, startPoint y: 378, endPoint x: 469, endPoint y: 293, distance: 95.4
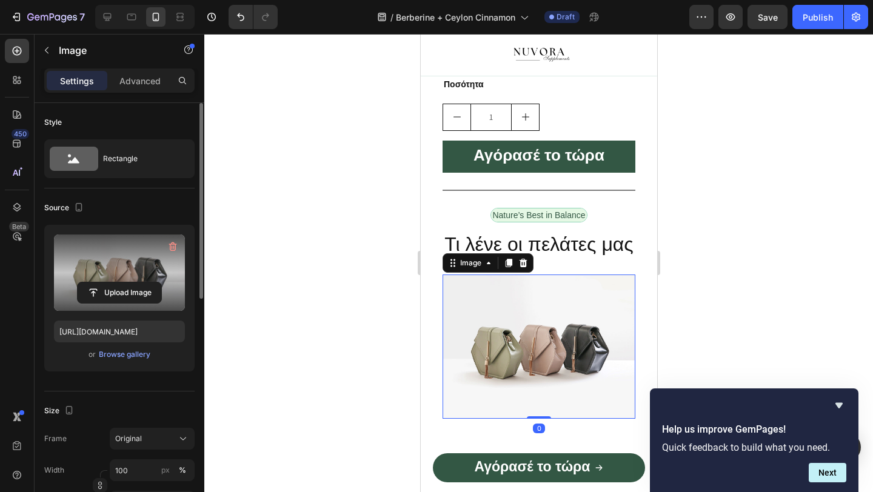
click at [132, 258] on label at bounding box center [119, 273] width 131 height 76
click at [132, 282] on input "file" at bounding box center [120, 292] width 84 height 21
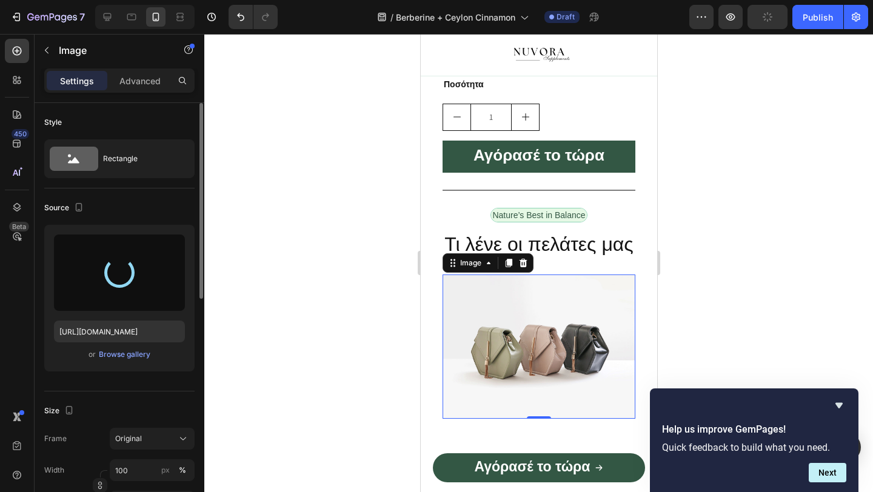
type input "[URL][DOMAIN_NAME]"
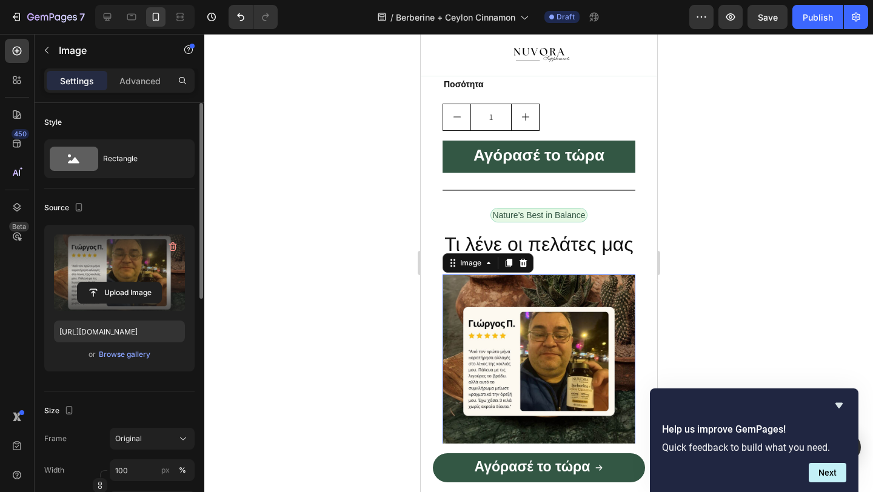
click at [367, 314] on div at bounding box center [538, 263] width 668 height 458
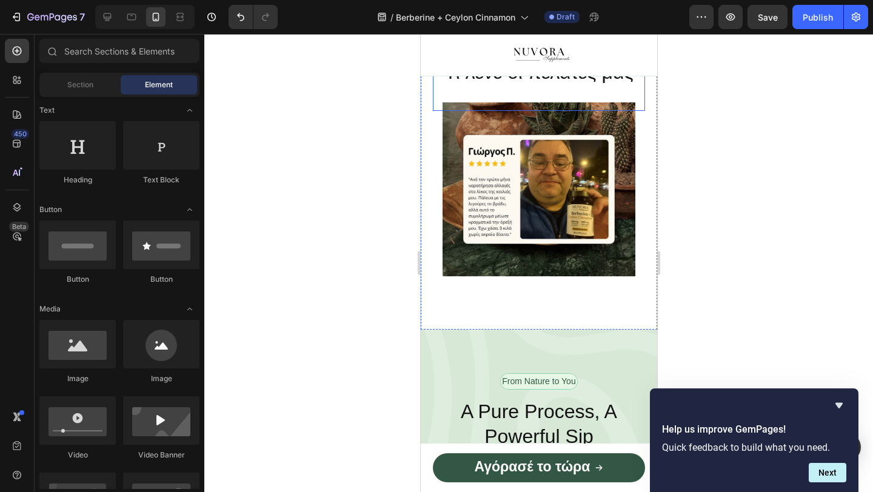
scroll to position [1536, 0]
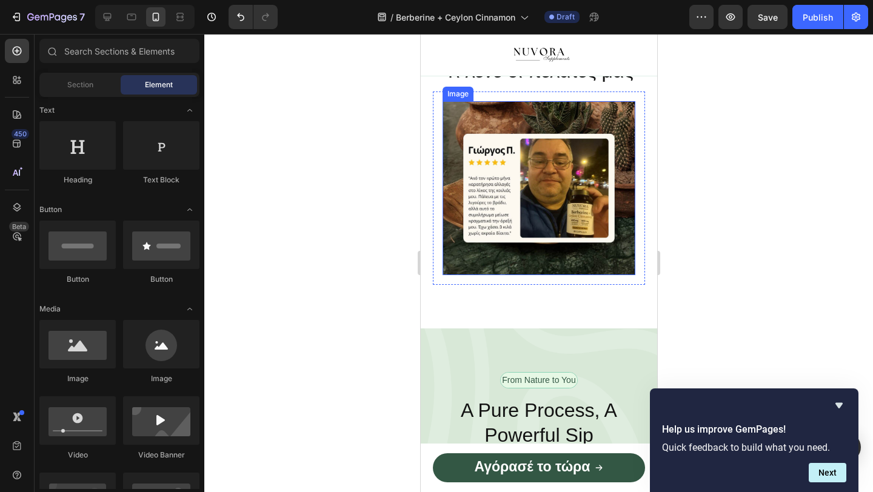
click at [553, 263] on img at bounding box center [538, 188] width 193 height 174
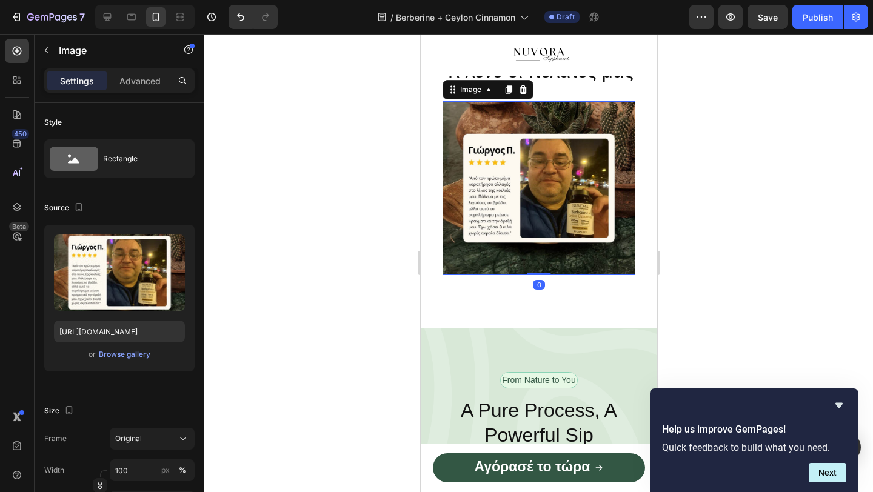
click at [474, 258] on img at bounding box center [538, 188] width 193 height 174
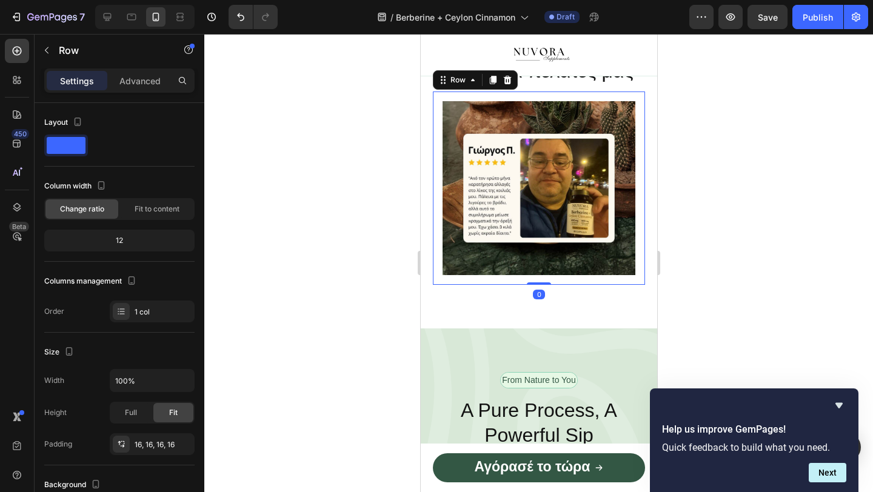
click at [433, 262] on div "Image Row 0" at bounding box center [538, 188] width 212 height 193
click at [435, 196] on div "Image Row 0" at bounding box center [538, 188] width 212 height 193
click at [243, 21] on icon "Undo/Redo" at bounding box center [241, 17] width 12 height 12
click at [243, 22] on icon "Undo/Redo" at bounding box center [241, 17] width 12 height 12
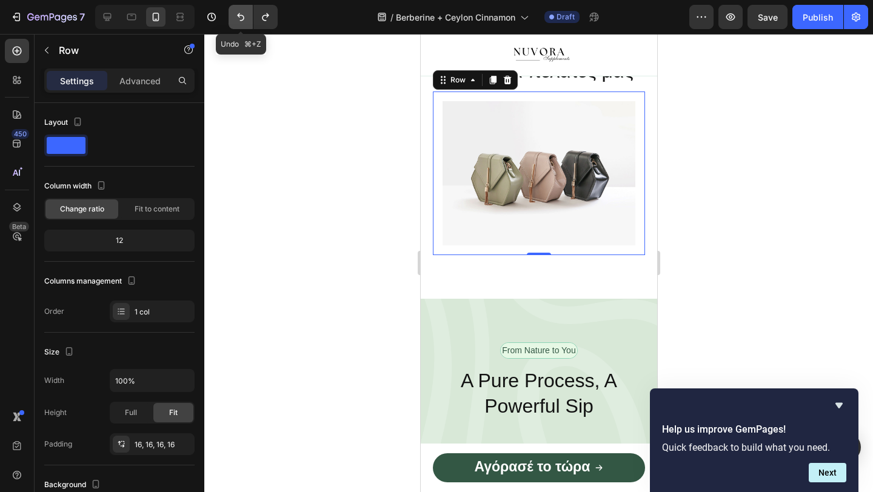
click at [243, 22] on icon "Undo/Redo" at bounding box center [241, 17] width 12 height 12
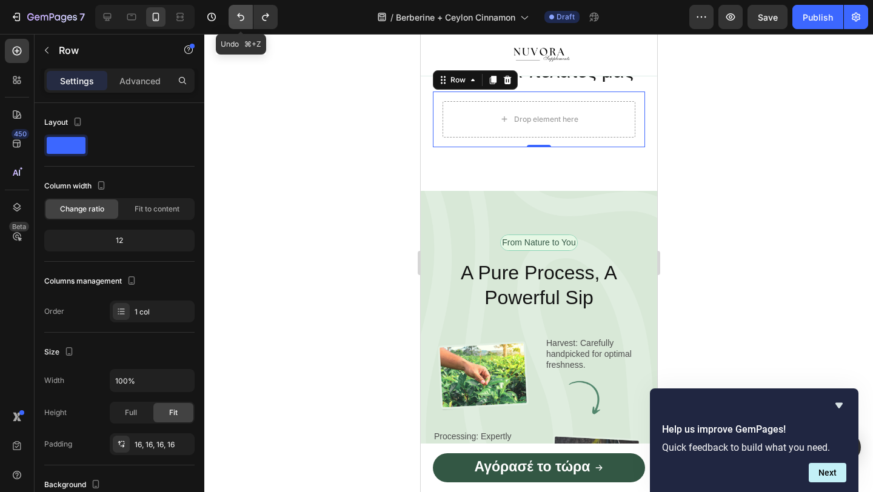
click at [243, 22] on icon "Undo/Redo" at bounding box center [241, 17] width 12 height 12
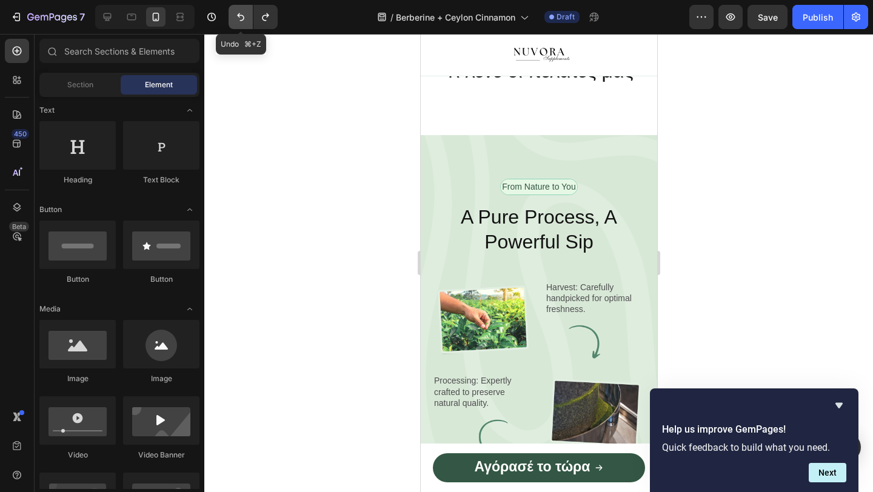
click at [243, 22] on icon "Undo/Redo" at bounding box center [241, 17] width 12 height 12
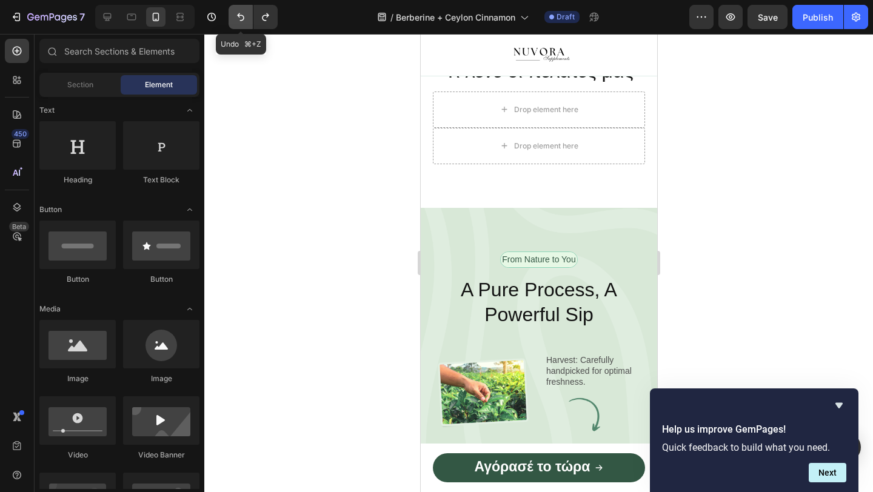
click at [243, 22] on icon "Undo/Redo" at bounding box center [241, 17] width 12 height 12
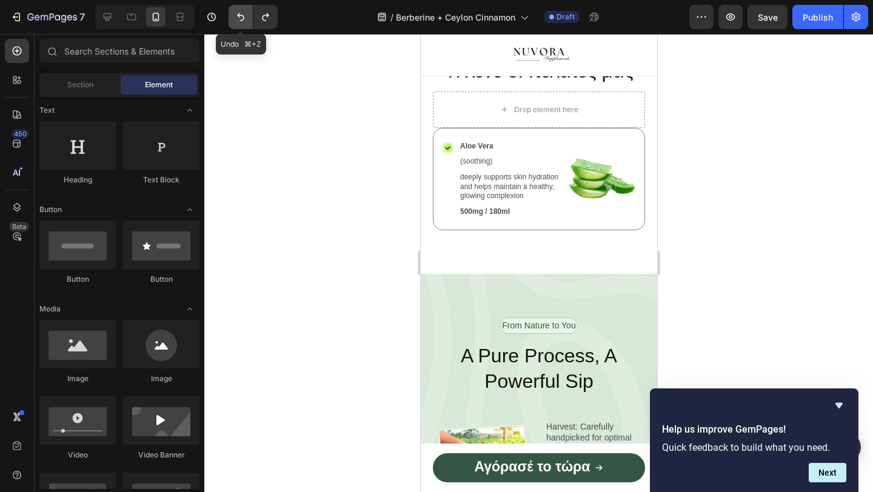
click at [243, 22] on icon "Undo/Redo" at bounding box center [241, 17] width 12 height 12
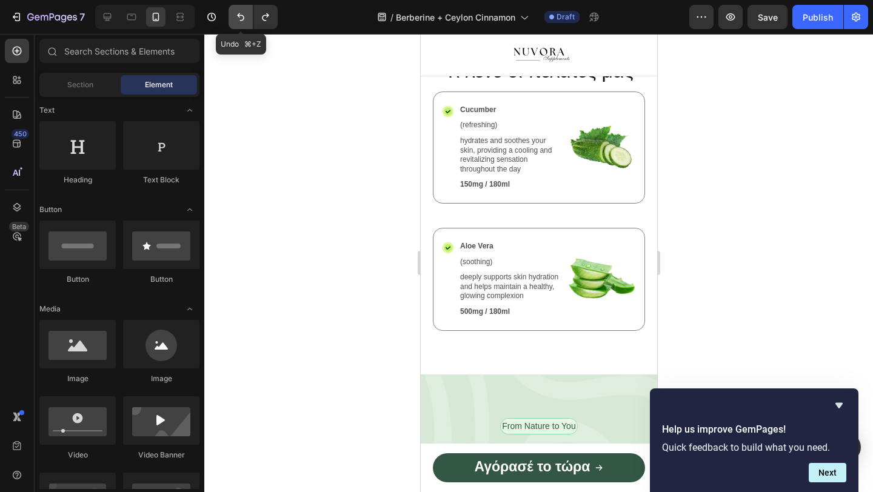
click at [243, 22] on icon "Undo/Redo" at bounding box center [241, 17] width 12 height 12
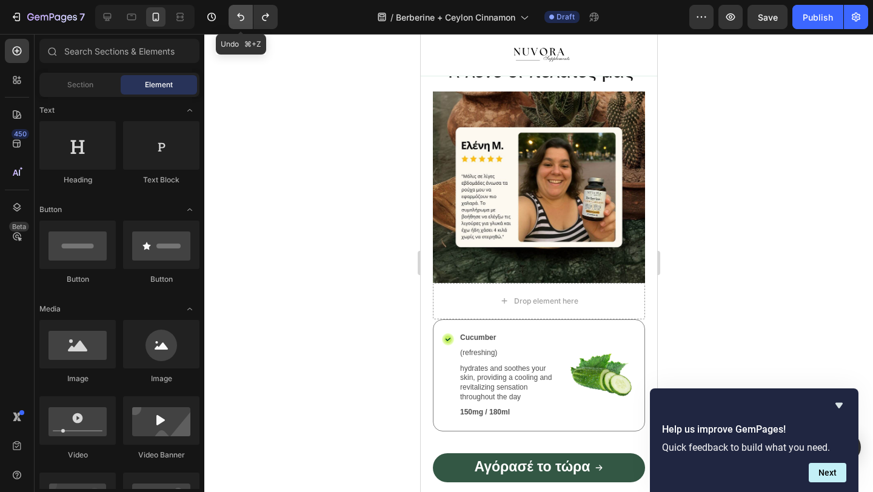
click at [243, 23] on button "Undo/Redo" at bounding box center [240, 17] width 24 height 24
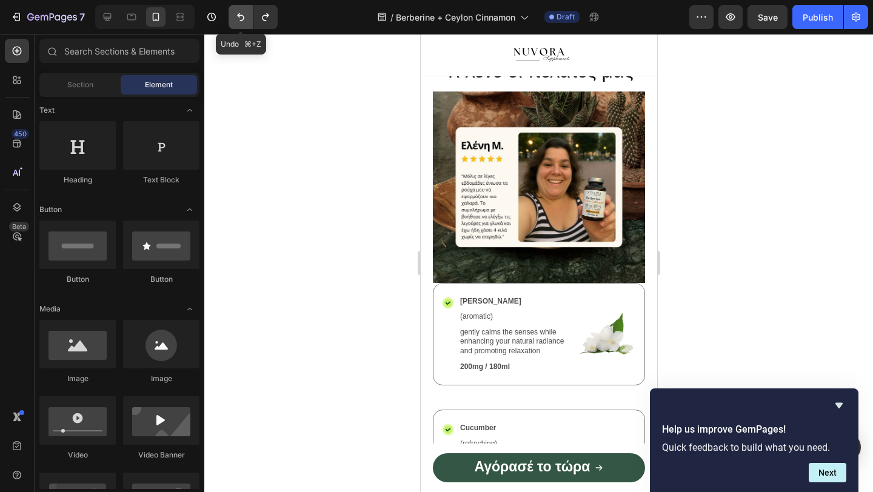
click at [244, 24] on button "Undo/Redo" at bounding box center [240, 17] width 24 height 24
click at [265, 25] on button "Undo/Redo" at bounding box center [265, 17] width 24 height 24
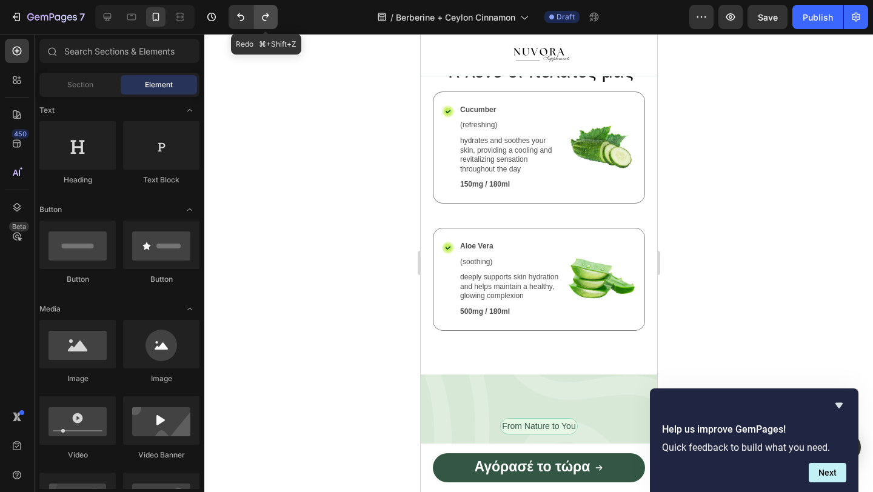
click at [265, 25] on button "Undo/Redo" at bounding box center [265, 17] width 24 height 24
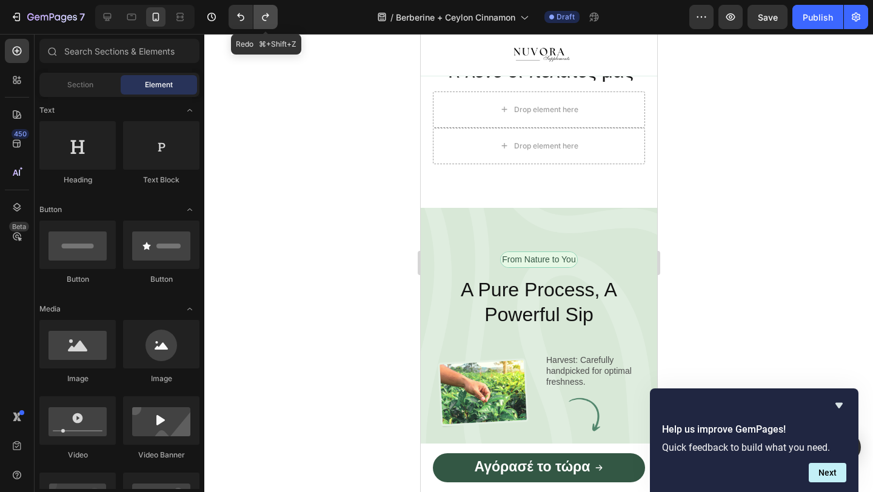
click at [265, 25] on button "Undo/Redo" at bounding box center [265, 17] width 24 height 24
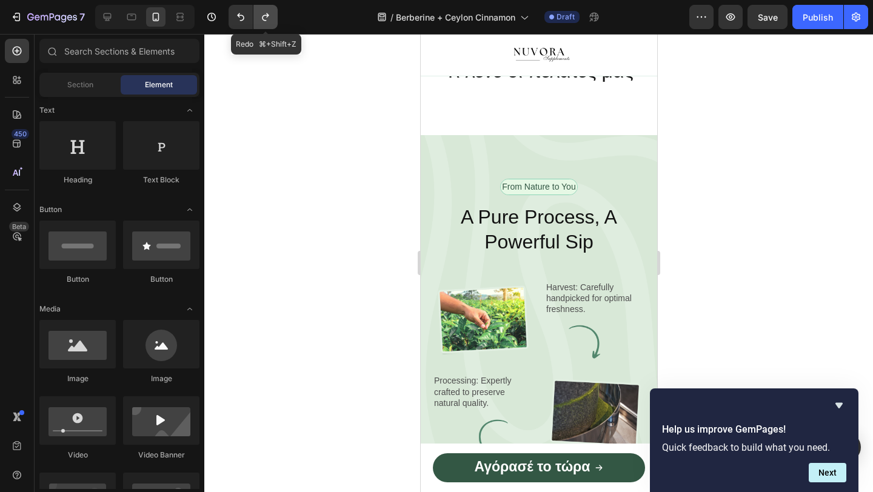
click at [265, 25] on button "Undo/Redo" at bounding box center [265, 17] width 24 height 24
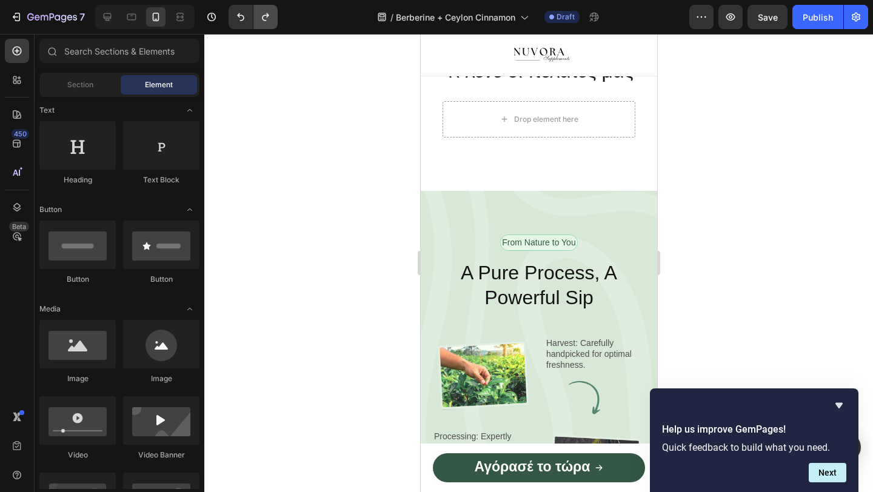
click at [268, 12] on icon "Undo/Redo" at bounding box center [265, 17] width 12 height 12
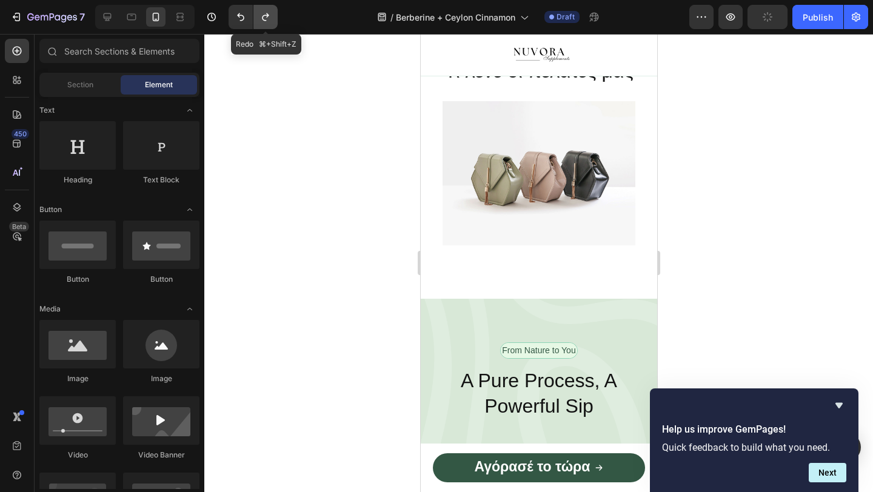
click at [268, 12] on icon "Undo/Redo" at bounding box center [265, 17] width 12 height 12
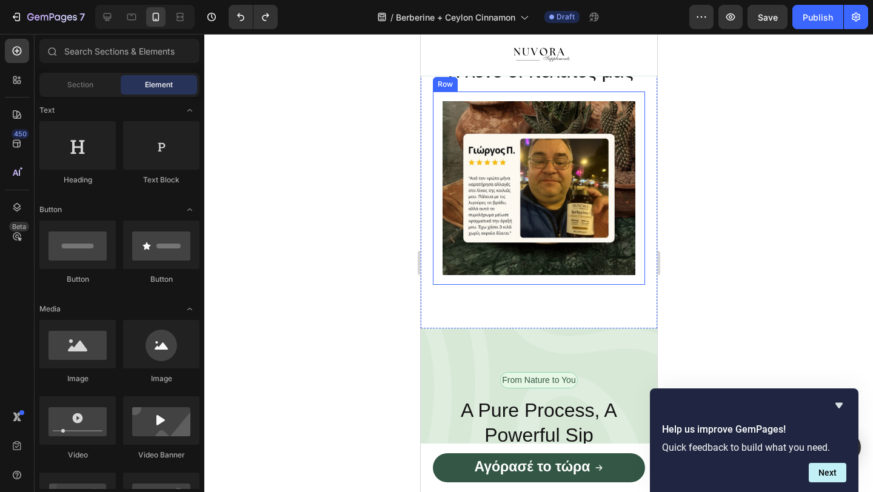
click at [409, 286] on div at bounding box center [538, 263] width 668 height 458
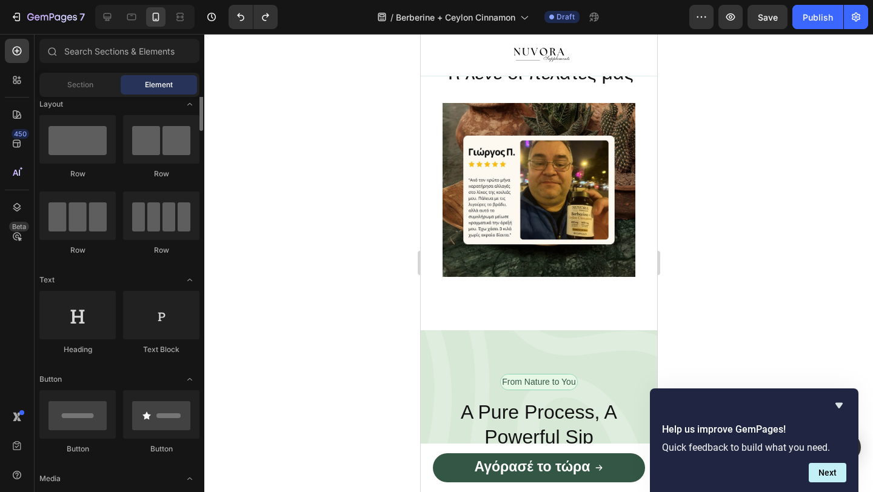
scroll to position [0, 0]
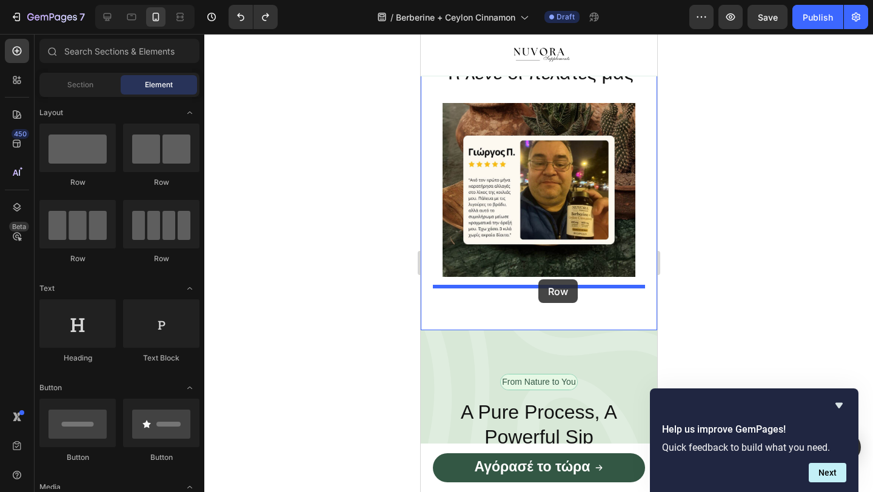
drag, startPoint x: 499, startPoint y: 190, endPoint x: 536, endPoint y: 279, distance: 97.0
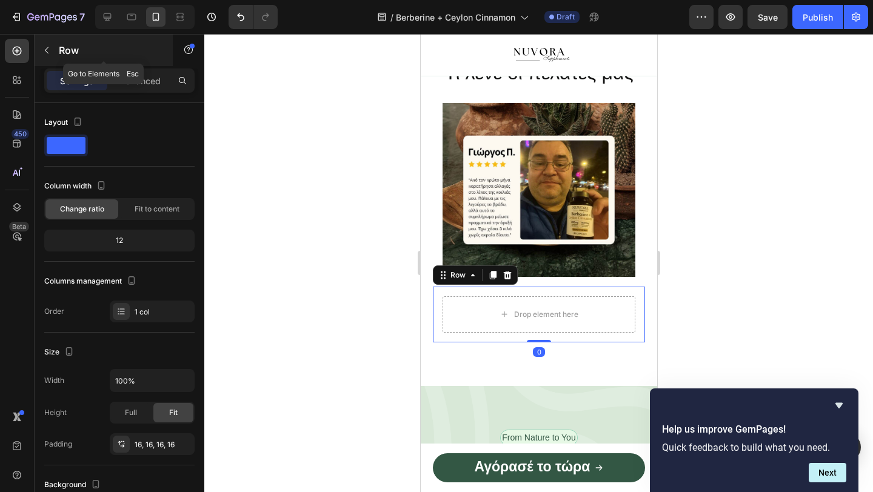
click at [39, 56] on button "button" at bounding box center [46, 50] width 19 height 19
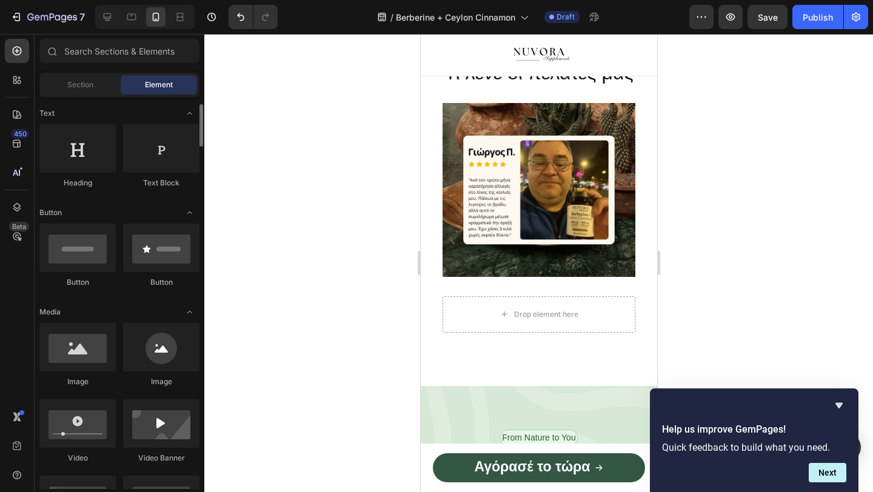
scroll to position [165, 0]
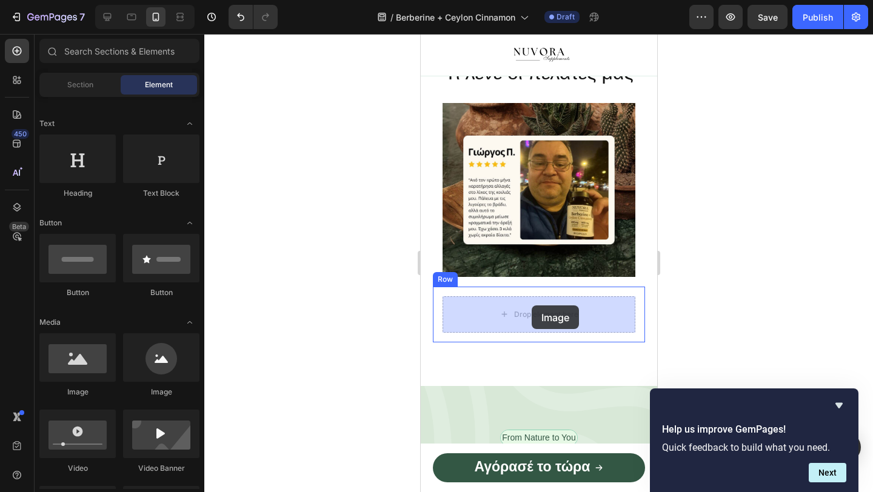
drag, startPoint x: 549, startPoint y: 379, endPoint x: 533, endPoint y: 305, distance: 75.7
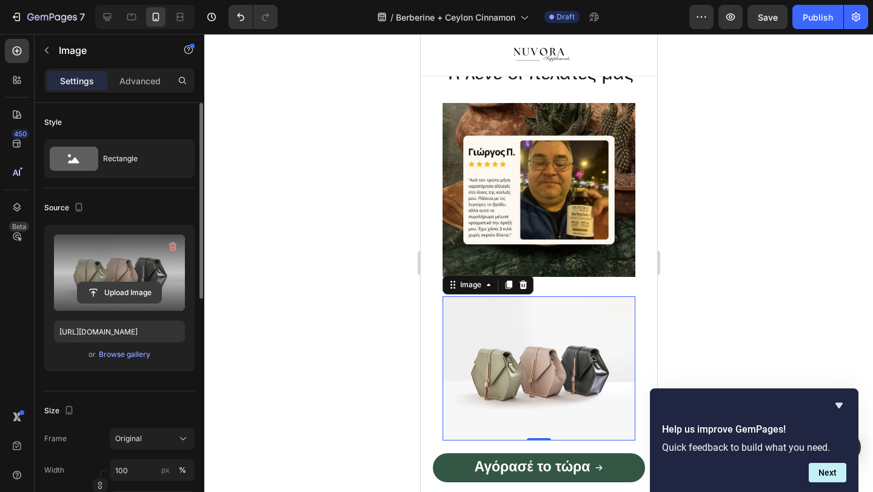
click at [138, 292] on input "file" at bounding box center [120, 292] width 84 height 21
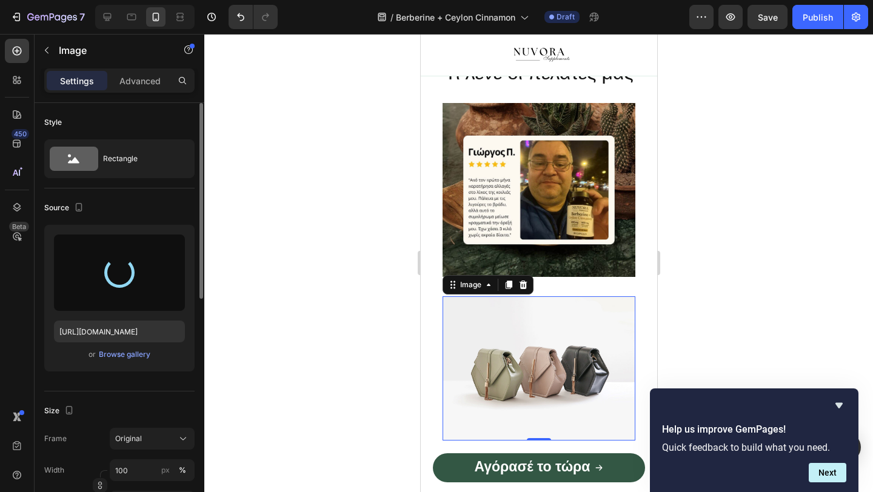
type input "[URL][DOMAIN_NAME]"
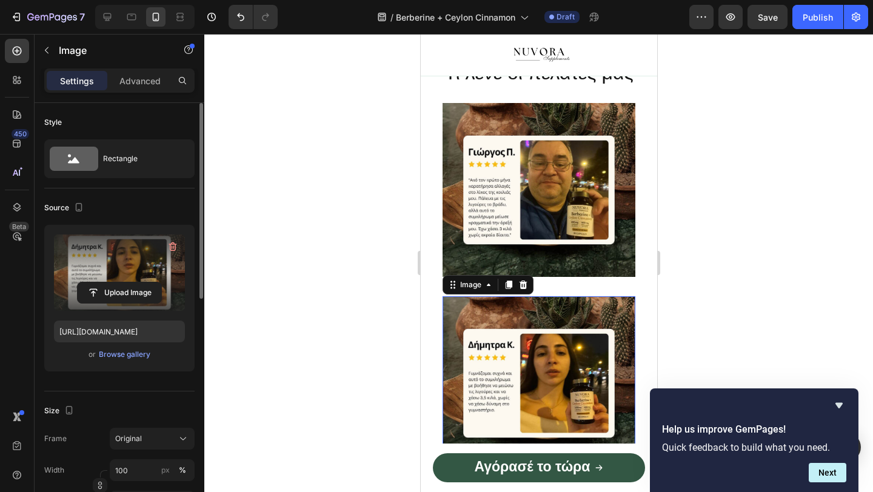
click at [549, 302] on img at bounding box center [538, 383] width 193 height 174
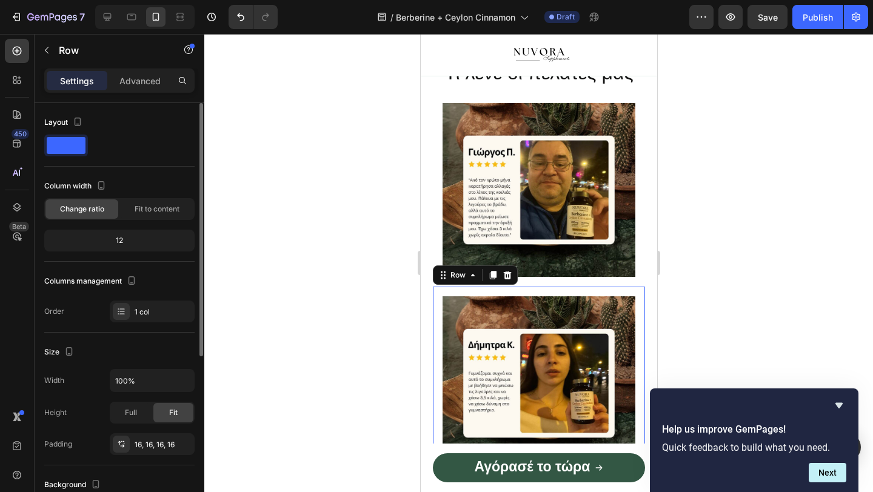
click at [550, 288] on div "Image Row 0" at bounding box center [538, 383] width 212 height 193
click at [531, 276] on div "Image Row" at bounding box center [538, 189] width 212 height 193
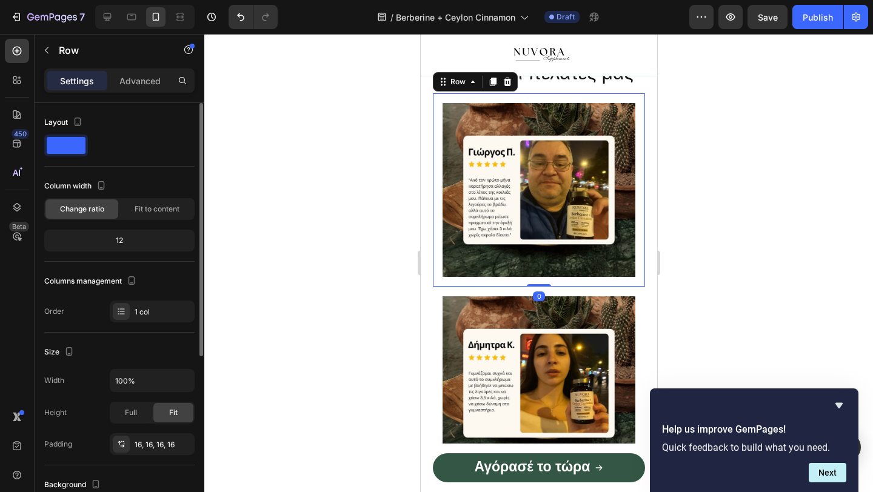
drag, startPoint x: 534, startPoint y: 284, endPoint x: 534, endPoint y: 273, distance: 10.3
click at [534, 272] on div "Image Row 0" at bounding box center [538, 189] width 212 height 193
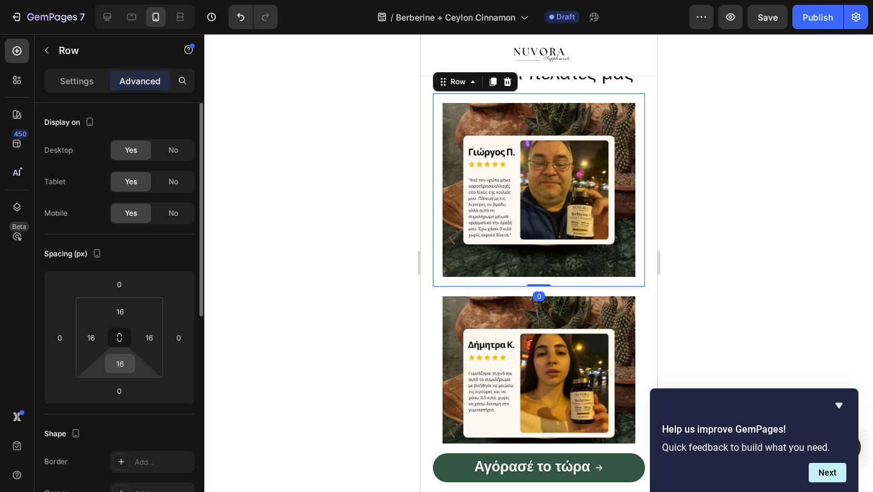
click at [123, 367] on input "16" at bounding box center [120, 364] width 24 height 18
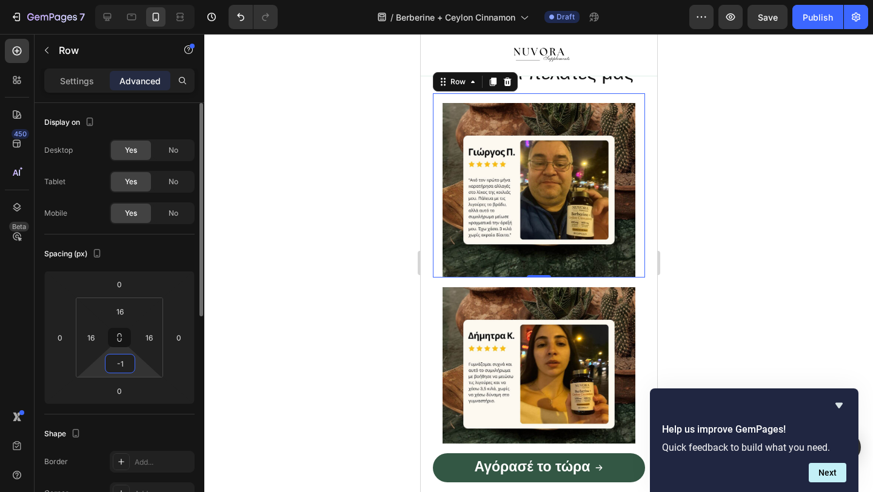
type input "-"
type input "0"
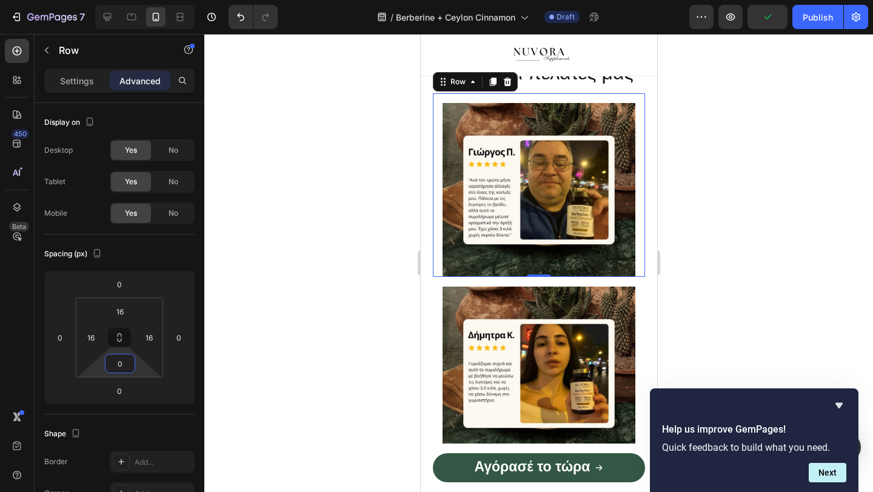
click at [239, 378] on div at bounding box center [538, 263] width 668 height 458
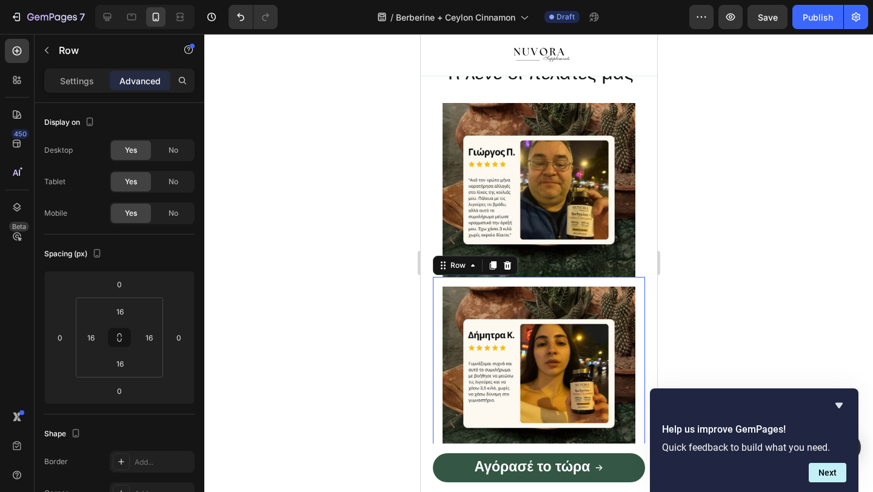
click at [491, 284] on div "Image Row 0" at bounding box center [538, 373] width 212 height 193
click at [126, 313] on input "16" at bounding box center [120, 311] width 24 height 18
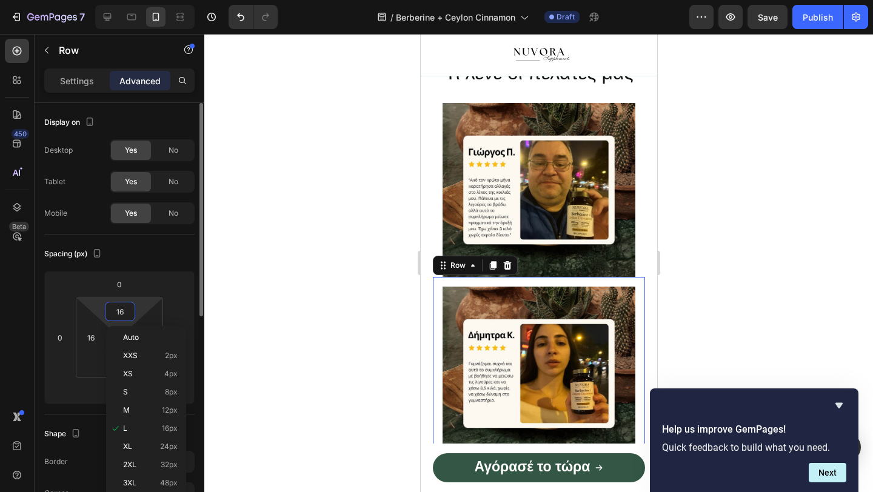
type input "0"
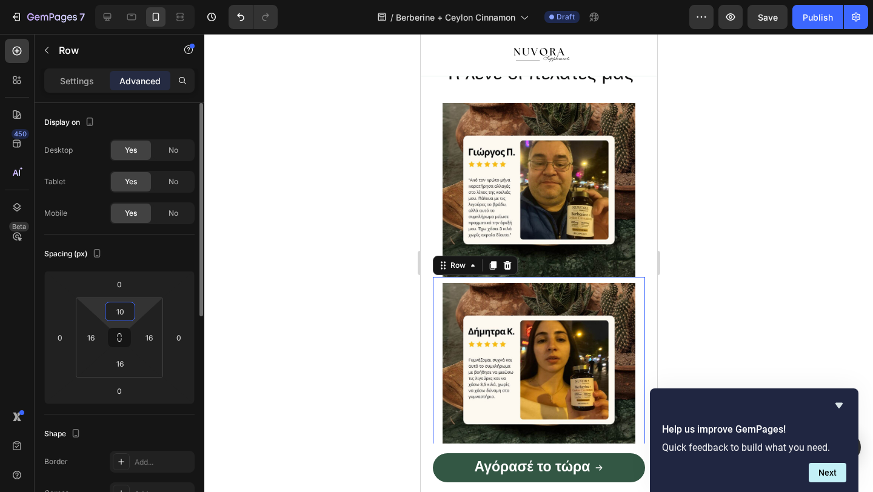
type input "1"
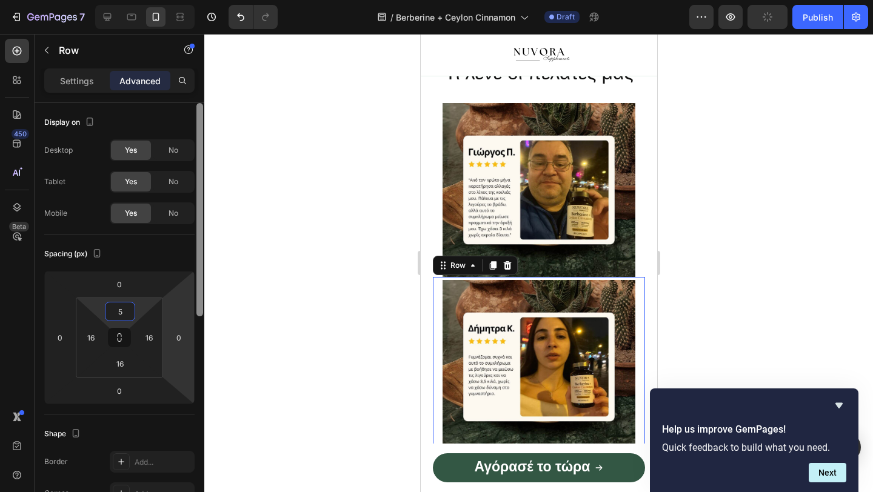
type input "5"
click at [197, 304] on div at bounding box center [199, 315] width 9 height 424
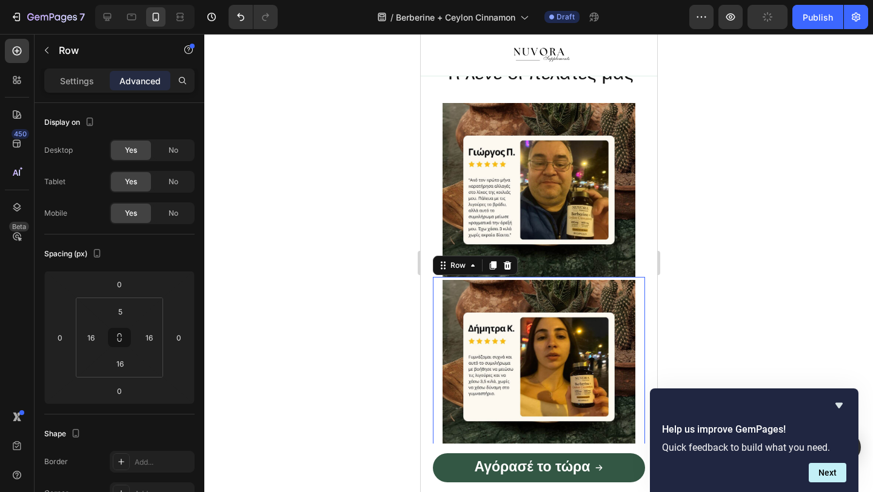
scroll to position [418, 0]
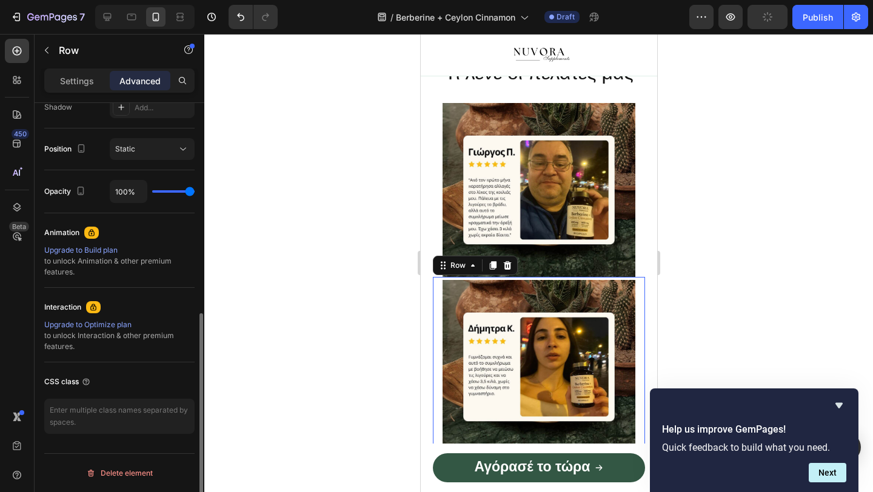
click at [293, 258] on div at bounding box center [538, 263] width 668 height 458
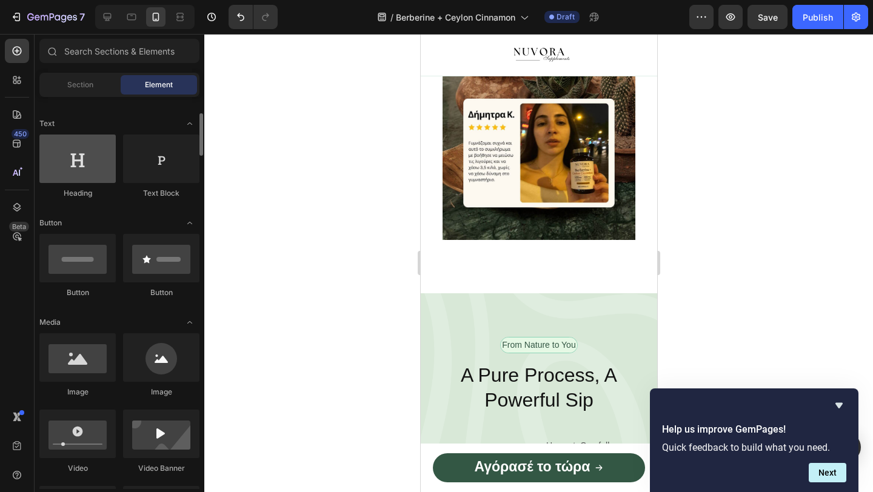
scroll to position [0, 0]
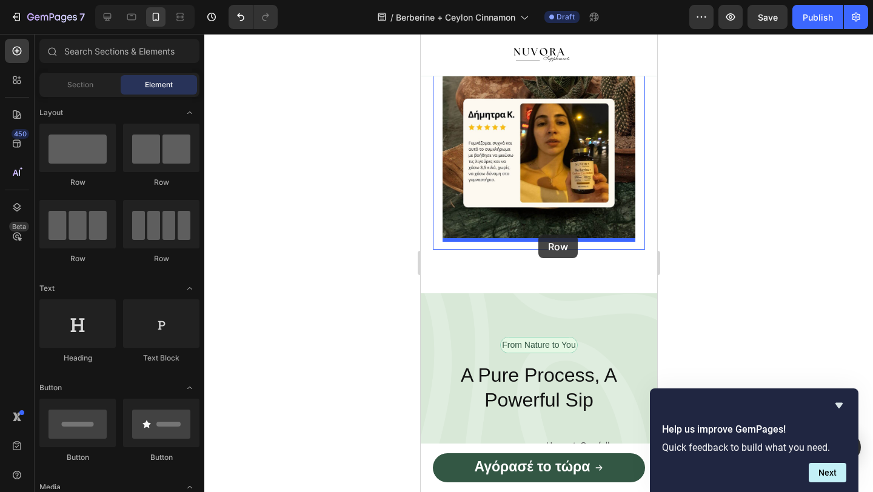
drag, startPoint x: 485, startPoint y: 188, endPoint x: 535, endPoint y: 235, distance: 68.2
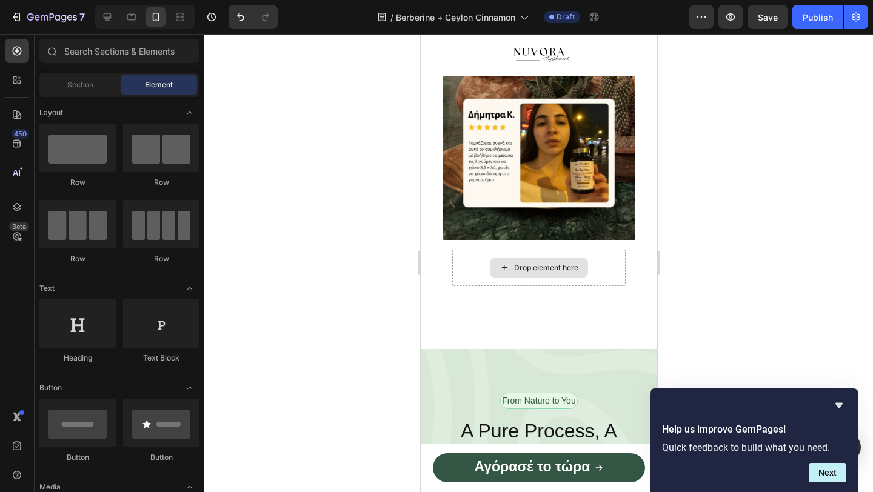
click at [536, 270] on div "Drop element here" at bounding box center [545, 268] width 64 height 10
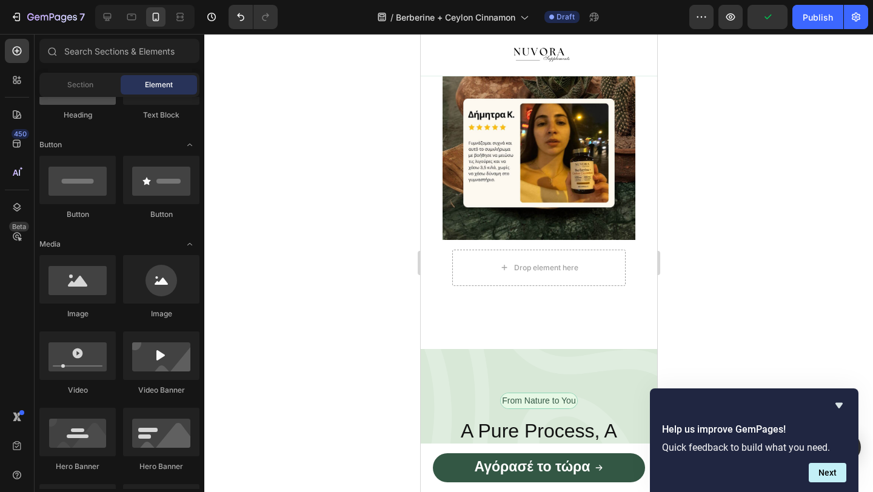
scroll to position [265, 0]
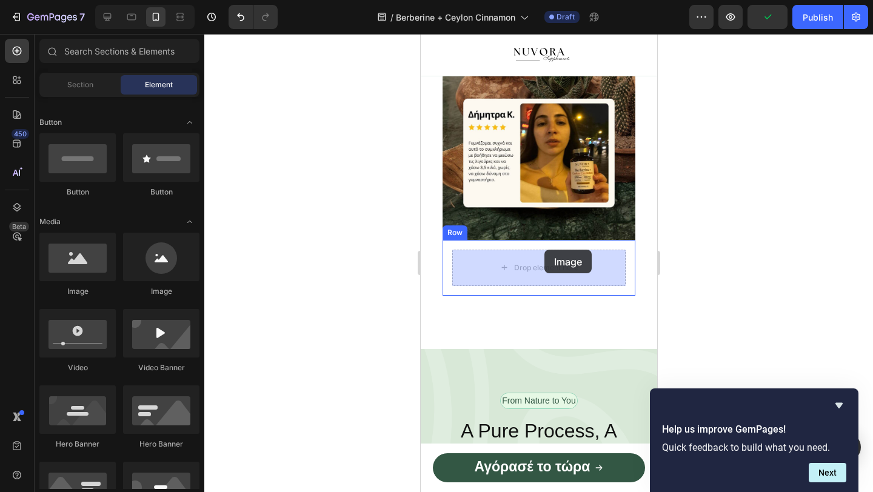
drag, startPoint x: 495, startPoint y: 301, endPoint x: 540, endPoint y: 251, distance: 67.4
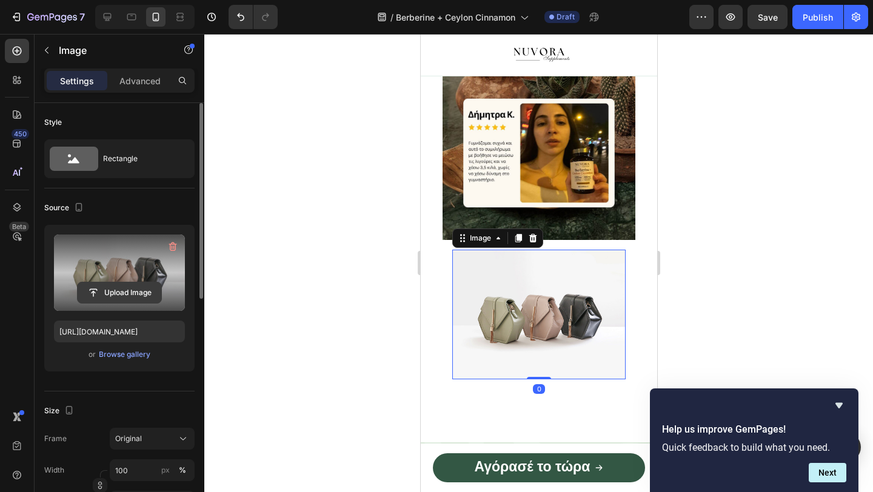
click at [127, 290] on input "file" at bounding box center [120, 292] width 84 height 21
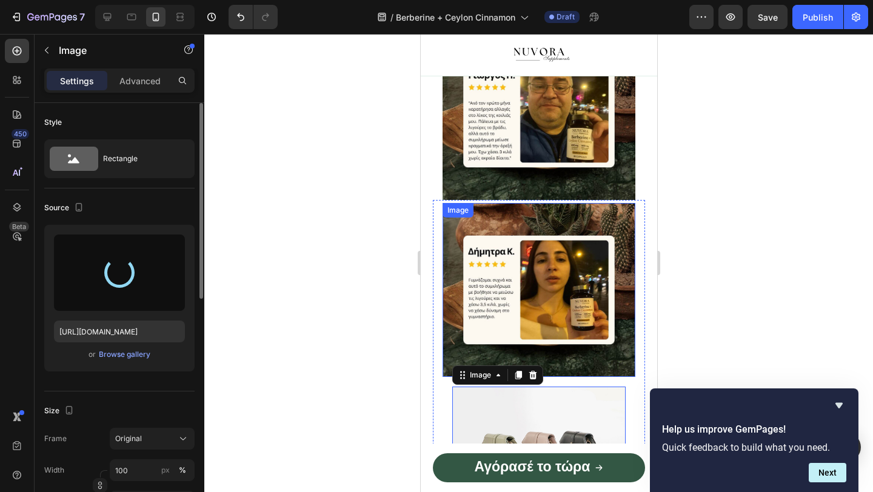
scroll to position [1701, 0]
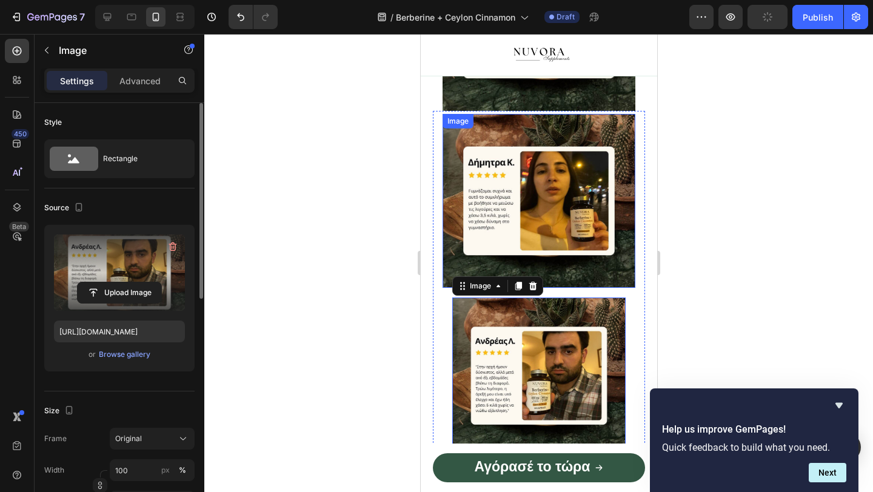
type input "[URL][DOMAIN_NAME]"
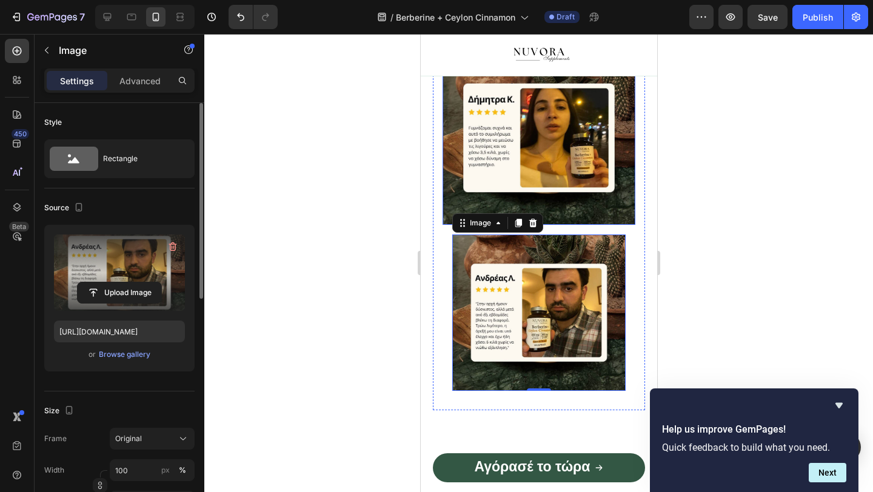
scroll to position [1764, 0]
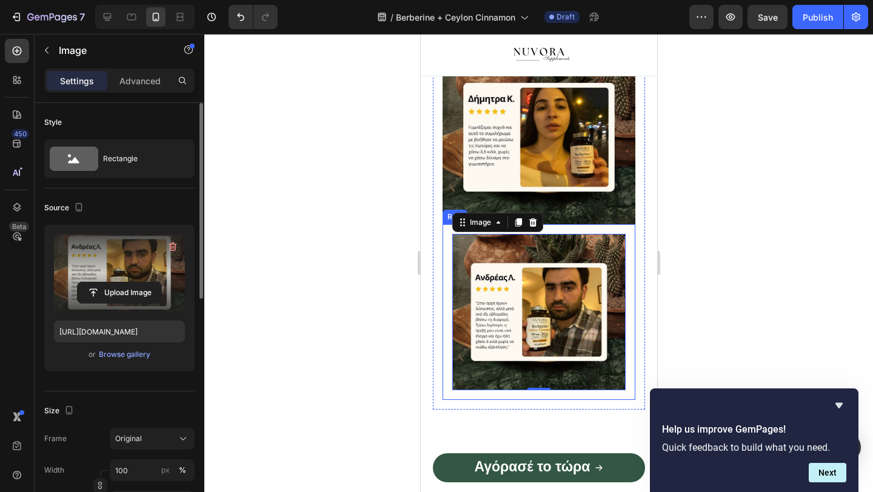
click at [570, 227] on div "Image 0 Row" at bounding box center [538, 312] width 193 height 176
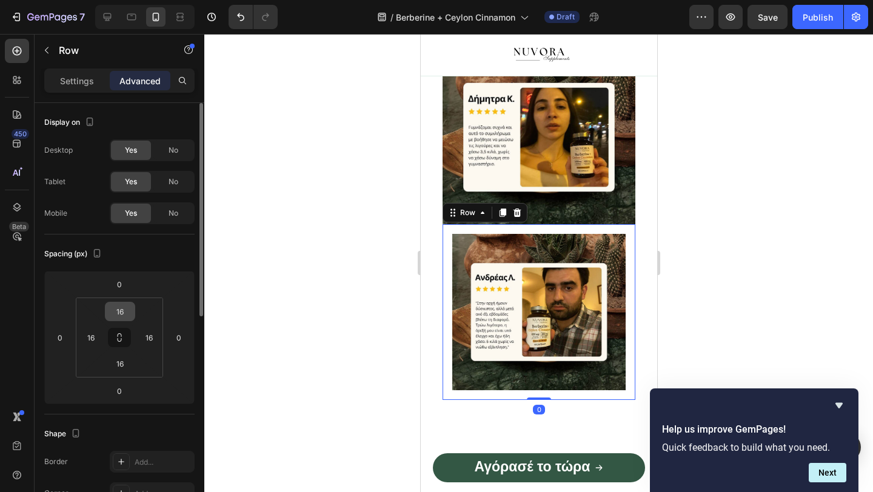
click at [122, 315] on input "16" at bounding box center [120, 311] width 24 height 18
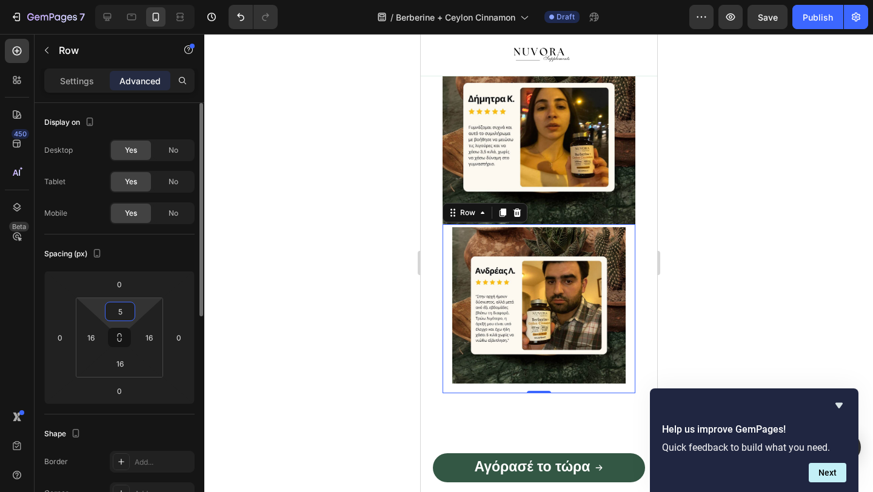
type input "5"
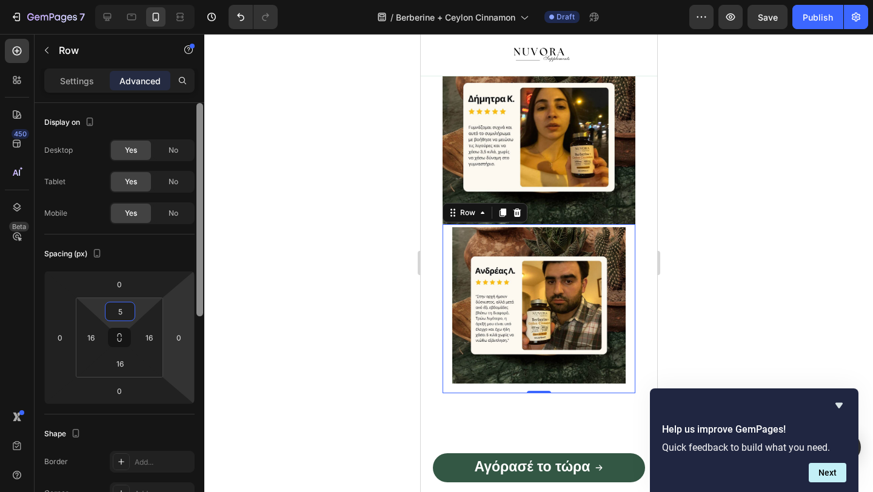
click at [202, 282] on div at bounding box center [199, 209] width 7 height 213
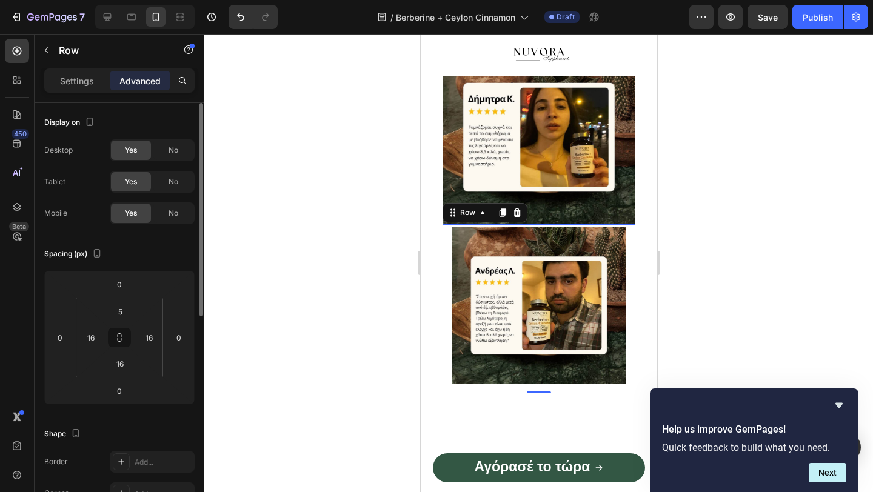
click at [235, 262] on div at bounding box center [538, 263] width 668 height 458
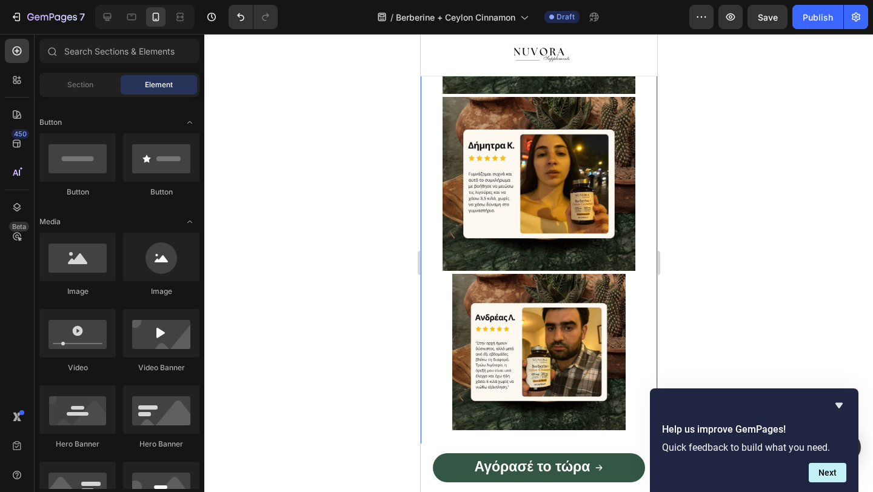
scroll to position [1716, 0]
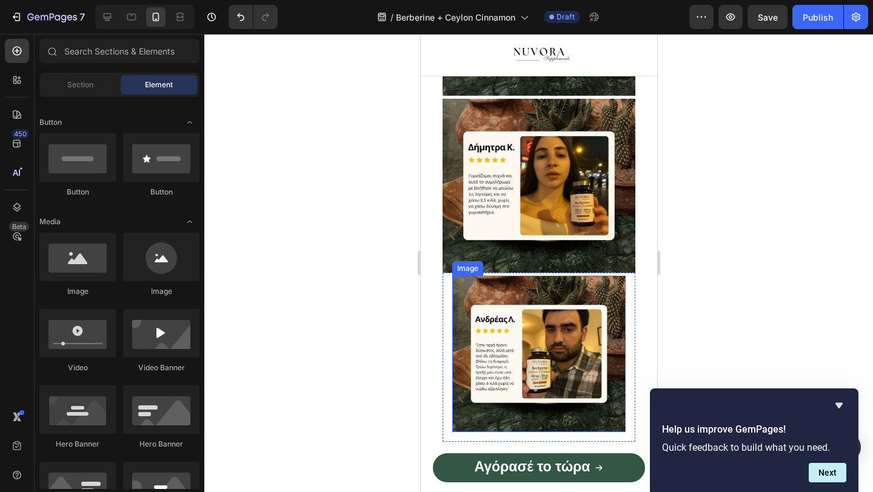
click at [462, 334] on img at bounding box center [537, 354] width 173 height 156
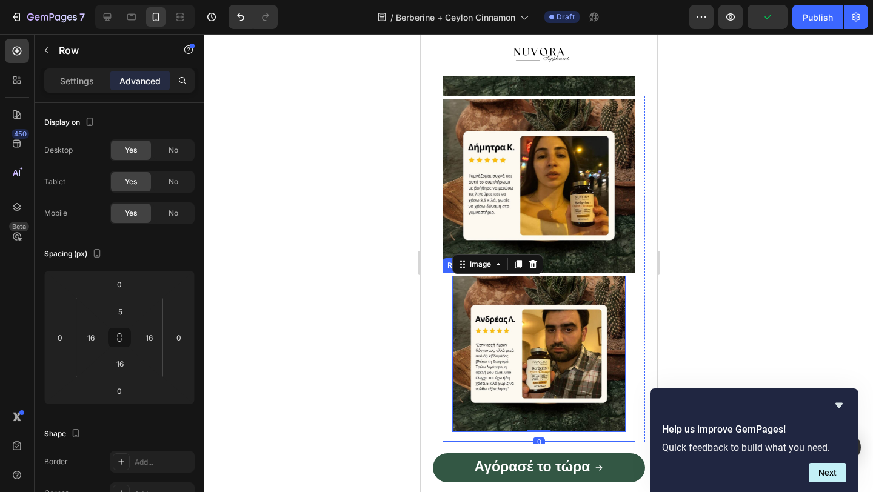
click at [450, 316] on div "Image 0 Row" at bounding box center [538, 357] width 193 height 169
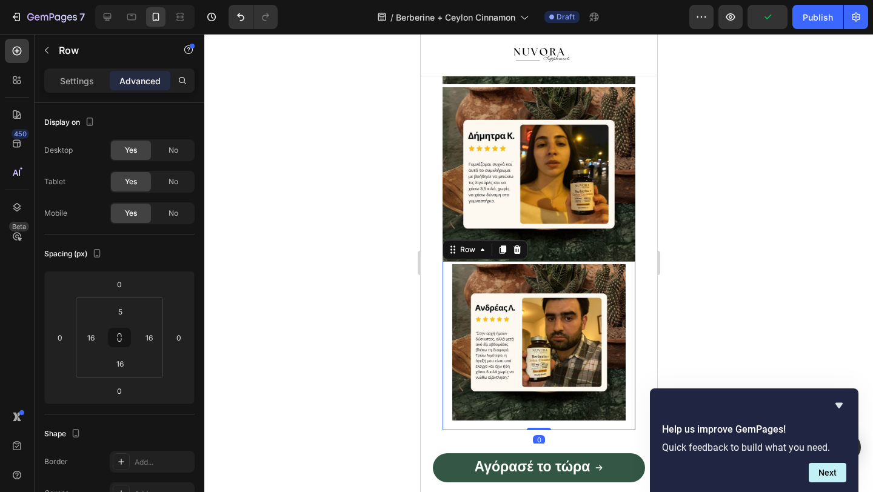
scroll to position [1784, 0]
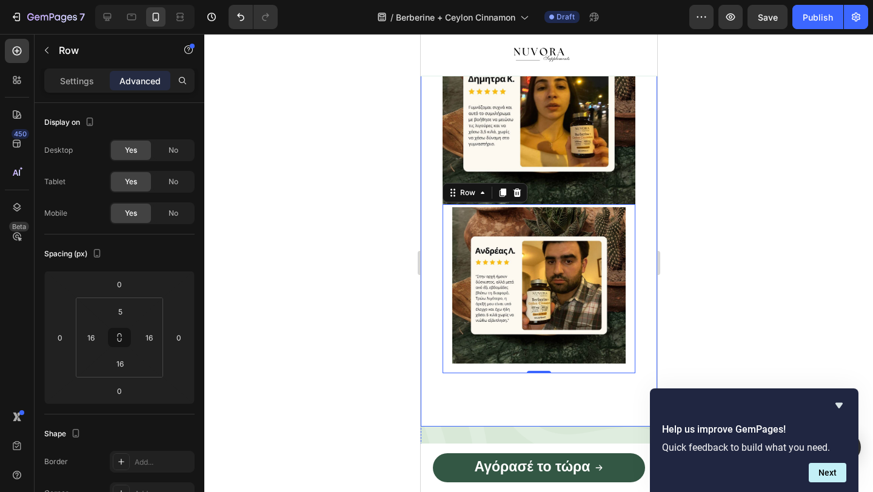
click at [677, 264] on div at bounding box center [538, 263] width 668 height 458
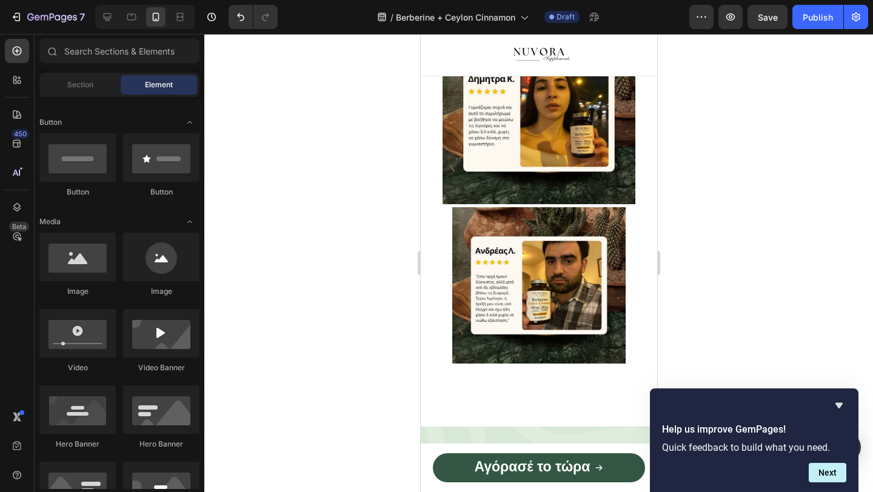
click at [578, 219] on img at bounding box center [537, 285] width 173 height 156
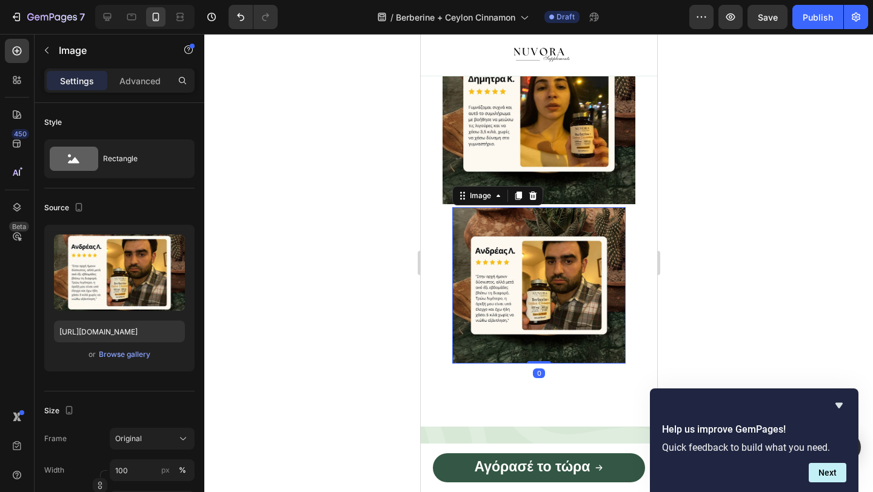
click at [457, 289] on img at bounding box center [537, 285] width 173 height 156
click at [140, 82] on p "Advanced" at bounding box center [139, 81] width 41 height 13
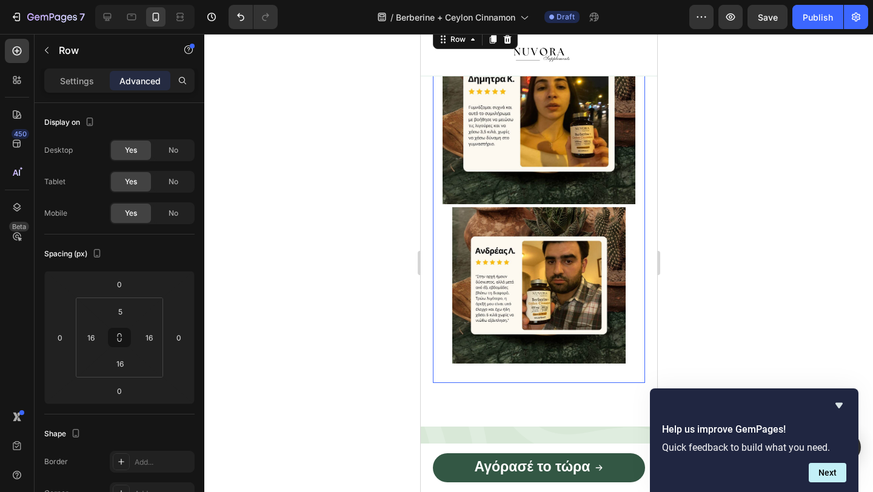
click at [432, 178] on div "Image Image Row Row 0" at bounding box center [538, 205] width 212 height 356
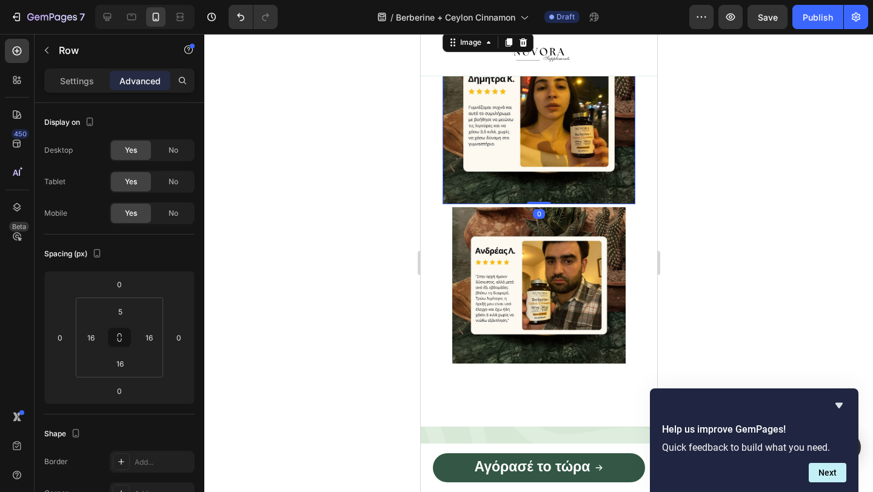
click at [456, 181] on img at bounding box center [538, 117] width 193 height 174
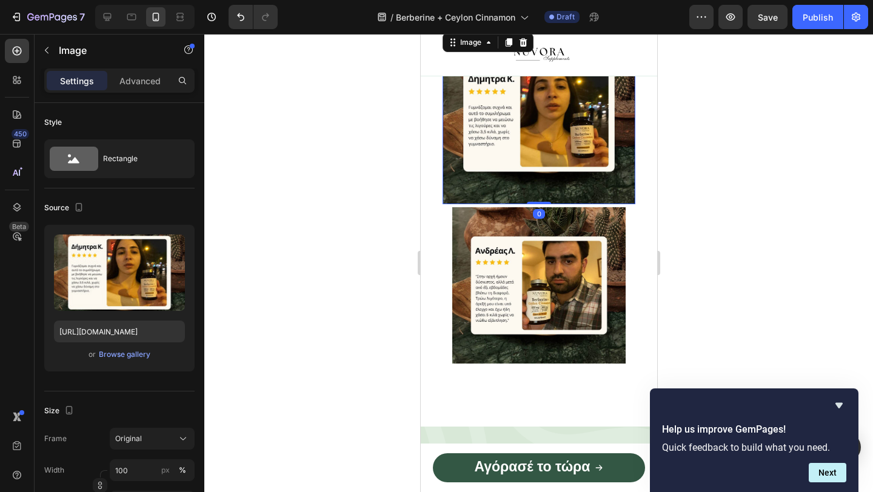
click at [146, 91] on div "Settings Advanced" at bounding box center [119, 80] width 150 height 24
click at [145, 88] on div "Advanced" at bounding box center [140, 80] width 61 height 19
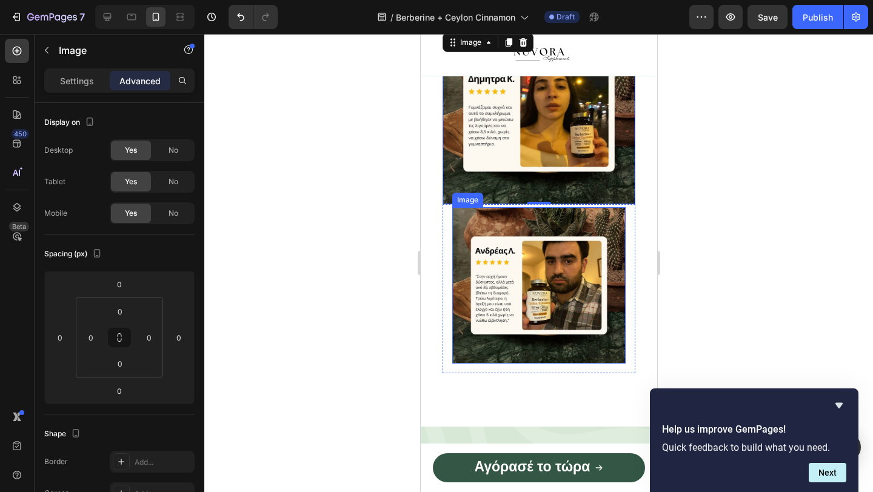
click at [459, 314] on img at bounding box center [537, 285] width 173 height 156
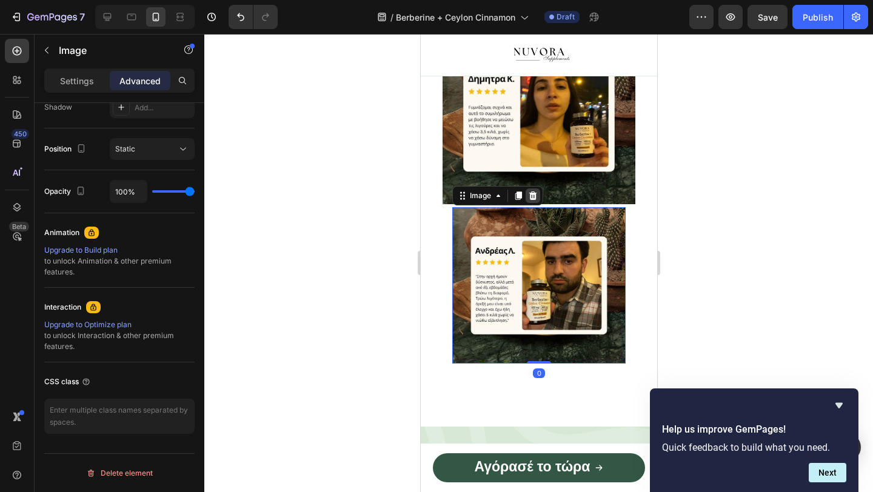
click at [533, 196] on icon at bounding box center [532, 196] width 10 height 10
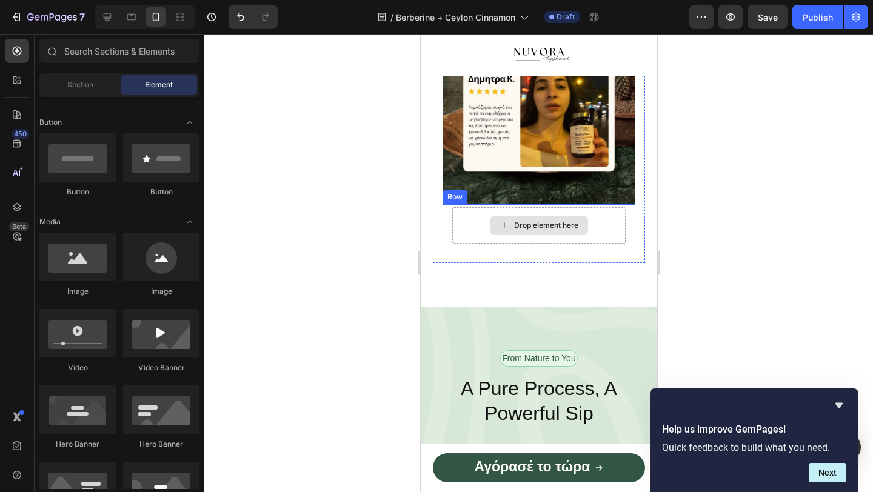
click at [519, 221] on div "Drop element here" at bounding box center [545, 226] width 64 height 10
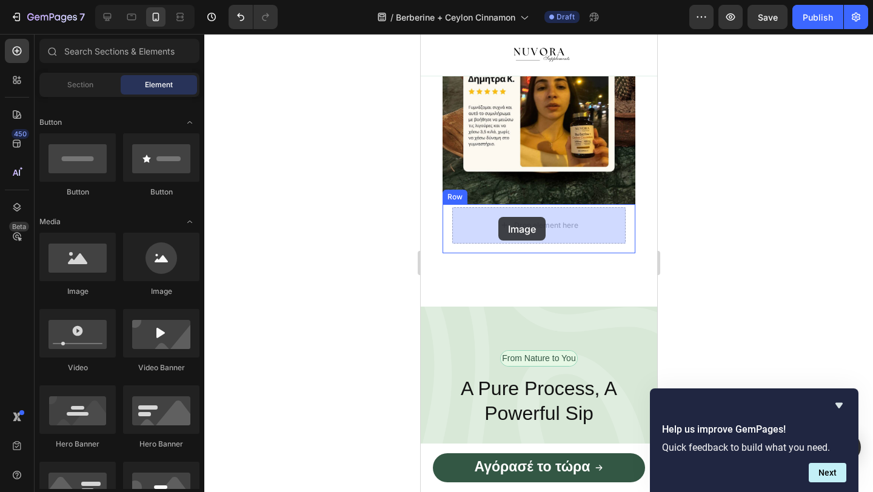
drag, startPoint x: 498, startPoint y: 307, endPoint x: 503, endPoint y: 220, distance: 86.8
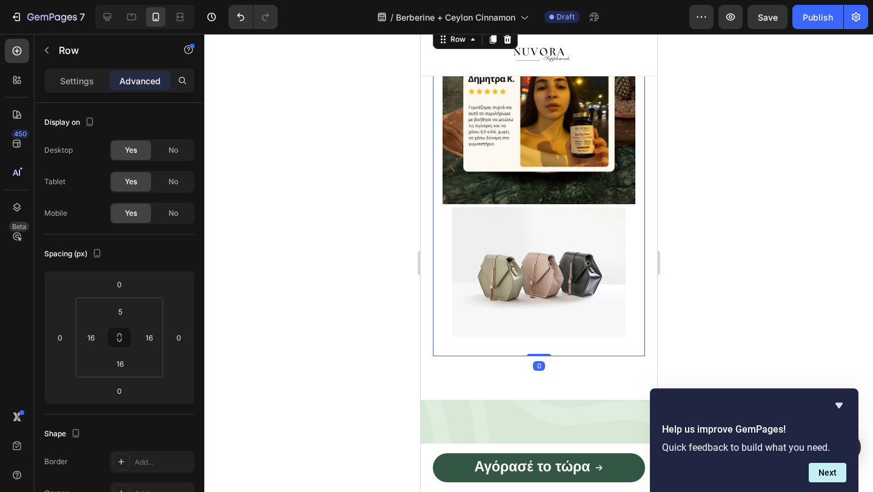
click at [435, 276] on div "Image Image Row Row 0" at bounding box center [538, 191] width 212 height 329
click at [452, 270] on img at bounding box center [537, 272] width 173 height 130
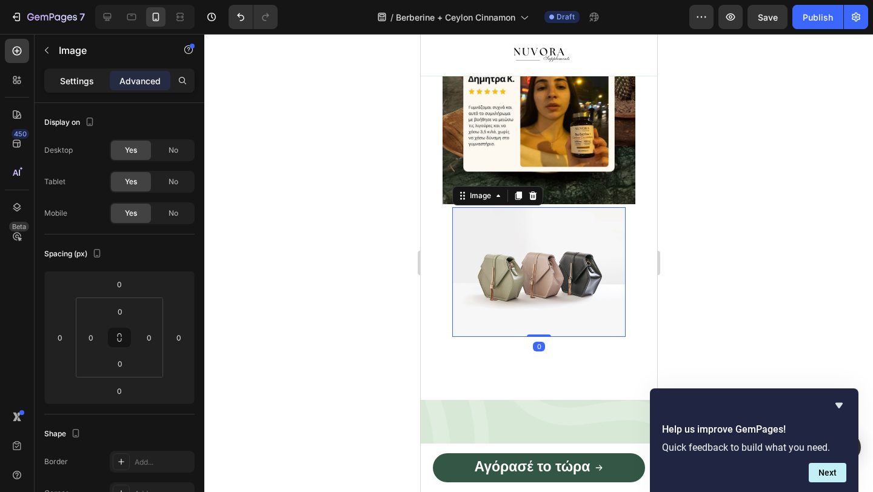
click at [65, 75] on p "Settings" at bounding box center [77, 81] width 34 height 13
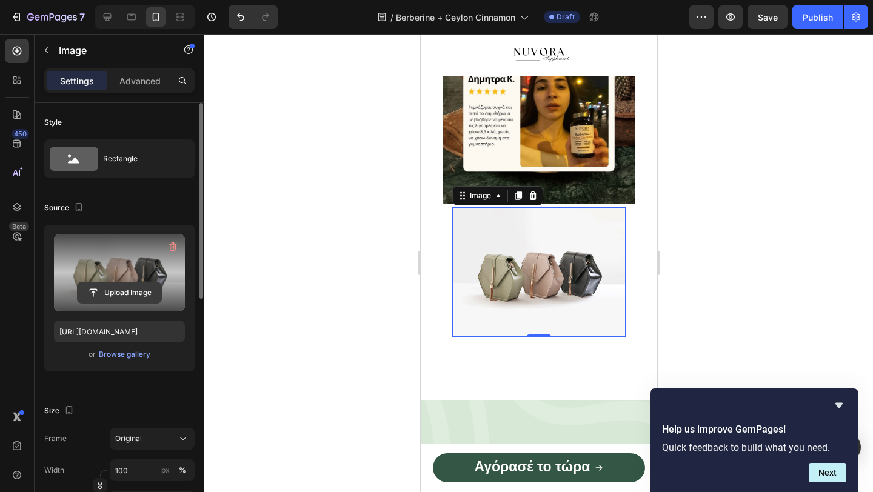
click at [121, 287] on input "file" at bounding box center [120, 292] width 84 height 21
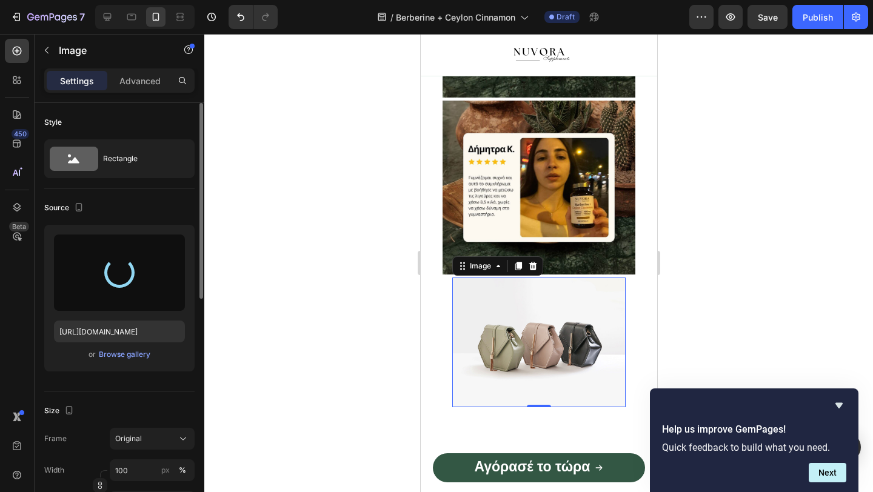
scroll to position [1715, 0]
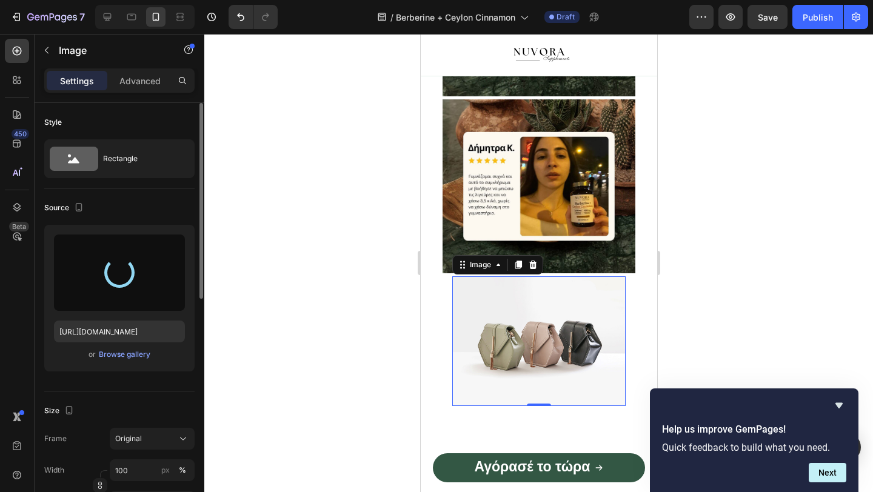
type input "[URL][DOMAIN_NAME]"
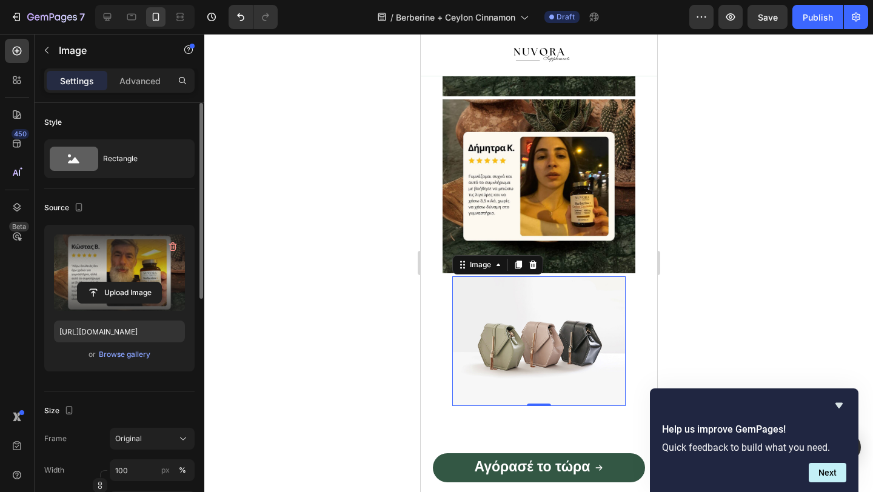
click at [599, 320] on img at bounding box center [537, 354] width 173 height 156
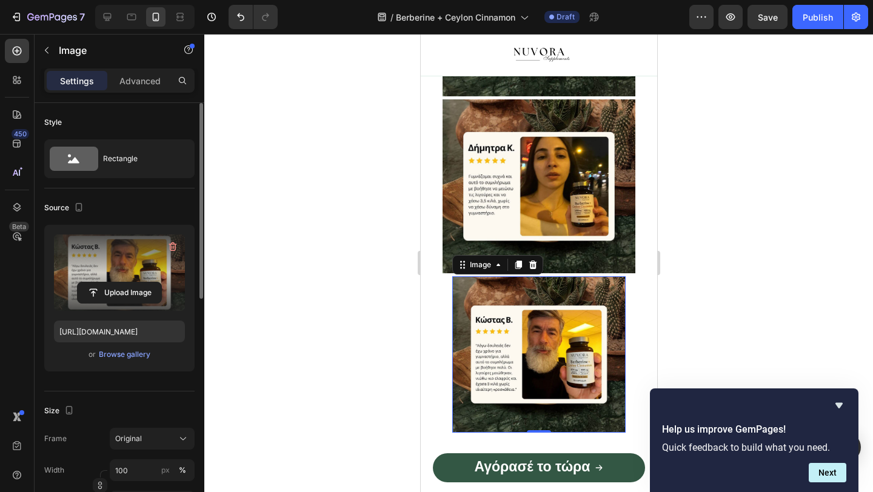
click at [581, 285] on img at bounding box center [537, 354] width 173 height 156
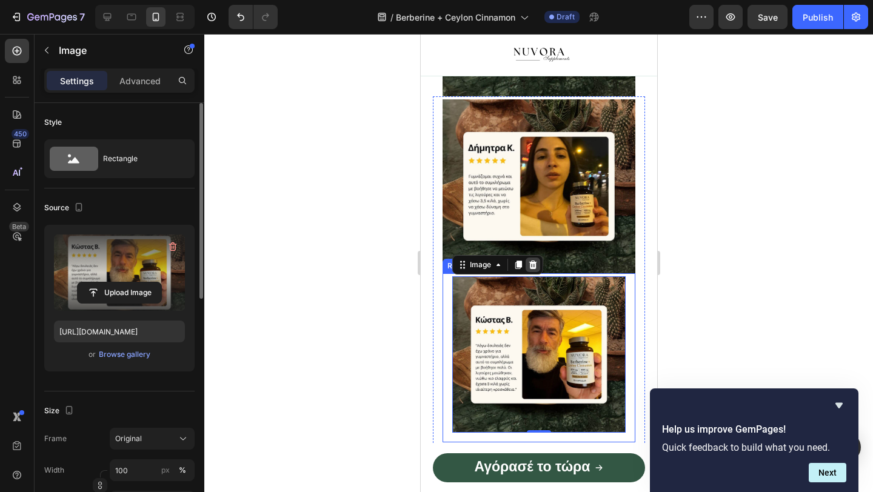
click at [528, 268] on icon at bounding box center [532, 265] width 10 height 10
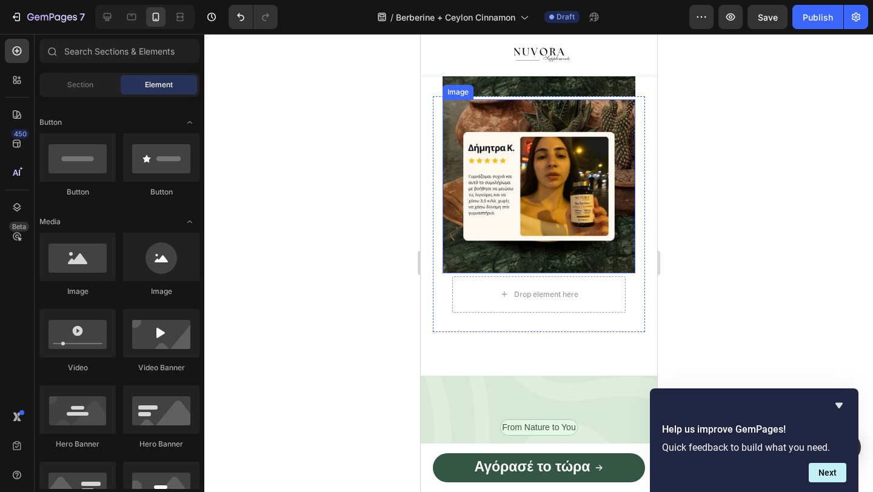
click at [493, 211] on img at bounding box center [538, 186] width 193 height 174
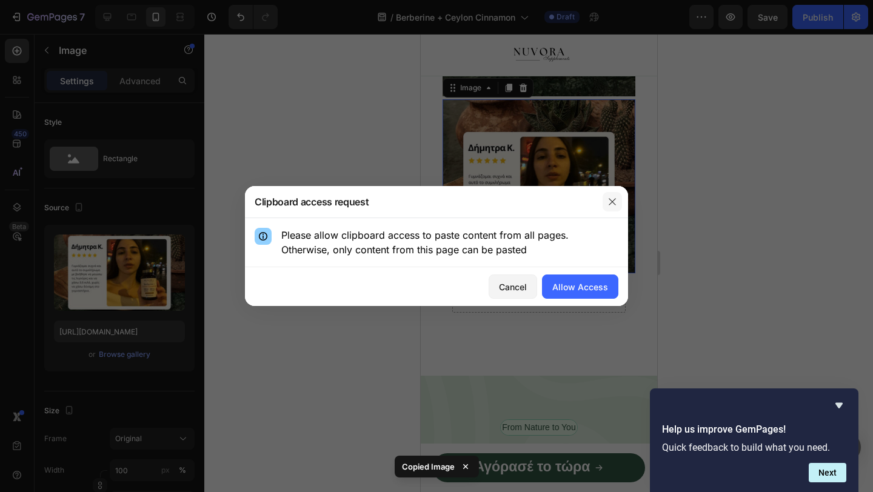
click at [613, 205] on icon "button" at bounding box center [612, 202] width 10 height 10
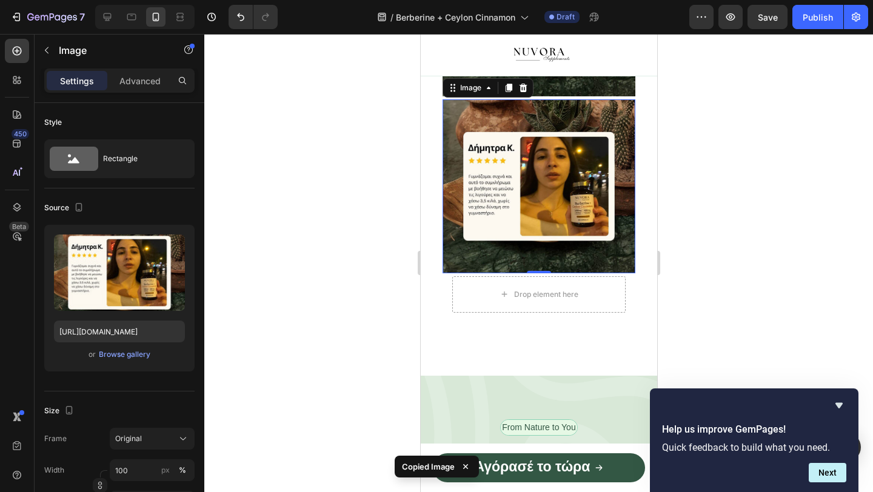
click at [557, 215] on img at bounding box center [538, 186] width 193 height 174
click at [490, 92] on icon at bounding box center [488, 88] width 10 height 10
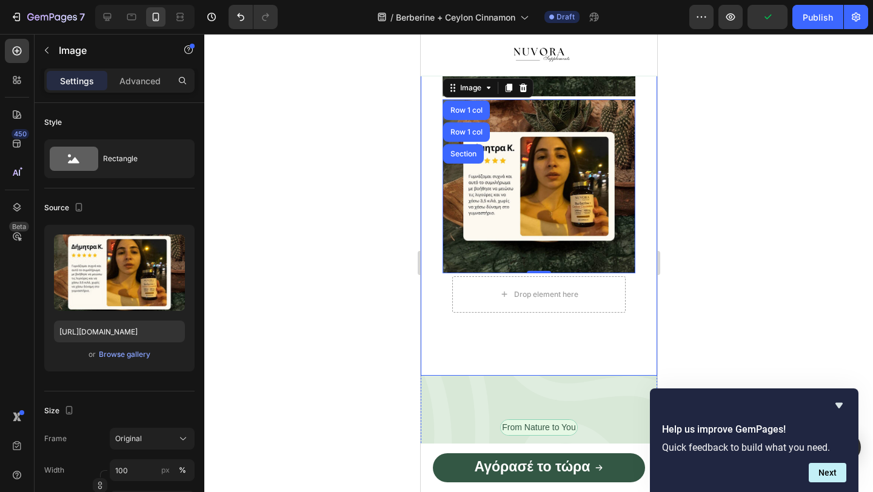
click at [404, 165] on div at bounding box center [538, 263] width 668 height 458
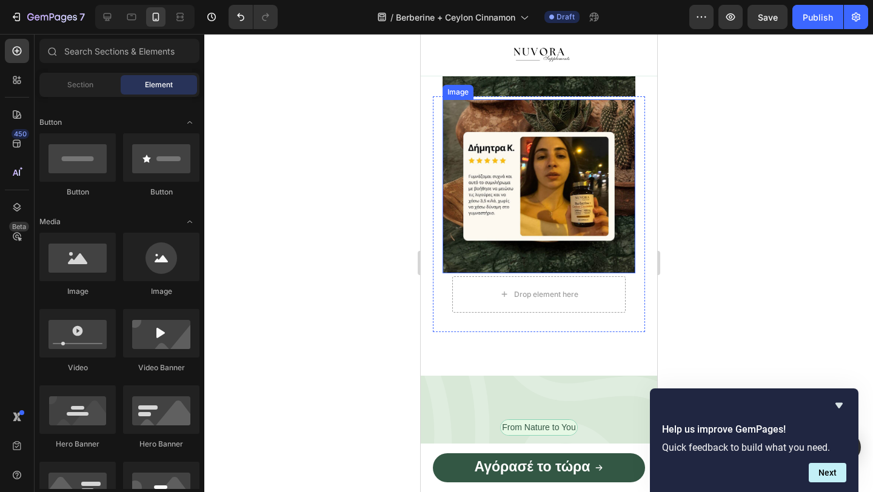
click at [482, 188] on img at bounding box center [538, 186] width 193 height 174
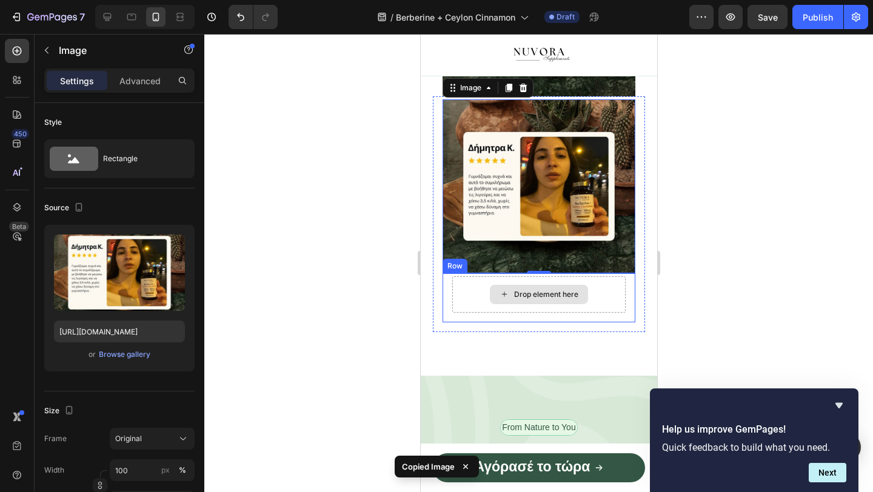
click at [485, 295] on div "Drop element here" at bounding box center [537, 294] width 173 height 36
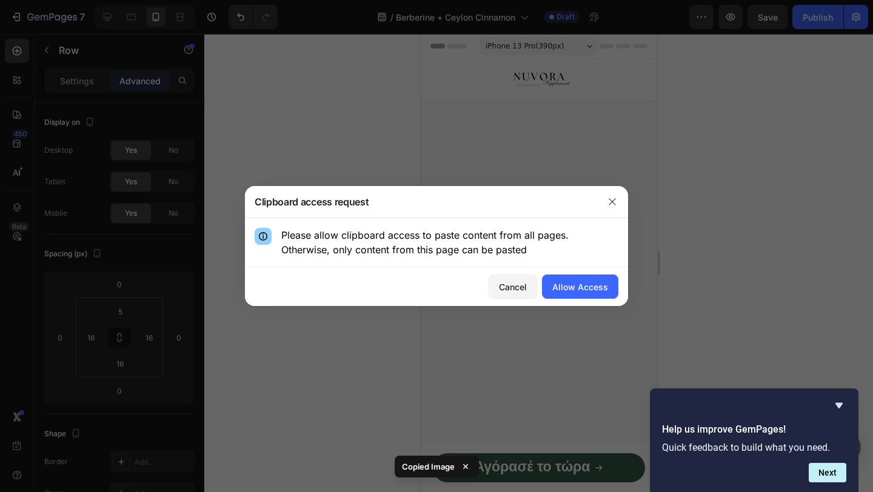
scroll to position [1715, 0]
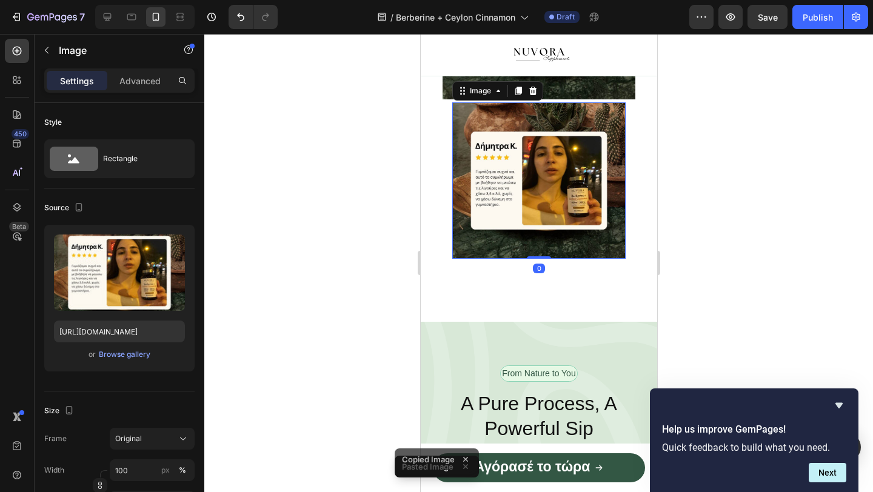
click at [453, 259] on img at bounding box center [537, 180] width 173 height 156
click at [534, 95] on icon at bounding box center [532, 91] width 8 height 8
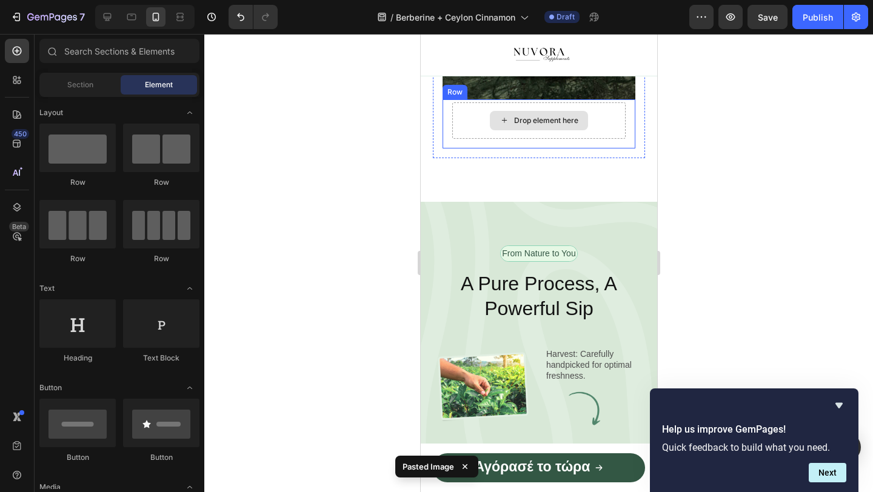
click at [476, 139] on div "Drop element here" at bounding box center [537, 120] width 173 height 36
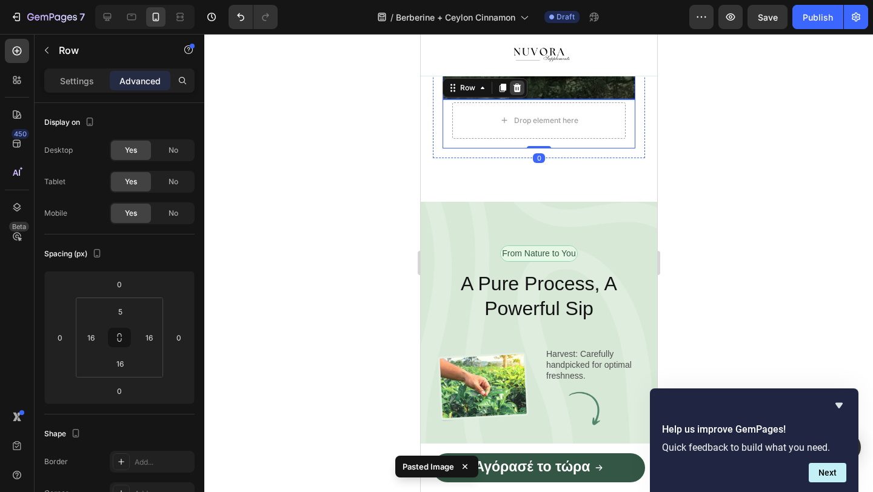
click at [519, 93] on icon at bounding box center [516, 88] width 10 height 10
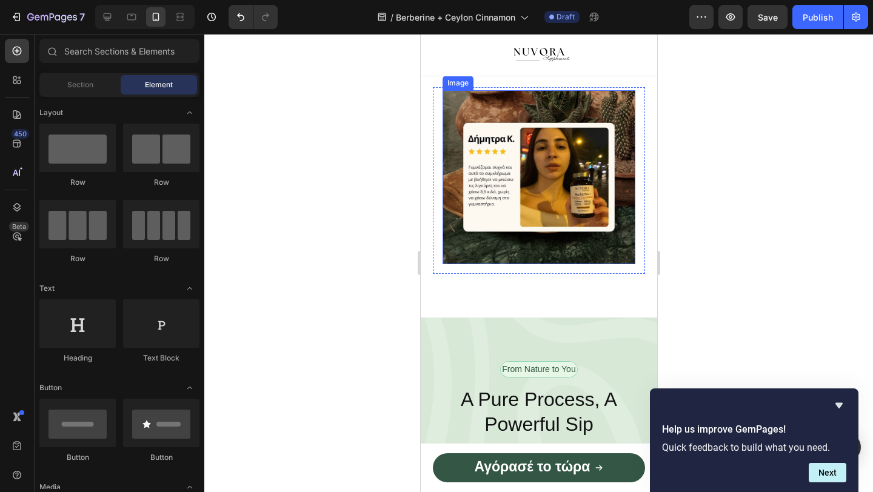
scroll to position [1517, 0]
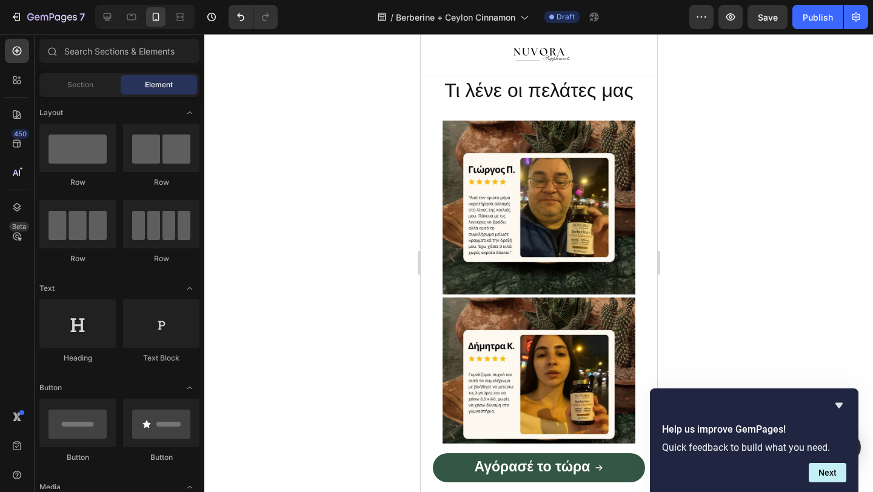
click at [352, 230] on div at bounding box center [538, 263] width 668 height 458
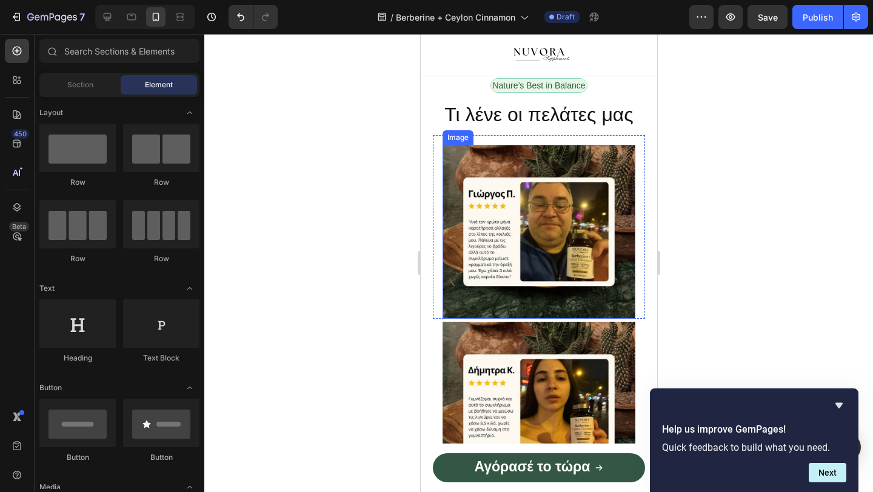
scroll to position [1492, 0]
click at [529, 176] on img at bounding box center [538, 232] width 193 height 174
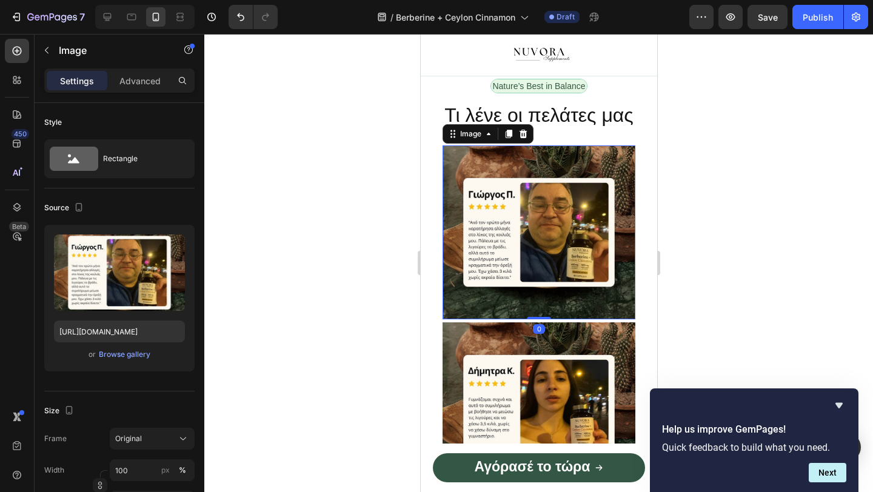
click at [513, 162] on img at bounding box center [538, 232] width 193 height 174
click at [504, 135] on icon at bounding box center [508, 134] width 10 height 10
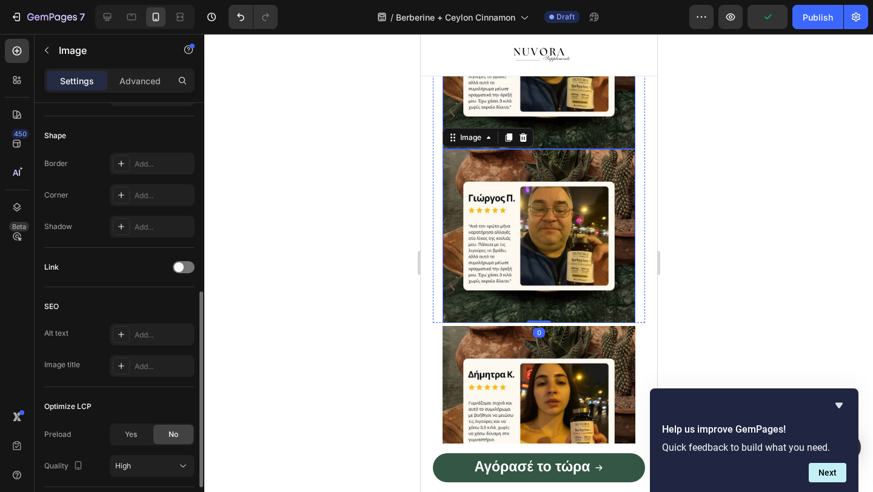
scroll to position [1679, 0]
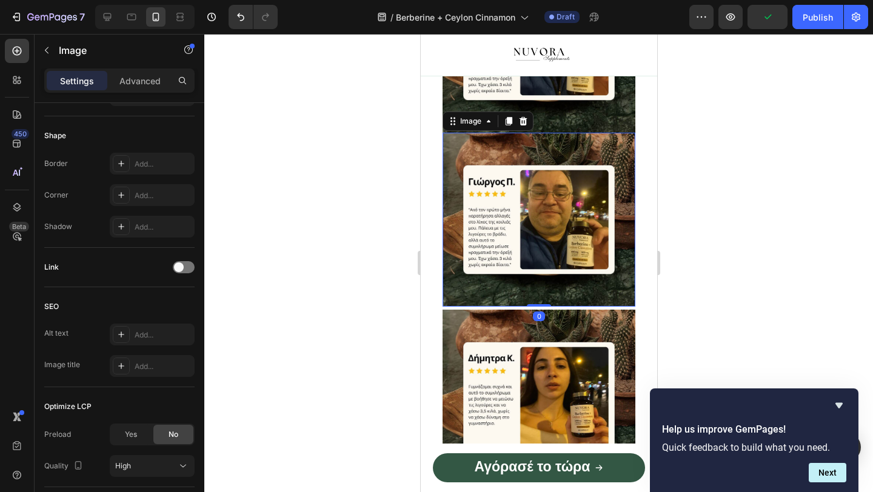
click at [527, 208] on img at bounding box center [538, 220] width 193 height 174
click at [525, 199] on img at bounding box center [538, 220] width 193 height 174
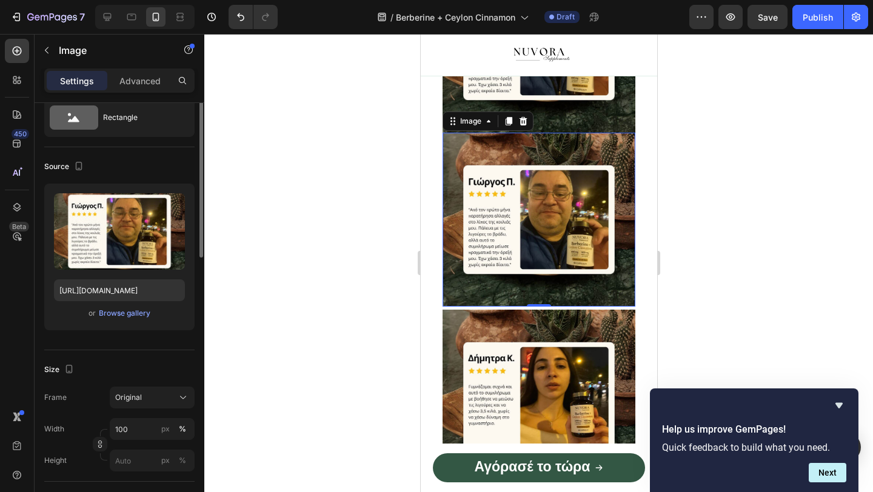
scroll to position [0, 0]
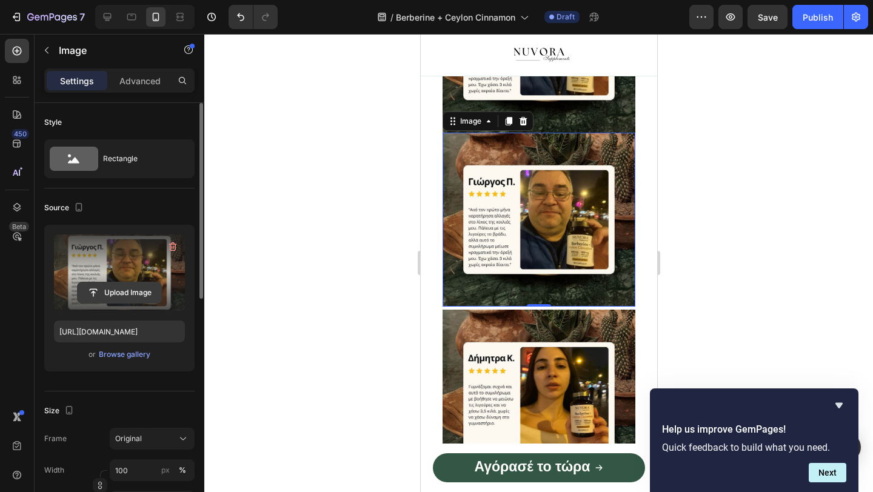
click at [133, 284] on input "file" at bounding box center [120, 292] width 84 height 21
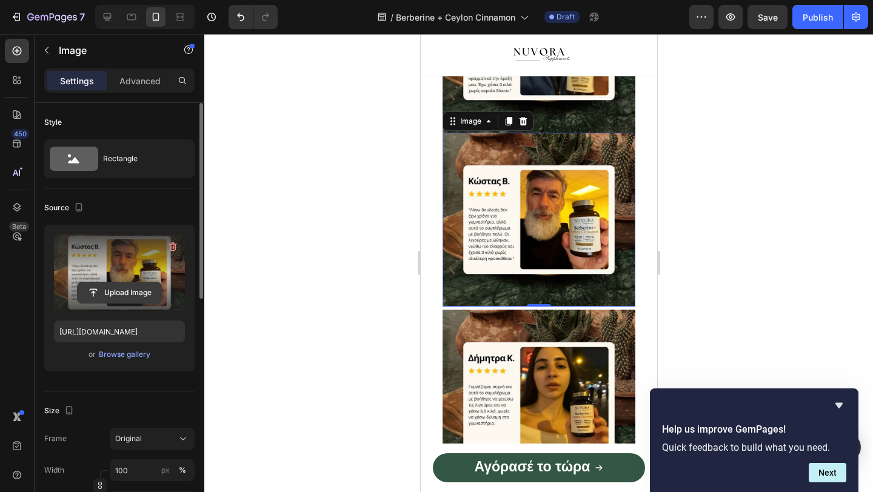
click at [135, 289] on input "file" at bounding box center [120, 292] width 84 height 21
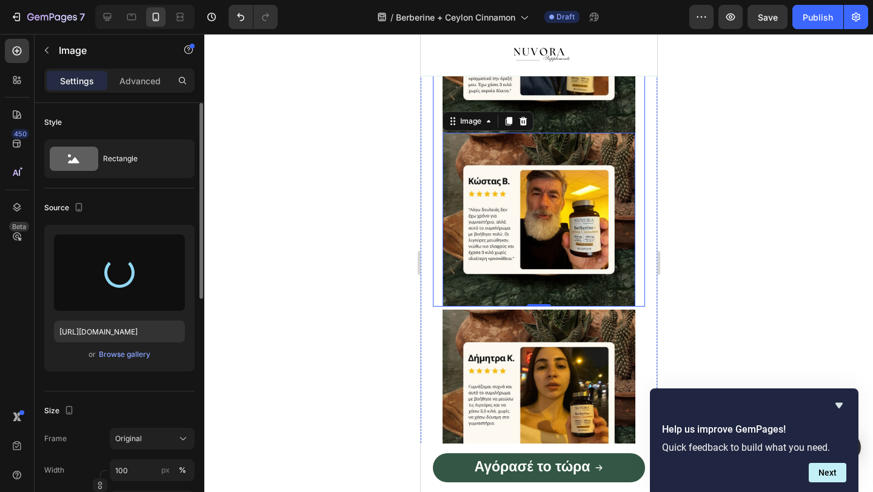
type input "[URL][DOMAIN_NAME]"
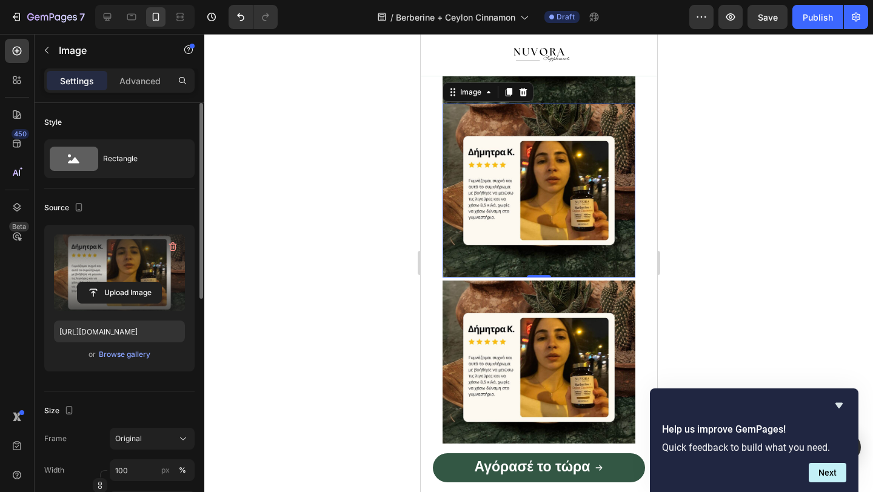
scroll to position [1776, 0]
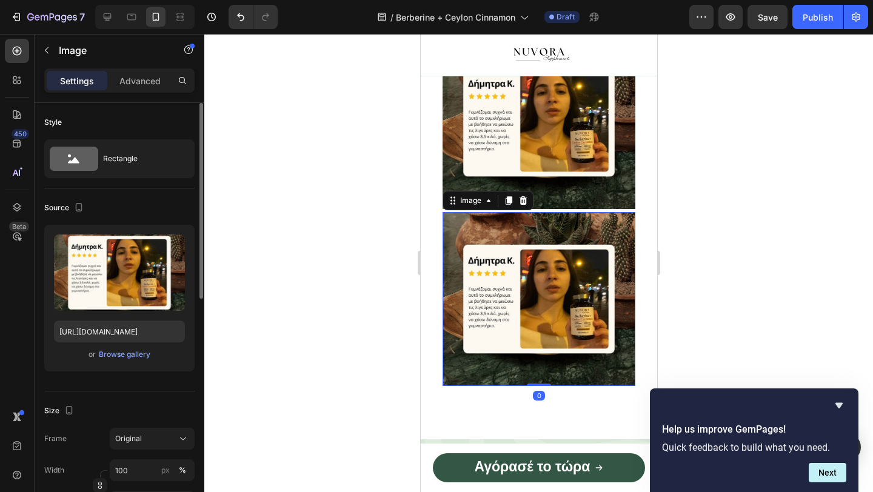
click at [511, 268] on img at bounding box center [538, 299] width 193 height 174
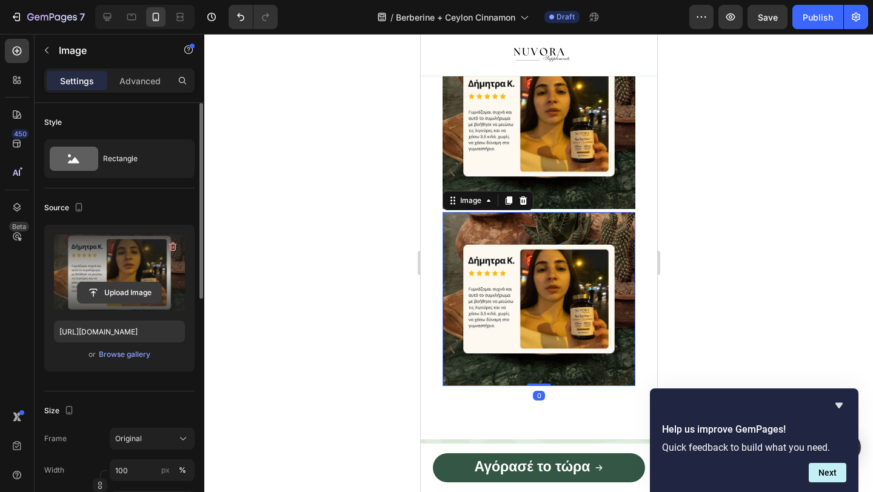
click at [139, 292] on input "file" at bounding box center [120, 292] width 84 height 21
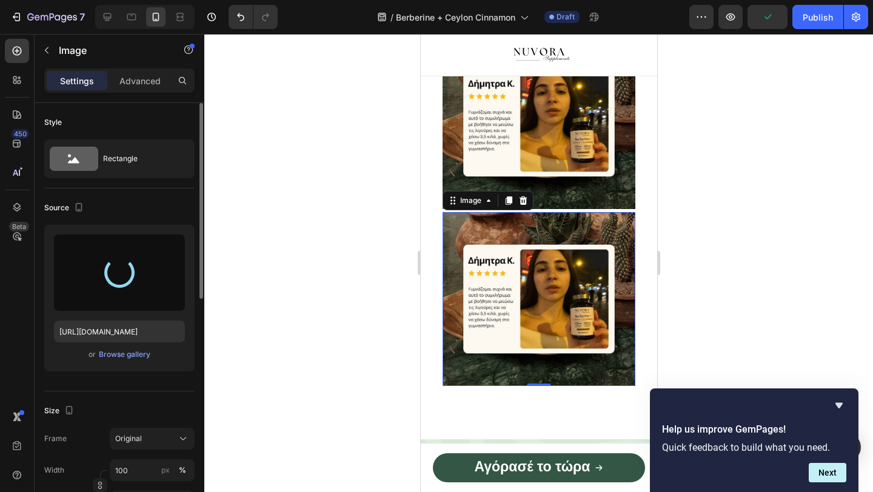
type input "[URL][DOMAIN_NAME]"
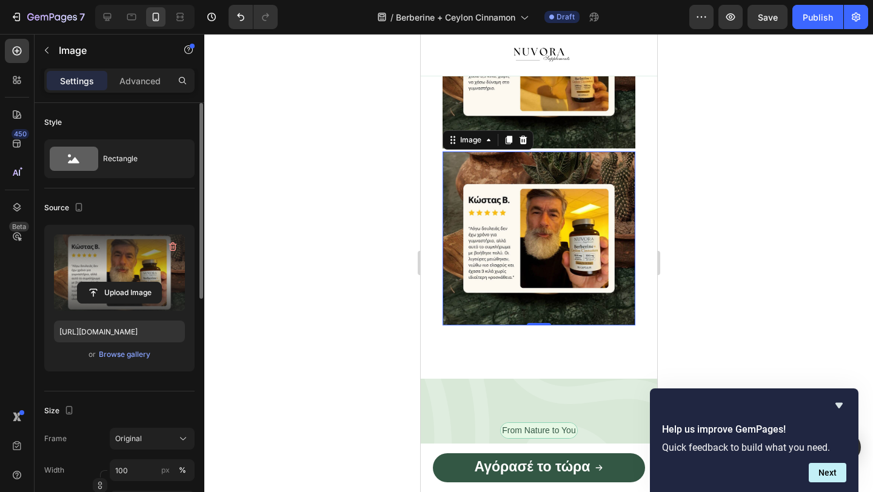
scroll to position [1845, 0]
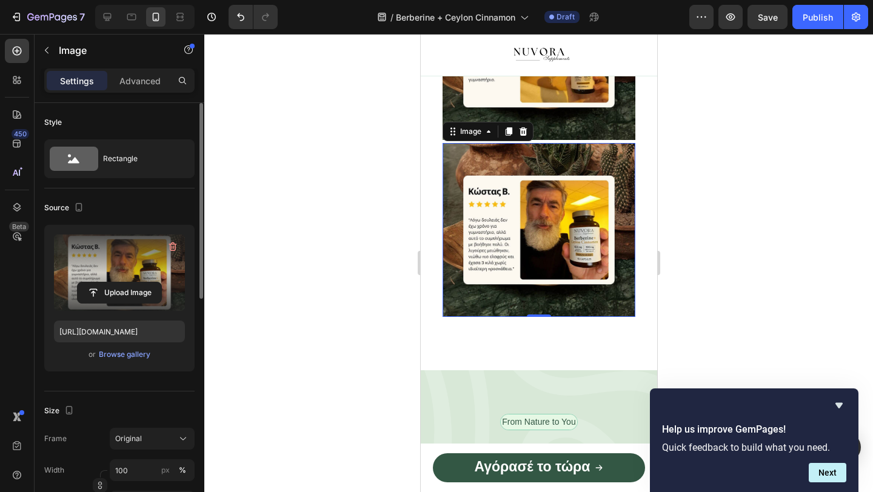
click at [561, 159] on img at bounding box center [538, 230] width 193 height 174
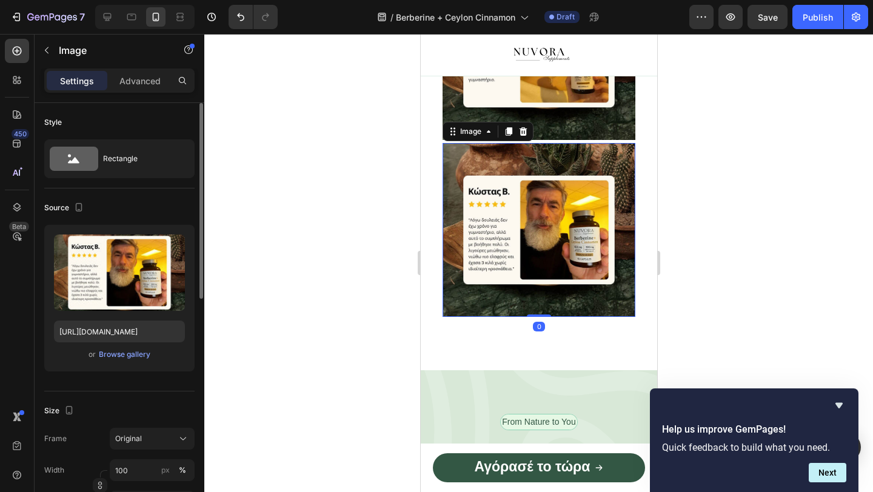
click at [495, 165] on img at bounding box center [538, 230] width 193 height 174
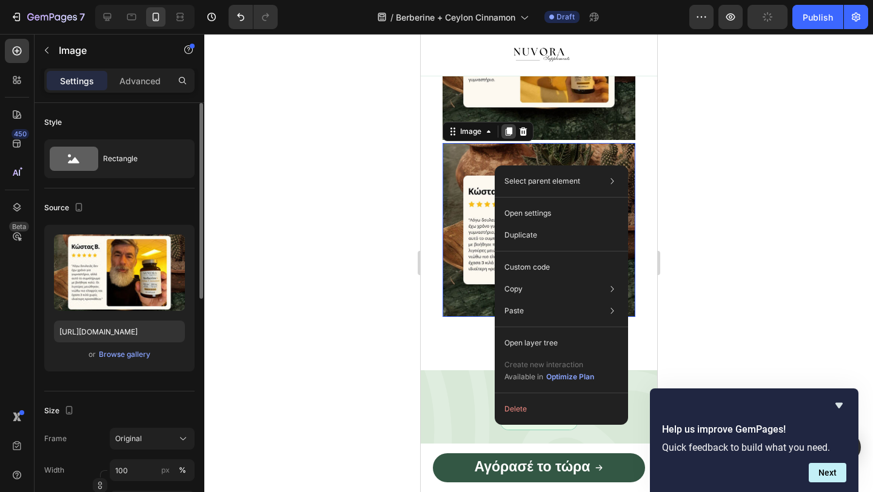
click at [507, 138] on div at bounding box center [508, 131] width 15 height 15
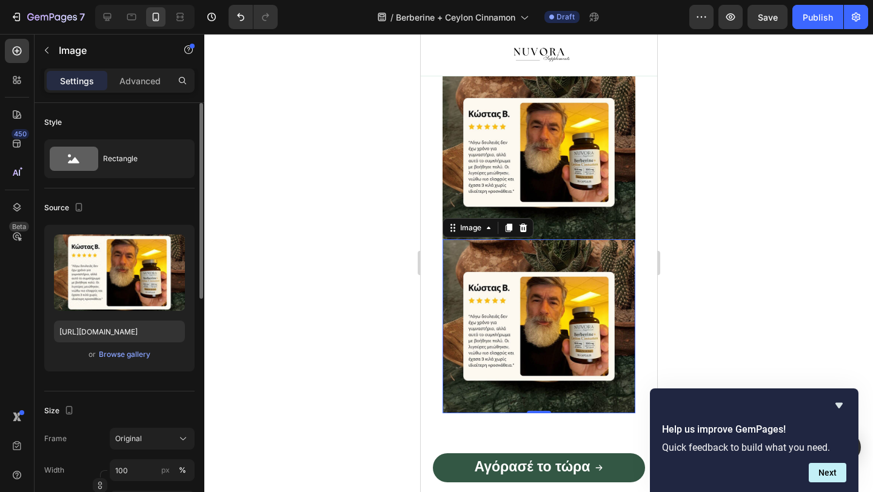
scroll to position [1928, 0]
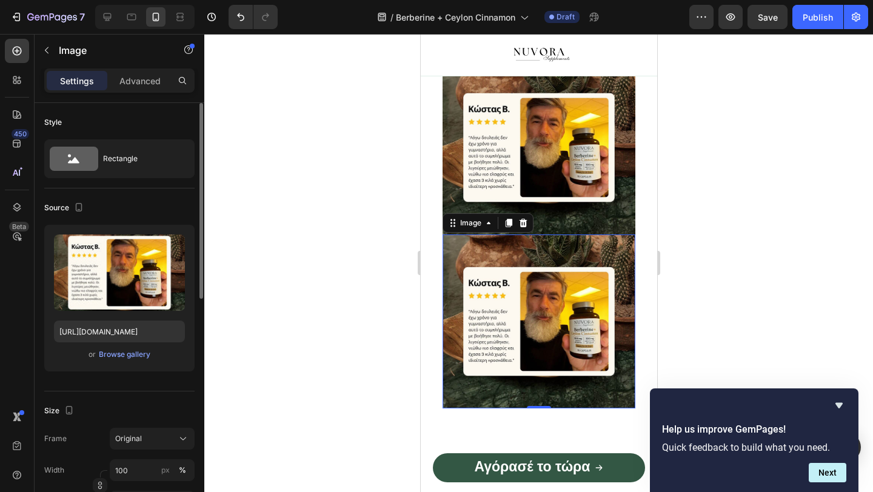
click at [530, 325] on img at bounding box center [538, 322] width 193 height 174
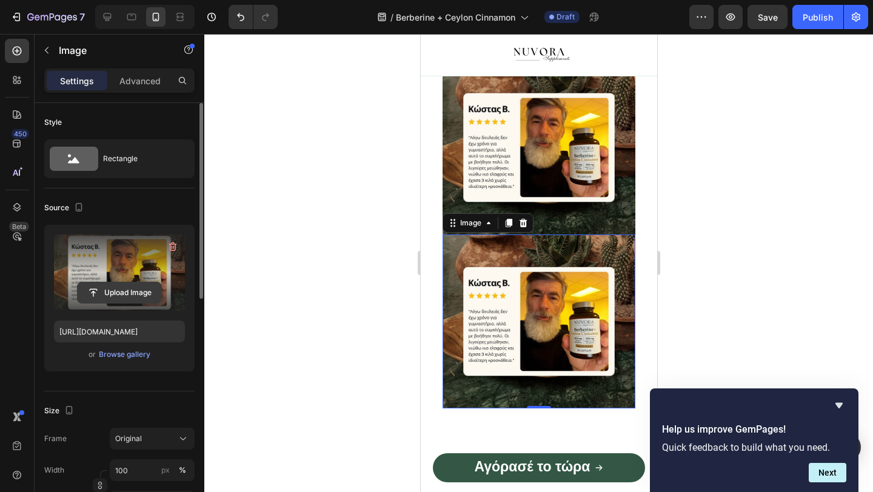
click at [122, 289] on input "file" at bounding box center [120, 292] width 84 height 21
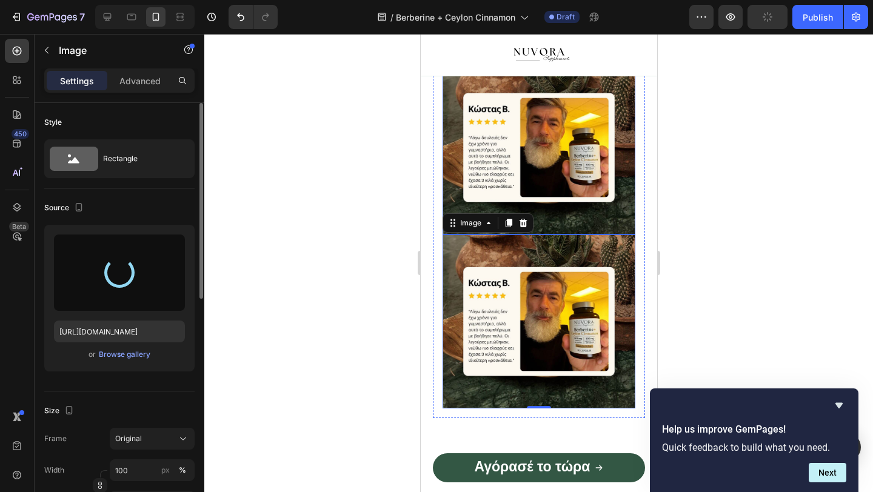
type input "[URL][DOMAIN_NAME]"
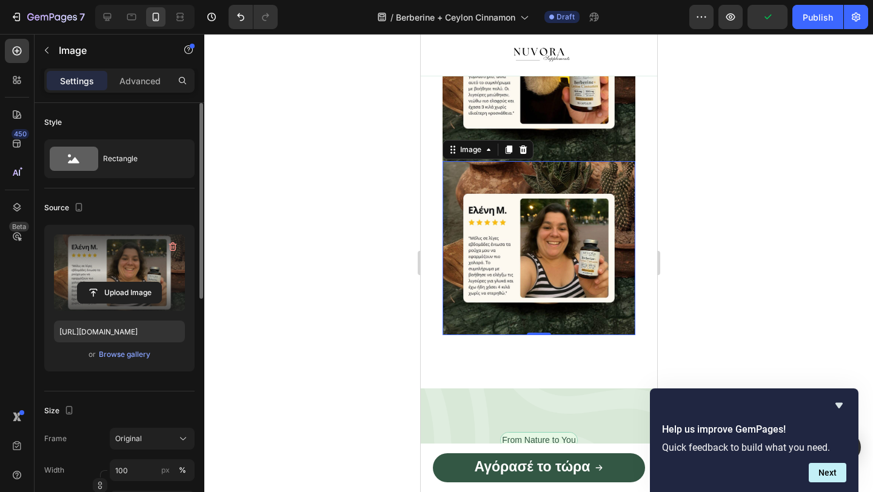
click at [407, 211] on div at bounding box center [538, 263] width 668 height 458
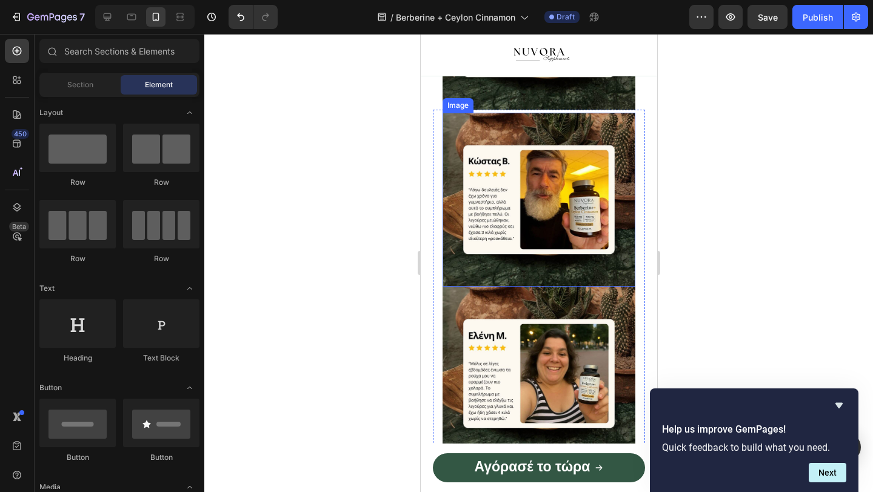
scroll to position [1890, 0]
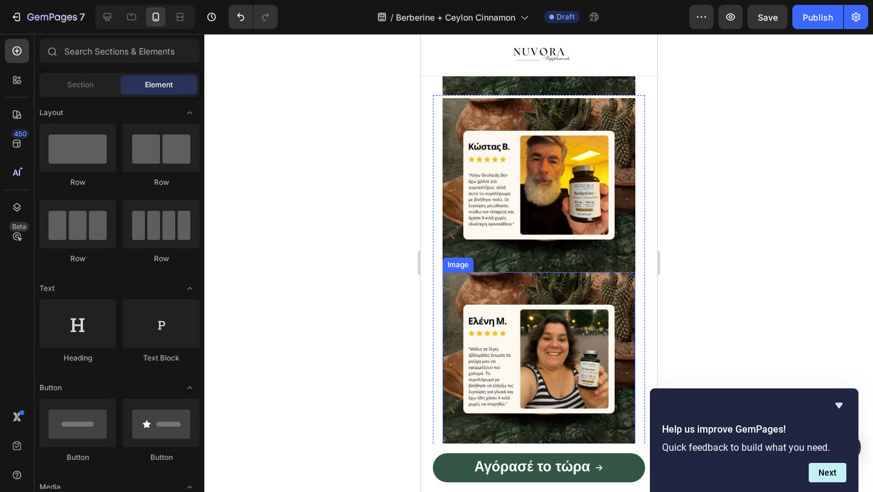
click at [536, 327] on img at bounding box center [538, 359] width 193 height 174
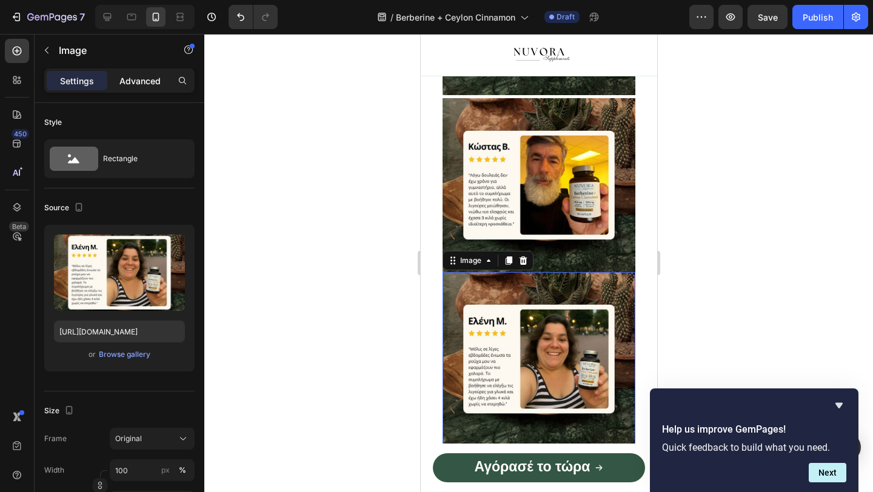
click at [139, 82] on p "Advanced" at bounding box center [139, 81] width 41 height 13
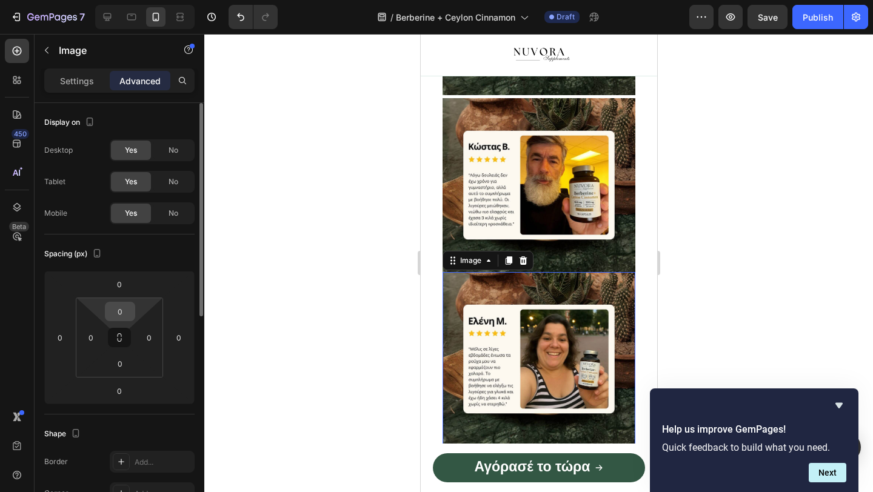
click at [128, 311] on input "0" at bounding box center [120, 311] width 24 height 18
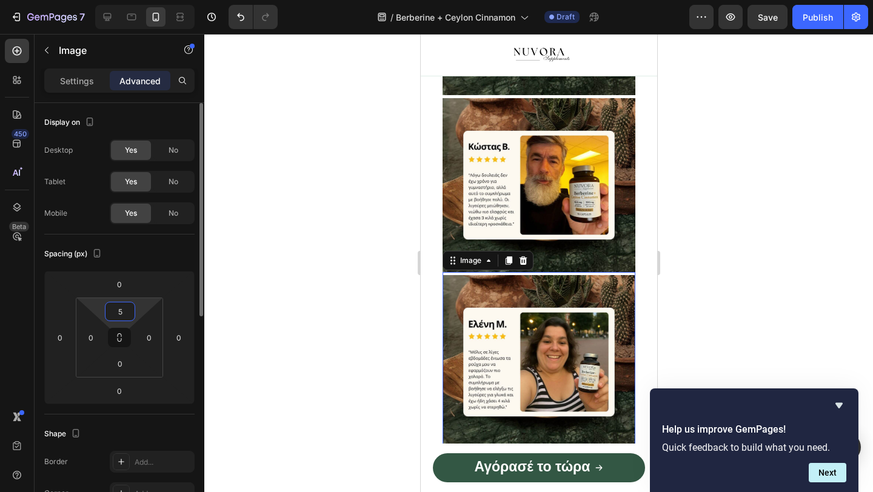
type input "5"
click at [337, 310] on div at bounding box center [538, 263] width 668 height 458
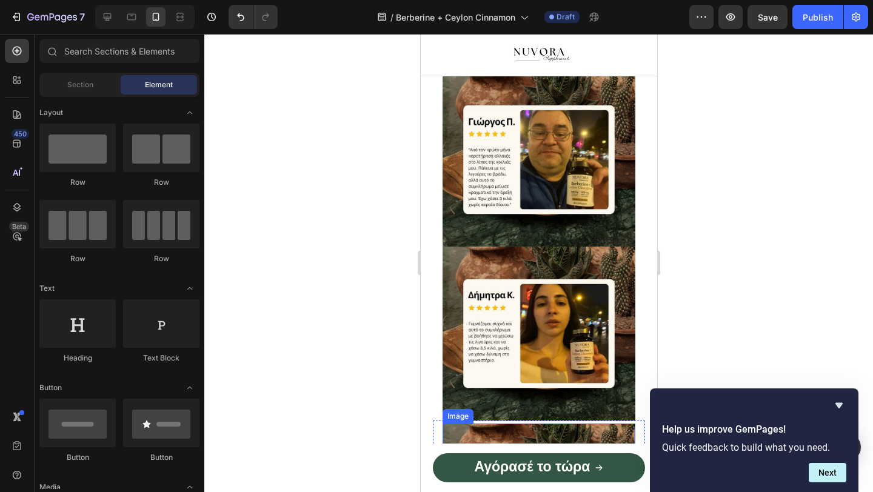
scroll to position [1551, 0]
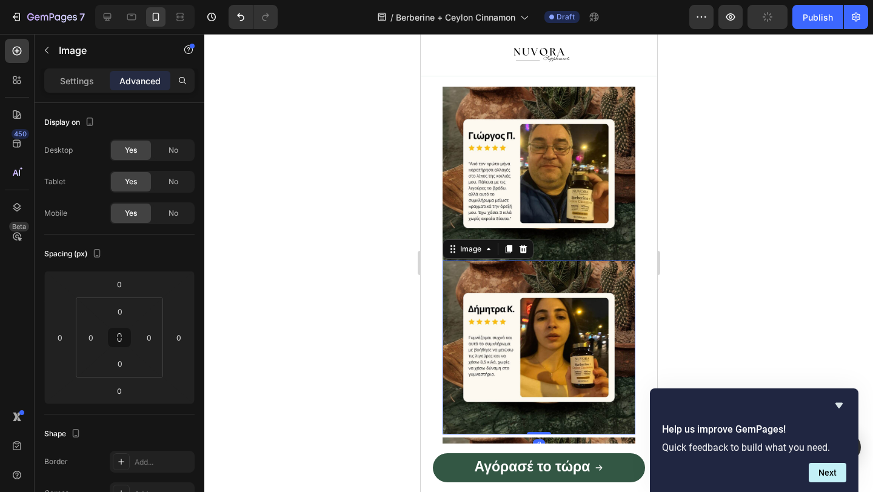
click at [569, 274] on img at bounding box center [538, 348] width 193 height 174
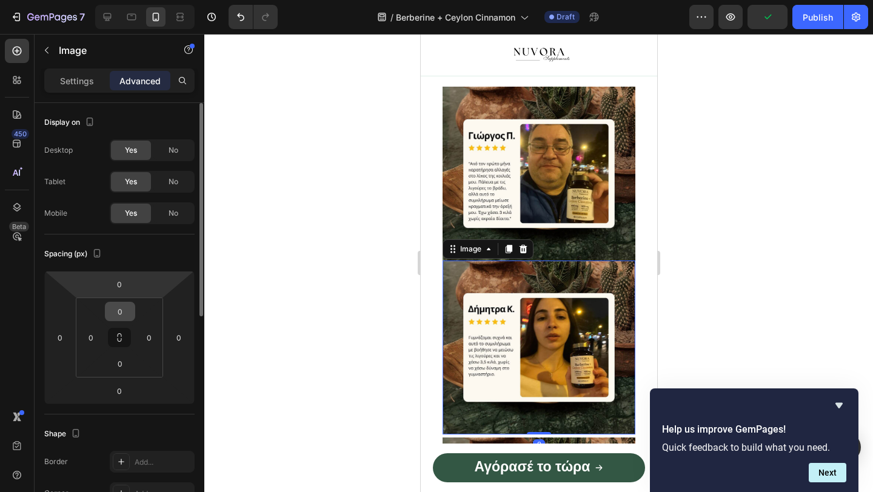
click at [115, 309] on input "0" at bounding box center [120, 311] width 24 height 18
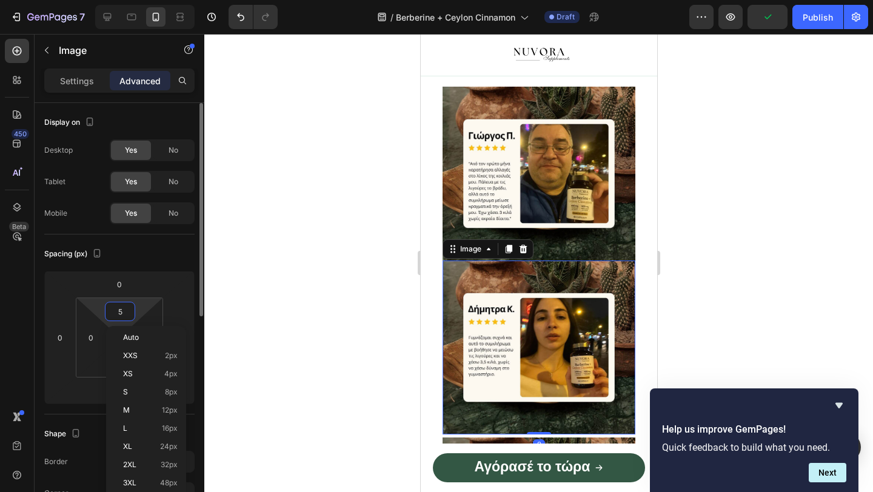
type input "5"
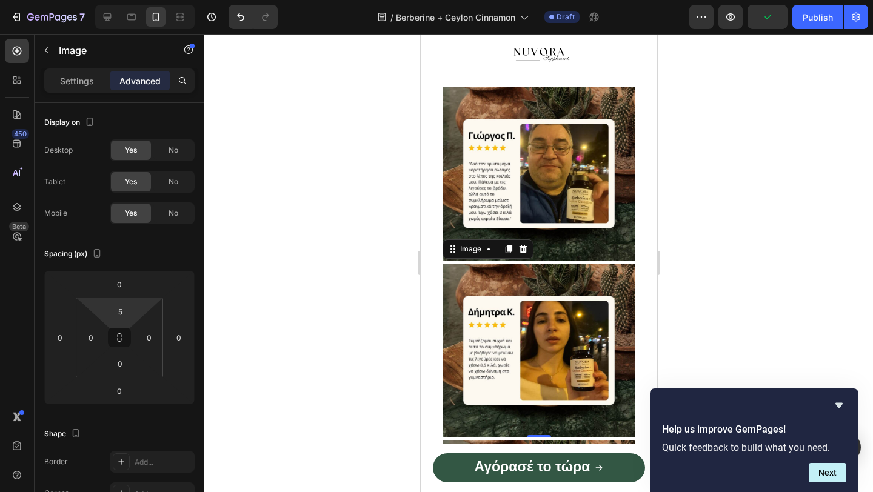
click at [255, 248] on div at bounding box center [538, 263] width 668 height 458
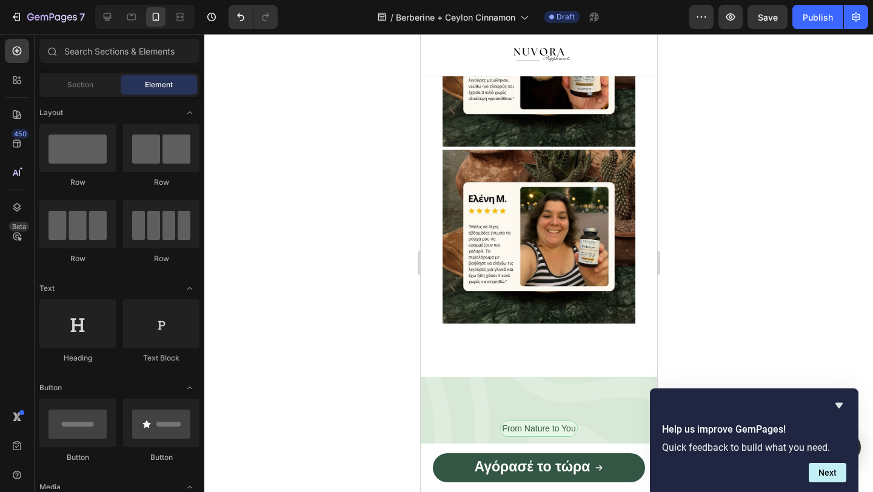
scroll to position [2030, 0]
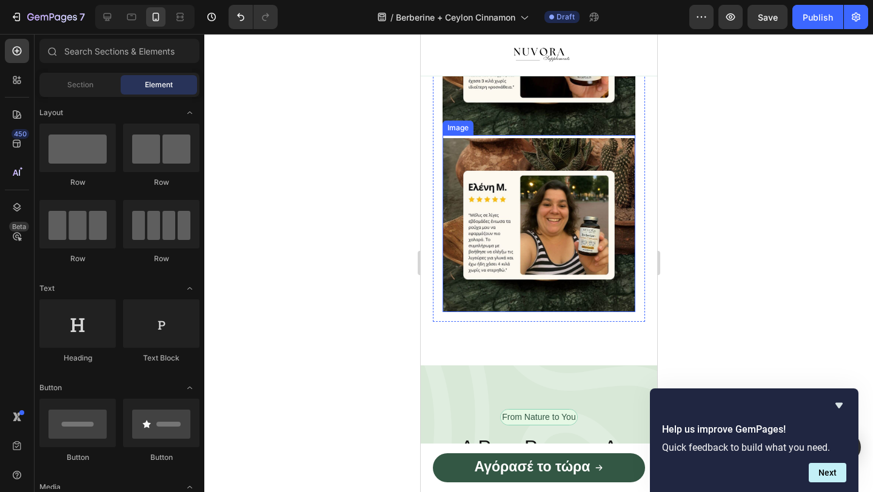
click at [527, 295] on img at bounding box center [538, 225] width 193 height 174
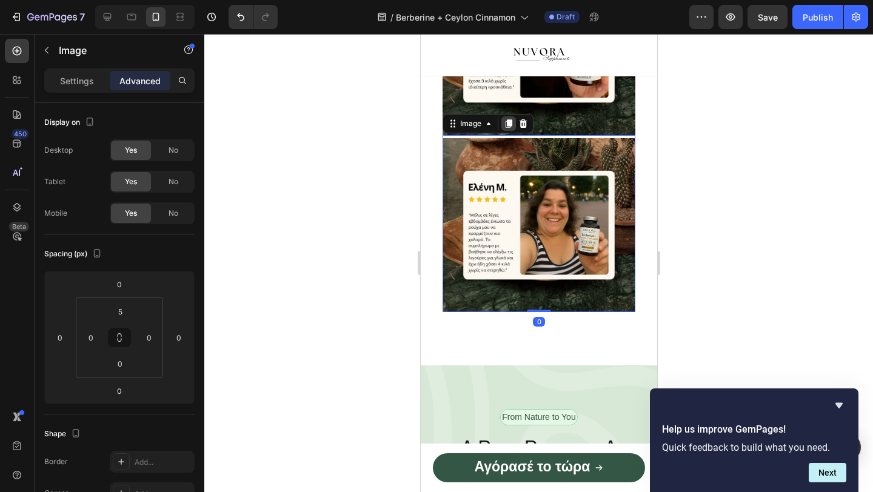
click at [505, 127] on icon at bounding box center [508, 123] width 7 height 8
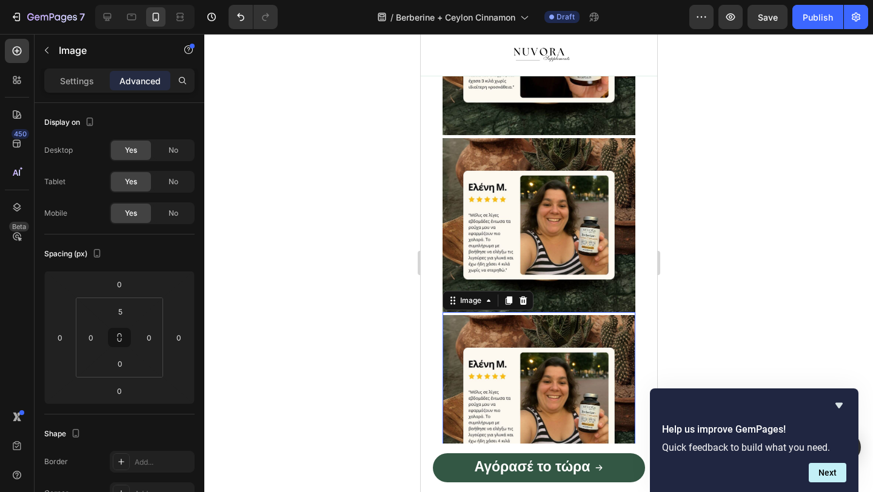
click at [536, 351] on img at bounding box center [538, 402] width 193 height 174
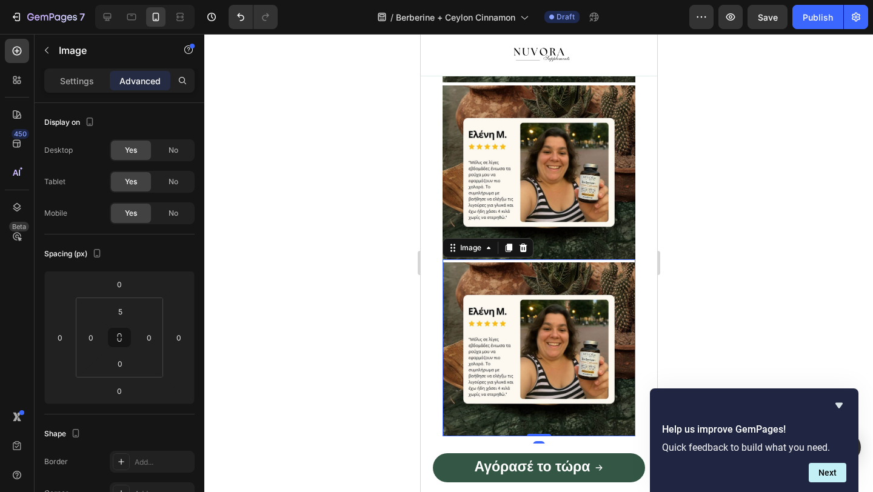
scroll to position [2185, 0]
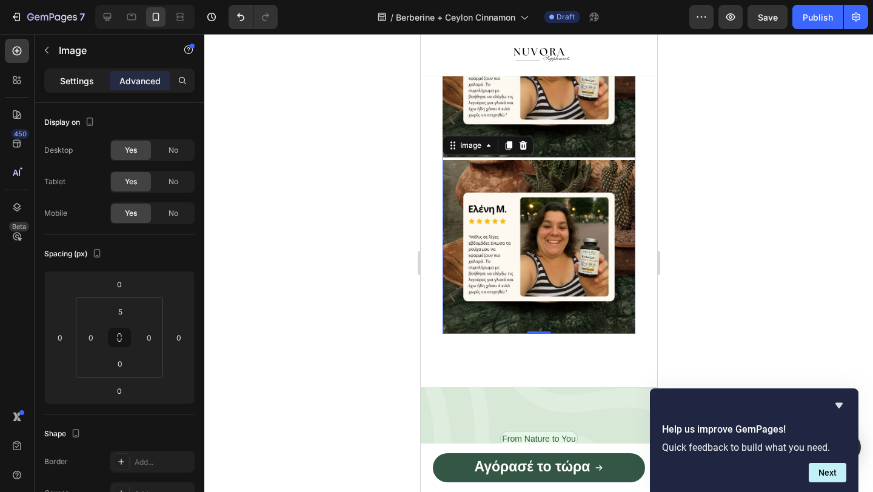
click at [69, 84] on p "Settings" at bounding box center [77, 81] width 34 height 13
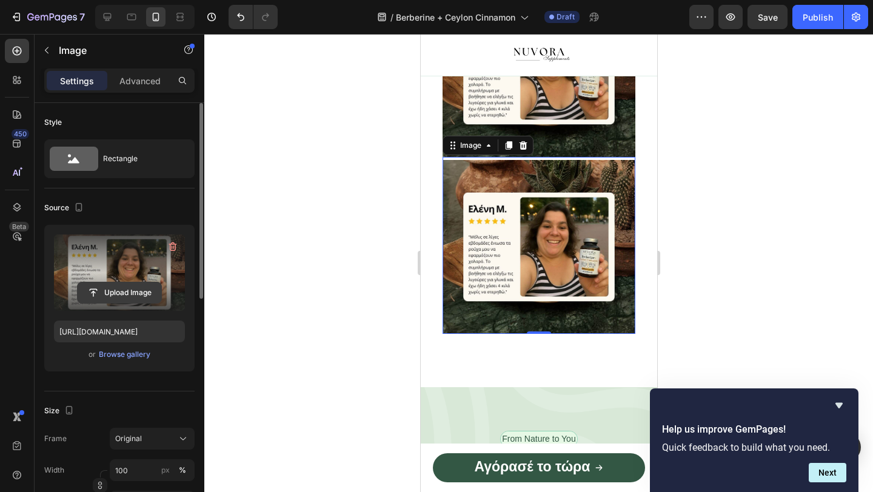
click at [125, 298] on input "file" at bounding box center [120, 292] width 84 height 21
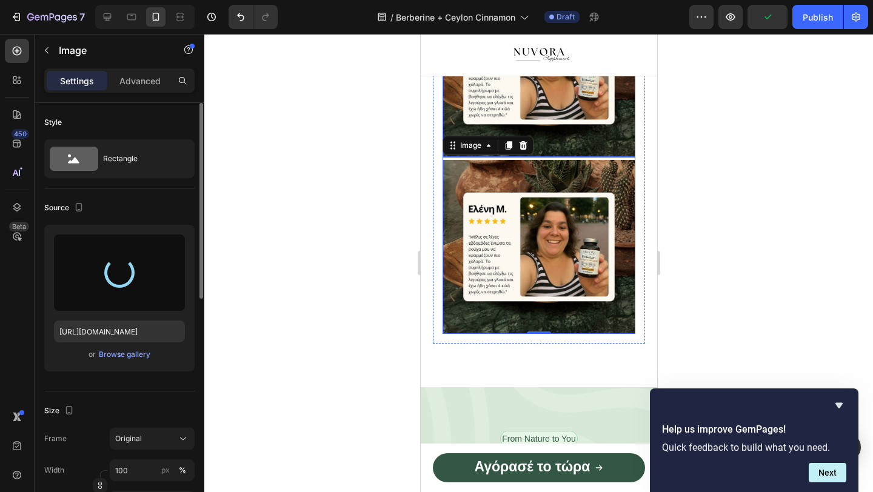
type input "[URL][DOMAIN_NAME]"
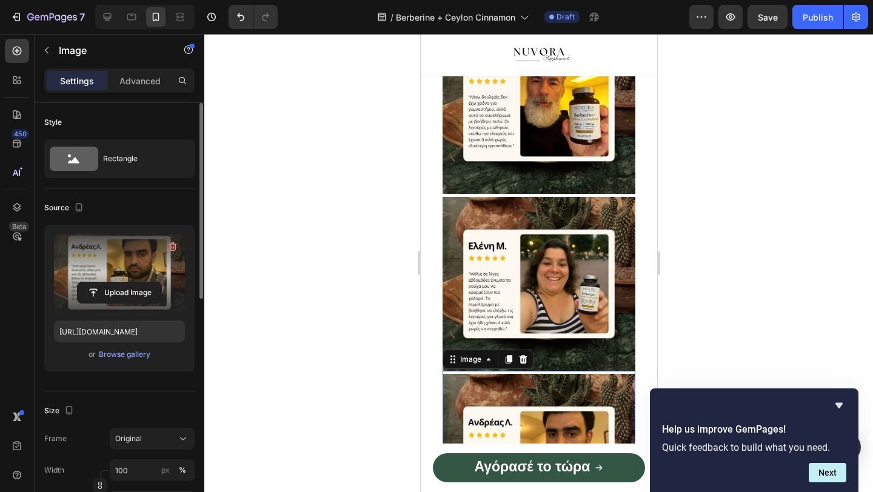
scroll to position [1978, 0]
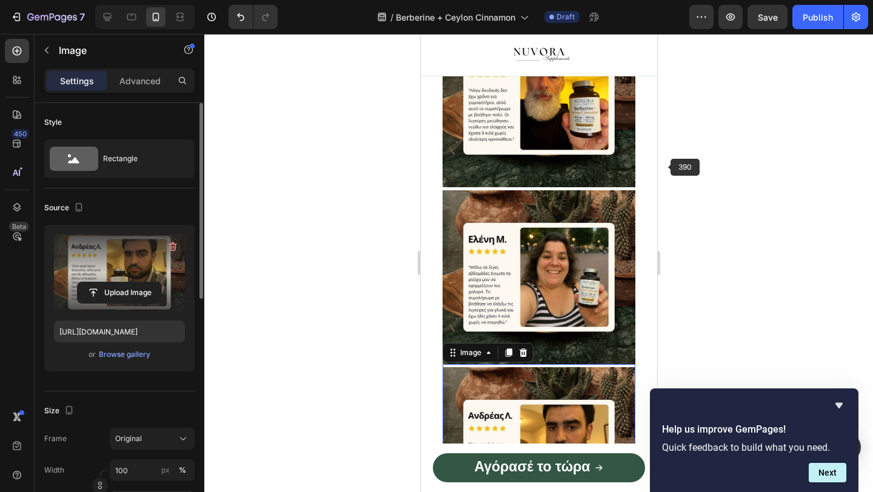
click at [685, 184] on div at bounding box center [538, 263] width 668 height 458
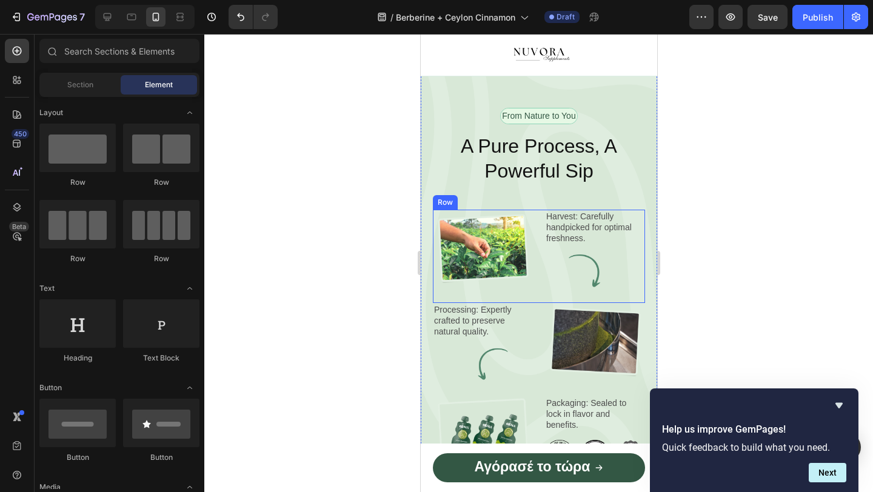
scroll to position [2496, 0]
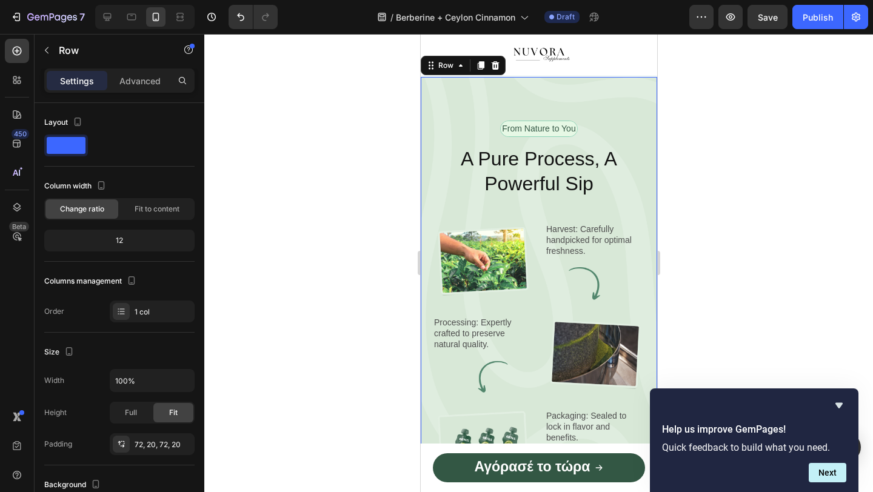
click at [601, 109] on div "From Nature to You Text Block Row A Pure Process, A Powerful Sip Heading Image …" at bounding box center [538, 301] width 236 height 449
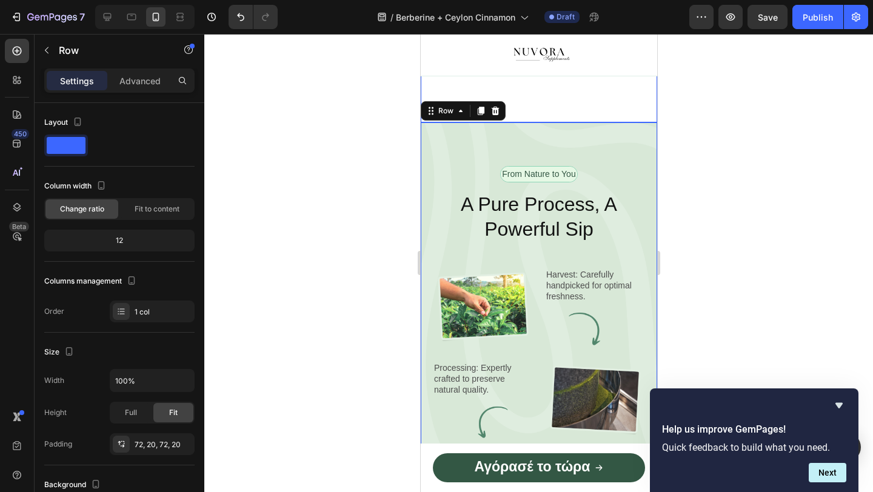
scroll to position [2447, 0]
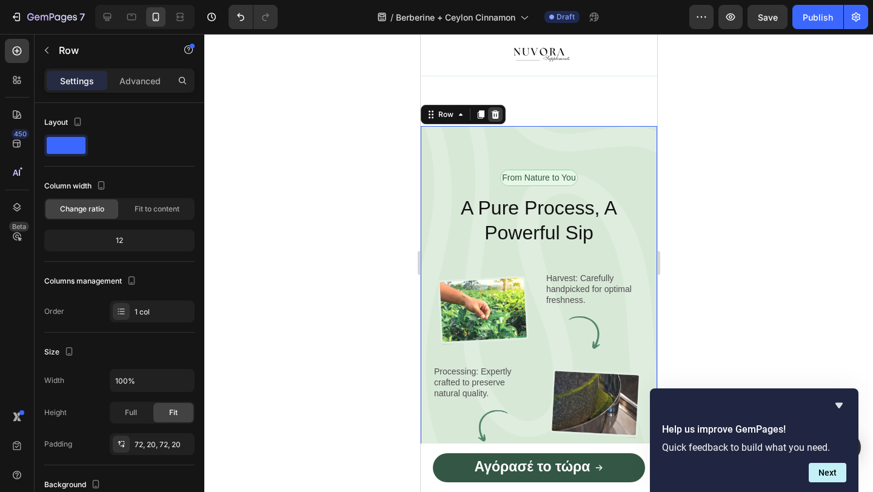
click at [498, 115] on icon at bounding box center [495, 115] width 10 height 10
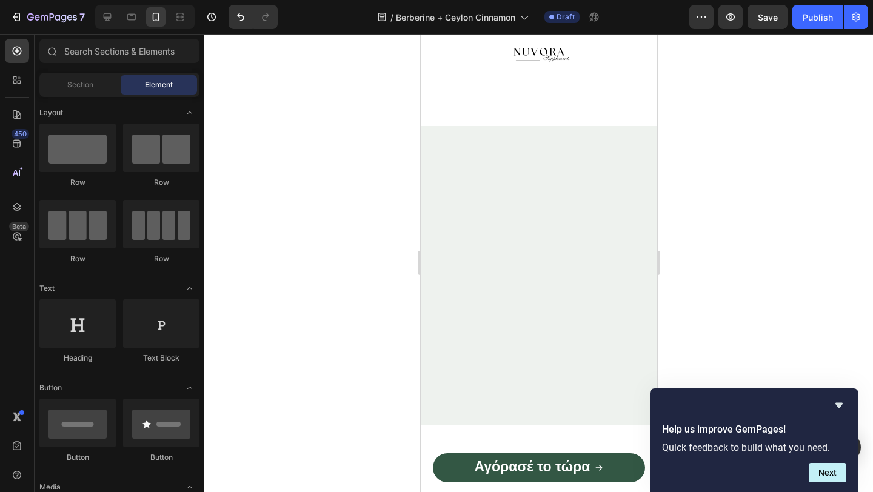
click at [501, 147] on div at bounding box center [538, 275] width 236 height 299
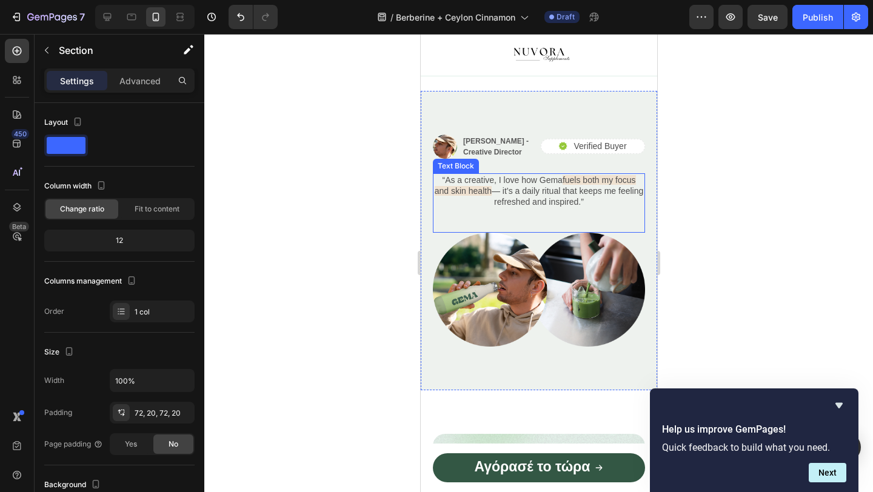
scroll to position [2483, 0]
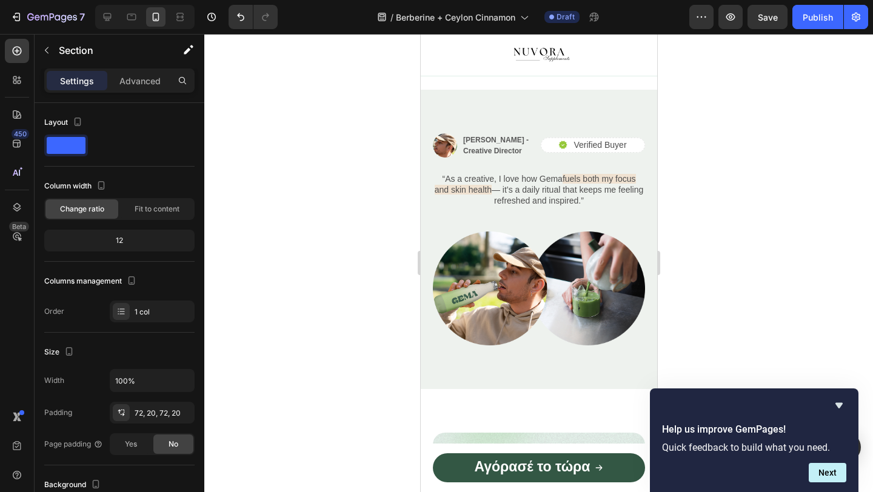
click at [295, 284] on div at bounding box center [538, 263] width 668 height 458
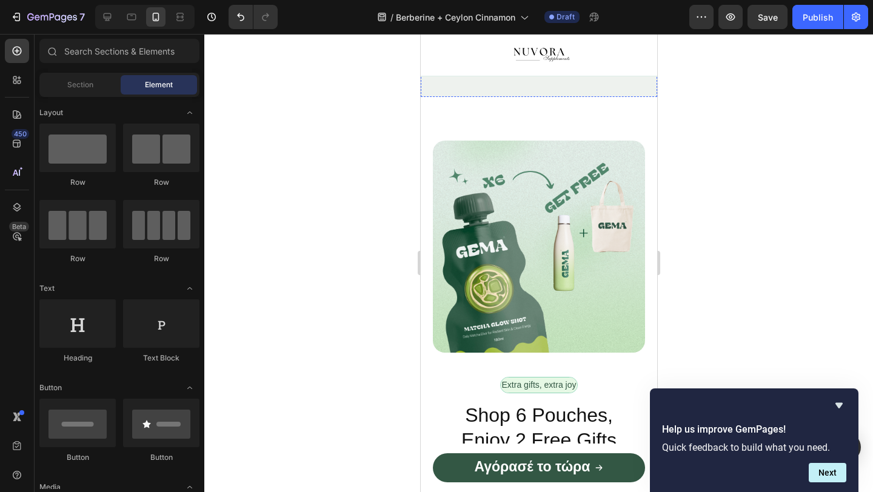
scroll to position [2777, 0]
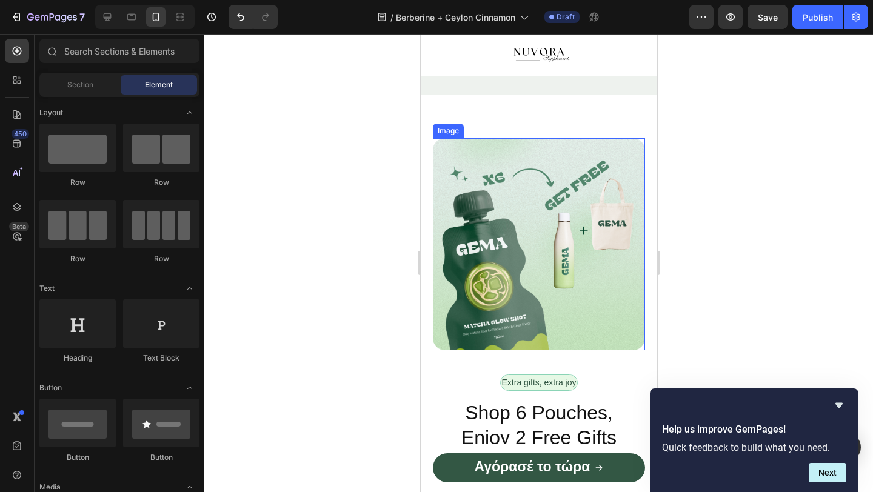
click at [498, 261] on img at bounding box center [538, 244] width 212 height 212
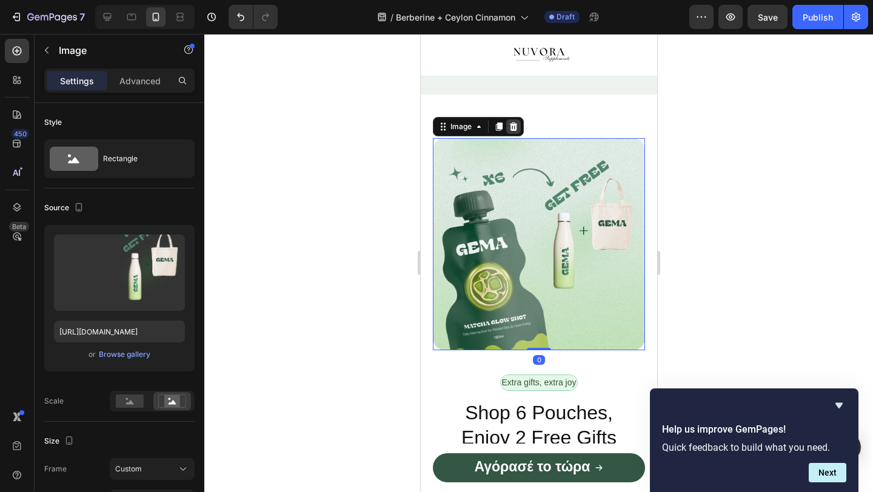
click at [510, 128] on icon at bounding box center [513, 126] width 8 height 8
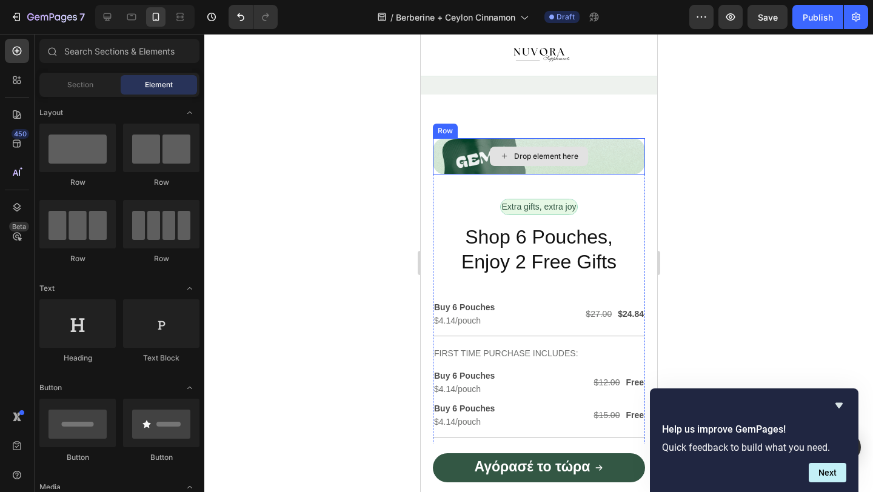
click at [507, 155] on icon at bounding box center [504, 156] width 10 height 10
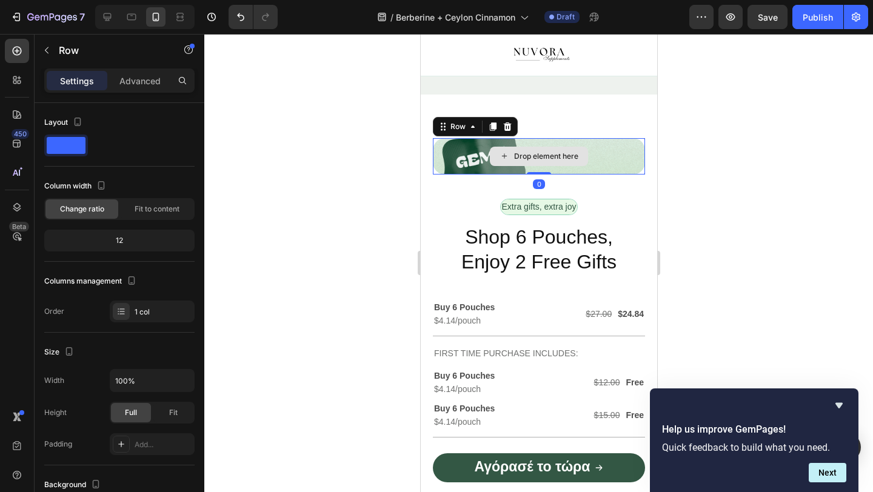
click at [465, 138] on div "Drop element here" at bounding box center [538, 156] width 212 height 36
click at [506, 122] on icon at bounding box center [507, 126] width 8 height 8
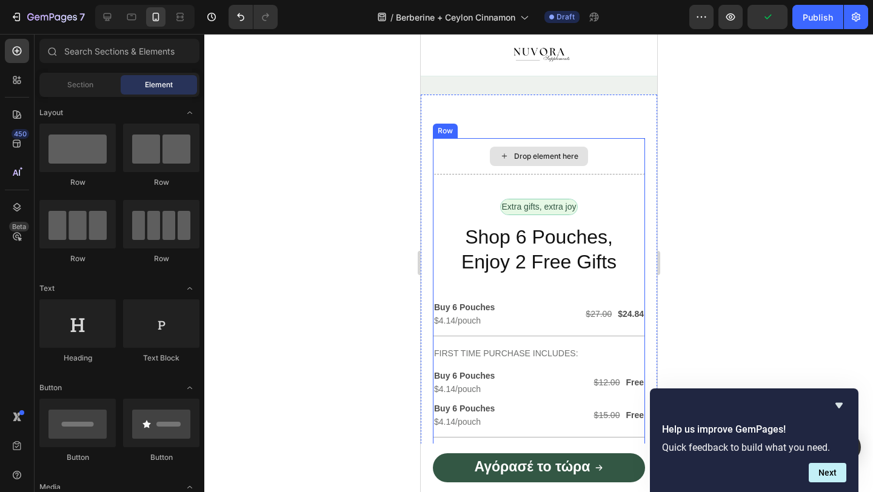
click at [482, 162] on div "Drop element here" at bounding box center [538, 156] width 212 height 36
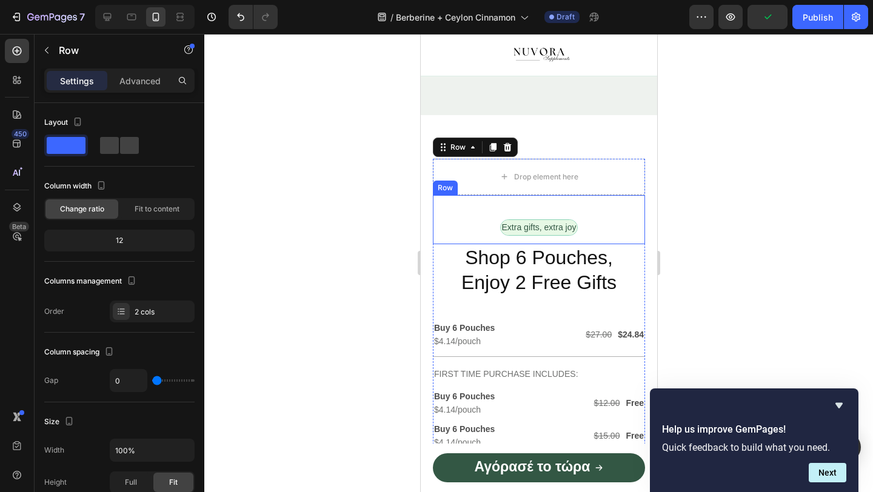
scroll to position [2696, 0]
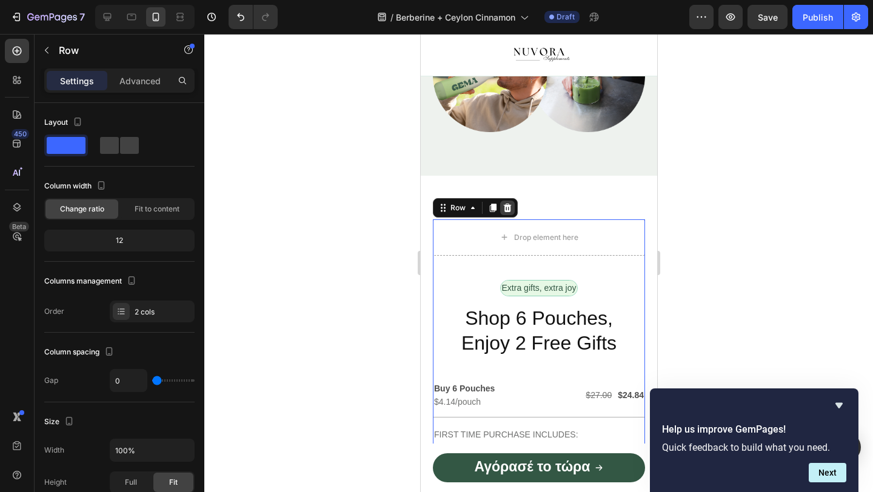
click at [507, 212] on icon at bounding box center [507, 208] width 8 height 8
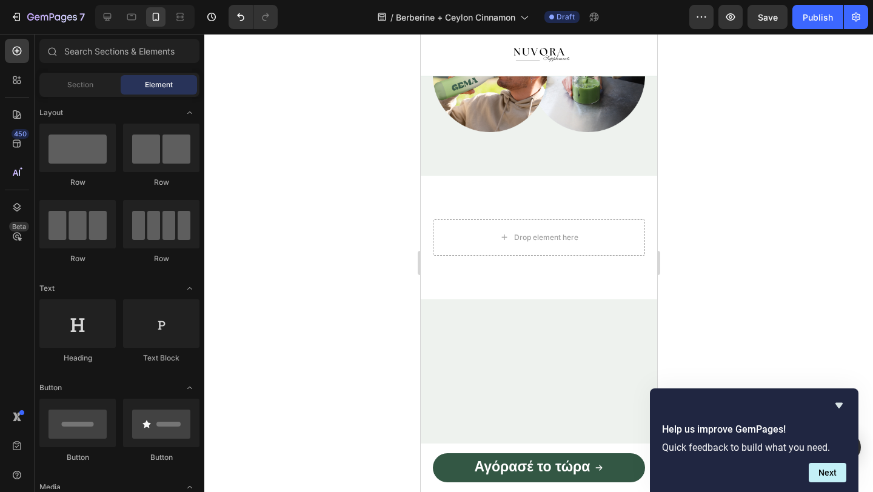
click at [480, 232] on div "Drop element here" at bounding box center [538, 237] width 212 height 36
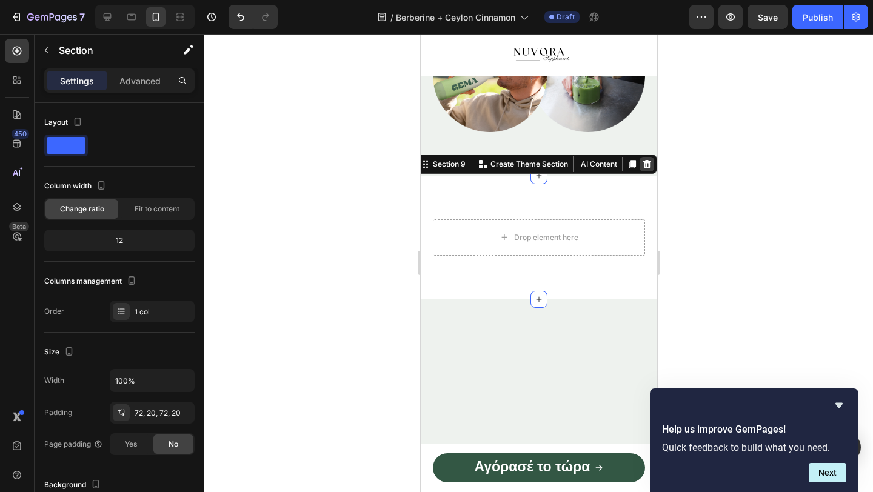
click at [647, 164] on icon at bounding box center [646, 164] width 10 height 10
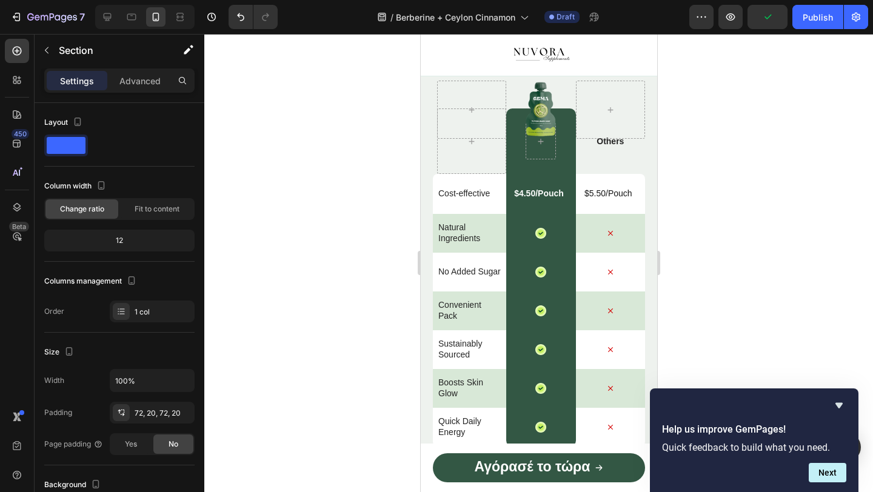
scroll to position [2951, 0]
click at [839, 412] on icon "Hide survey" at bounding box center [838, 405] width 15 height 15
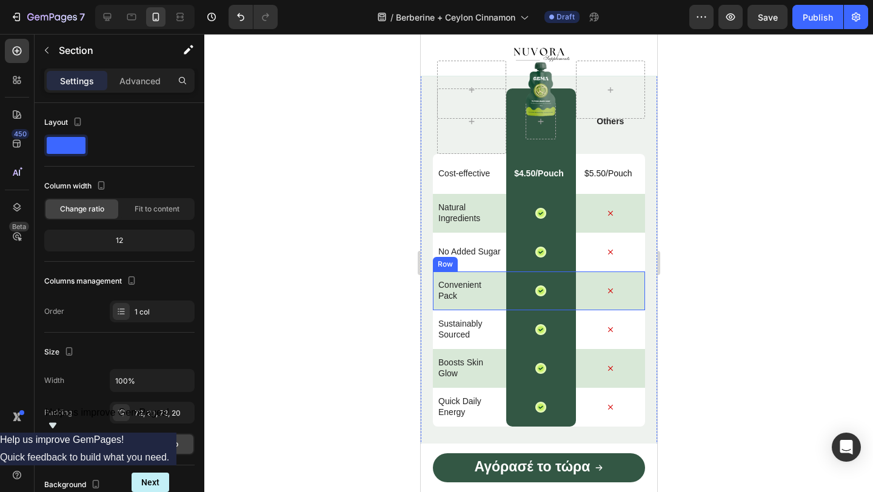
scroll to position [2970, 0]
drag, startPoint x: 422, startPoint y: 46, endPoint x: 644, endPoint y: 431, distance: 444.2
click at [0, 0] on div "Chrome Capture 366x635 frames : 0 0 / 15 secs" at bounding box center [0, 0] width 0 height 0
drag, startPoint x: 524, startPoint y: 21, endPoint x: 525, endPoint y: 32, distance: 10.9
click at [0, 0] on div at bounding box center [0, 0] width 0 height 0
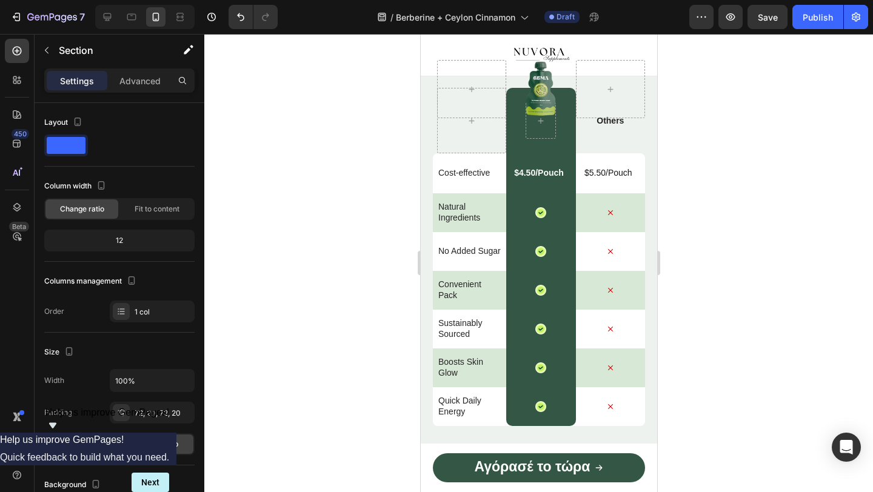
drag, startPoint x: 108, startPoint y: 395, endPoint x: 525, endPoint y: 438, distance: 419.1
click at [0, 0] on circle at bounding box center [0, 0] width 0 height 0
click at [0, 0] on img at bounding box center [0, 0] width 0 height 0
click at [449, 224] on div "Row" at bounding box center [445, 224] width 20 height 11
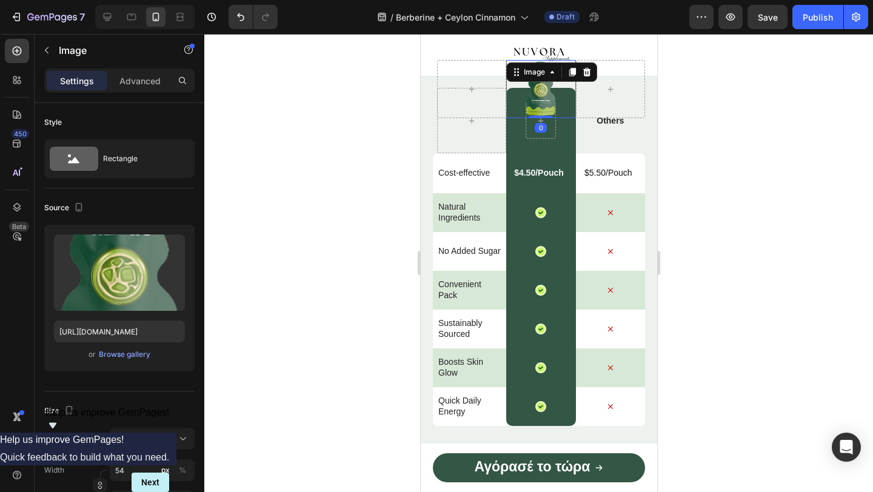
click at [546, 92] on img at bounding box center [540, 89] width 33 height 58
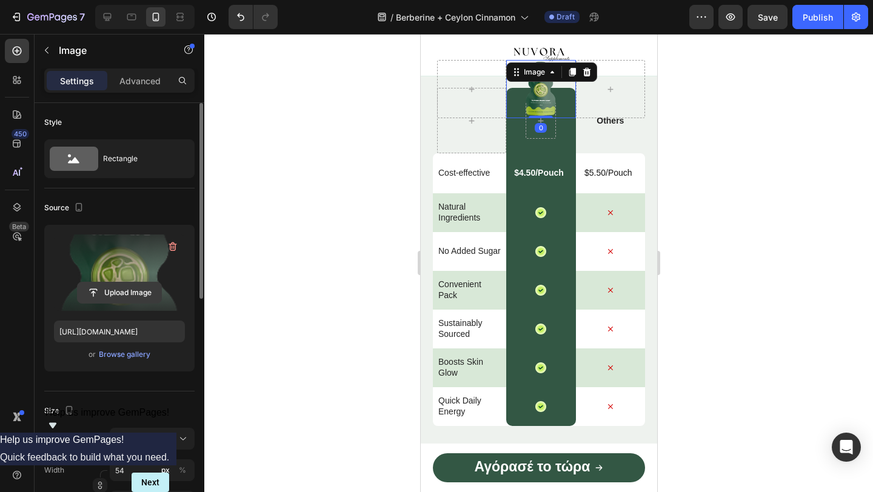
click at [100, 297] on input "file" at bounding box center [120, 292] width 84 height 21
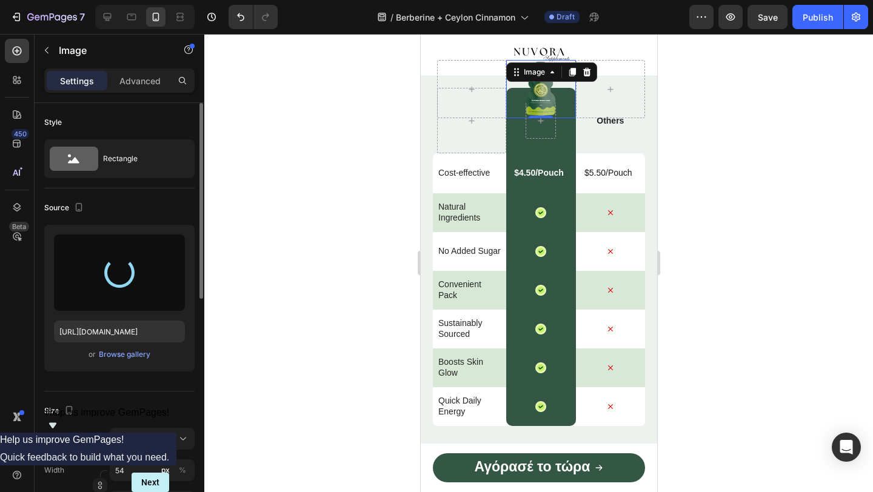
type input "[URL][DOMAIN_NAME]"
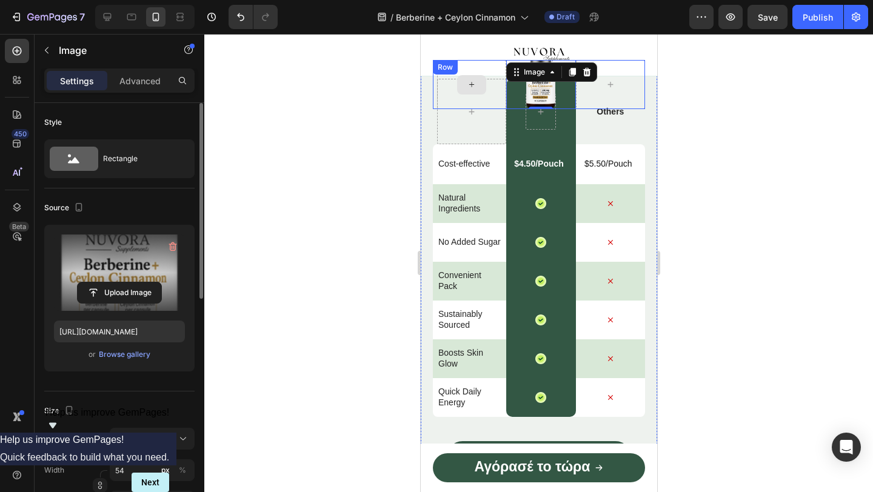
click at [457, 103] on div at bounding box center [470, 84] width 69 height 49
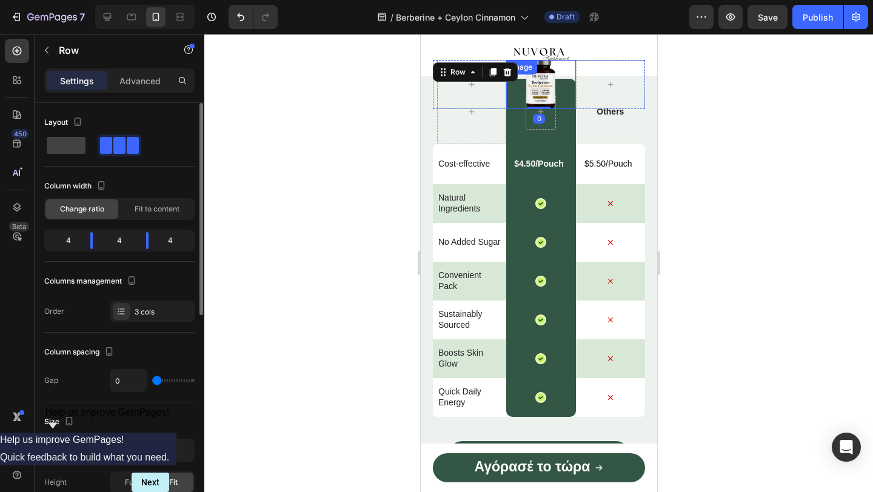
click at [559, 78] on div "Image" at bounding box center [539, 84] width 69 height 49
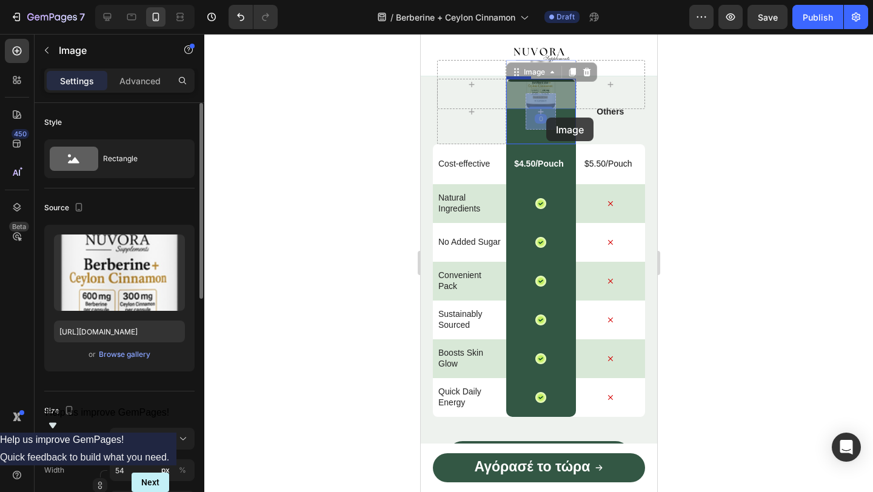
drag, startPoint x: 547, startPoint y: 93, endPoint x: 542, endPoint y: 115, distance: 22.8
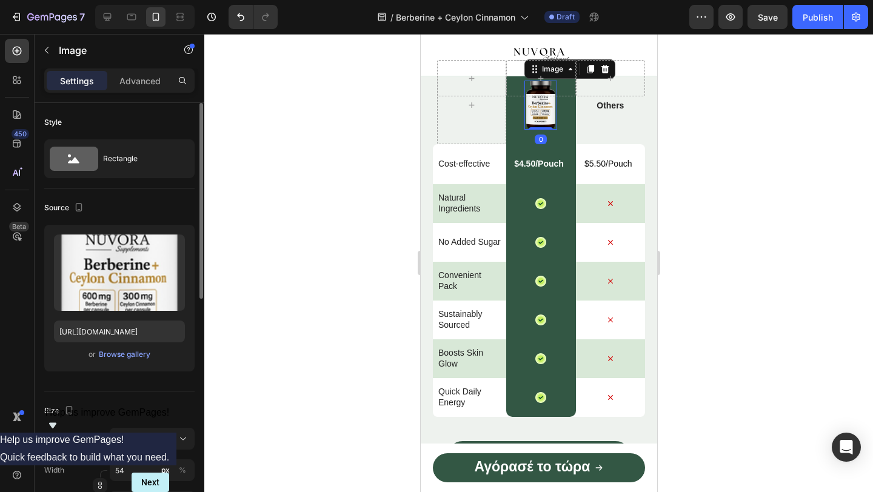
click at [319, 157] on div at bounding box center [538, 263] width 668 height 458
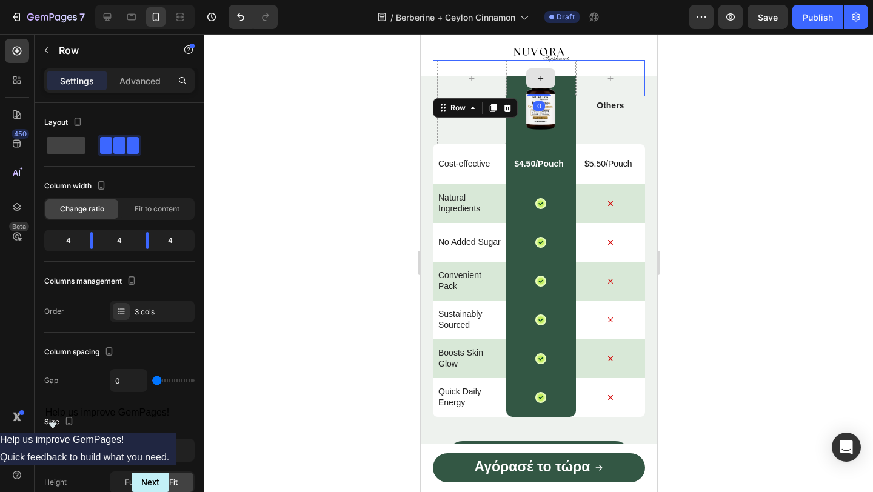
click at [566, 68] on div at bounding box center [539, 78] width 69 height 36
click at [504, 108] on icon at bounding box center [507, 108] width 8 height 8
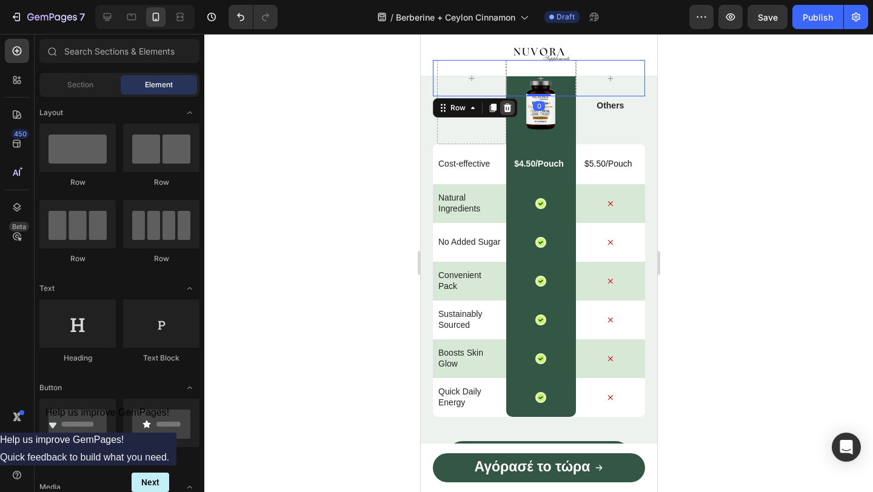
scroll to position [2933, 0]
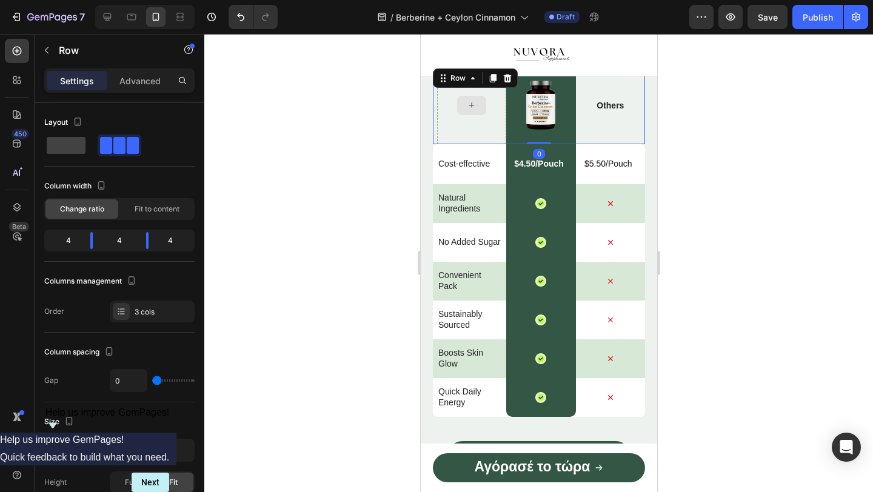
click at [467, 127] on div at bounding box center [470, 105] width 69 height 78
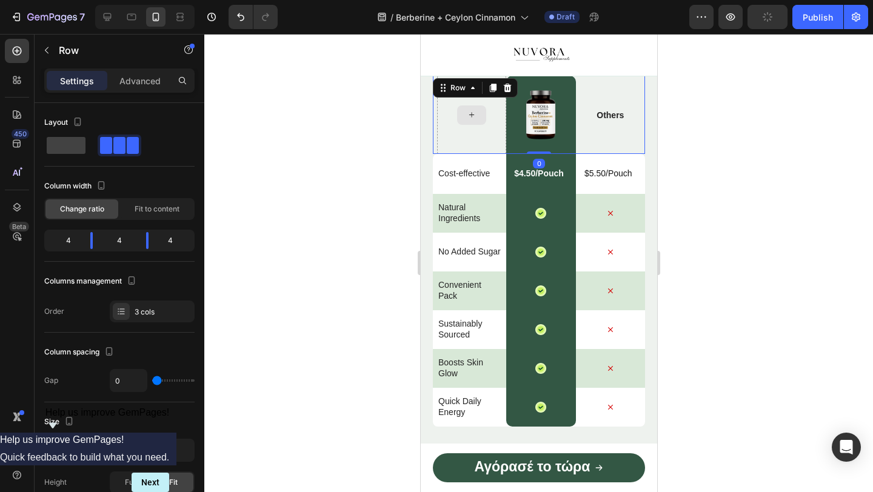
scroll to position [2921, 0]
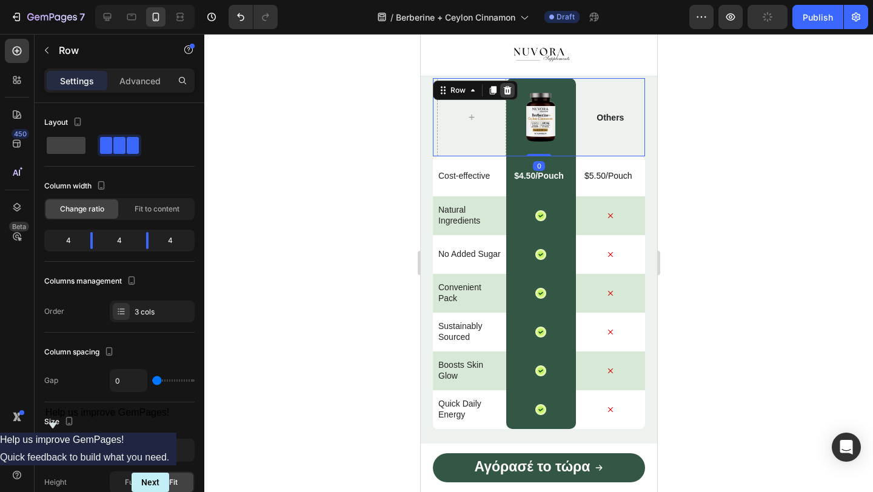
click at [501, 89] on div at bounding box center [506, 90] width 15 height 15
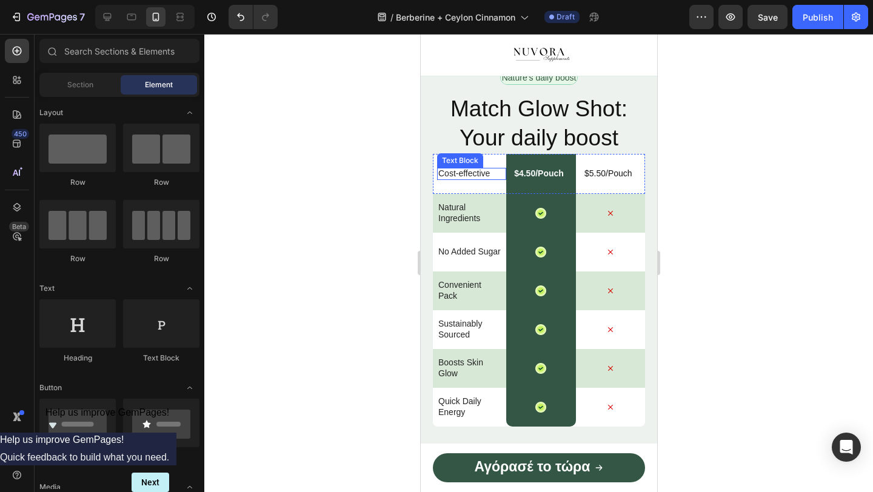
scroll to position [2843, 0]
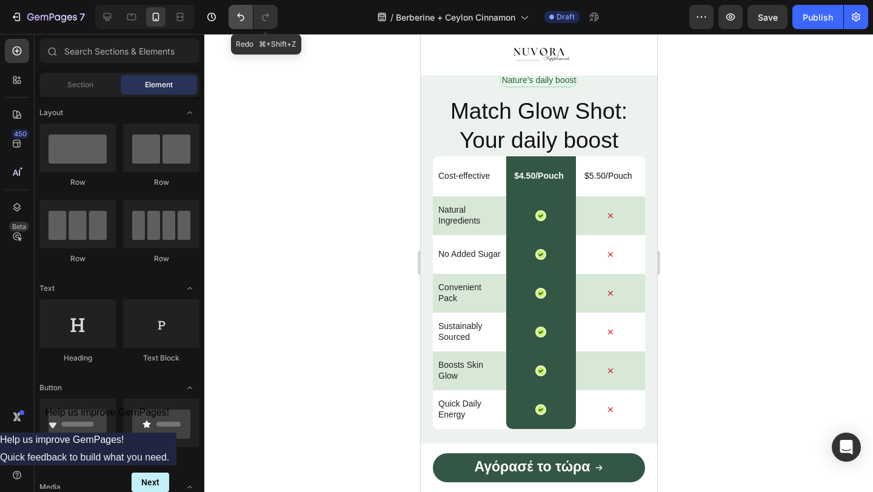
click at [250, 12] on button "Undo/Redo" at bounding box center [240, 17] width 24 height 24
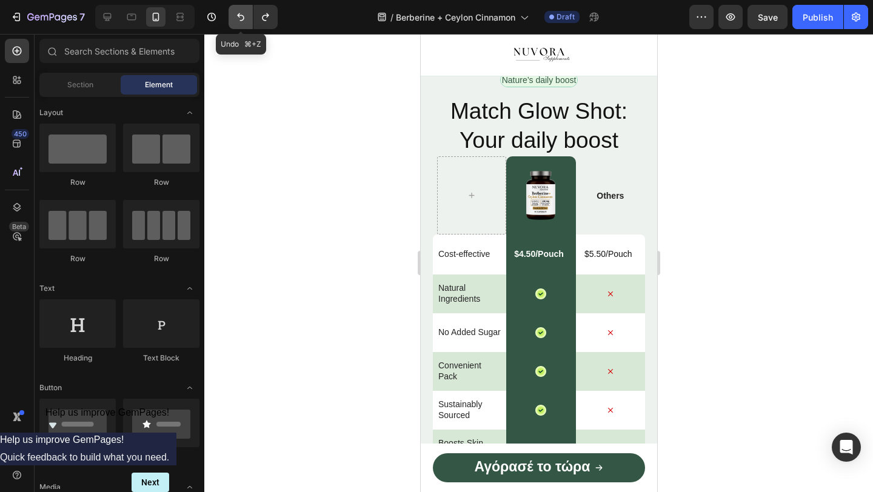
click at [243, 14] on icon "Undo/Redo" at bounding box center [241, 17] width 12 height 12
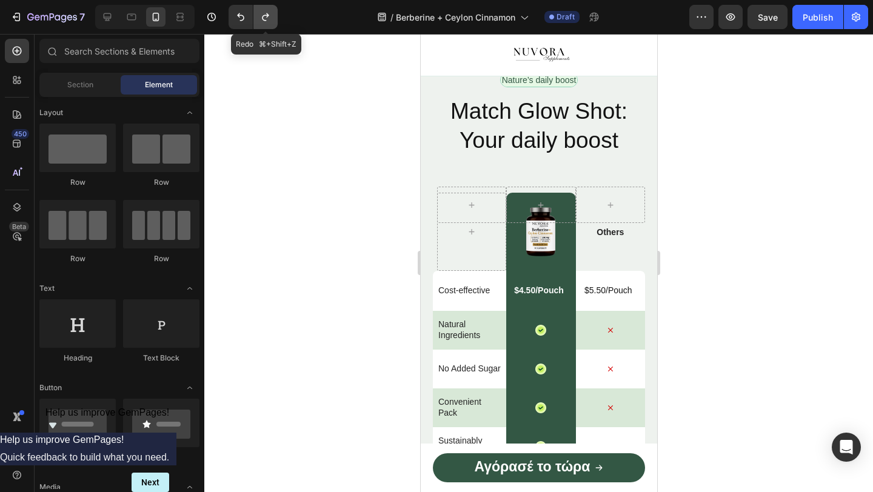
click at [266, 15] on icon "Undo/Redo" at bounding box center [265, 17] width 7 height 8
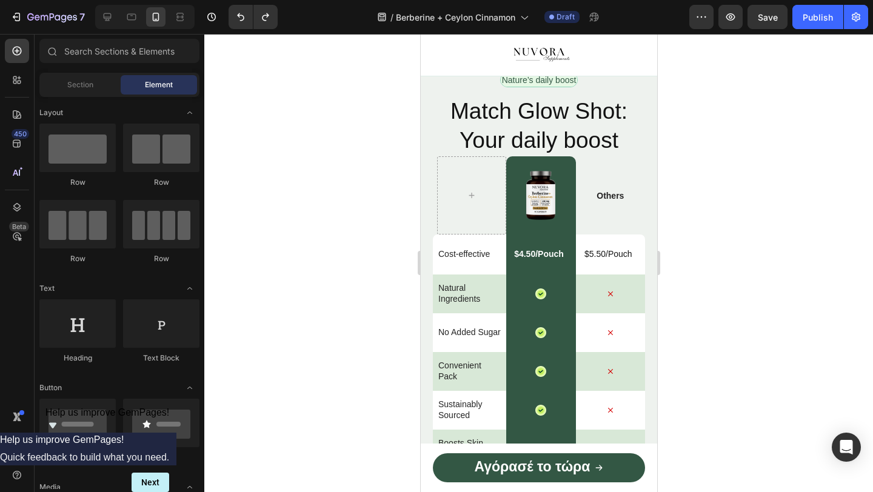
click at [358, 136] on div at bounding box center [538, 263] width 668 height 458
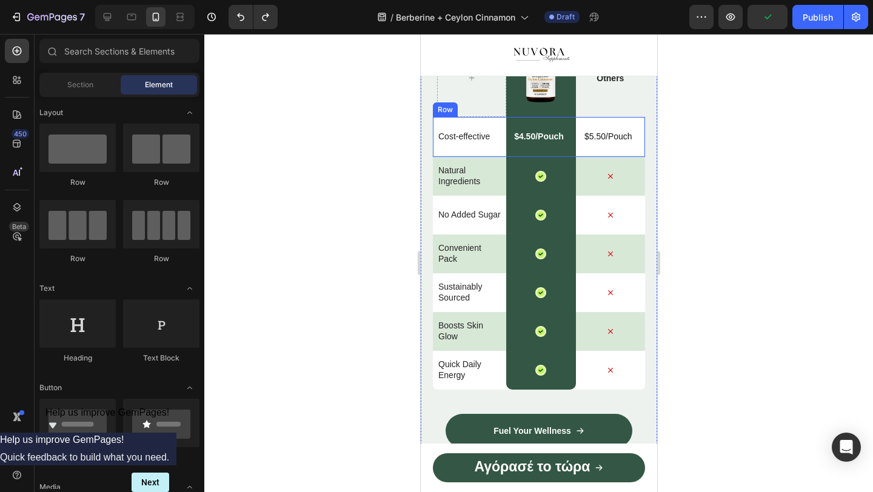
scroll to position [2961, 0]
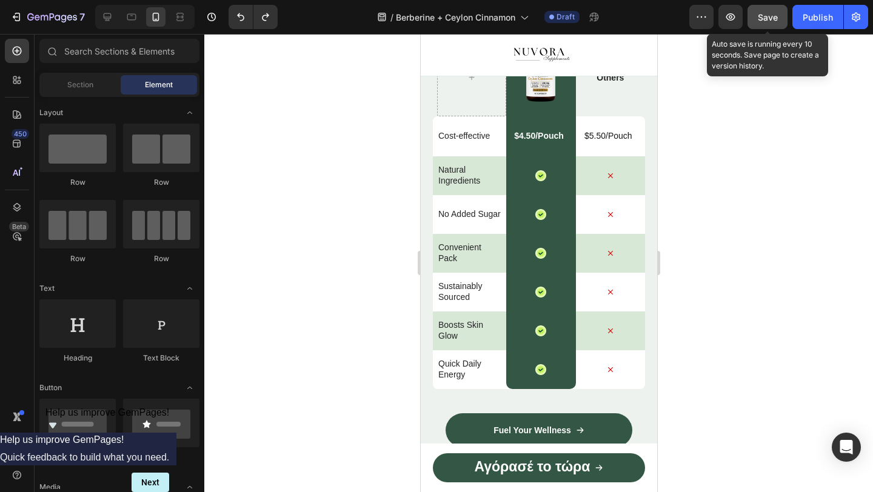
click at [763, 18] on span "Save" at bounding box center [768, 17] width 20 height 10
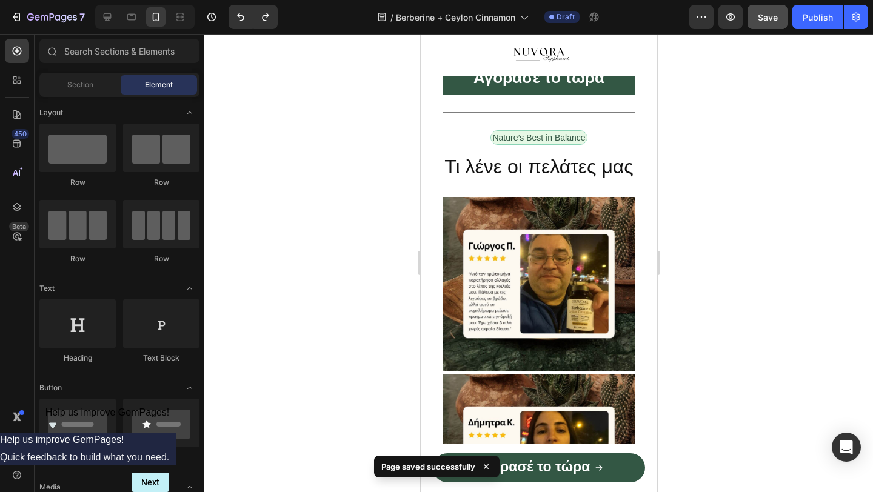
scroll to position [1376, 0]
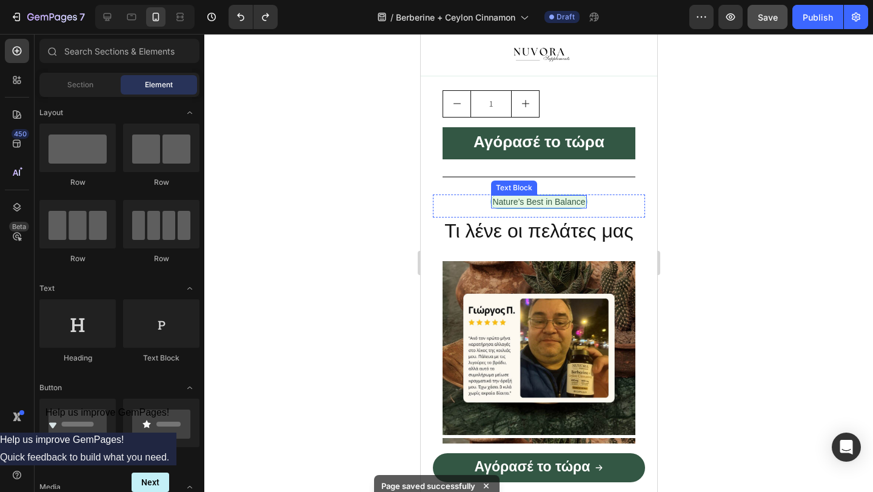
click at [531, 204] on p "Nature’s Best in Balance" at bounding box center [537, 201] width 93 height 11
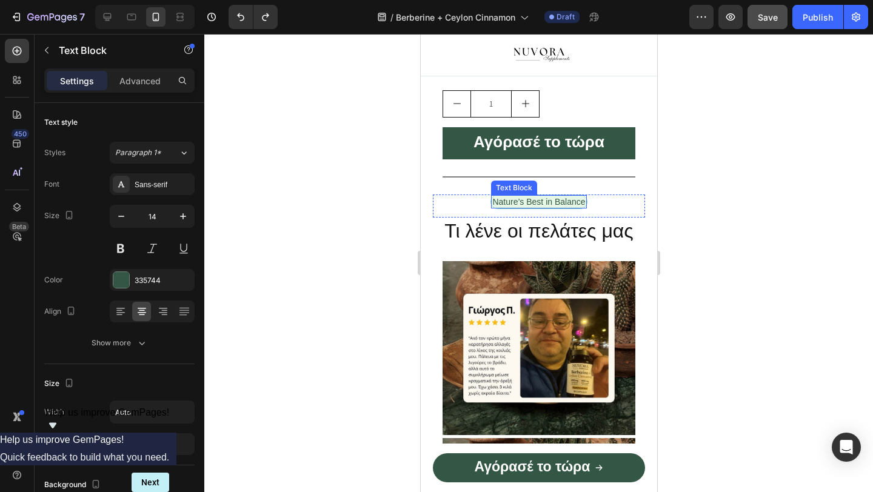
click at [531, 204] on p "Nature’s Best in Balance" at bounding box center [537, 201] width 93 height 11
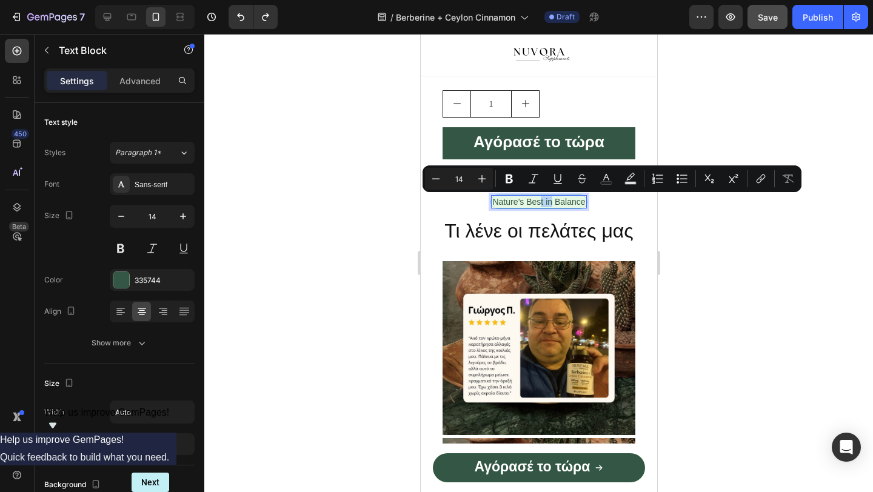
click at [530, 202] on p "Nature’s Best in Balance" at bounding box center [537, 201] width 93 height 11
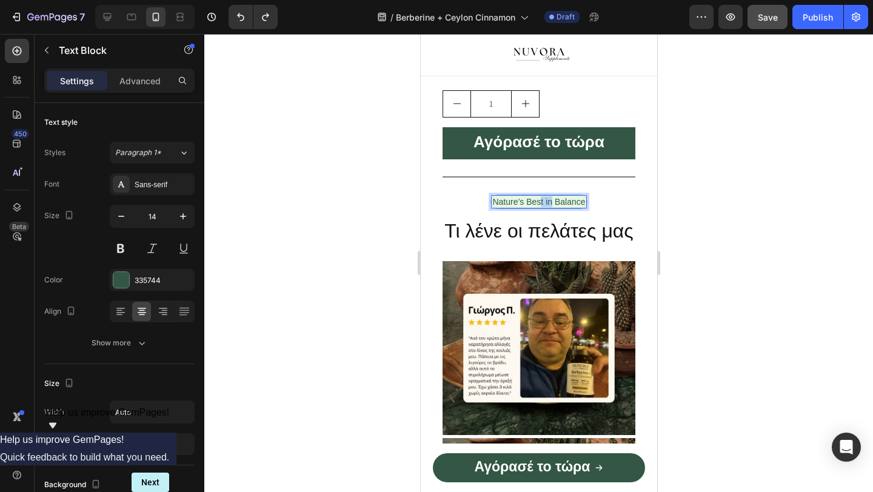
click at [530, 202] on p "Nature’s Best in Balance" at bounding box center [537, 201] width 93 height 11
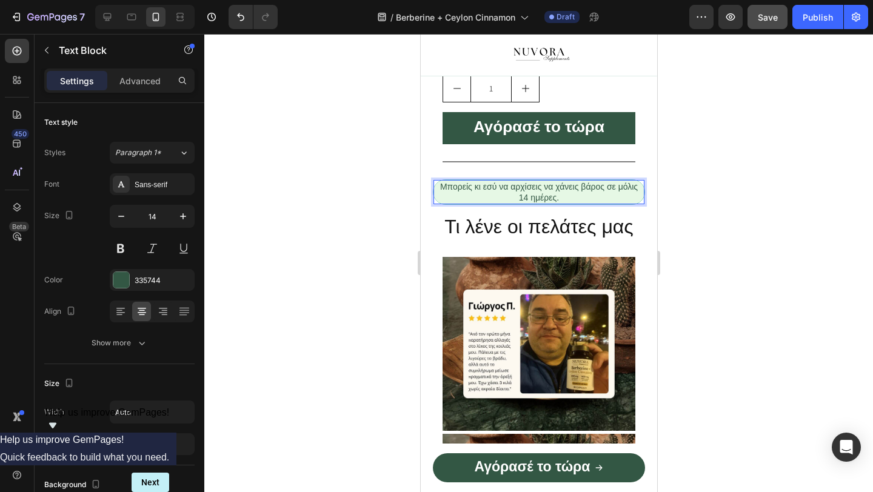
click at [378, 188] on div at bounding box center [538, 263] width 668 height 458
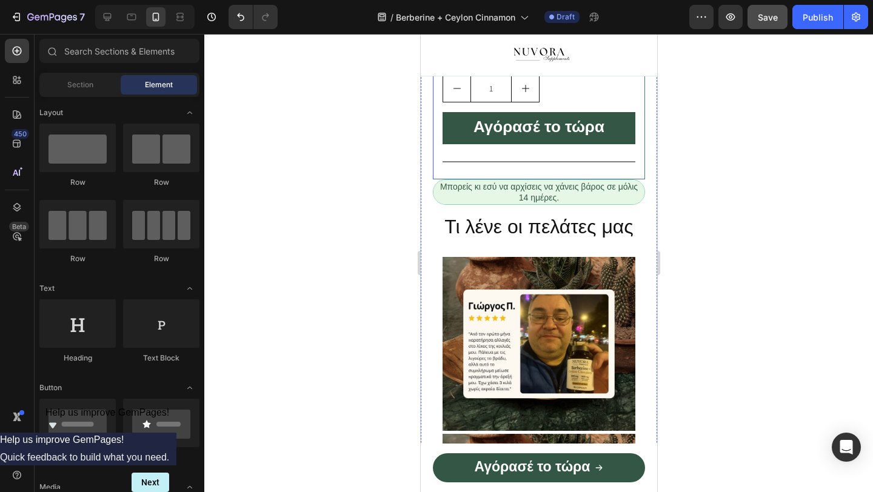
click at [457, 195] on div "Μπορείς κι εσύ να αρχίσεις να χάνεις βάρος σε μόλις 14 ημέρες." at bounding box center [538, 192] width 211 height 24
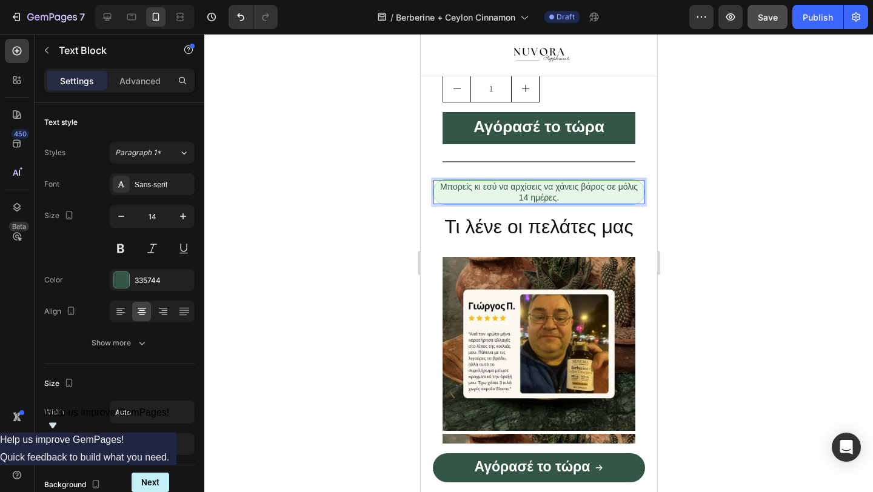
click at [458, 202] on p "Μπορείς κι εσύ να αρχίσεις να χάνεις βάρος σε μόλις 14 ημέρες." at bounding box center [538, 192] width 208 height 22
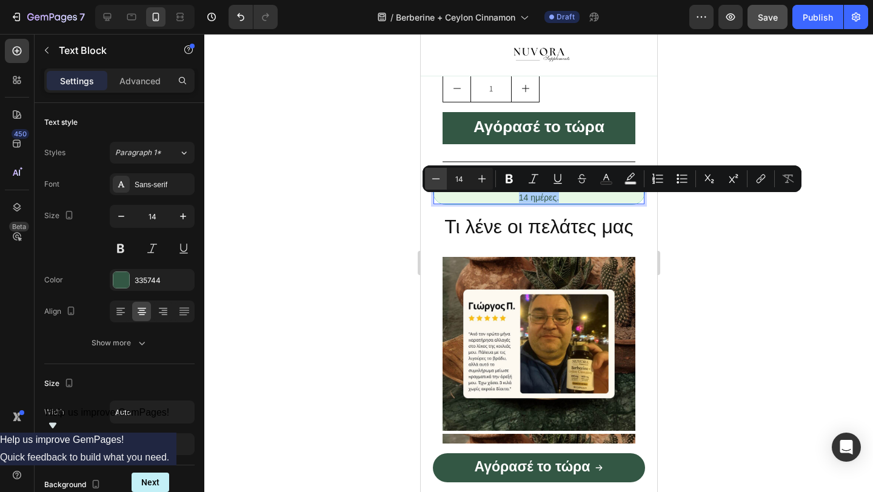
click at [439, 175] on icon "Editor contextual toolbar" at bounding box center [436, 179] width 12 height 12
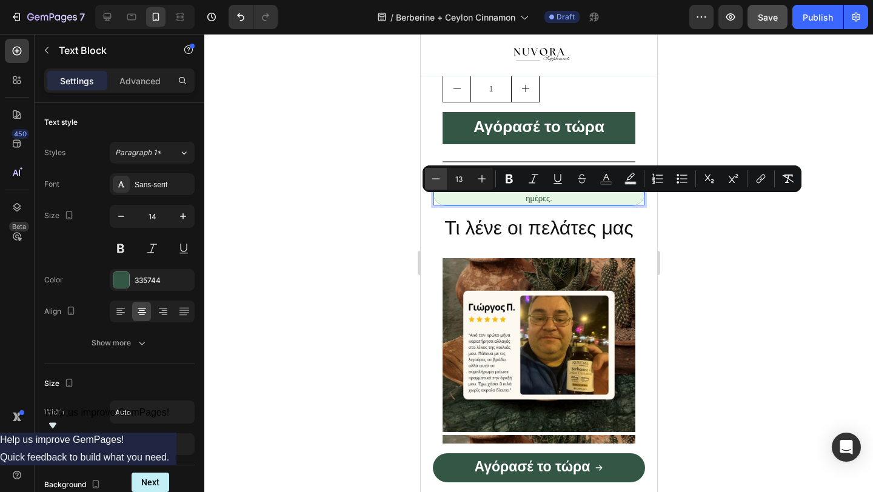
click at [439, 175] on icon "Editor contextual toolbar" at bounding box center [436, 179] width 12 height 12
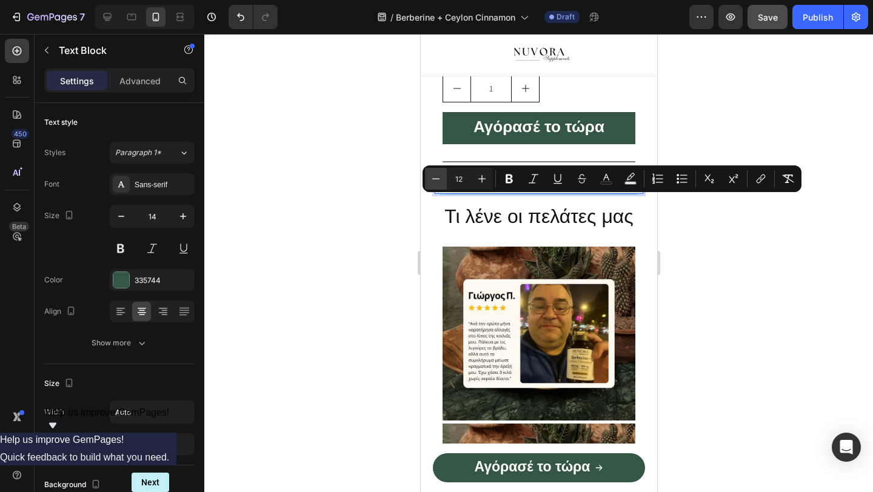
click at [439, 175] on icon "Editor contextual toolbar" at bounding box center [436, 179] width 12 height 12
type input "11"
click at [353, 259] on div at bounding box center [538, 263] width 668 height 458
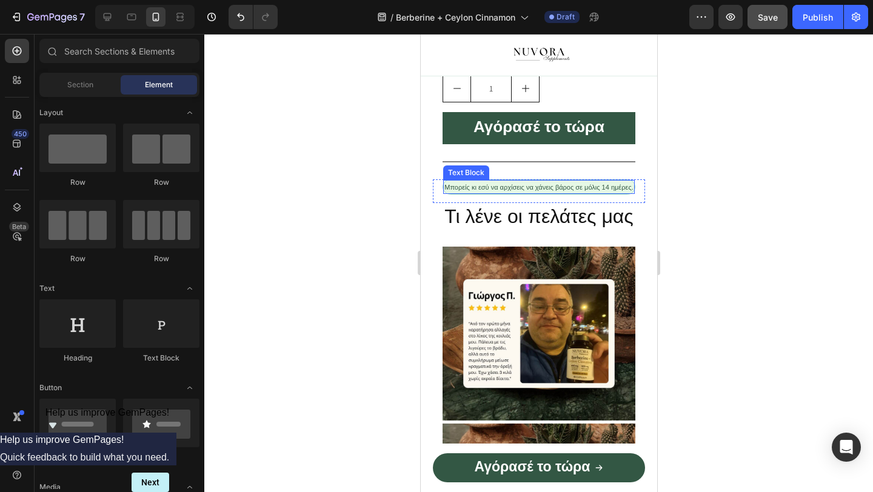
click at [558, 191] on span "Μπορείς κι εσύ να αρχίσεις να χάνεις βάρος σε μόλις 14 ημέρες." at bounding box center [538, 187] width 189 height 7
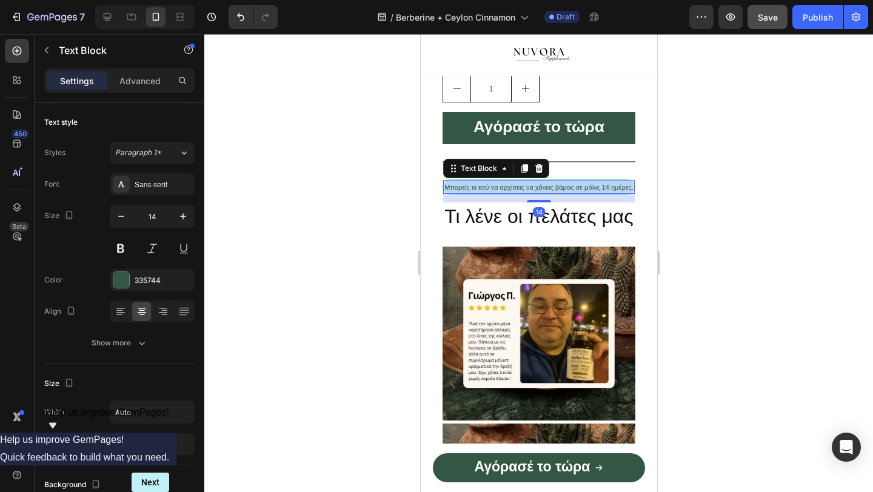
click at [558, 191] on span "Μπορείς κι εσύ να αρχίσεις να χάνεις βάρος σε μόλις 14 ημέρες." at bounding box center [538, 187] width 189 height 7
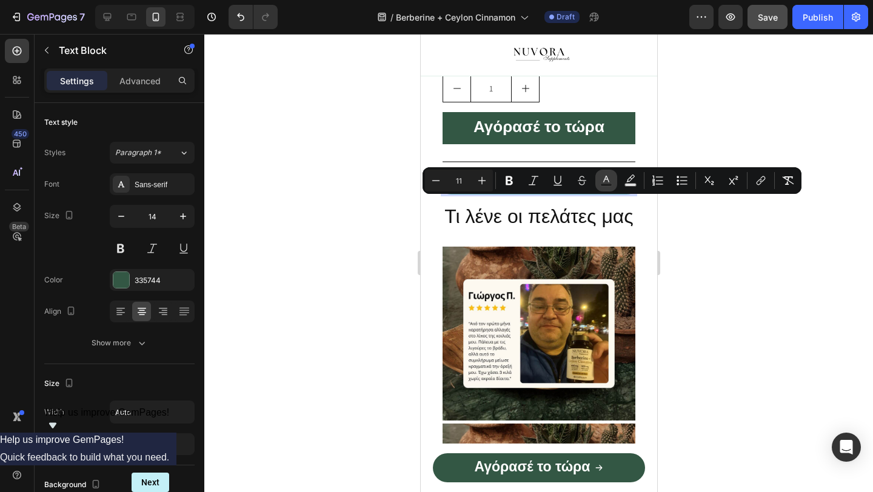
click at [602, 184] on rect "Editor contextual toolbar" at bounding box center [607, 185] width 12 height 3
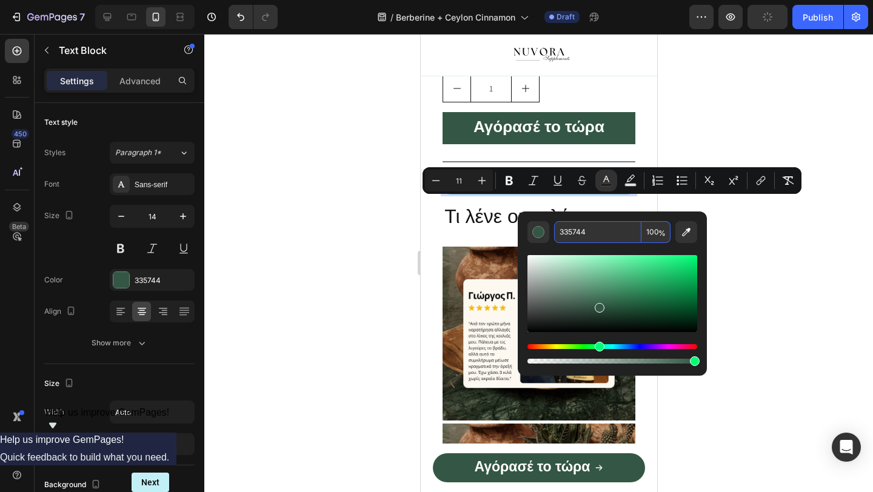
click at [581, 228] on input "335744" at bounding box center [597, 232] width 87 height 22
type input "121212"
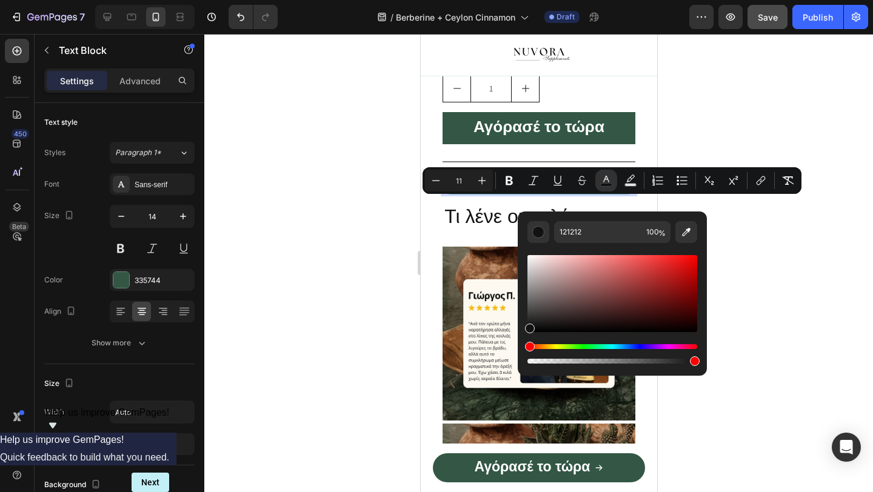
click at [342, 300] on div at bounding box center [538, 263] width 668 height 458
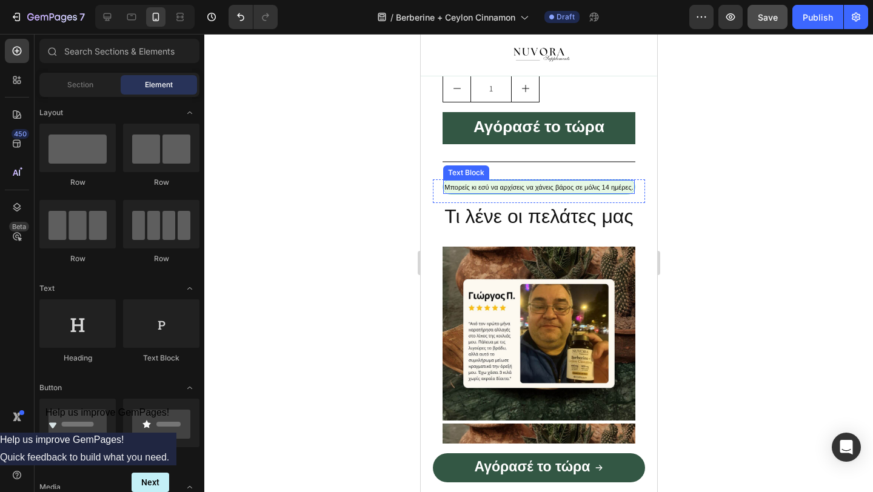
click at [507, 191] on span "Μπορείς κι εσύ να αρχίσεις να χάνεις βάρος σε μόλις 14 ημέρες." at bounding box center [538, 187] width 189 height 7
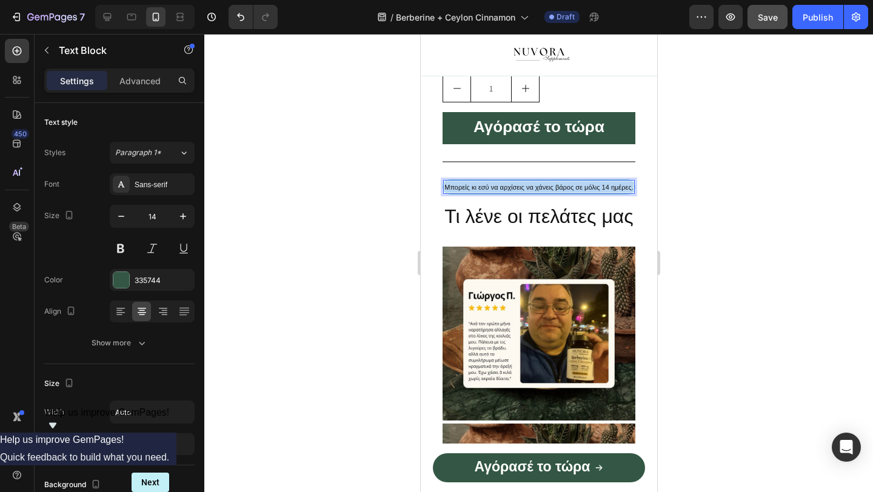
click at [507, 191] on span "Μπορείς κι εσύ να αρχίσεις να χάνεις βάρος σε μόλις 14 ημέρες." at bounding box center [538, 187] width 189 height 7
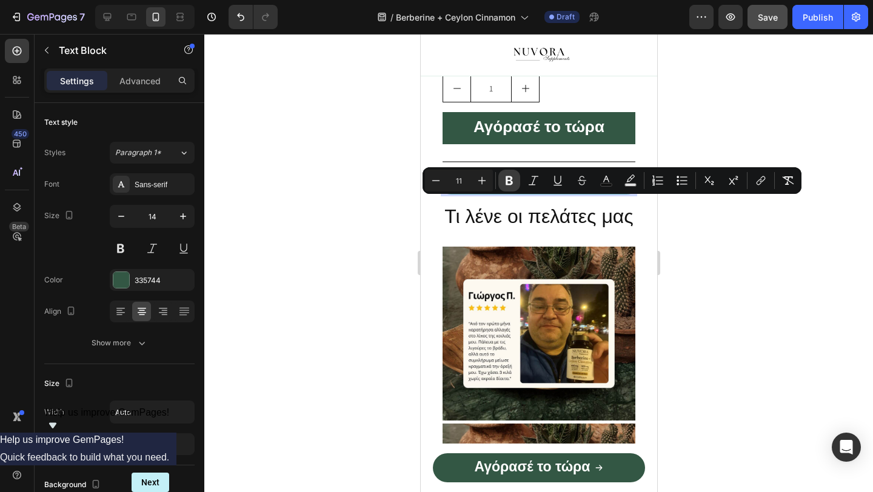
click at [508, 179] on icon "Editor contextual toolbar" at bounding box center [509, 181] width 12 height 12
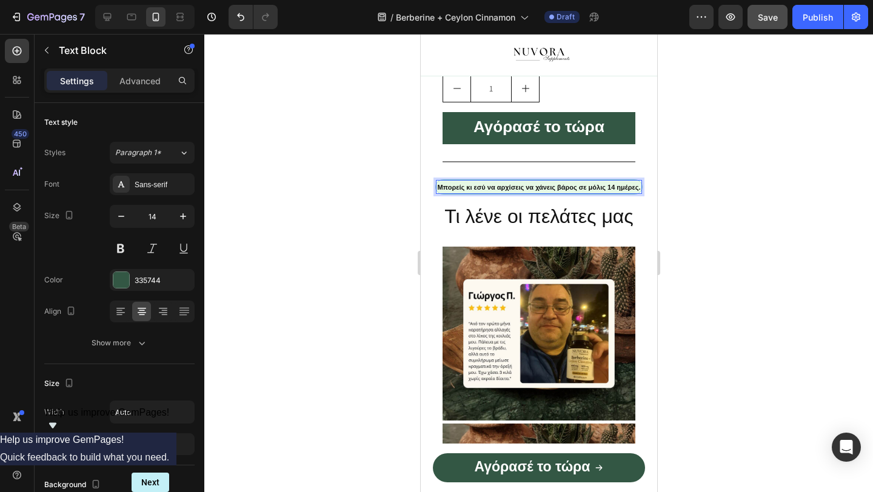
click at [374, 221] on div at bounding box center [538, 263] width 668 height 458
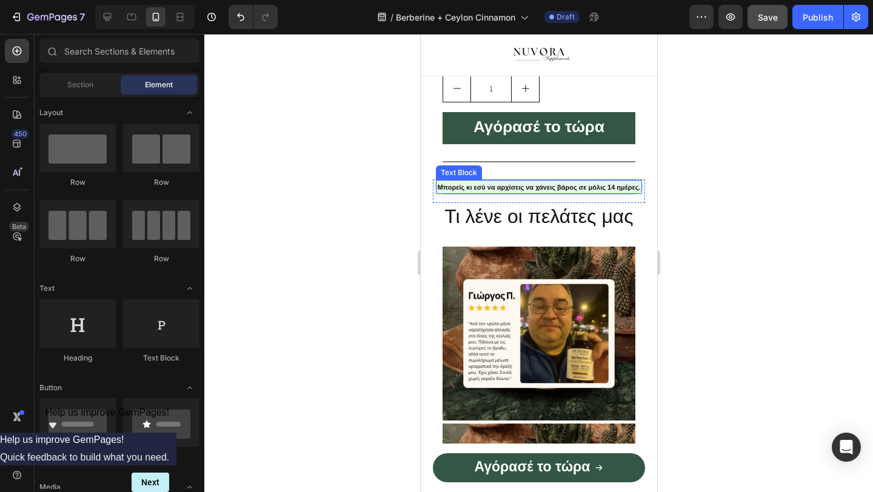
click at [629, 191] on strong "Μπορείς κι εσύ να αρχίσεις να χάνεις βάρος σε μόλις 14 ημέρες." at bounding box center [537, 187] width 203 height 7
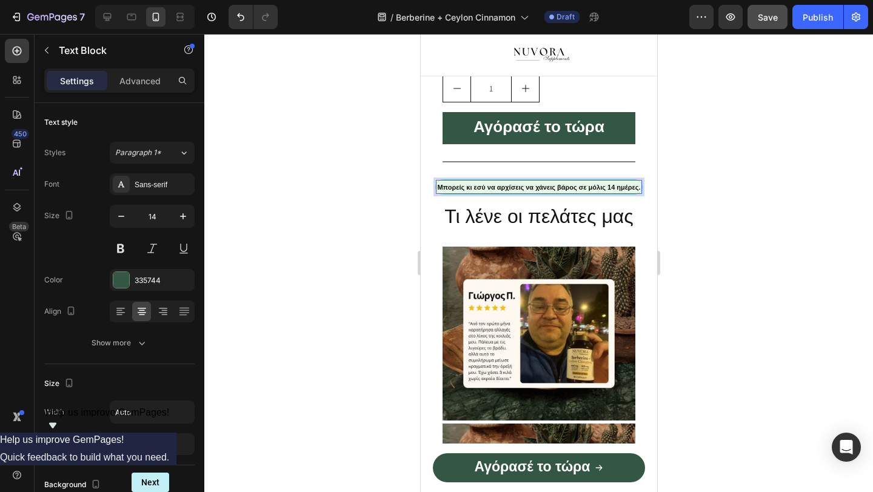
click at [638, 191] on strong "Μπορείς κι εσύ να αρχίσεις να χάνεις βάρος σε μόλις 14 ημέρες." at bounding box center [537, 187] width 203 height 7
click at [641, 203] on div "Μπορείς κι εσύ να αρχίσεις να χάνεις βάρος σε μόλις 14 ημέρες. Text Block 14" at bounding box center [538, 191] width 207 height 24
click at [601, 191] on strong "Μπορείς κι εσύ να αρχίσεις να χάνεις βάρος σε μόλις 14 ημέρες" at bounding box center [538, 187] width 201 height 7
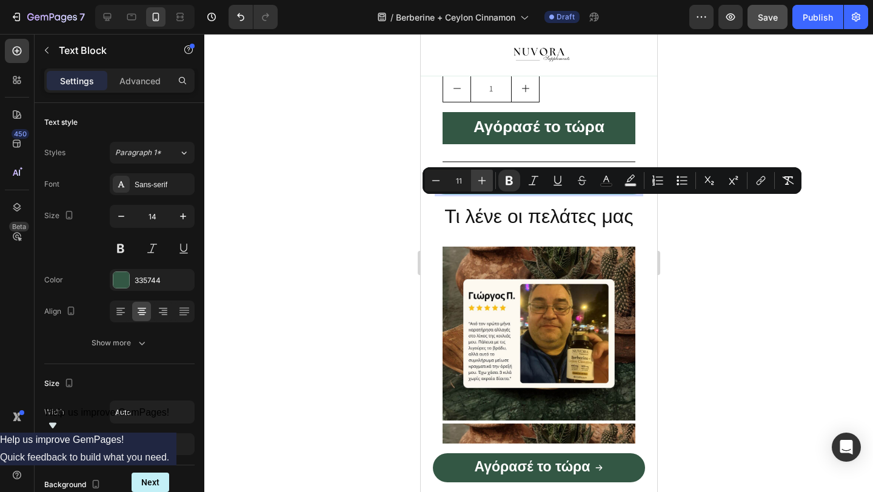
click at [481, 181] on icon "Editor contextual toolbar" at bounding box center [482, 181] width 12 height 12
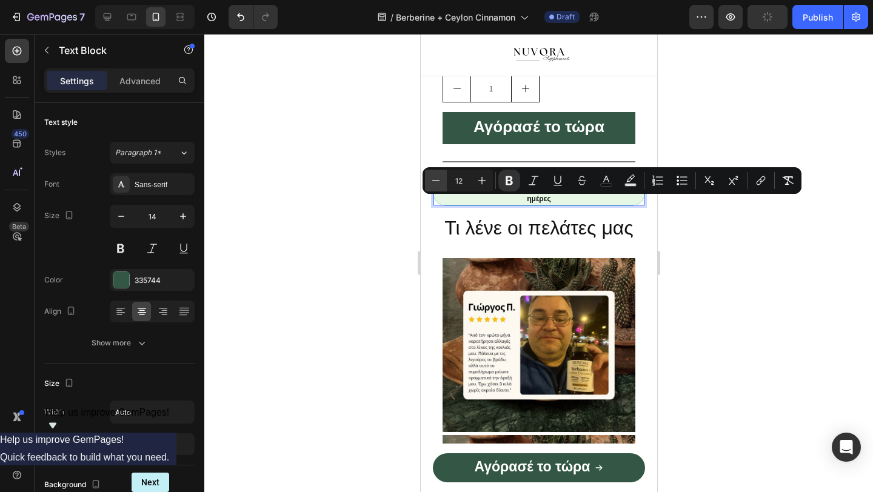
click at [435, 183] on icon "Editor contextual toolbar" at bounding box center [436, 181] width 12 height 12
type input "11"
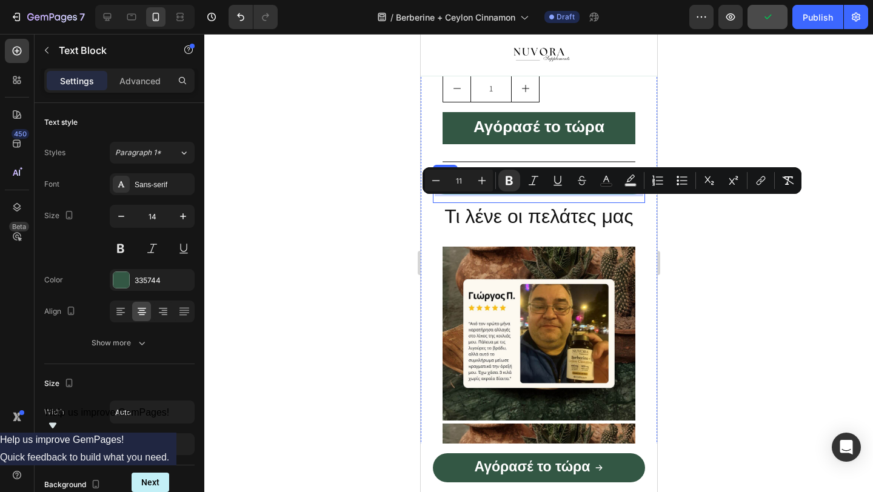
click at [395, 207] on div at bounding box center [538, 263] width 668 height 458
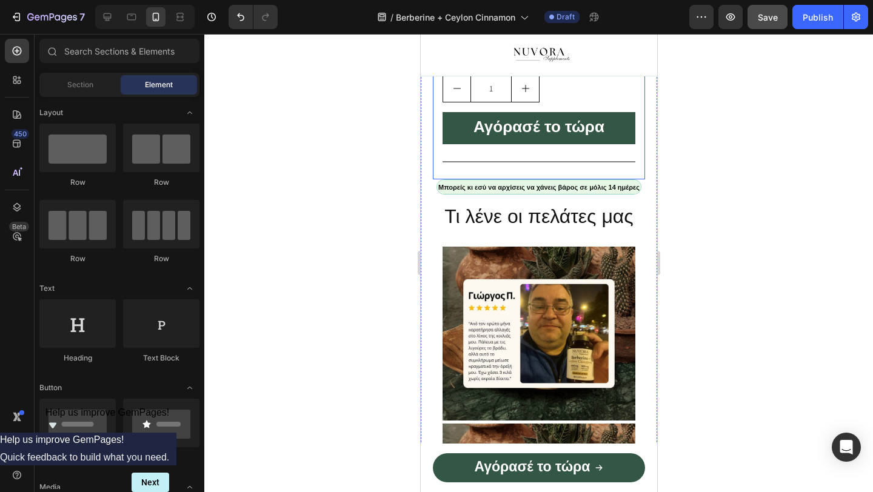
click at [526, 179] on div "Ποσότητα Text Block 1 Product Quantity Αγόρασέ το τώρα Dynamic Checkout Title L…" at bounding box center [538, 108] width 212 height 141
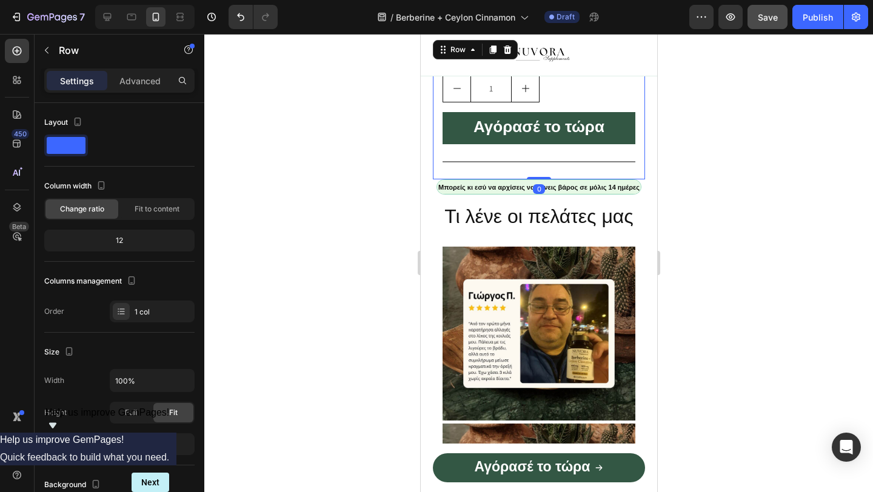
drag, startPoint x: 534, startPoint y: 193, endPoint x: 534, endPoint y: 186, distance: 7.3
click at [534, 179] on div "Ποσότητα Text Block 1 Product Quantity Αγόρασέ το τώρα Dynamic Checkout Title L…" at bounding box center [538, 108] width 212 height 141
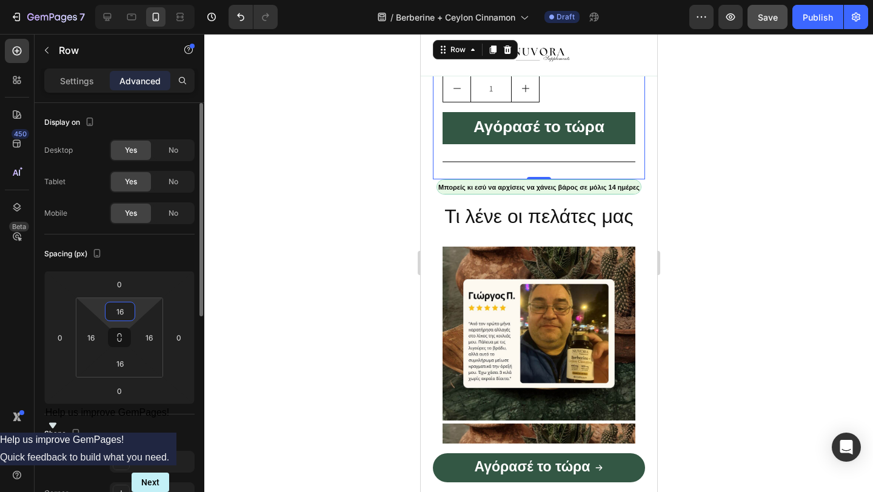
click at [125, 314] on input "16" at bounding box center [120, 311] width 24 height 18
type input "5"
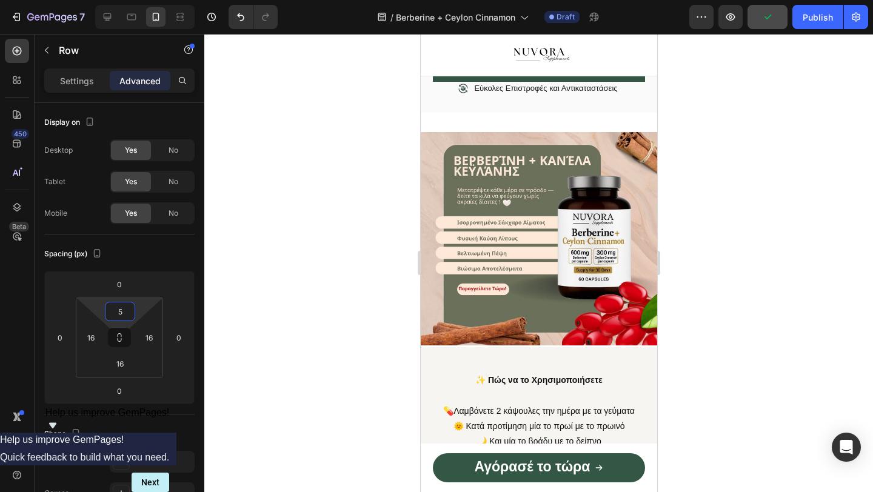
scroll to position [984, 0]
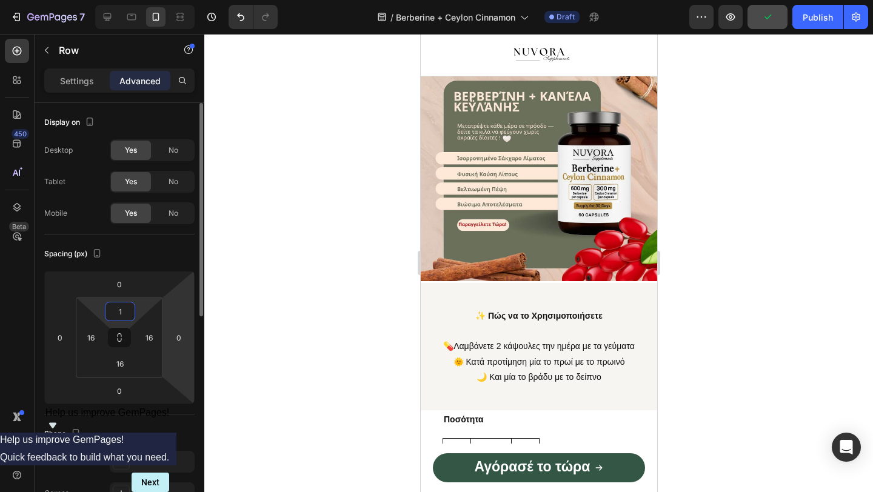
type input "16"
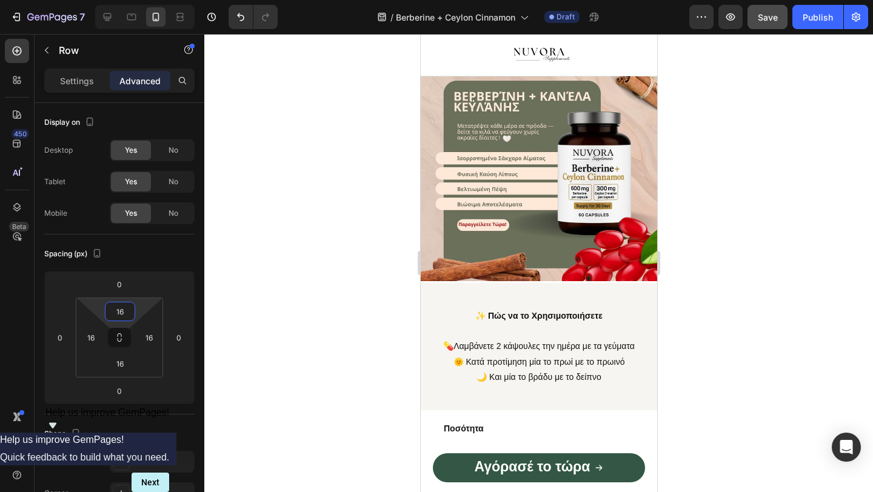
click at [357, 286] on div at bounding box center [538, 263] width 668 height 458
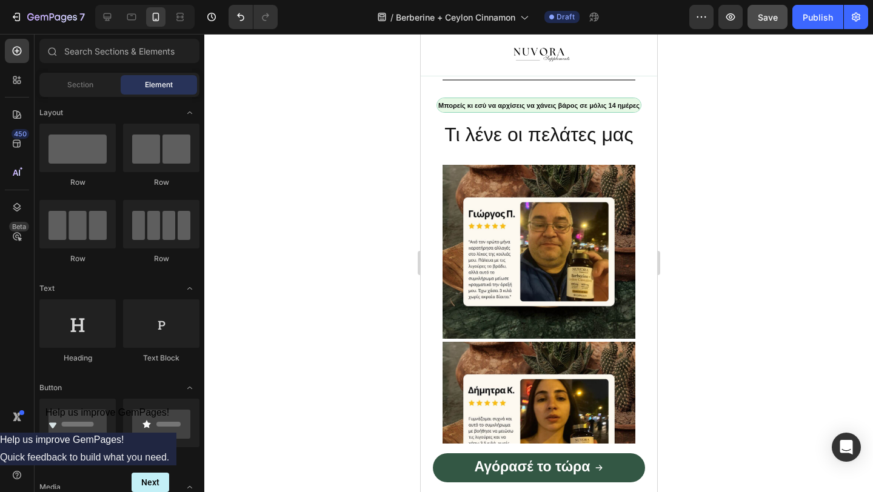
scroll to position [1354, 0]
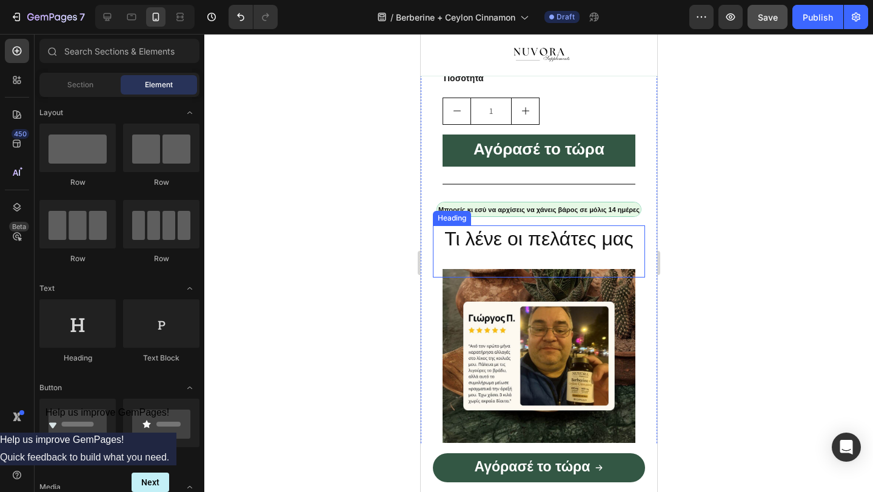
click at [384, 255] on div at bounding box center [538, 263] width 668 height 458
click at [617, 277] on div "Image Image Row" at bounding box center [538, 439] width 212 height 361
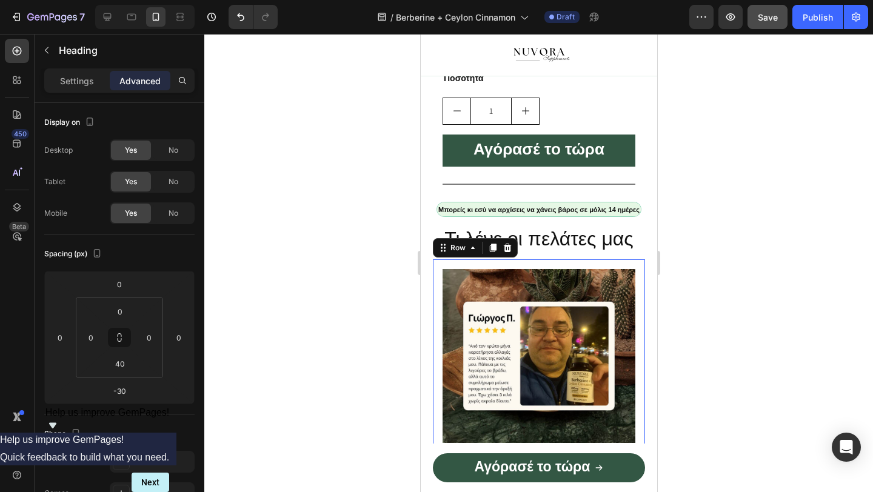
click at [596, 253] on h2 "Τι λένε οι πελάτες μας" at bounding box center [538, 239] width 212 height 28
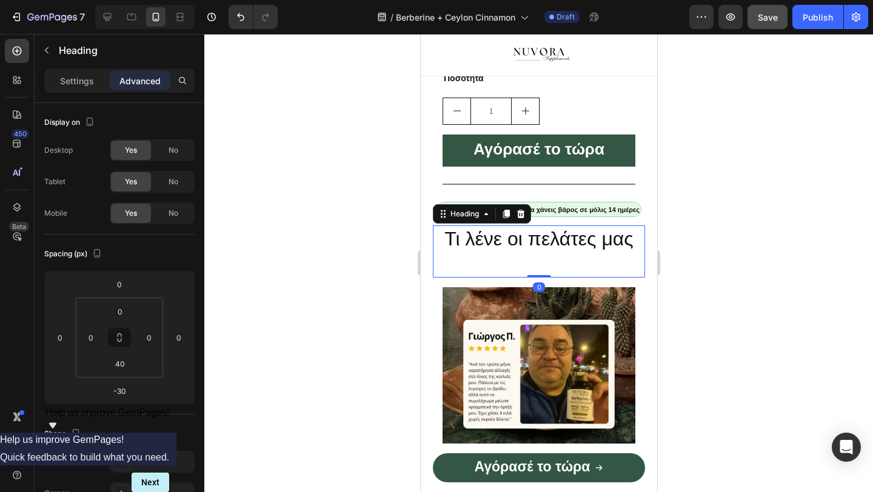
drag, startPoint x: 541, startPoint y: 292, endPoint x: 541, endPoint y: 271, distance: 20.6
click at [541, 271] on div "Τι λένε οι πελάτες μας Heading 0" at bounding box center [538, 251] width 212 height 52
type input "0"
drag, startPoint x: 539, startPoint y: 290, endPoint x: 539, endPoint y: 272, distance: 18.2
click at [539, 272] on div "Τι λένε οι πελάτες μας Heading 0" at bounding box center [538, 251] width 212 height 52
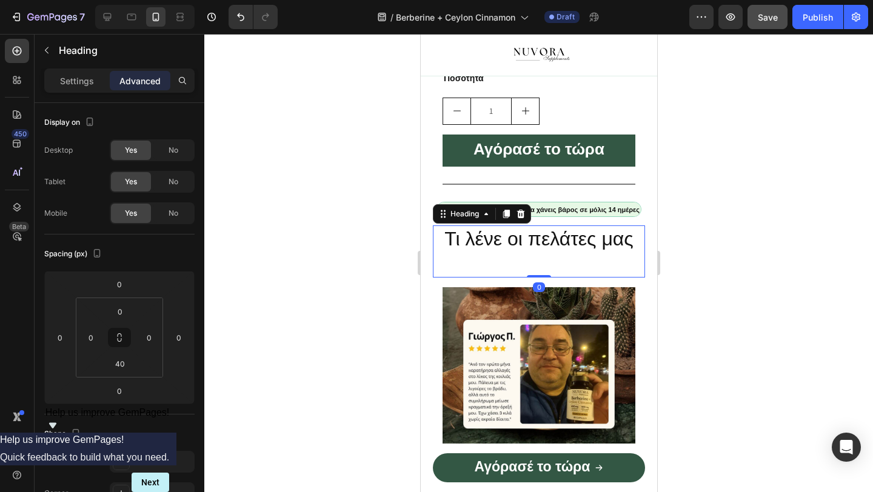
click at [344, 328] on div at bounding box center [538, 263] width 668 height 458
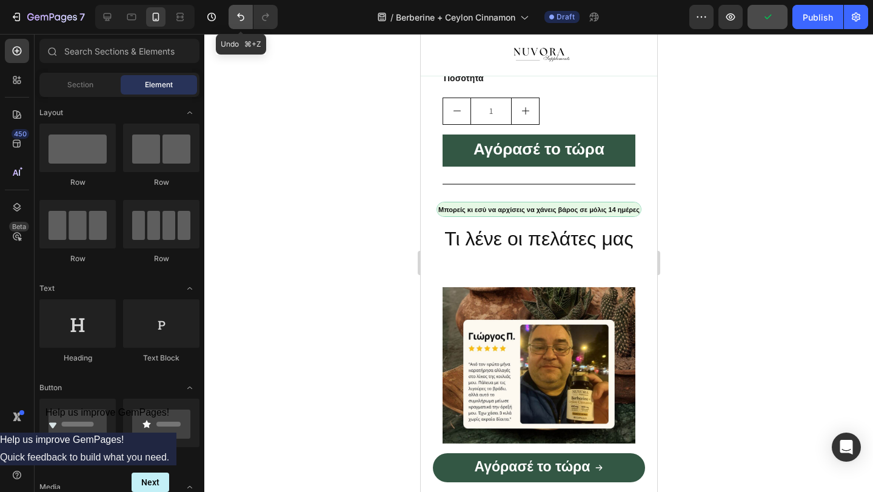
click at [237, 15] on icon "Undo/Redo" at bounding box center [241, 17] width 12 height 12
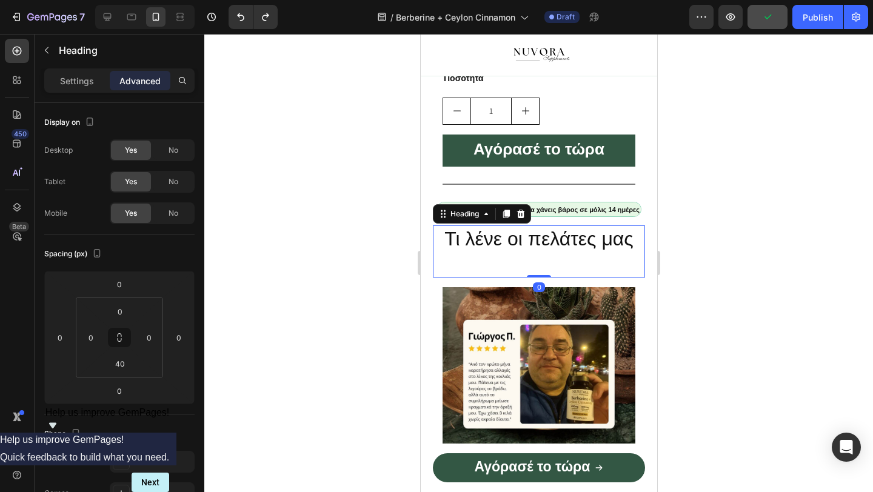
click at [535, 273] on div "Τι λένε οι πελάτες μας Heading 0" at bounding box center [538, 251] width 212 height 52
click at [112, 365] on input "40" at bounding box center [120, 364] width 24 height 18
type input "4"
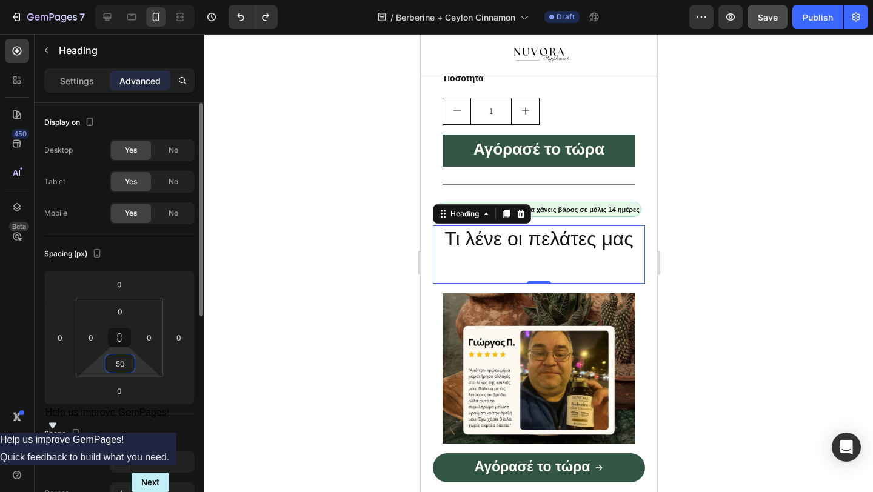
type input "5"
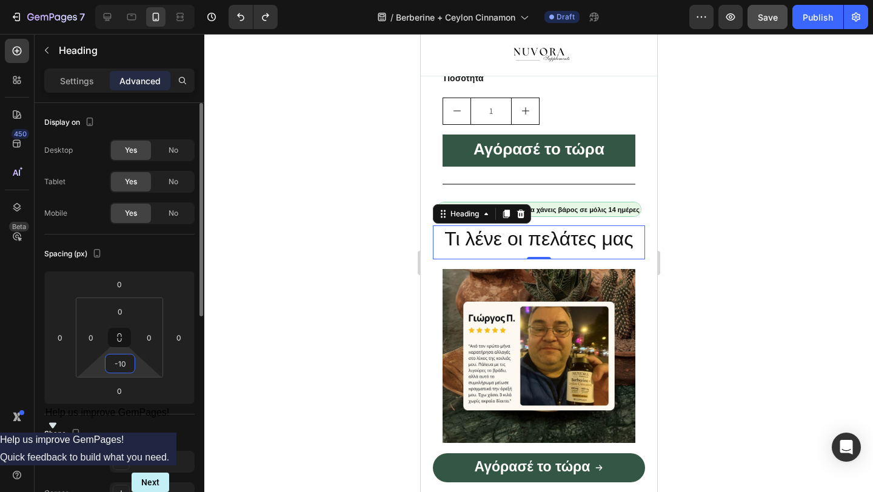
type input "-10"
click at [310, 217] on div at bounding box center [538, 263] width 668 height 458
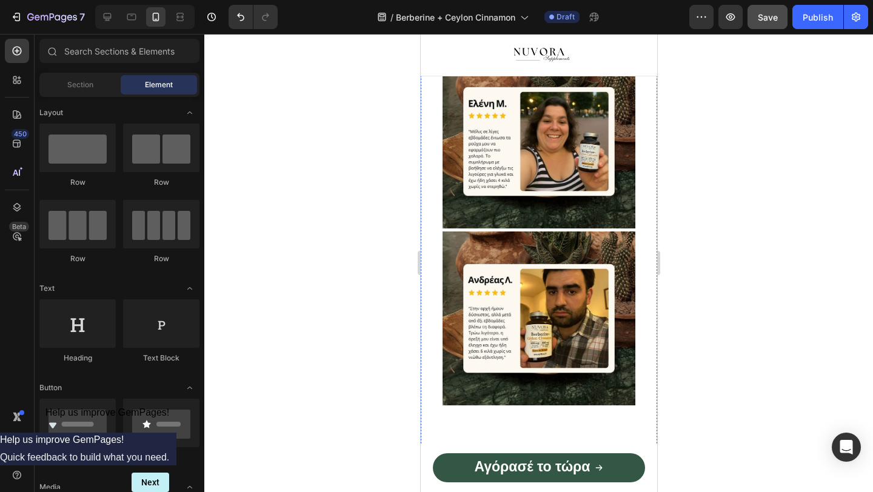
scroll to position [2264, 0]
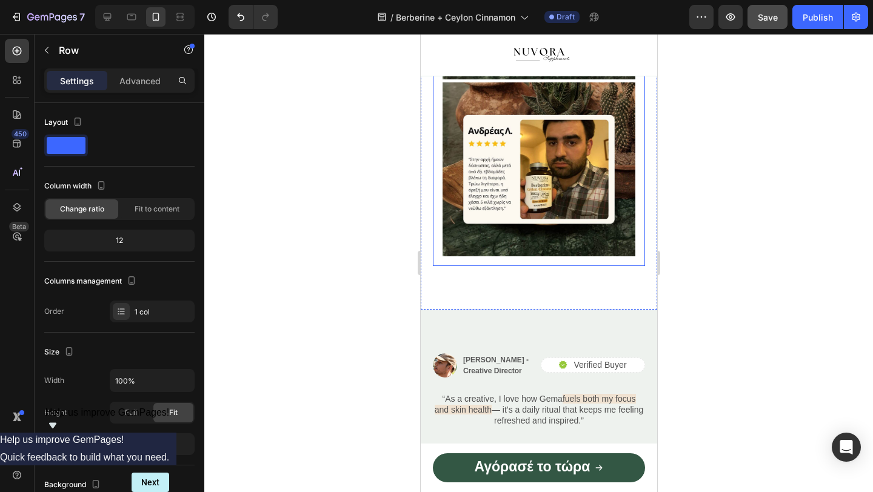
click at [152, 70] on div "Settings Advanced" at bounding box center [119, 80] width 150 height 24
click at [152, 84] on p "Advanced" at bounding box center [139, 81] width 41 height 13
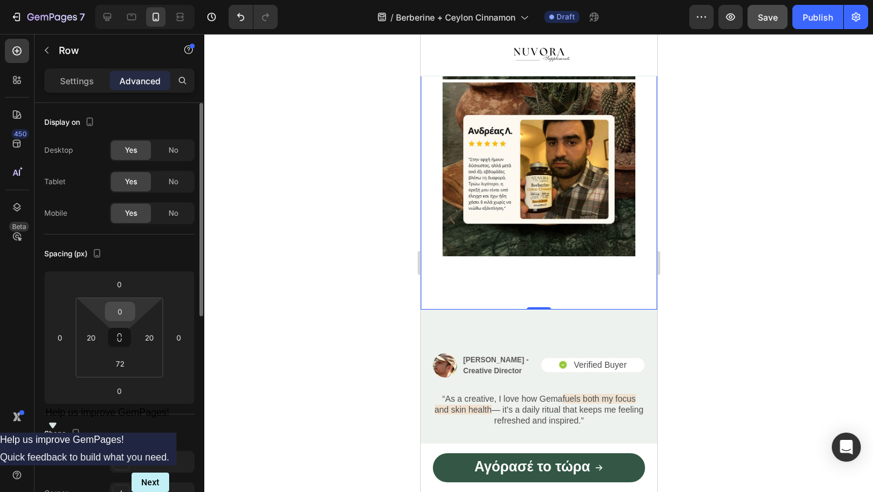
click at [120, 317] on input "0" at bounding box center [120, 311] width 24 height 18
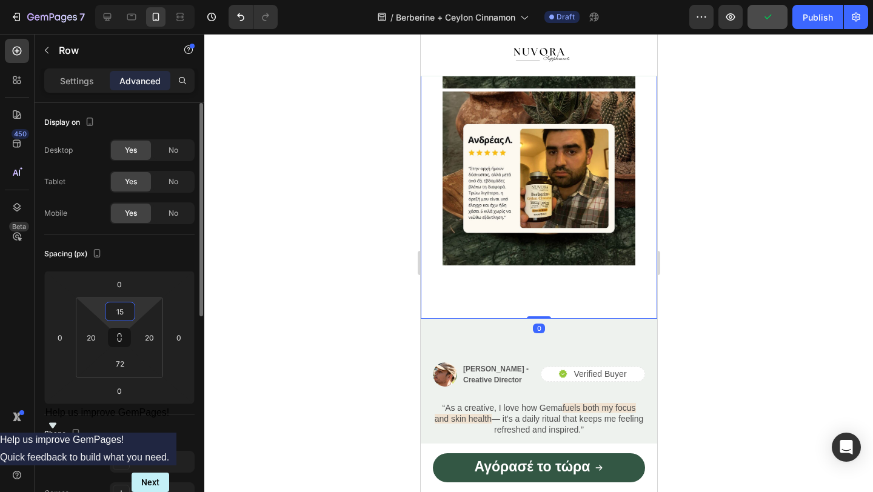
type input "1"
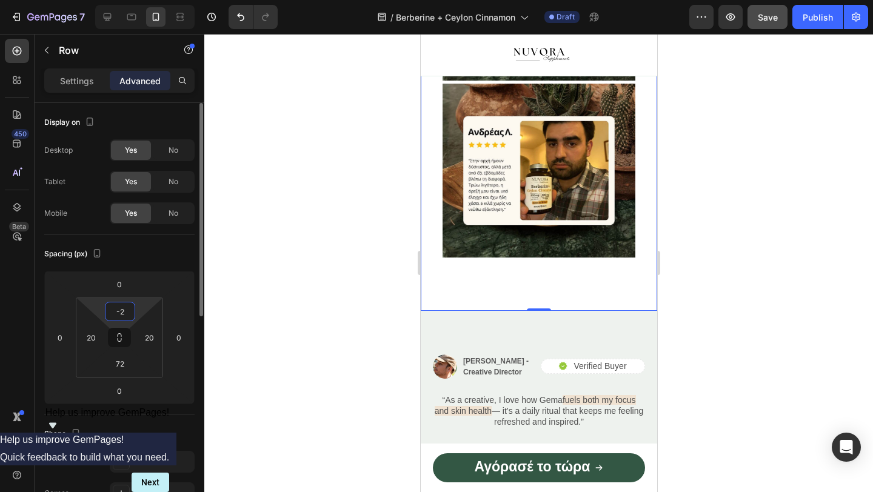
type input "-"
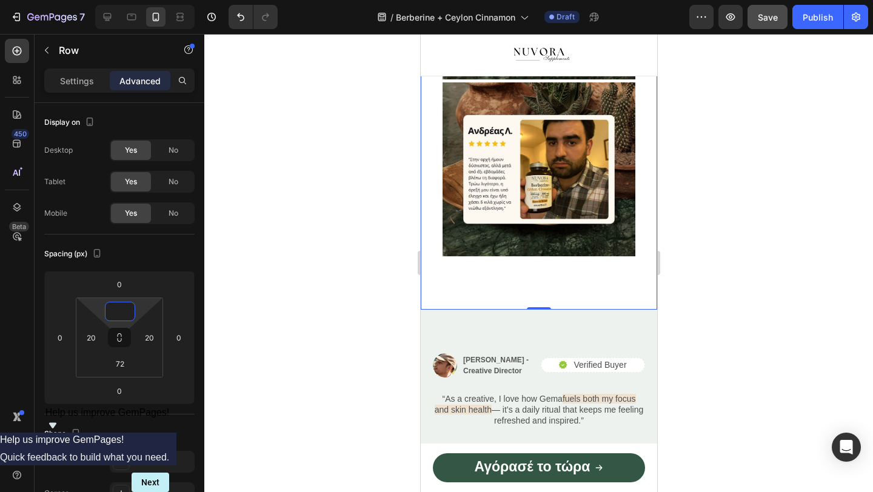
click at [252, 281] on div at bounding box center [538, 263] width 668 height 458
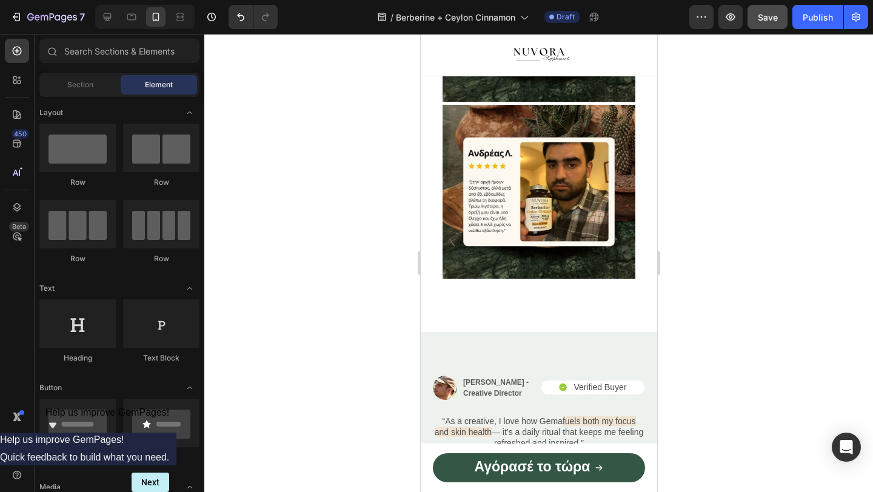
scroll to position [2277, 0]
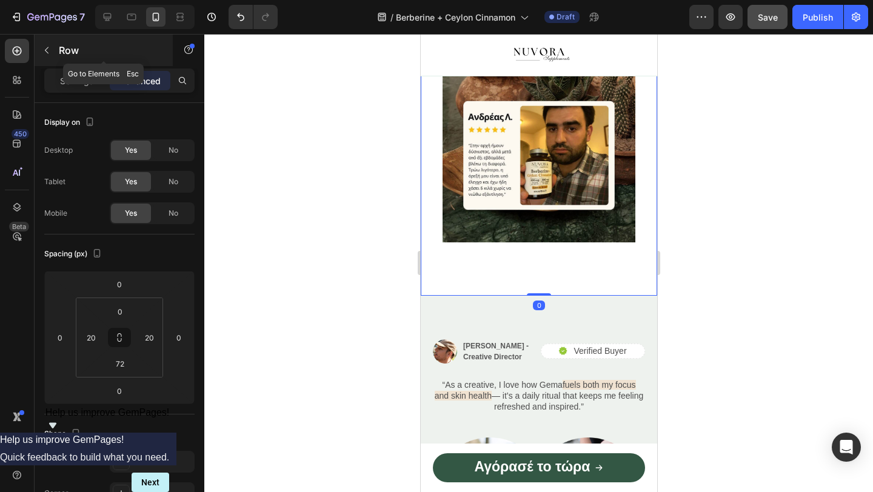
click at [52, 55] on button "button" at bounding box center [46, 50] width 19 height 19
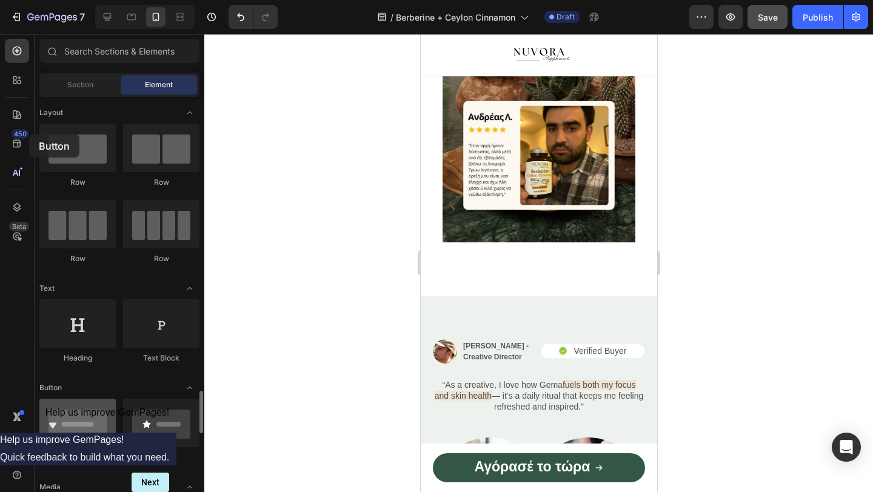
drag, startPoint x: 79, startPoint y: 156, endPoint x: 51, endPoint y: 153, distance: 28.0
click at [51, 399] on div at bounding box center [77, 423] width 76 height 48
click at [88, 84] on span "Section" at bounding box center [80, 84] width 26 height 11
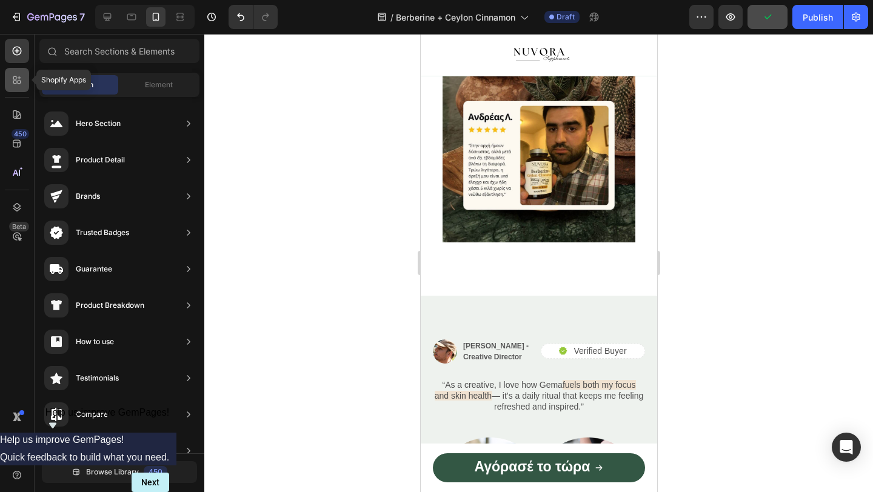
click at [12, 83] on icon at bounding box center [17, 80] width 12 height 12
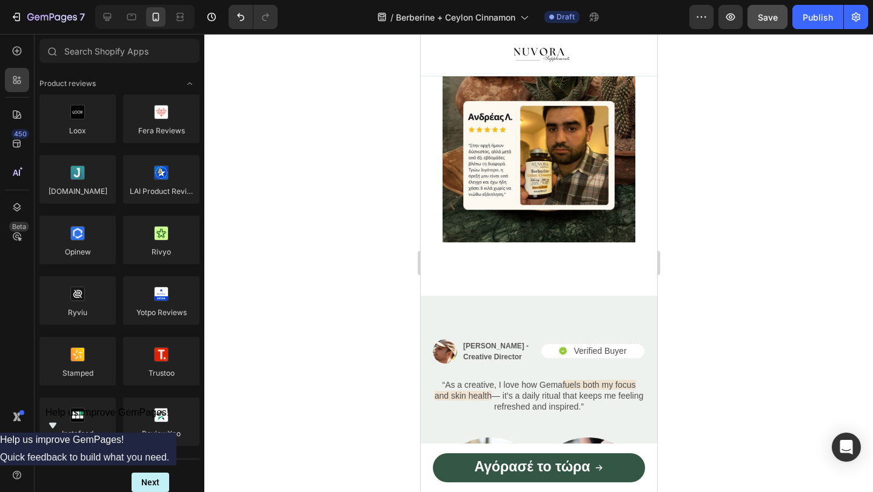
click at [20, 67] on div "450 Beta" at bounding box center [17, 222] width 24 height 366
click at [18, 59] on div at bounding box center [17, 51] width 24 height 24
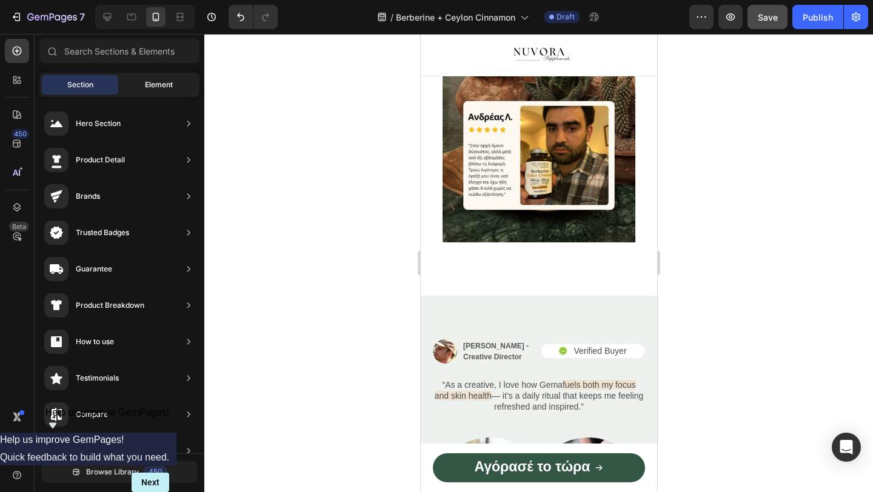
click at [132, 85] on div "Element" at bounding box center [159, 84] width 76 height 19
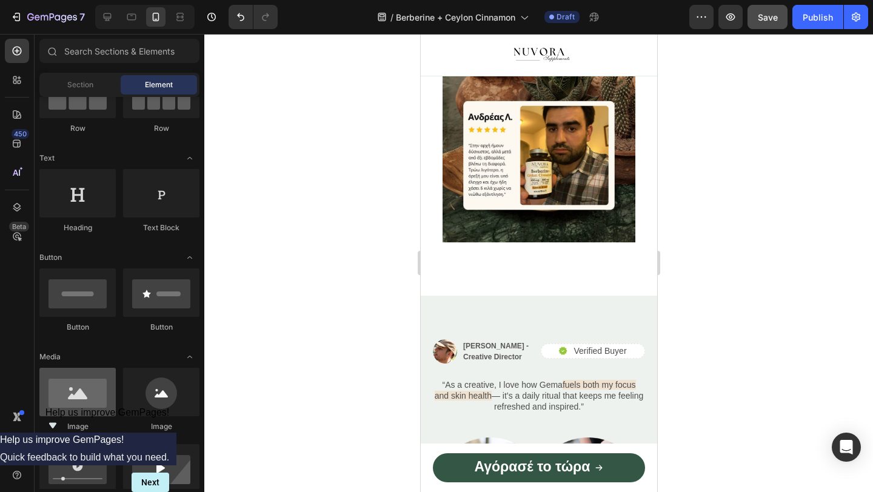
scroll to position [0, 0]
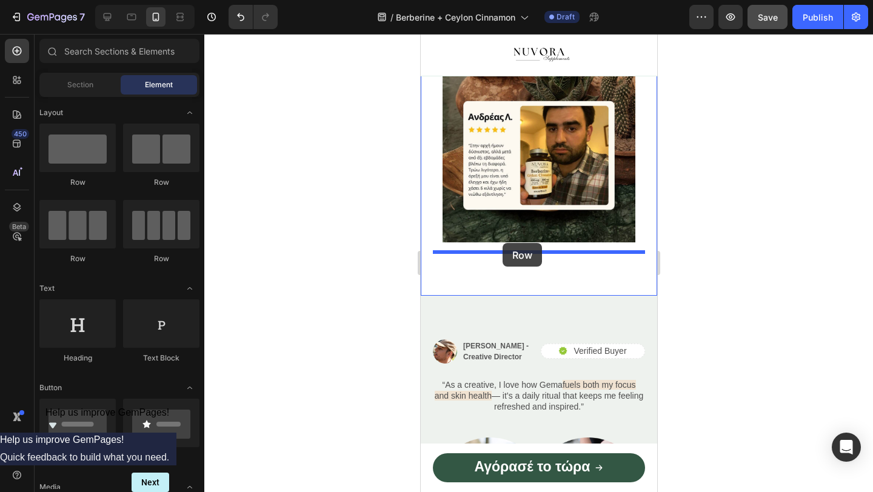
drag, startPoint x: 495, startPoint y: 196, endPoint x: 502, endPoint y: 243, distance: 47.8
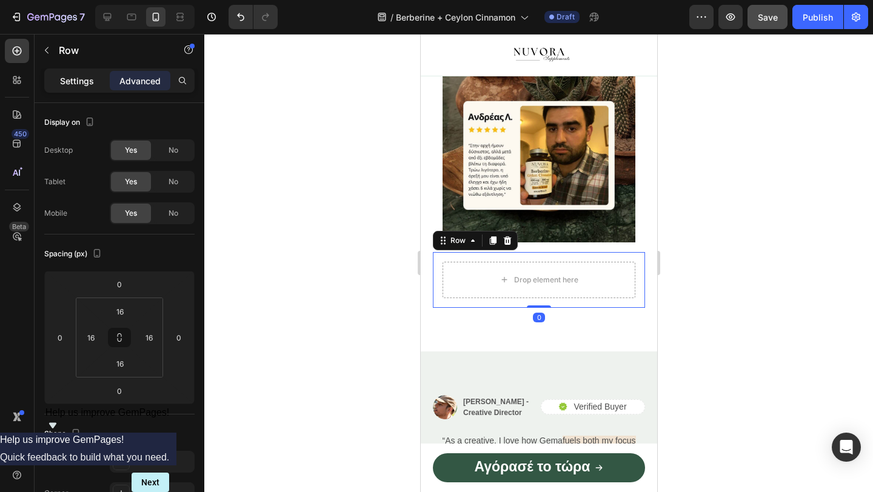
click at [82, 72] on div "Settings" at bounding box center [77, 80] width 61 height 19
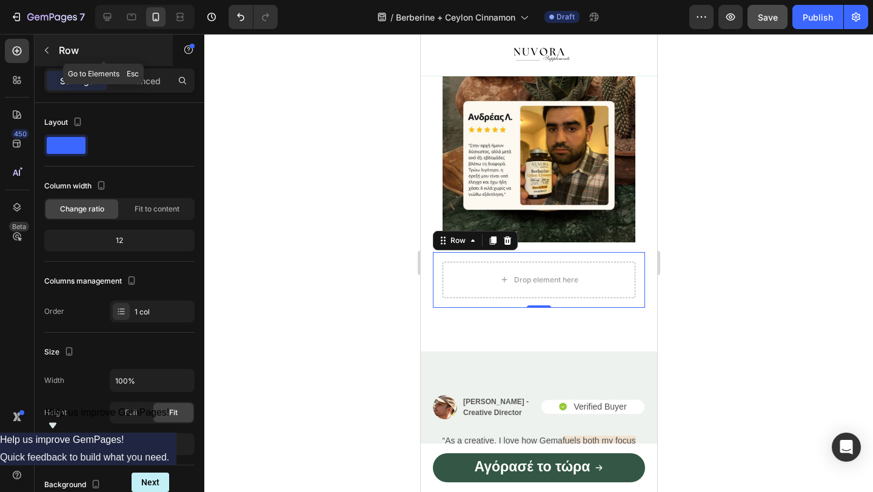
click at [46, 47] on icon "button" at bounding box center [47, 50] width 10 height 10
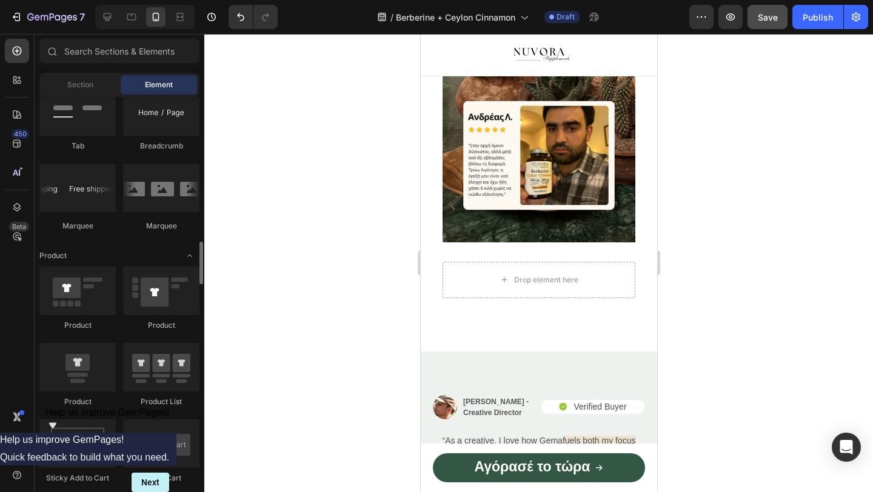
scroll to position [1405, 0]
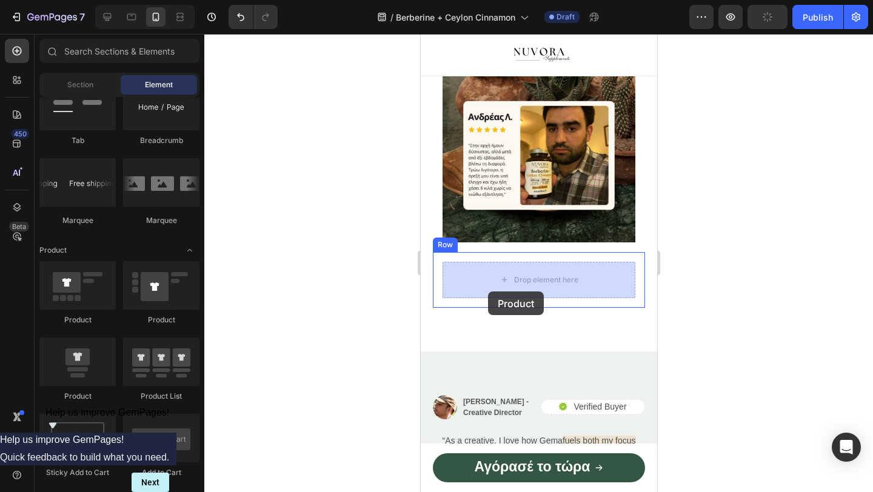
drag, startPoint x: 590, startPoint y: 333, endPoint x: 500, endPoint y: 276, distance: 106.8
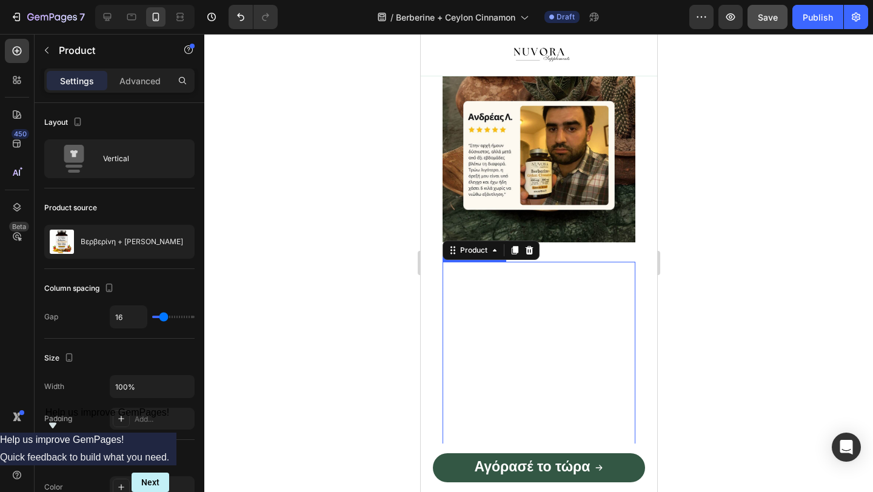
click at [553, 284] on img at bounding box center [538, 358] width 193 height 193
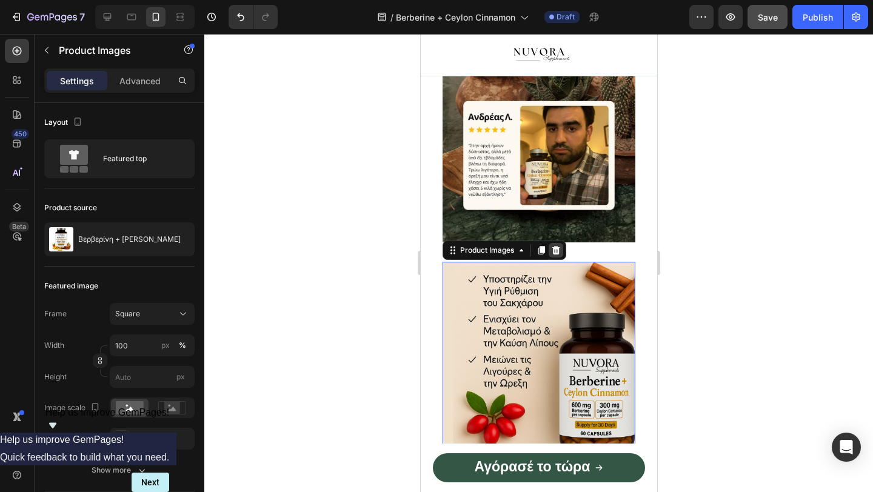
click at [553, 248] on icon at bounding box center [555, 249] width 8 height 8
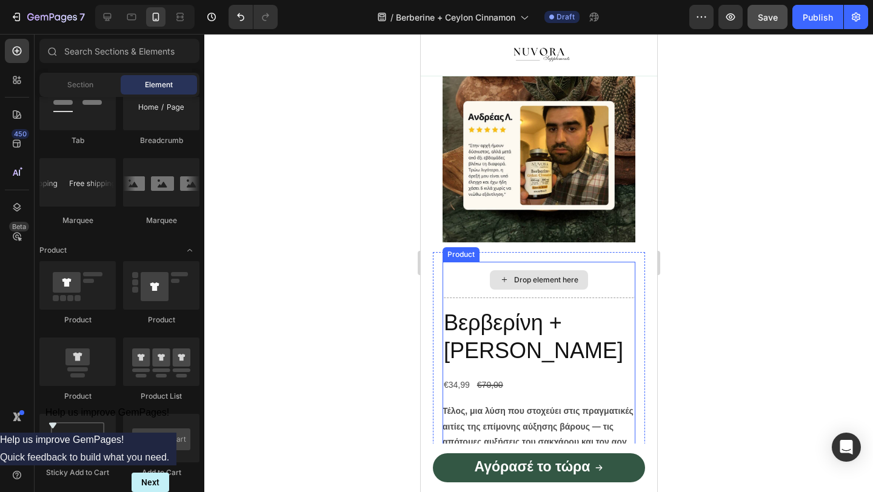
click at [549, 270] on div "Drop element here" at bounding box center [538, 279] width 98 height 19
click at [541, 260] on div "Drop element here Βερβερίνη + [PERSON_NAME] Product Title €34,99 Product Price …" at bounding box center [538, 472] width 212 height 441
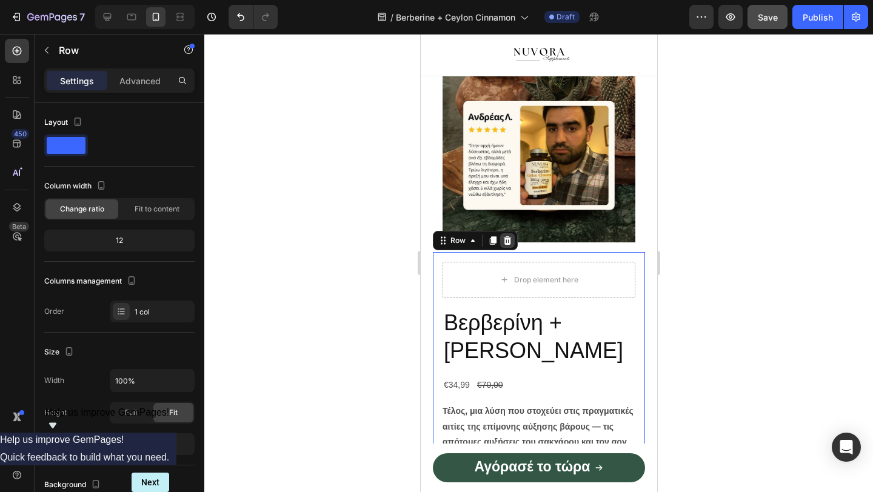
click at [508, 236] on icon at bounding box center [507, 240] width 8 height 8
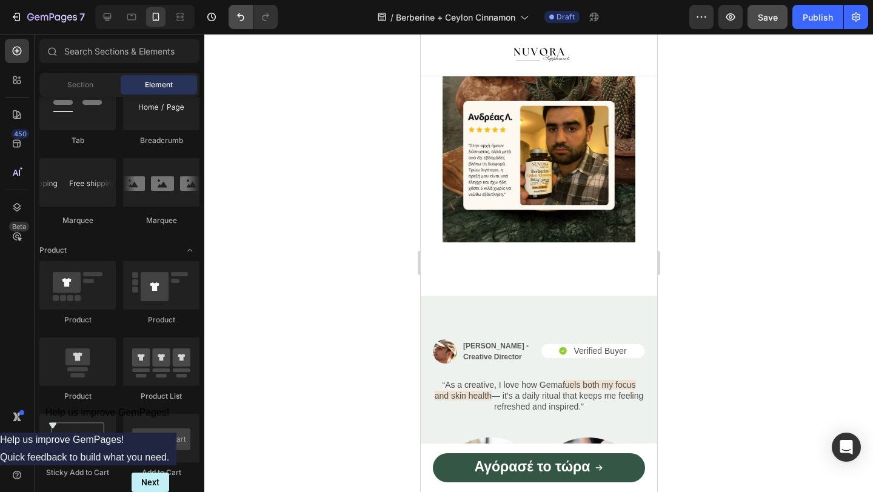
click at [248, 17] on button "Undo/Redo" at bounding box center [240, 17] width 24 height 24
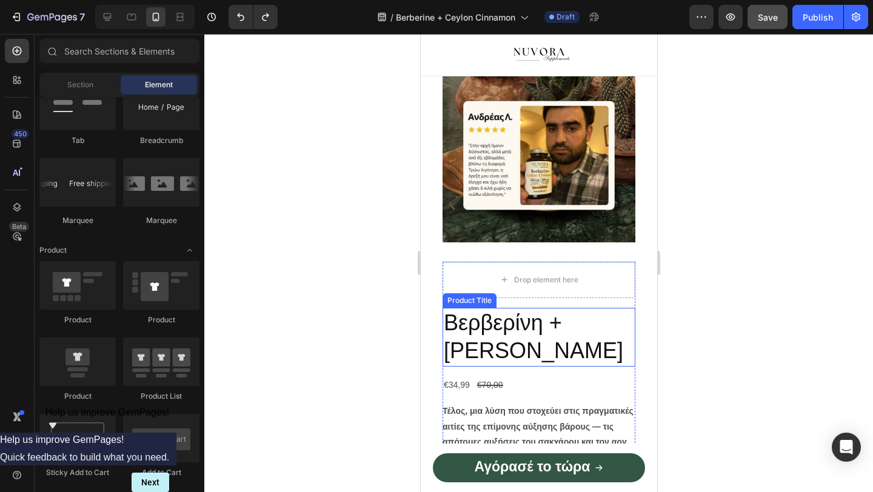
click at [495, 350] on h2 "Βερβερίνη + [PERSON_NAME]" at bounding box center [538, 337] width 193 height 59
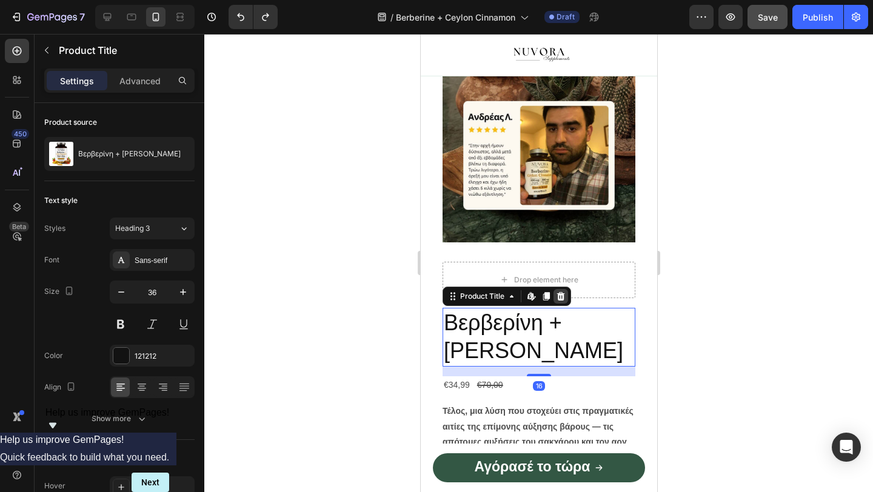
click at [560, 298] on icon at bounding box center [560, 296] width 8 height 8
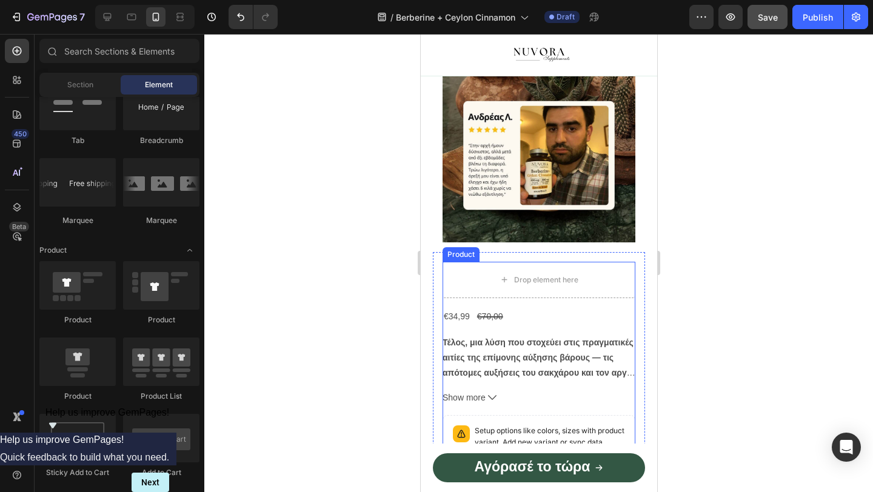
click at [495, 322] on div "€70,00 Product Price Product Price" at bounding box center [489, 317] width 28 height 18
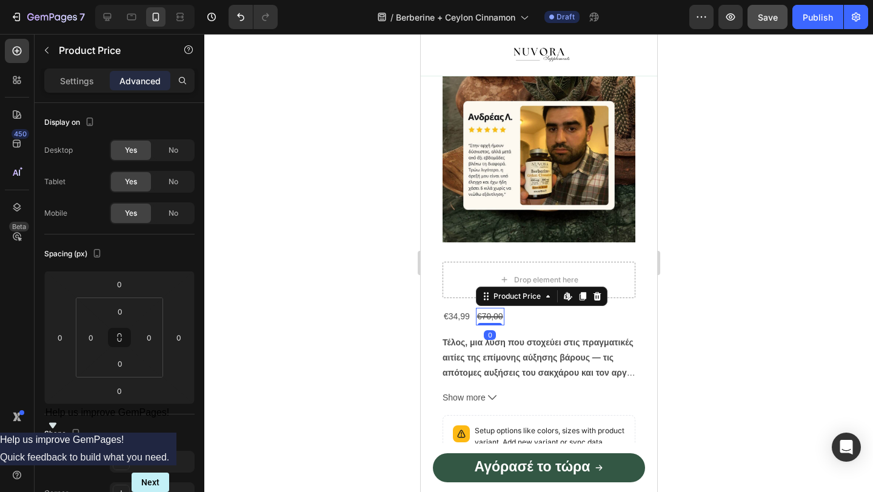
click at [452, 314] on div "€34,99" at bounding box center [456, 317] width 28 height 18
click at [561, 296] on icon at bounding box center [563, 297] width 10 height 10
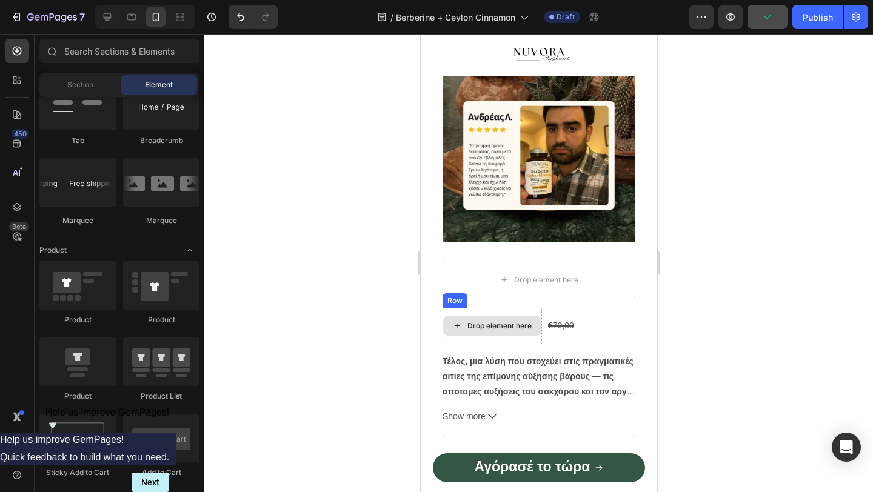
click at [522, 312] on div "Drop element here" at bounding box center [491, 326] width 99 height 36
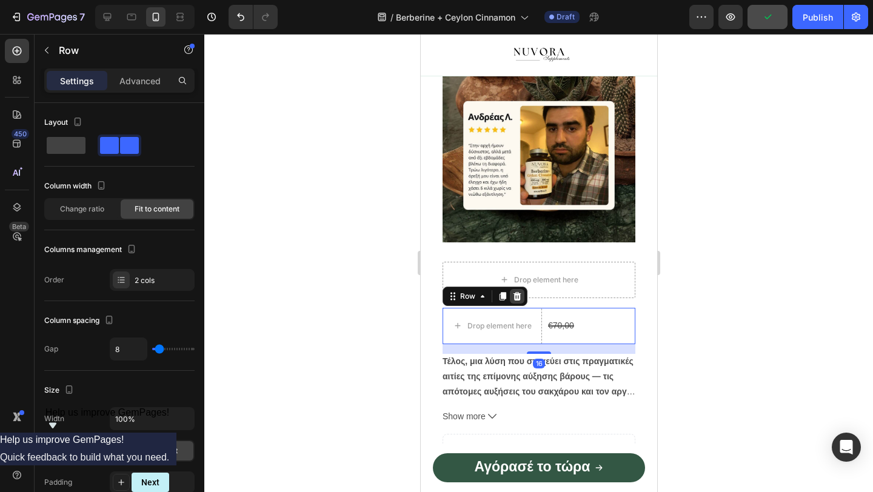
click at [515, 298] on icon at bounding box center [516, 297] width 10 height 10
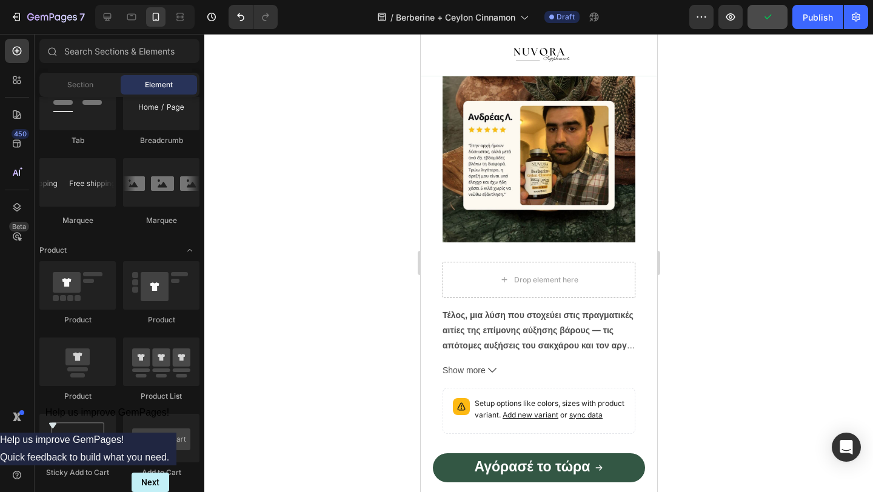
click at [508, 284] on div "Drop element here" at bounding box center [538, 279] width 98 height 19
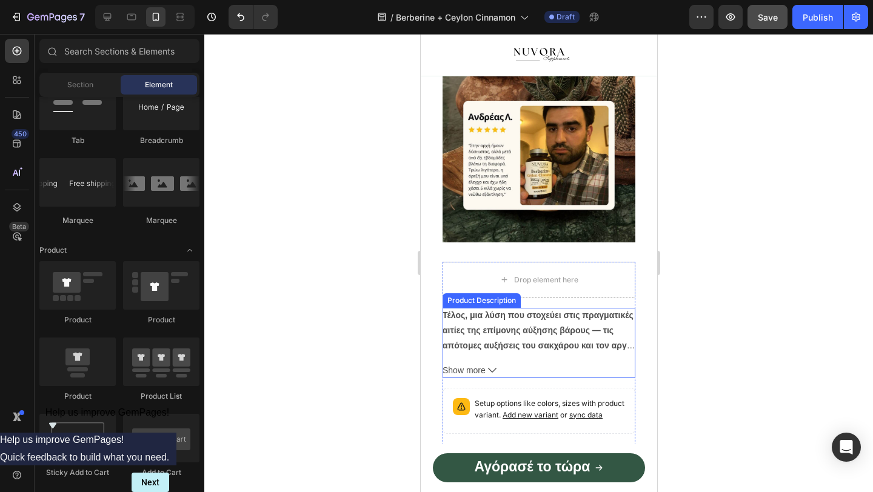
click at [480, 323] on div "Τέλος, μια λύση που στοχεύει στις πραγματικές αιτίες της επίμονης αύξησης βάρου…" at bounding box center [538, 330] width 193 height 45
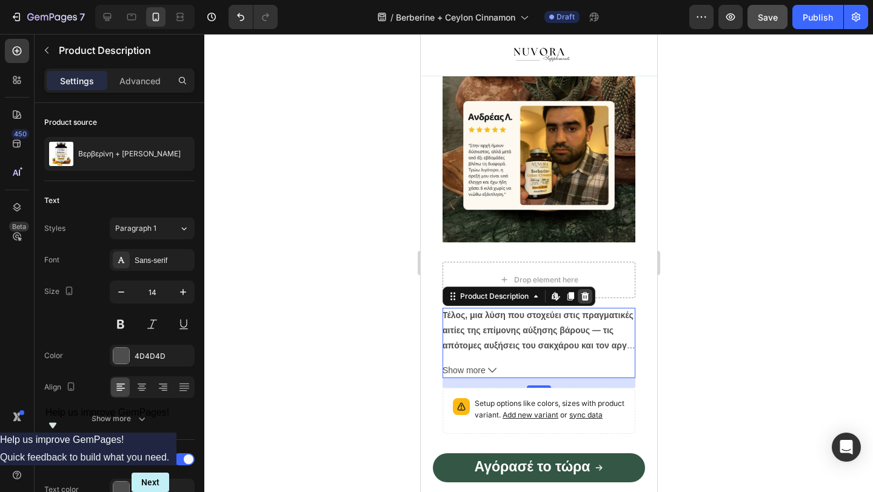
click at [584, 298] on icon at bounding box center [585, 296] width 8 height 8
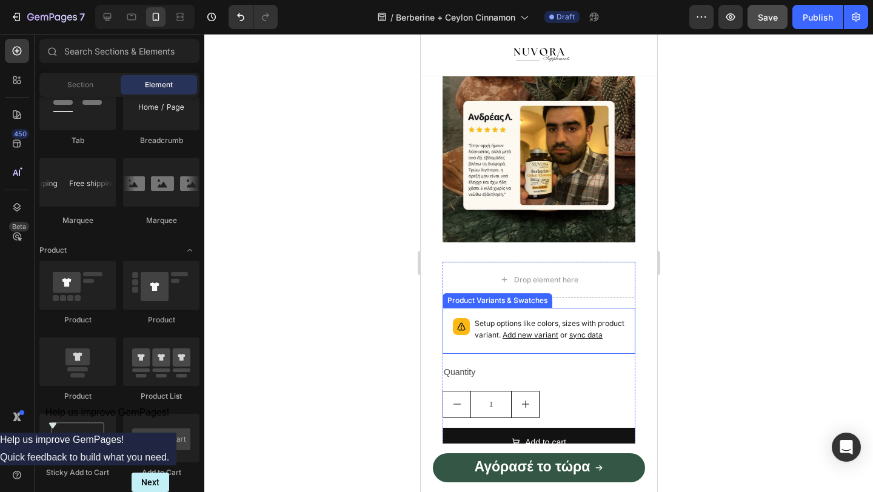
click at [498, 324] on p "Setup options like colors, sizes with product variant. Add new variant or sync …" at bounding box center [549, 329] width 150 height 23
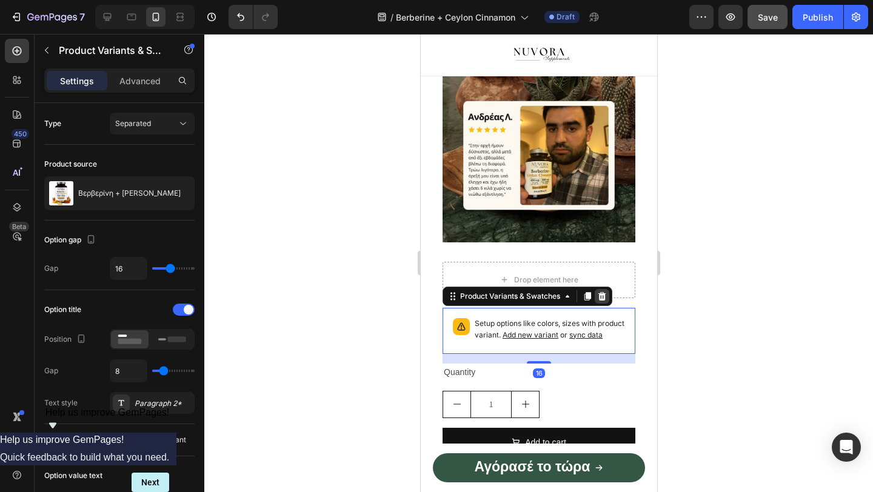
click at [603, 292] on icon at bounding box center [601, 297] width 10 height 10
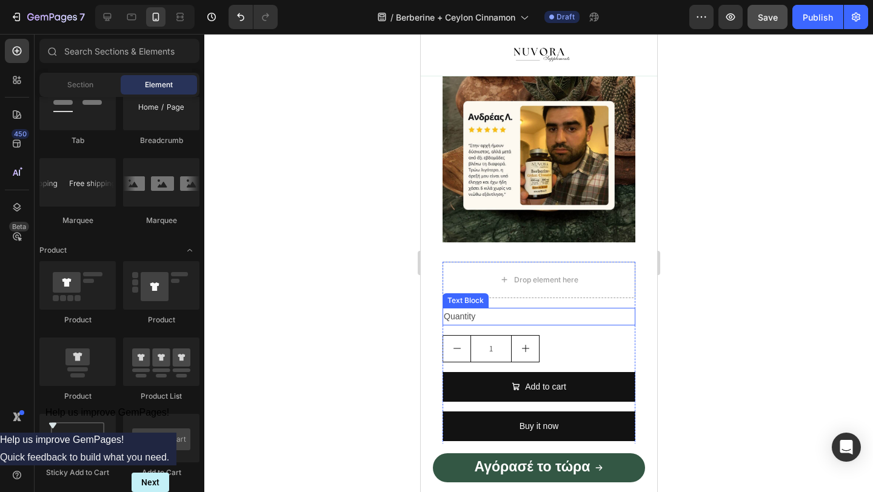
click at [464, 316] on div "Quantity" at bounding box center [538, 317] width 193 height 18
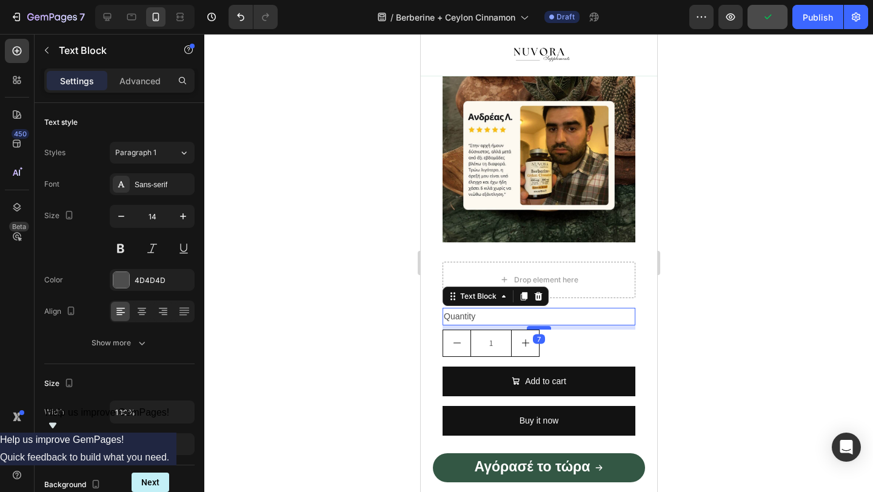
click at [541, 328] on div at bounding box center [538, 328] width 24 height 4
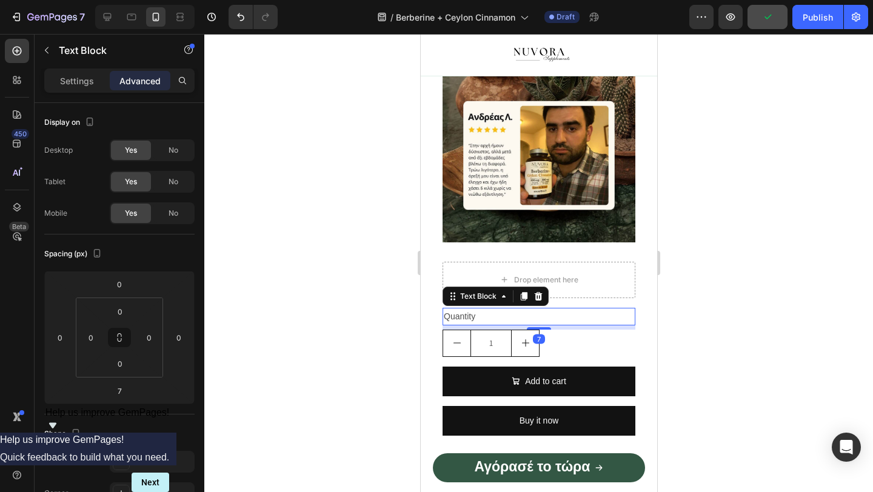
click at [316, 342] on div at bounding box center [538, 263] width 668 height 458
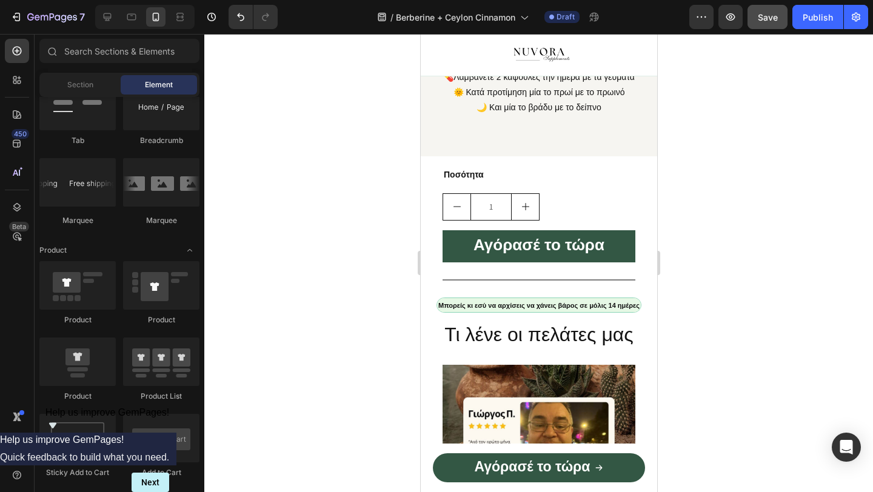
scroll to position [1274, 0]
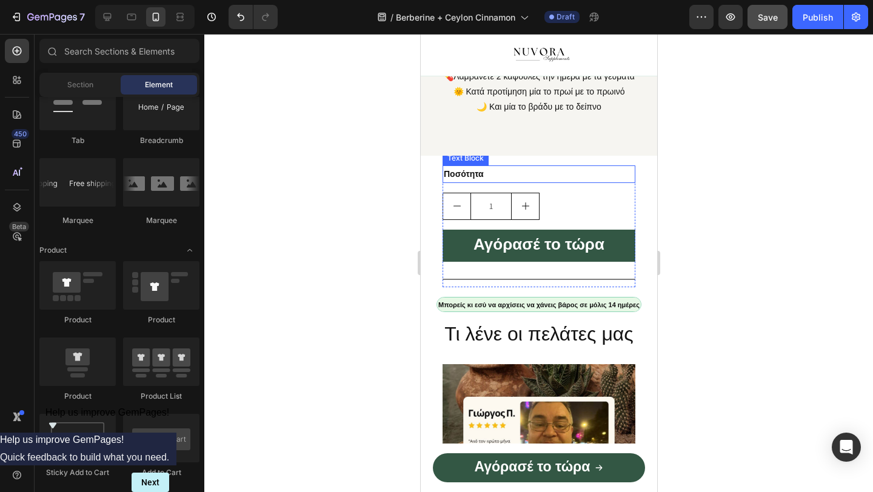
click at [465, 172] on strong "Ποσότητα" at bounding box center [463, 174] width 40 height 10
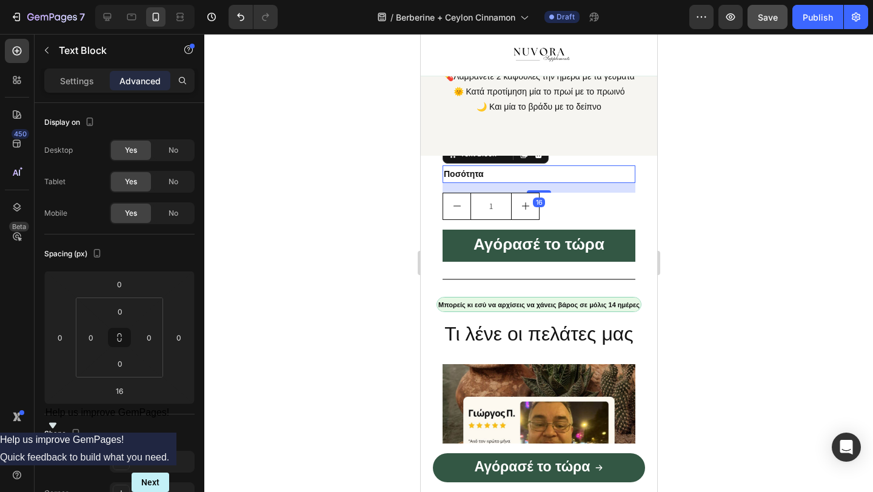
click at [465, 172] on strong "Ποσότητα" at bounding box center [463, 174] width 40 height 10
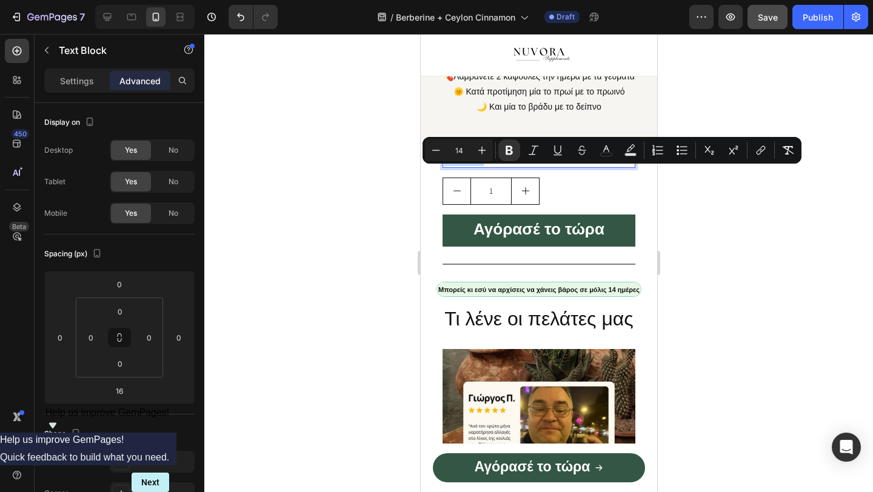
copy strong "Ποσότητα"
click at [355, 208] on div at bounding box center [538, 263] width 668 height 458
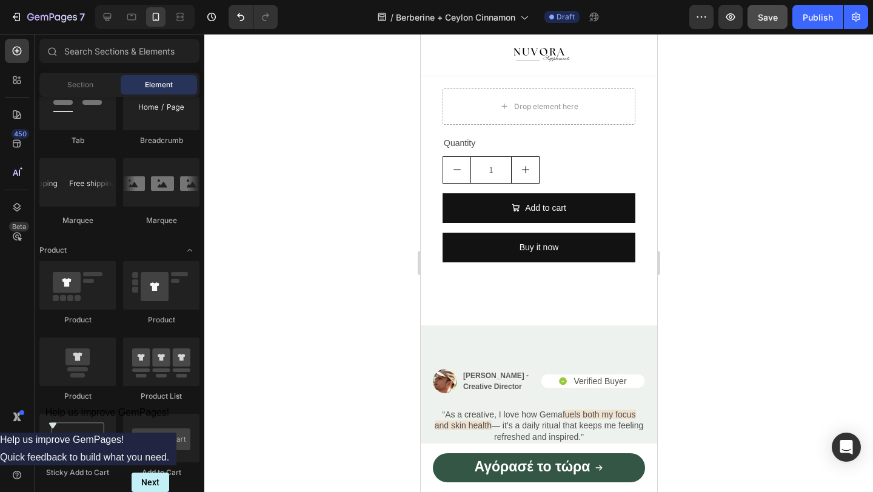
scroll to position [2291, 0]
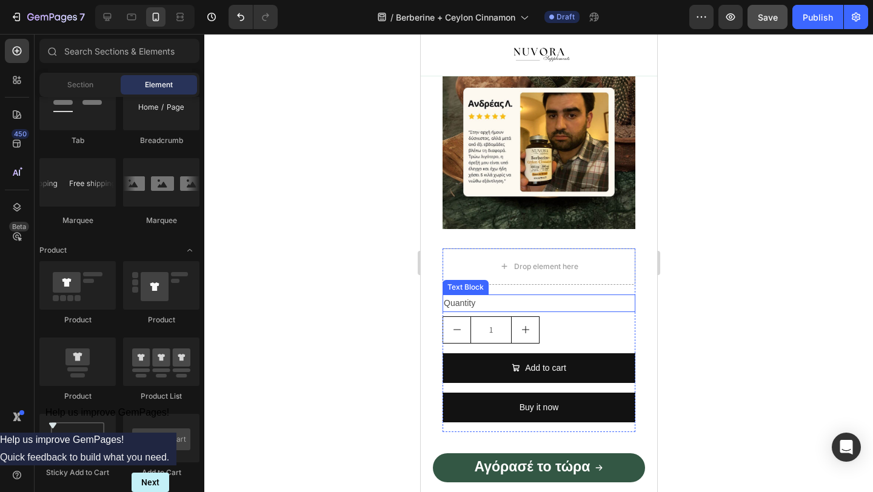
click at [464, 298] on div "Quantity" at bounding box center [538, 304] width 193 height 18
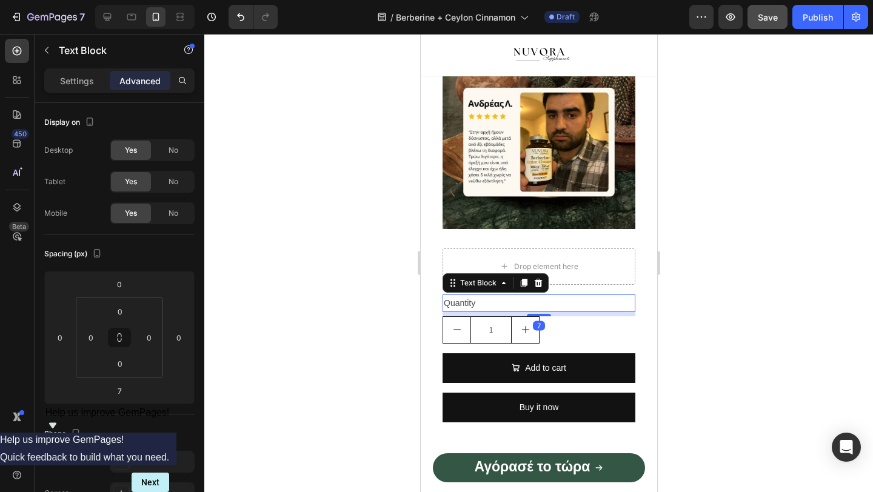
click at [464, 298] on div "Quantity" at bounding box center [538, 304] width 193 height 18
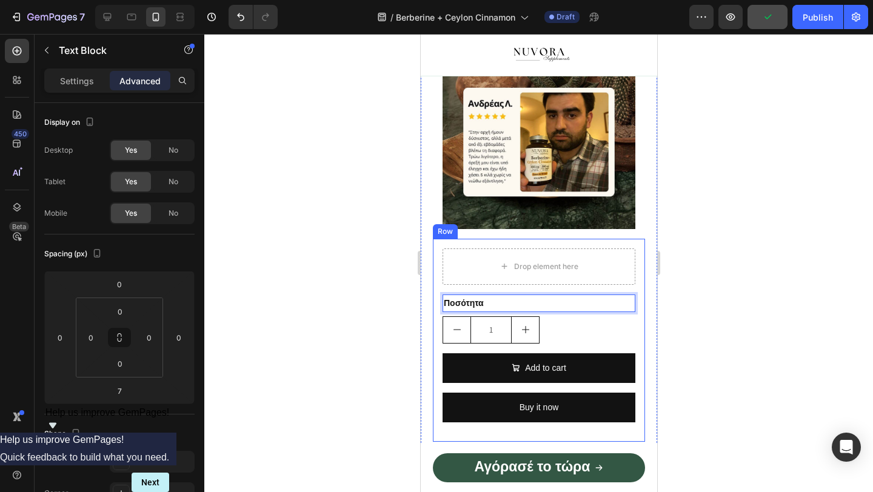
click at [383, 330] on div at bounding box center [538, 263] width 668 height 458
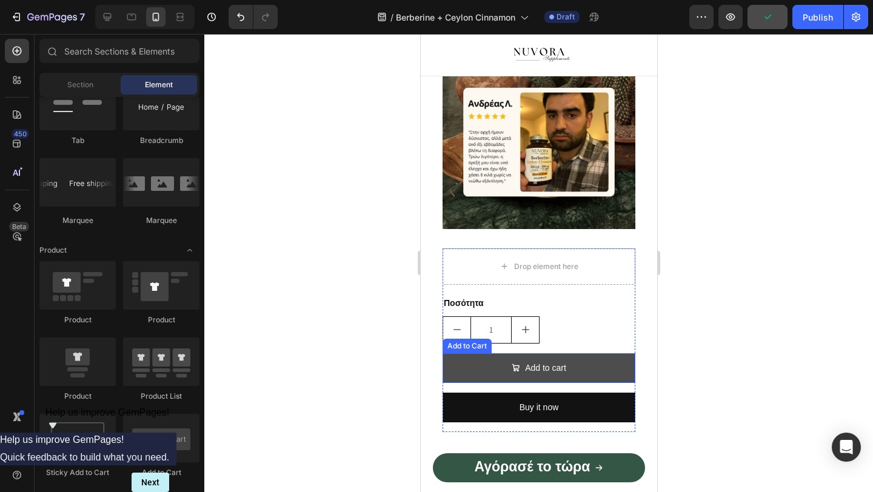
click at [489, 371] on button "Add to cart" at bounding box center [538, 368] width 193 height 30
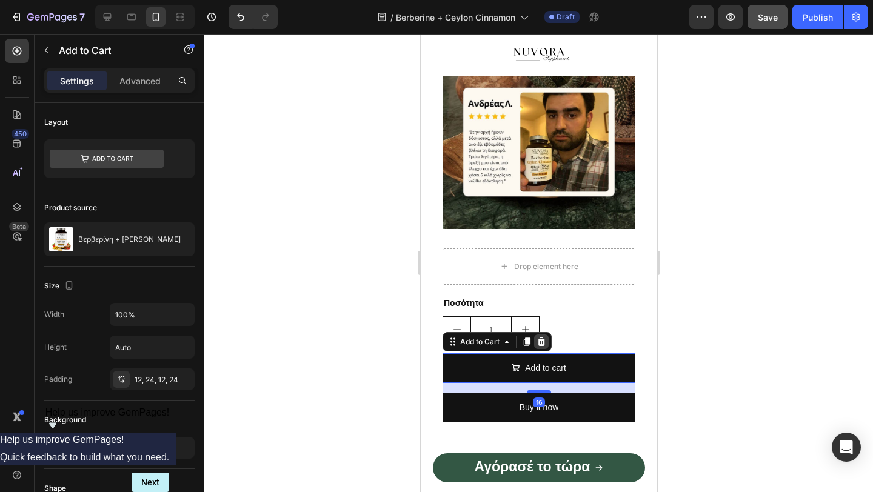
click at [542, 342] on icon at bounding box center [541, 342] width 10 height 10
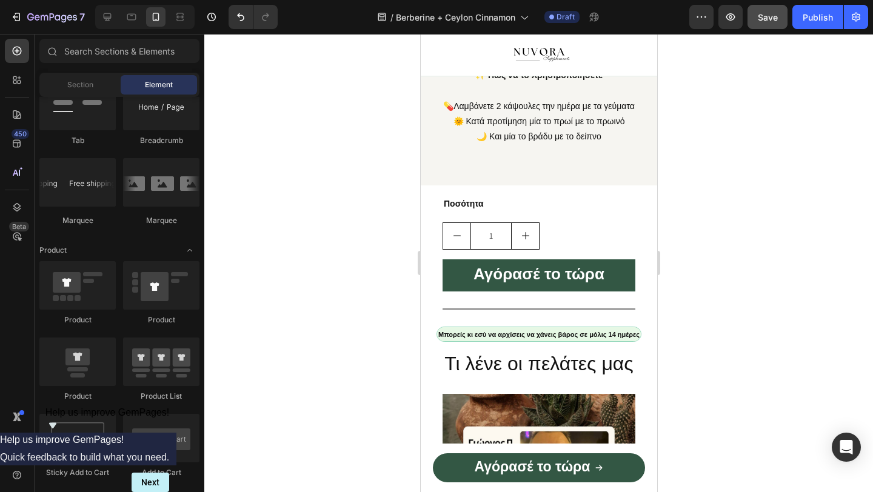
scroll to position [1169, 0]
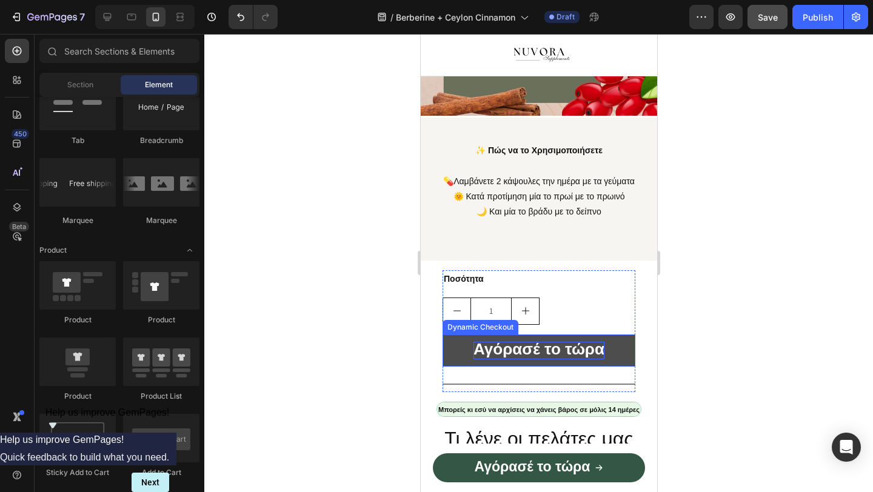
click at [540, 349] on strong "Αγόρασέ το τώρα" at bounding box center [538, 349] width 131 height 18
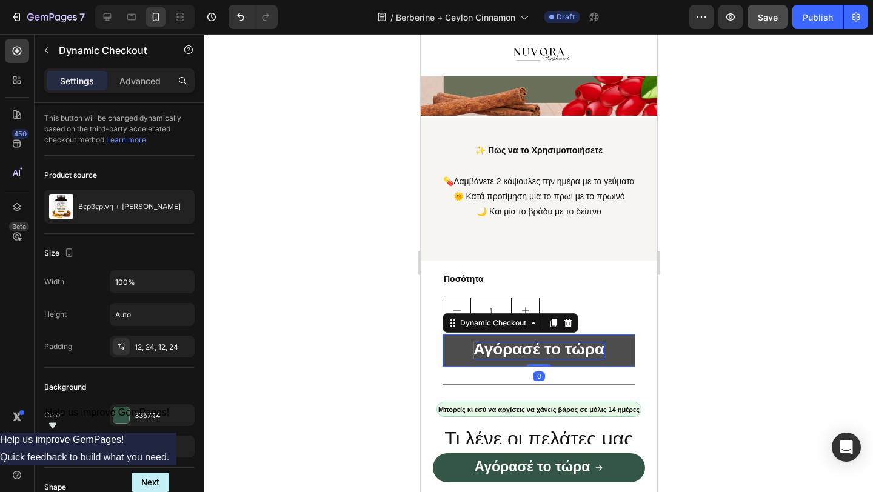
click at [540, 349] on strong "Αγόρασέ το τώρα" at bounding box center [538, 349] width 131 height 18
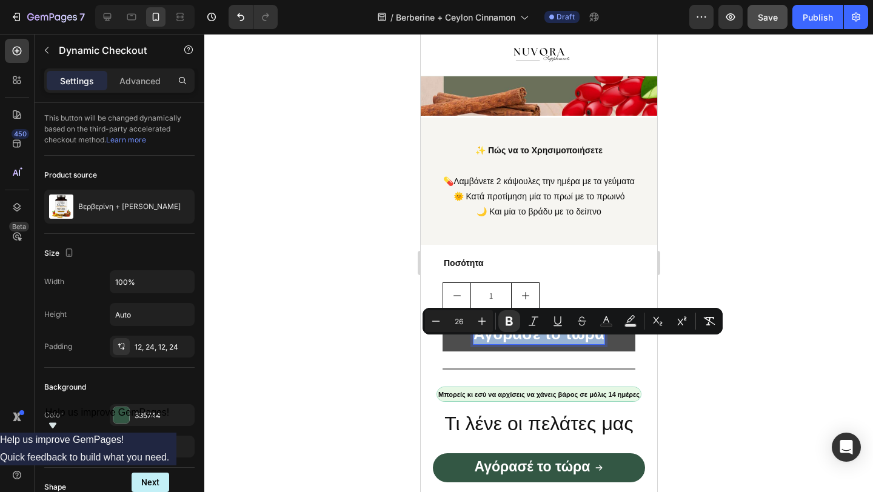
copy strong "Αγόρασέ το τώρα"
click at [364, 344] on div at bounding box center [538, 263] width 668 height 458
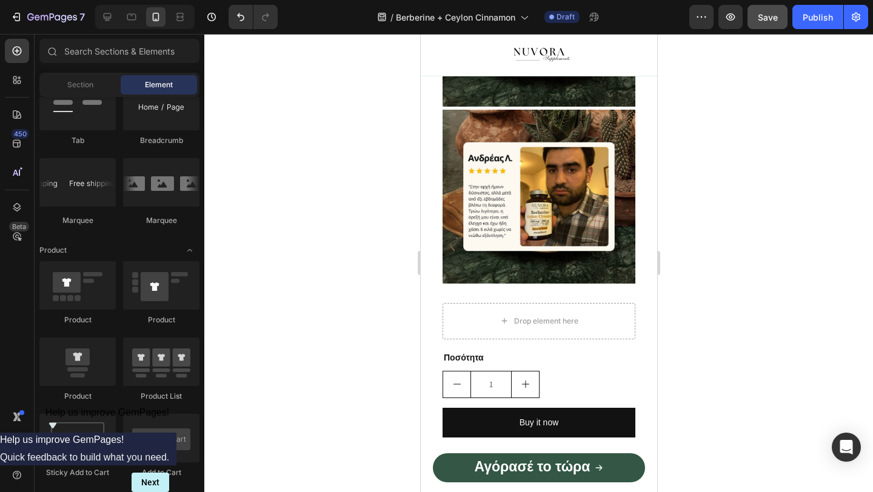
scroll to position [2476, 0]
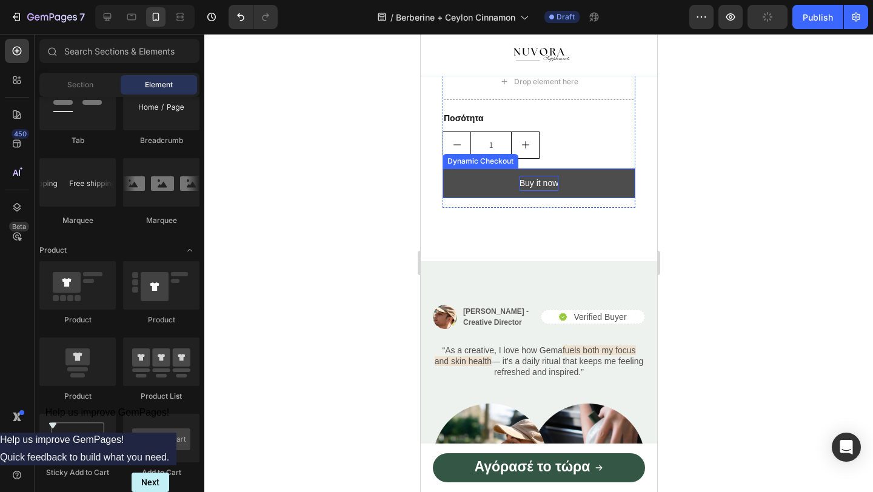
click at [534, 187] on div "Buy it now" at bounding box center [538, 183] width 39 height 15
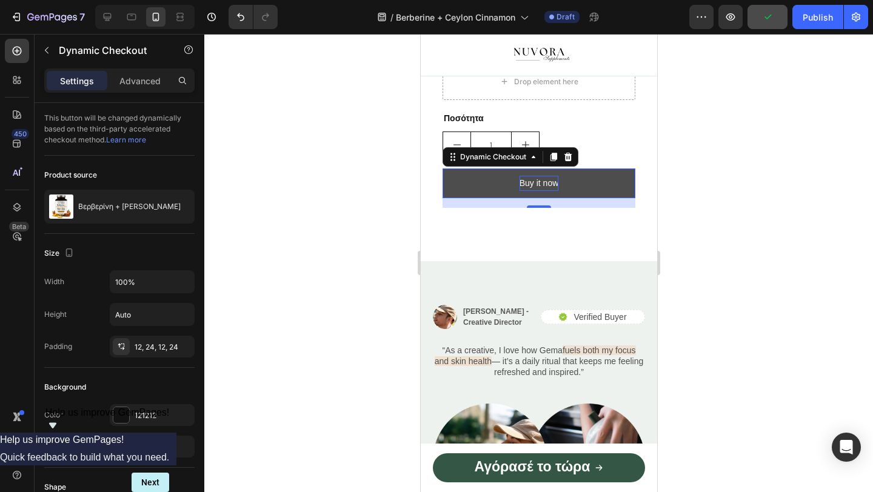
click at [534, 187] on div "Buy it now" at bounding box center [538, 183] width 39 height 15
click at [534, 187] on p "Buy it now" at bounding box center [538, 183] width 39 height 15
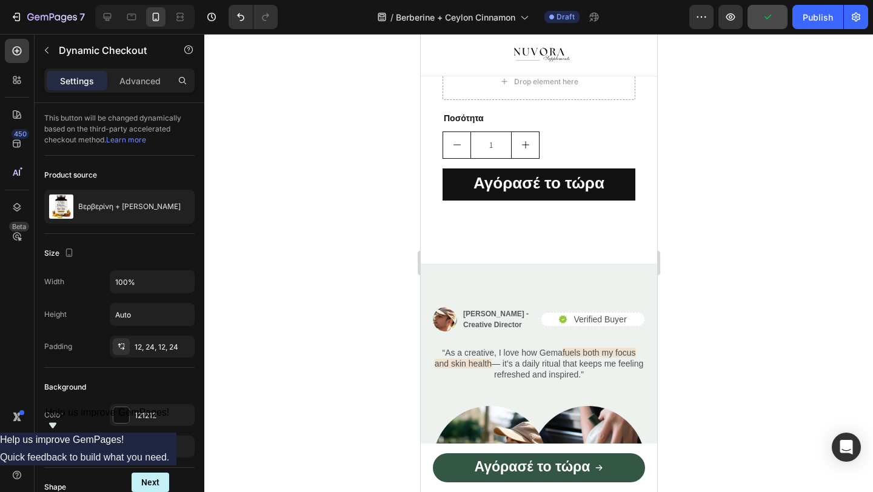
click at [367, 197] on div at bounding box center [538, 263] width 668 height 458
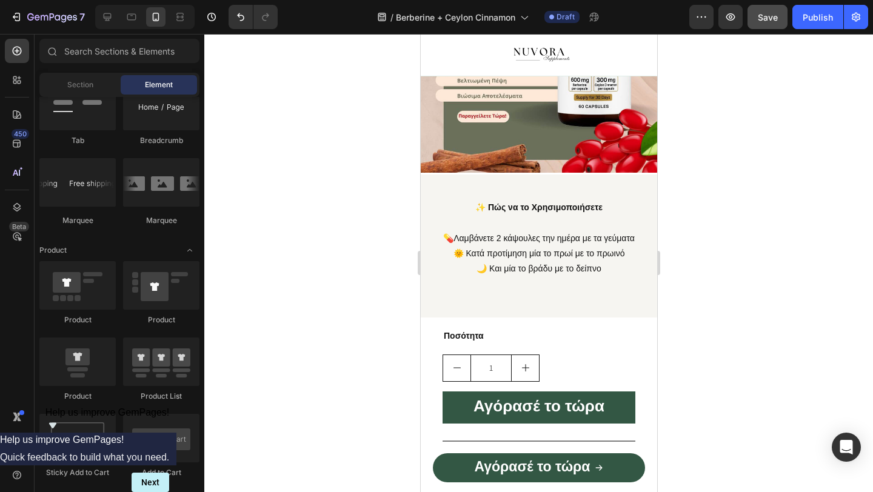
scroll to position [1234, 0]
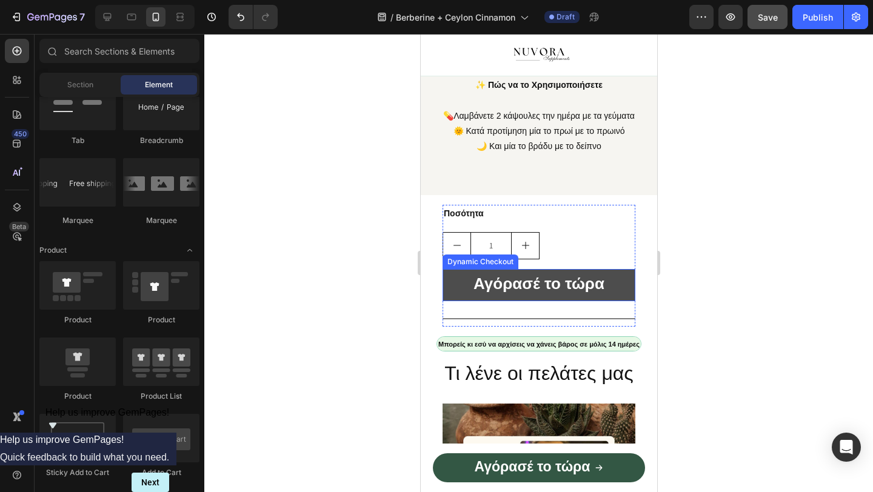
click at [621, 294] on button "Αγόρασέ το τώρα" at bounding box center [538, 285] width 193 height 32
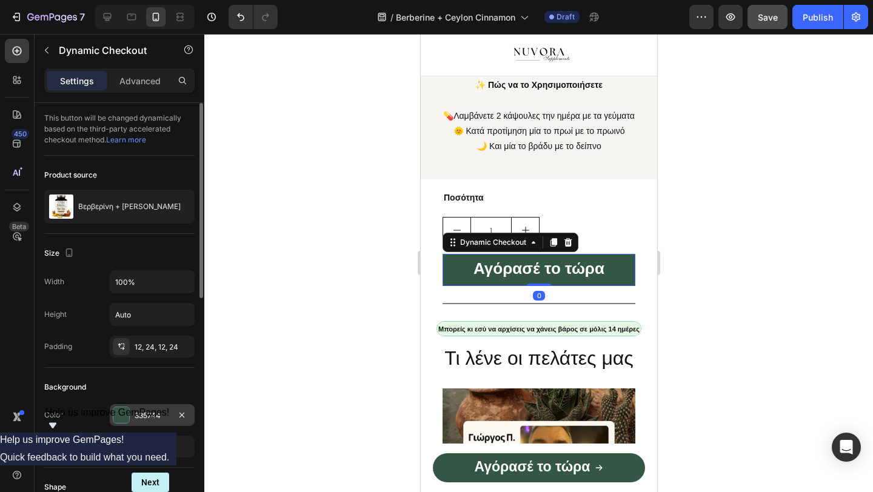
click at [155, 408] on div "335744" at bounding box center [152, 415] width 85 height 22
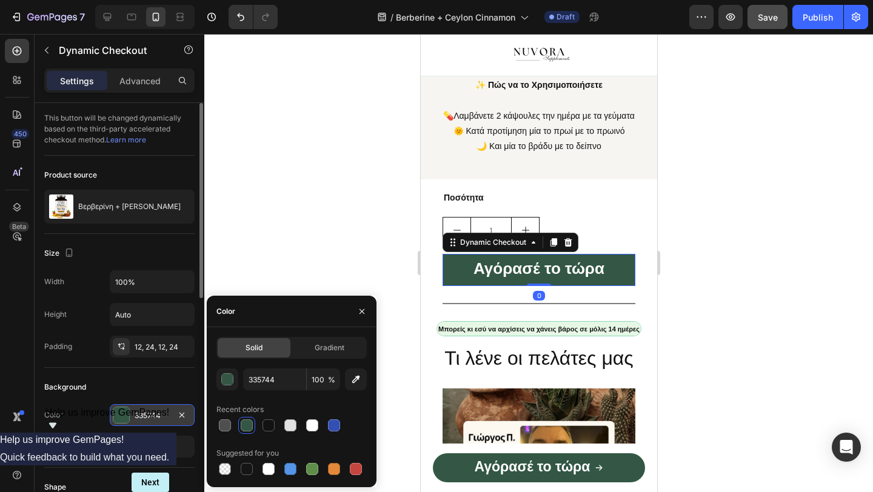
click at [155, 408] on div "335744" at bounding box center [152, 415] width 85 height 22
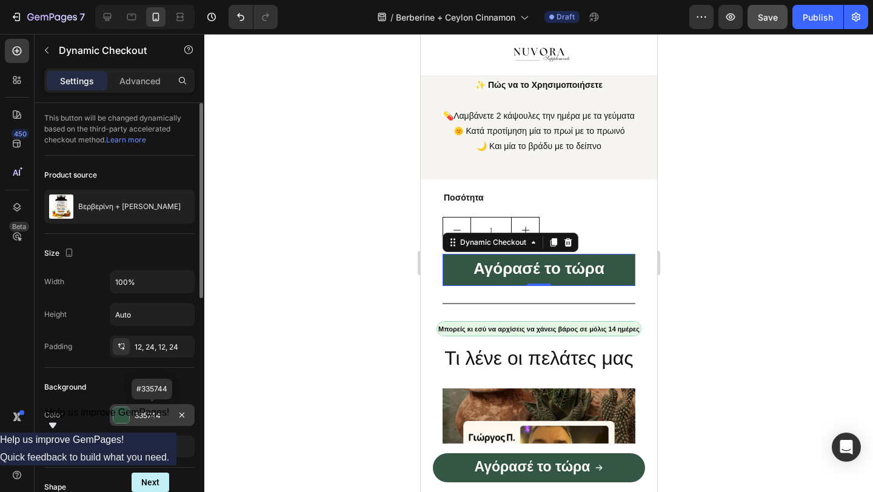
click at [155, 408] on div "335744" at bounding box center [152, 415] width 85 height 22
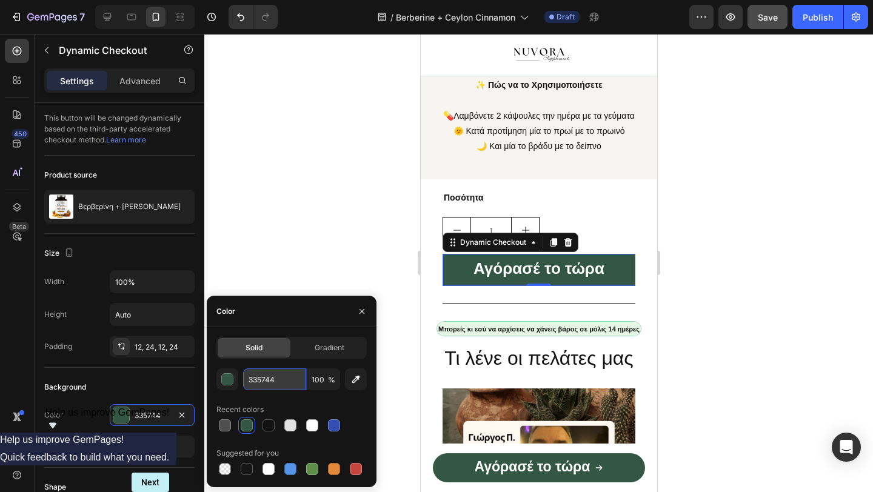
click at [259, 378] on input "335744" at bounding box center [274, 379] width 63 height 22
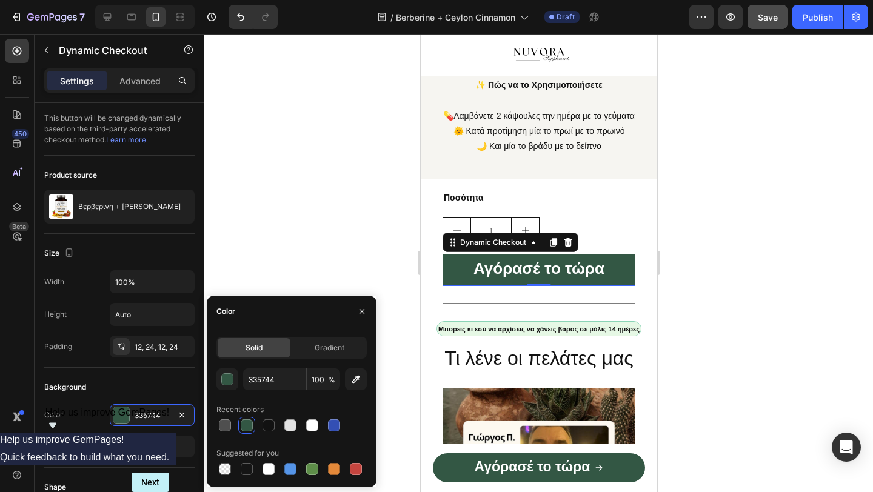
click at [349, 178] on div at bounding box center [538, 263] width 668 height 458
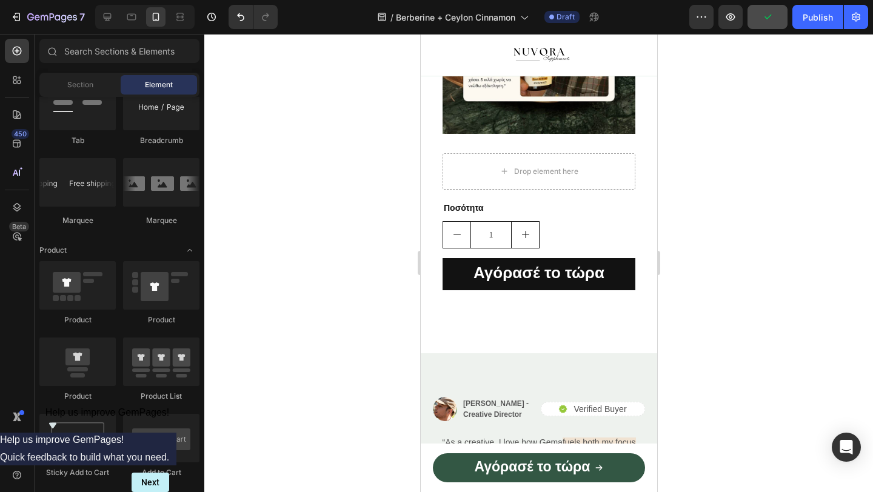
scroll to position [2410, 0]
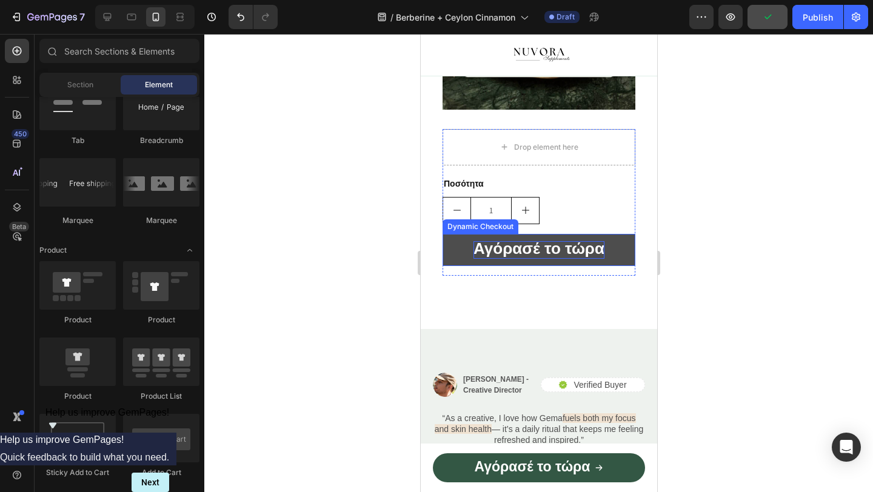
click at [527, 257] on strong "Αγόρασέ το τώρα" at bounding box center [538, 248] width 131 height 18
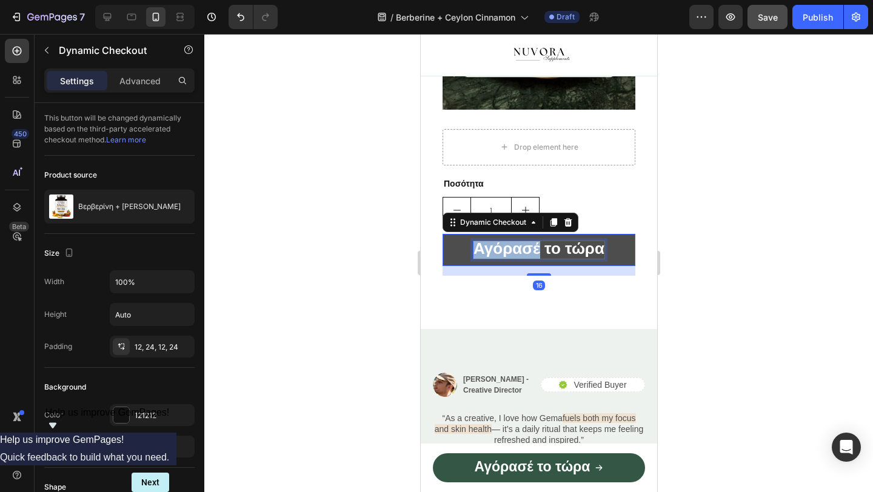
click at [527, 248] on strong "Αγόρασέ το τώρα" at bounding box center [538, 248] width 131 height 18
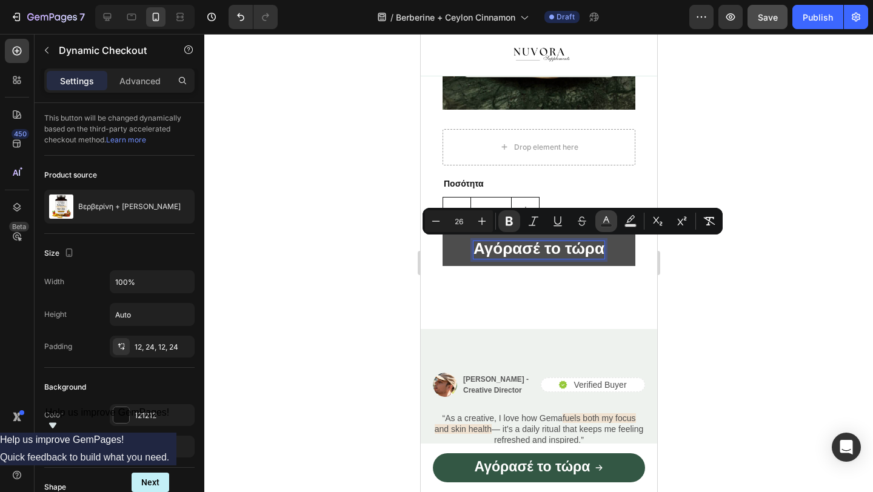
click at [598, 218] on button "Text Color" at bounding box center [606, 221] width 22 height 22
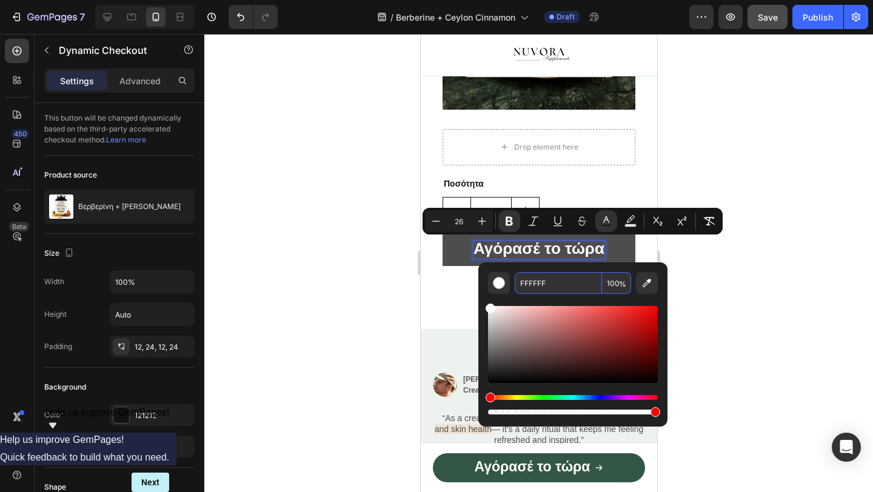
click at [559, 277] on input "FFFFFF" at bounding box center [558, 283] width 87 height 22
paste input "335744"
type input "335744"
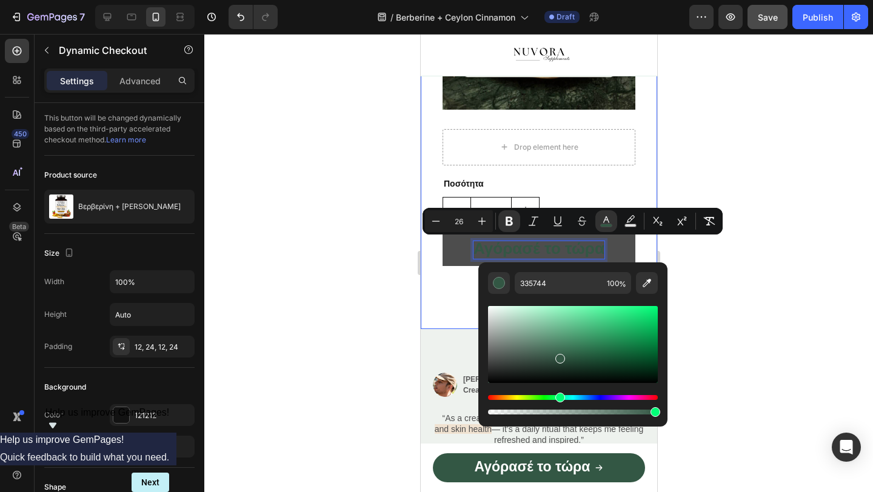
click at [337, 302] on div at bounding box center [538, 263] width 668 height 458
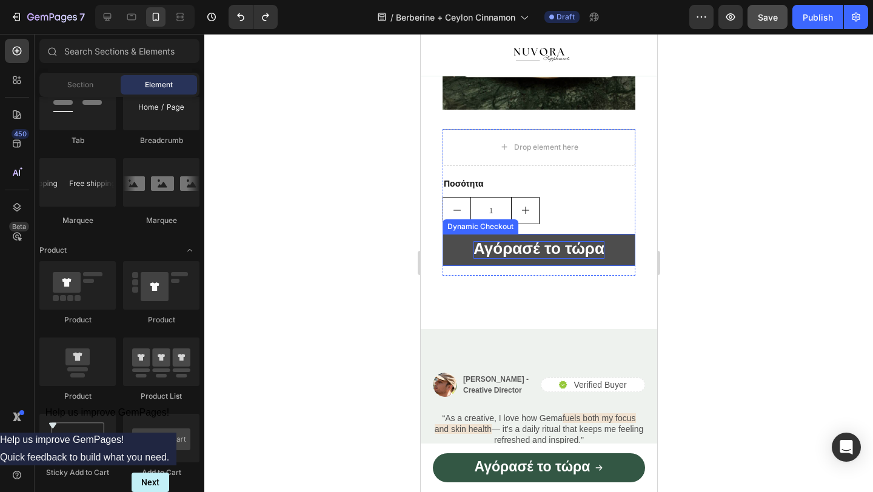
click at [459, 253] on button "Αγόρασέ το τώρα" at bounding box center [538, 250] width 193 height 32
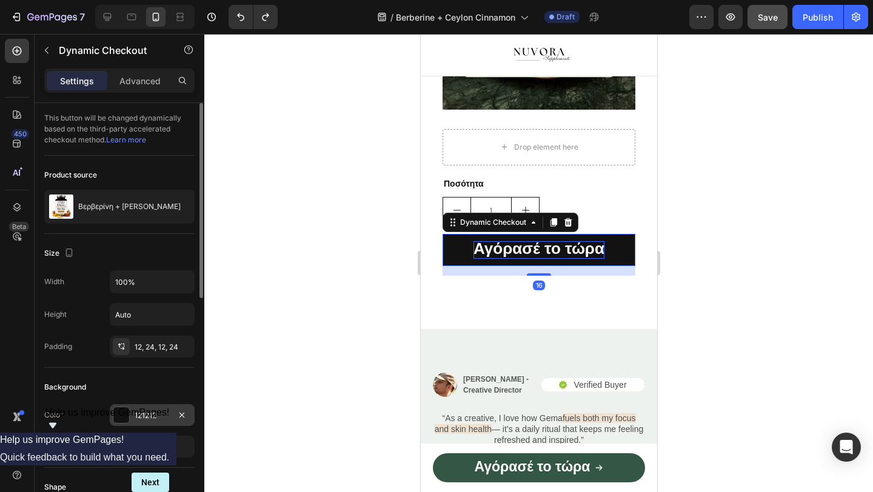
click at [148, 413] on div "121212" at bounding box center [152, 415] width 35 height 11
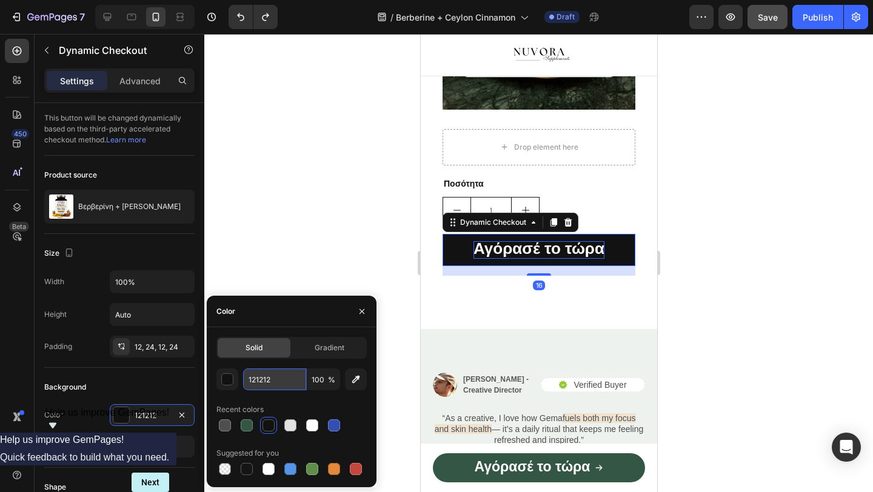
click at [265, 375] on input "121212" at bounding box center [274, 379] width 63 height 22
paste input "335744"
type input "335744"
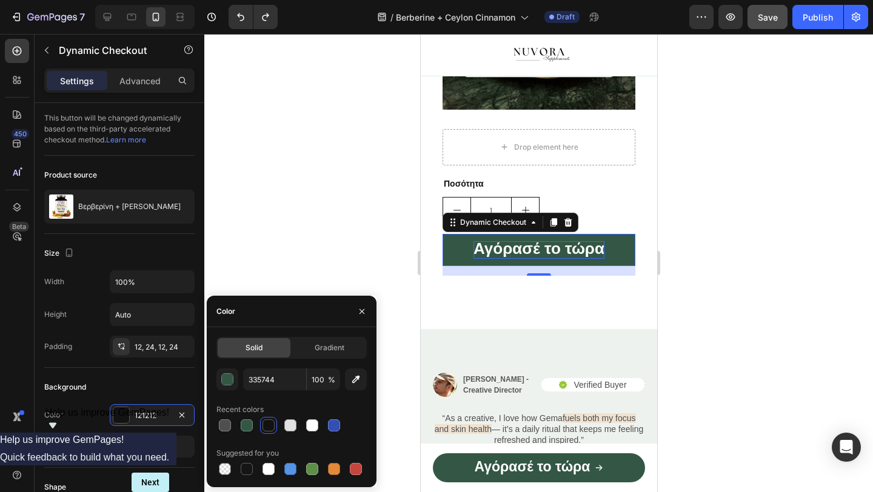
click at [336, 245] on div at bounding box center [538, 263] width 668 height 458
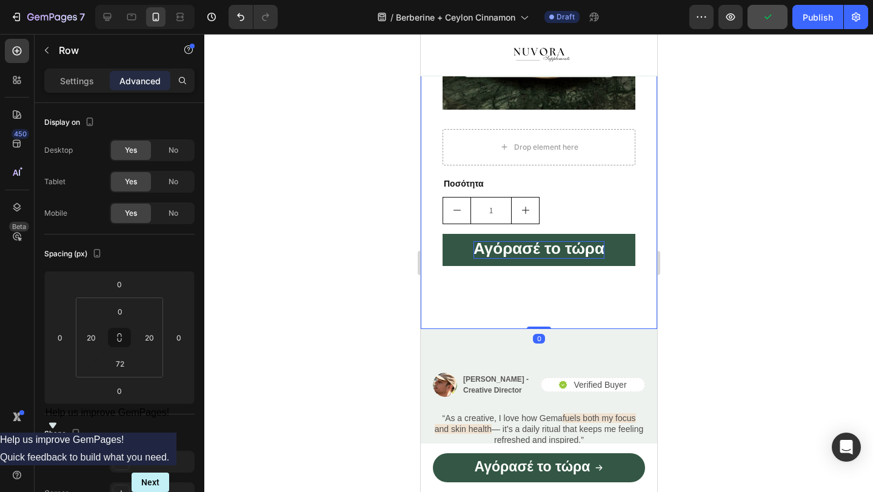
click at [523, 281] on div "Drop element here Ποσότητα Text Block 1 Product Quantity Αγόρασέ το τώρα Dynami…" at bounding box center [538, 202] width 212 height 166
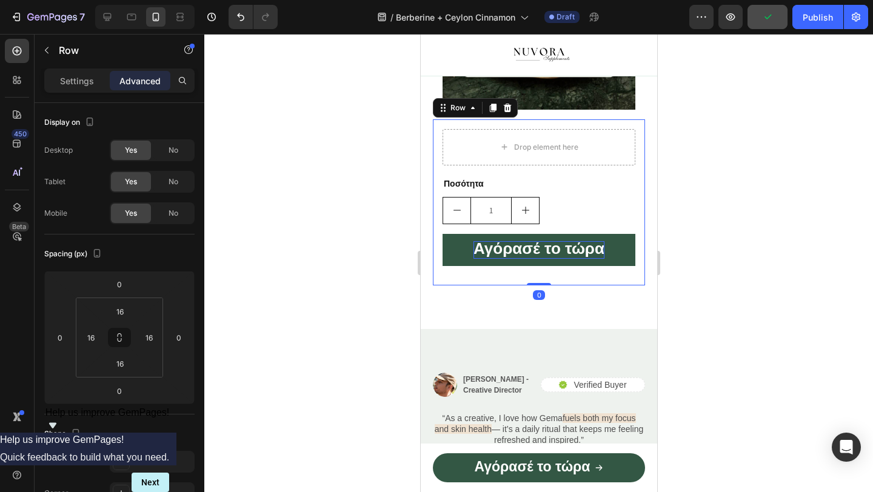
drag, startPoint x: 532, startPoint y: 285, endPoint x: 532, endPoint y: 275, distance: 10.3
click at [532, 275] on div "Drop element here Ποσότητα Text Block 1 Product Quantity Αγόρασέ το τώρα Dynami…" at bounding box center [538, 202] width 212 height 166
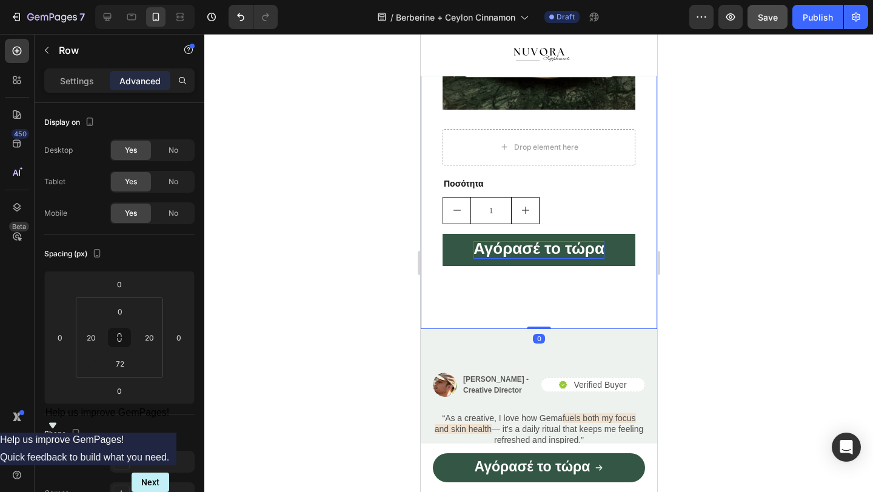
drag, startPoint x: 533, startPoint y: 327, endPoint x: 533, endPoint y: 313, distance: 14.5
click at [301, 364] on div at bounding box center [538, 263] width 668 height 458
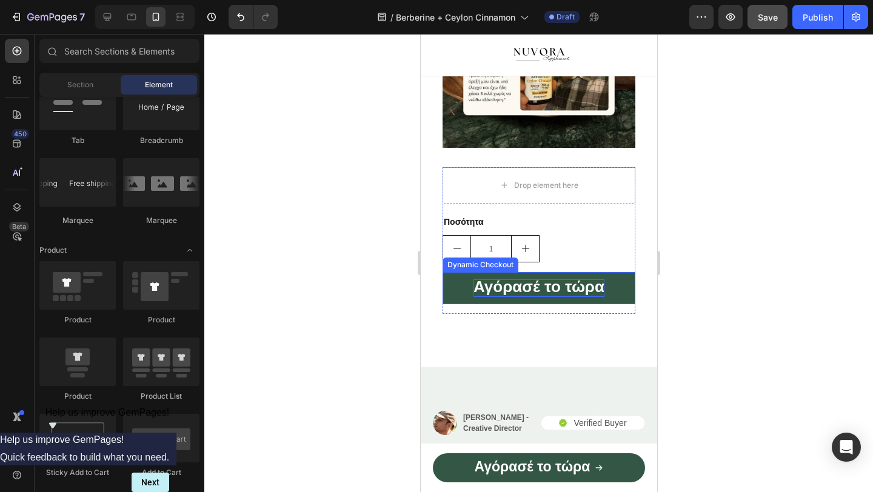
scroll to position [2371, 0]
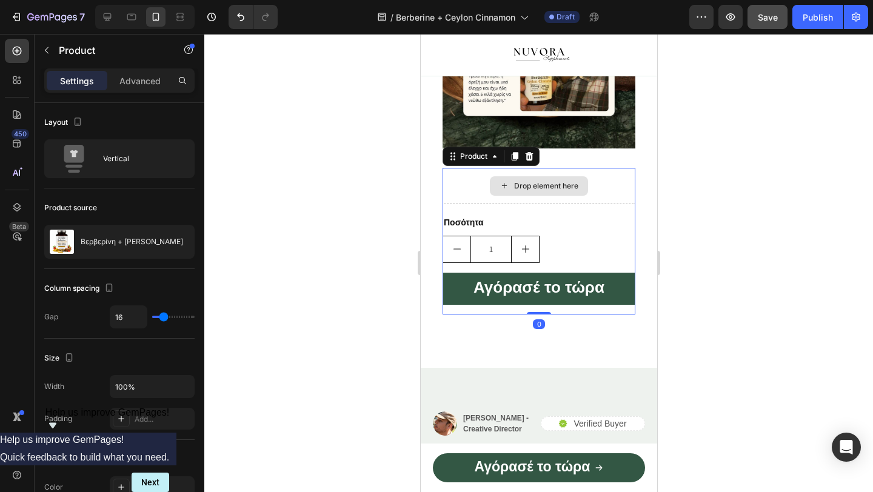
click at [462, 187] on div "Drop element here" at bounding box center [538, 186] width 193 height 36
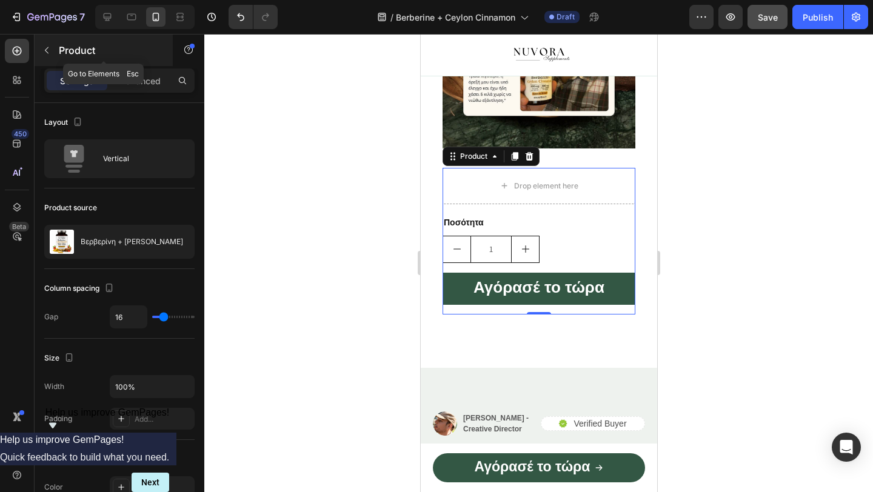
click at [50, 48] on icon "button" at bounding box center [47, 50] width 10 height 10
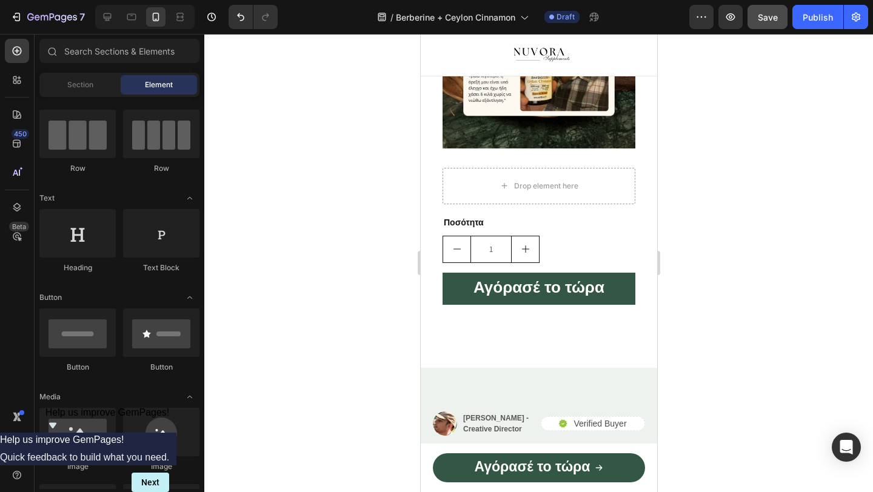
scroll to position [0, 0]
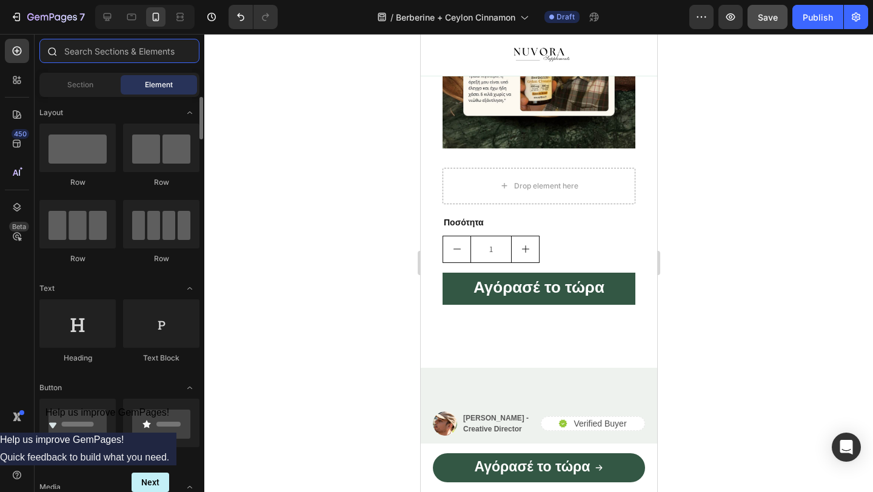
click at [100, 54] on input "text" at bounding box center [119, 51] width 160 height 24
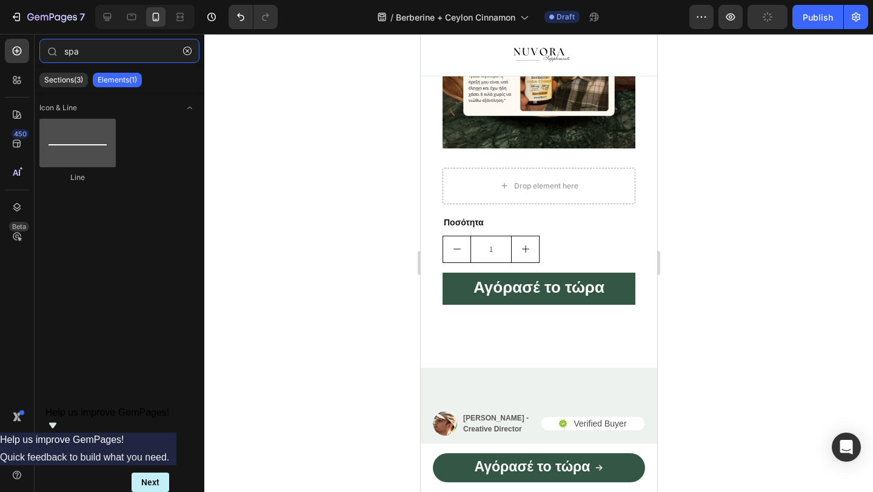
type input "spa"
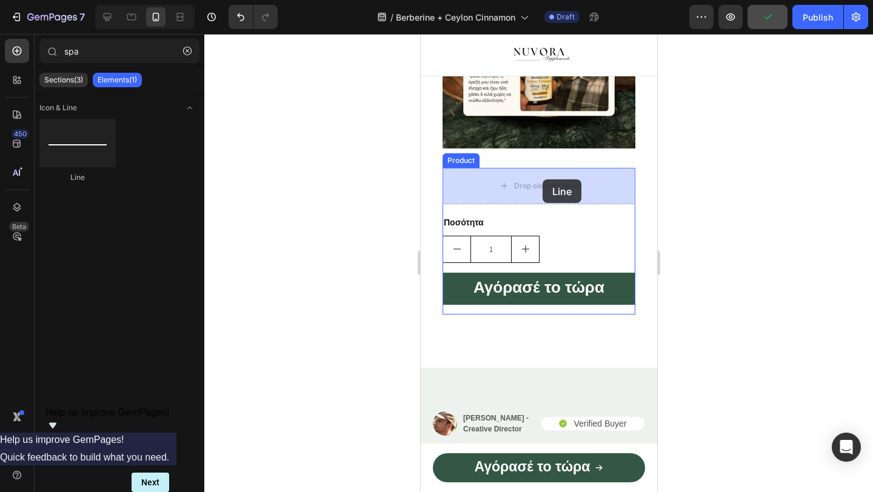
drag, startPoint x: 513, startPoint y: 179, endPoint x: 542, endPoint y: 179, distance: 29.7
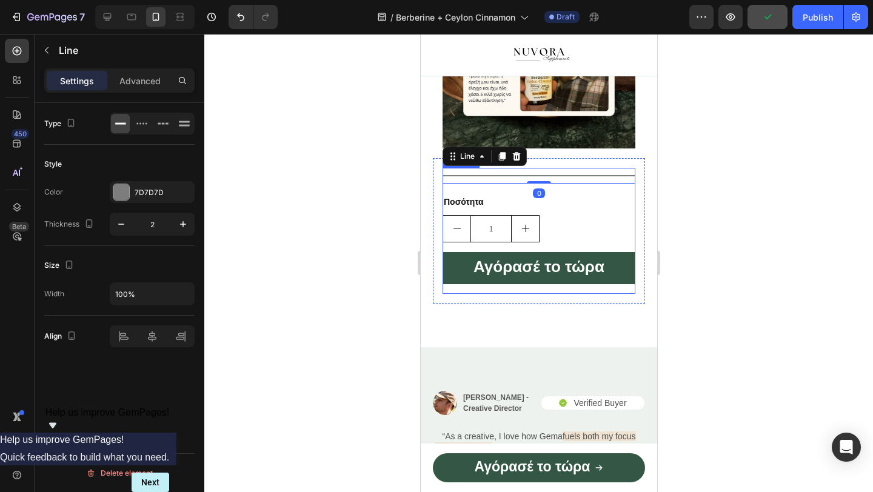
click at [328, 205] on div at bounding box center [538, 263] width 668 height 458
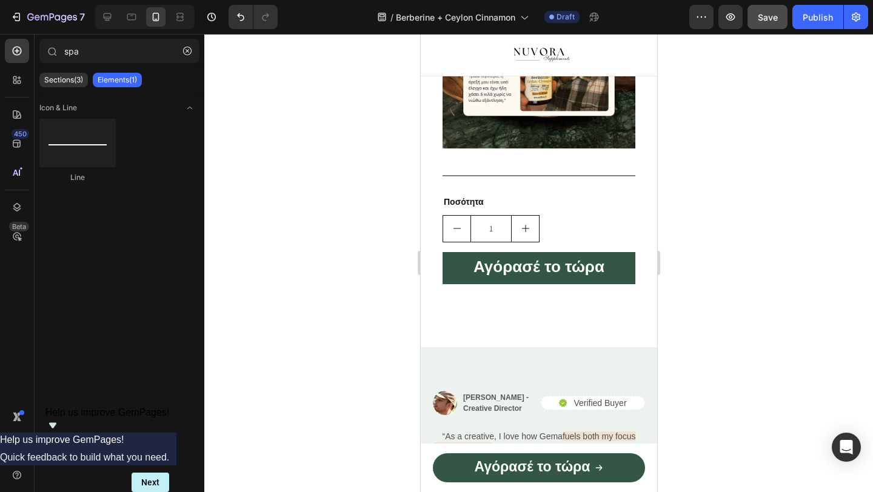
click at [368, 267] on div at bounding box center [538, 263] width 668 height 458
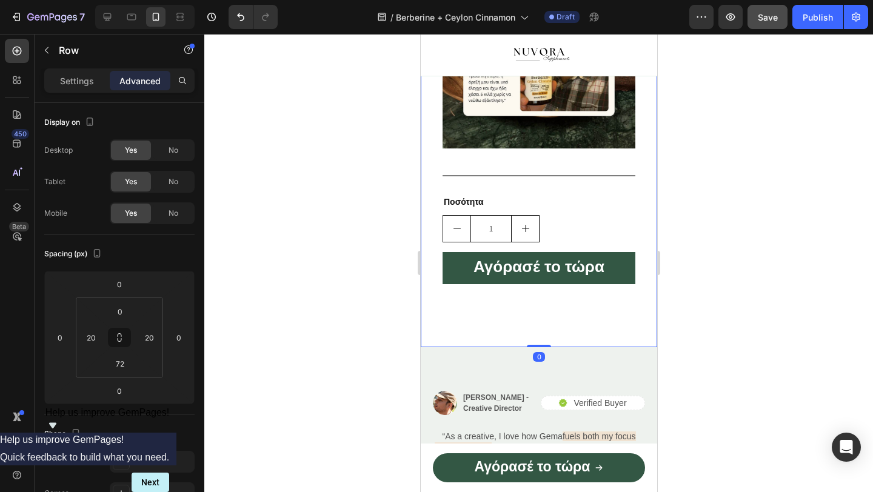
click at [402, 343] on div at bounding box center [538, 263] width 668 height 458
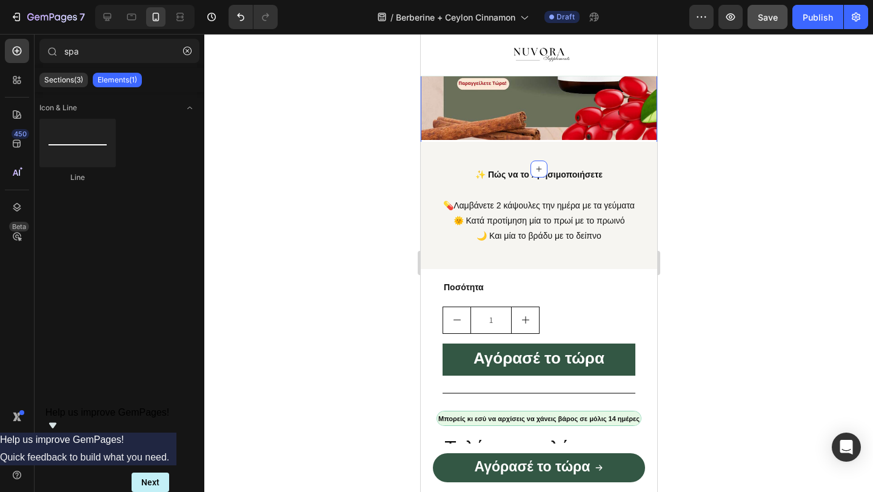
scroll to position [1202, 0]
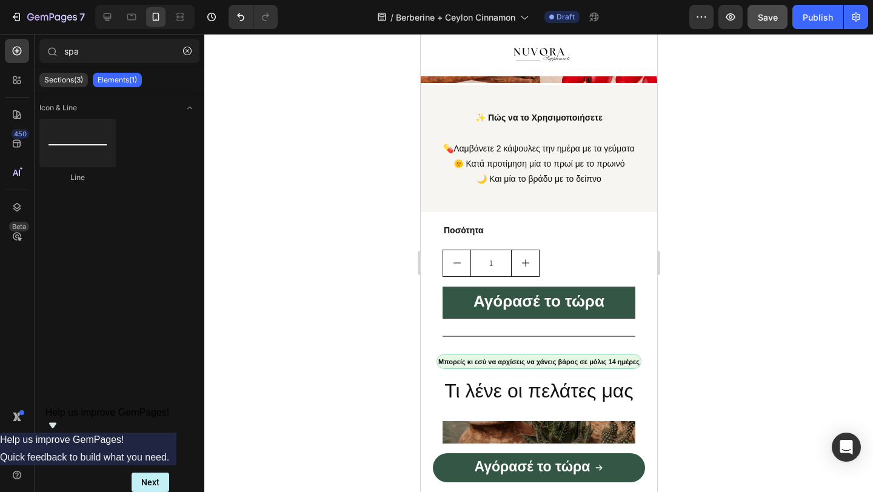
click at [315, 222] on div at bounding box center [538, 263] width 668 height 458
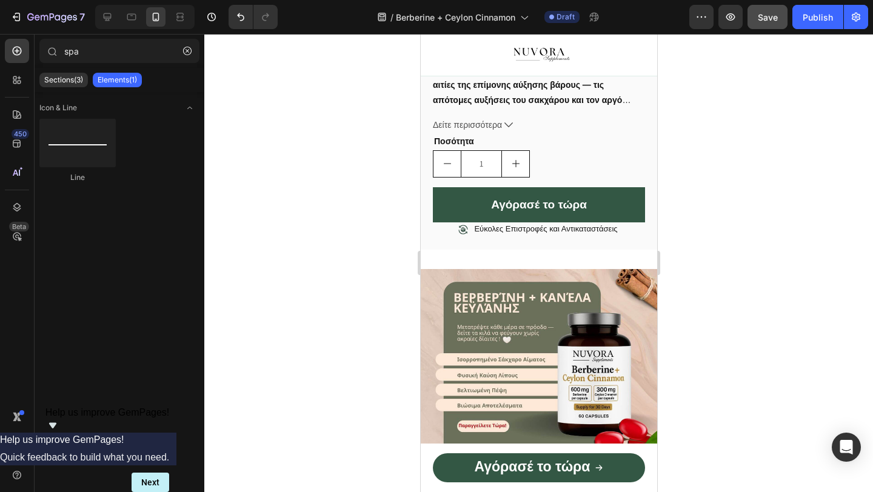
scroll to position [797, 0]
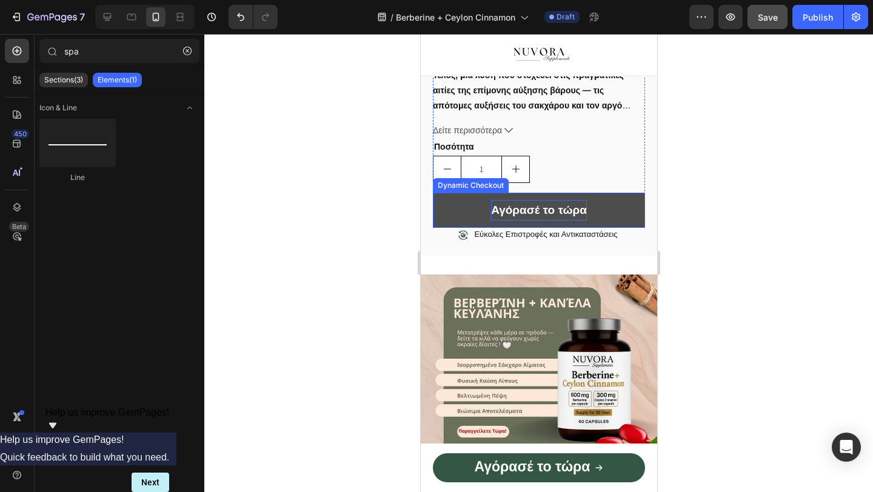
click at [529, 217] on p "Αγόρασέ το τώρα" at bounding box center [538, 210] width 96 height 21
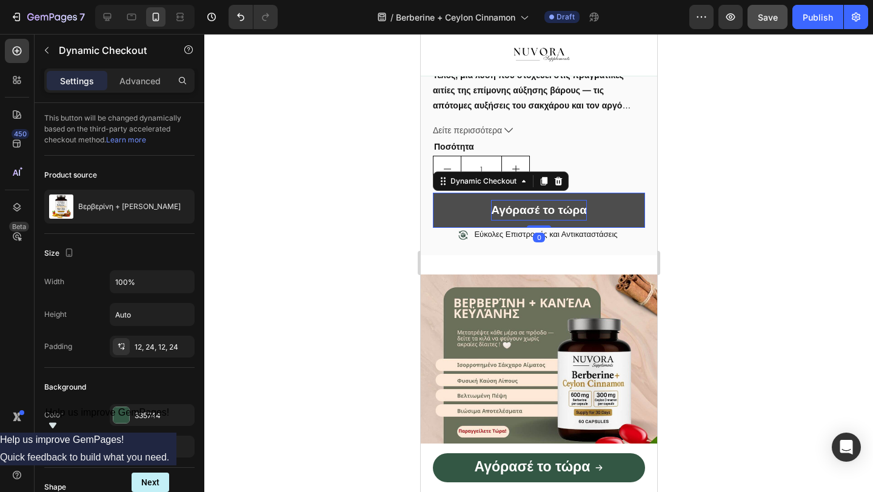
click at [529, 217] on p "Αγόρασέ το τώρα" at bounding box center [538, 210] width 96 height 21
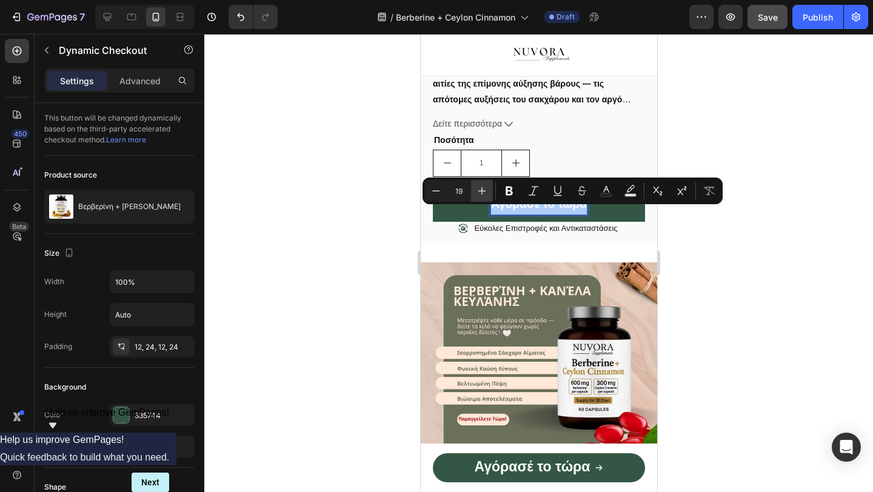
click at [492, 195] on button "Plus" at bounding box center [482, 191] width 22 height 22
click at [488, 195] on button "Plus" at bounding box center [482, 191] width 22 height 22
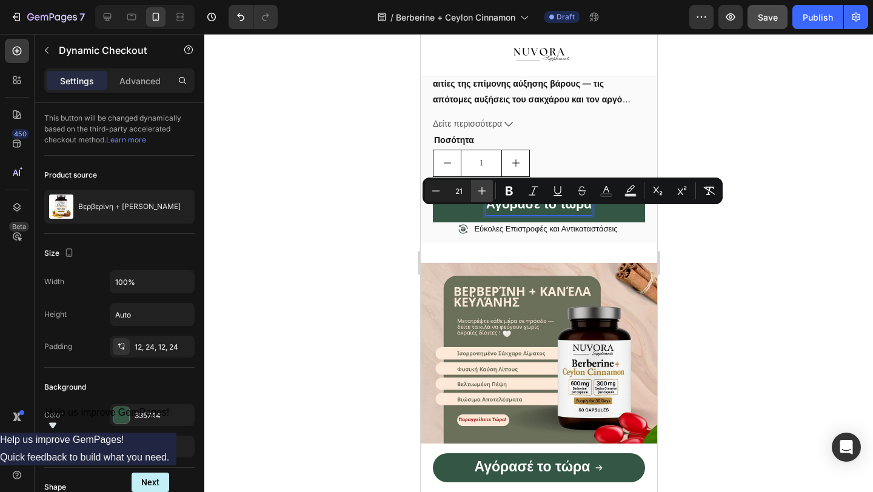
click at [488, 195] on button "Plus" at bounding box center [482, 191] width 22 height 22
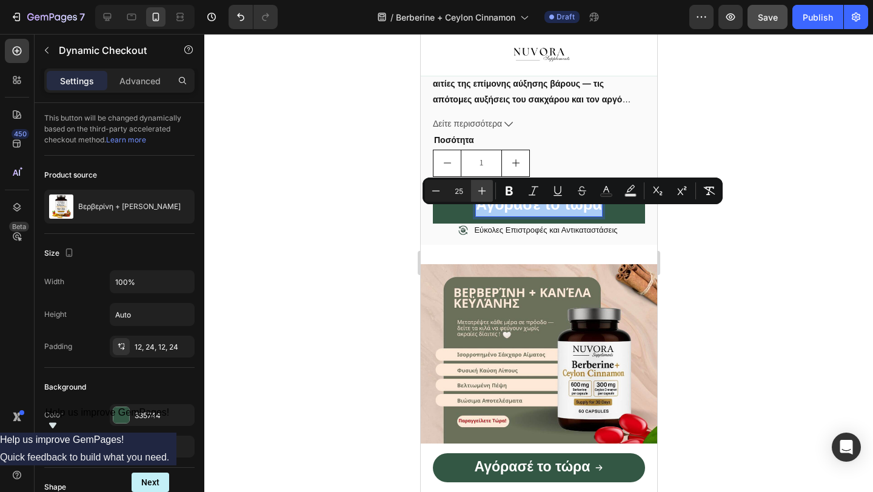
click at [488, 196] on button "Plus" at bounding box center [482, 191] width 22 height 22
type input "26"
drag, startPoint x: 29, startPoint y: 178, endPoint x: 356, endPoint y: 247, distance: 333.9
click at [356, 247] on div at bounding box center [538, 263] width 668 height 458
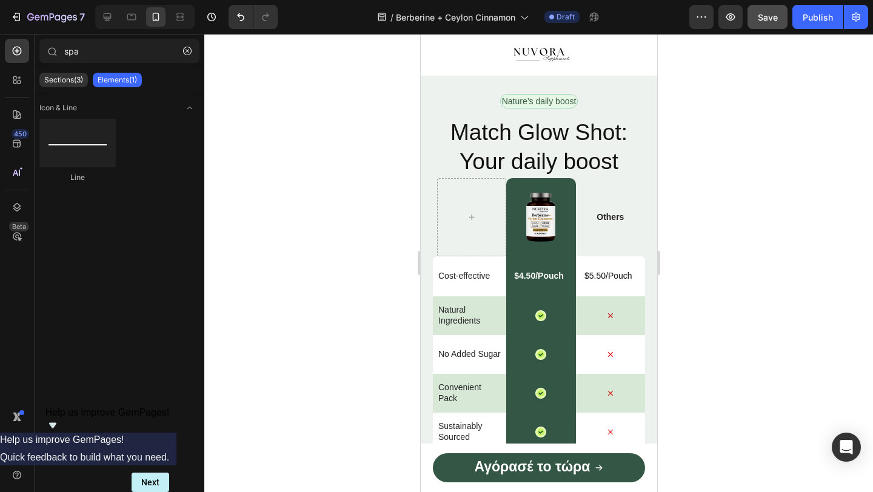
scroll to position [2976, 0]
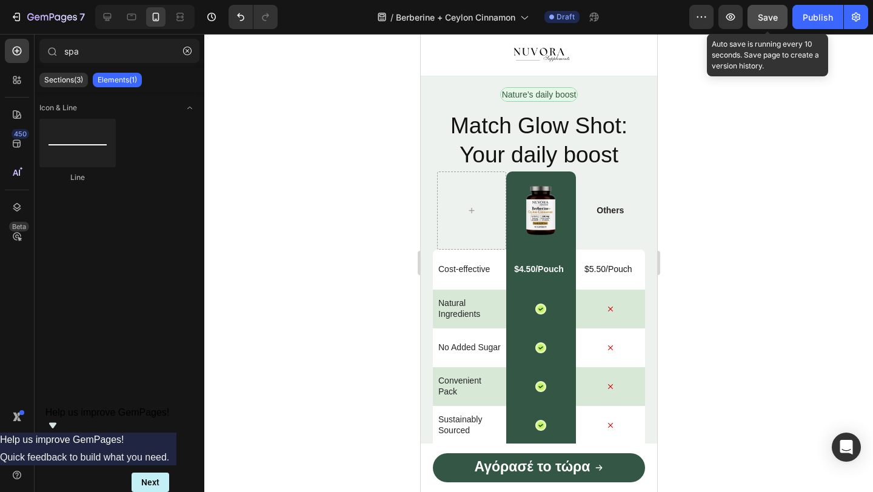
click at [776, 21] on span "Save" at bounding box center [768, 17] width 20 height 10
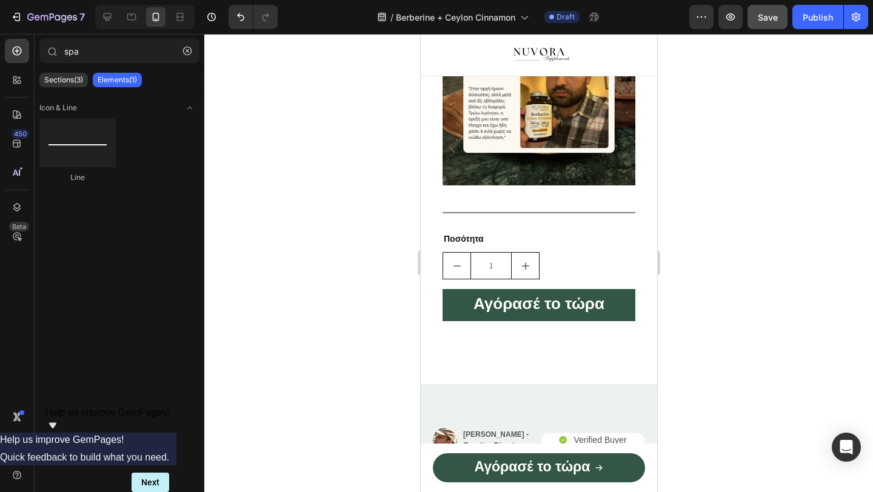
scroll to position [2339, 0]
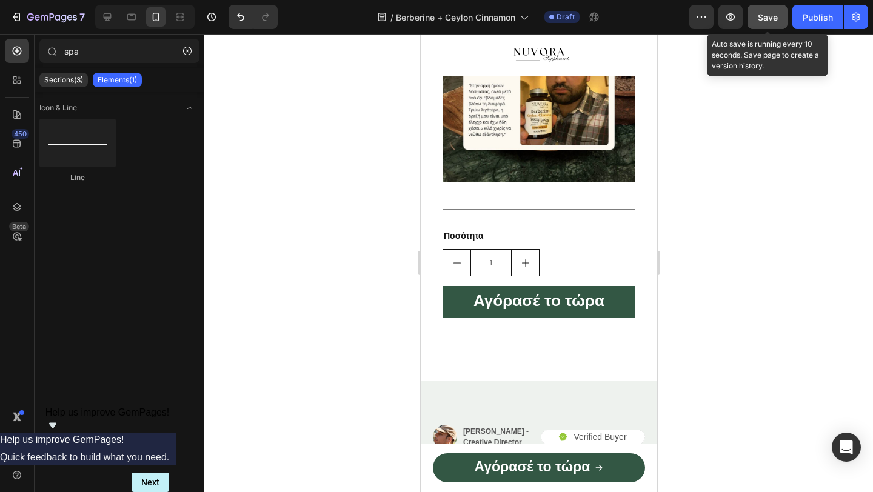
click at [764, 25] on button "Save" at bounding box center [767, 17] width 40 height 24
